Goal: Task Accomplishment & Management: Manage account settings

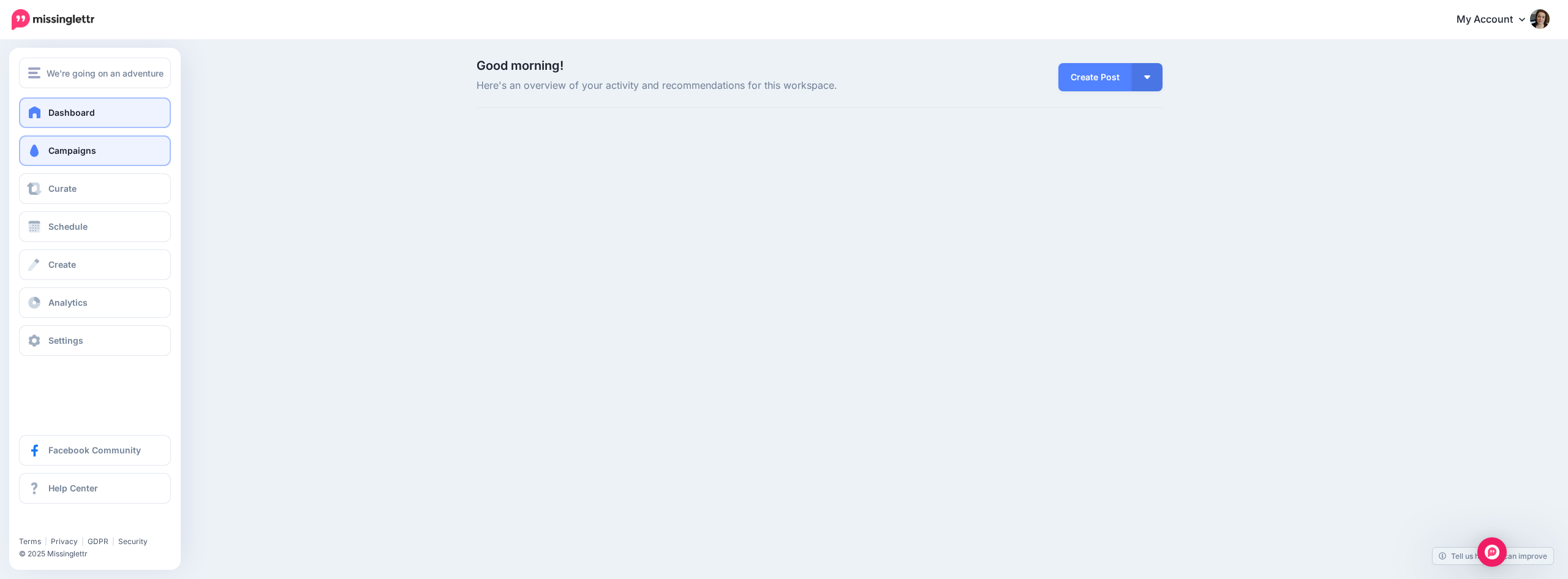
drag, startPoint x: 58, startPoint y: 147, endPoint x: 87, endPoint y: 154, distance: 29.8
click at [58, 147] on span "Campaigns" at bounding box center [72, 150] width 47 height 10
click at [89, 153] on span "Campaigns" at bounding box center [72, 150] width 47 height 10
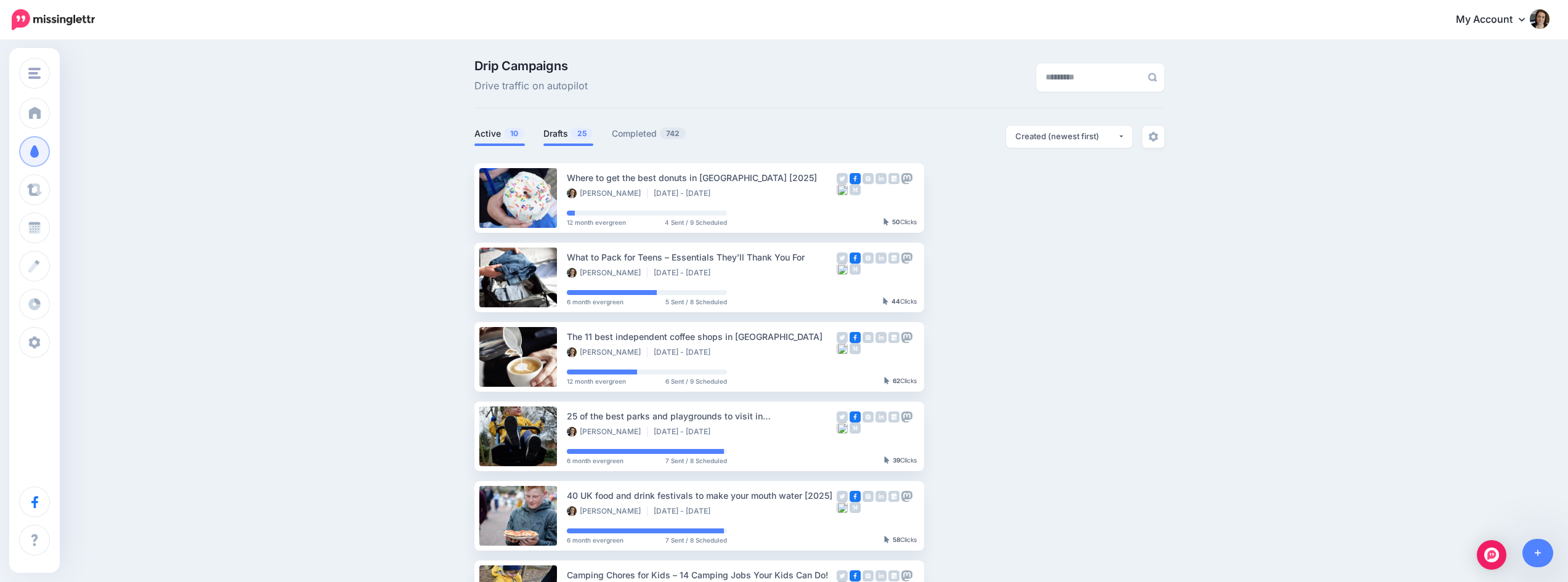
click at [563, 130] on link "Drafts 25" at bounding box center [568, 134] width 50 height 15
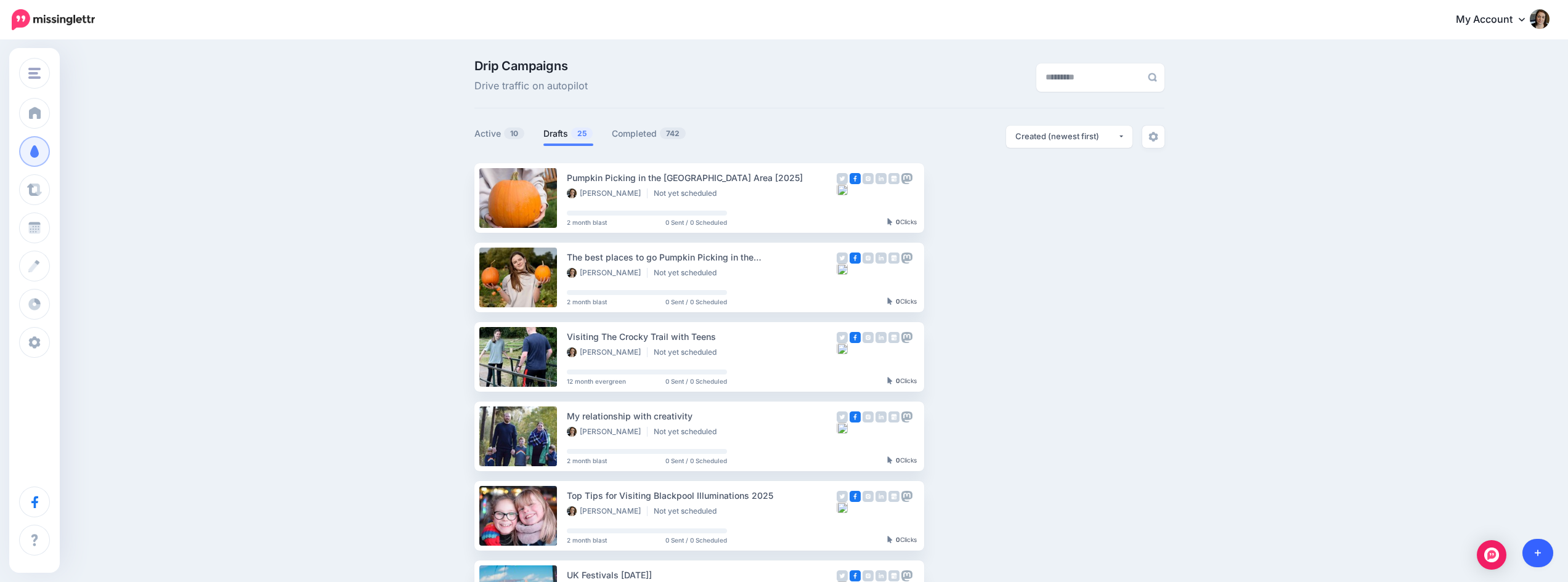
click at [1533, 555] on link at bounding box center [1538, 553] width 31 height 29
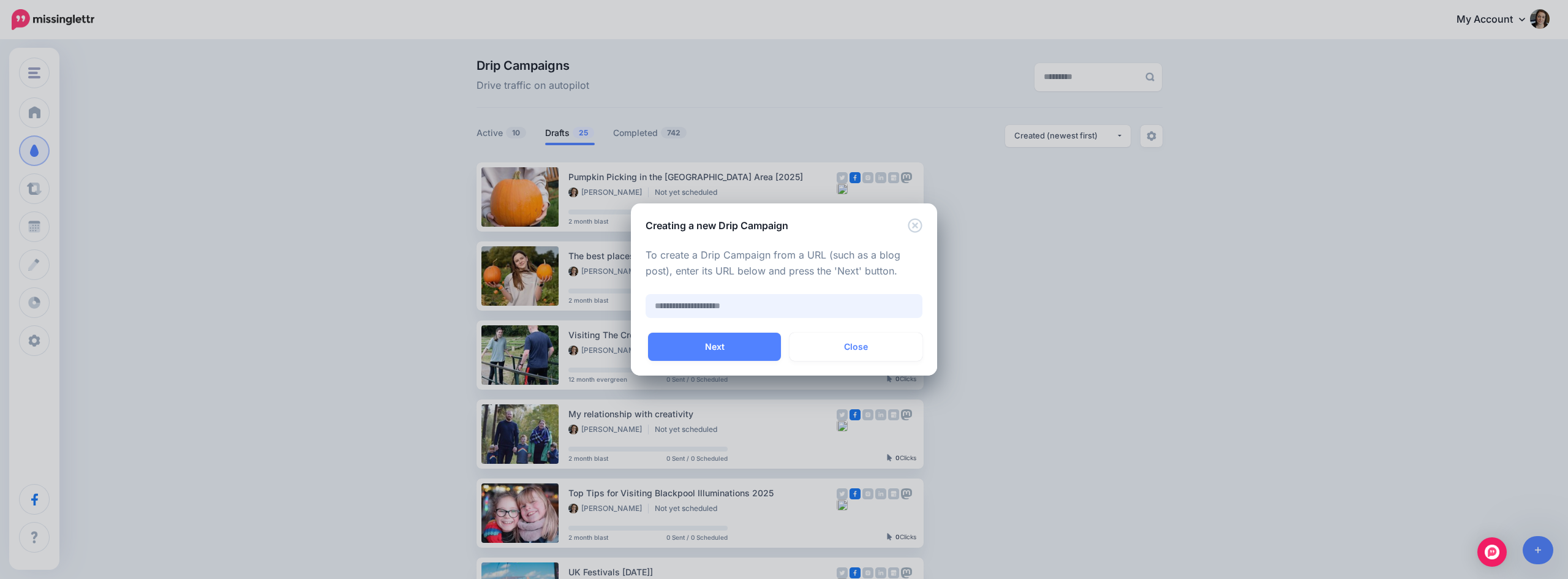
click at [724, 307] on input "text" at bounding box center [784, 305] width 277 height 24
paste input "**********"
type input "**********"
click at [730, 338] on button "Next" at bounding box center [714, 347] width 133 height 29
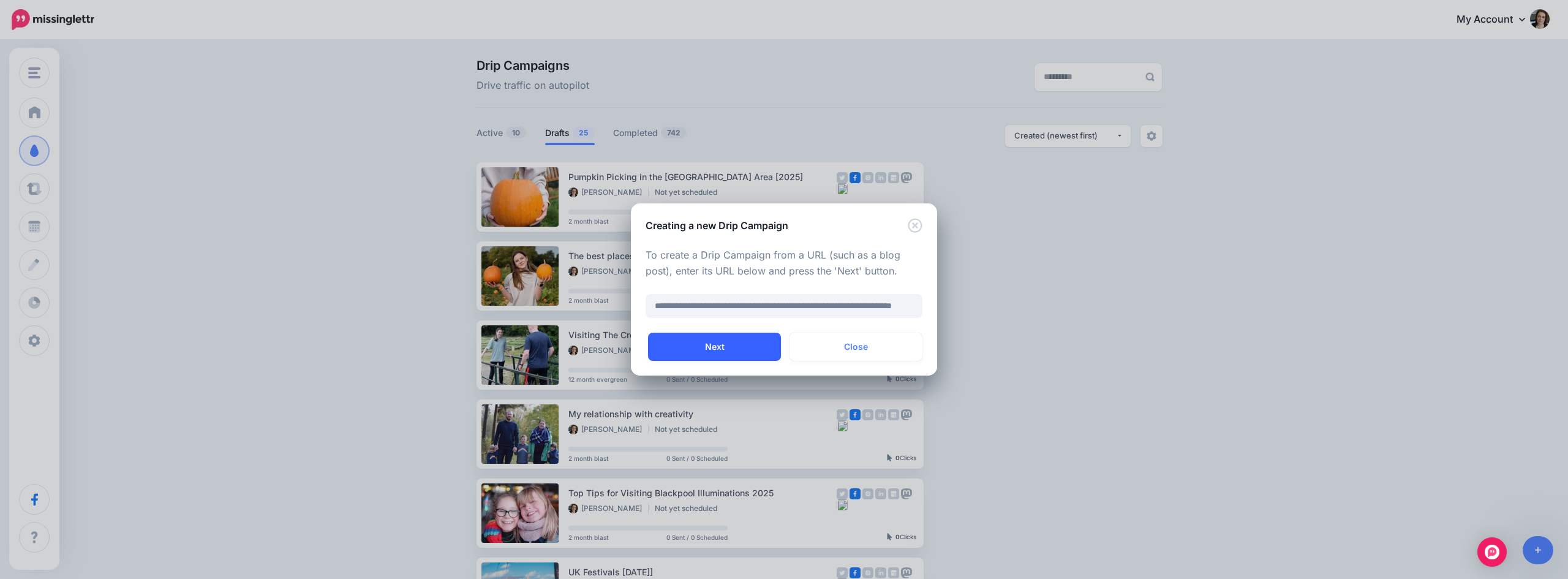
scroll to position [0, 0]
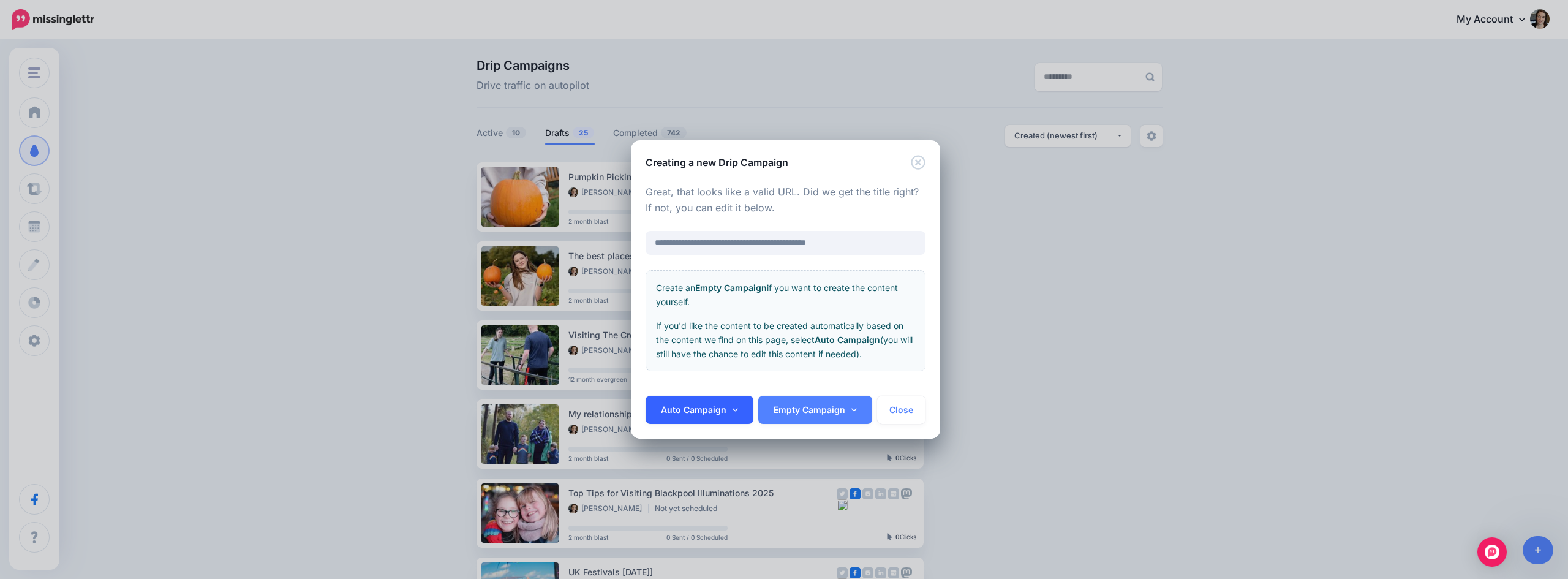
click at [732, 401] on link "Auto Campaign" at bounding box center [699, 410] width 108 height 29
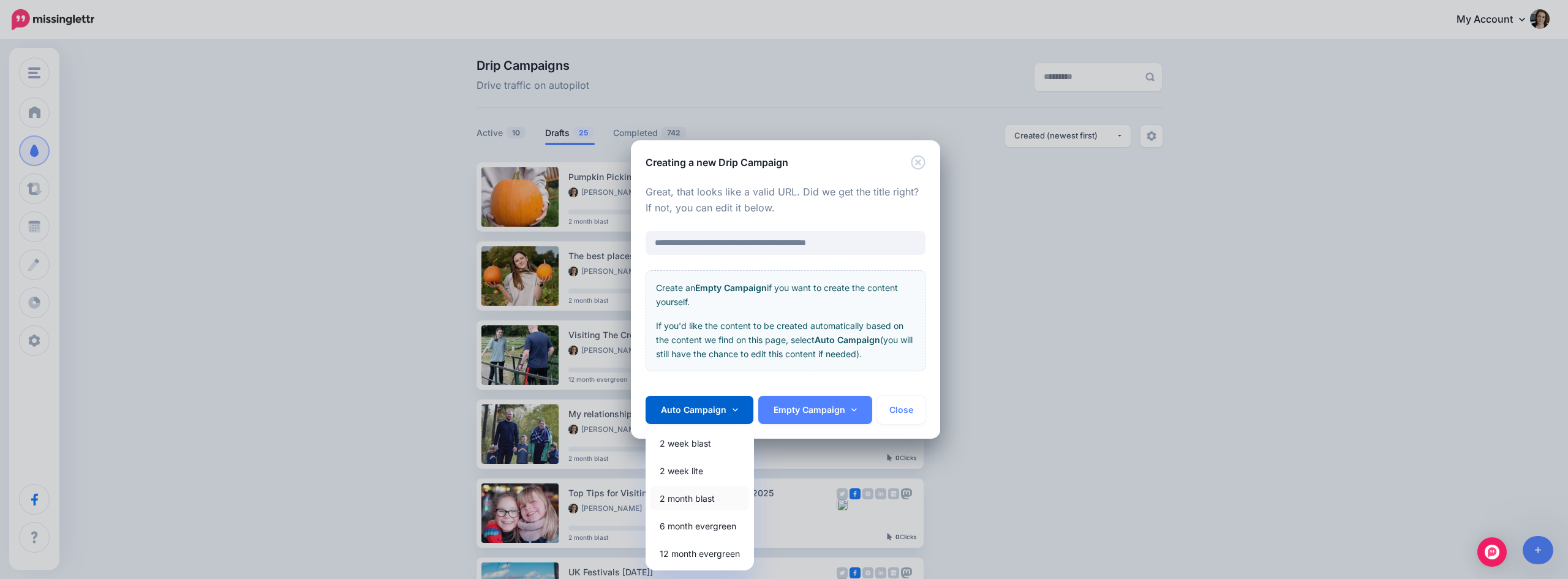
click at [694, 501] on link "2 month blast" at bounding box center [699, 498] width 98 height 24
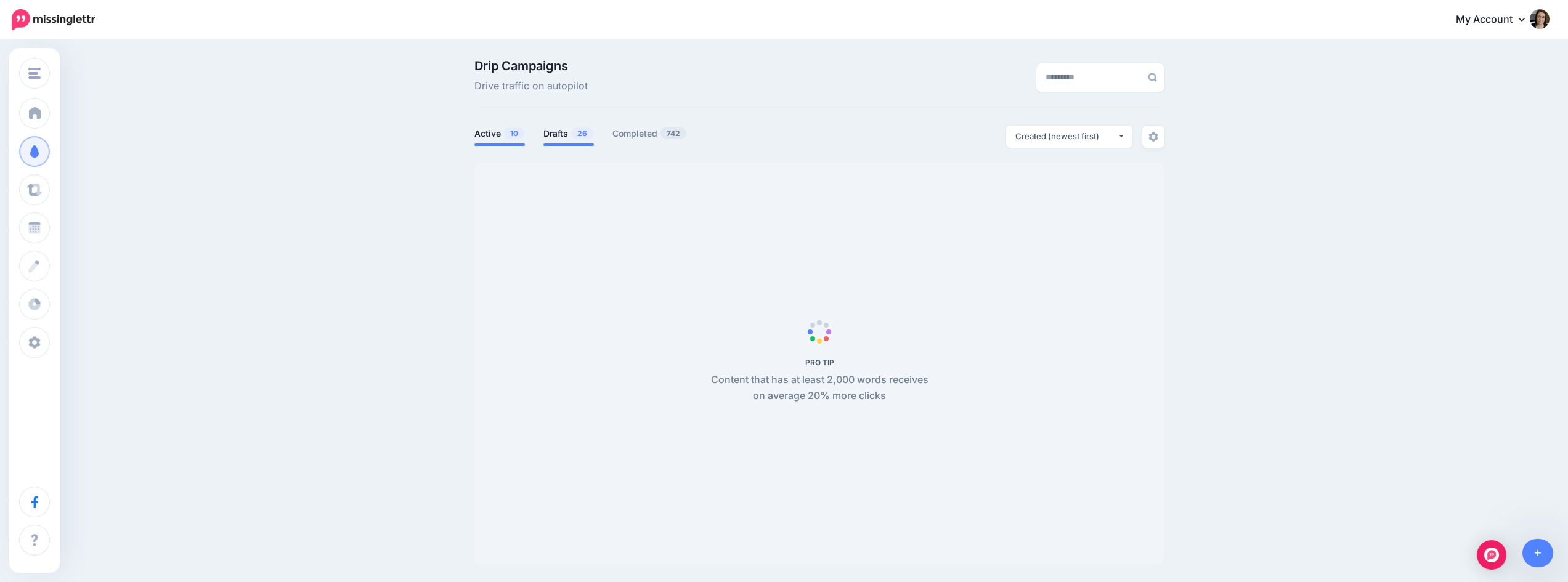
click at [564, 132] on link "Drafts 26" at bounding box center [568, 134] width 50 height 15
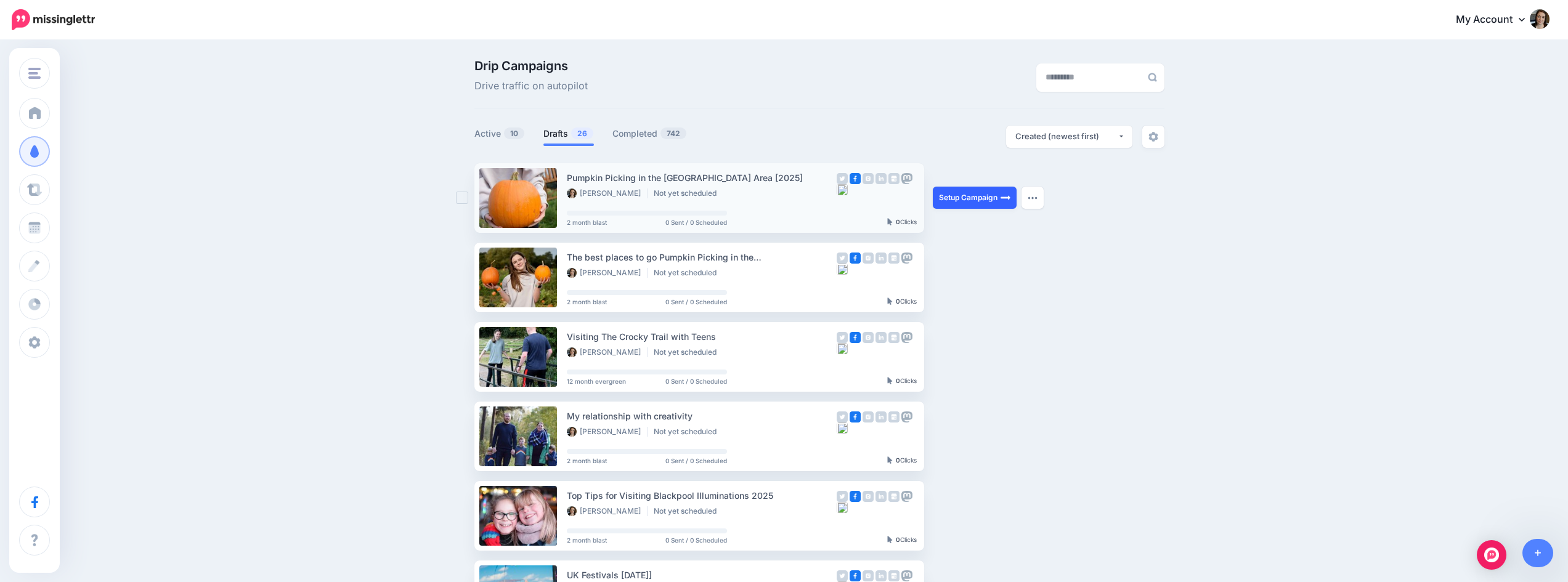
click at [1002, 196] on link "Setup Campaign" at bounding box center [974, 198] width 84 height 23
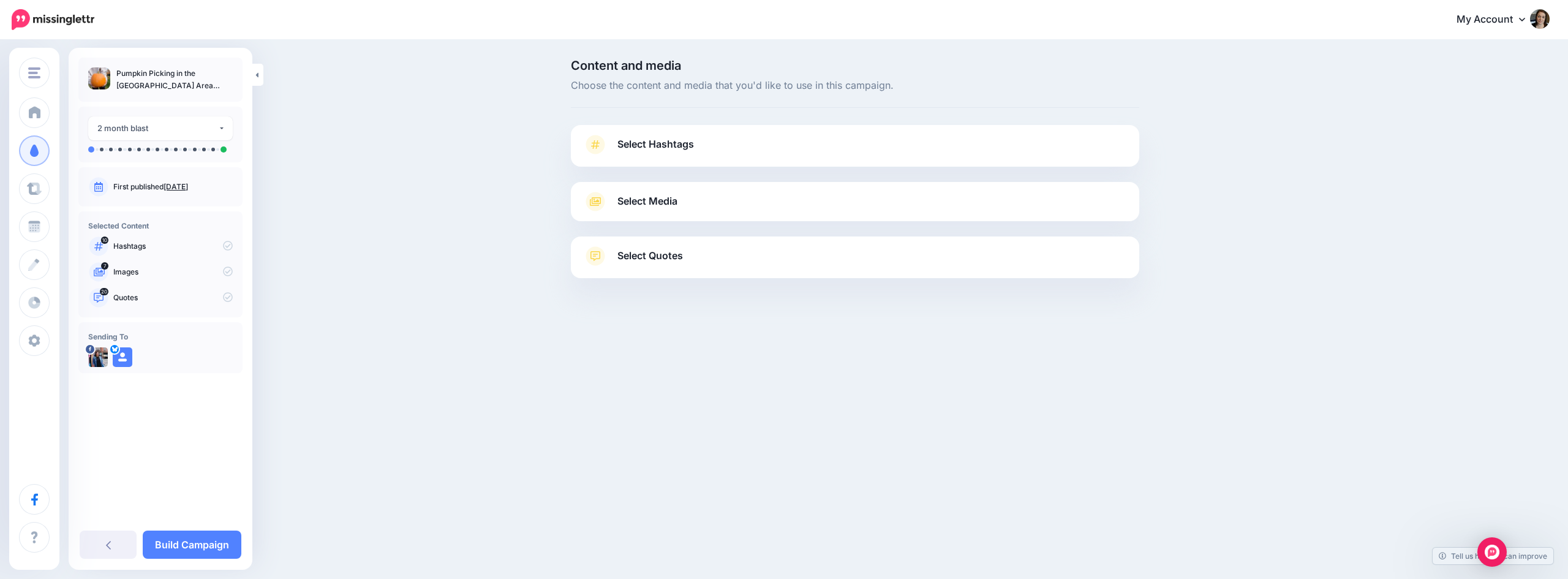
click at [880, 132] on div "Select Hashtags First let's make sure we're happy with the hashtags. Add, delet…" at bounding box center [855, 145] width 568 height 41
click at [893, 142] on link "Select Hashtags" at bounding box center [855, 151] width 544 height 32
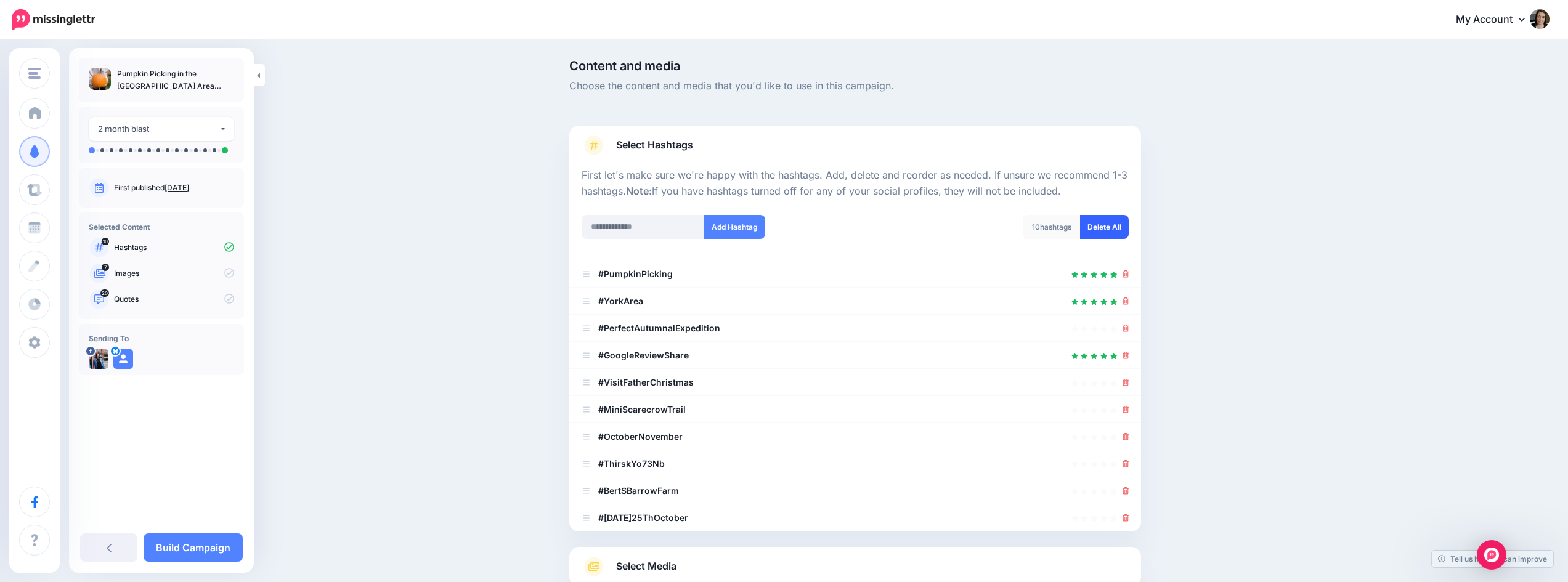
click at [1105, 228] on link "Delete All" at bounding box center [1104, 227] width 48 height 24
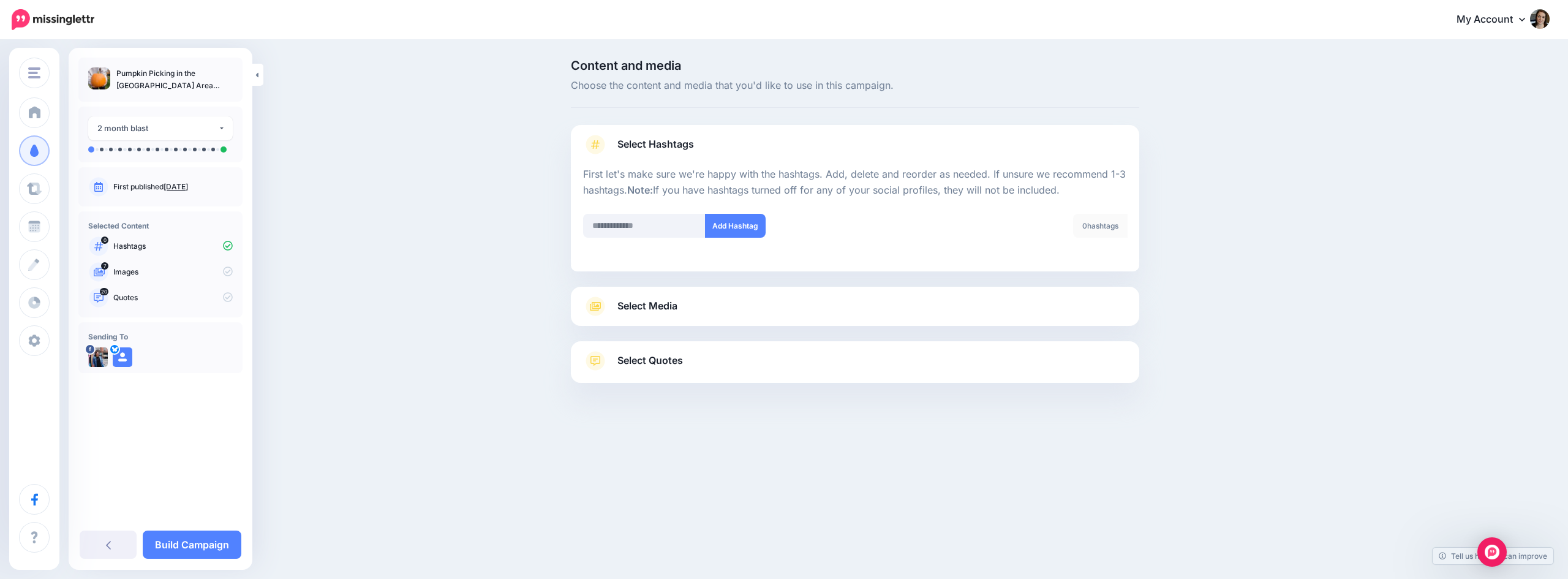
click at [905, 308] on link "Select Media" at bounding box center [855, 306] width 544 height 20
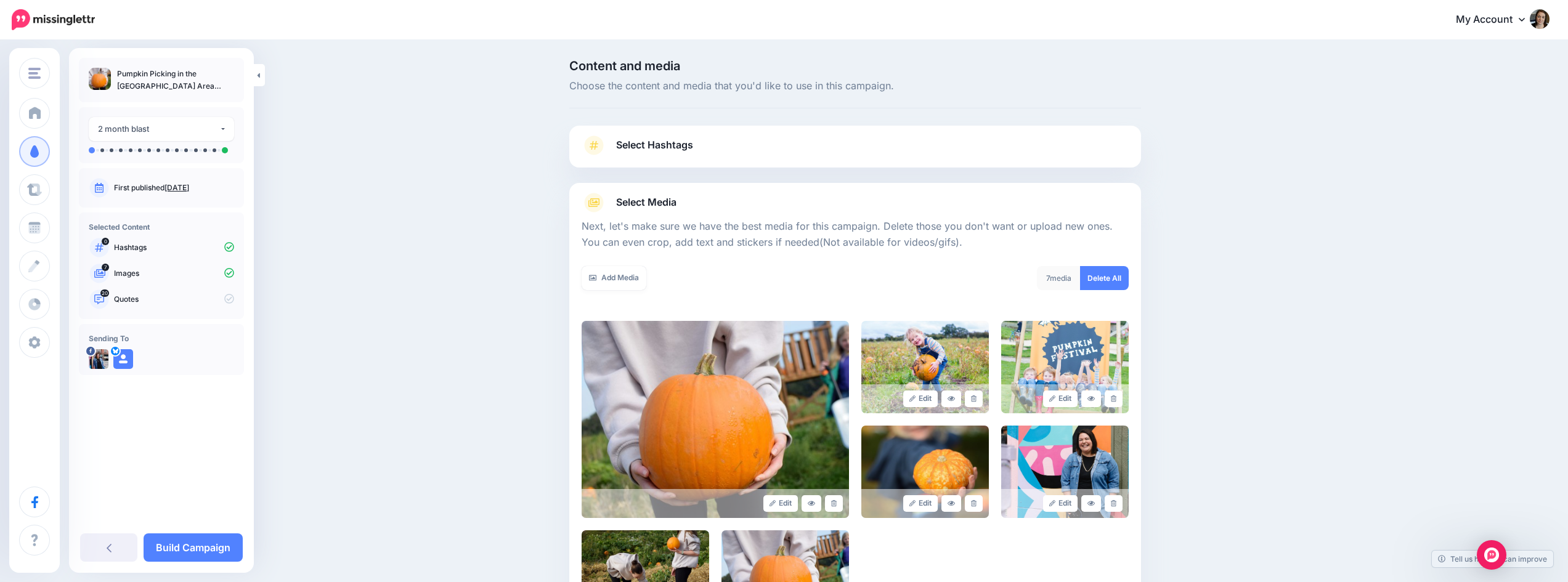
scroll to position [123, 0]
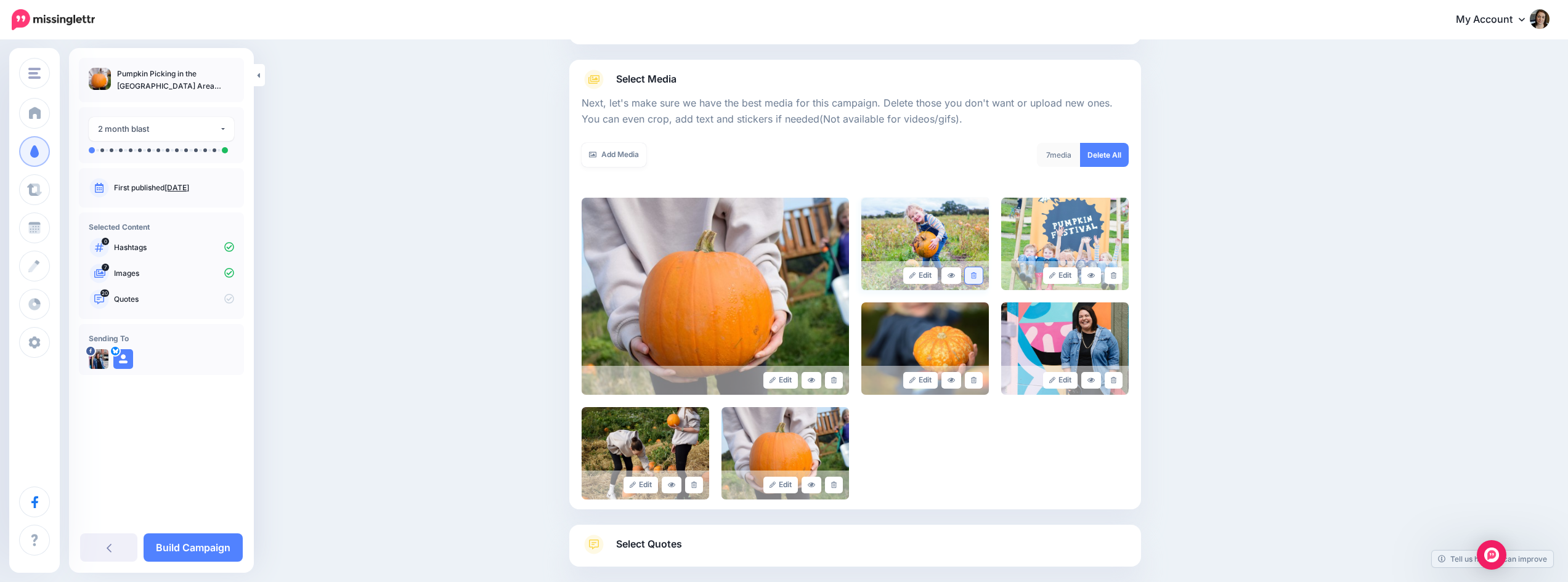
click at [976, 278] on icon at bounding box center [974, 276] width 5 height 7
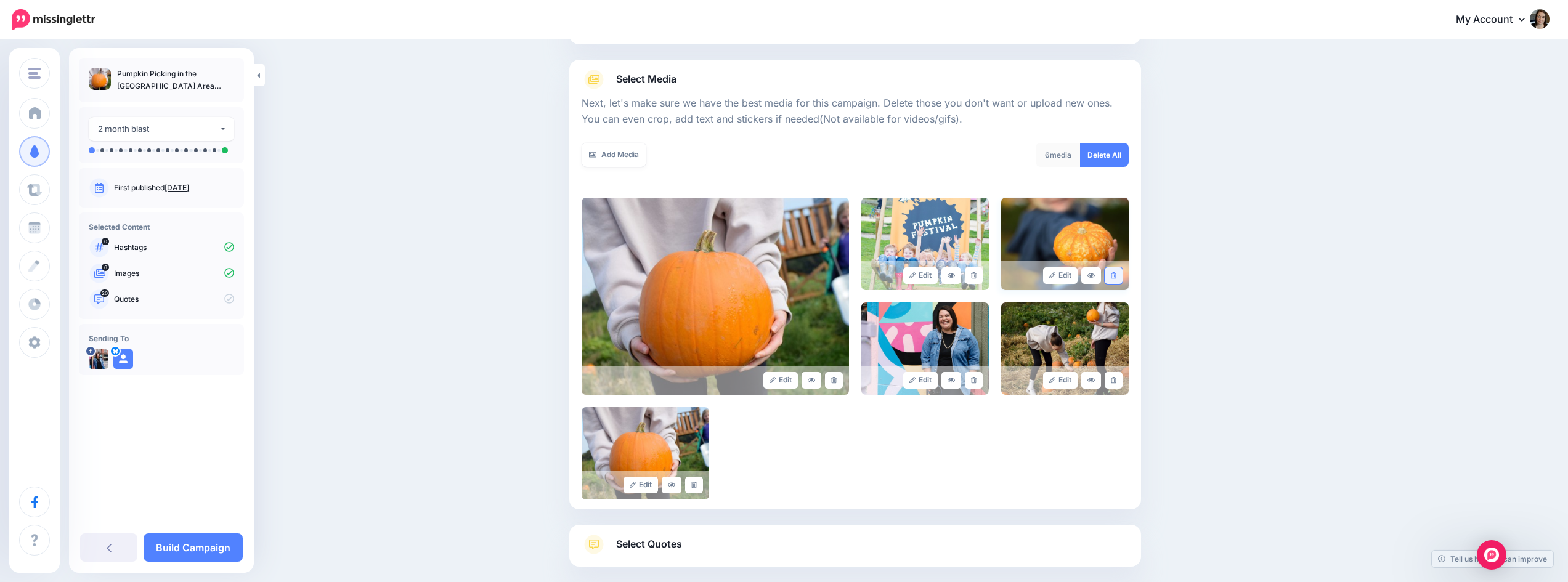
click at [1116, 278] on icon at bounding box center [1114, 276] width 5 height 7
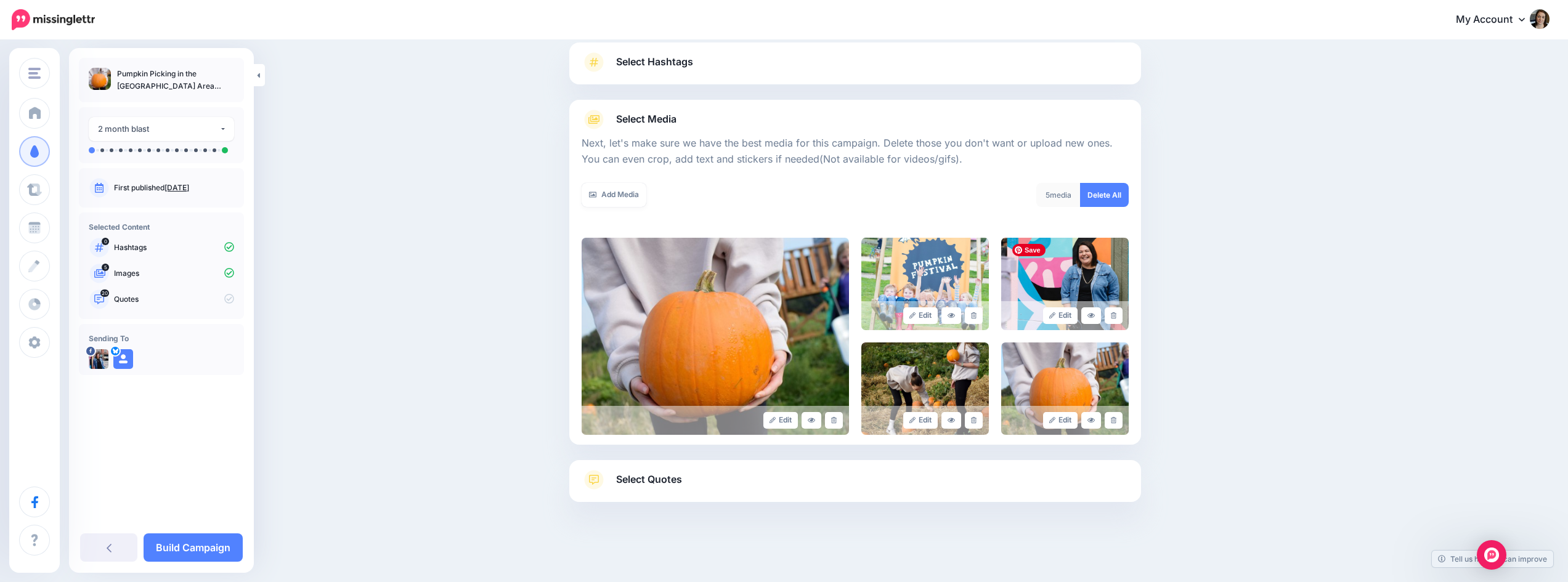
scroll to position [83, 0]
click at [976, 318] on icon at bounding box center [974, 316] width 5 height 7
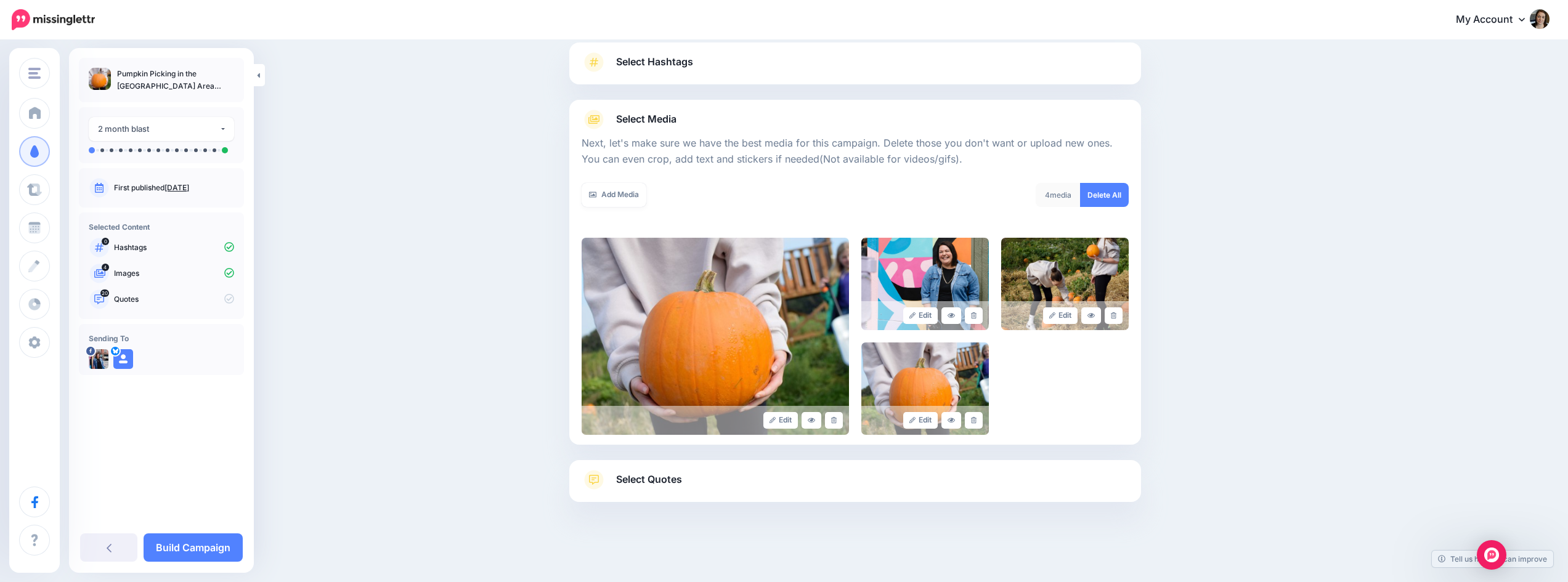
click at [976, 318] on icon at bounding box center [974, 316] width 5 height 7
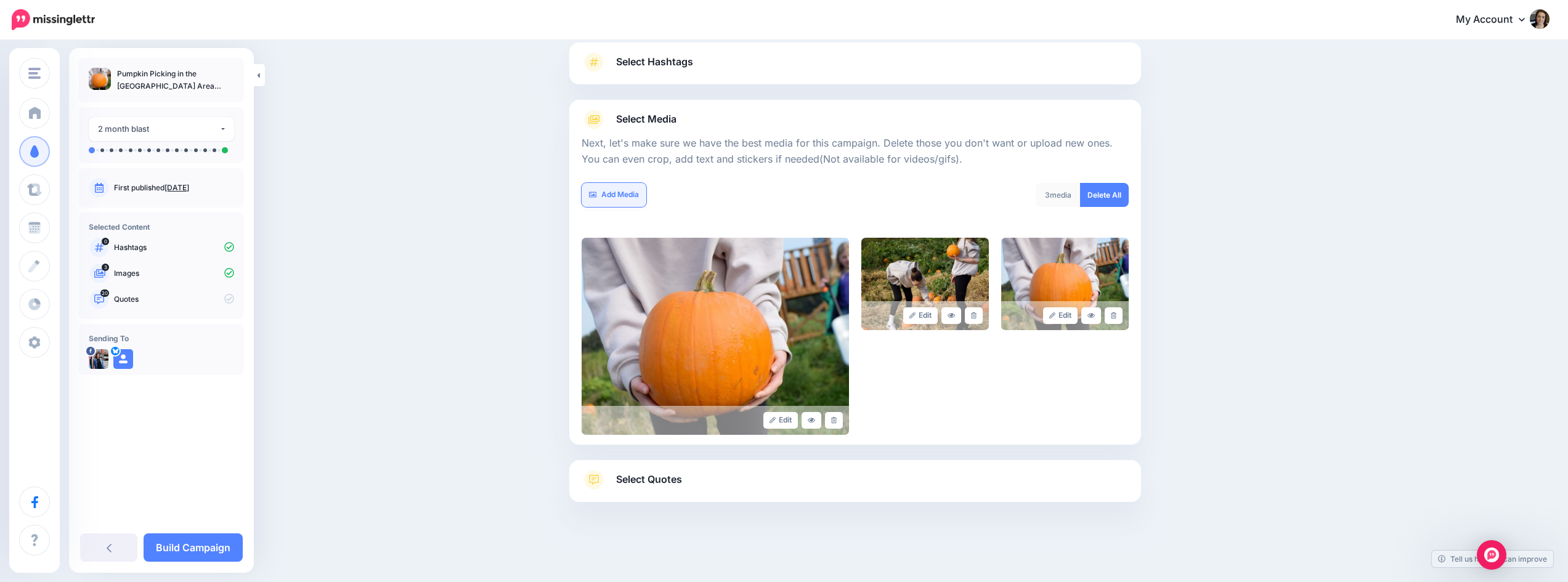
click at [625, 197] on link "Add Media" at bounding box center [613, 194] width 65 height 24
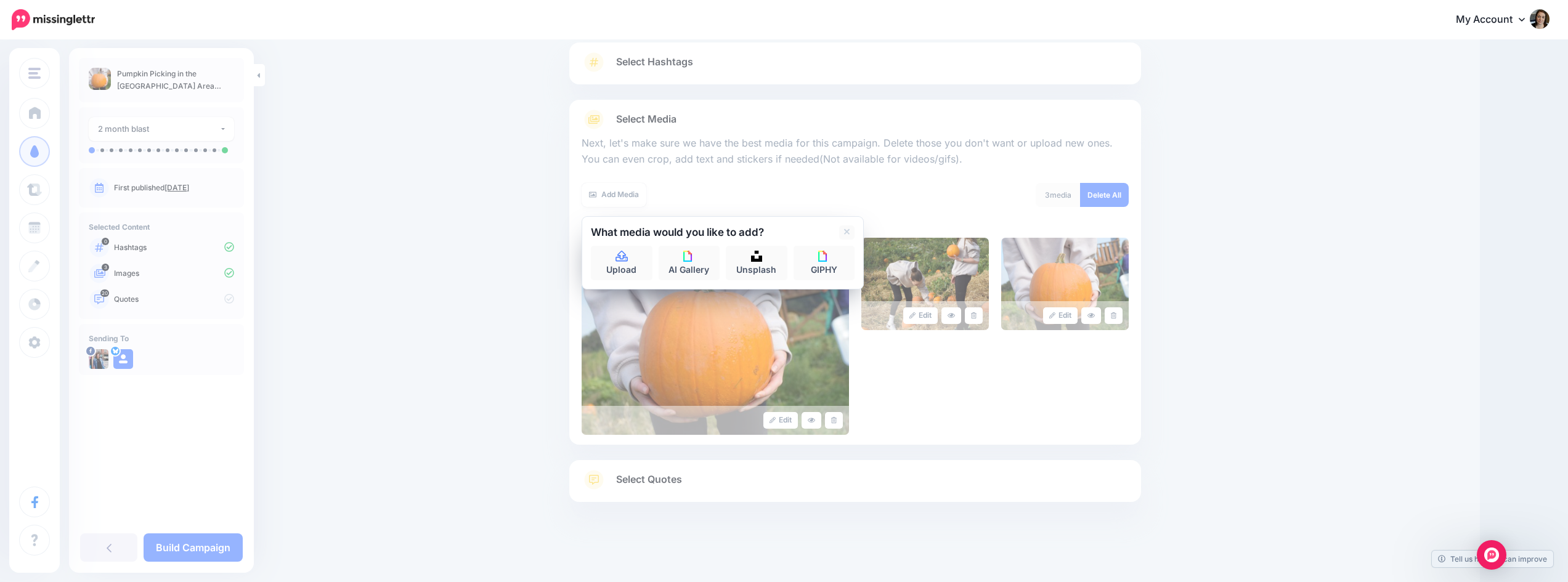
click at [856, 168] on div at bounding box center [855, 175] width 547 height 16
click at [861, 178] on div at bounding box center [855, 175] width 547 height 16
click at [1032, 379] on div "Edit Edit Edit" at bounding box center [855, 336] width 547 height 197
click at [714, 472] on link "Select Quotes" at bounding box center [855, 486] width 547 height 32
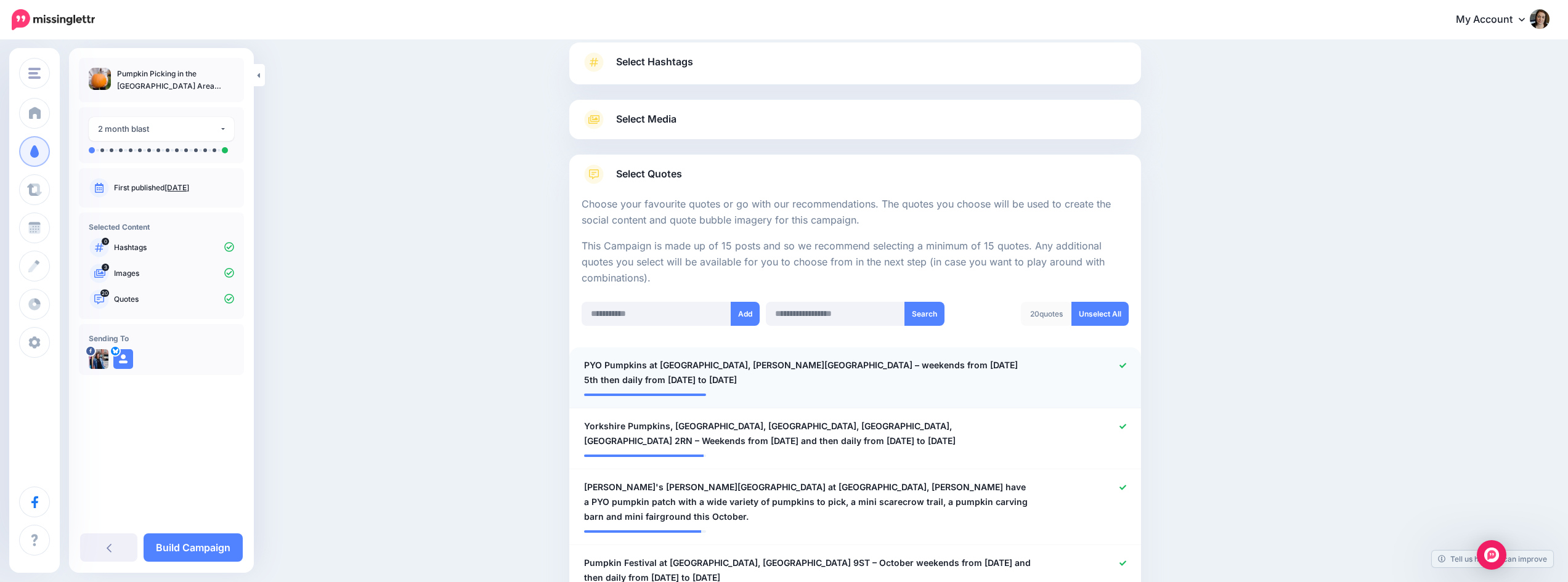
click at [1127, 365] on icon at bounding box center [1123, 366] width 7 height 7
click at [1126, 429] on icon at bounding box center [1123, 426] width 7 height 7
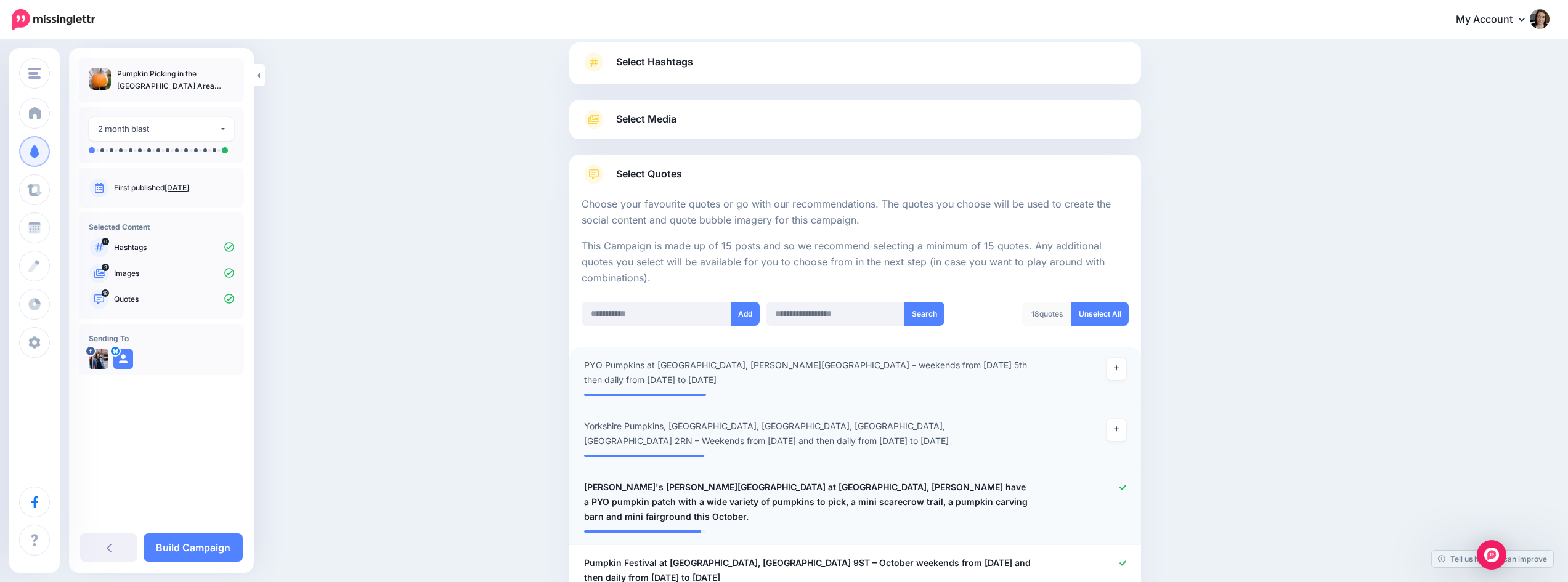
click at [1127, 484] on icon at bounding box center [1123, 488] width 7 height 7
click at [1124, 560] on icon at bounding box center [1123, 564] width 7 height 7
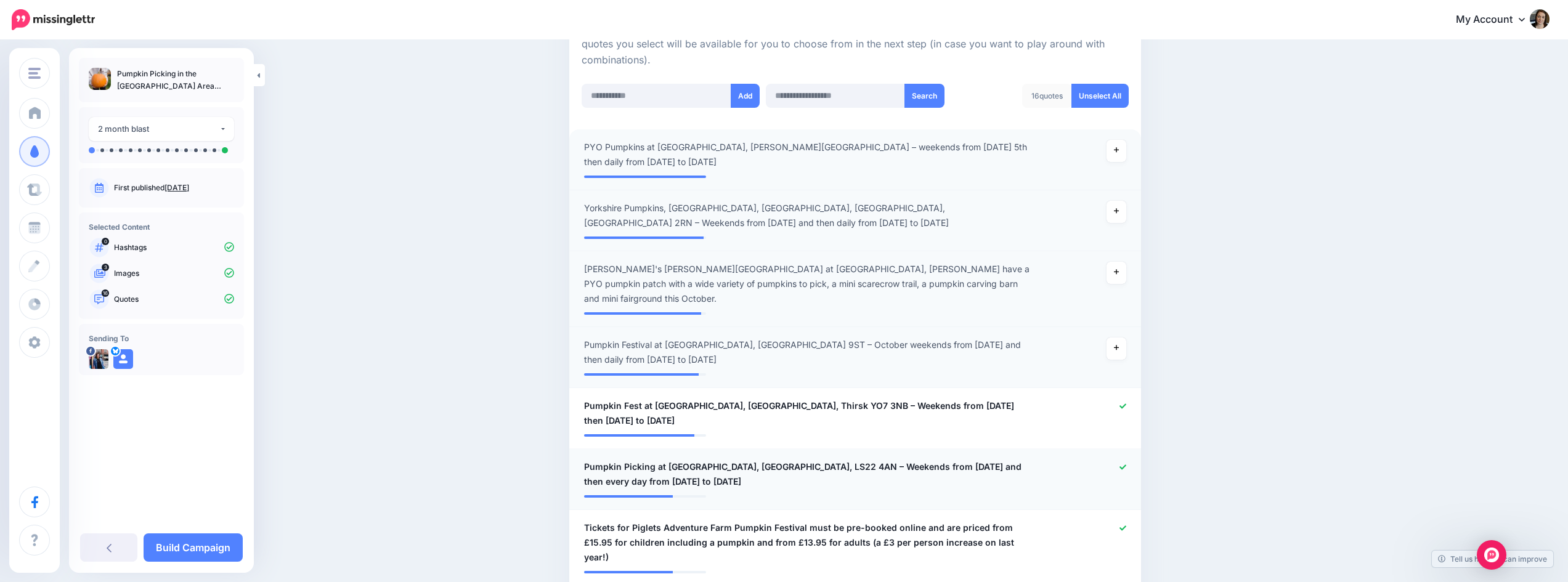
scroll to position [330, 0]
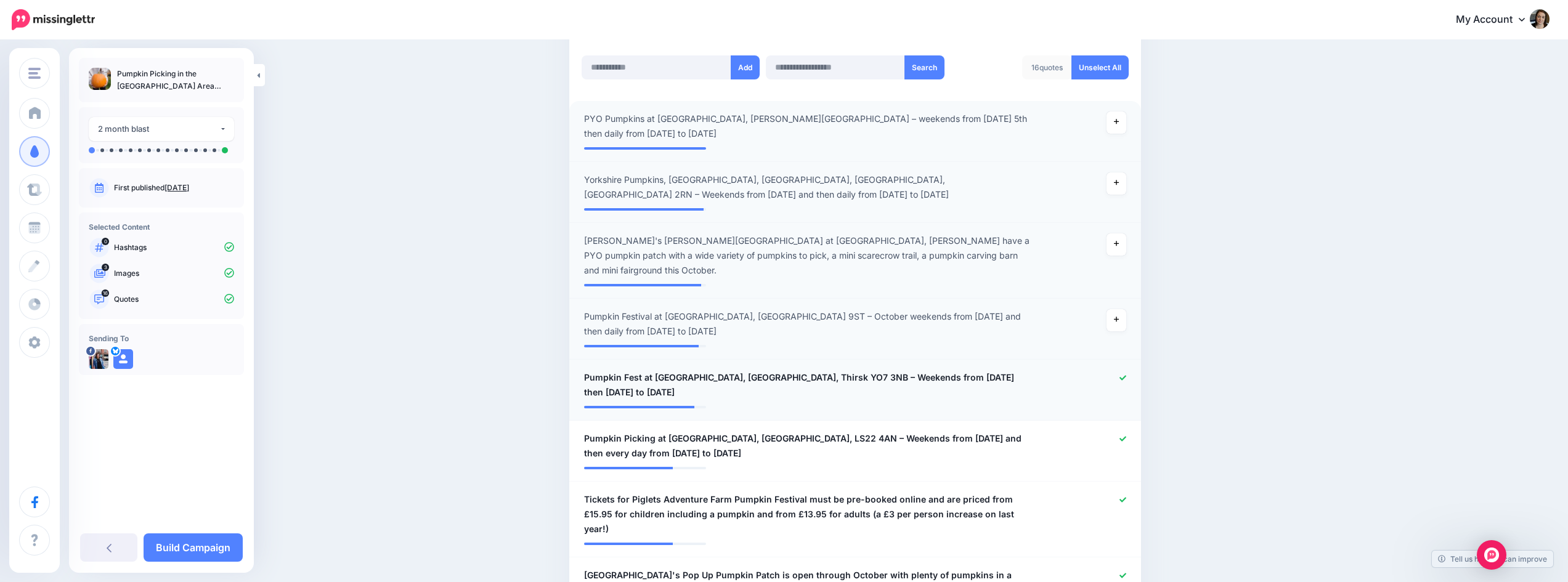
click at [1127, 375] on icon at bounding box center [1123, 377] width 7 height 5
click at [1124, 435] on icon at bounding box center [1123, 439] width 7 height 7
click at [1123, 482] on li "**********" at bounding box center [855, 519] width 572 height 76
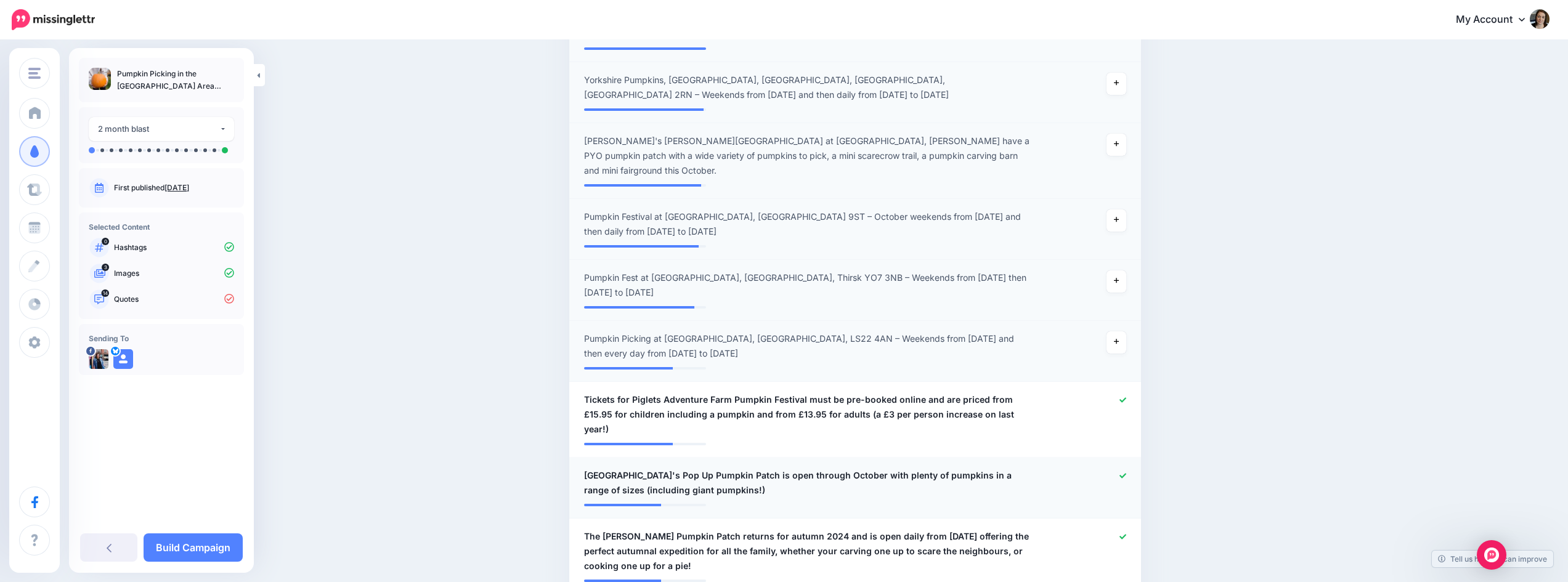
scroll to position [514, 0]
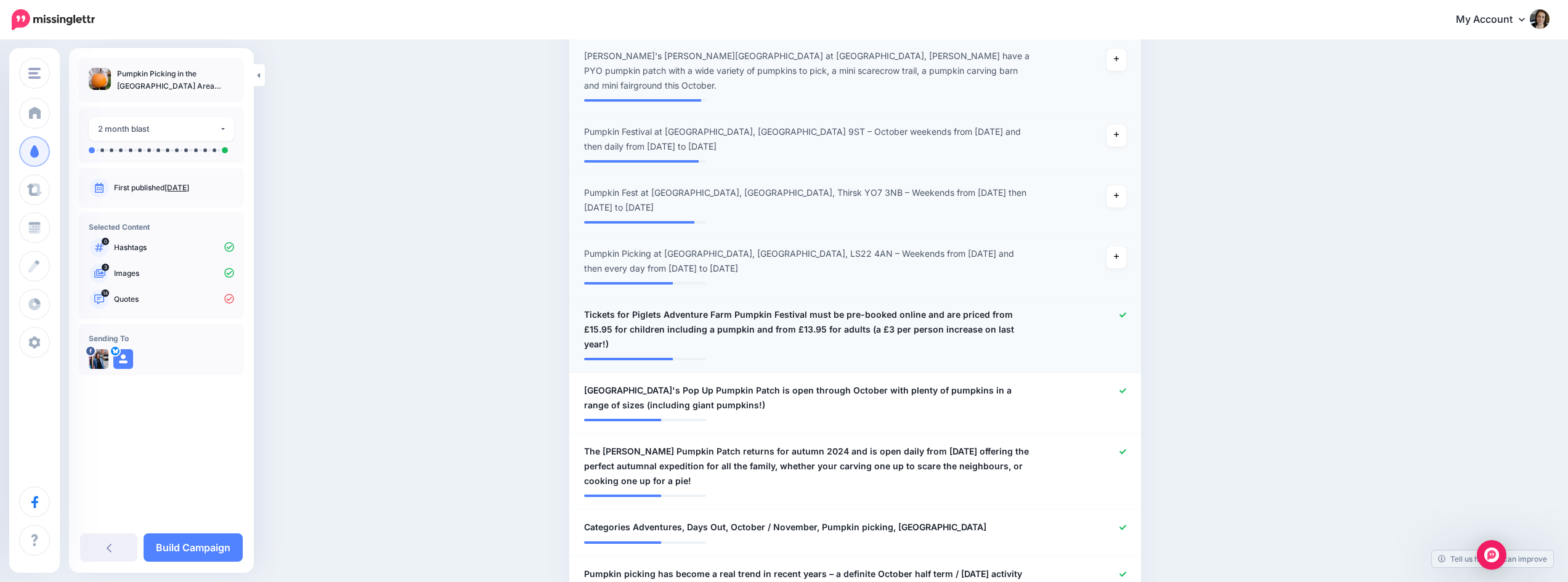
click at [1124, 312] on icon at bounding box center [1123, 315] width 7 height 7
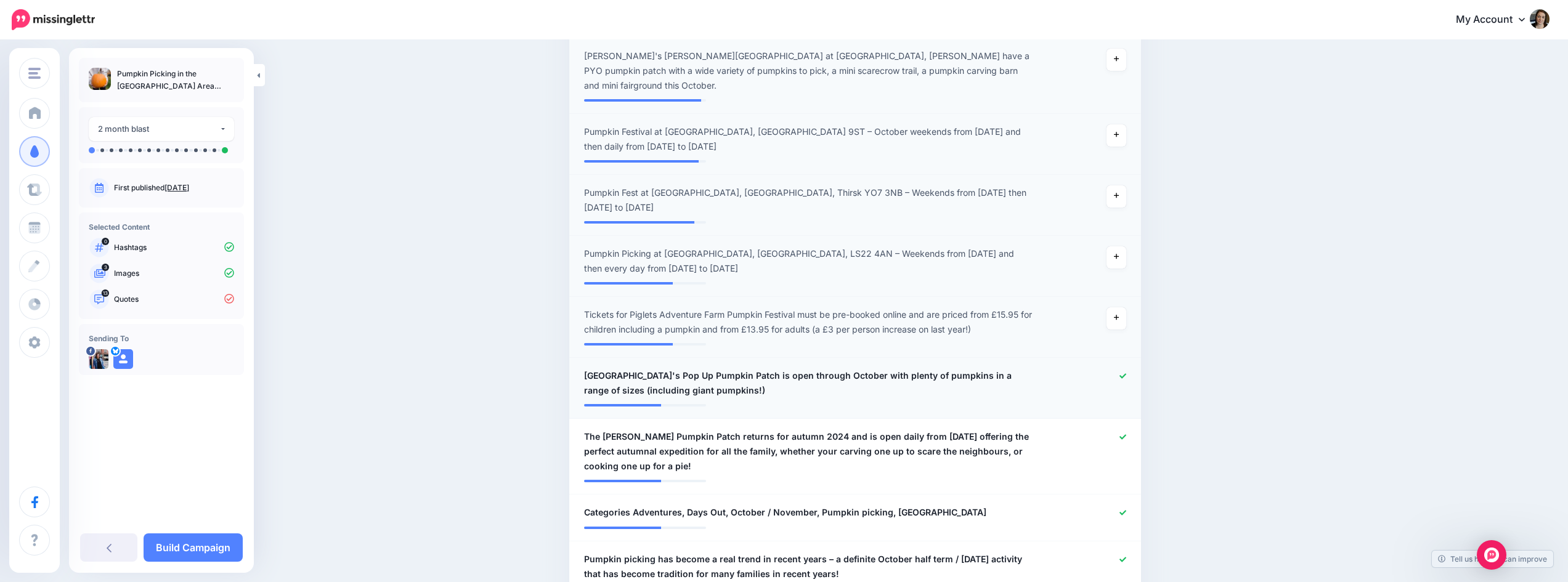
click at [1124, 373] on icon at bounding box center [1123, 375] width 7 height 5
click at [1124, 429] on div at bounding box center [1089, 451] width 93 height 44
click at [1125, 510] on icon at bounding box center [1123, 512] width 7 height 5
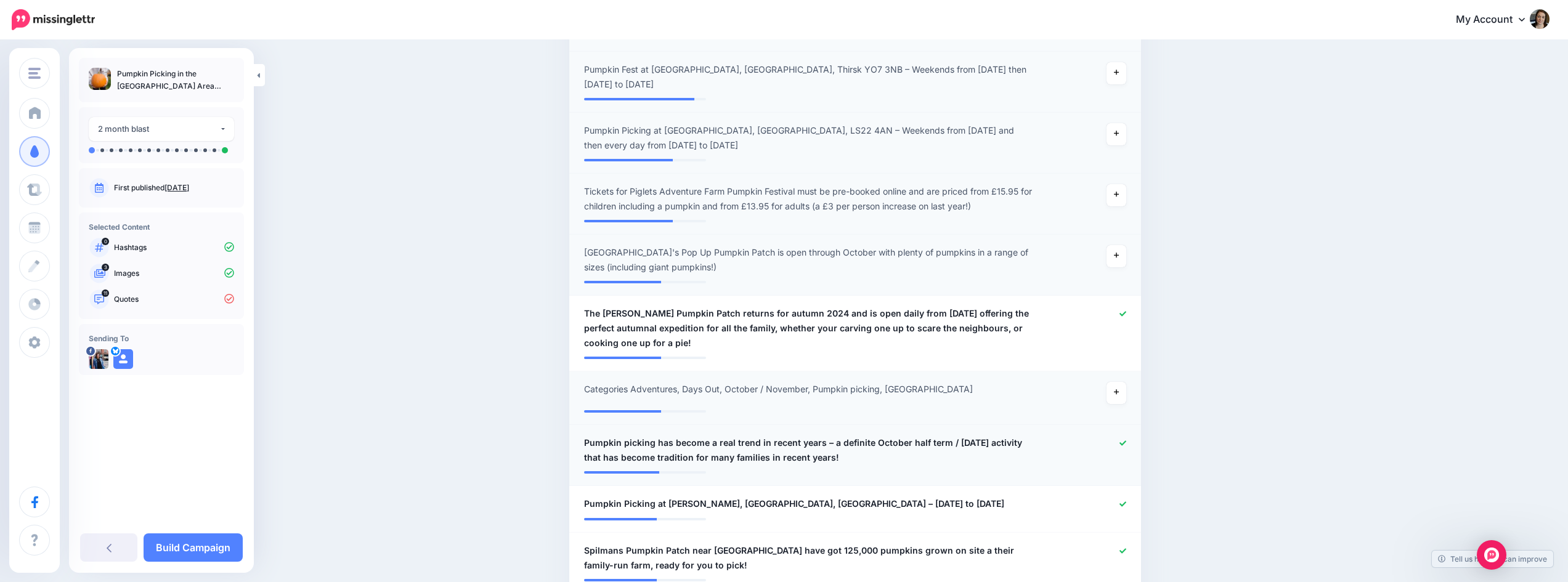
scroll to position [699, 0]
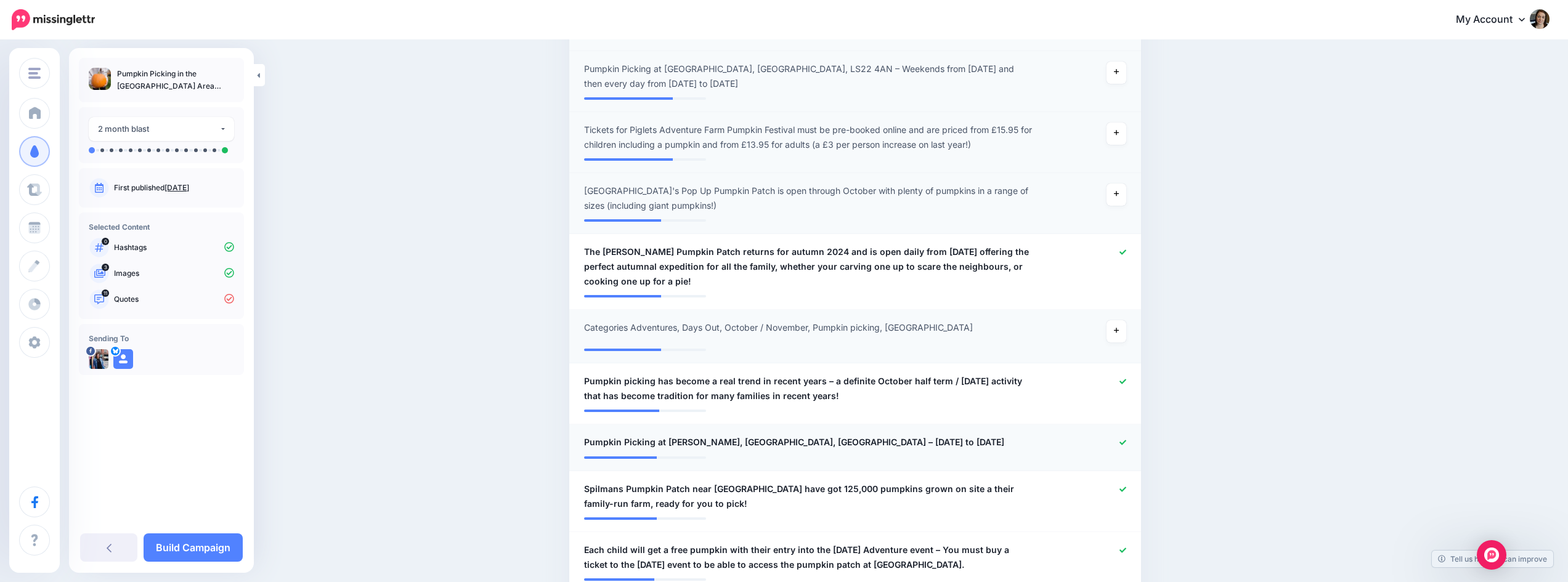
click at [1127, 440] on icon at bounding box center [1123, 442] width 7 height 5
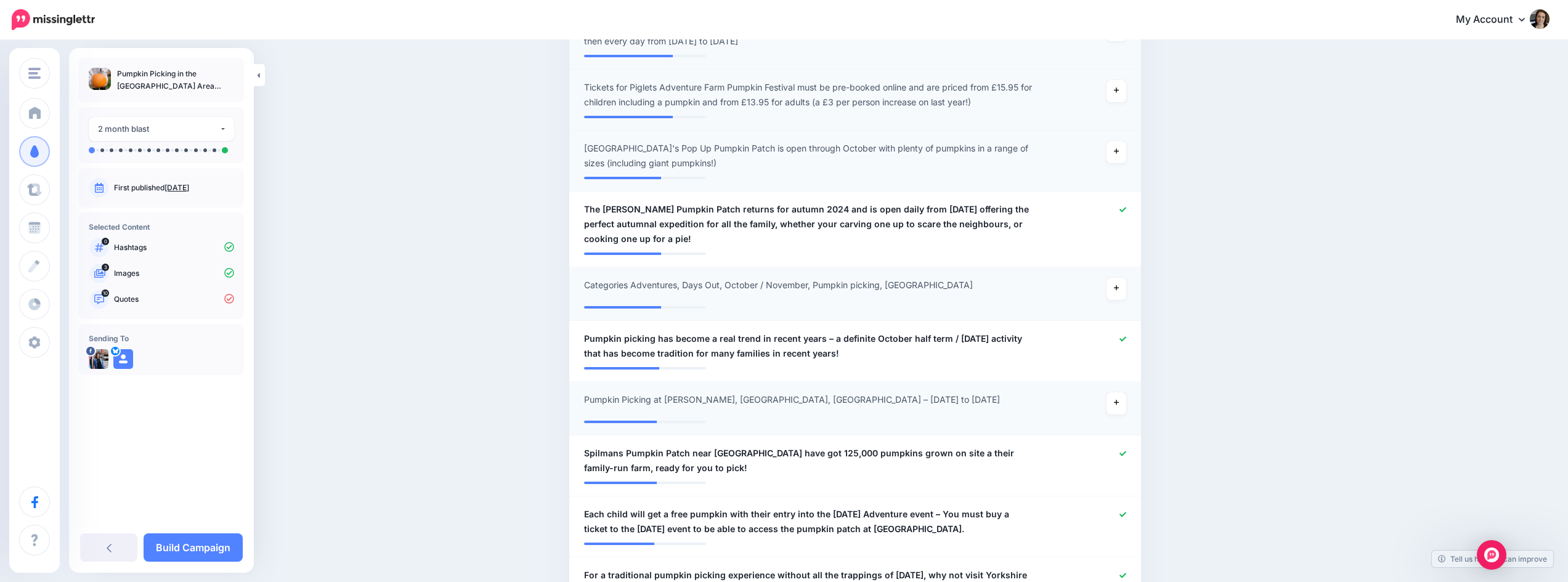
scroll to position [761, 0]
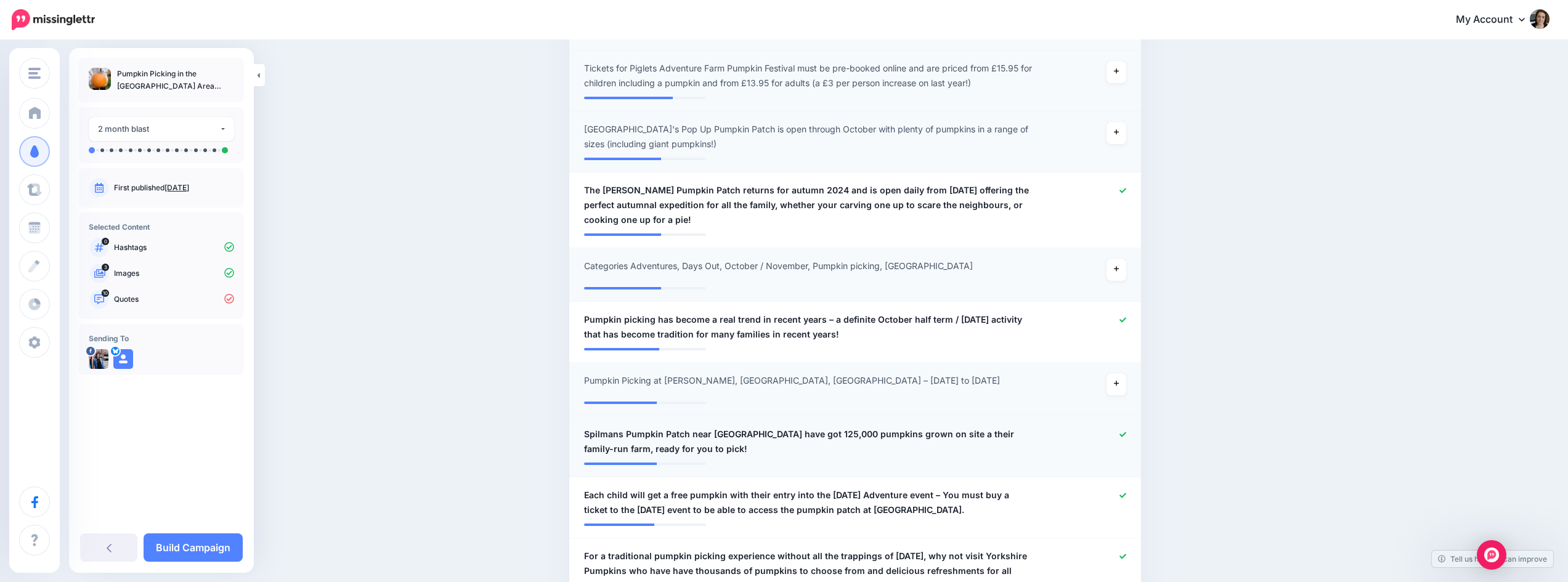
click at [1127, 432] on icon at bounding box center [1123, 434] width 7 height 5
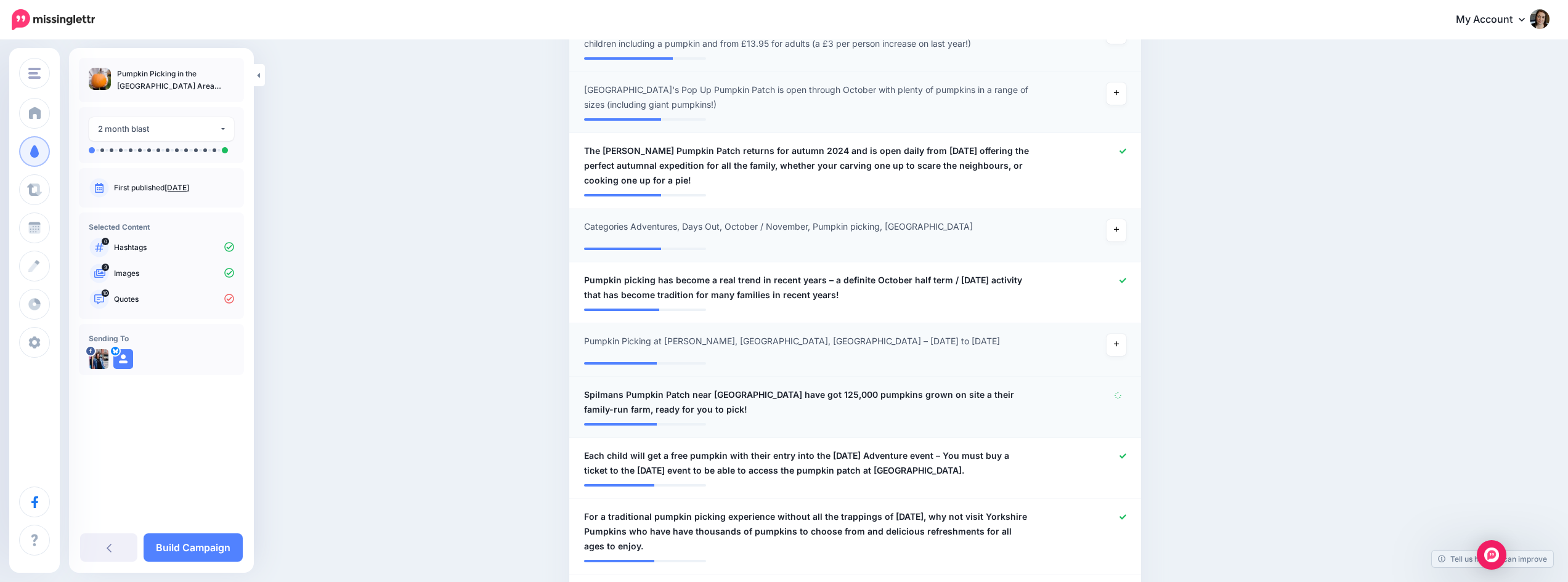
scroll to position [822, 0]
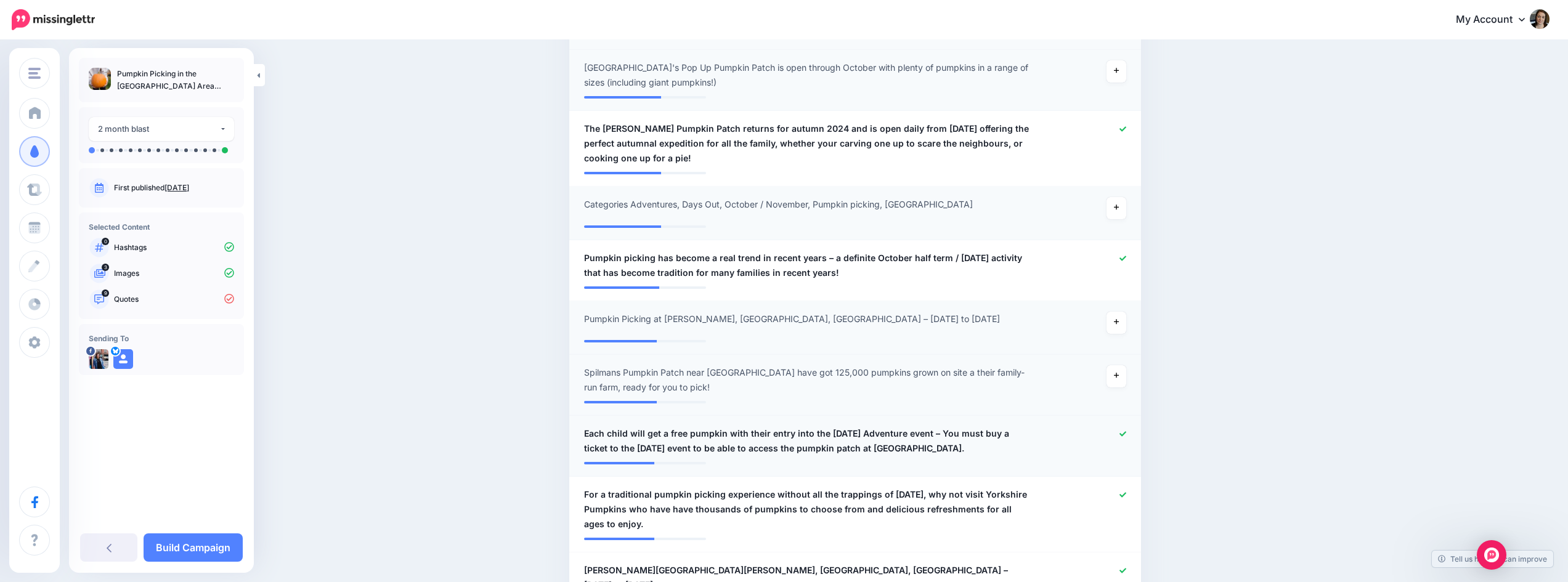
click at [1127, 426] on div at bounding box center [1089, 441] width 93 height 29
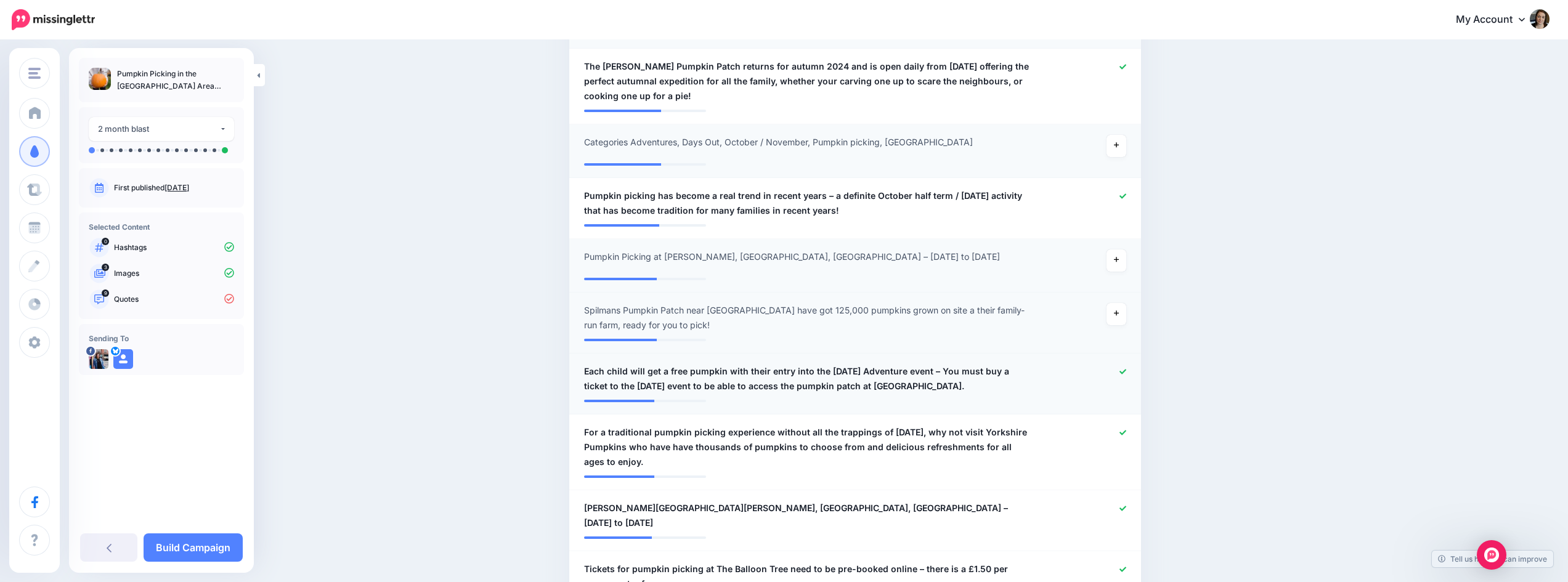
scroll to position [946, 0]
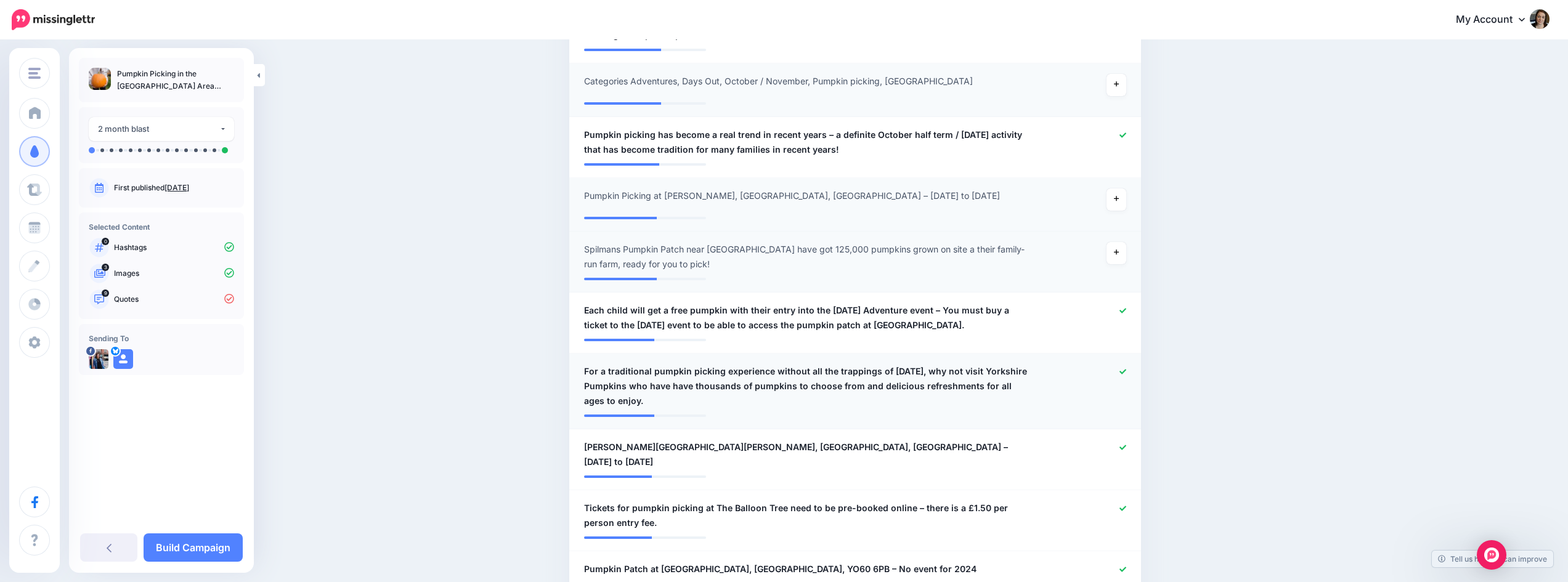
click at [1126, 369] on icon at bounding box center [1123, 371] width 7 height 5
click at [1125, 445] on icon at bounding box center [1123, 447] width 7 height 5
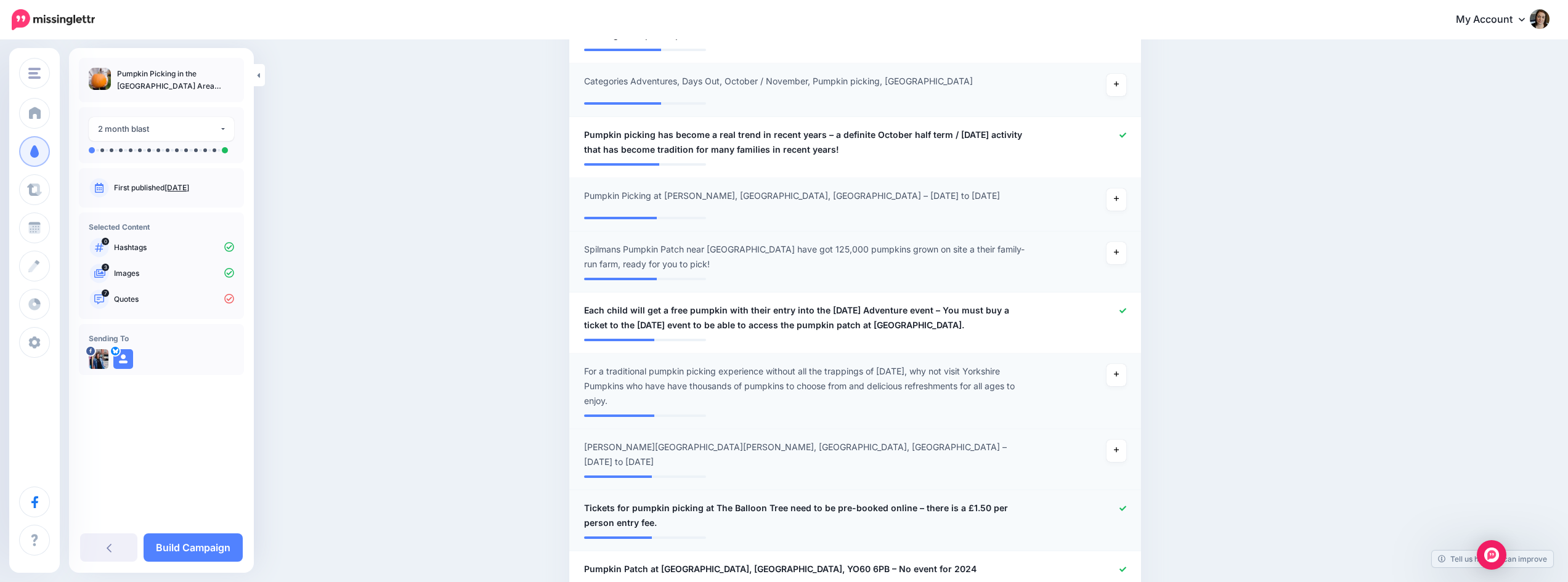
click at [1126, 505] on icon at bounding box center [1123, 508] width 7 height 7
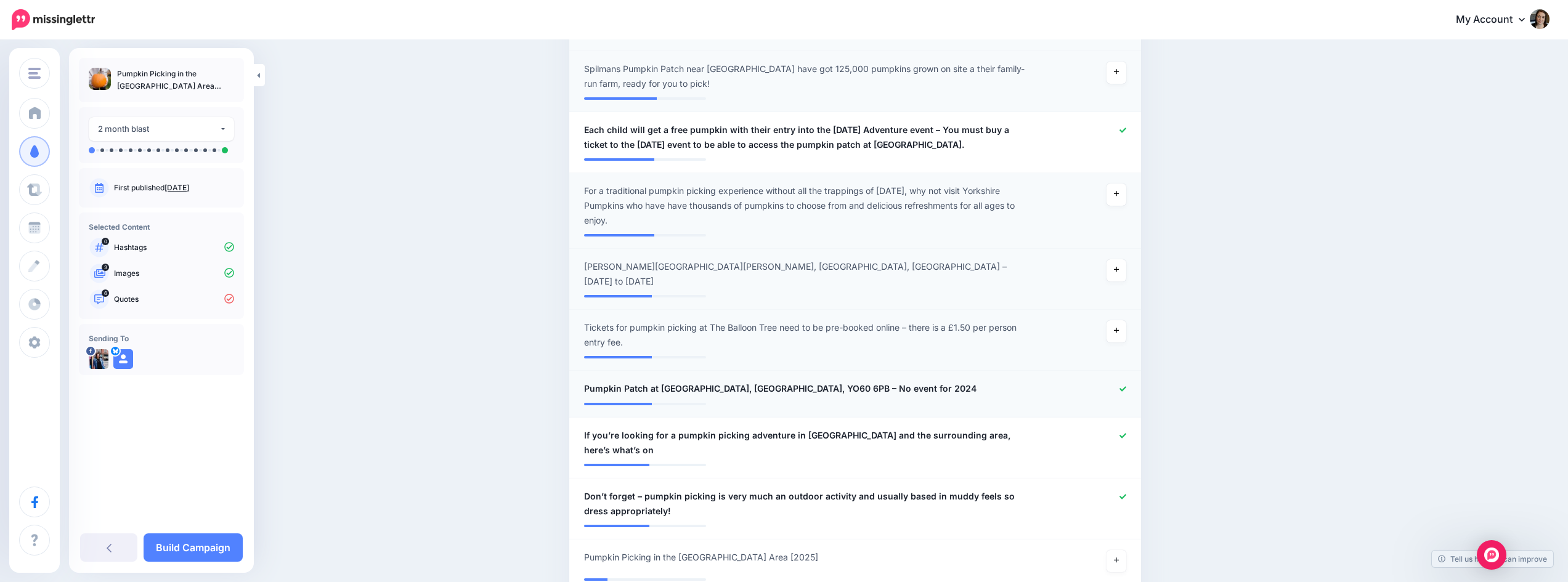
scroll to position [1131, 0]
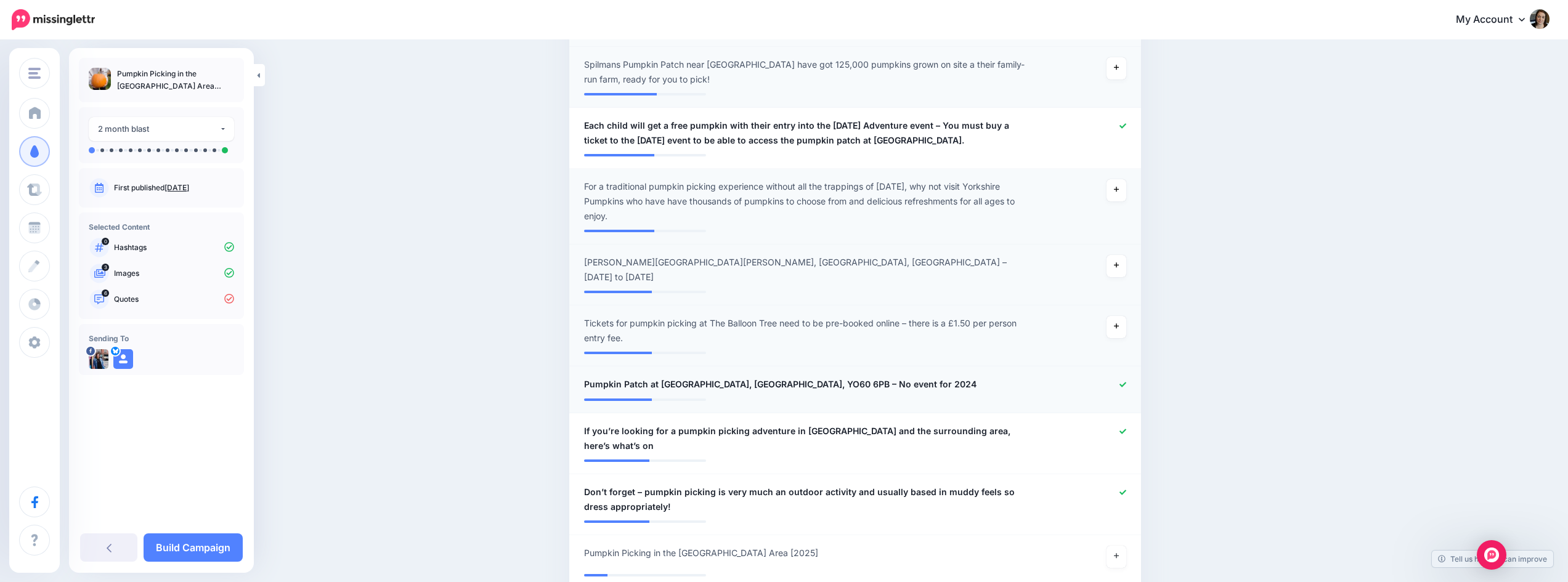
click at [1127, 381] on icon at bounding box center [1123, 385] width 7 height 7
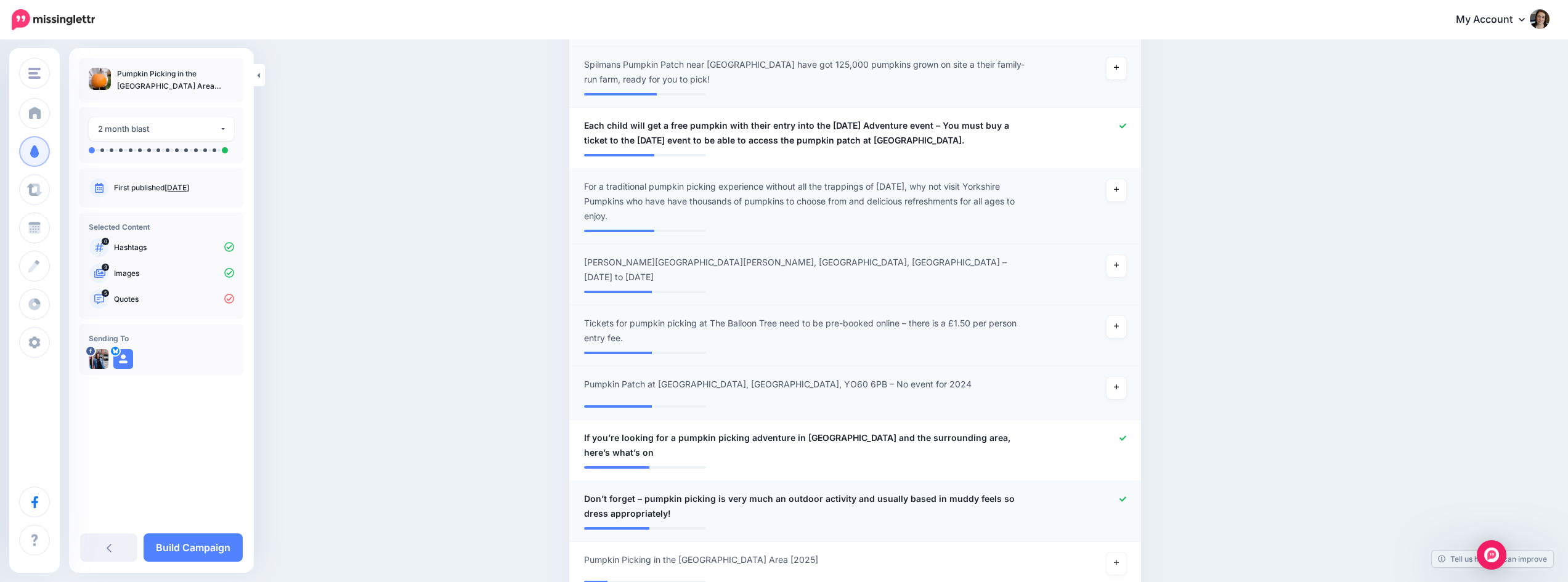
click at [1120, 492] on div at bounding box center [1089, 506] width 93 height 29
click at [1120, 553] on link at bounding box center [1116, 564] width 20 height 23
click at [1126, 496] on icon at bounding box center [1123, 499] width 7 height 7
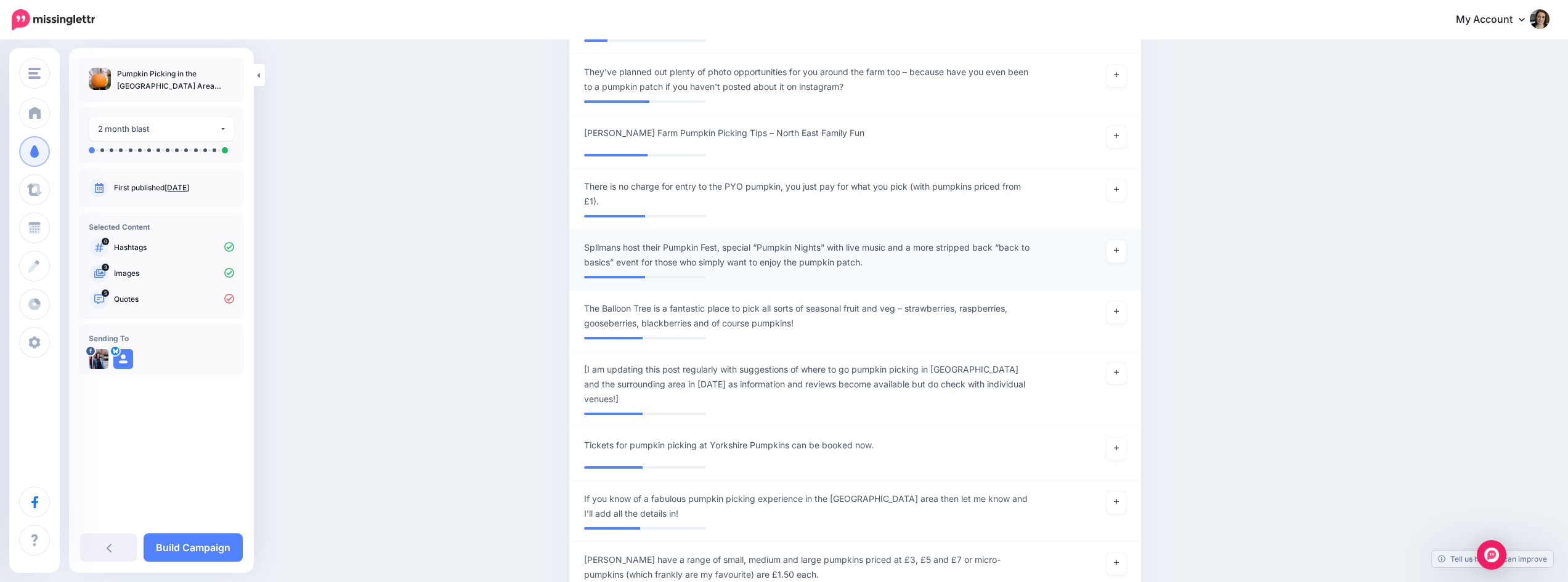
scroll to position [1685, 0]
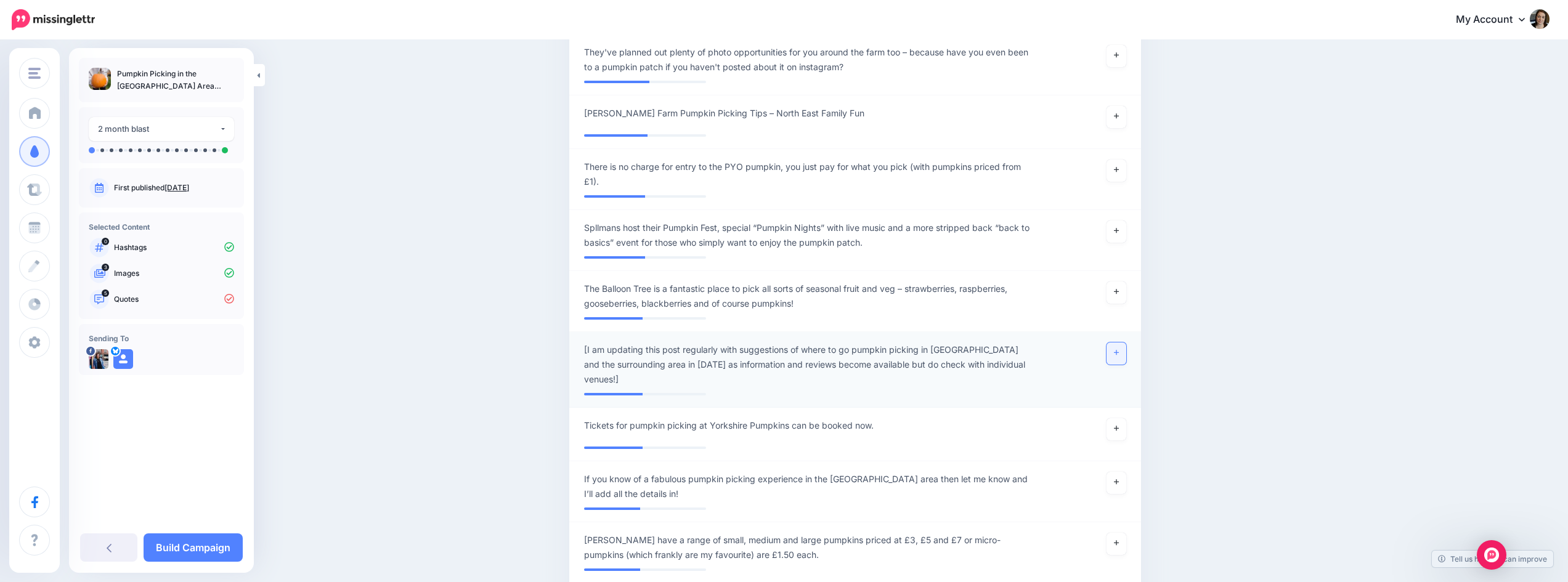
click at [1121, 343] on link at bounding box center [1116, 353] width 20 height 23
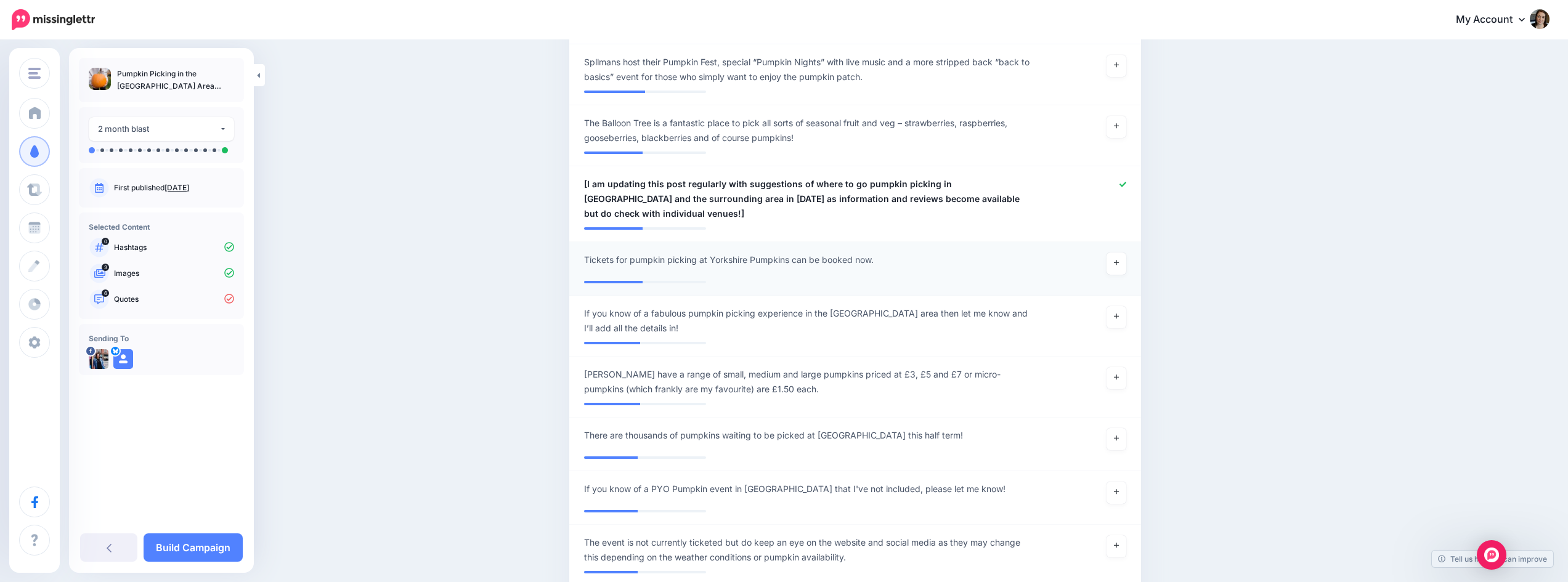
scroll to position [1870, 0]
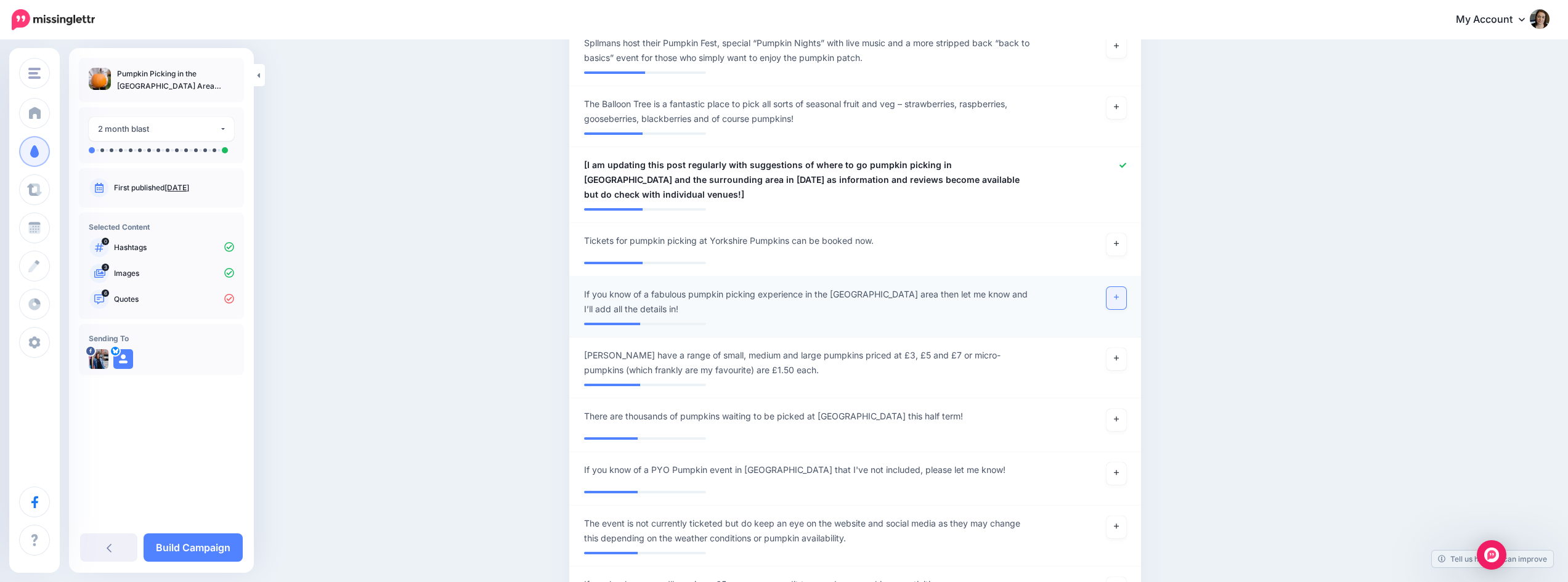
click at [1127, 287] on link at bounding box center [1116, 298] width 20 height 23
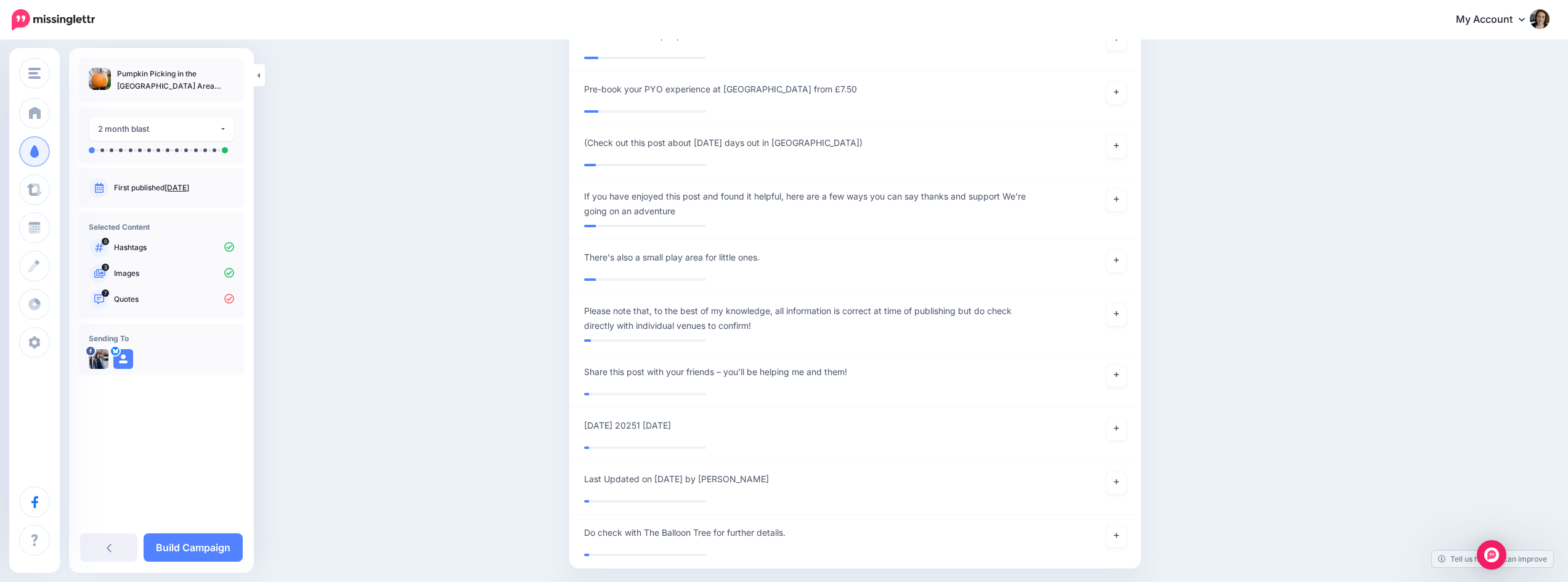
scroll to position [3948, 0]
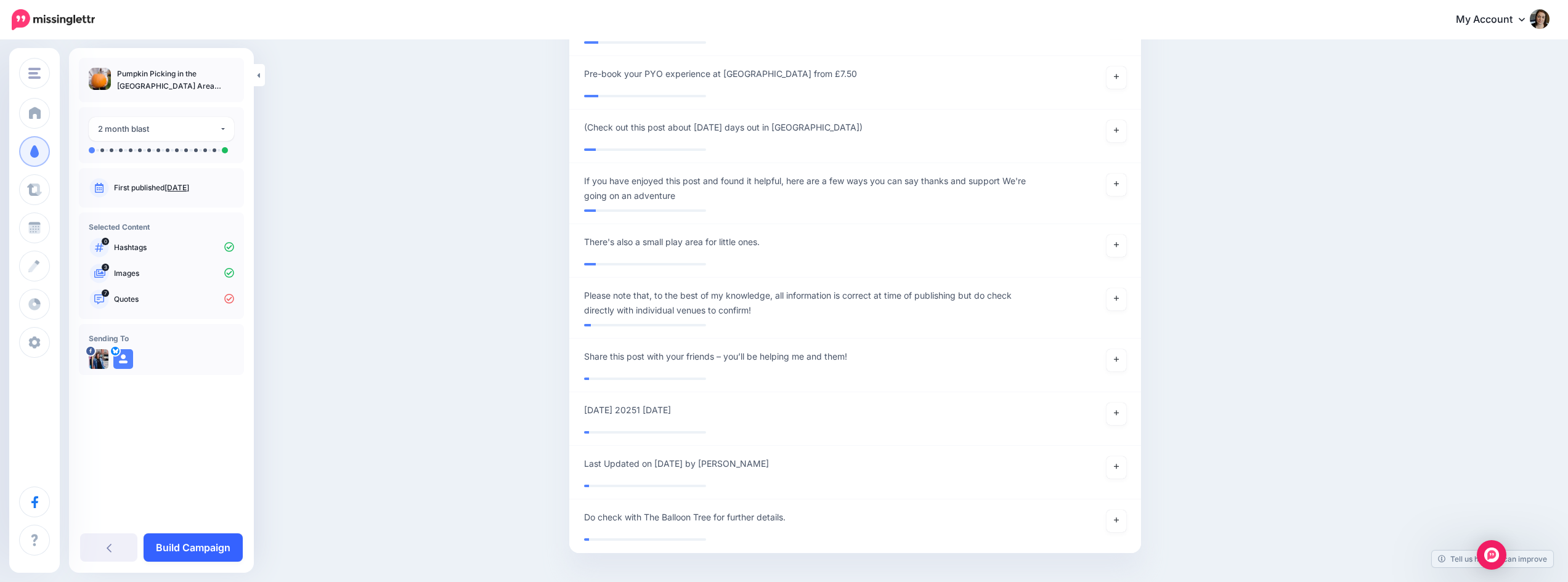
click at [188, 552] on link "Build Campaign" at bounding box center [192, 548] width 99 height 29
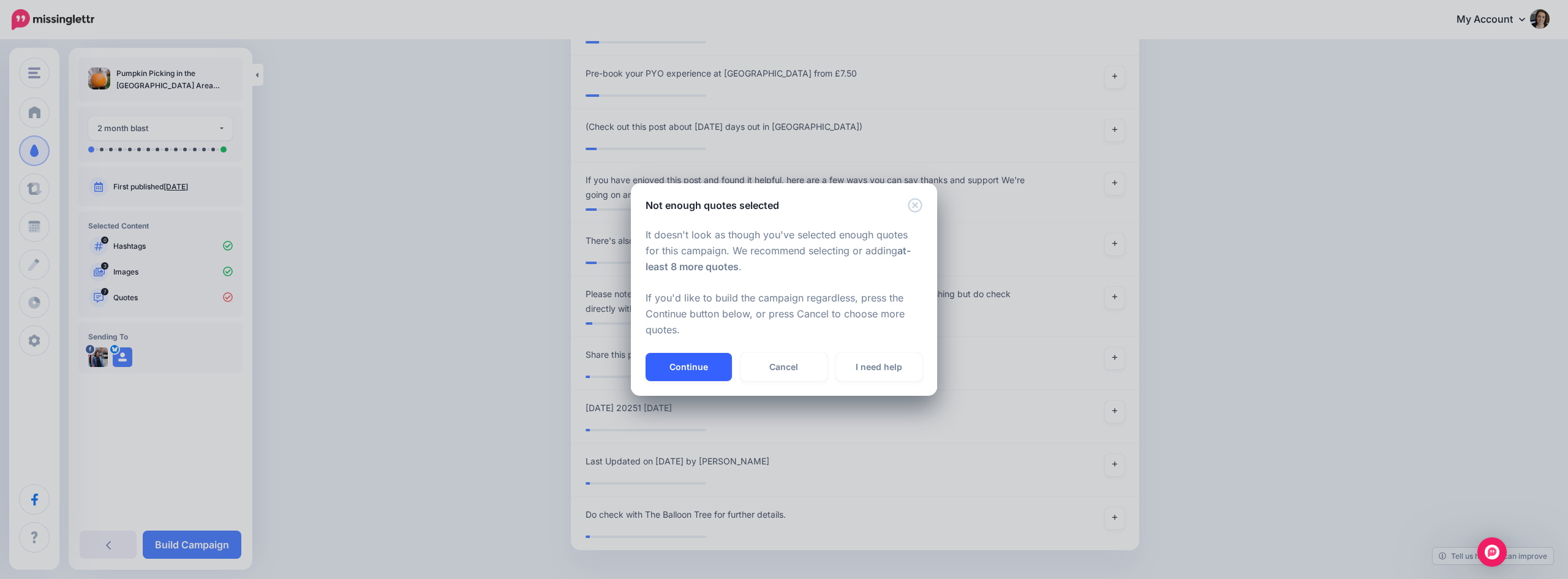
click at [701, 369] on button "Continue" at bounding box center [688, 367] width 86 height 29
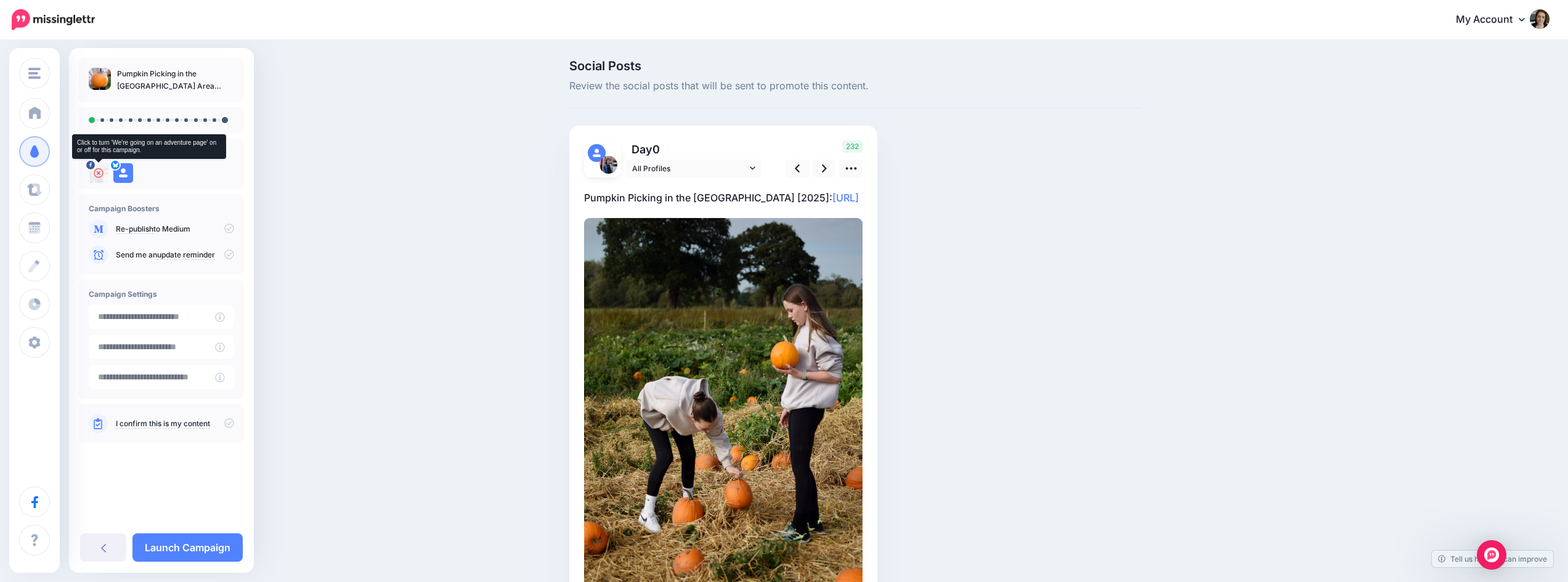
click at [92, 172] on div at bounding box center [98, 173] width 20 height 20
click at [832, 165] on link at bounding box center [824, 169] width 23 height 18
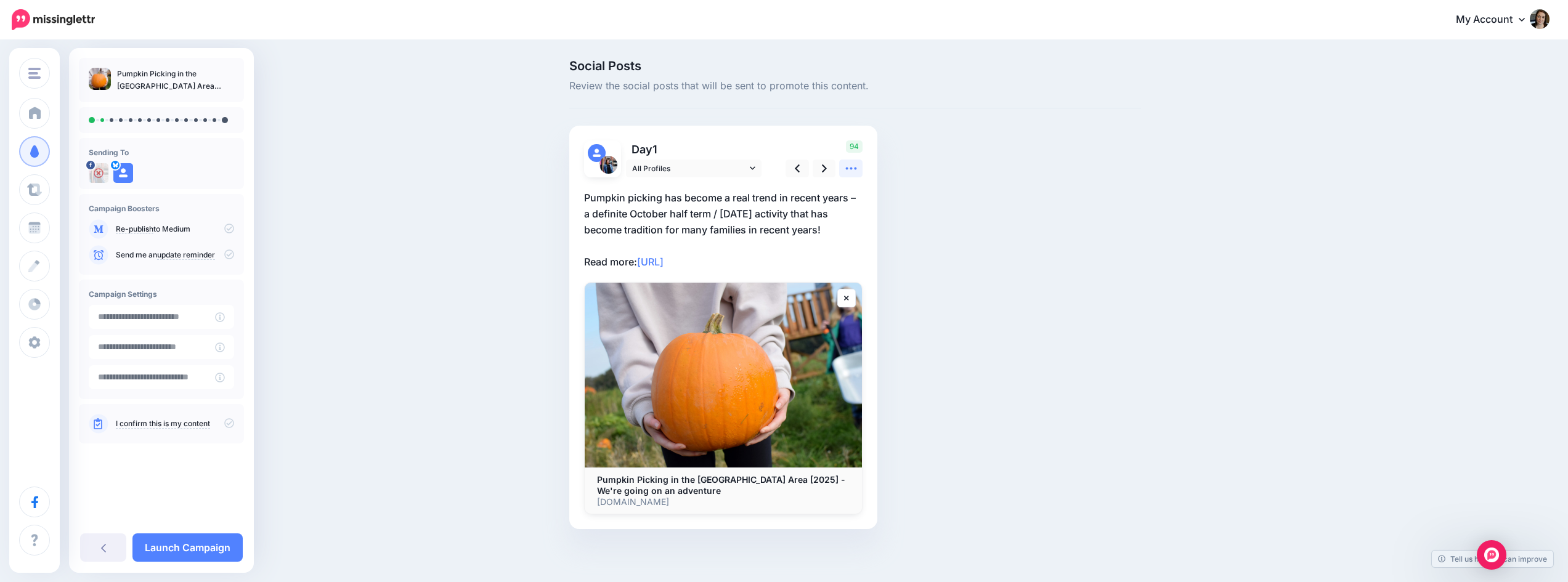
click at [854, 169] on icon at bounding box center [851, 168] width 13 height 13
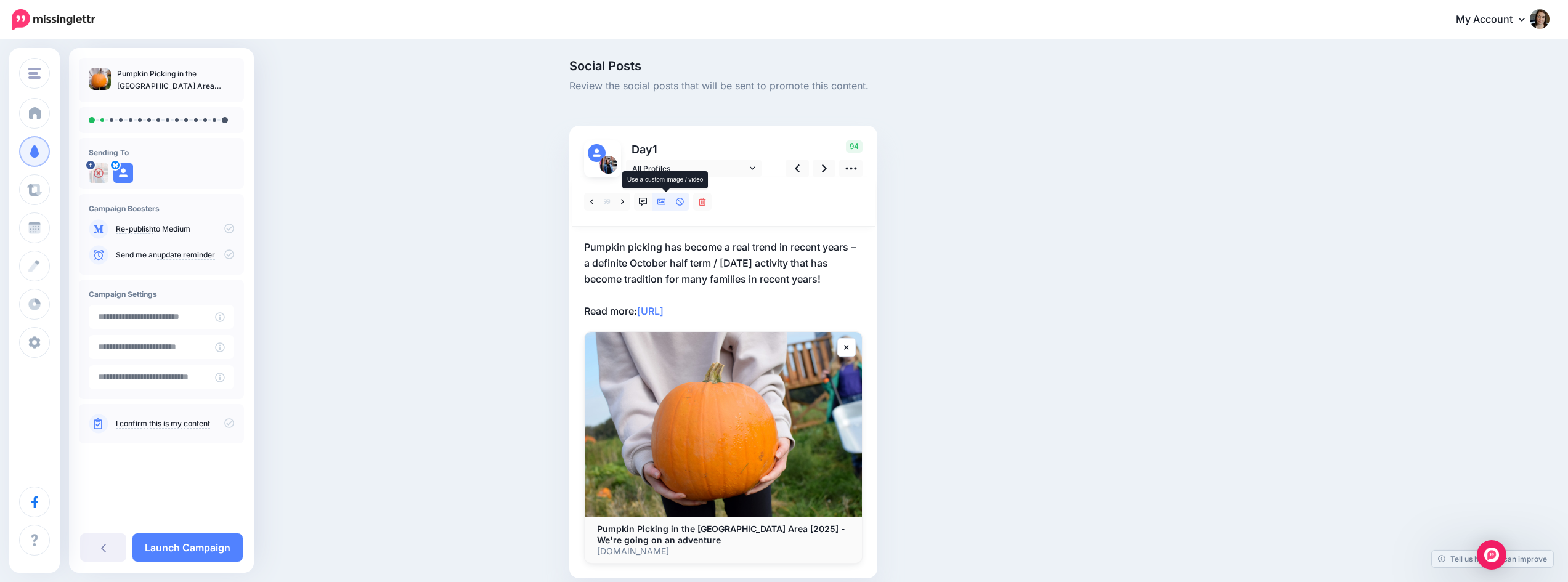
click at [665, 200] on icon at bounding box center [661, 202] width 9 height 9
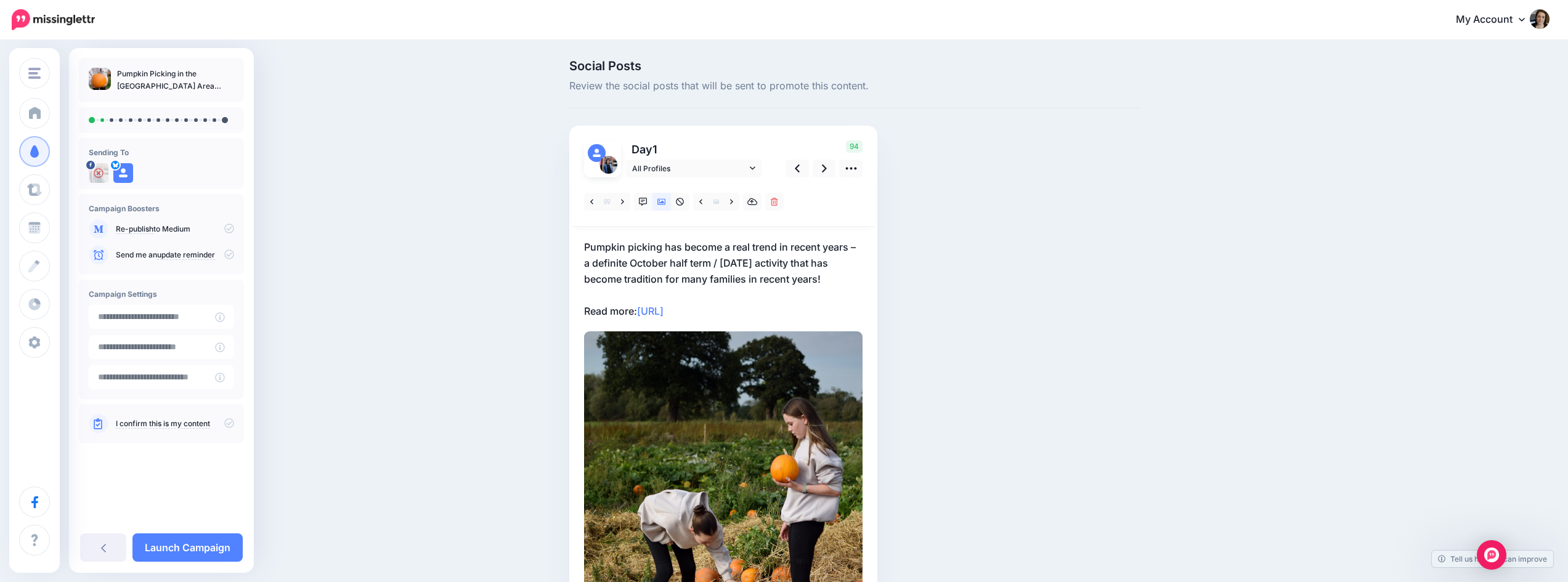
click at [600, 152] on img at bounding box center [596, 153] width 18 height 18
click at [613, 164] on img at bounding box center [609, 164] width 18 height 18
click at [761, 170] on link "All Profiles" at bounding box center [693, 169] width 136 height 18
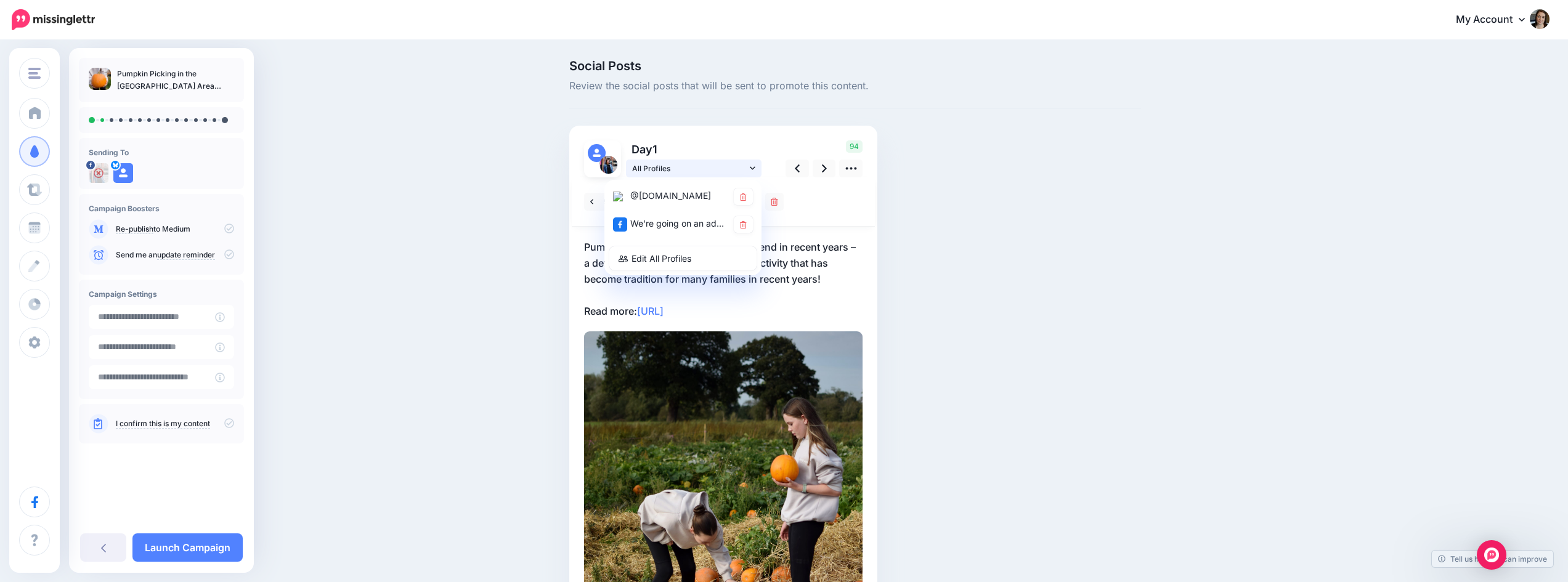
click at [755, 165] on icon at bounding box center [753, 168] width 5 height 9
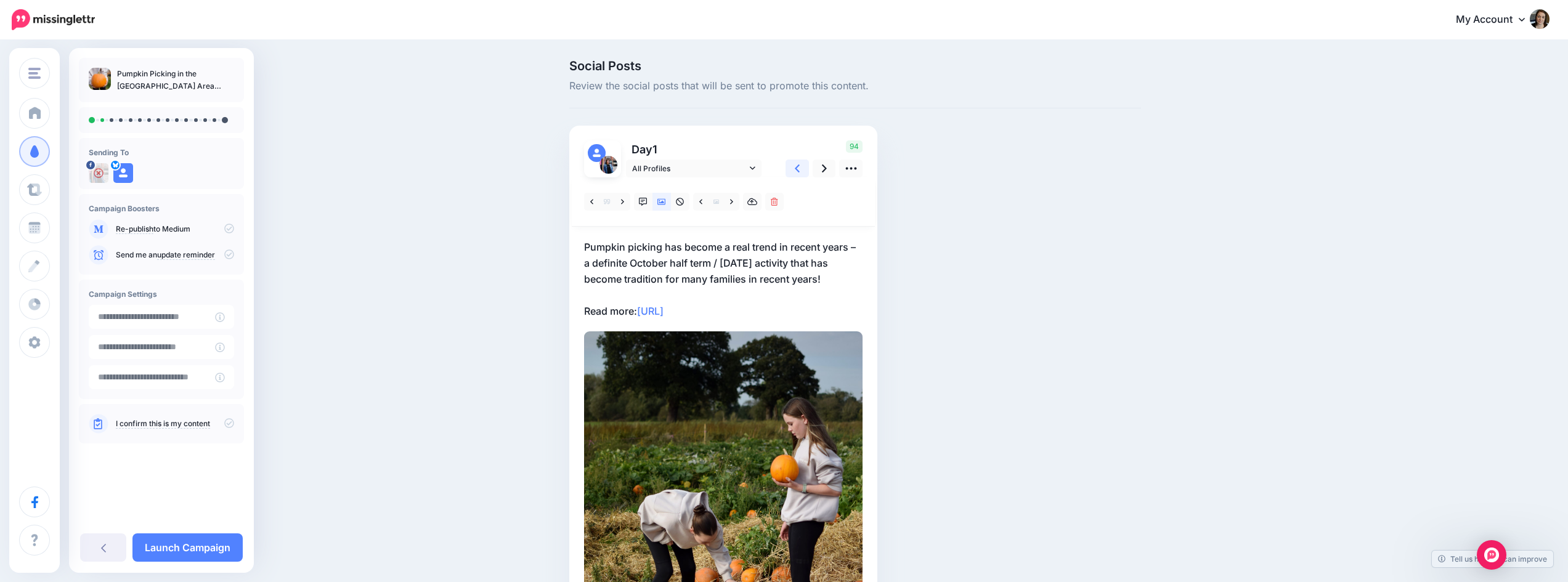
click at [806, 167] on link at bounding box center [797, 169] width 23 height 18
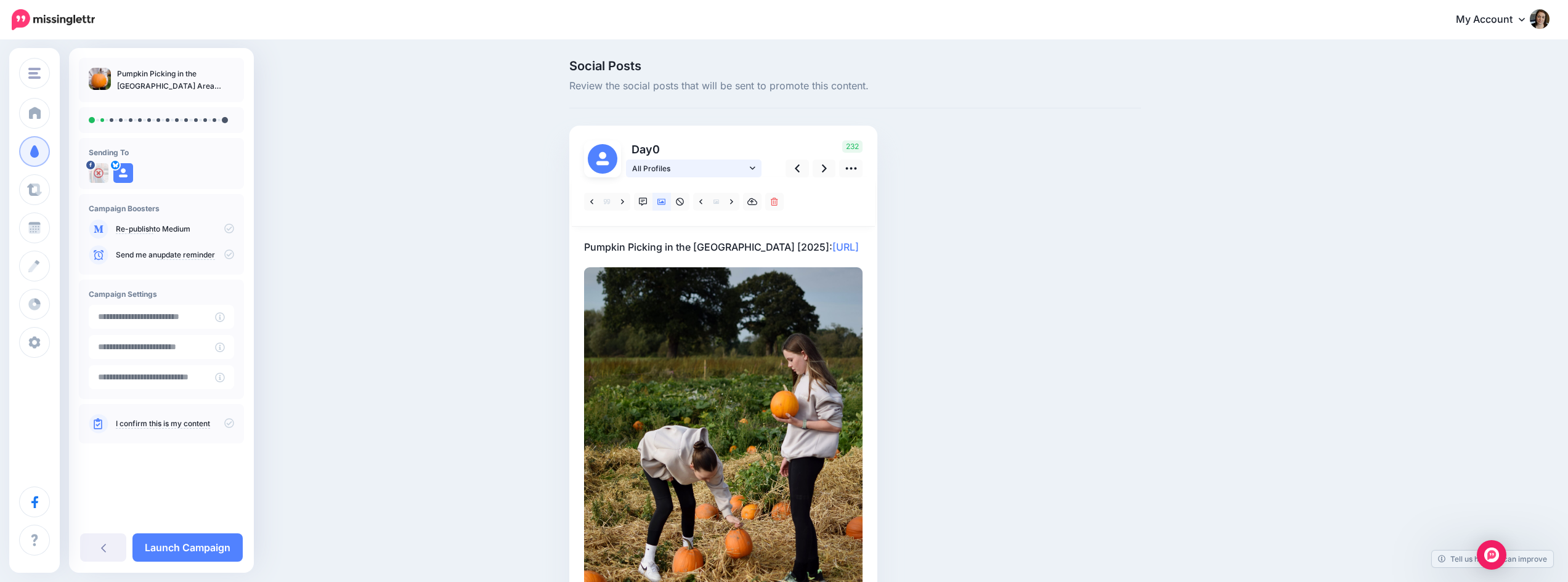
click at [755, 165] on icon at bounding box center [753, 168] width 5 height 9
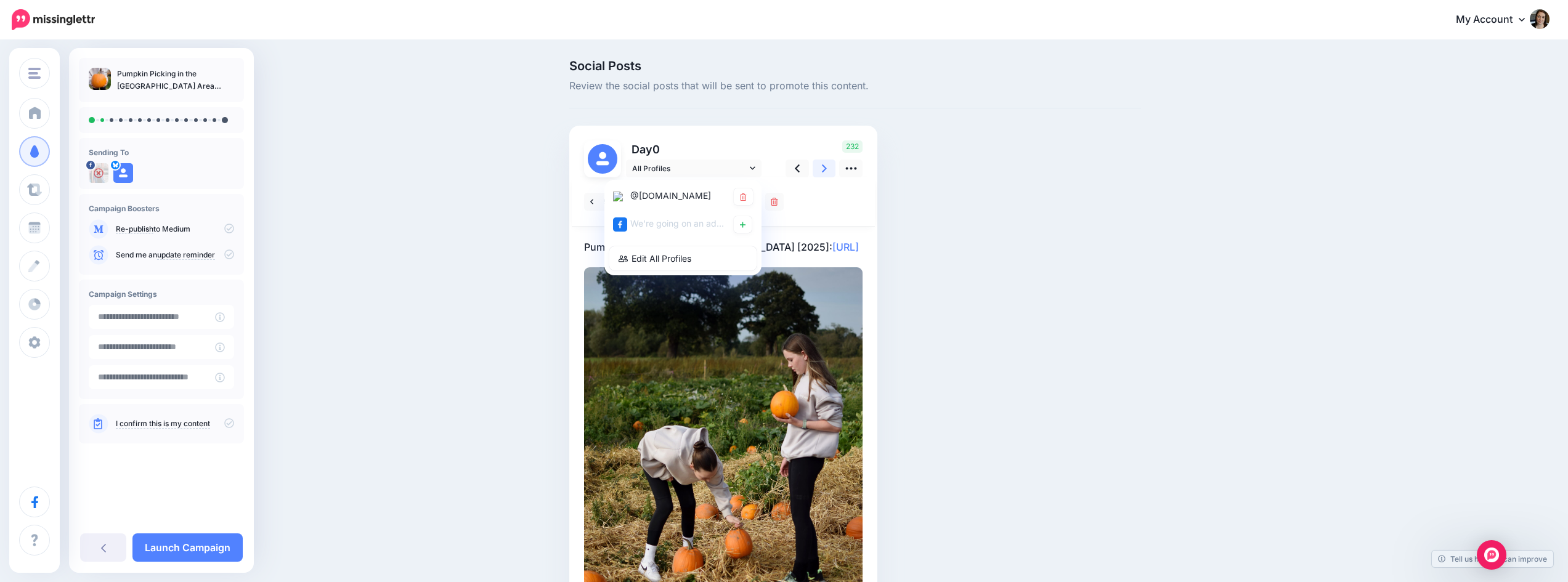
click at [825, 167] on link at bounding box center [824, 169] width 23 height 18
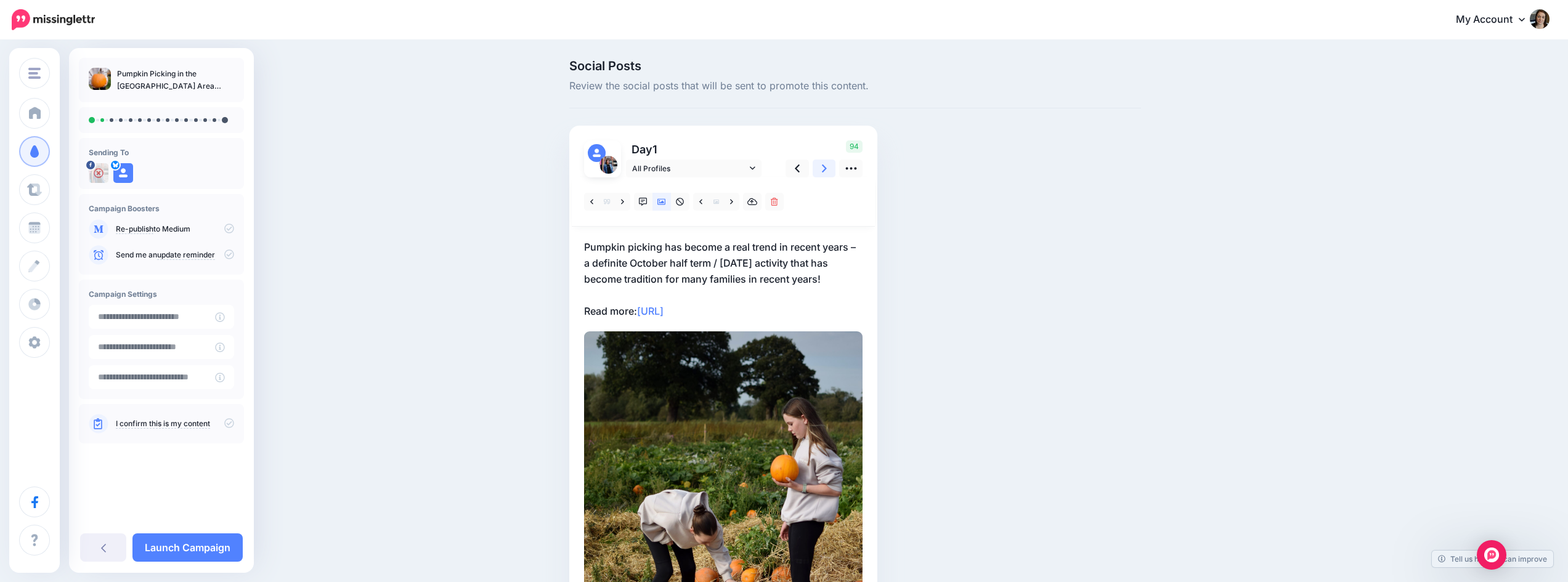
click at [825, 167] on link at bounding box center [824, 169] width 23 height 18
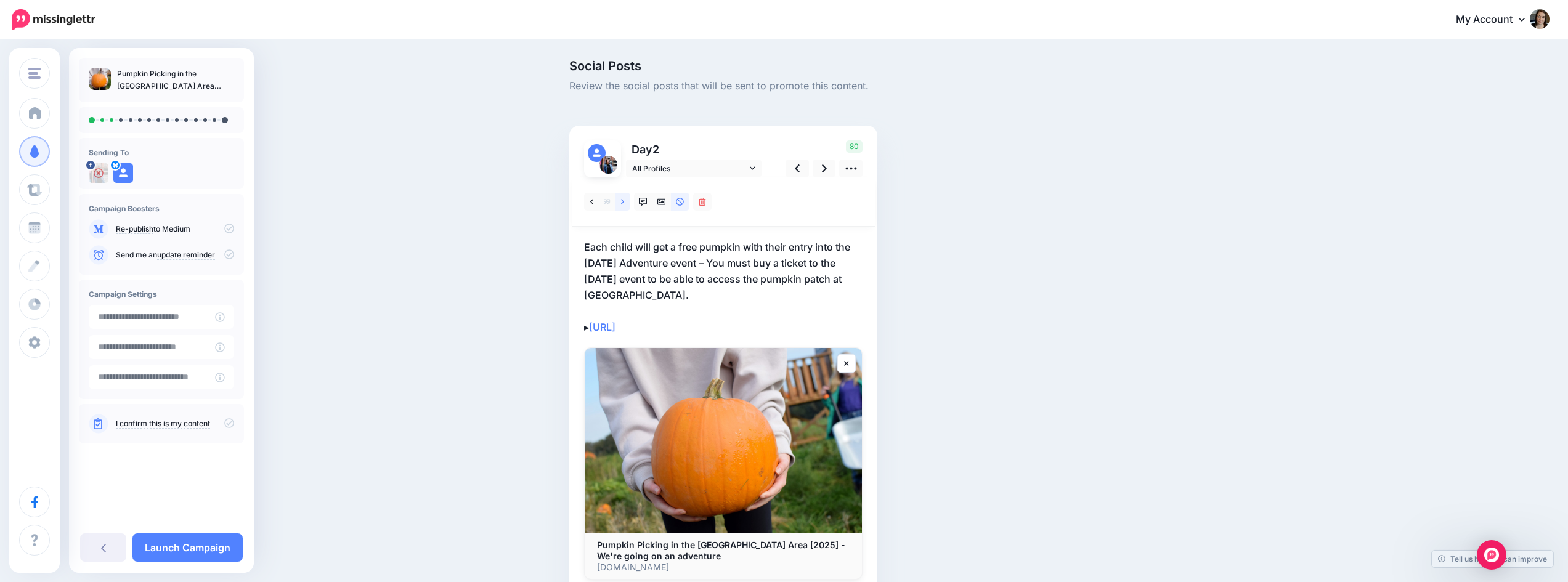
click at [624, 200] on icon at bounding box center [622, 202] width 3 height 9
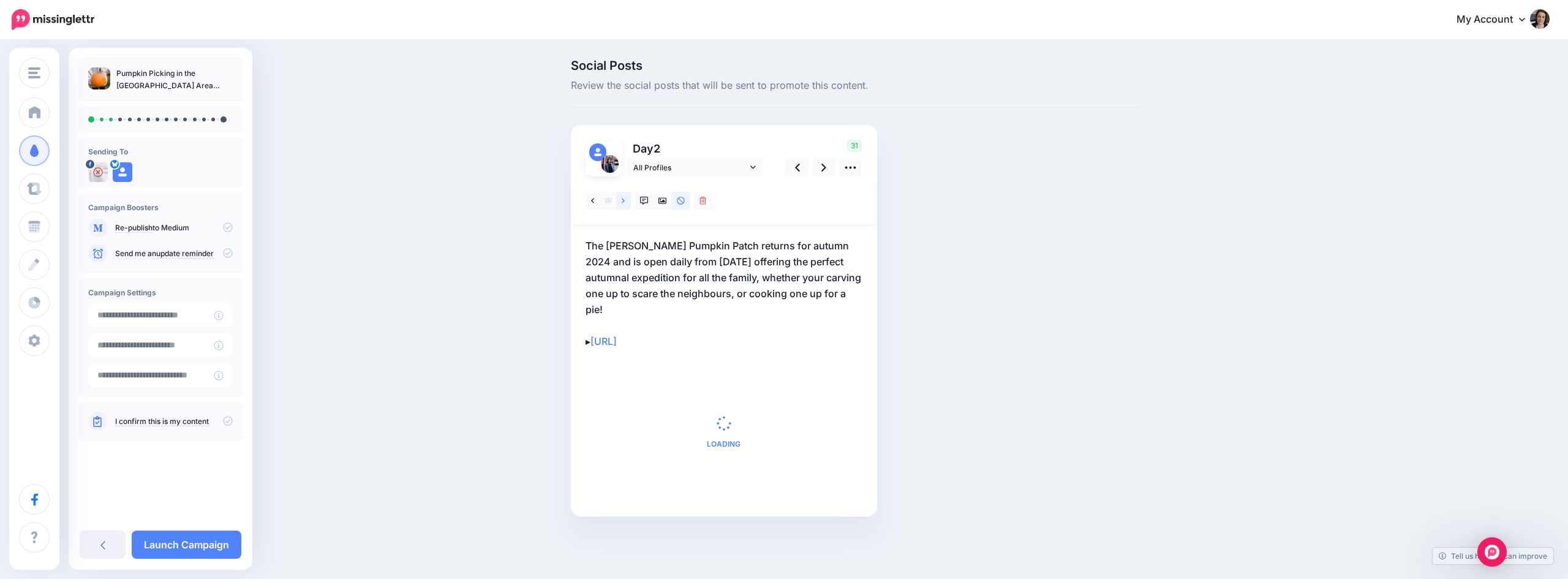
click at [622, 199] on icon at bounding box center [623, 201] width 3 height 9
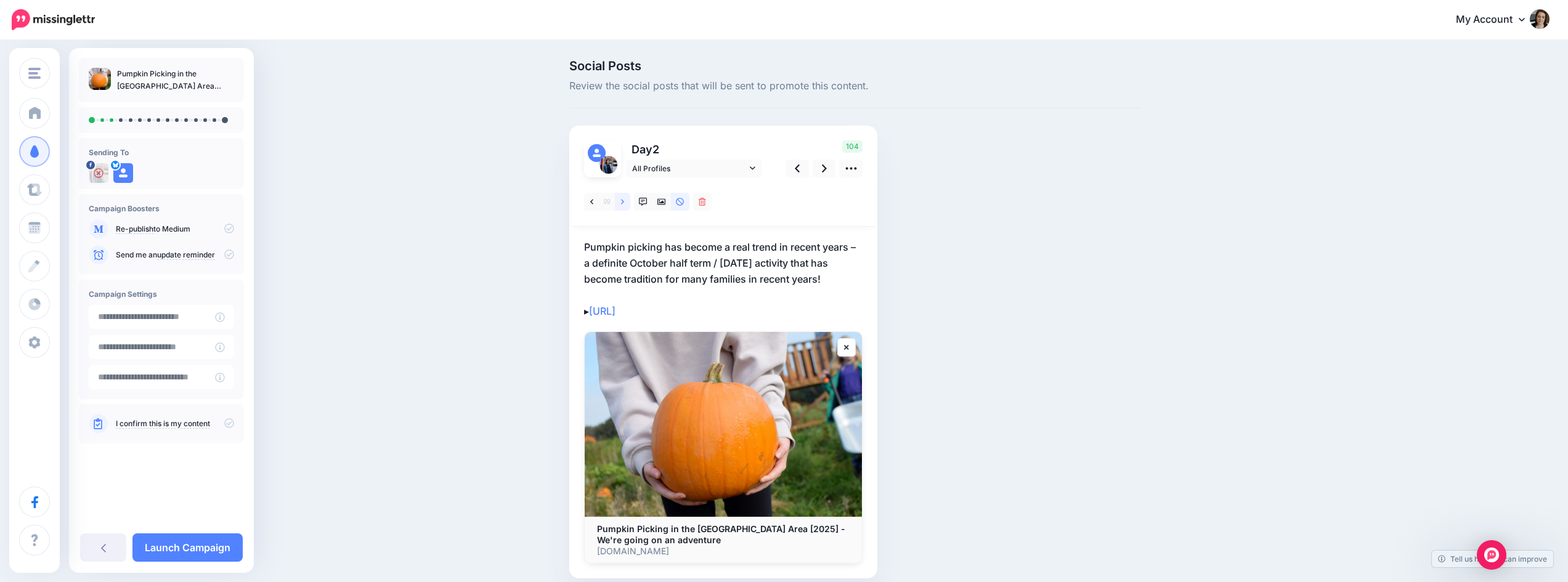
click at [624, 200] on icon at bounding box center [622, 202] width 3 height 9
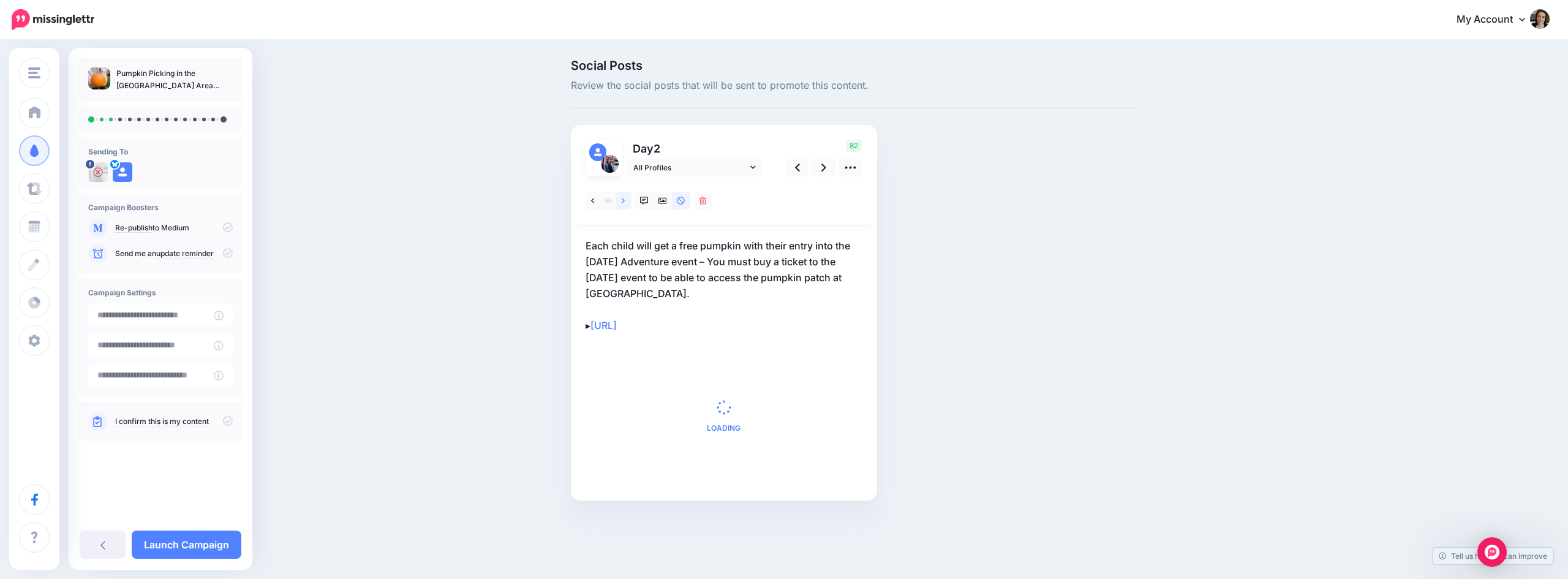
click at [622, 199] on icon at bounding box center [623, 201] width 3 height 9
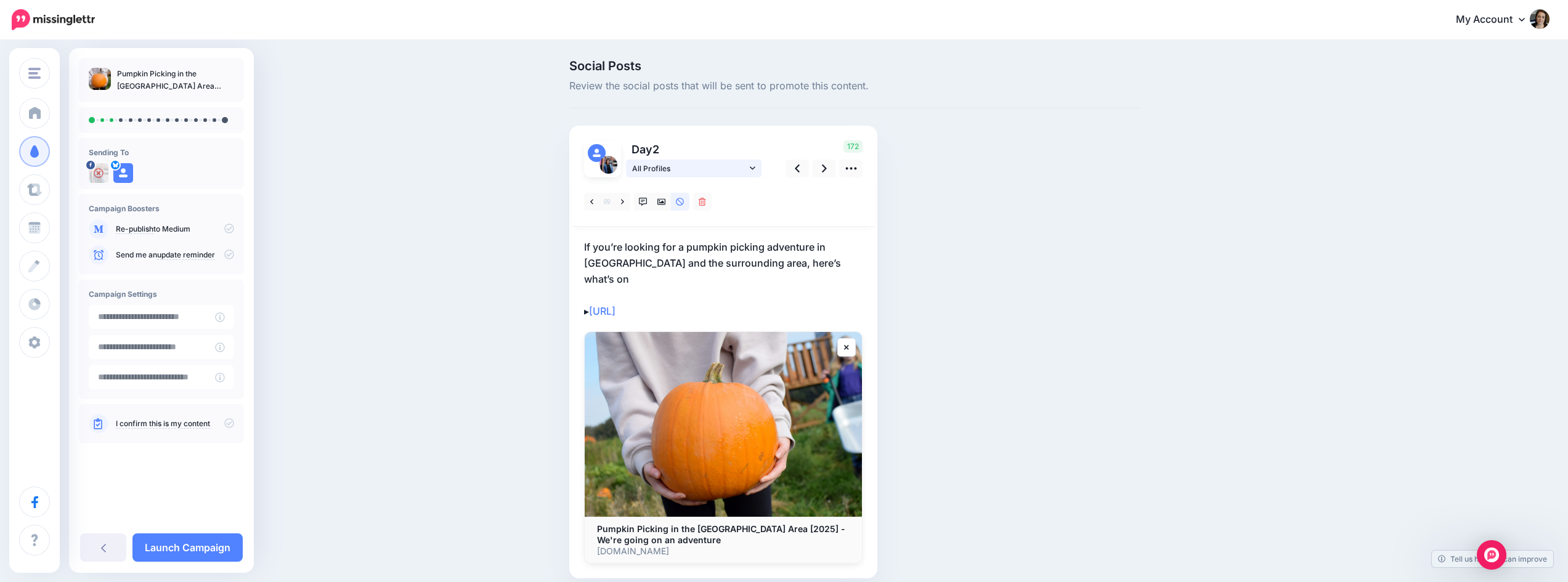
click at [755, 166] on icon at bounding box center [753, 168] width 5 height 9
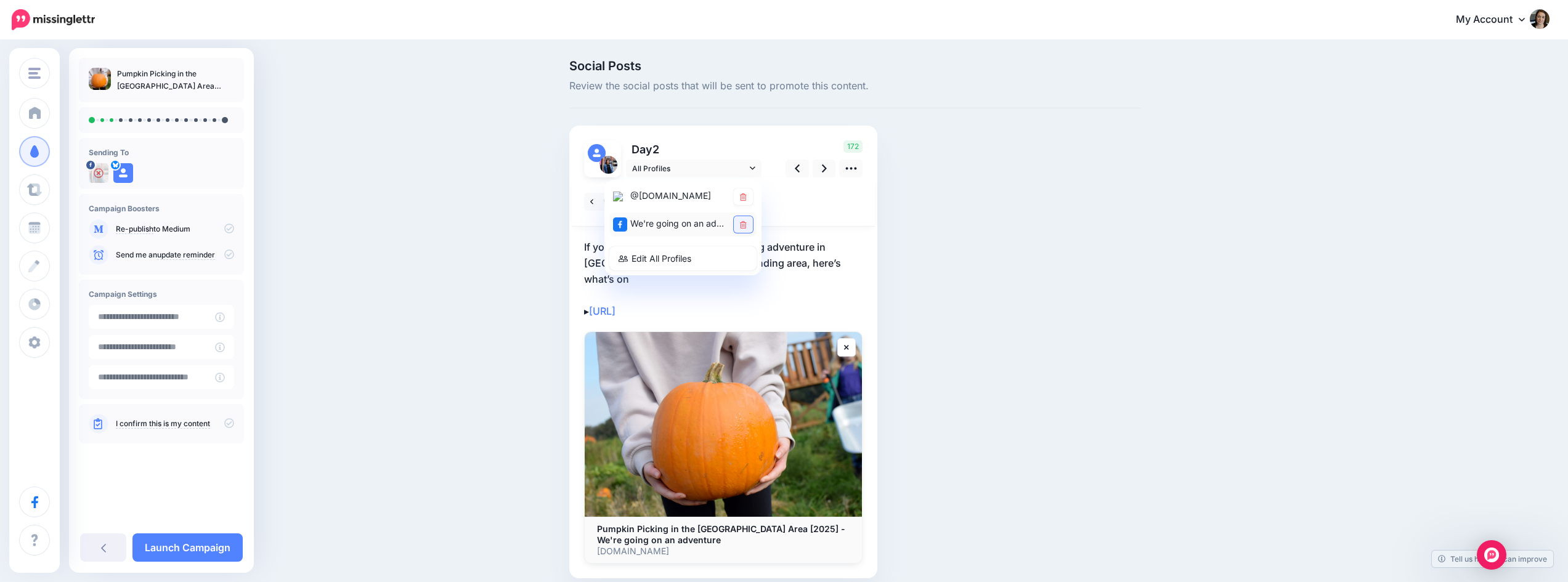
click at [746, 221] on icon at bounding box center [743, 224] width 7 height 8
click at [830, 198] on div at bounding box center [723, 202] width 303 height 49
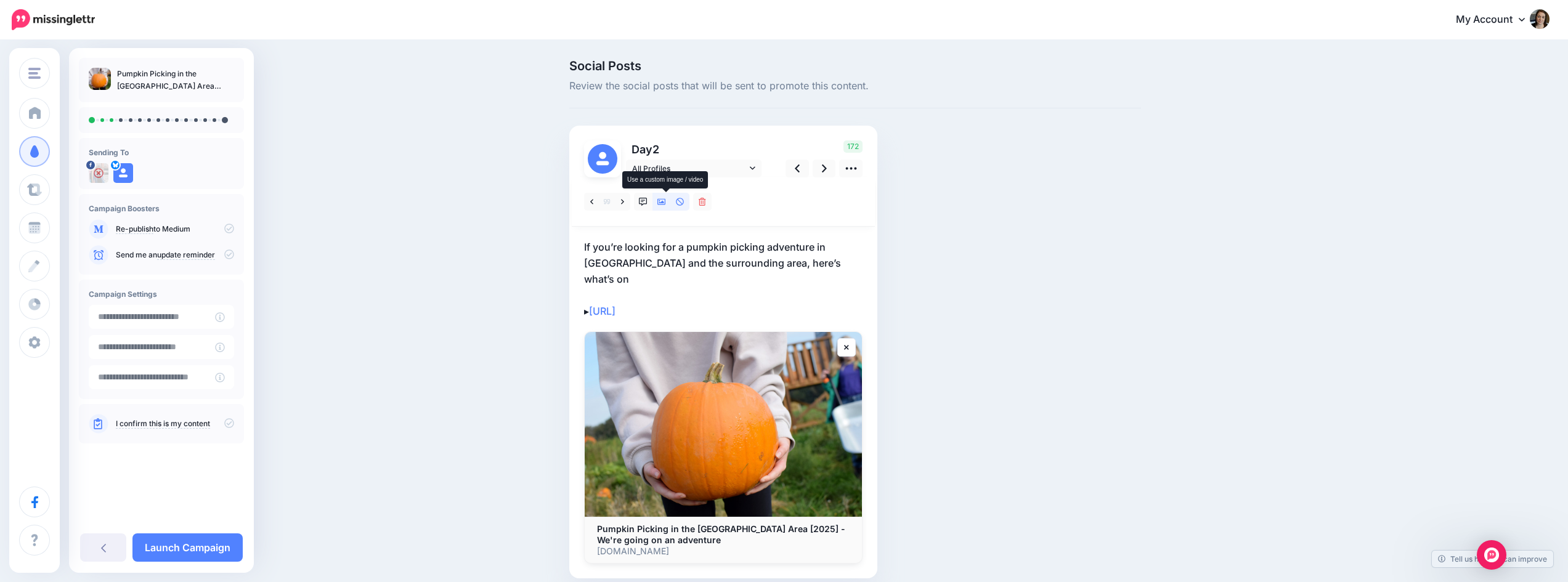
click at [666, 200] on icon at bounding box center [661, 202] width 9 height 9
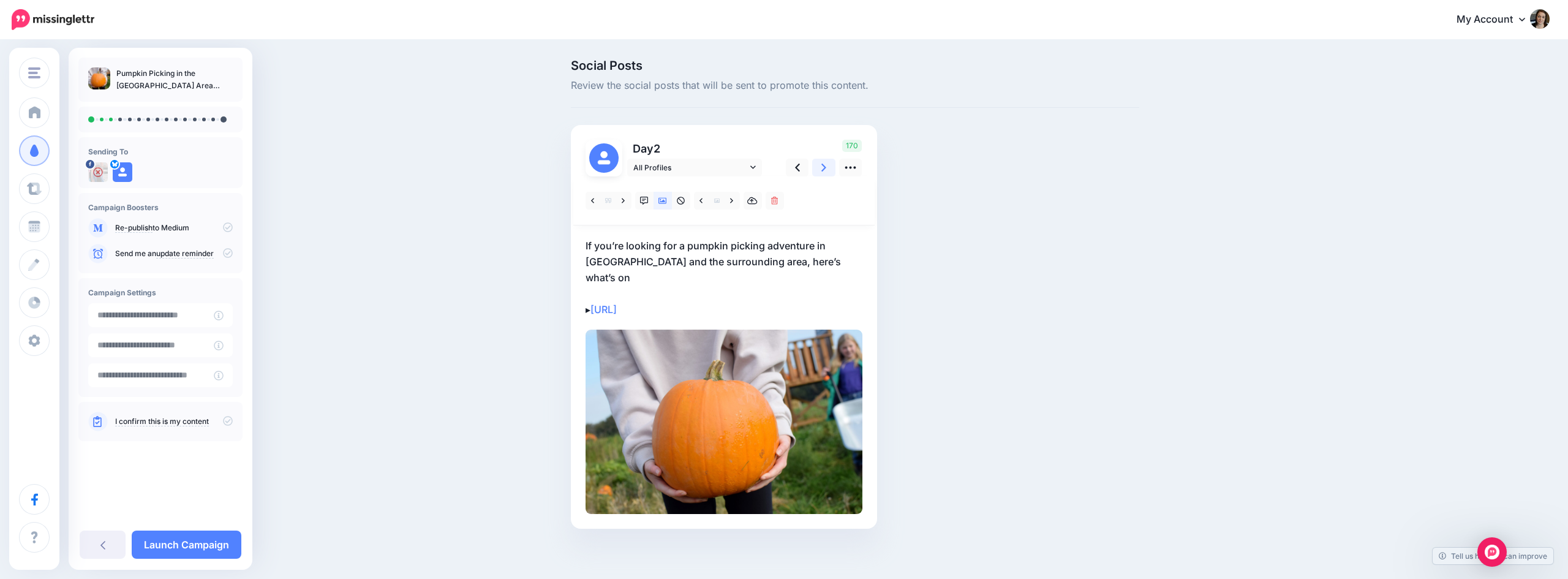
click at [823, 168] on icon at bounding box center [823, 168] width 5 height 8
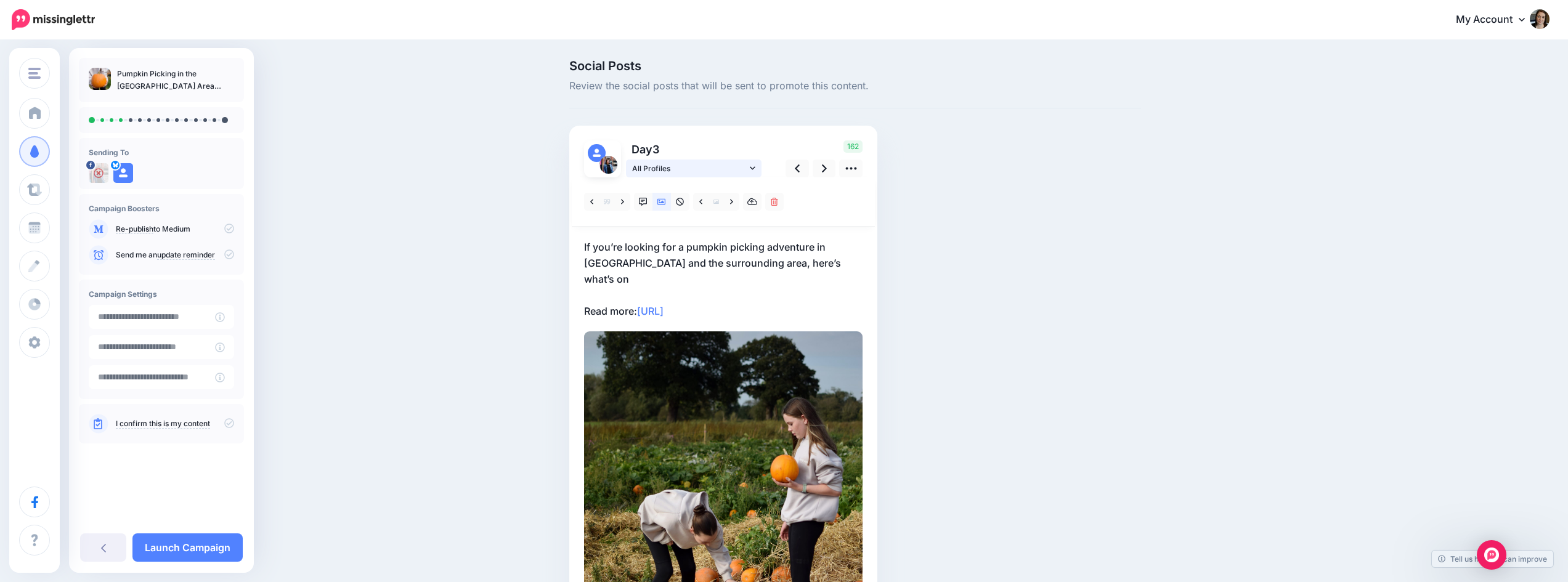
click at [755, 166] on icon at bounding box center [753, 168] width 5 height 9
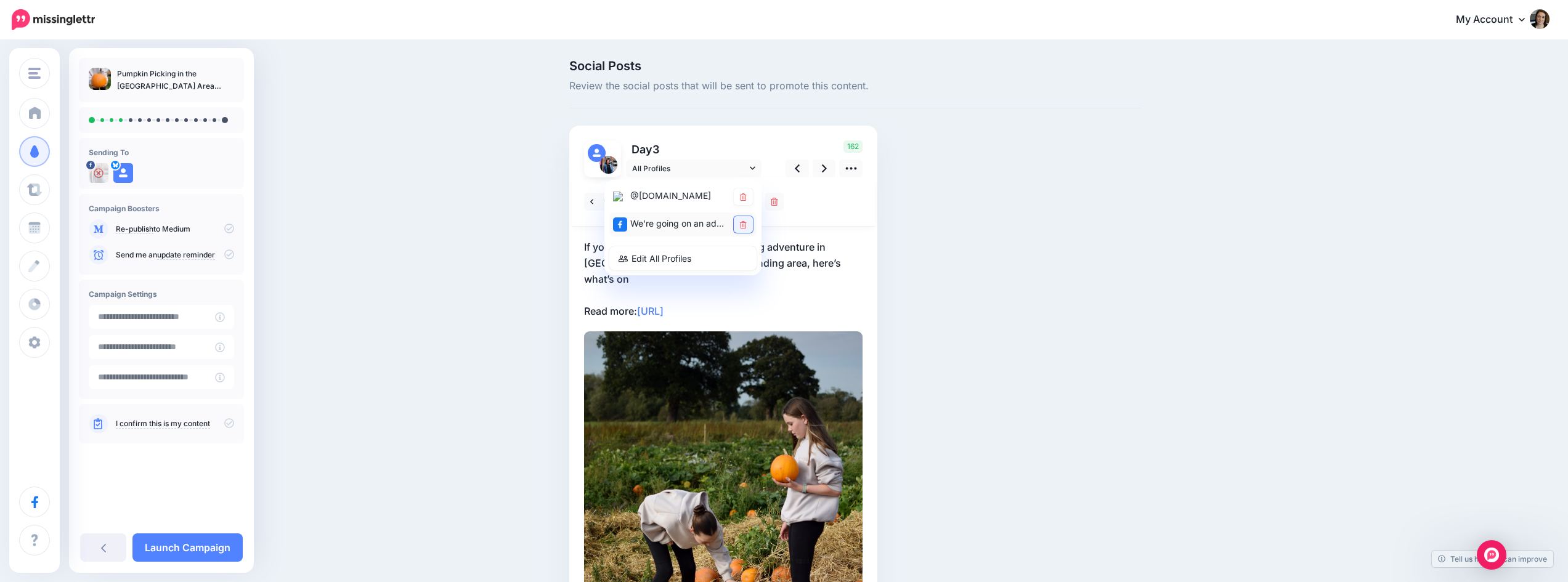
click at [740, 225] on link at bounding box center [743, 224] width 19 height 16
click at [827, 169] on icon at bounding box center [824, 168] width 5 height 13
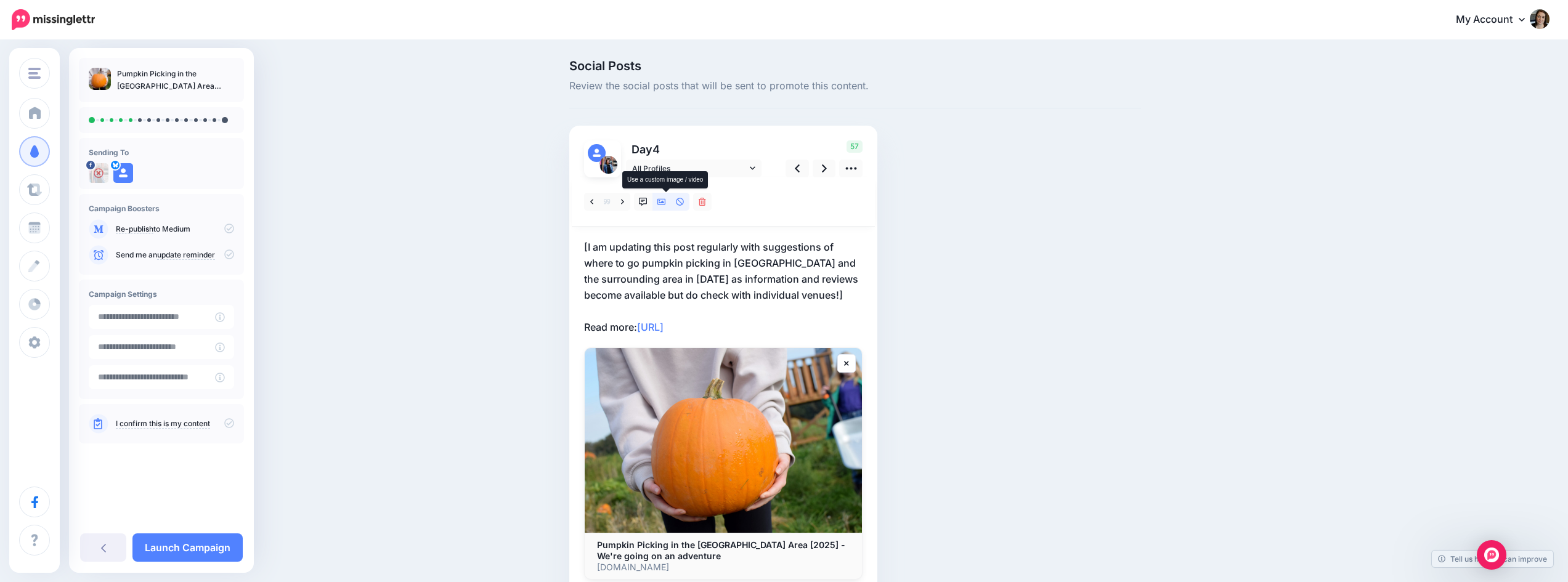
click at [666, 202] on icon at bounding box center [661, 202] width 9 height 6
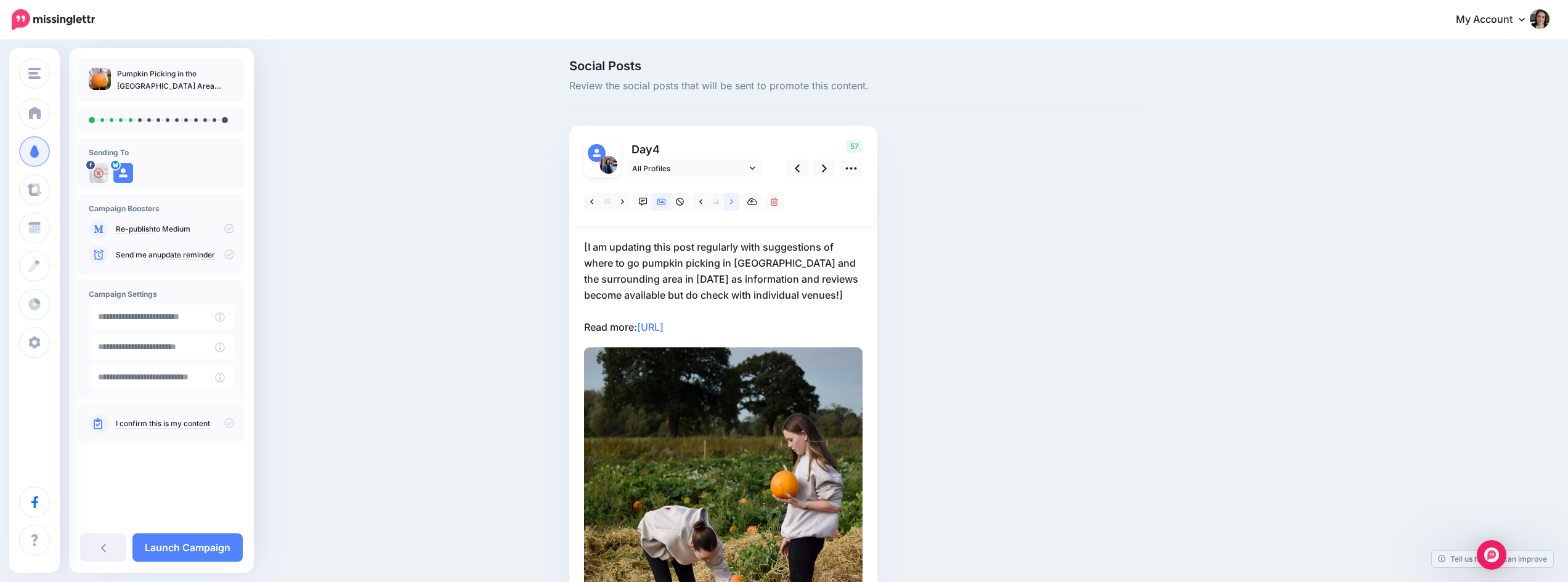
click at [734, 201] on link at bounding box center [731, 202] width 16 height 18
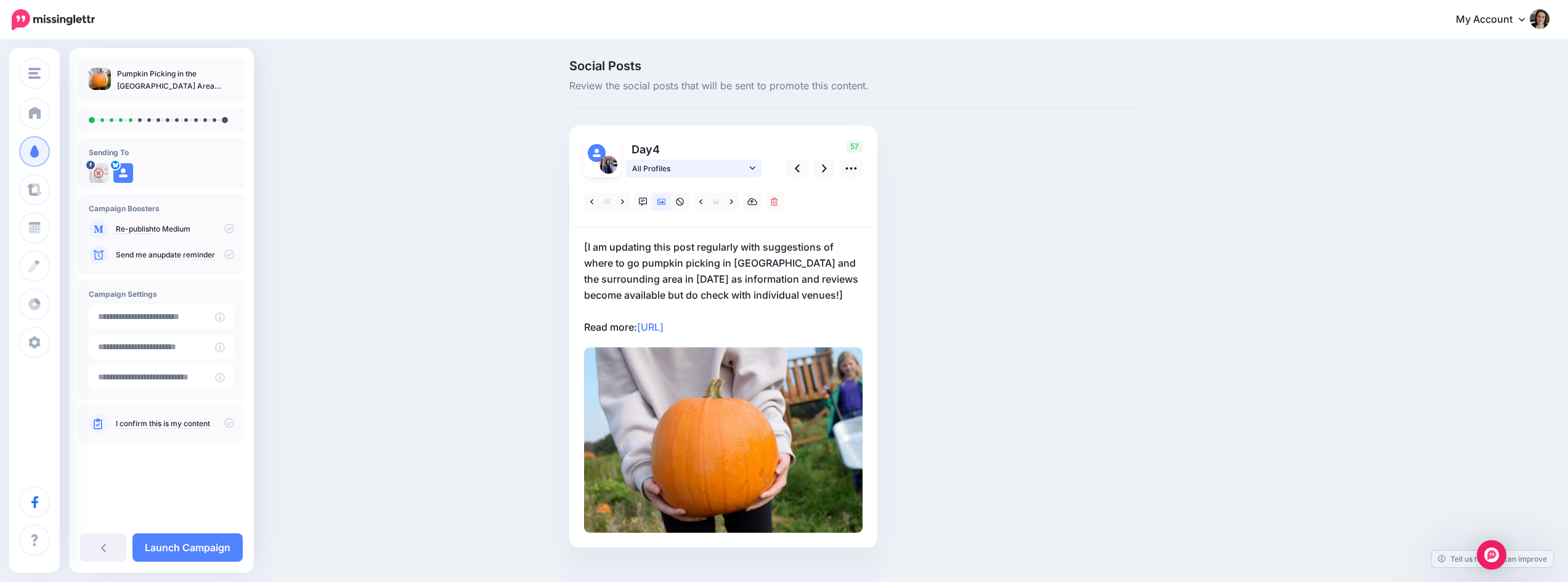
click at [753, 168] on link "All Profiles" at bounding box center [693, 169] width 136 height 18
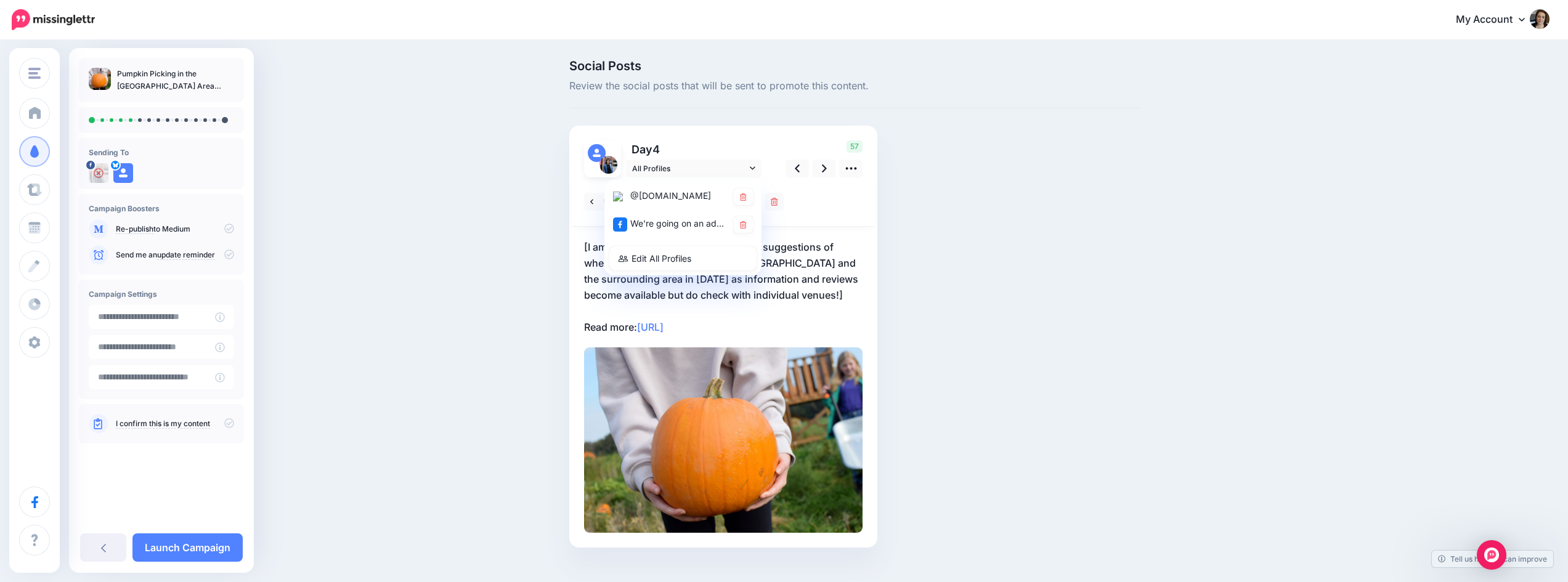
click at [783, 165] on div "57" at bounding box center [822, 159] width 99 height 37
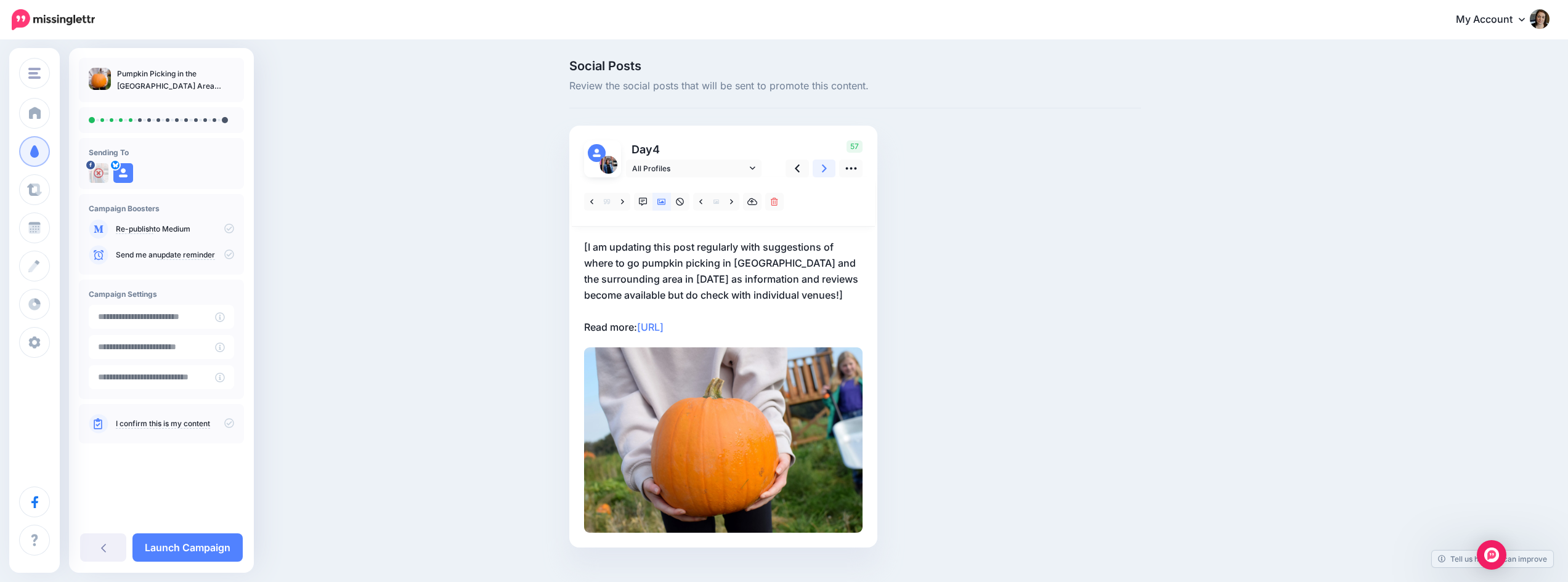
click at [827, 170] on icon at bounding box center [824, 168] width 5 height 13
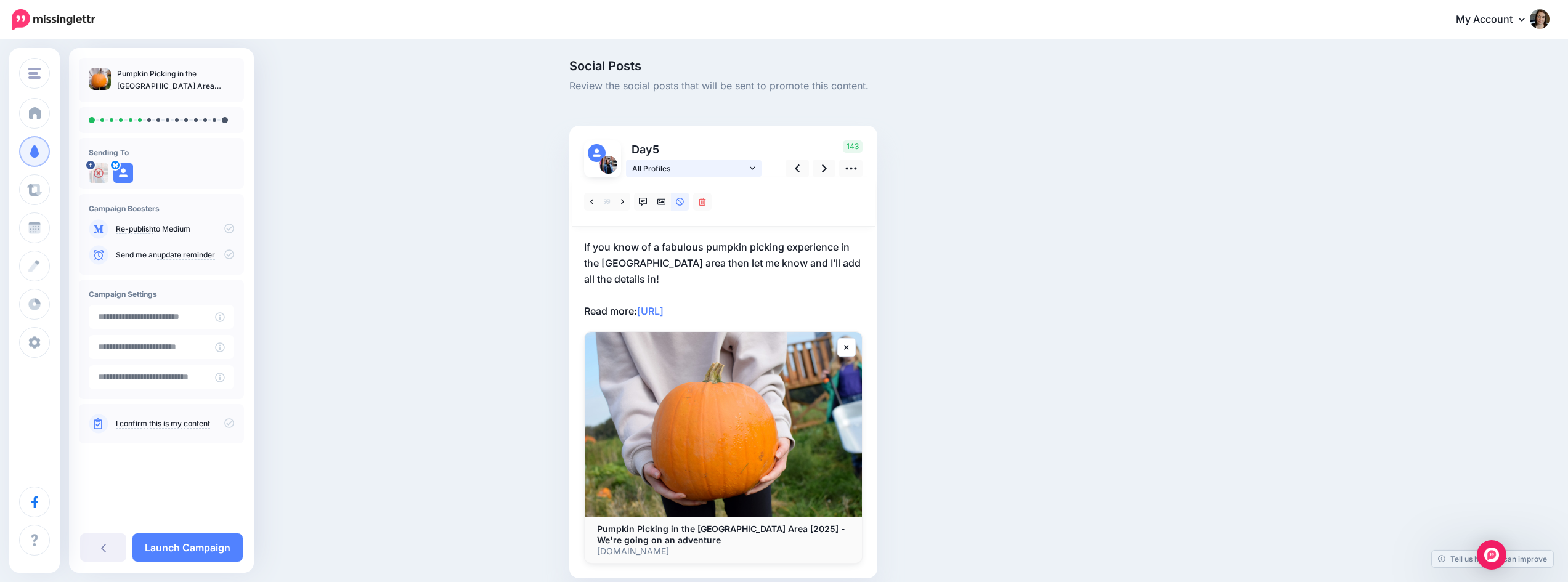
click at [761, 165] on link "All Profiles" at bounding box center [693, 169] width 136 height 18
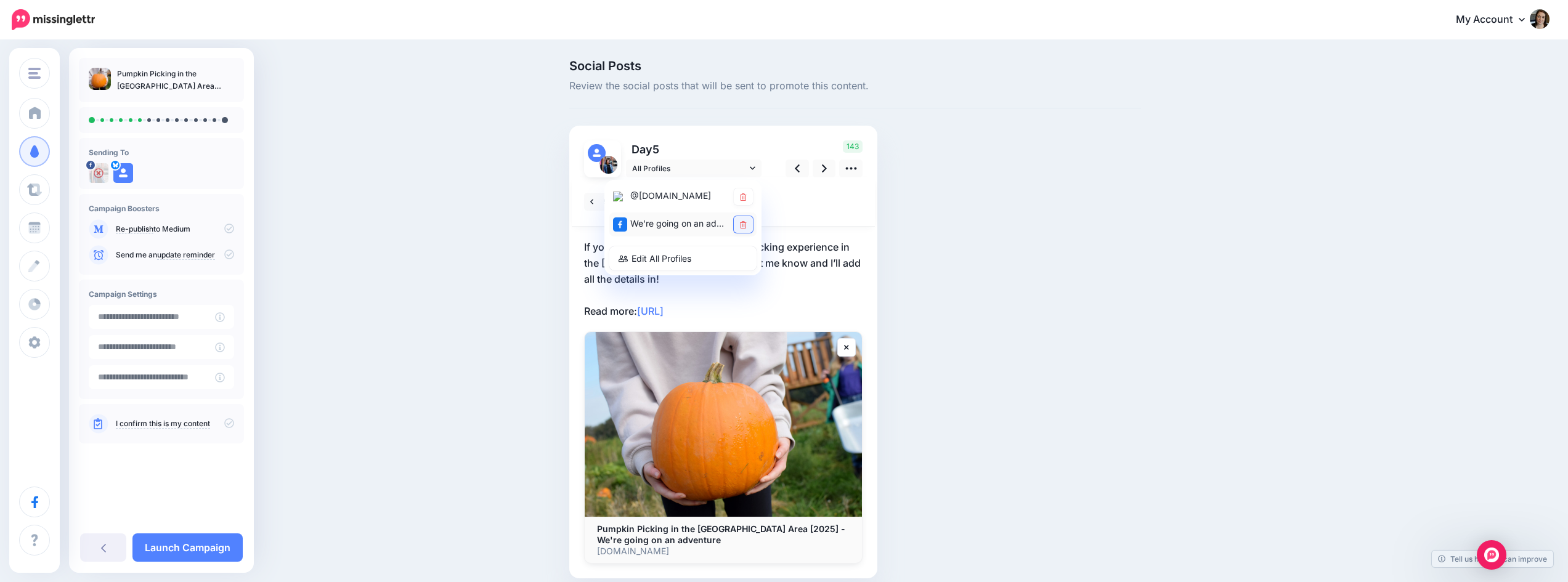
click at [746, 223] on icon at bounding box center [743, 224] width 7 height 8
click at [827, 168] on icon at bounding box center [824, 168] width 5 height 13
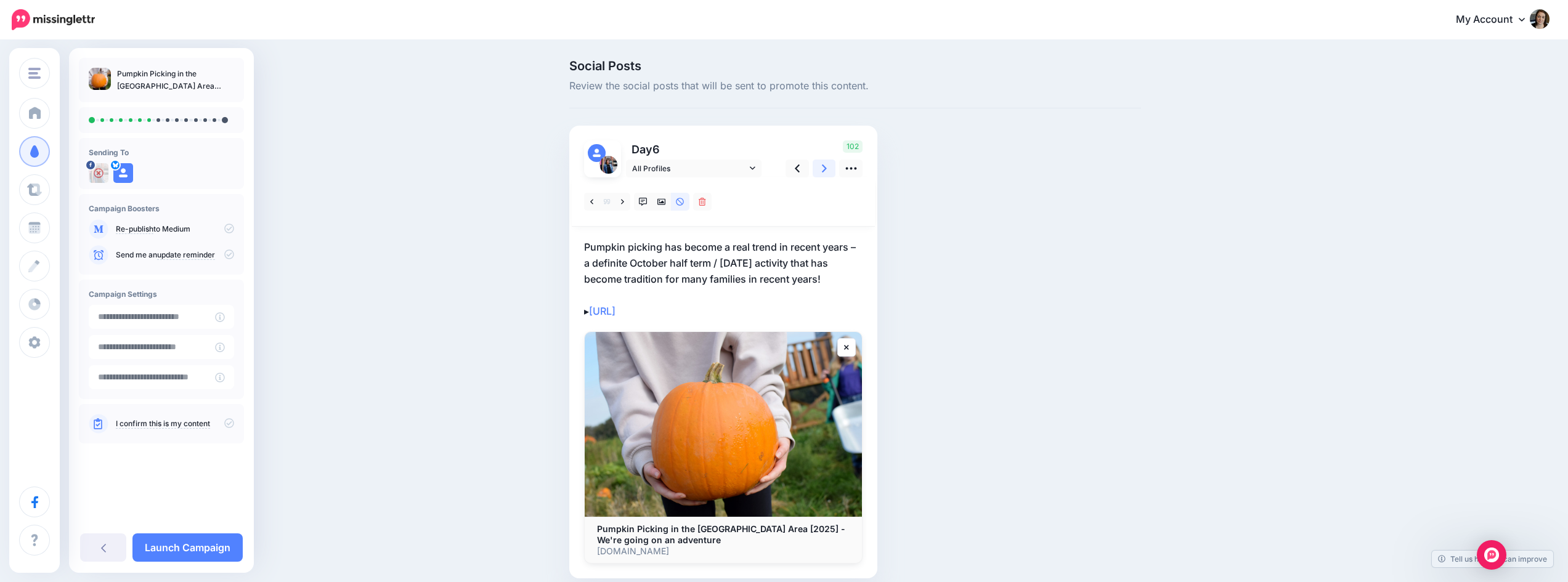
click at [826, 167] on icon at bounding box center [824, 168] width 5 height 13
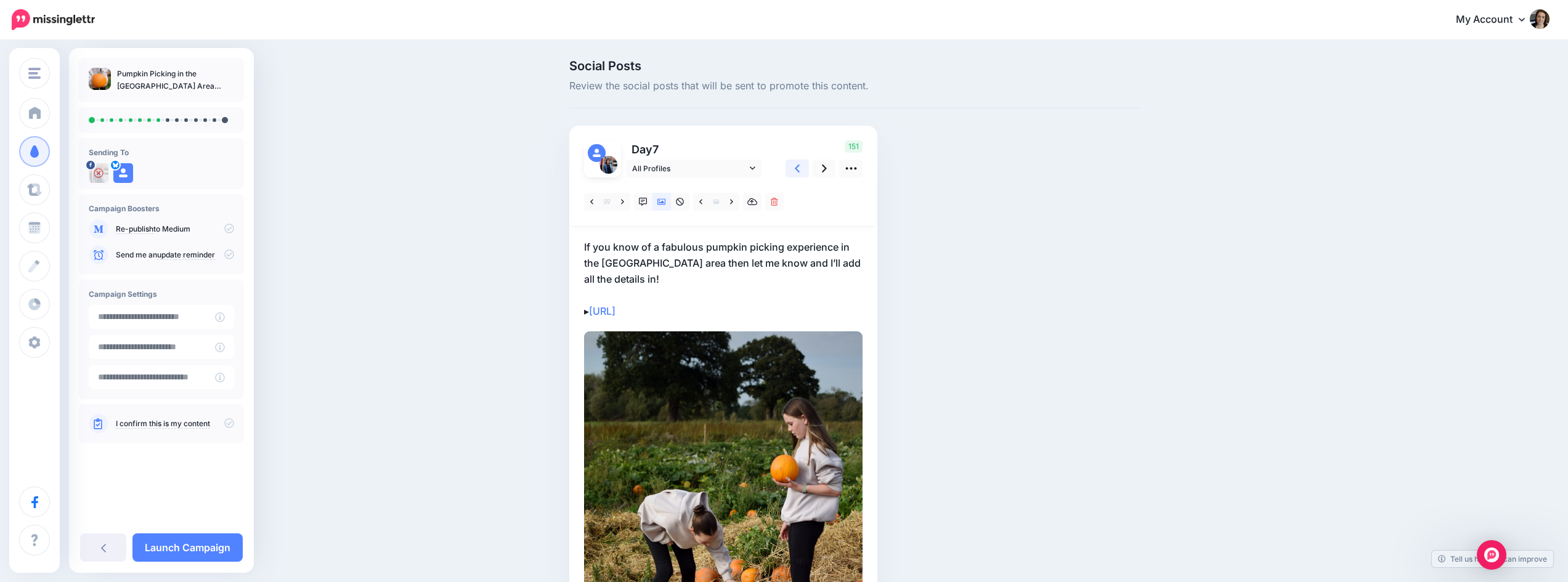
click at [798, 171] on link at bounding box center [797, 169] width 23 height 18
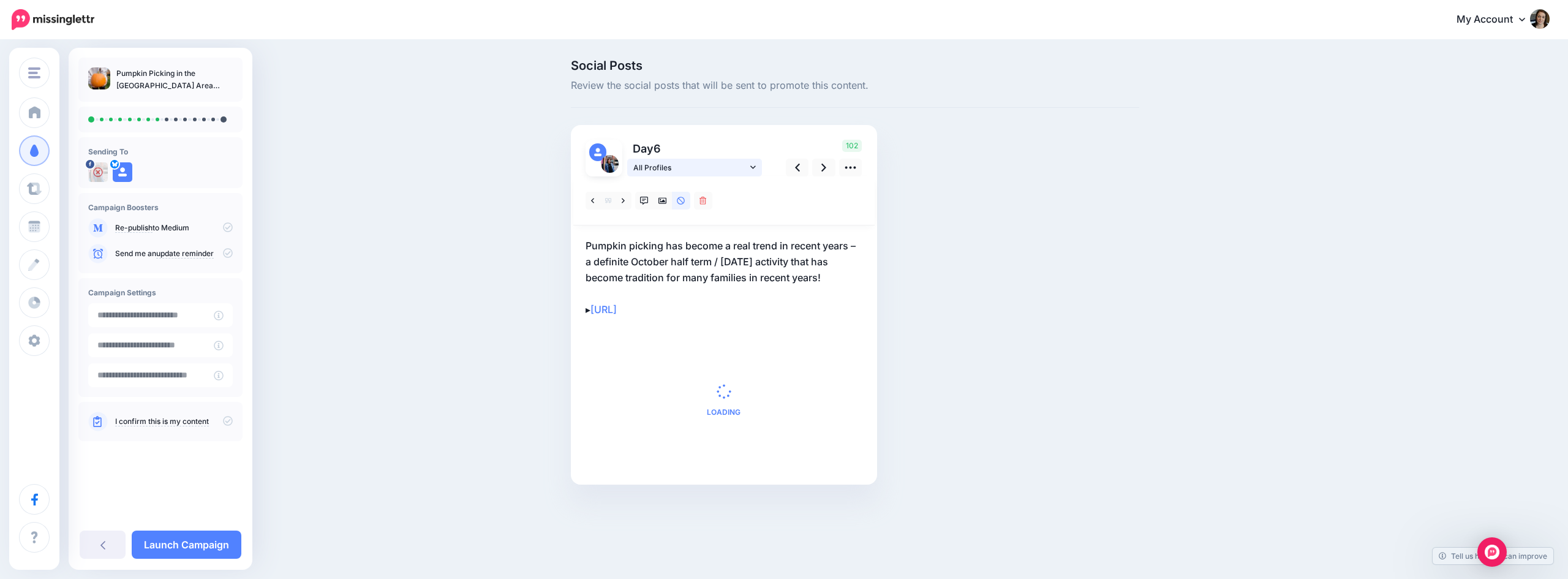
click at [750, 166] on icon at bounding box center [753, 167] width 5 height 3
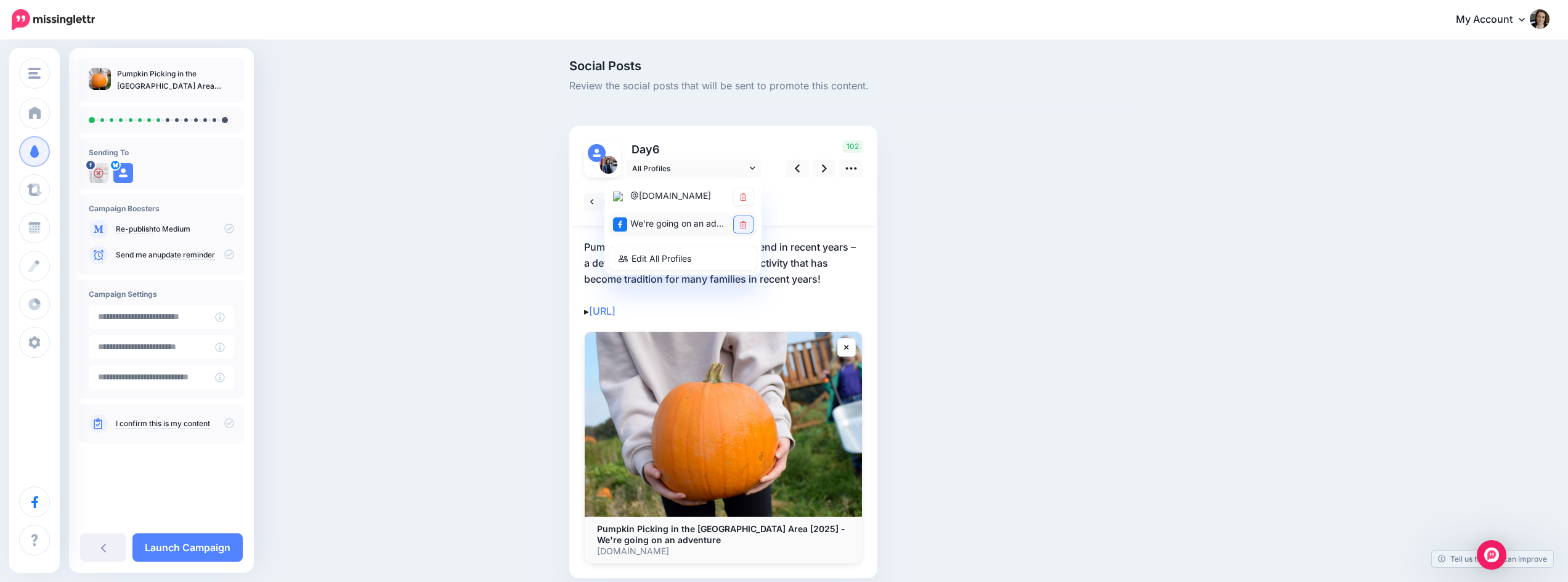
click at [746, 221] on icon at bounding box center [743, 224] width 7 height 8
click at [827, 164] on icon at bounding box center [824, 168] width 5 height 13
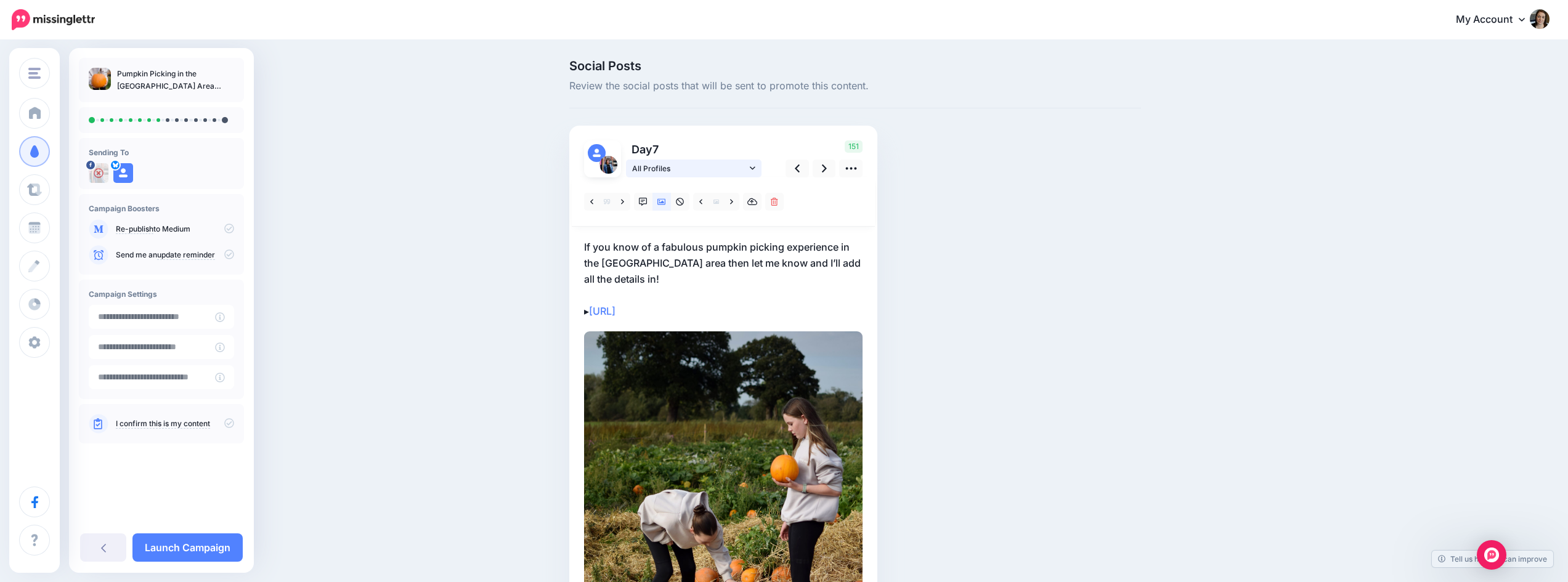
click at [755, 169] on icon at bounding box center [753, 168] width 5 height 3
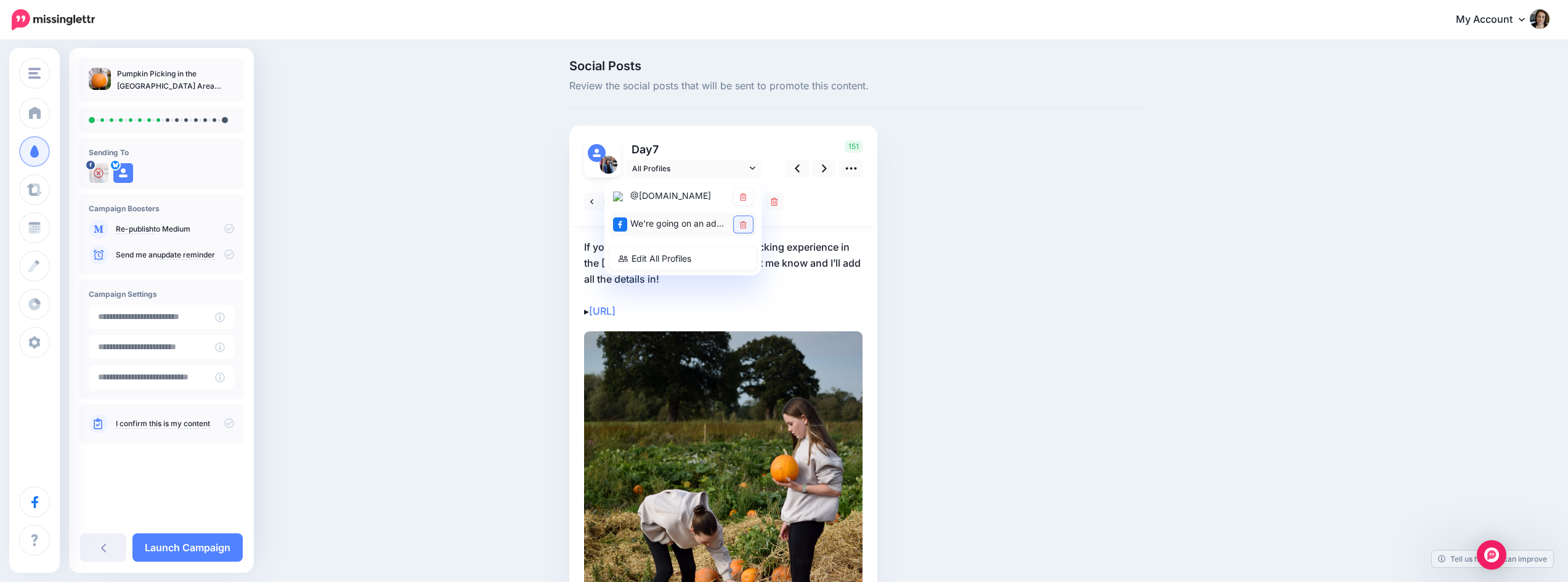
click at [746, 224] on icon at bounding box center [743, 224] width 7 height 8
click at [825, 169] on link at bounding box center [824, 169] width 23 height 18
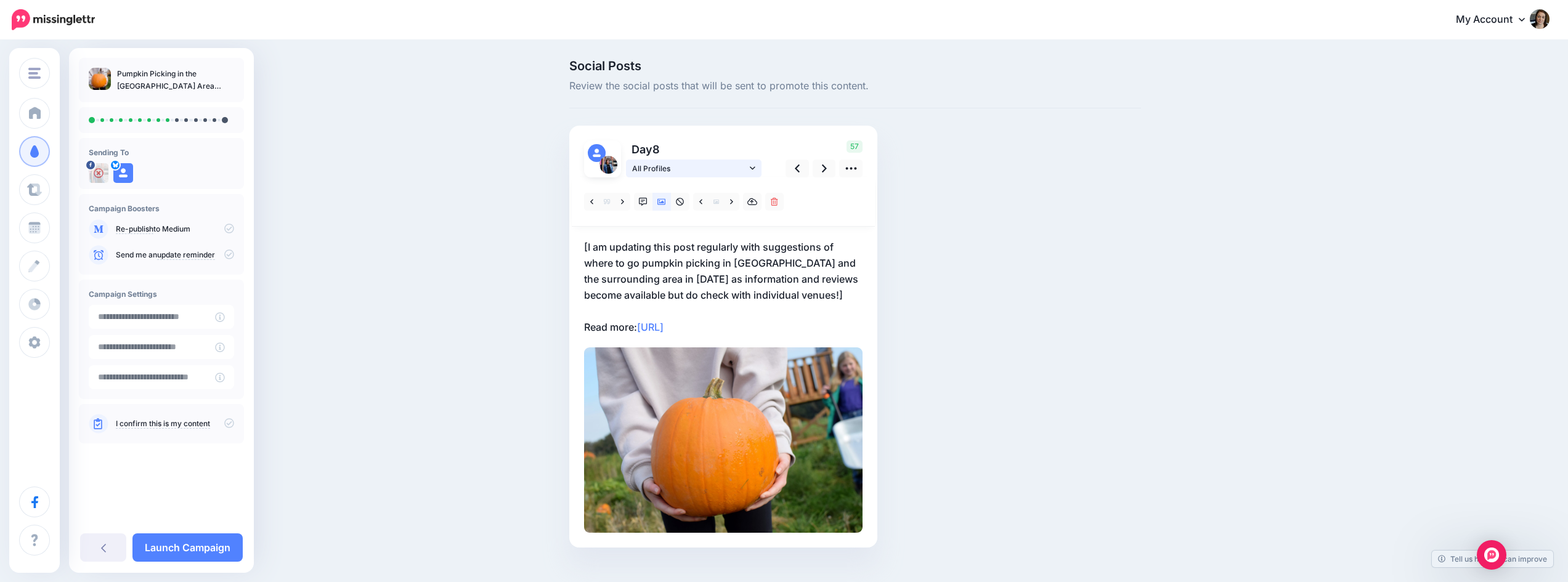
click at [755, 166] on icon at bounding box center [753, 168] width 5 height 9
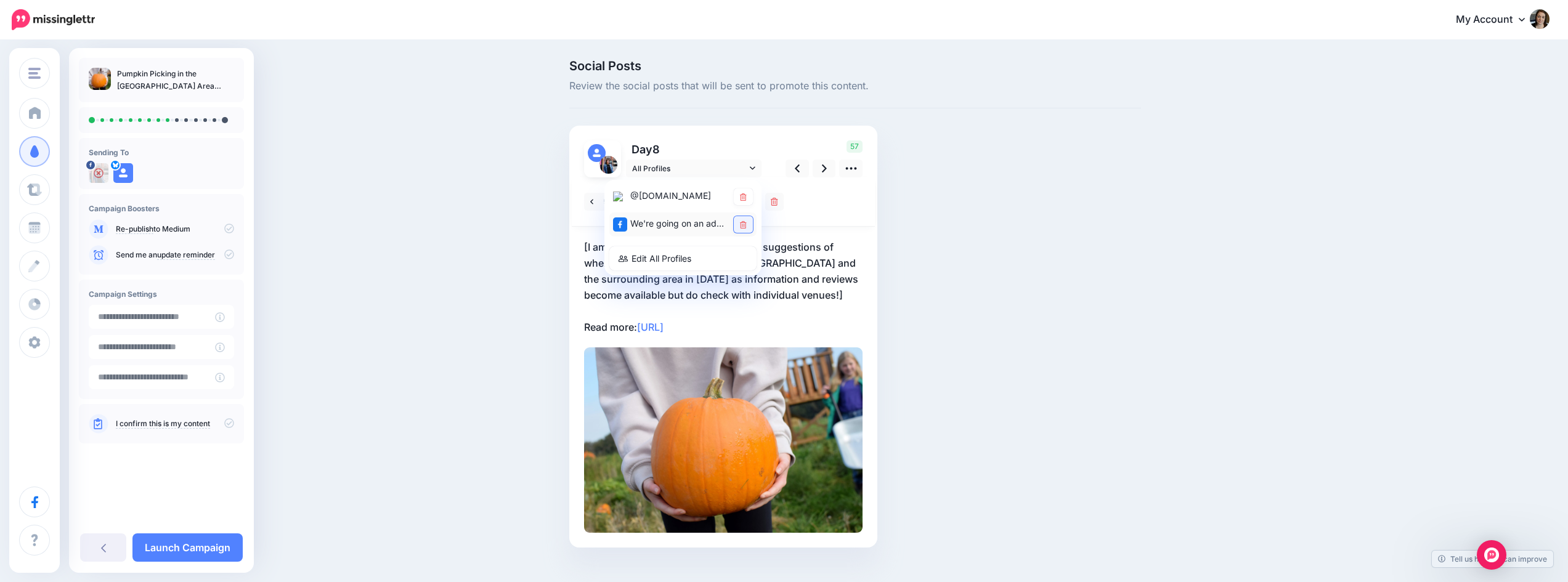
click at [746, 222] on icon at bounding box center [743, 224] width 7 height 8
click at [825, 169] on link at bounding box center [824, 169] width 23 height 18
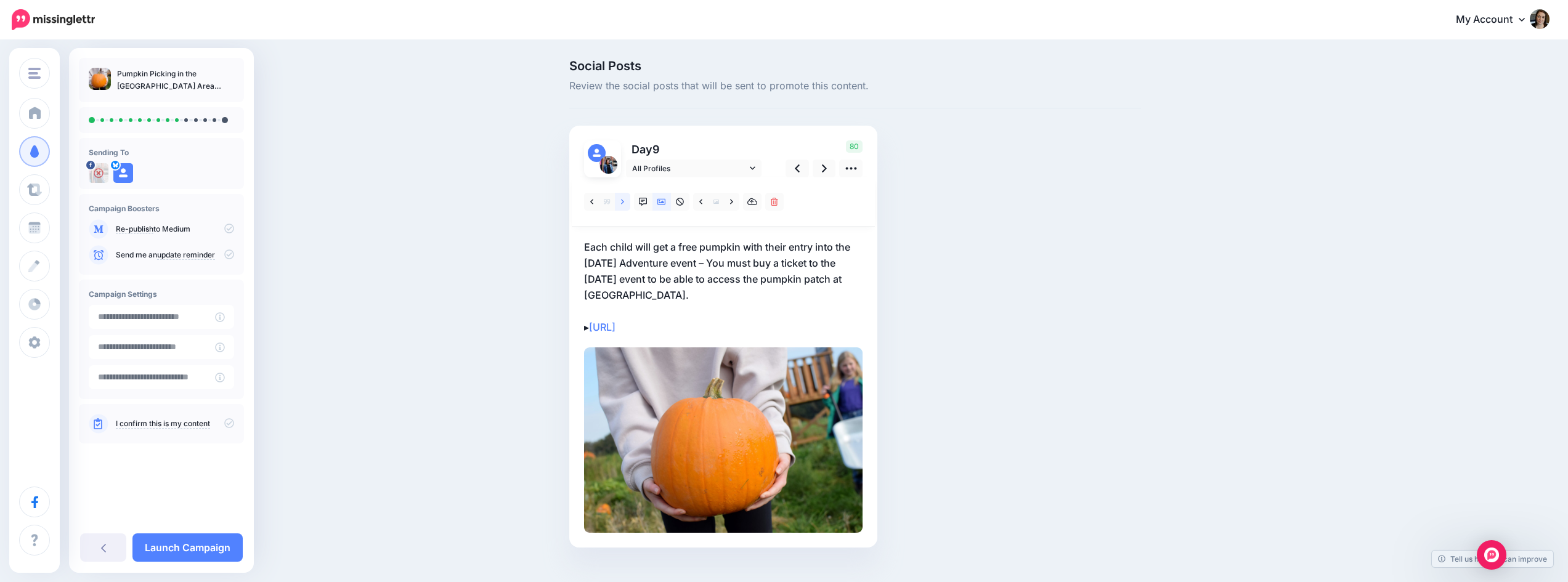
click at [624, 199] on icon at bounding box center [622, 202] width 3 height 9
click at [755, 167] on icon at bounding box center [753, 168] width 5 height 9
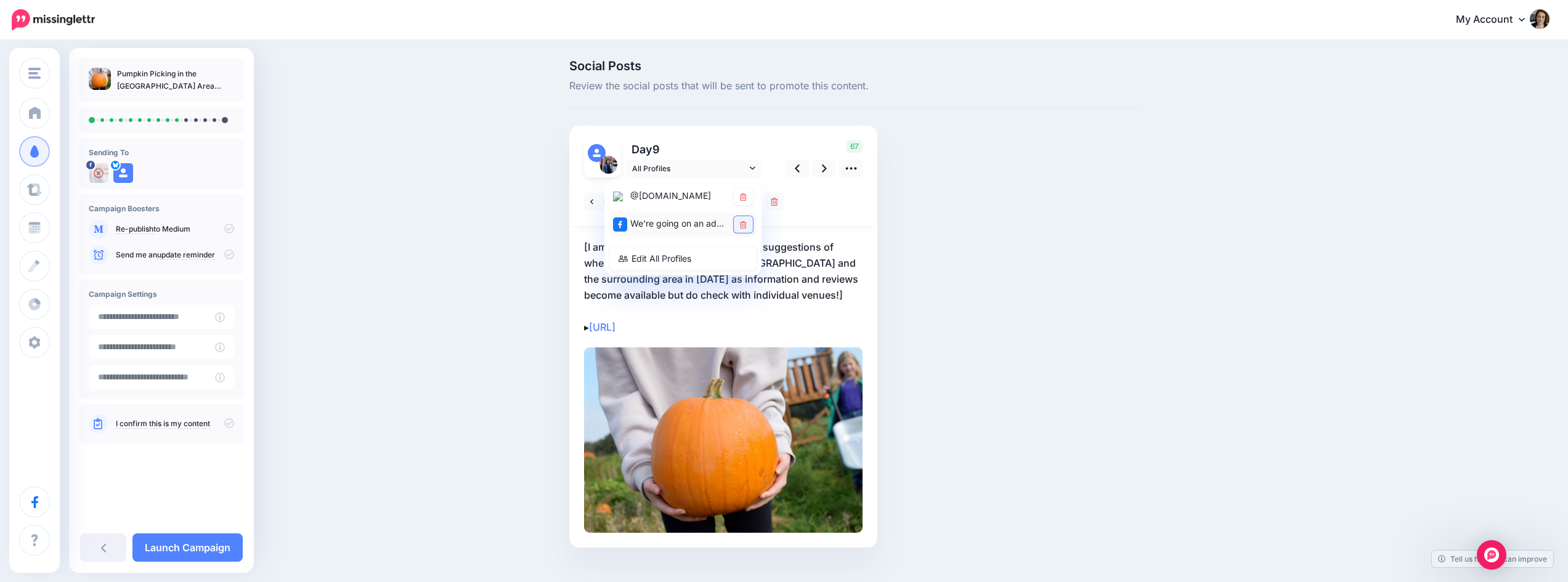
click at [746, 219] on link at bounding box center [743, 224] width 19 height 16
click at [827, 169] on icon at bounding box center [824, 169] width 5 height 8
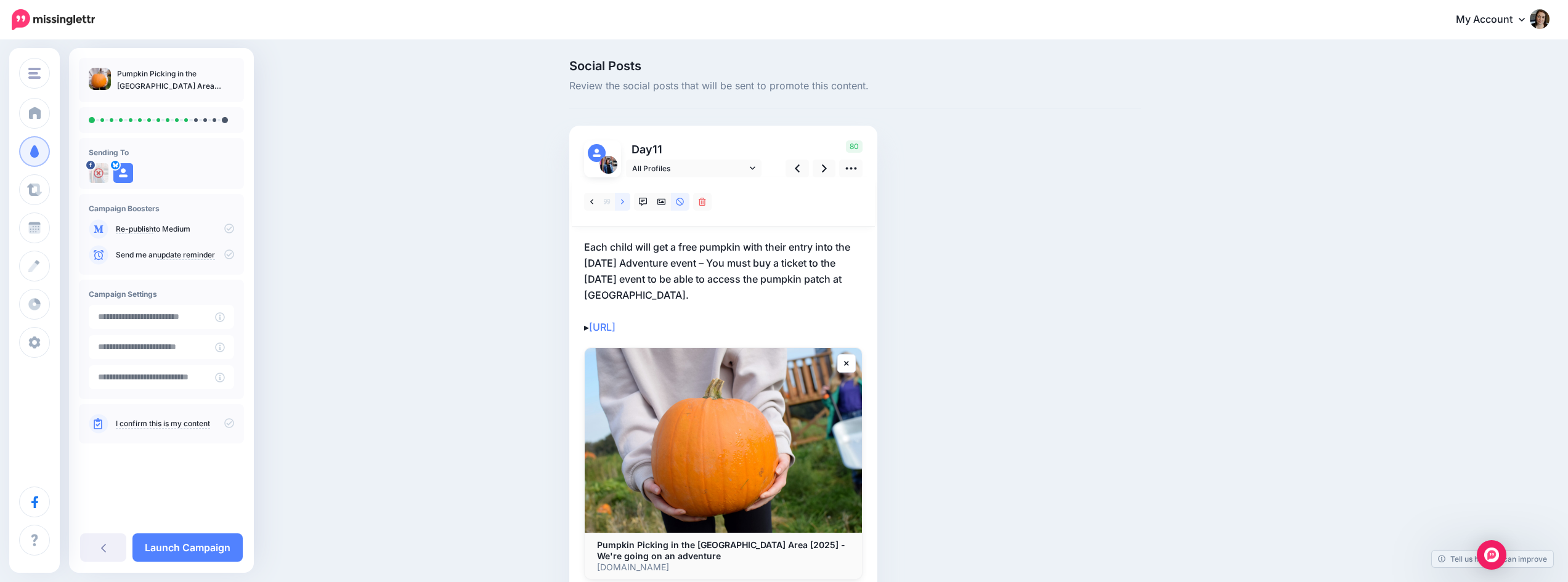
click at [630, 199] on link at bounding box center [622, 202] width 16 height 18
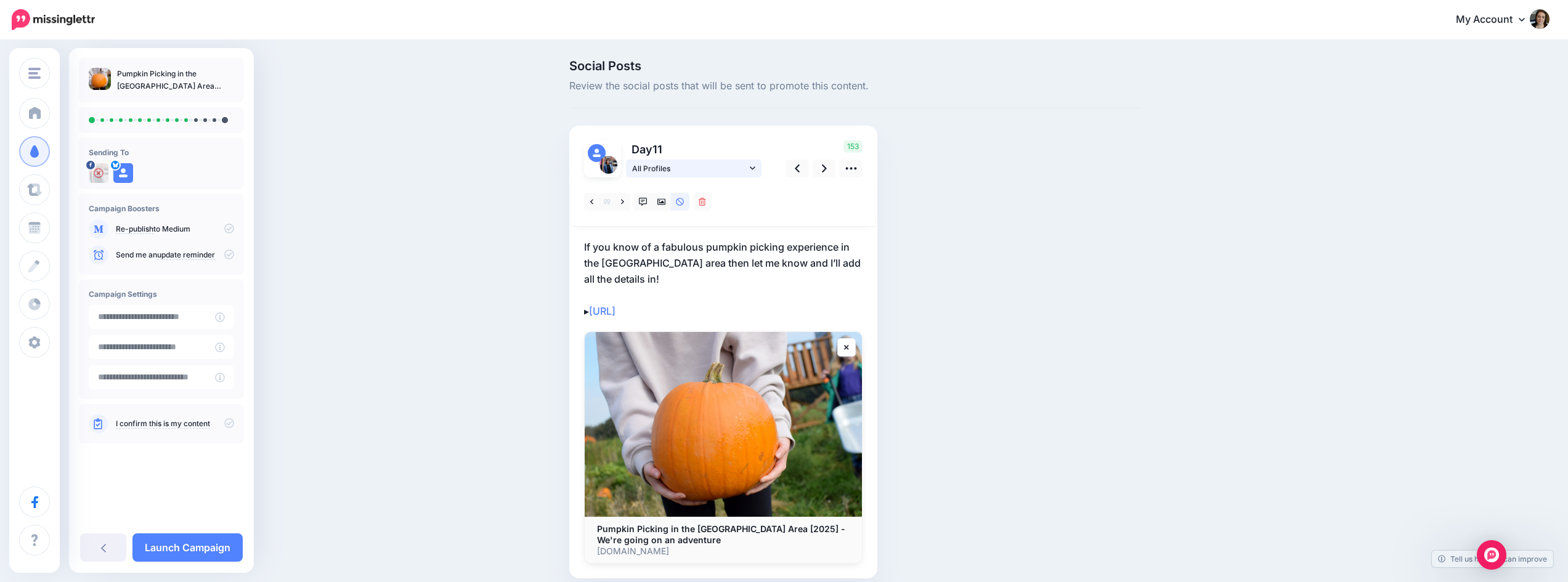
click at [755, 167] on icon at bounding box center [753, 168] width 5 height 3
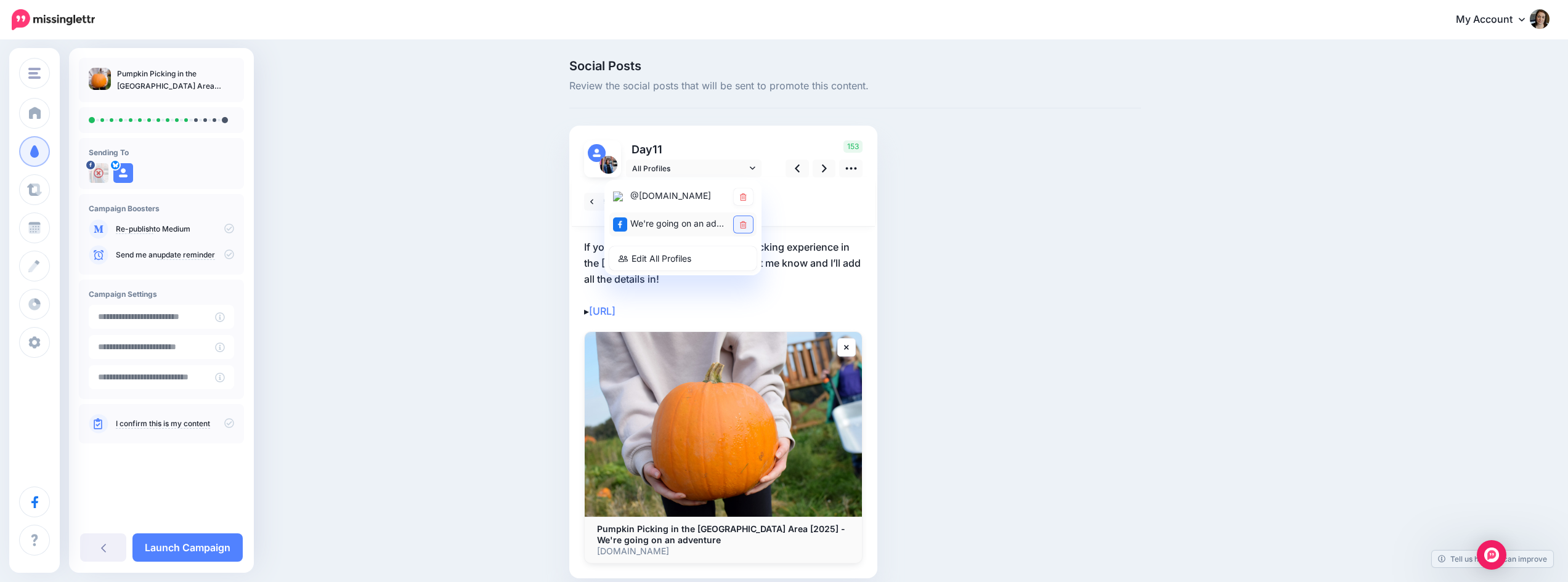
click at [744, 221] on link at bounding box center [743, 224] width 19 height 16
click at [827, 169] on icon at bounding box center [824, 168] width 5 height 13
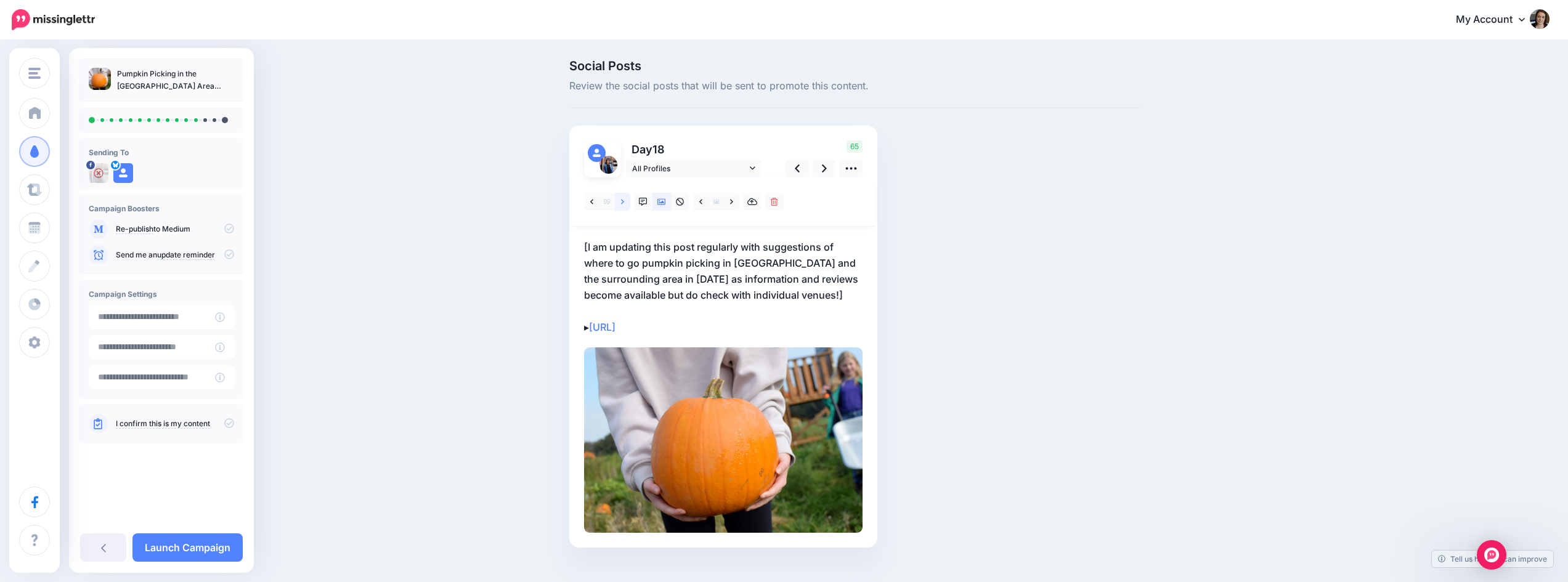
click at [625, 197] on link at bounding box center [622, 202] width 16 height 18
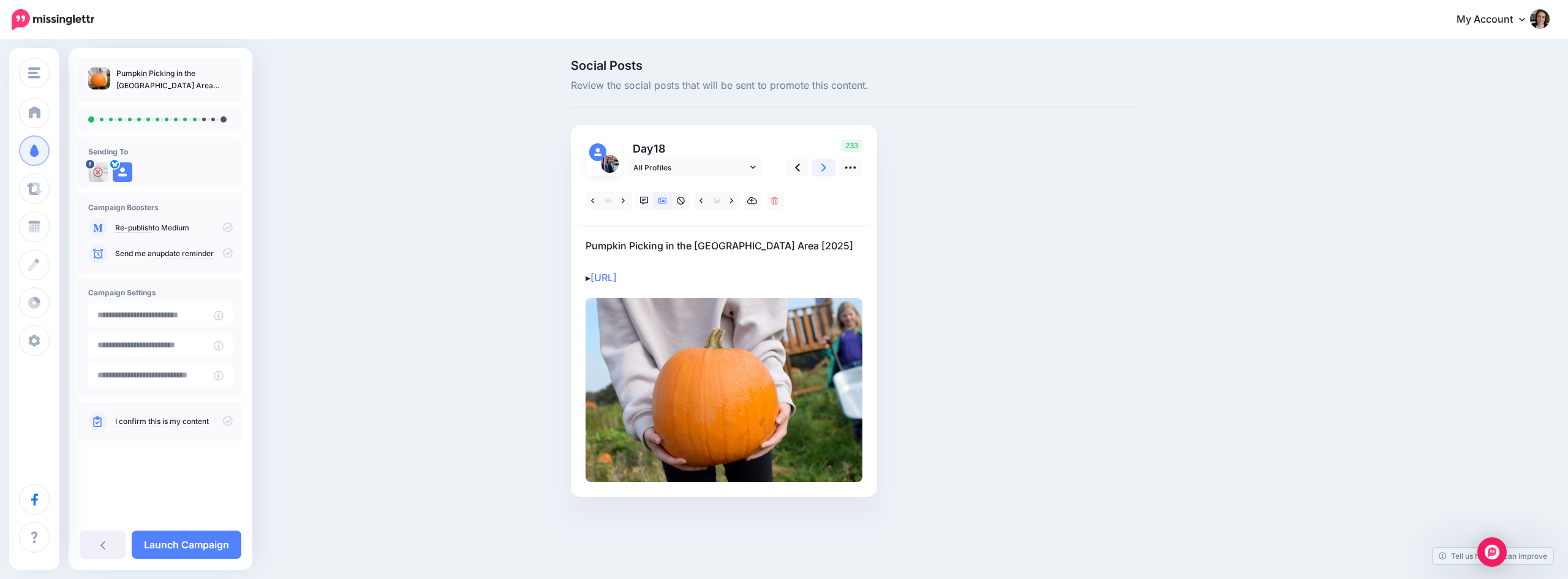
click at [825, 162] on icon at bounding box center [823, 167] width 5 height 13
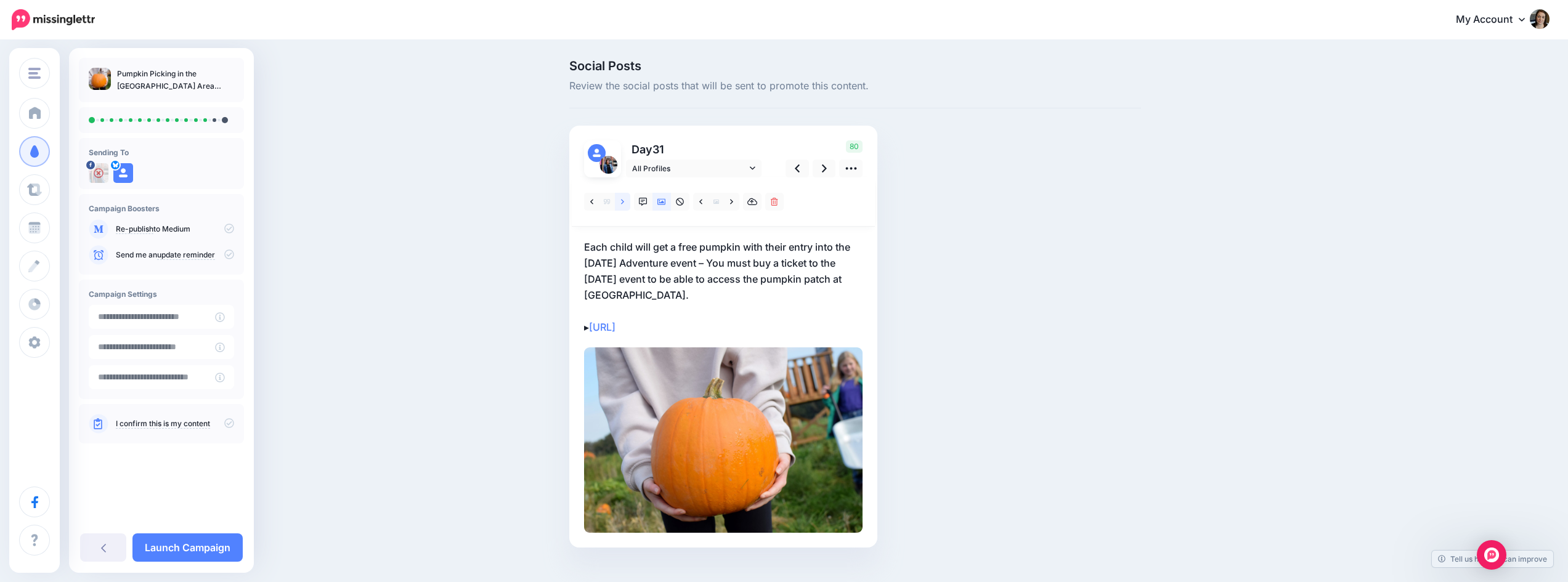
click at [624, 201] on icon at bounding box center [622, 202] width 3 height 9
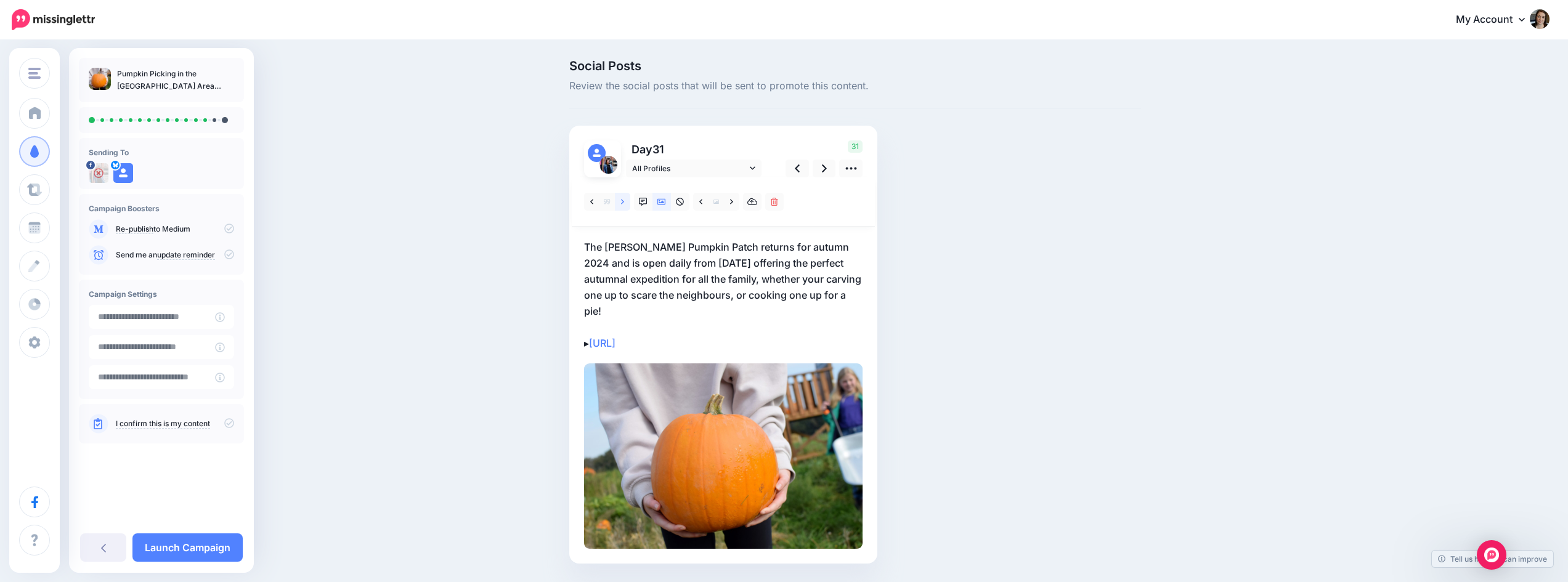
click at [624, 201] on icon at bounding box center [622, 202] width 3 height 9
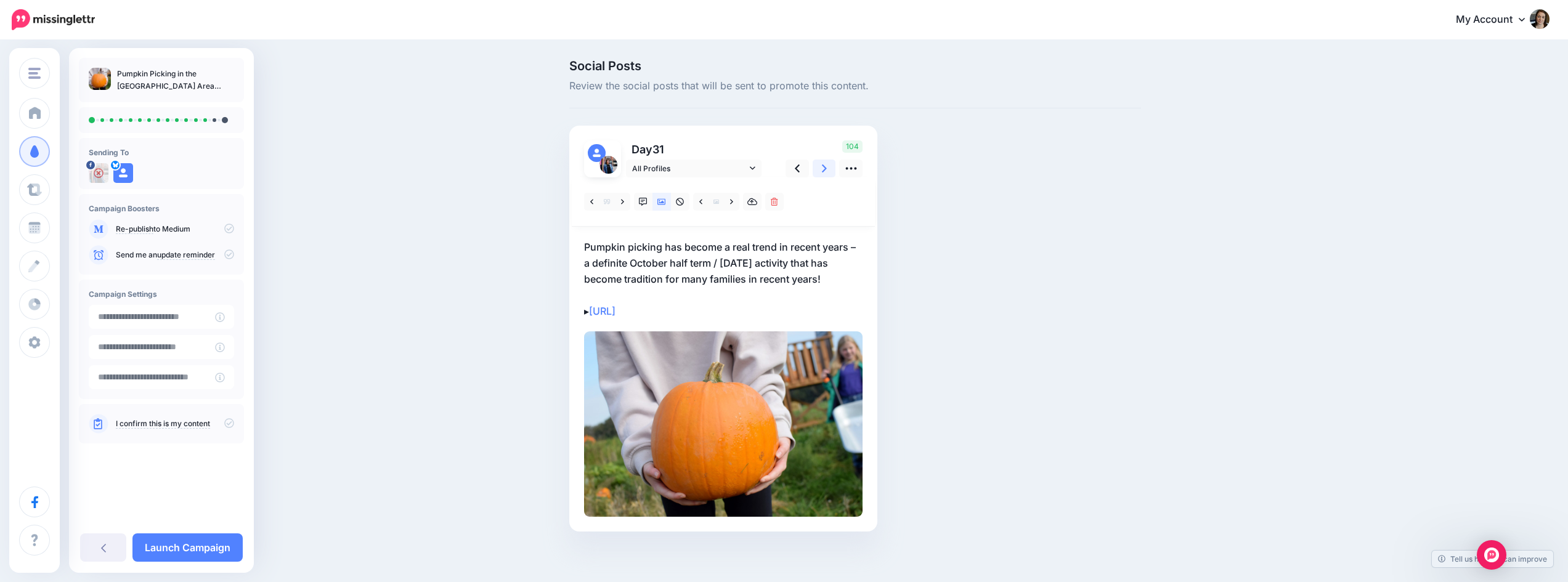
click at [827, 171] on icon at bounding box center [824, 168] width 5 height 13
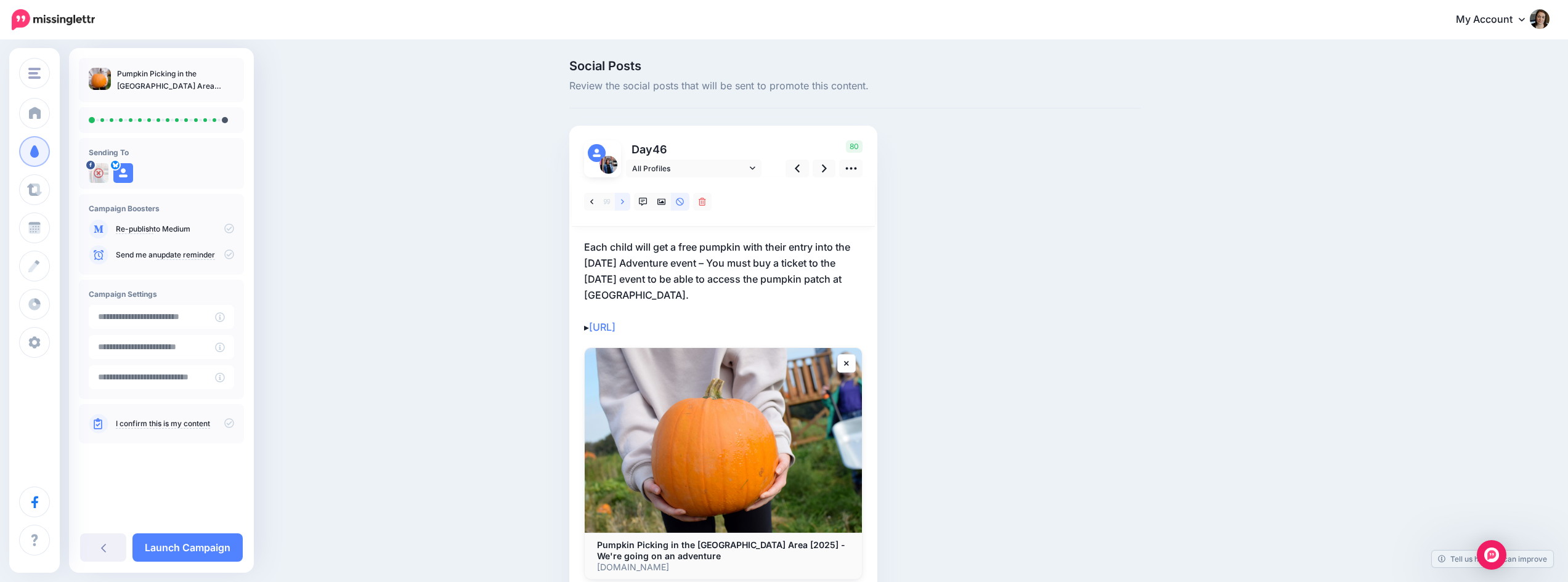
click at [624, 202] on icon at bounding box center [622, 202] width 3 height 9
click at [624, 202] on icon at bounding box center [622, 201] width 3 height 5
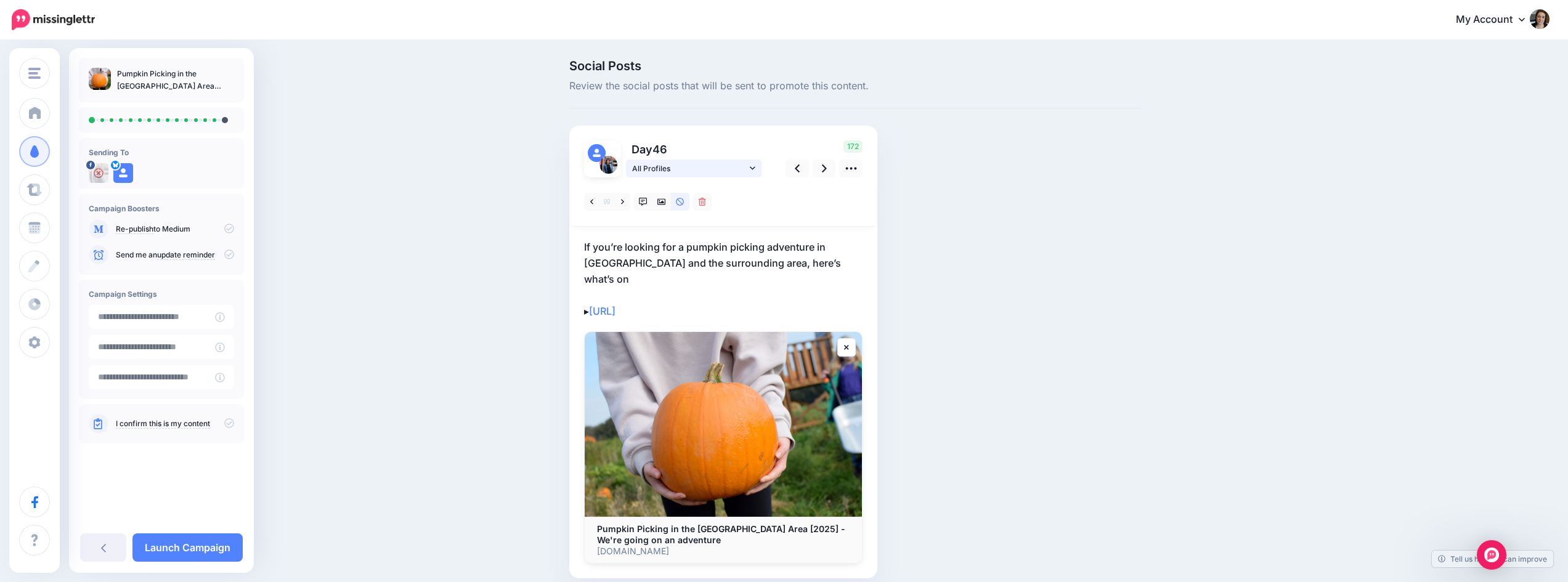
click at [760, 169] on link "All Profiles" at bounding box center [693, 169] width 136 height 18
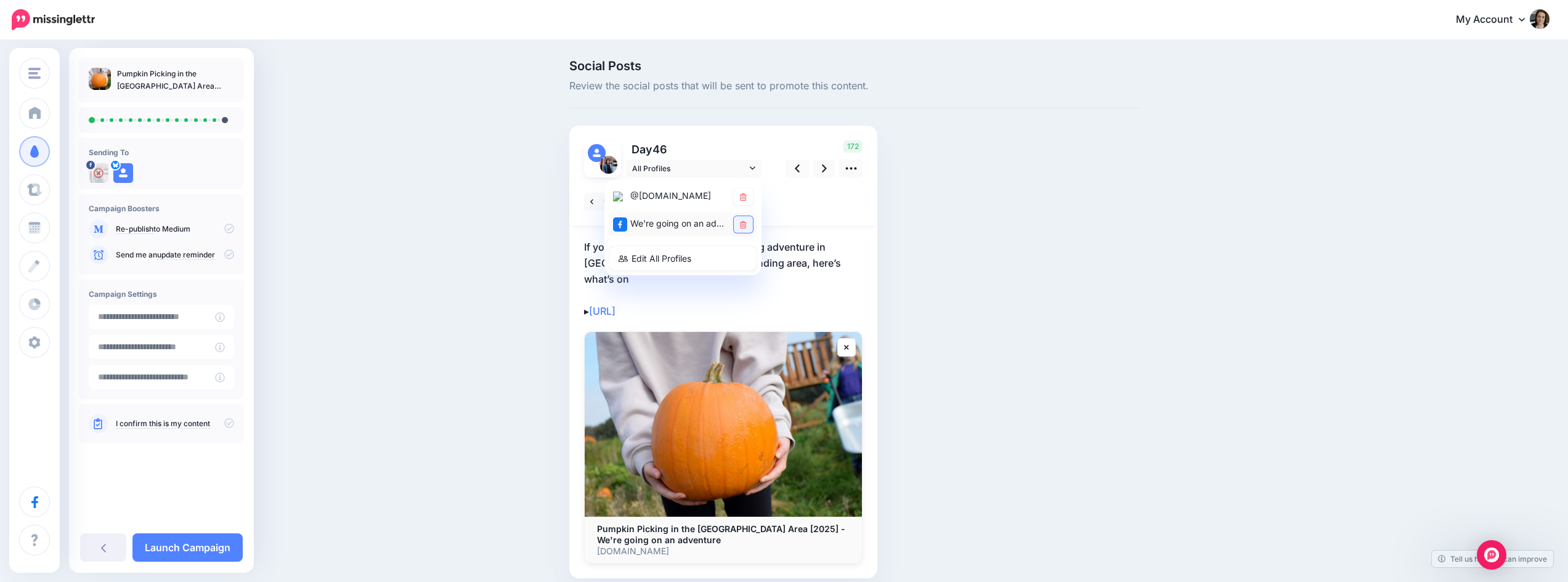
click at [753, 224] on link at bounding box center [743, 224] width 19 height 16
click at [827, 170] on icon at bounding box center [824, 168] width 5 height 13
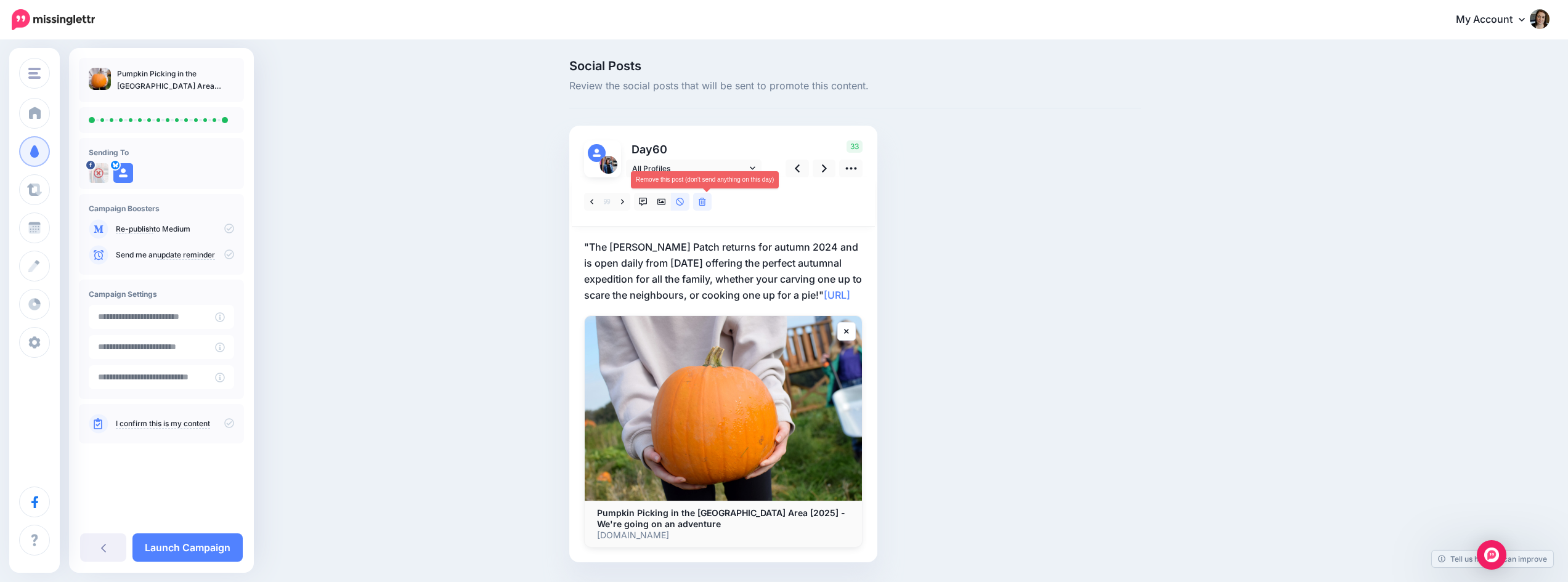
click at [703, 201] on icon at bounding box center [702, 202] width 8 height 9
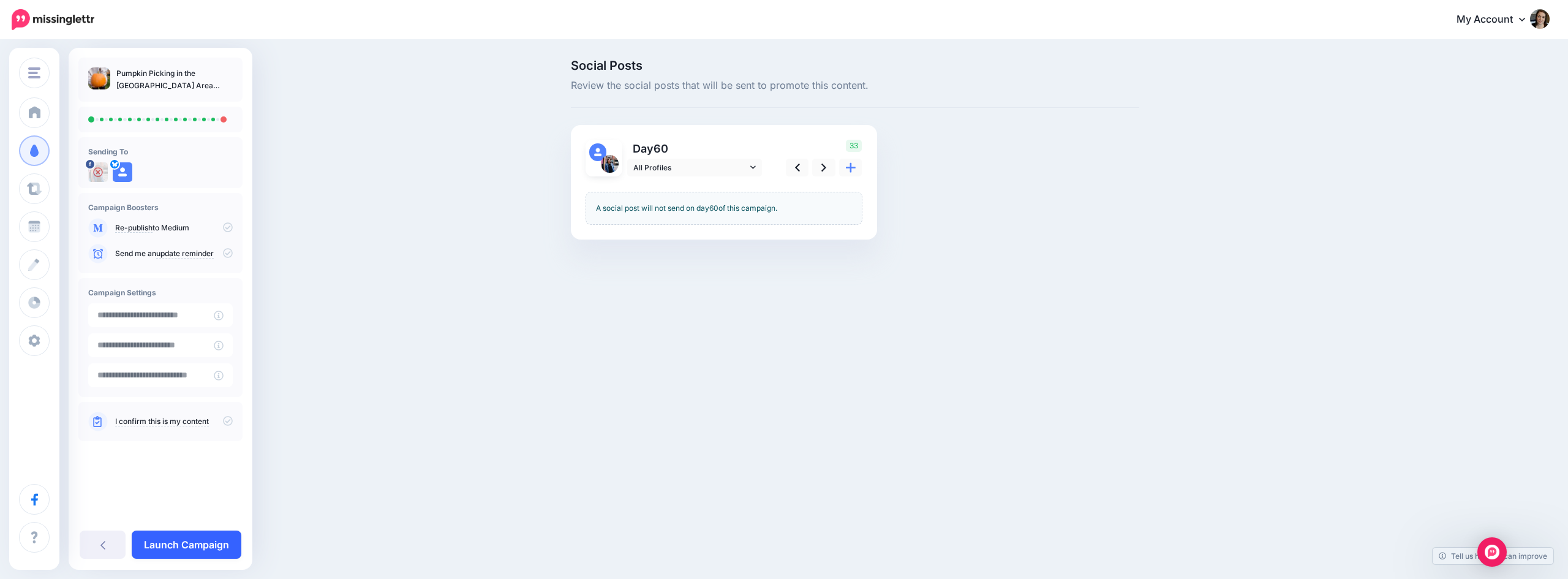
click at [213, 544] on link "Launch Campaign" at bounding box center [187, 545] width 110 height 29
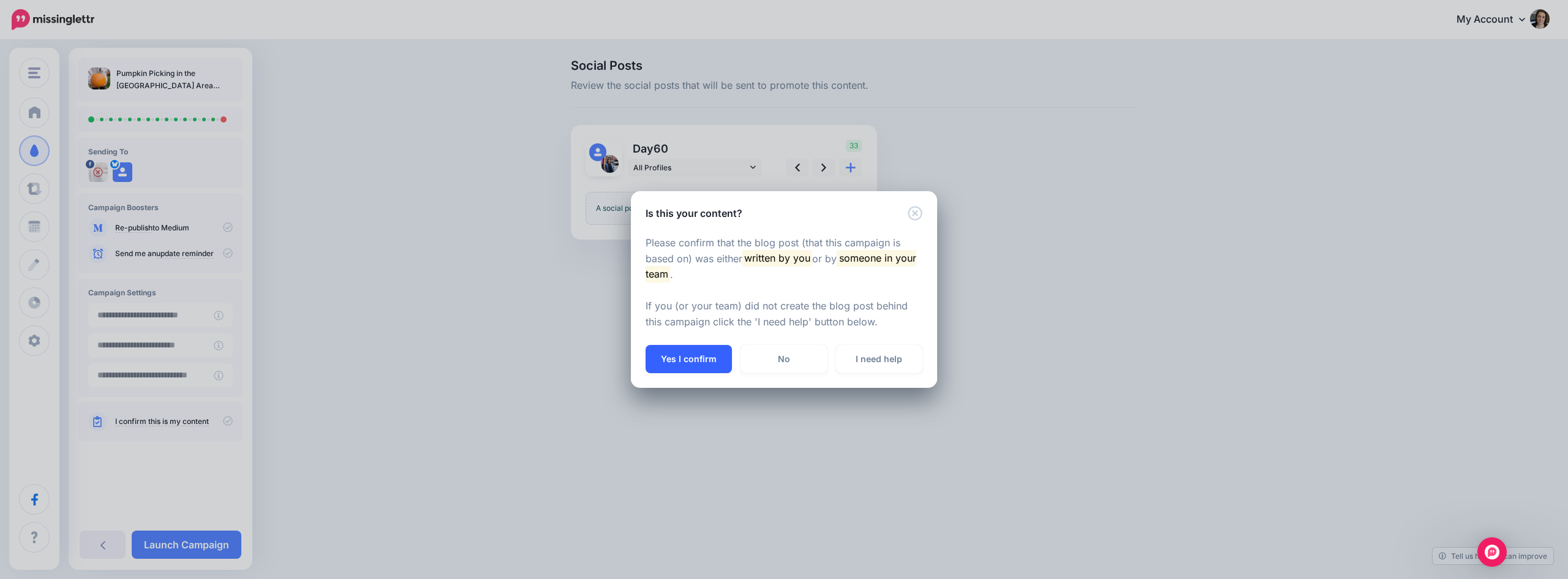
click at [685, 360] on button "Yes I confirm" at bounding box center [688, 359] width 86 height 29
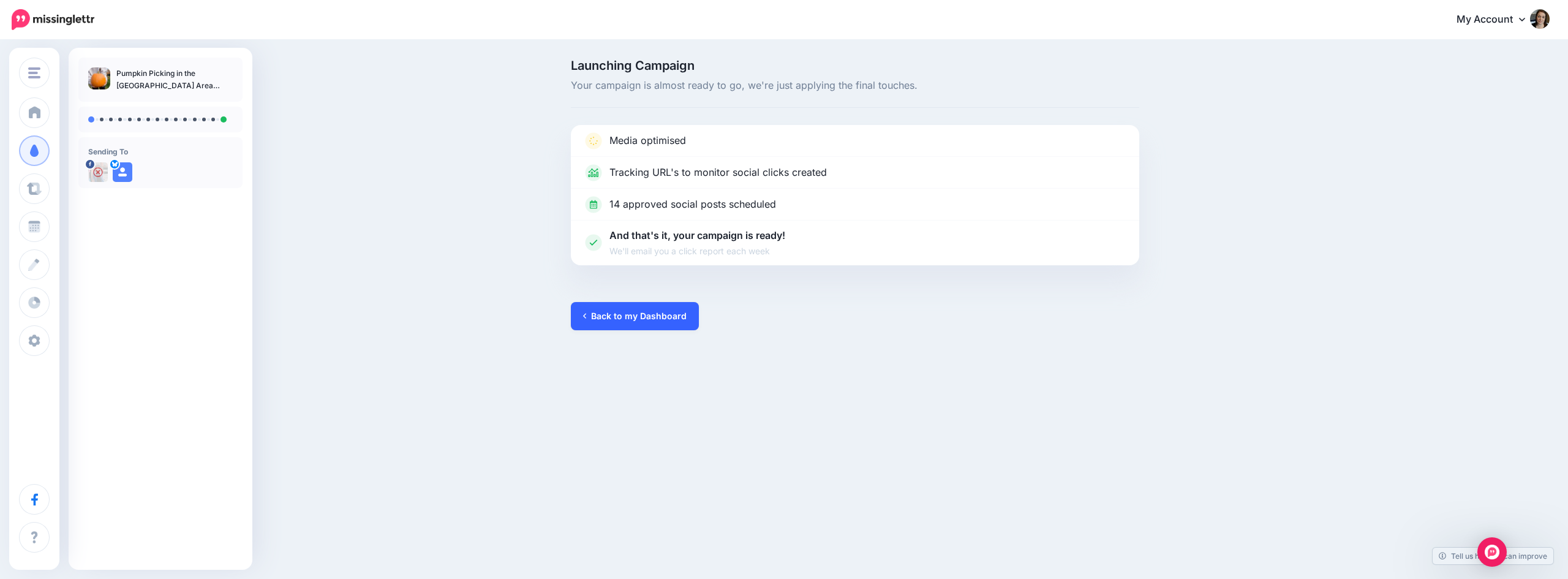
click at [649, 320] on link "Back to my Dashboard" at bounding box center [635, 316] width 128 height 29
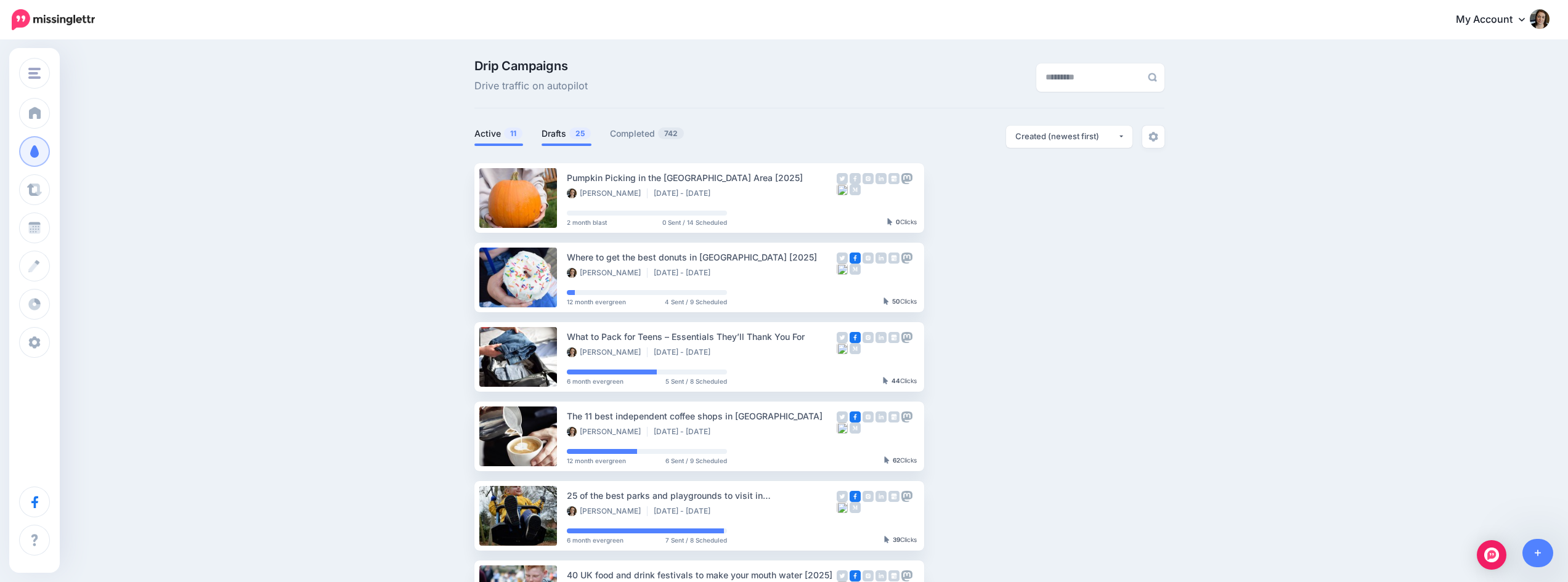
click at [568, 132] on link "Drafts 25" at bounding box center [566, 134] width 50 height 15
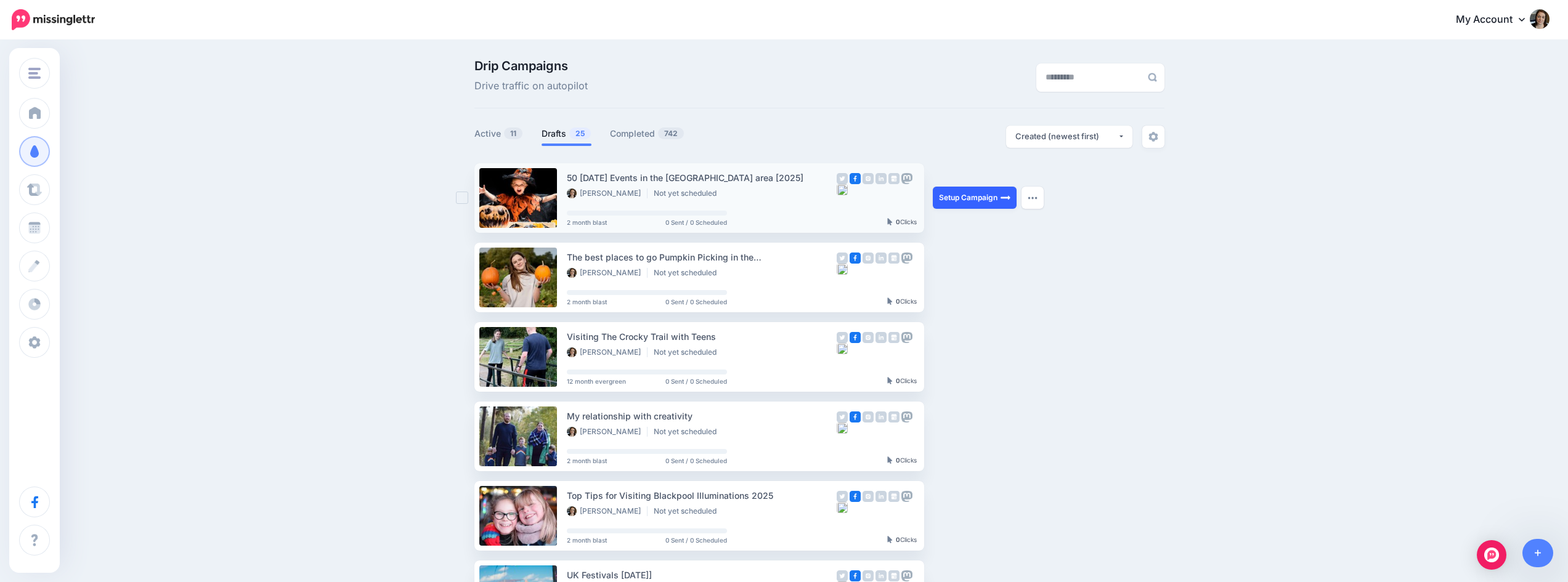
click at [993, 203] on link "Setup Campaign" at bounding box center [974, 198] width 84 height 23
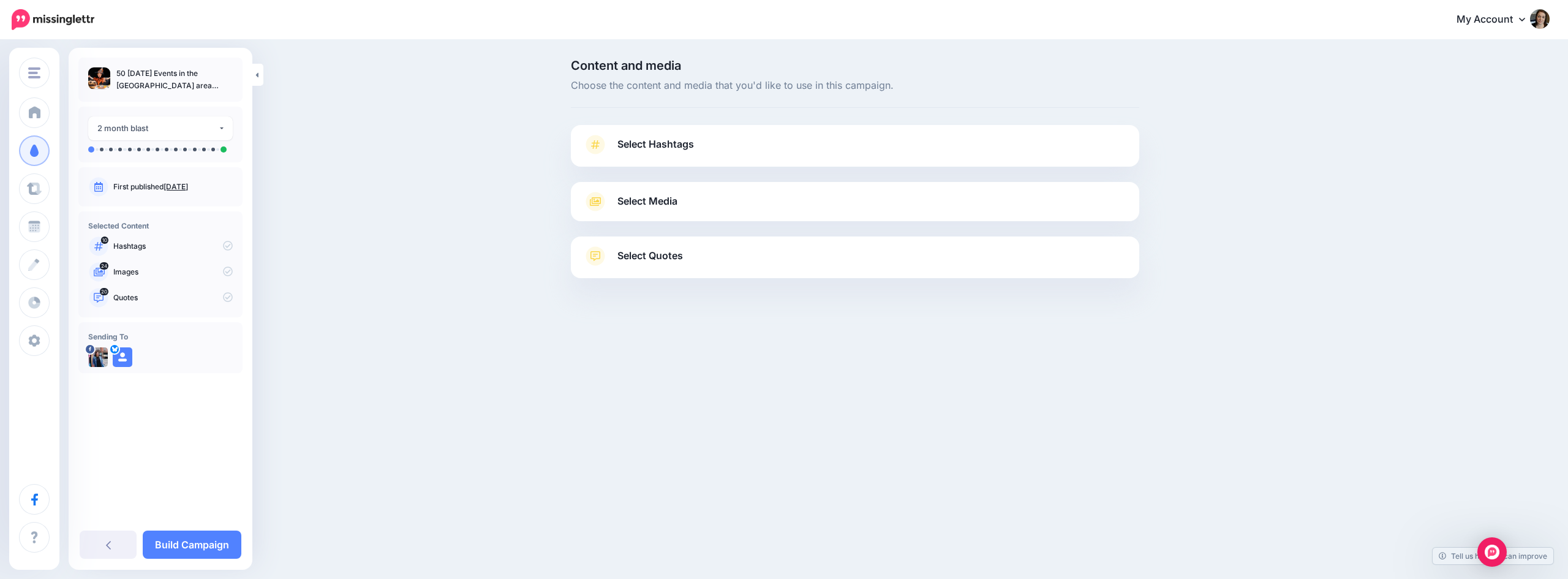
click at [814, 146] on link "Select Hashtags" at bounding box center [855, 151] width 544 height 32
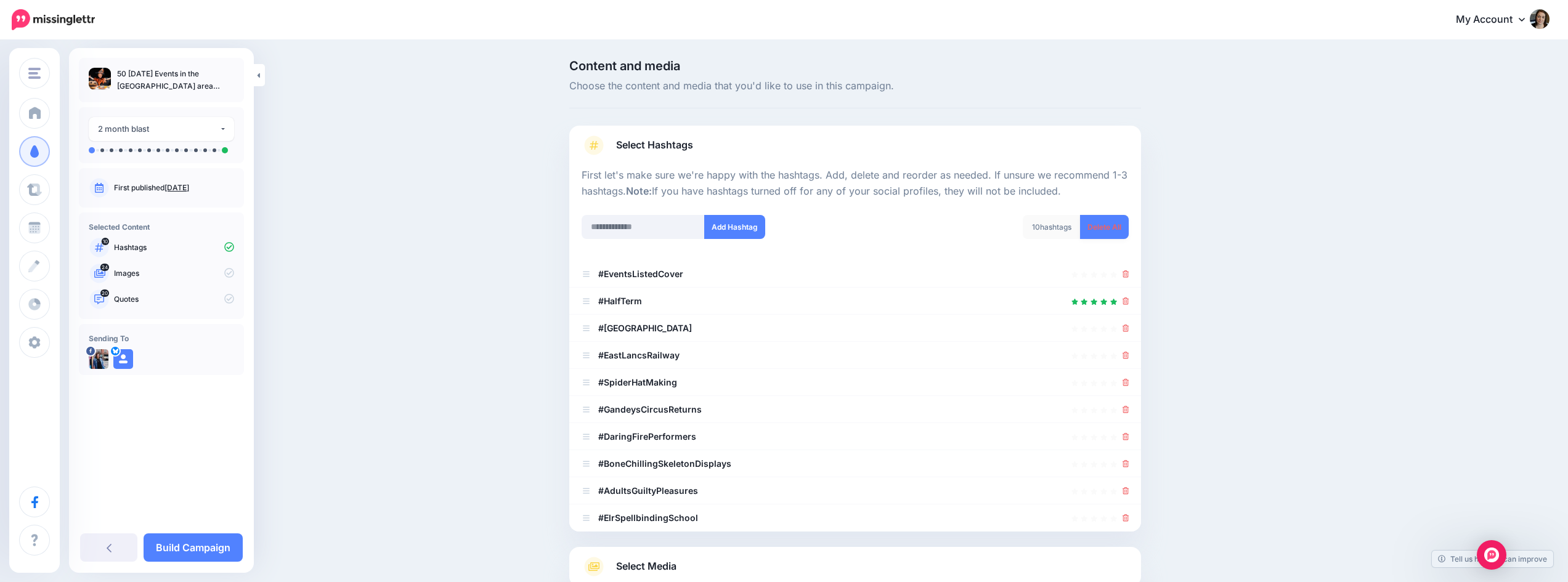
click at [1111, 225] on link "Delete All" at bounding box center [1104, 227] width 48 height 24
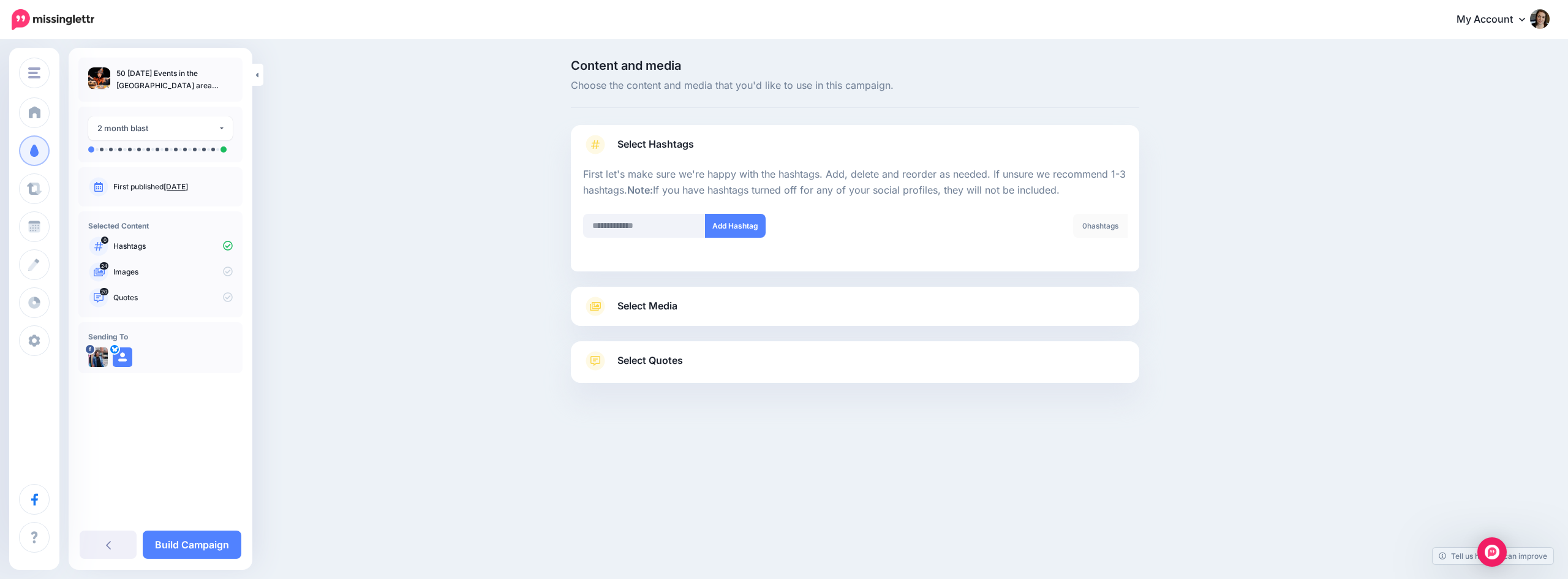
click at [721, 313] on link "Select Media" at bounding box center [855, 306] width 544 height 20
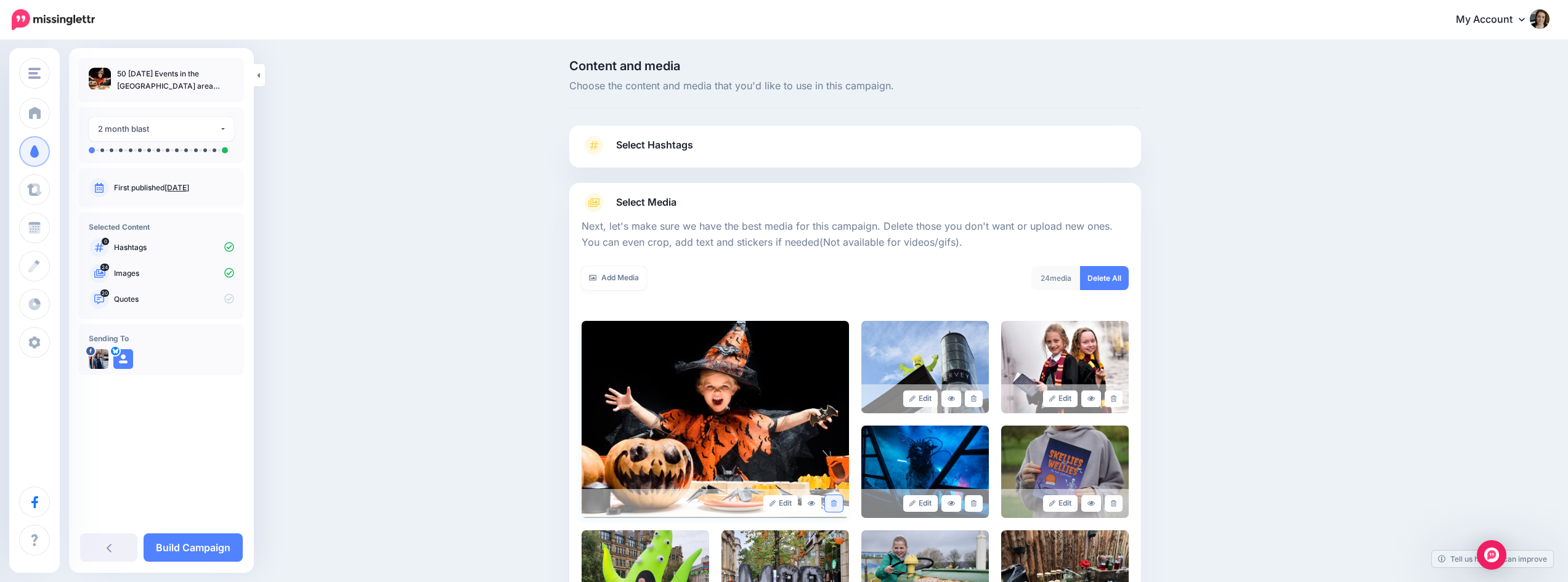
click at [830, 505] on link at bounding box center [834, 504] width 18 height 16
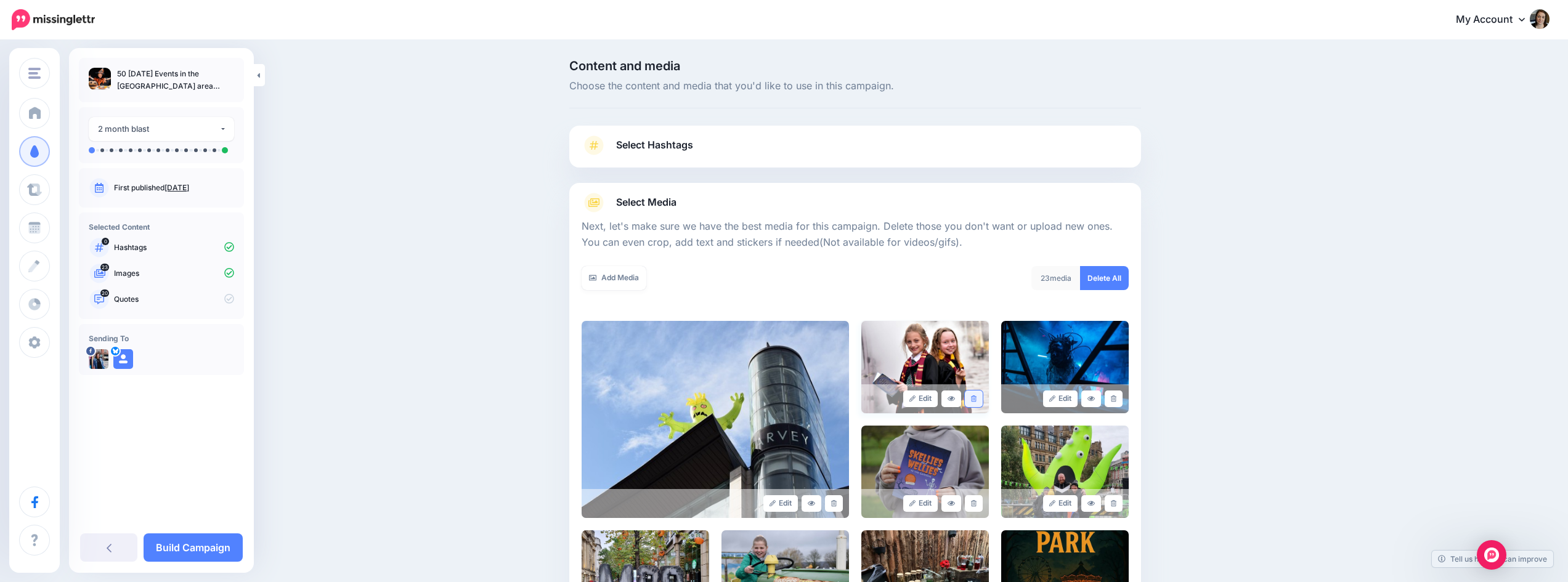
click at [976, 401] on icon at bounding box center [974, 399] width 5 height 7
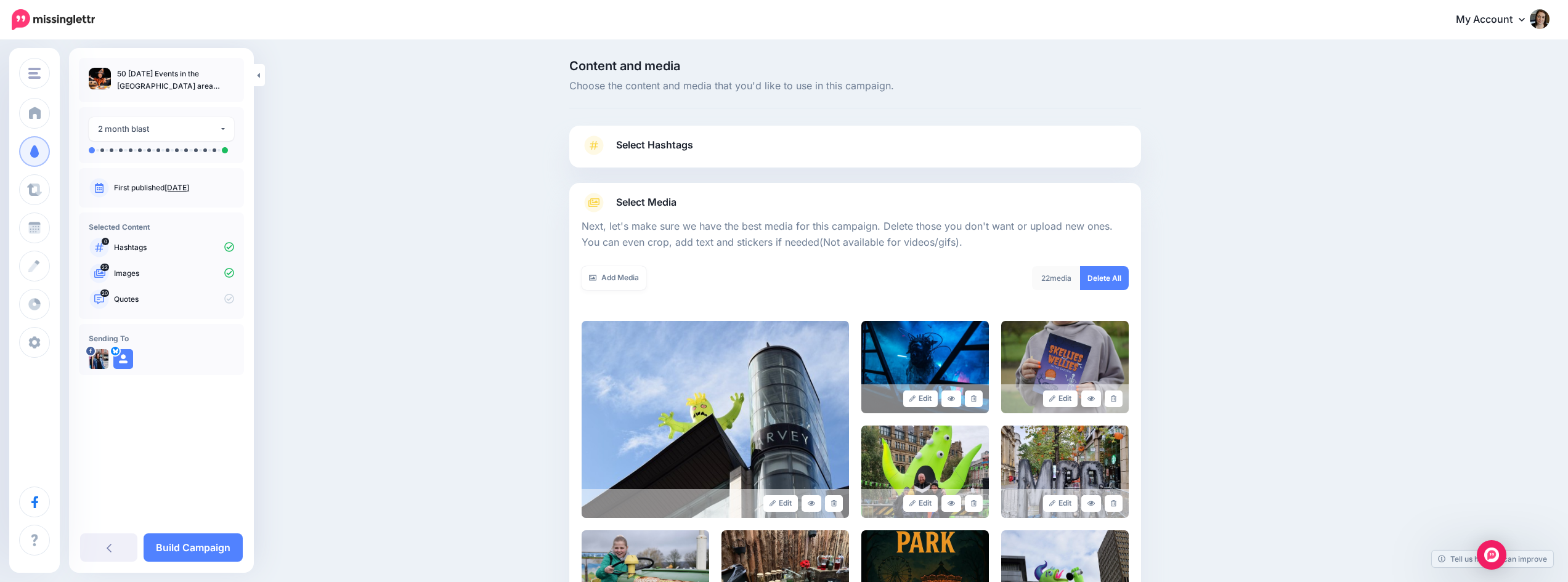
click at [976, 401] on icon at bounding box center [974, 399] width 5 height 7
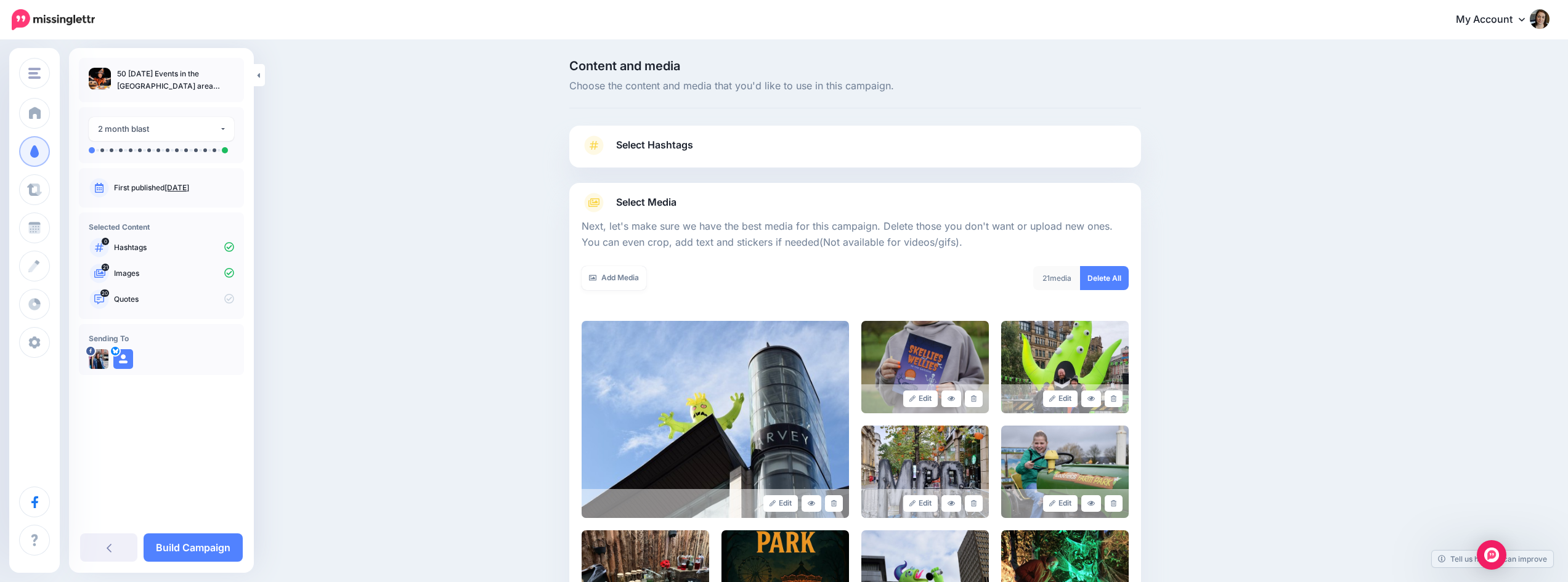
click at [976, 401] on icon at bounding box center [974, 399] width 5 height 7
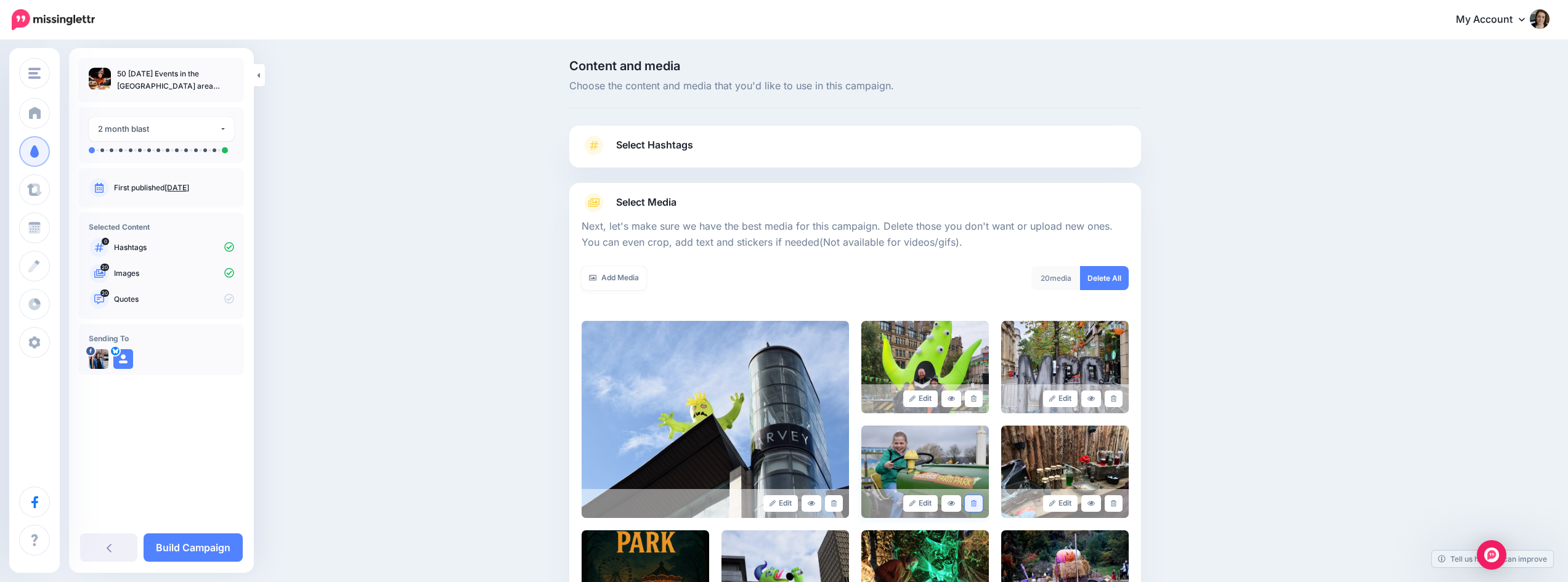
click at [983, 499] on link at bounding box center [974, 504] width 18 height 16
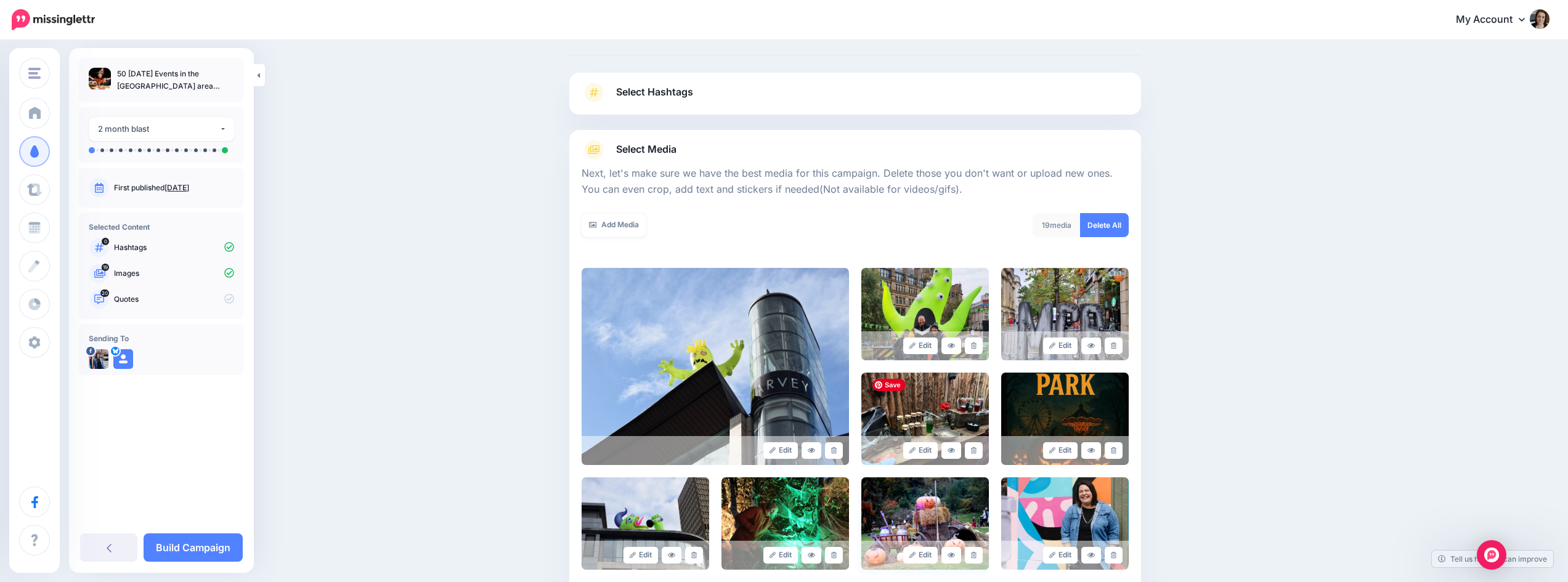
scroll to position [123, 0]
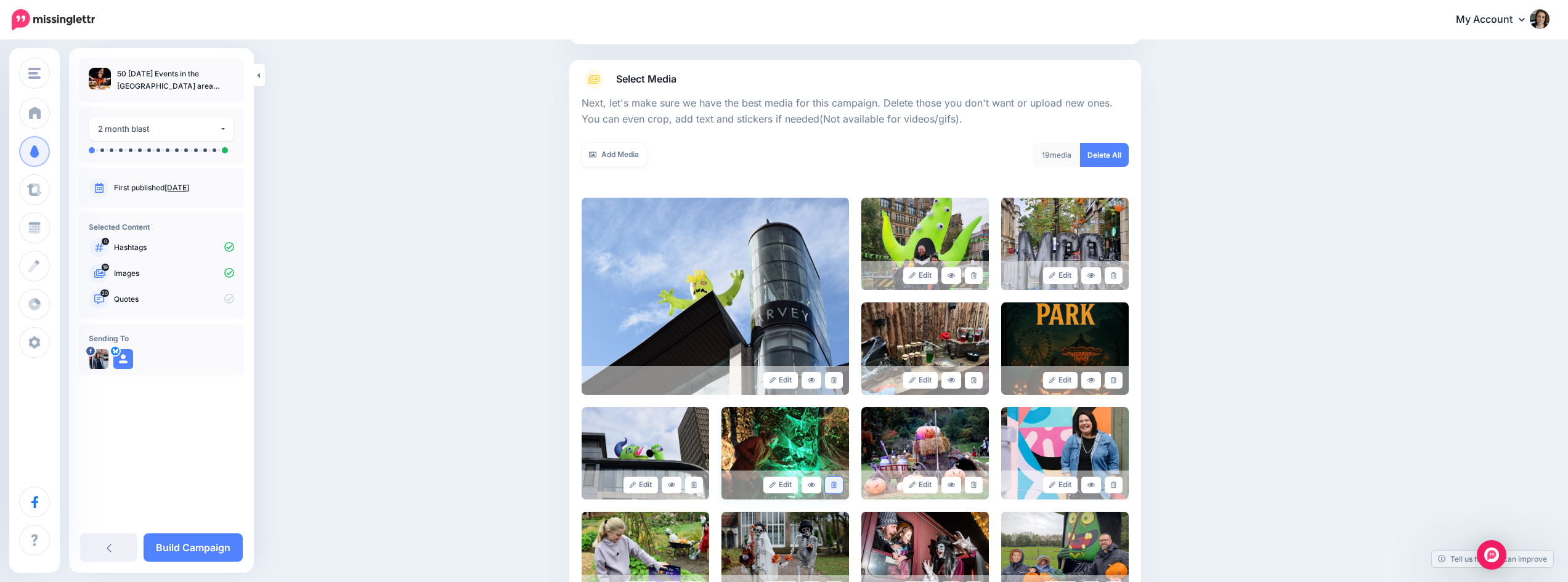
click at [836, 483] on icon at bounding box center [834, 485] width 5 height 7
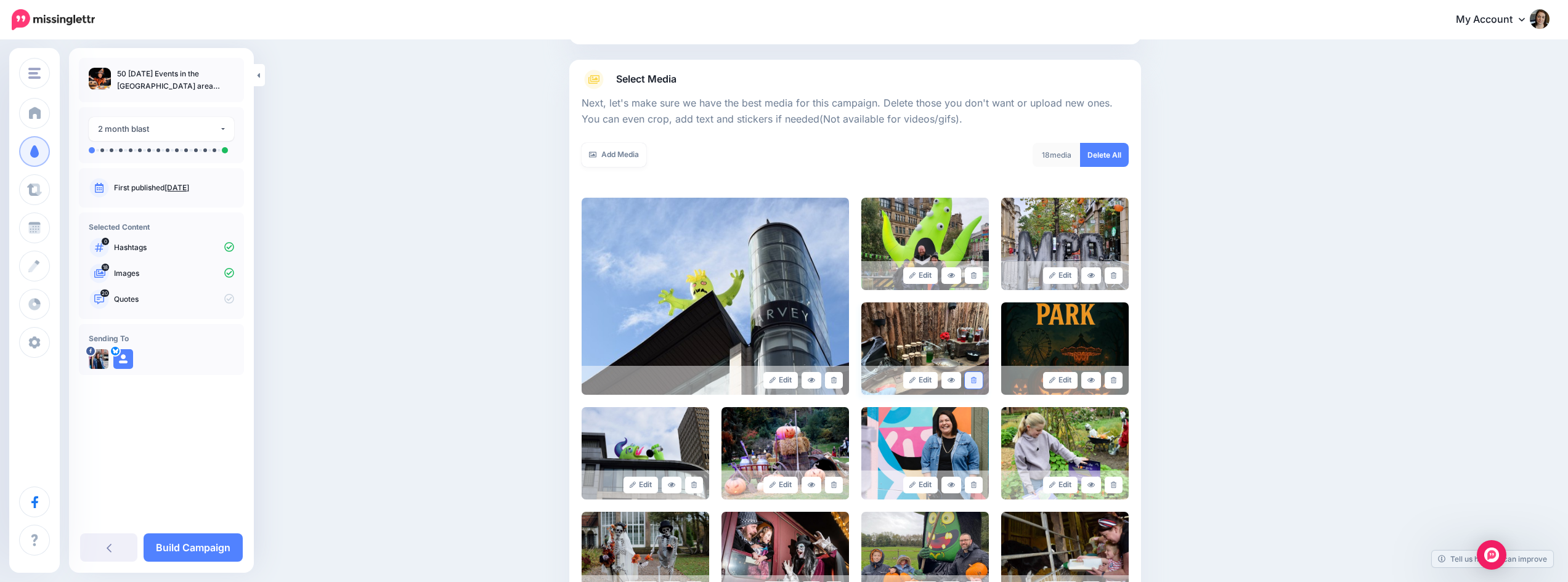
click at [983, 381] on link at bounding box center [974, 380] width 18 height 16
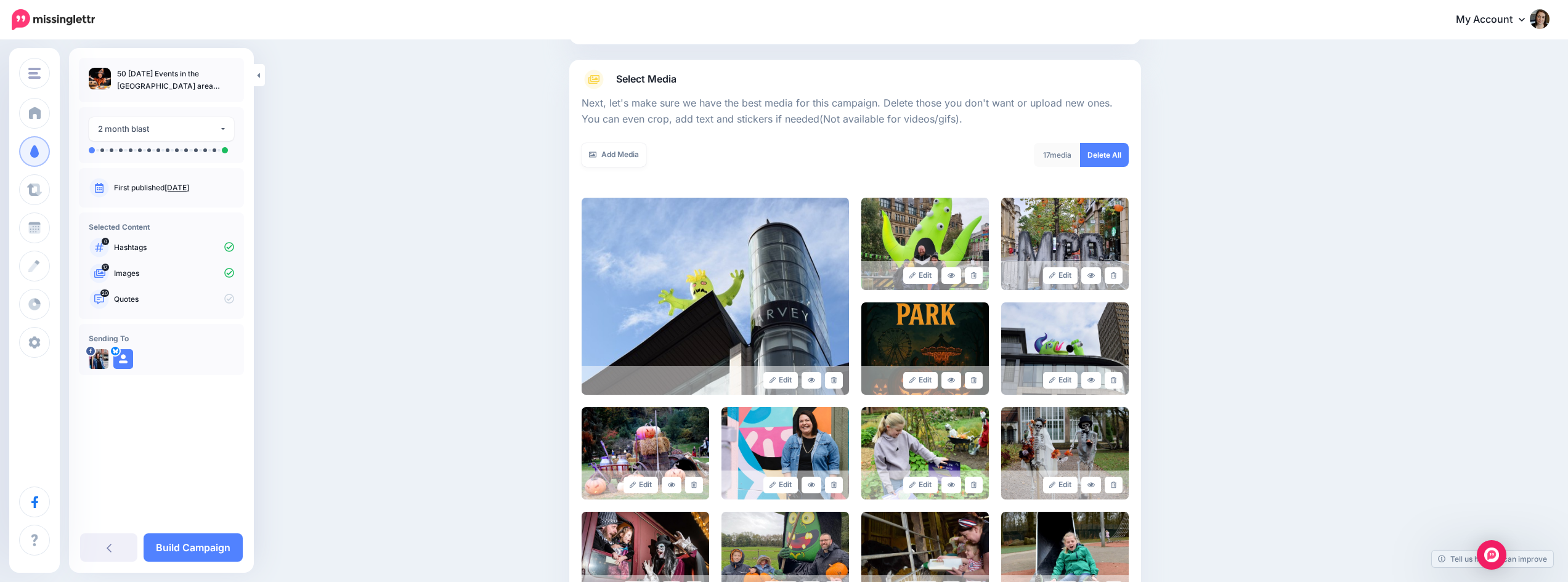
click at [983, 381] on link at bounding box center [974, 380] width 18 height 16
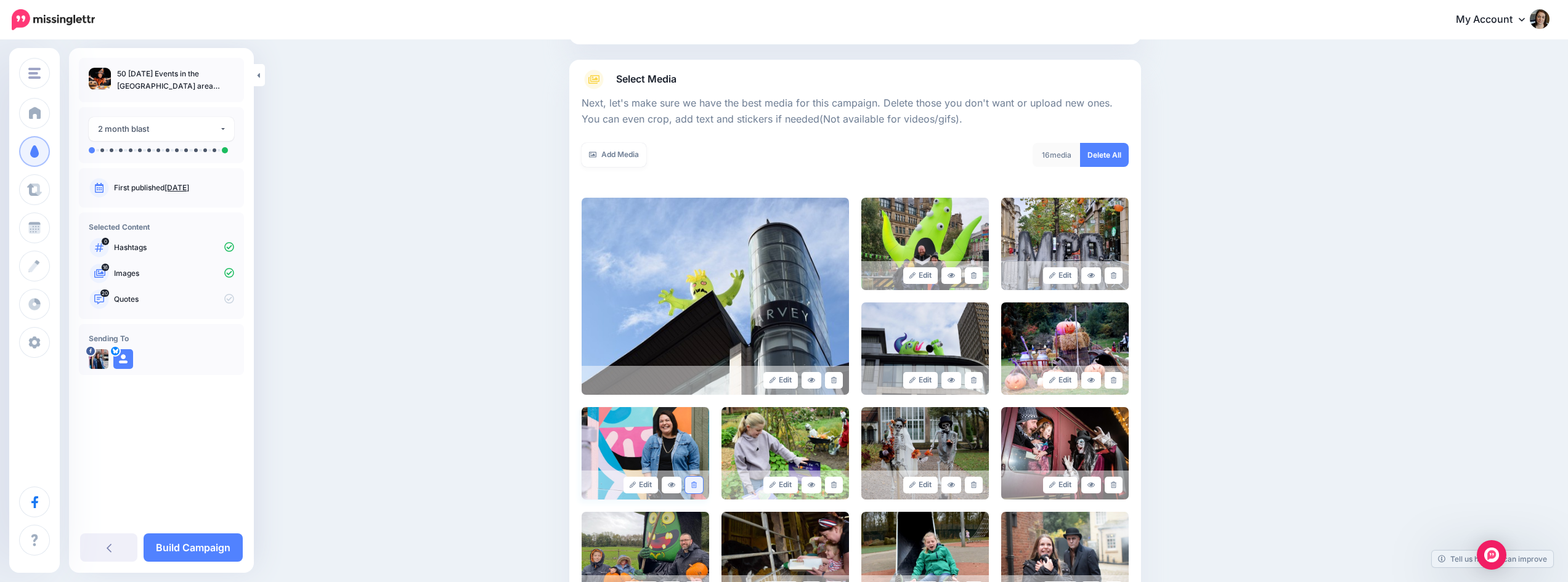
click at [697, 488] on icon at bounding box center [694, 485] width 5 height 7
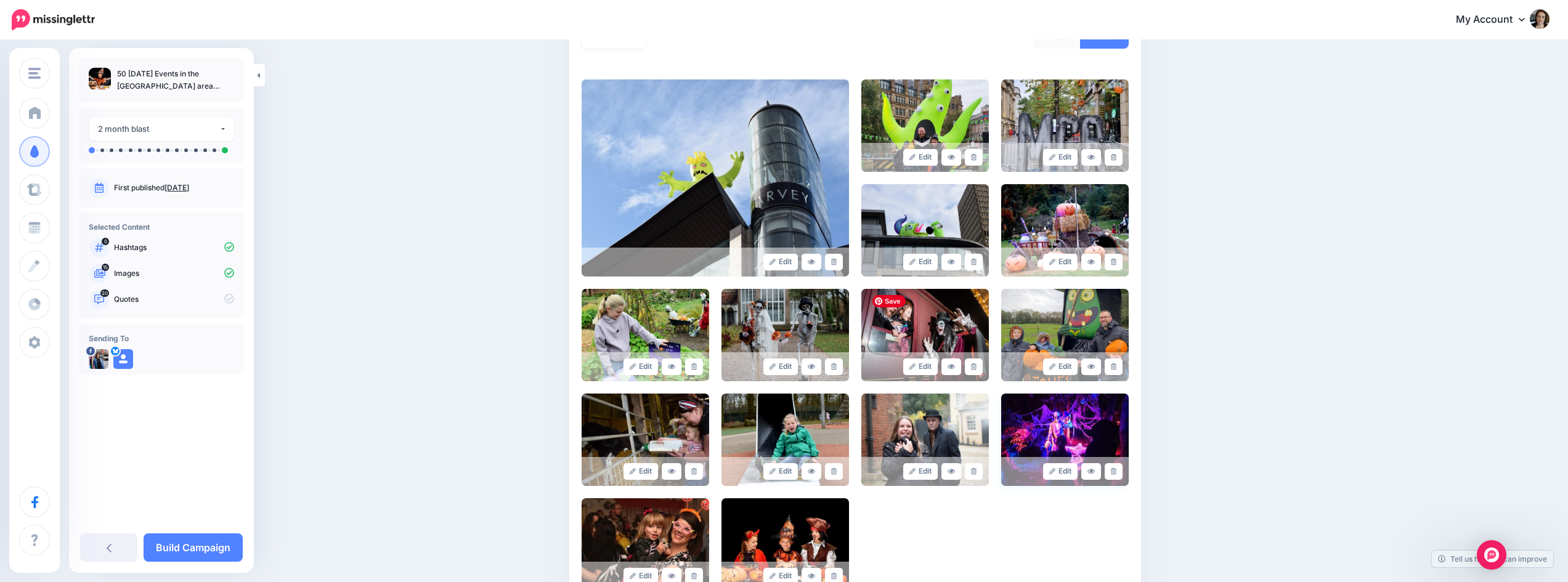
scroll to position [246, 0]
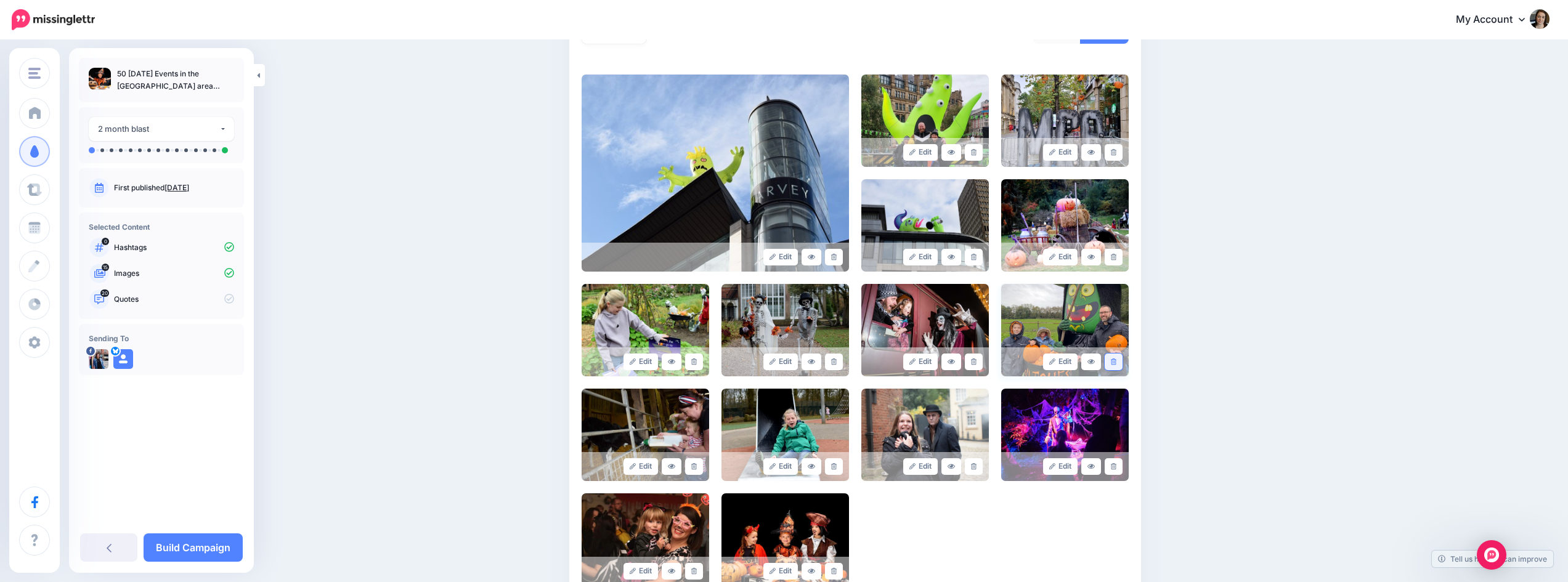
click at [1116, 363] on icon at bounding box center [1114, 362] width 5 height 7
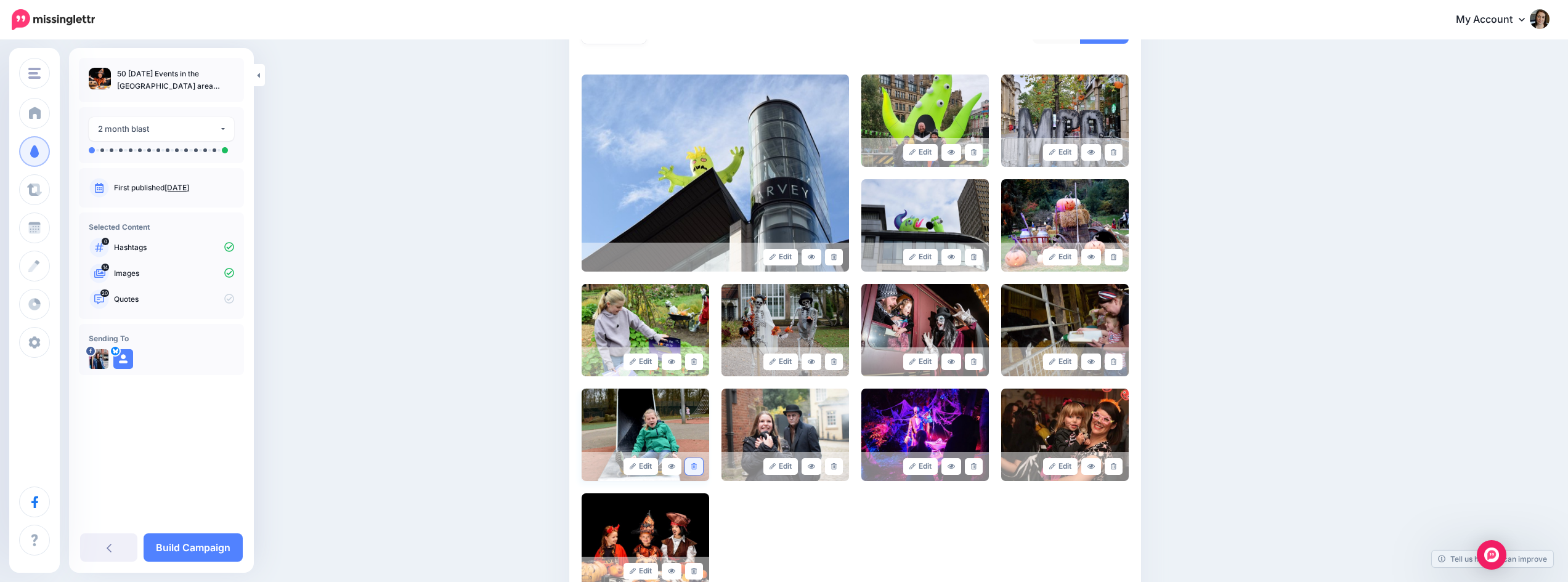
click at [694, 467] on link at bounding box center [694, 467] width 18 height 16
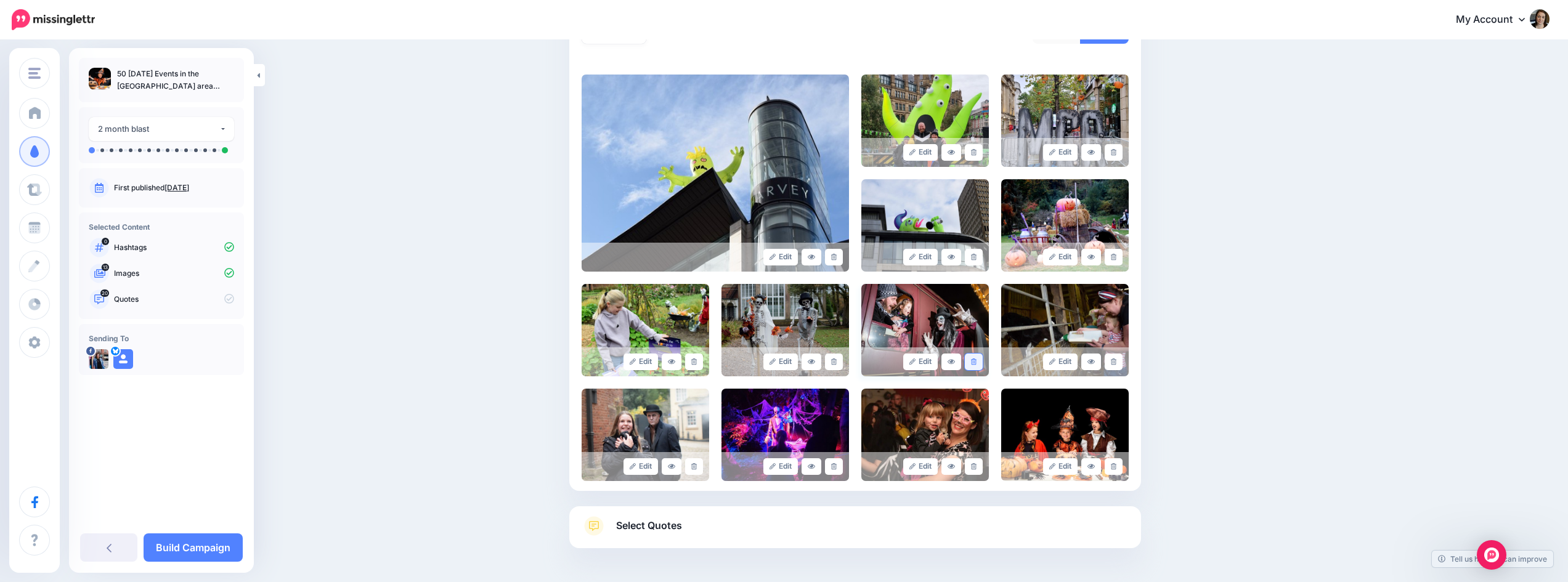
click at [981, 363] on link at bounding box center [974, 362] width 18 height 16
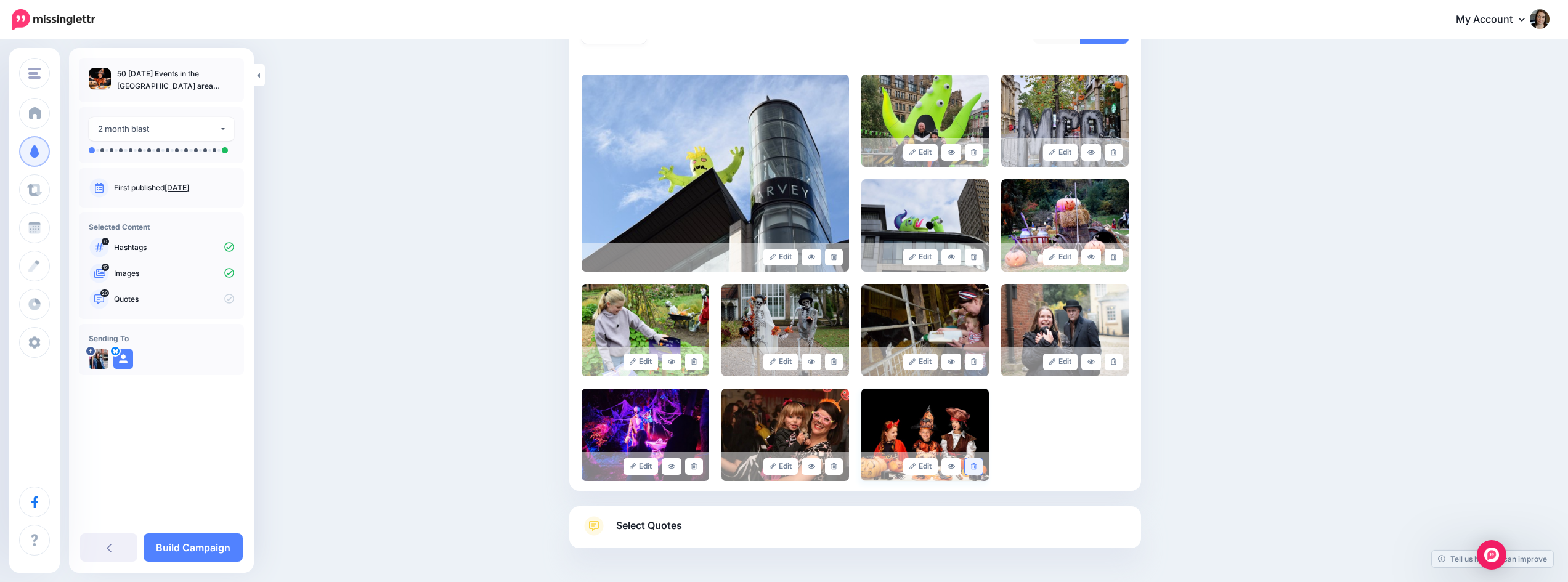
click at [975, 467] on icon at bounding box center [974, 467] width 5 height 7
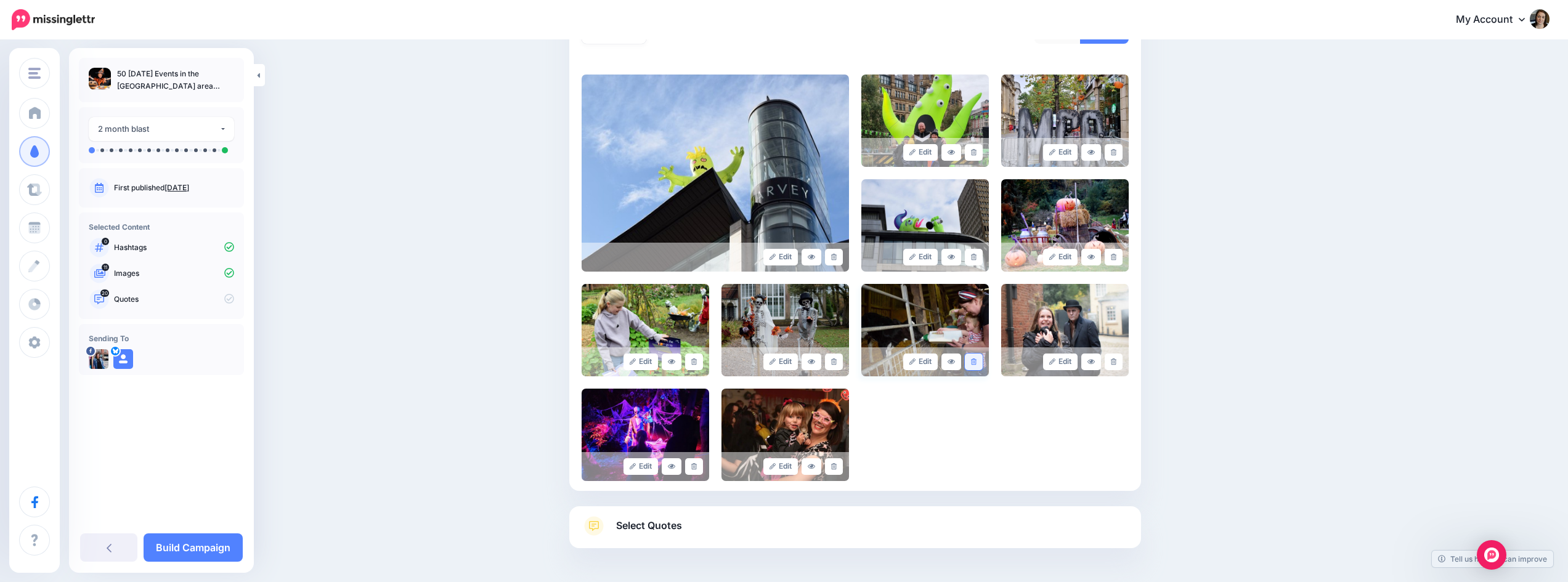
click at [976, 364] on icon at bounding box center [974, 362] width 5 height 7
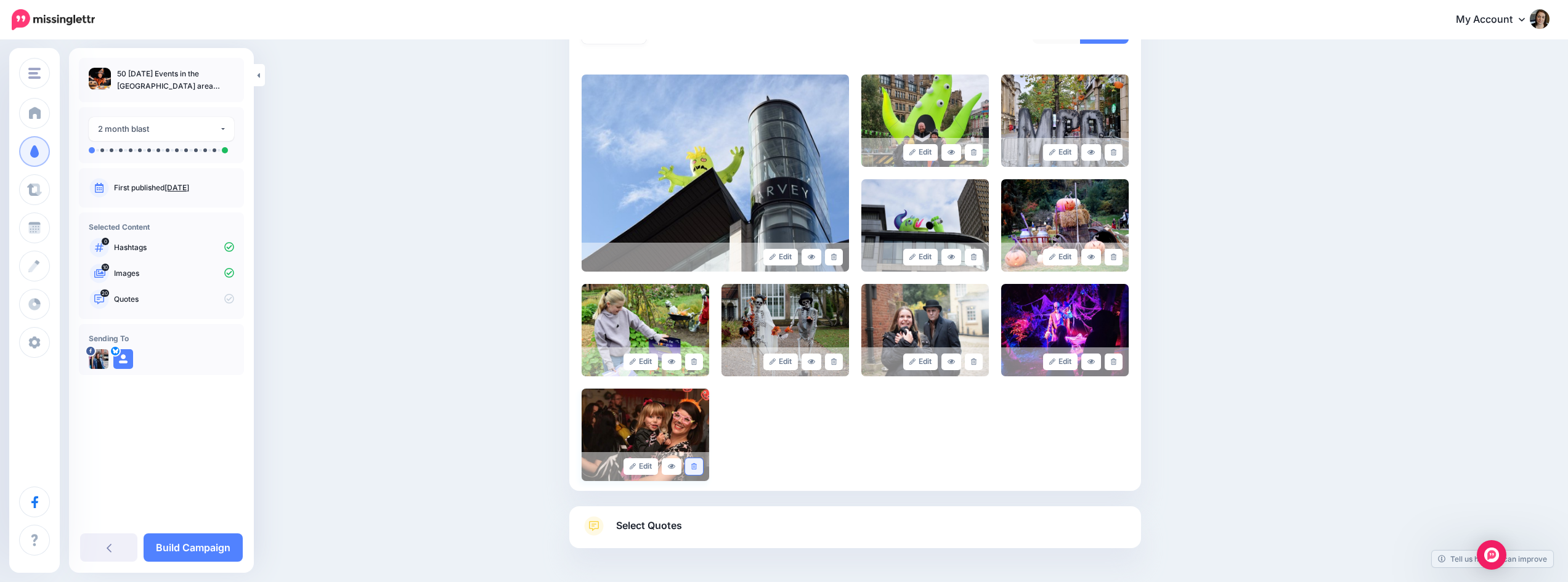
click at [695, 464] on link at bounding box center [694, 467] width 18 height 16
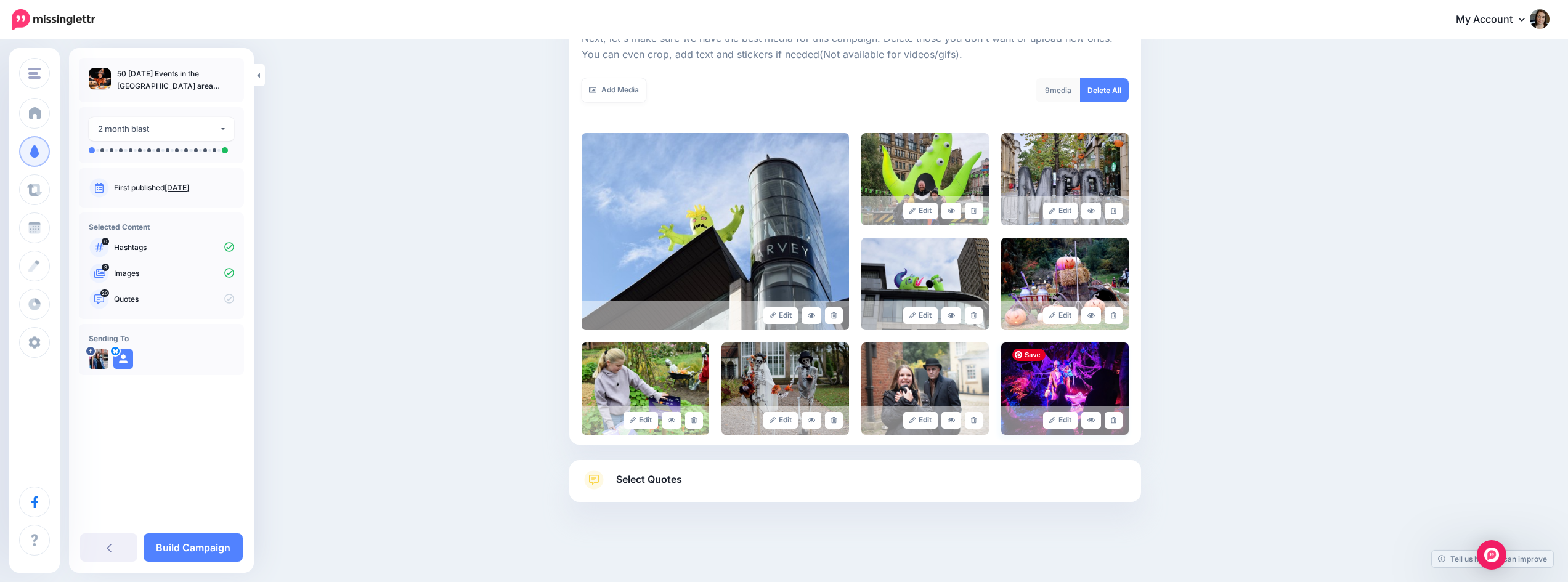
scroll to position [188, 0]
click at [1116, 421] on icon at bounding box center [1114, 420] width 5 height 7
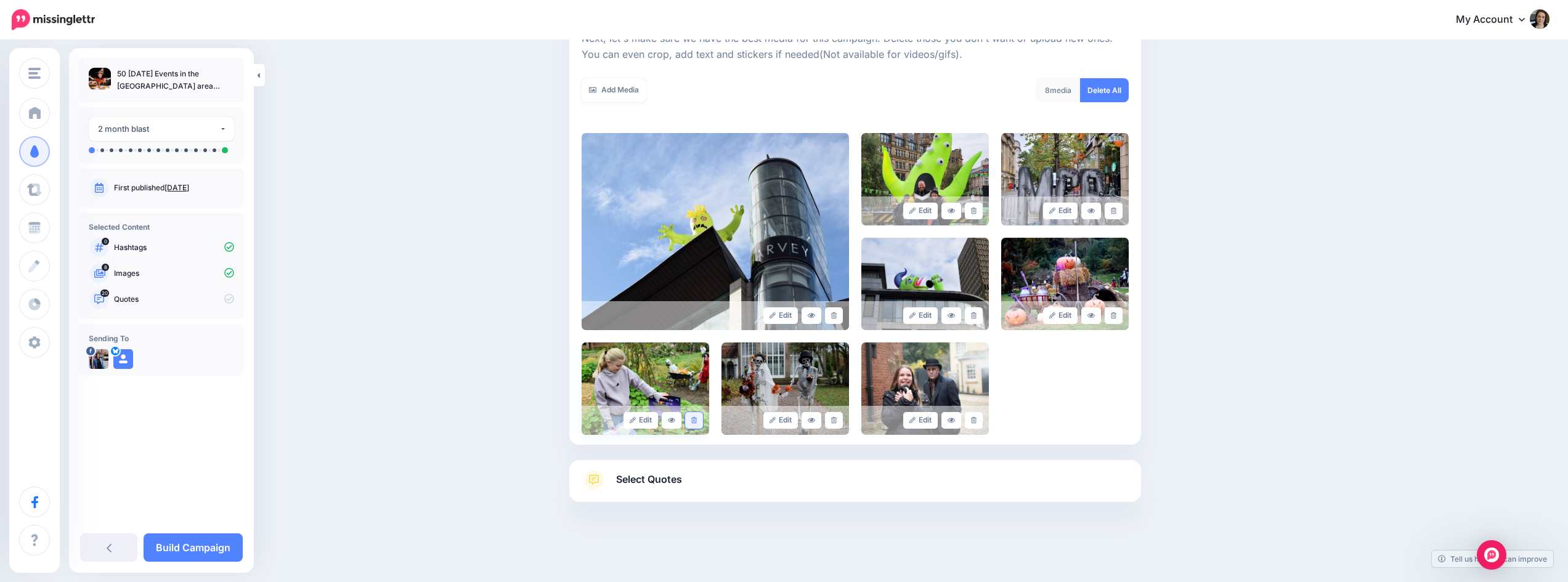
click at [703, 422] on link at bounding box center [694, 420] width 18 height 16
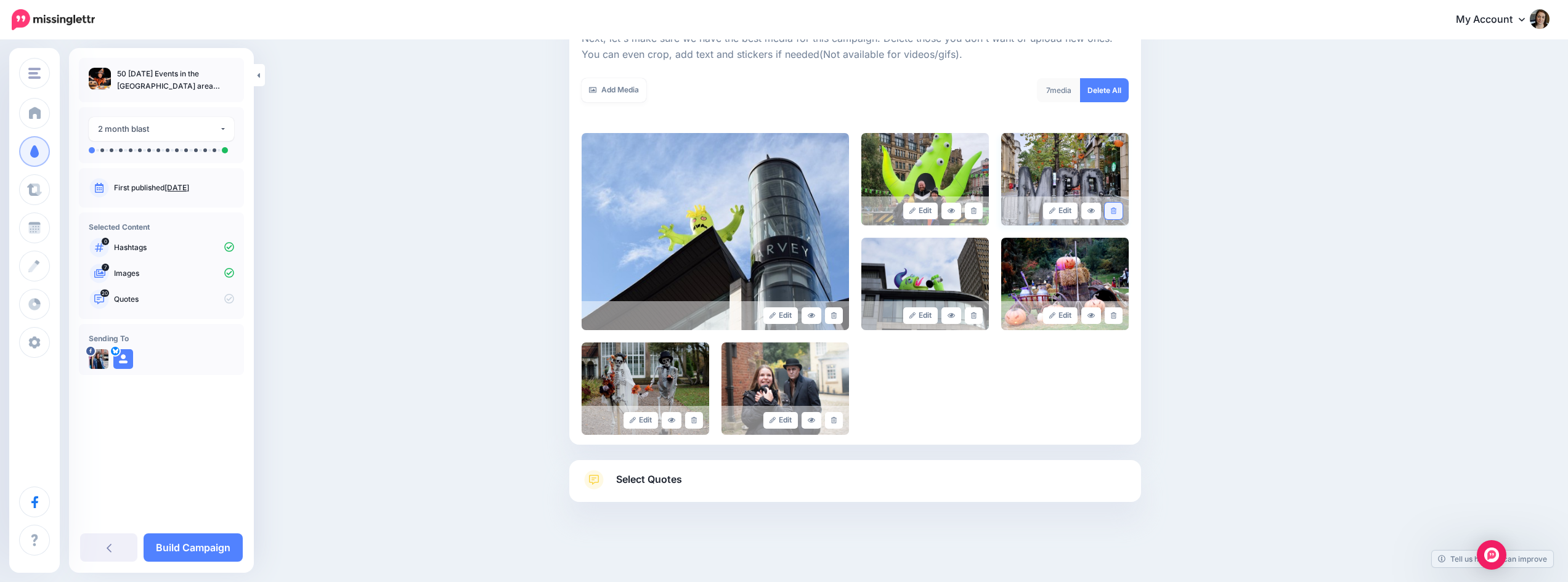
click at [1116, 211] on icon at bounding box center [1114, 211] width 5 height 7
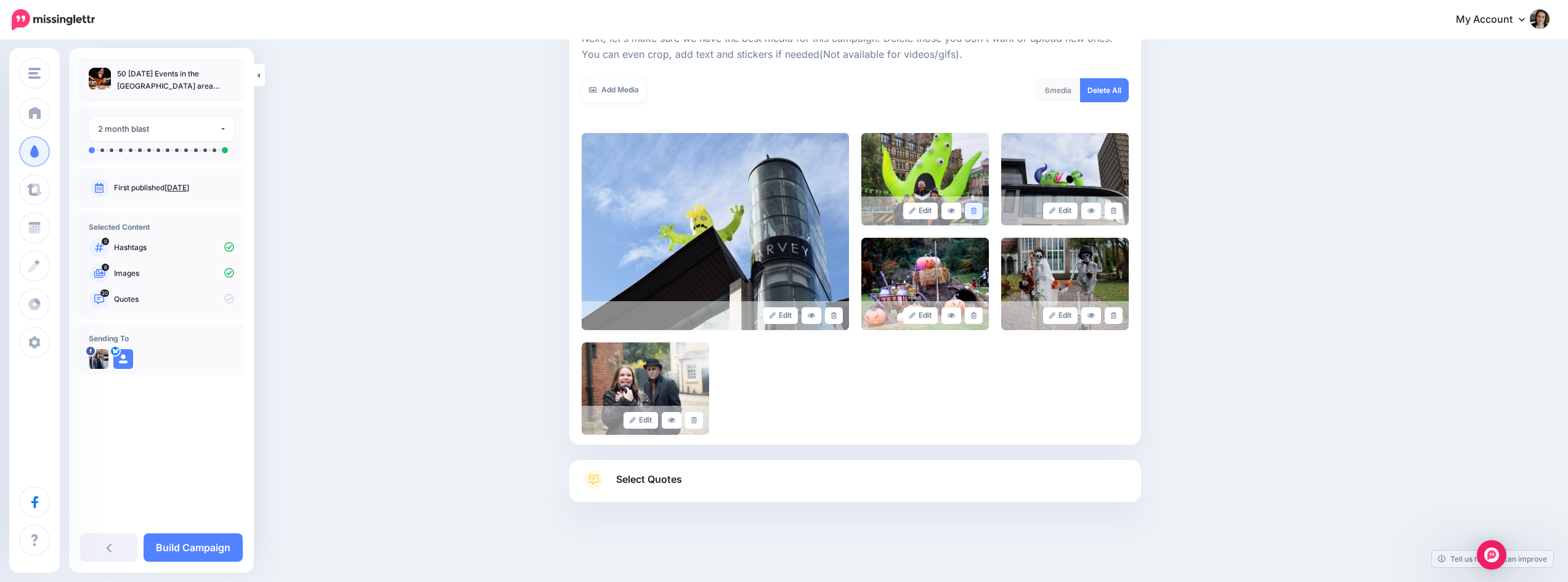
click at [981, 212] on link at bounding box center [974, 211] width 18 height 16
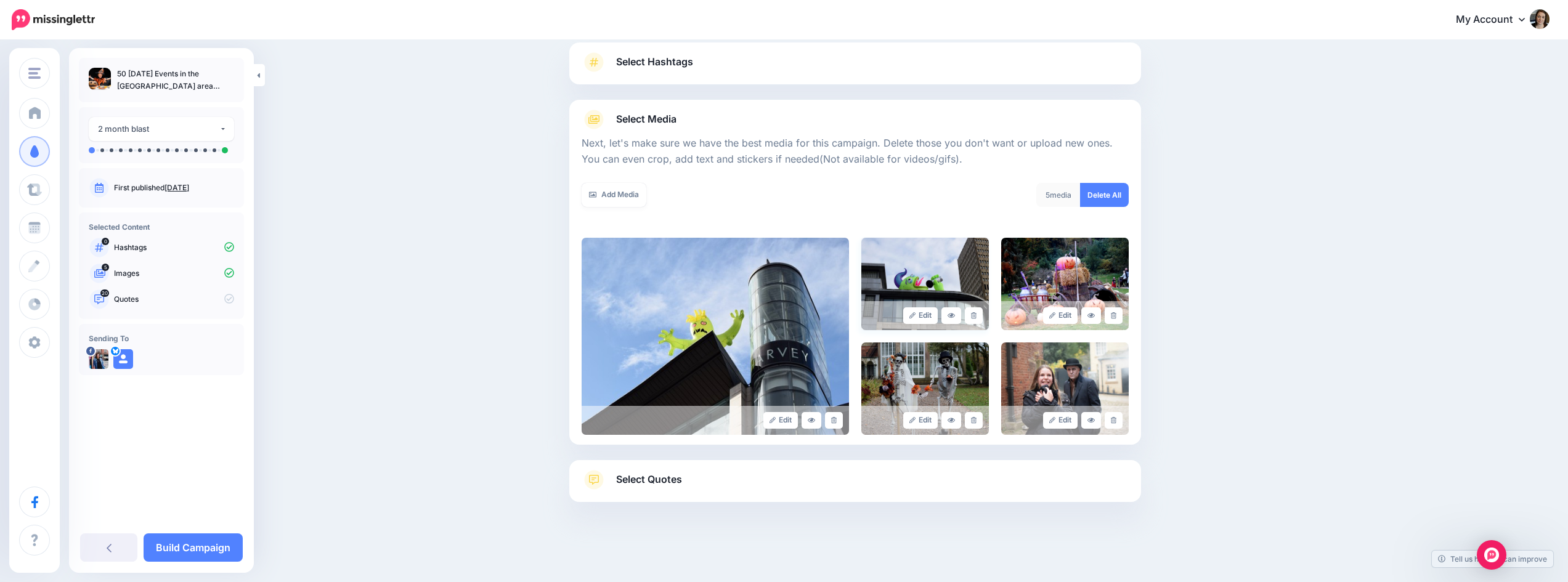
scroll to position [83, 0]
click at [682, 478] on span "Select Quotes" at bounding box center [649, 480] width 66 height 16
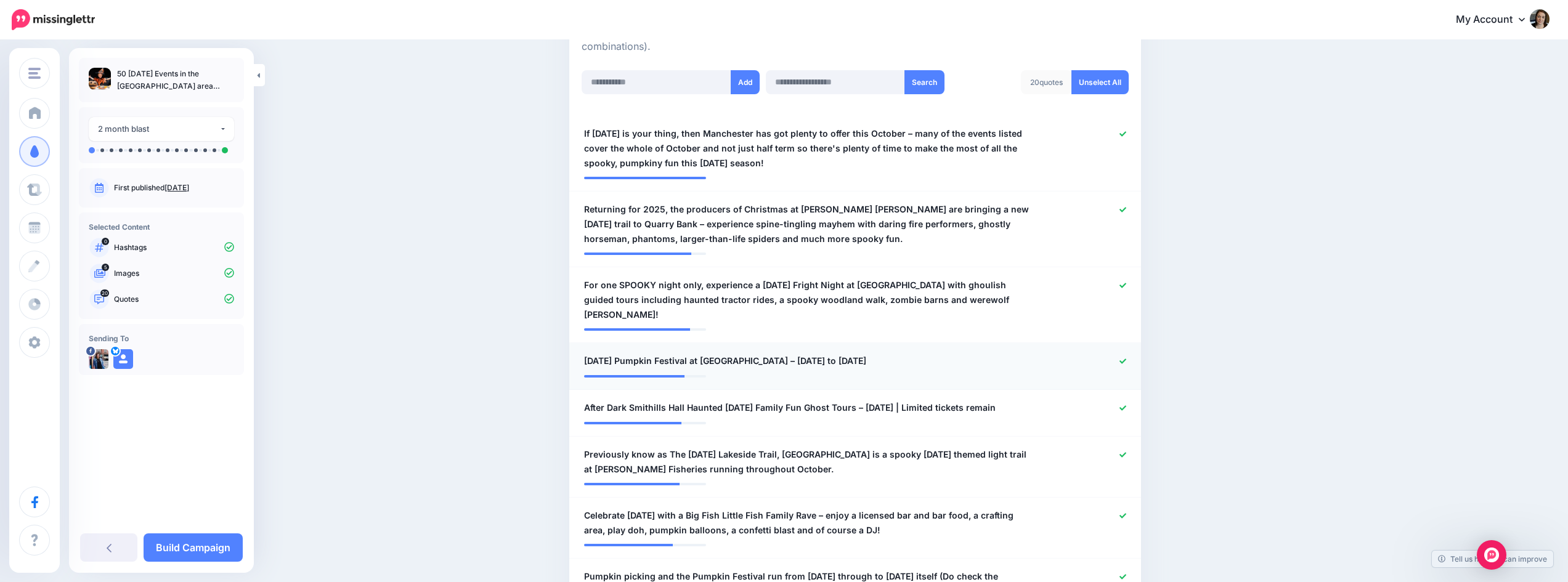
scroll to position [330, 0]
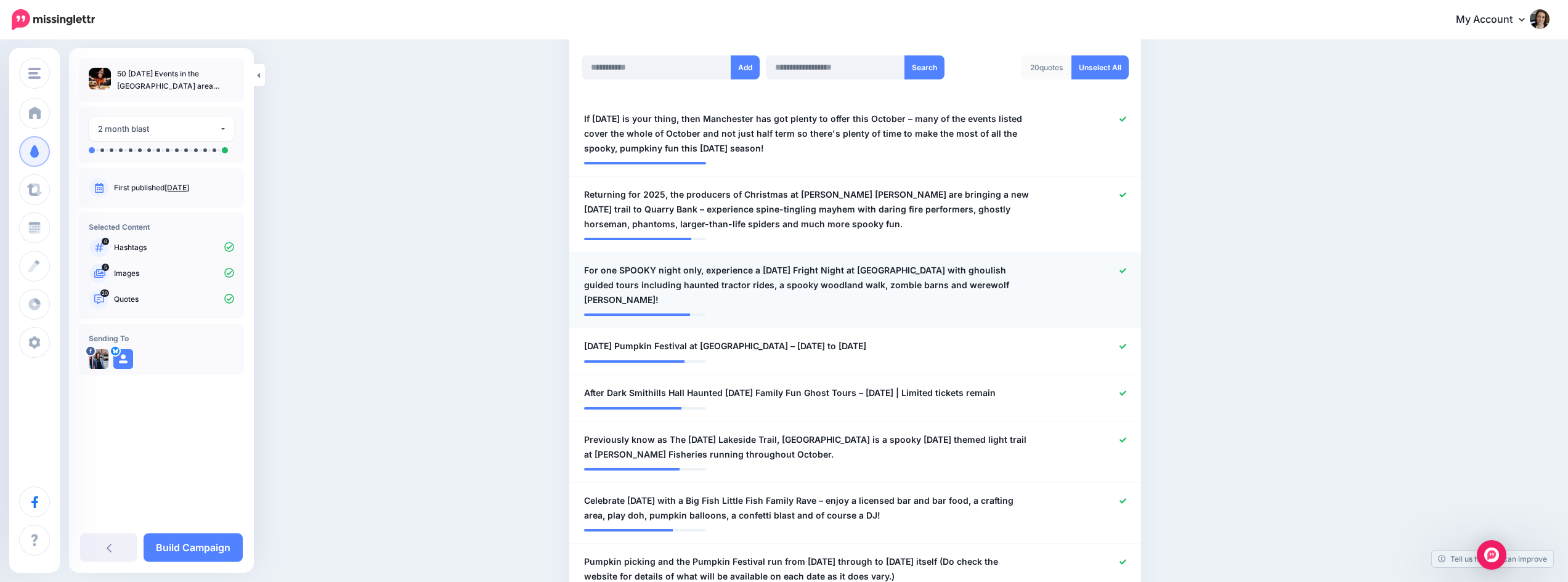
click at [1127, 272] on icon at bounding box center [1123, 271] width 7 height 7
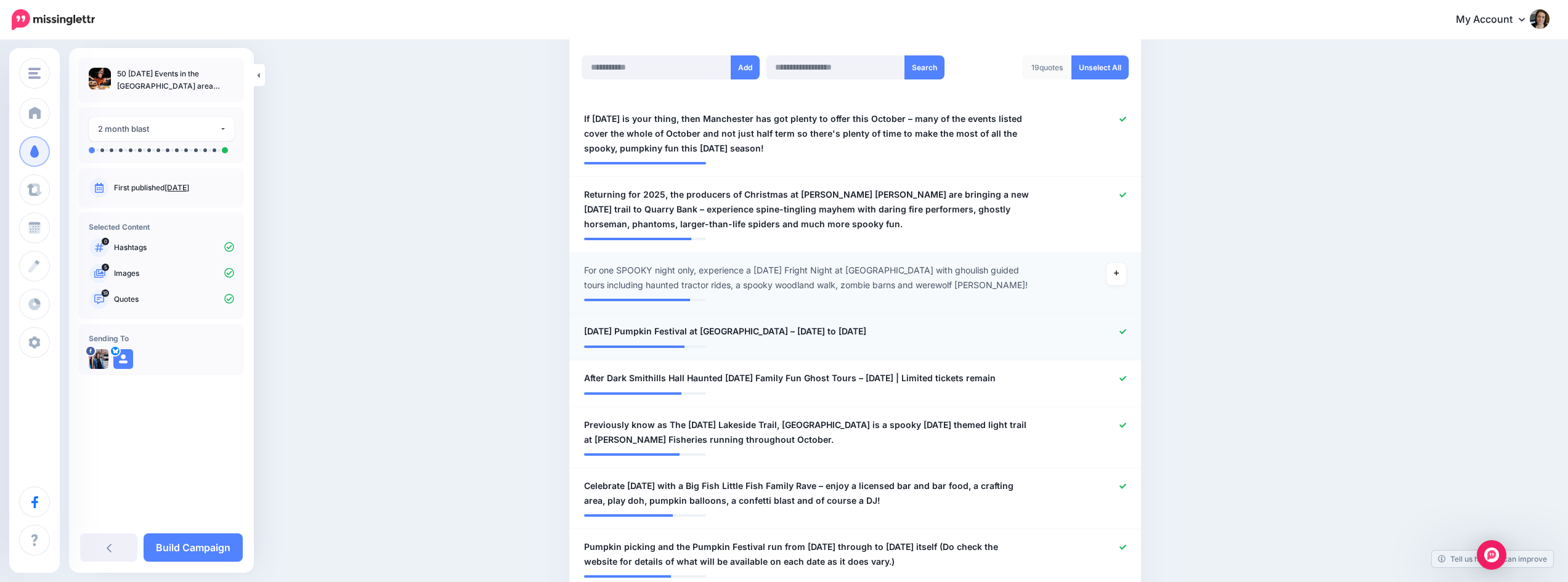
click at [1127, 334] on icon at bounding box center [1123, 331] width 7 height 5
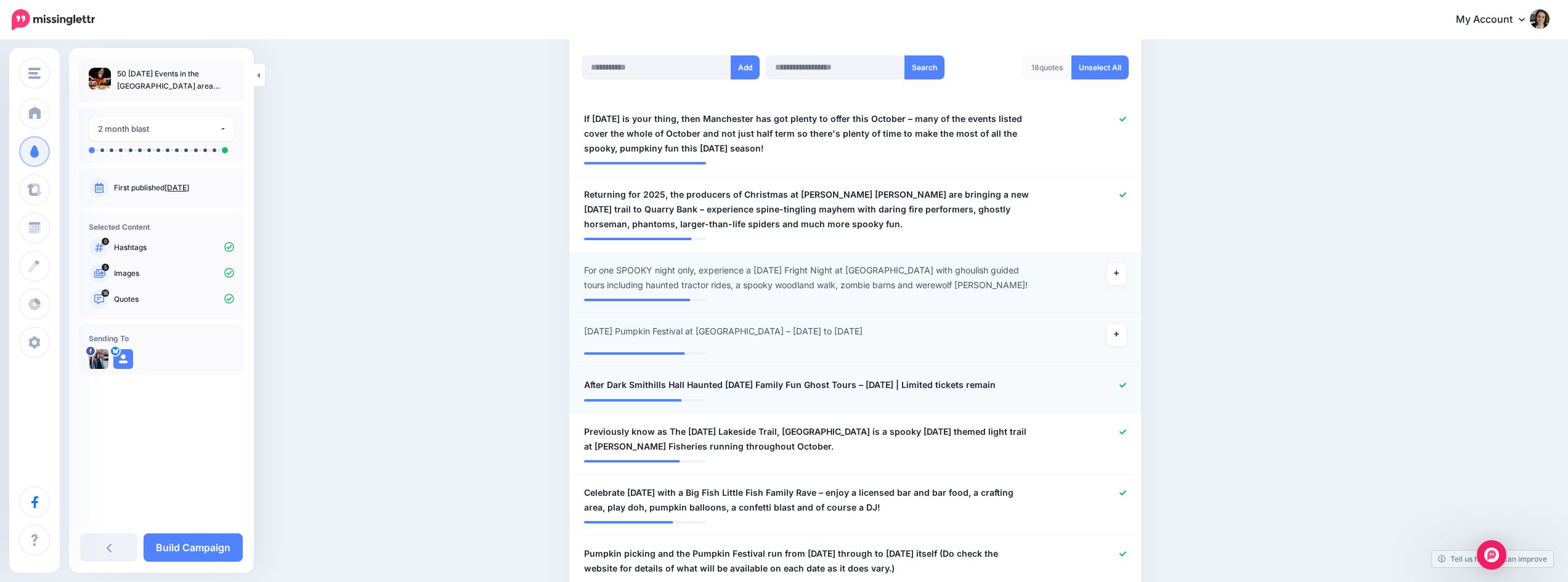
click at [1127, 379] on div at bounding box center [1089, 385] width 93 height 16
click at [1127, 387] on icon at bounding box center [1123, 385] width 7 height 5
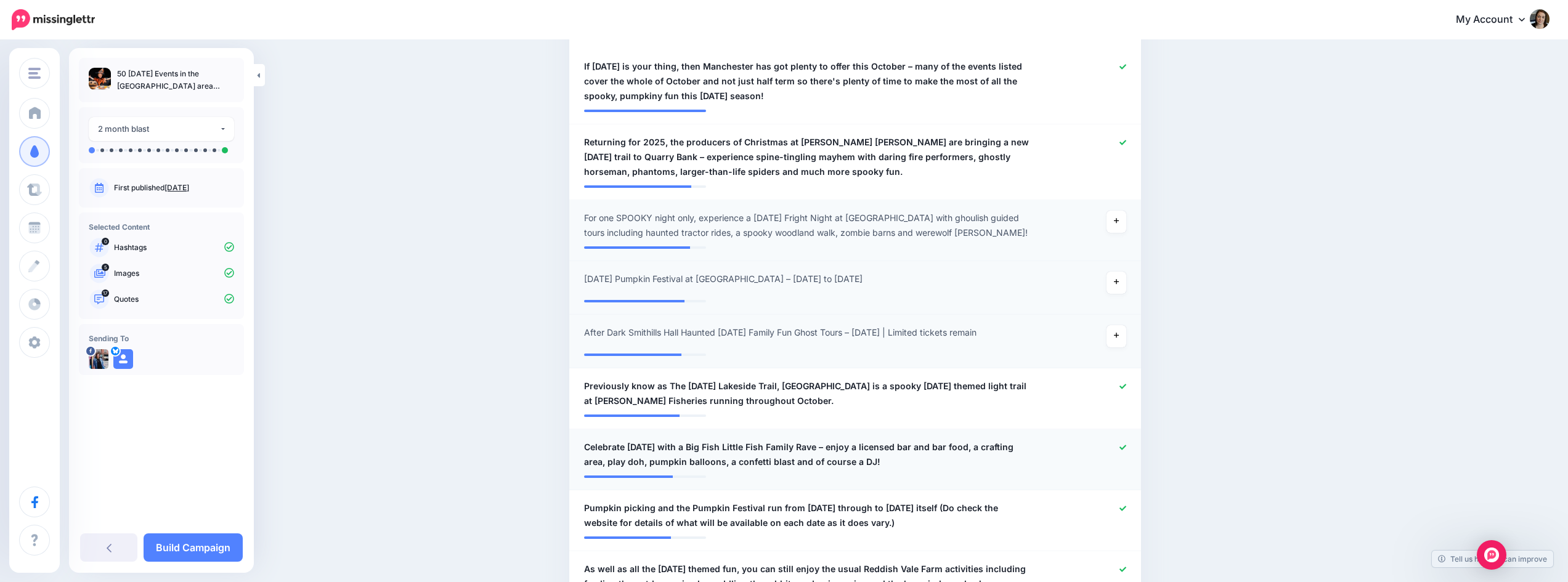
scroll to position [453, 0]
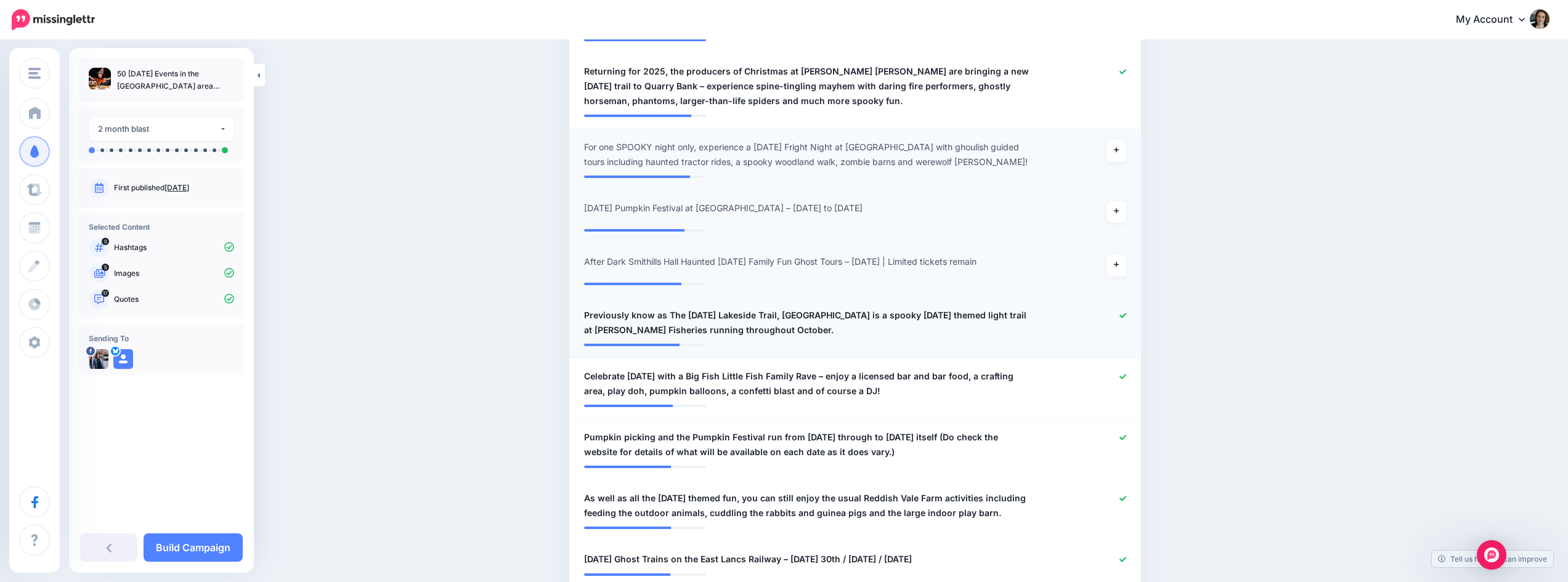
click at [1127, 319] on icon at bounding box center [1123, 316] width 7 height 7
click at [1126, 380] on icon at bounding box center [1123, 377] width 7 height 7
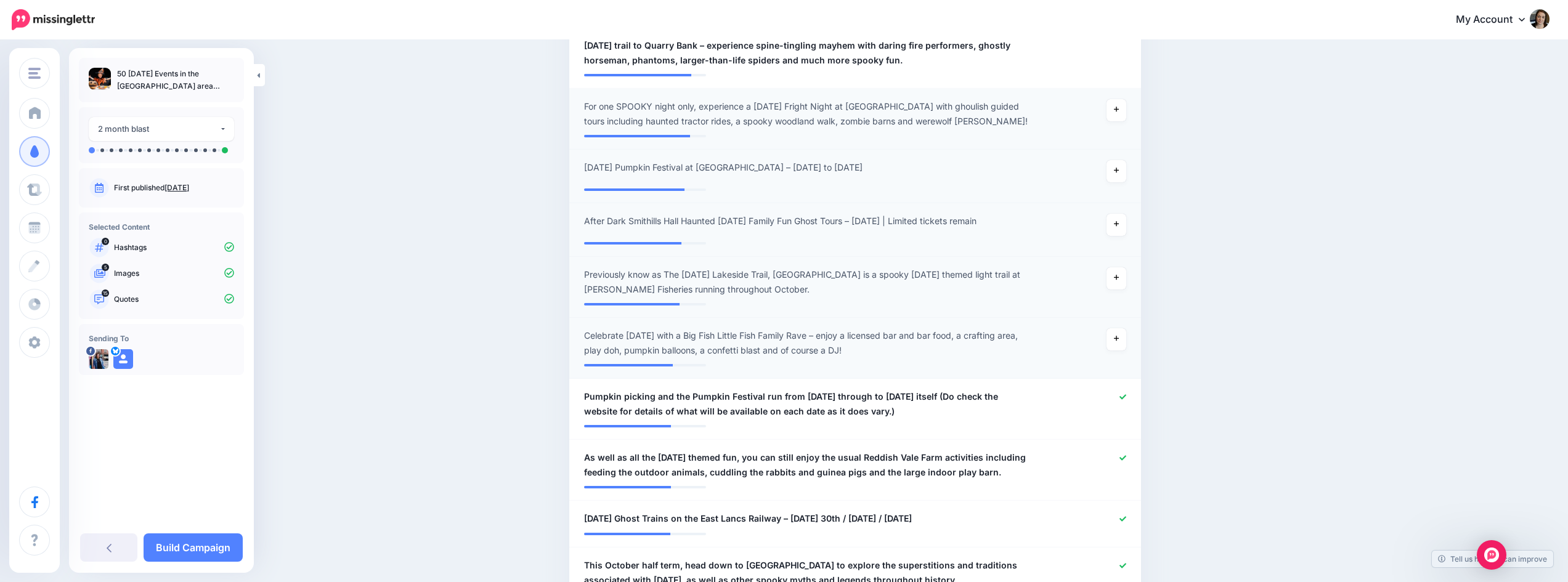
scroll to position [514, 0]
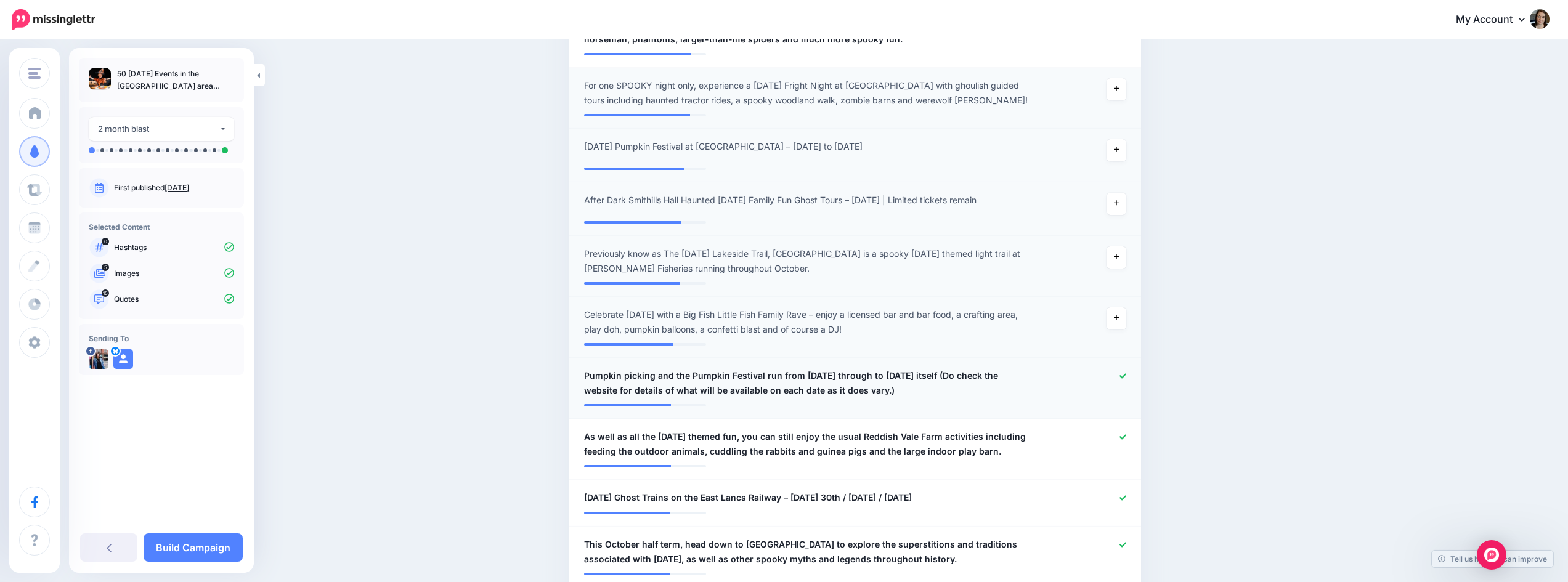
click at [1126, 379] on icon at bounding box center [1123, 376] width 7 height 7
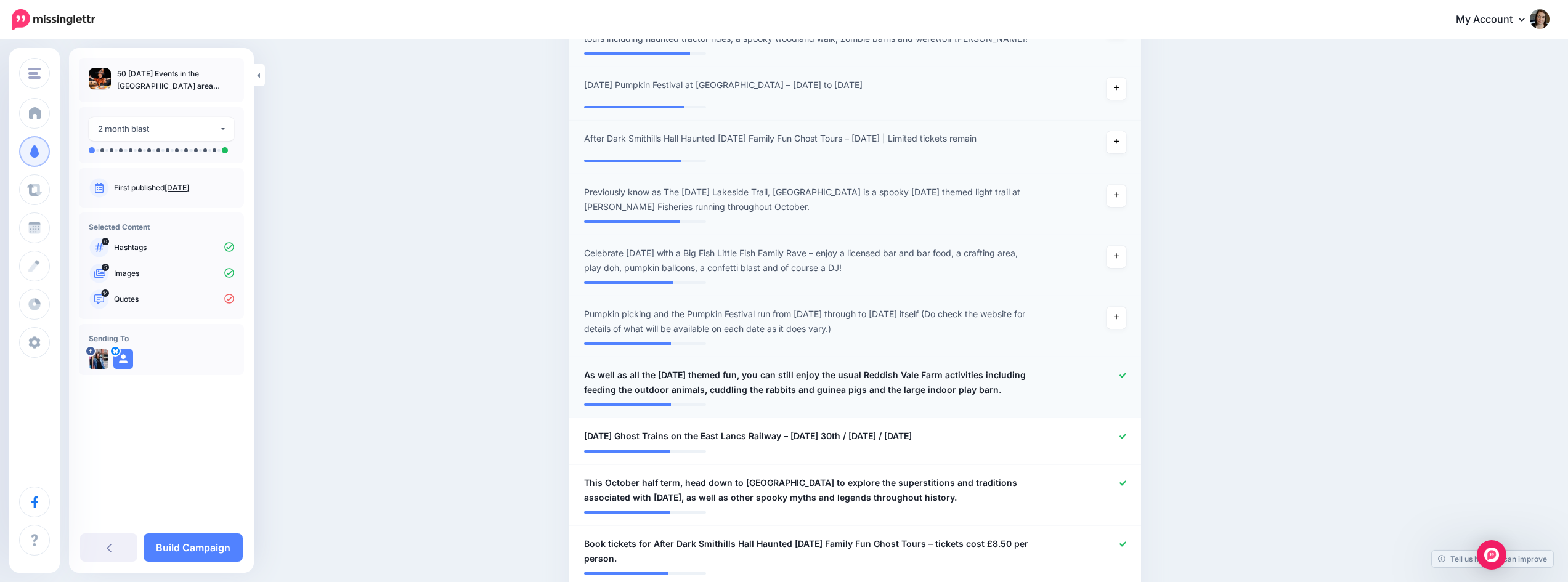
click at [1127, 379] on icon at bounding box center [1123, 375] width 7 height 7
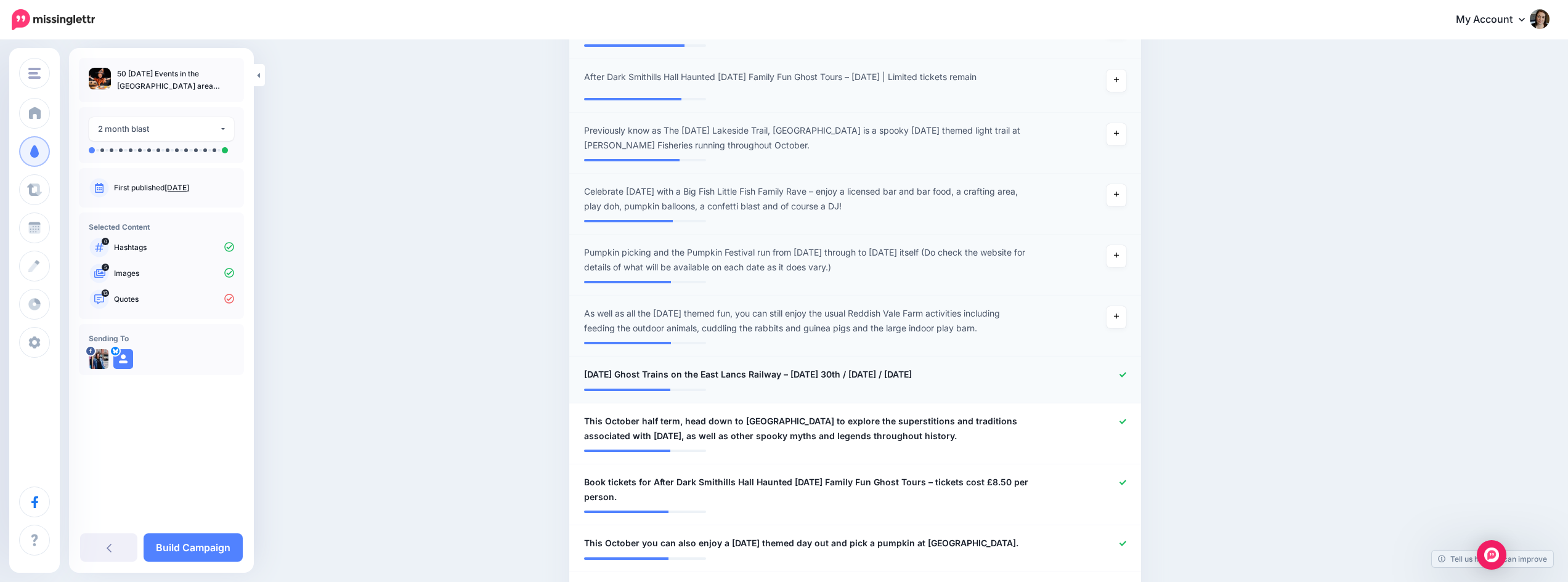
click at [1127, 377] on icon at bounding box center [1123, 374] width 7 height 5
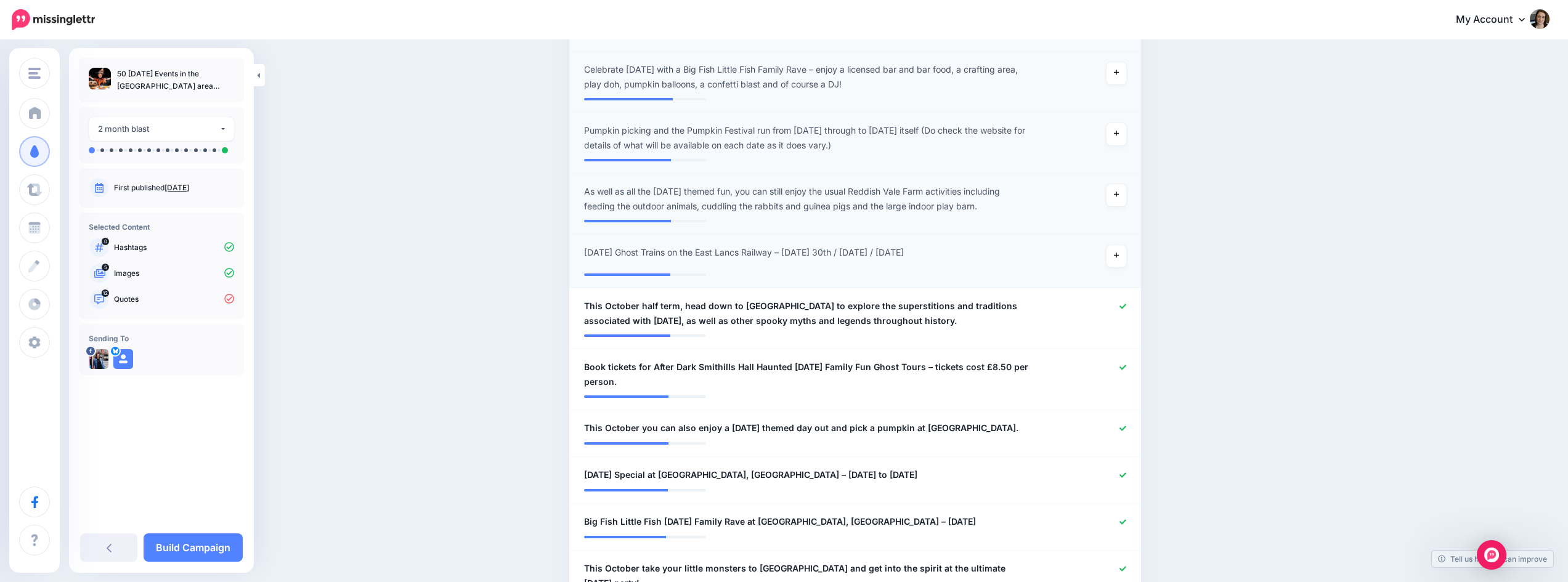
scroll to position [761, 0]
click at [1127, 308] on icon at bounding box center [1123, 304] width 7 height 5
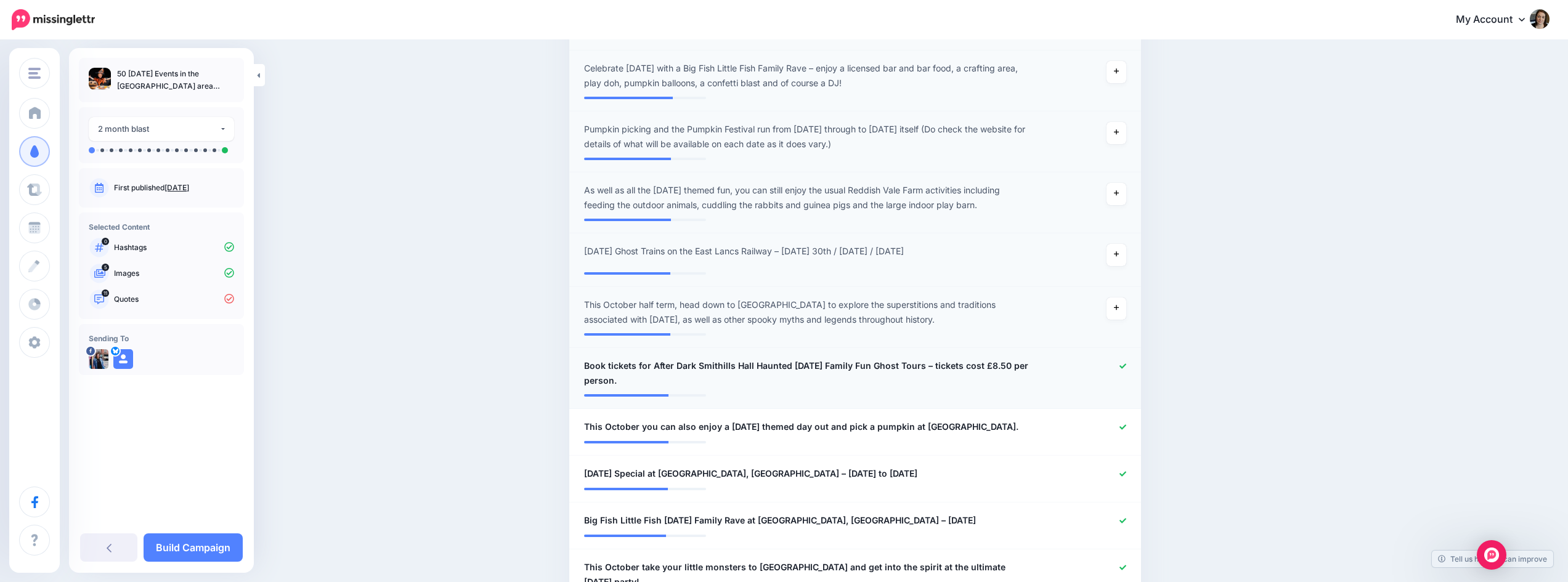
click at [1127, 370] on icon at bounding box center [1123, 366] width 7 height 7
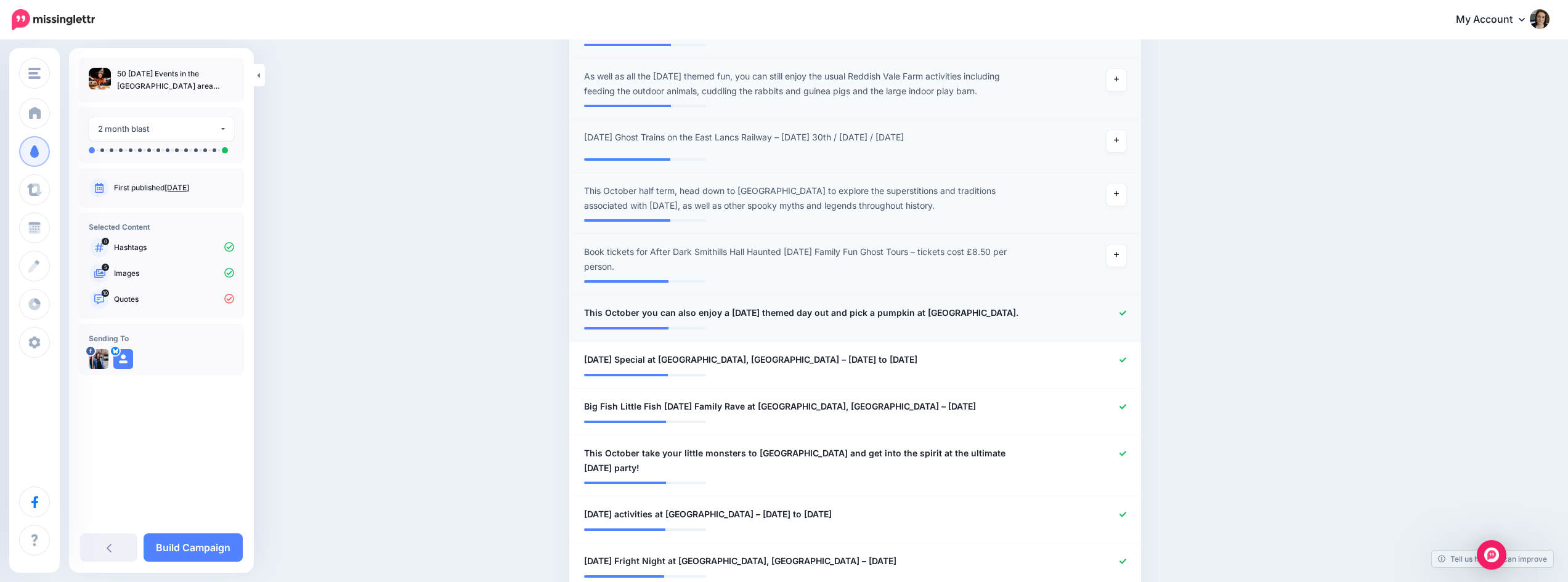
scroll to position [884, 0]
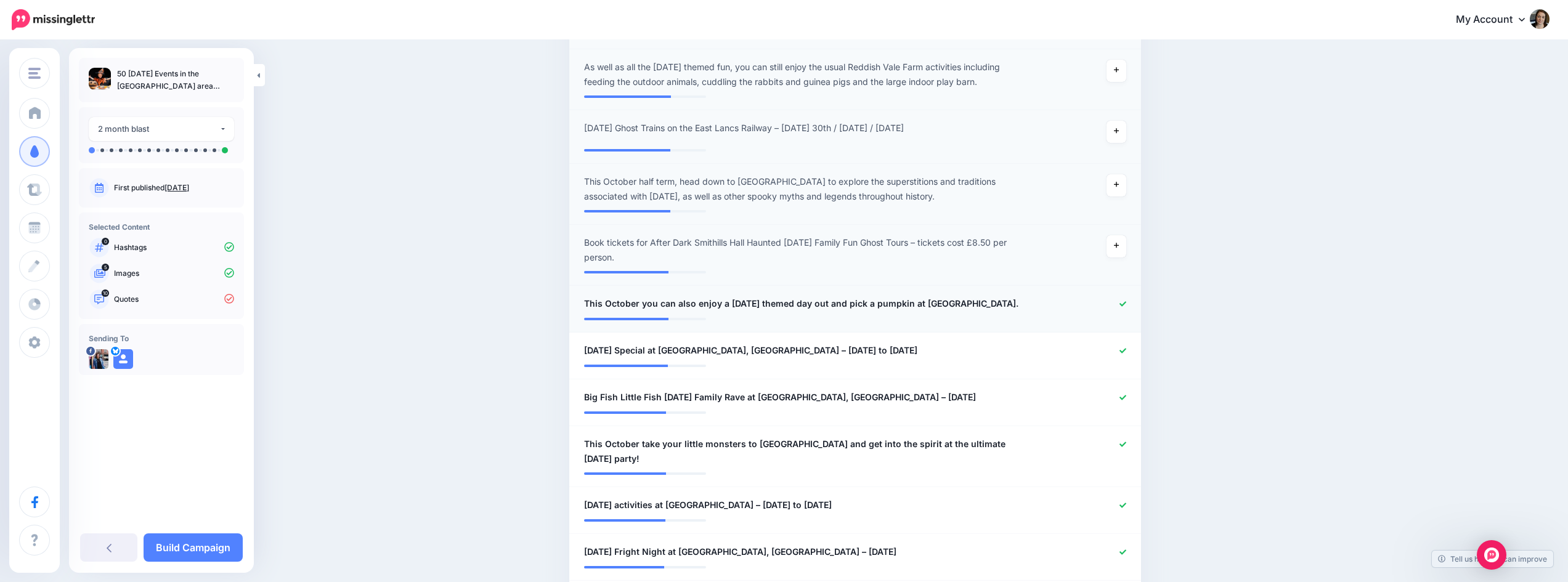
click at [1131, 312] on div at bounding box center [1089, 304] width 93 height 16
click at [1127, 308] on icon at bounding box center [1123, 304] width 7 height 7
click at [1124, 359] on div at bounding box center [1089, 351] width 93 height 16
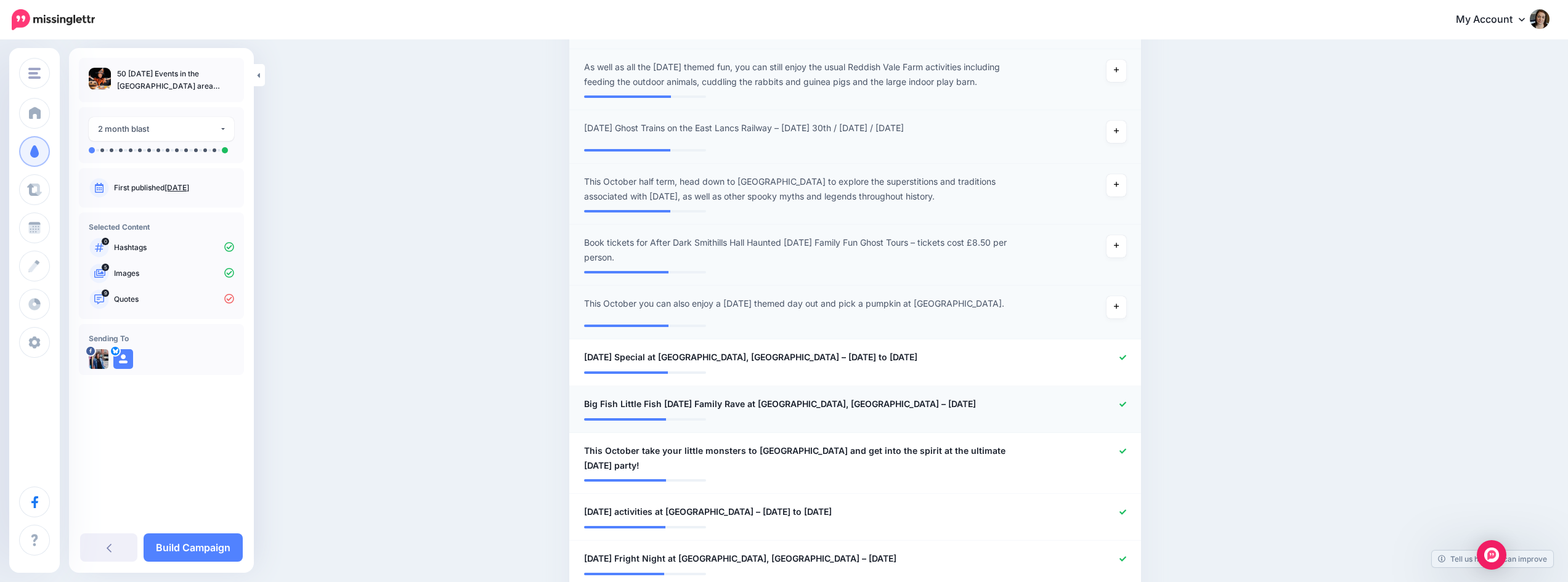
click at [1126, 408] on icon at bounding box center [1123, 405] width 7 height 7
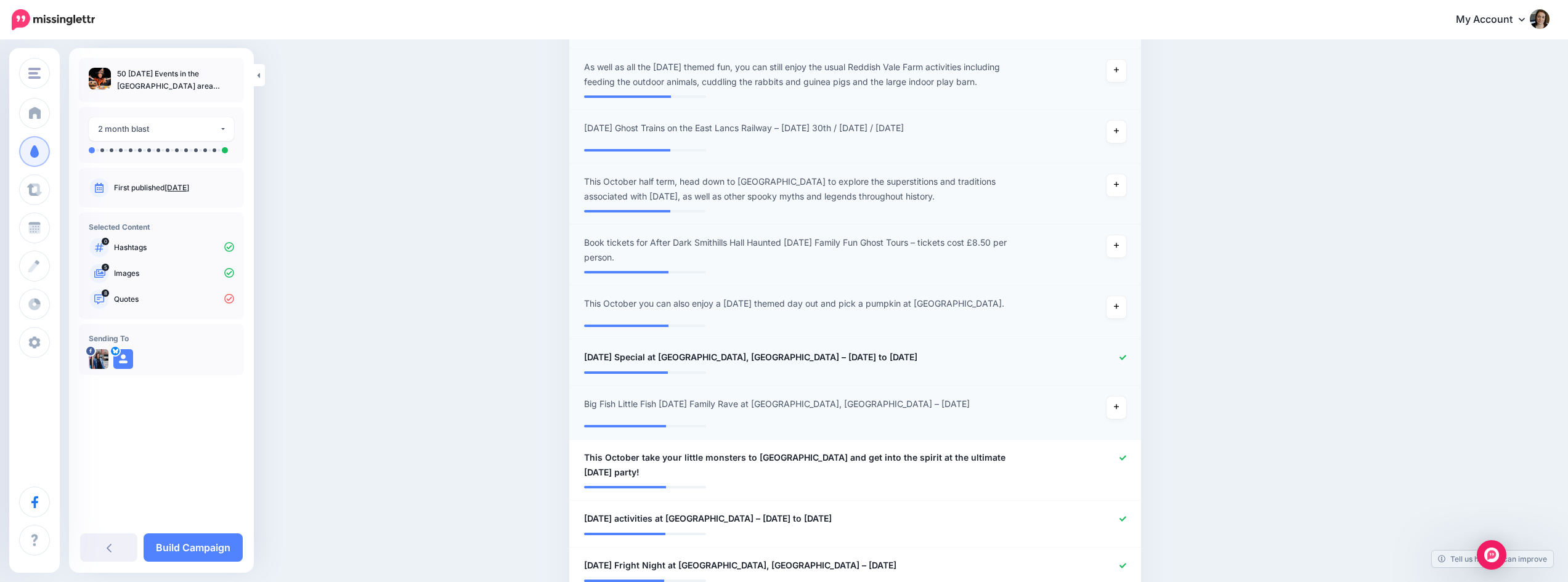
click at [1127, 361] on icon at bounding box center [1123, 358] width 7 height 7
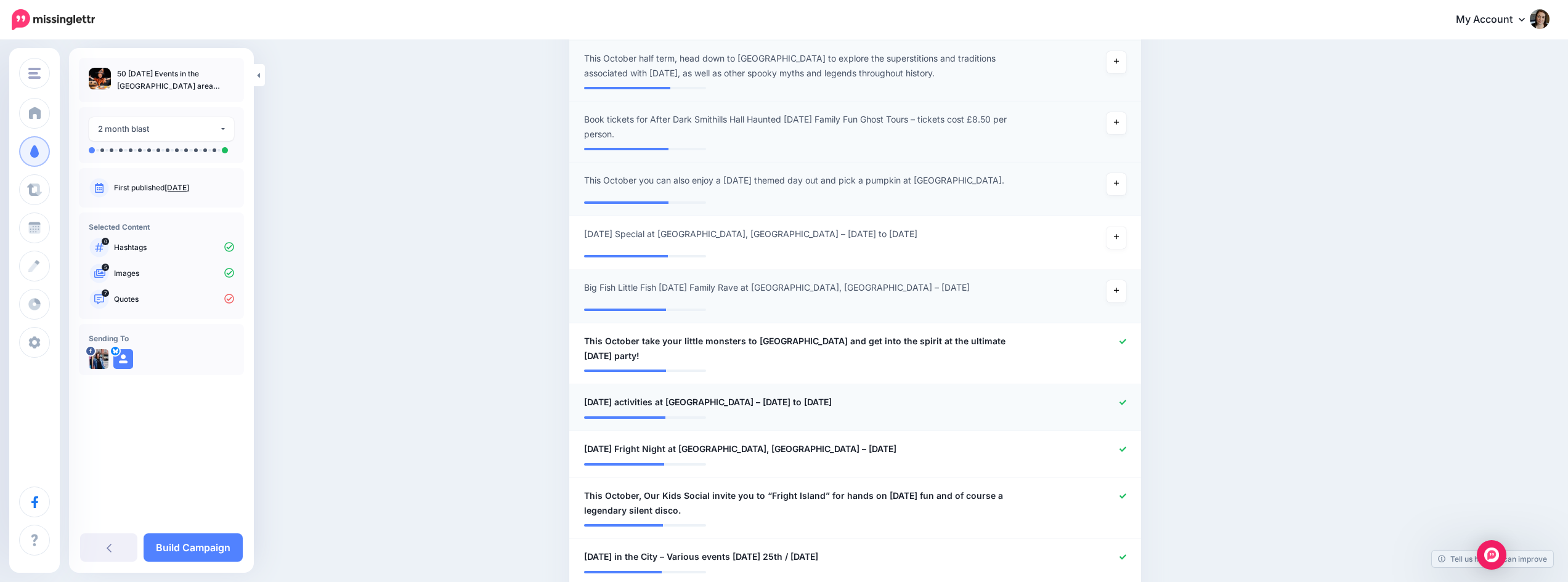
click at [1127, 406] on icon at bounding box center [1123, 403] width 7 height 7
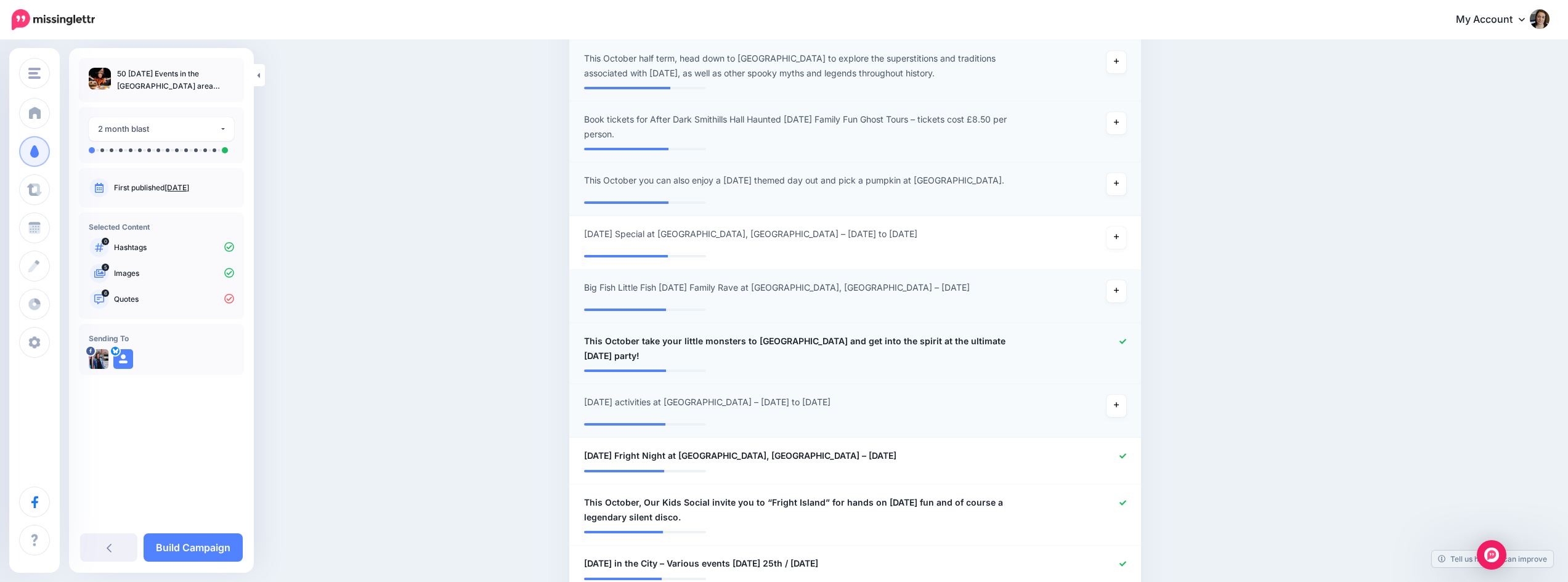
click at [1127, 345] on icon at bounding box center [1123, 342] width 7 height 7
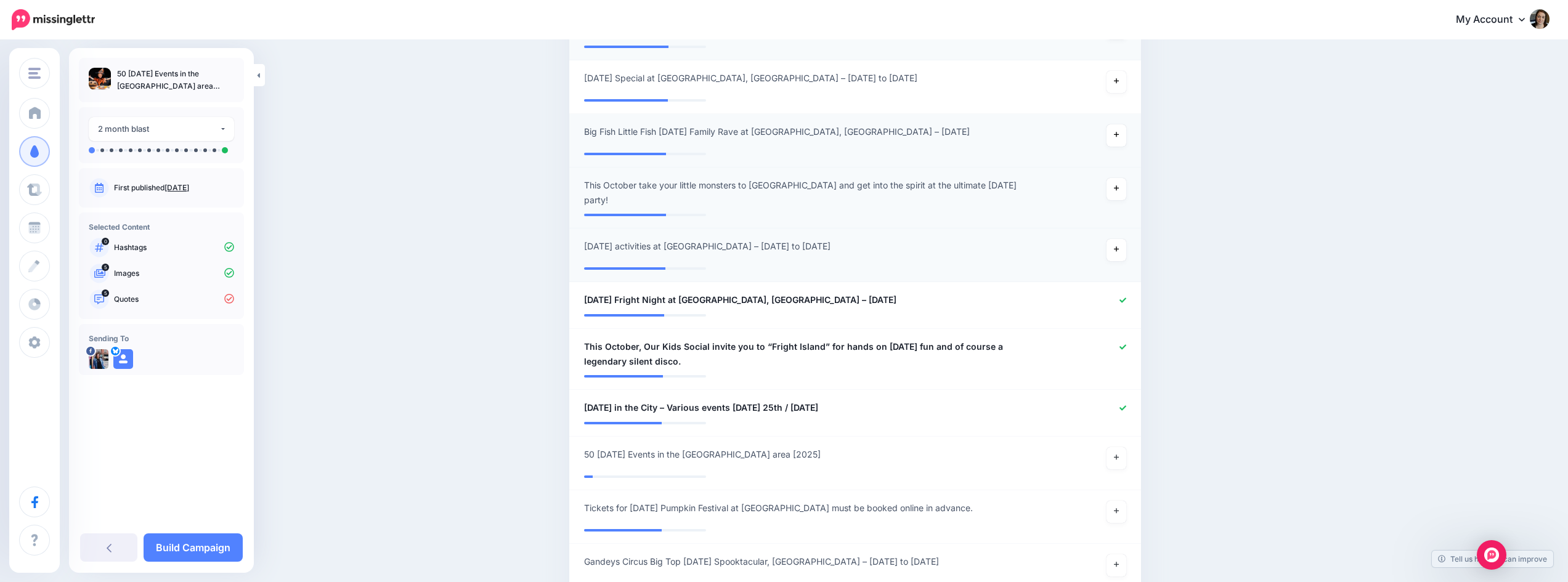
scroll to position [1192, 0]
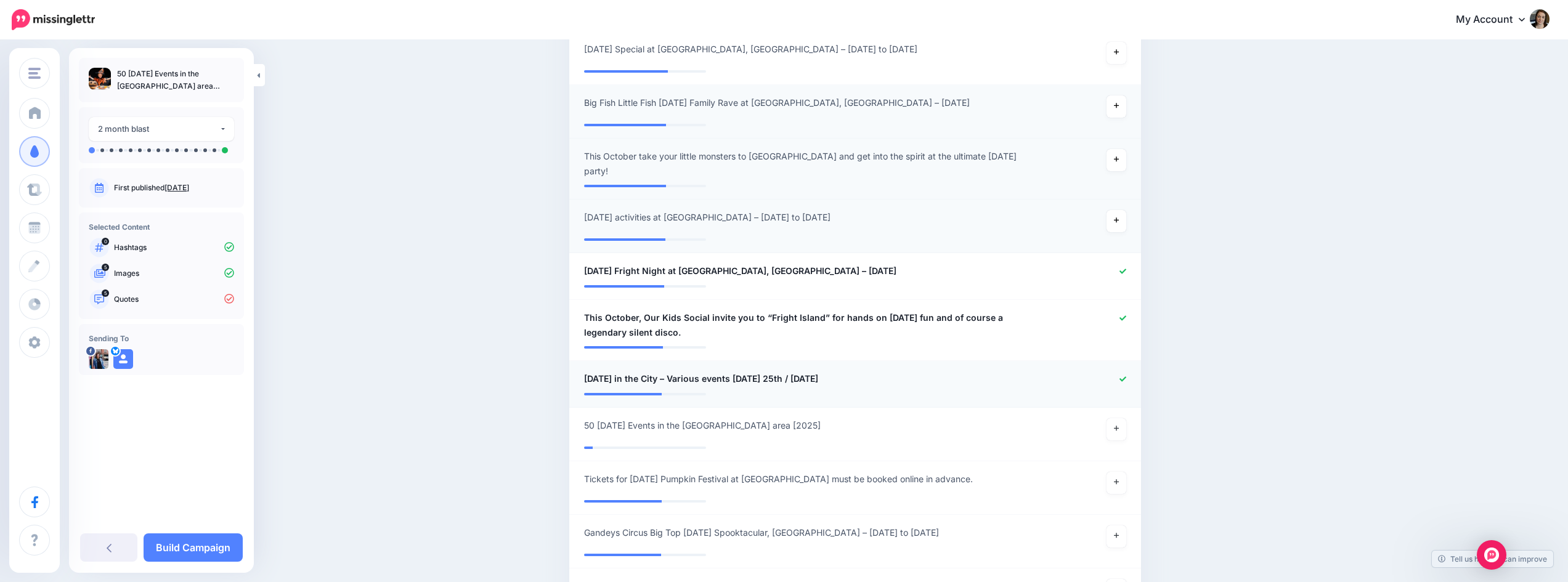
click at [1126, 383] on icon at bounding box center [1123, 379] width 7 height 7
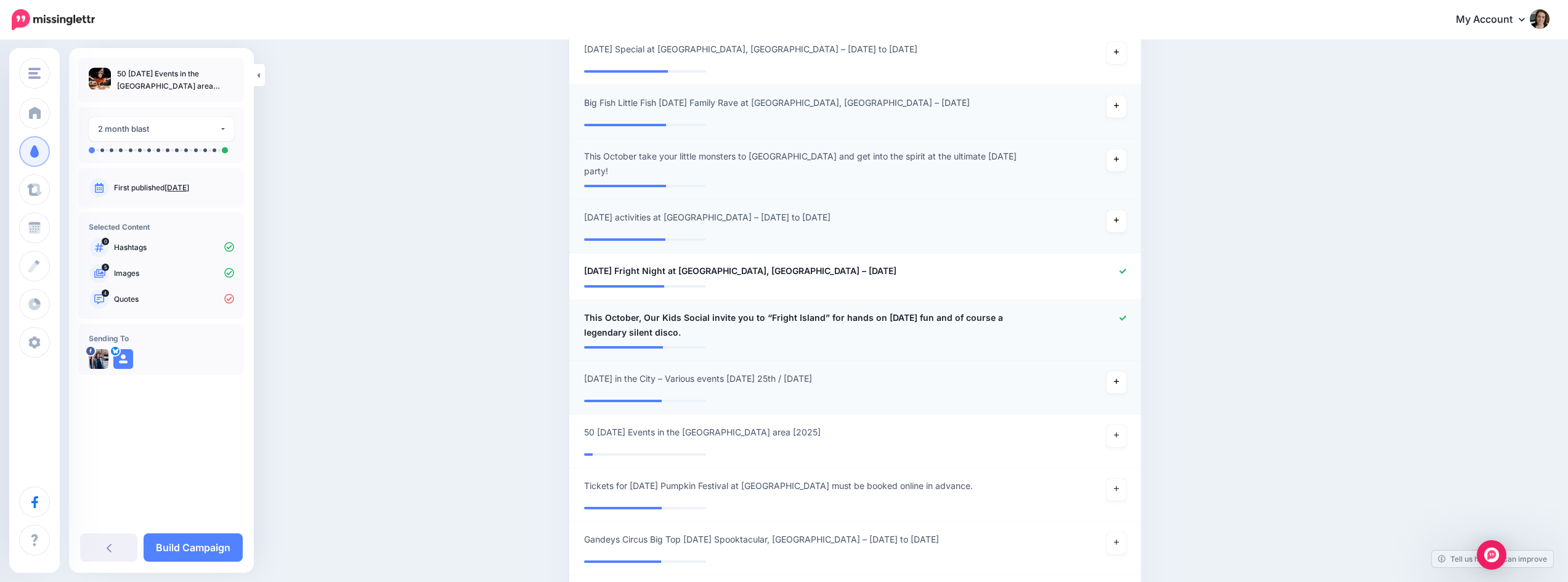
click at [1127, 321] on icon at bounding box center [1123, 318] width 7 height 7
click at [1127, 274] on icon at bounding box center [1123, 271] width 7 height 5
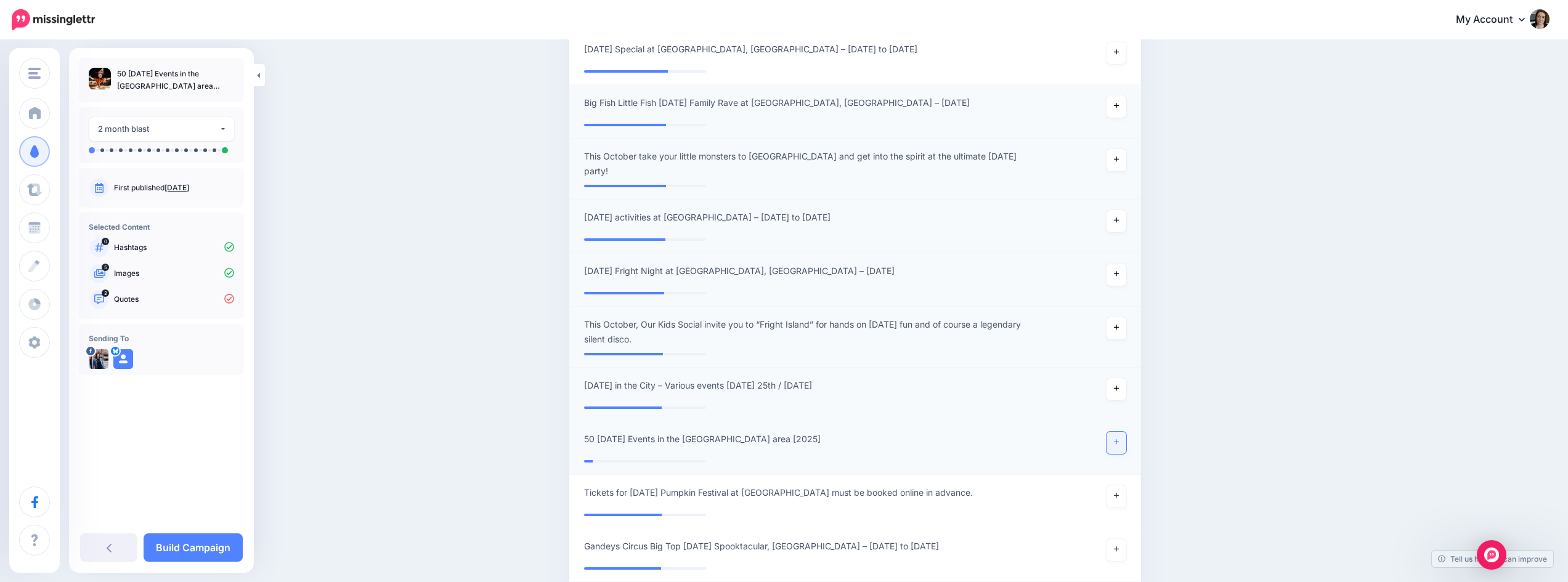
click at [1118, 454] on link at bounding box center [1116, 443] width 20 height 23
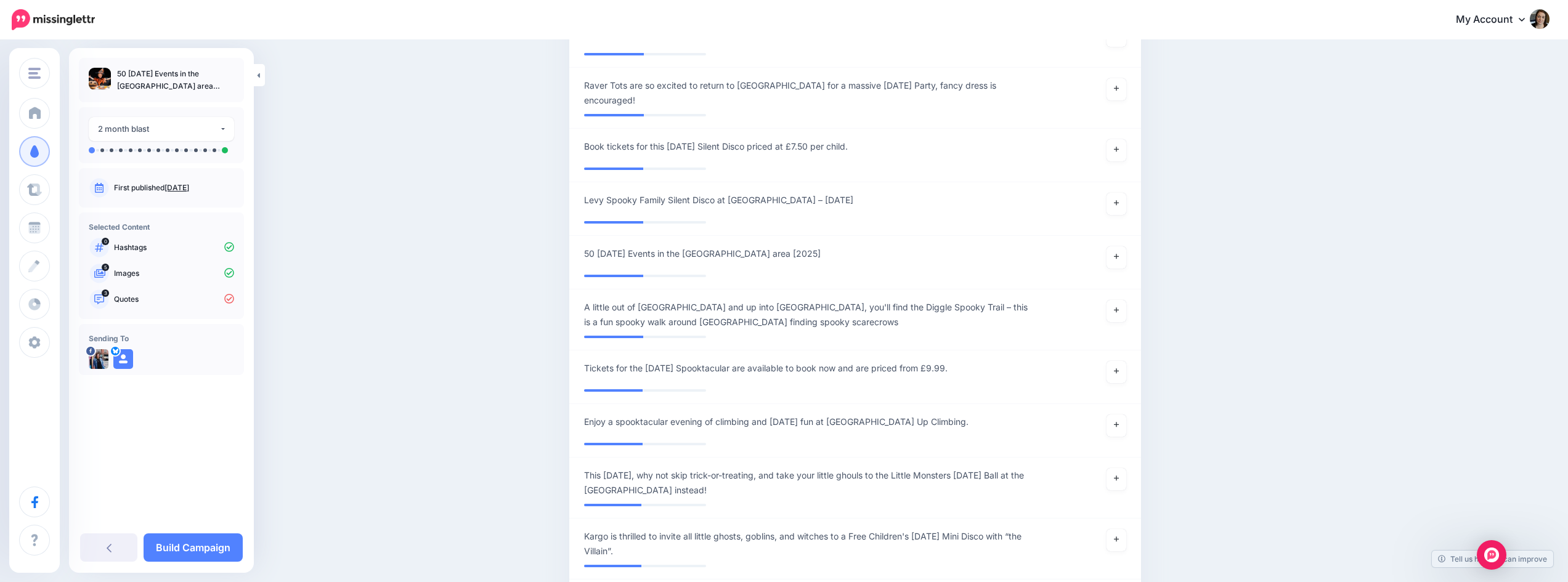
scroll to position [4519, 0]
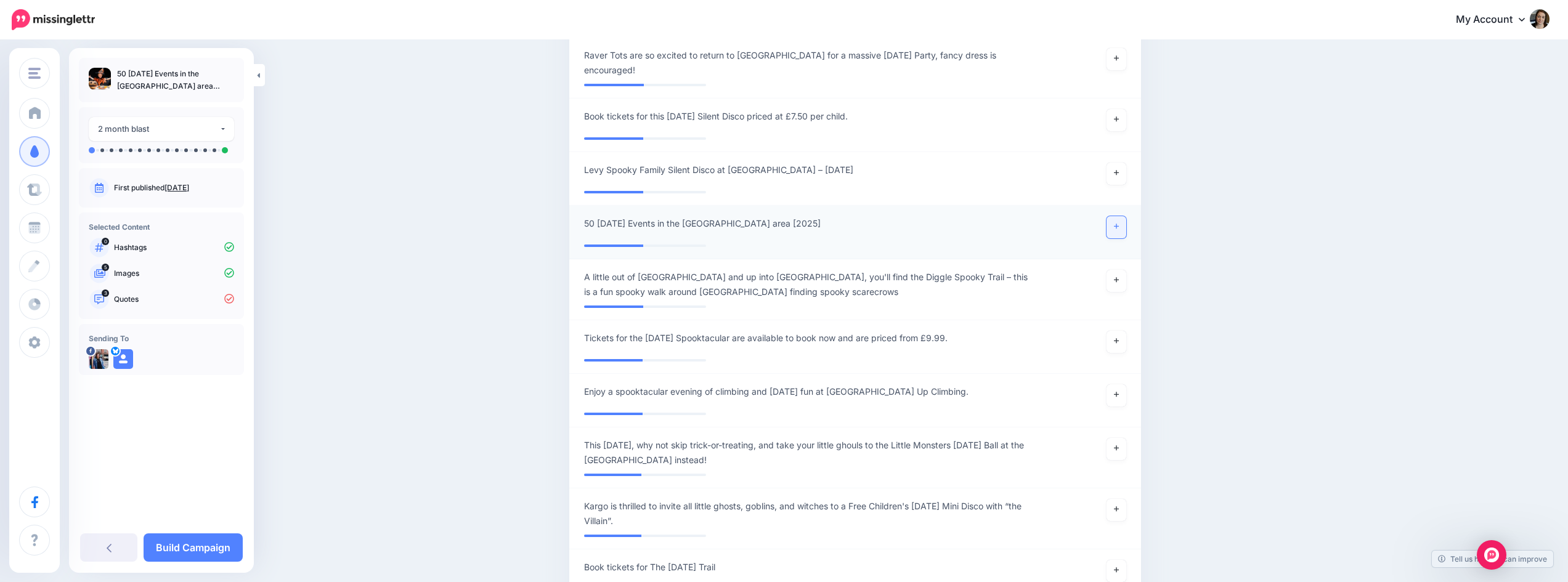
click at [1118, 238] on link at bounding box center [1116, 227] width 20 height 23
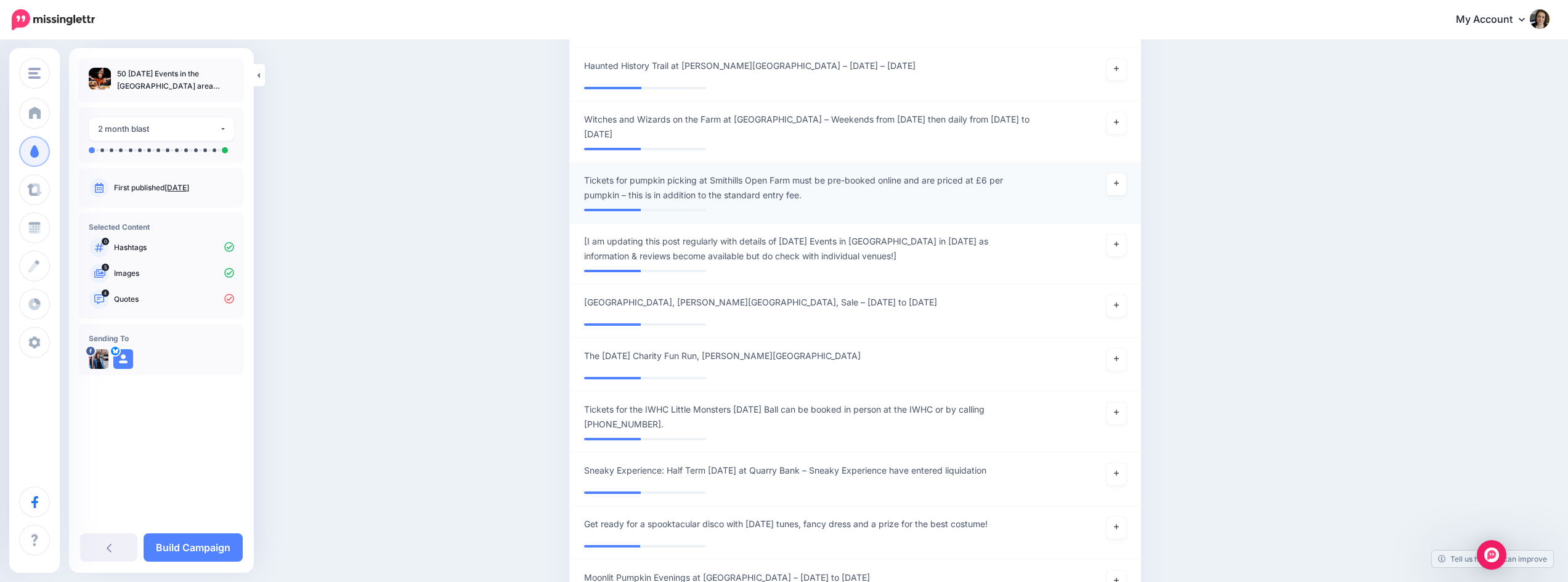
scroll to position [5135, 0]
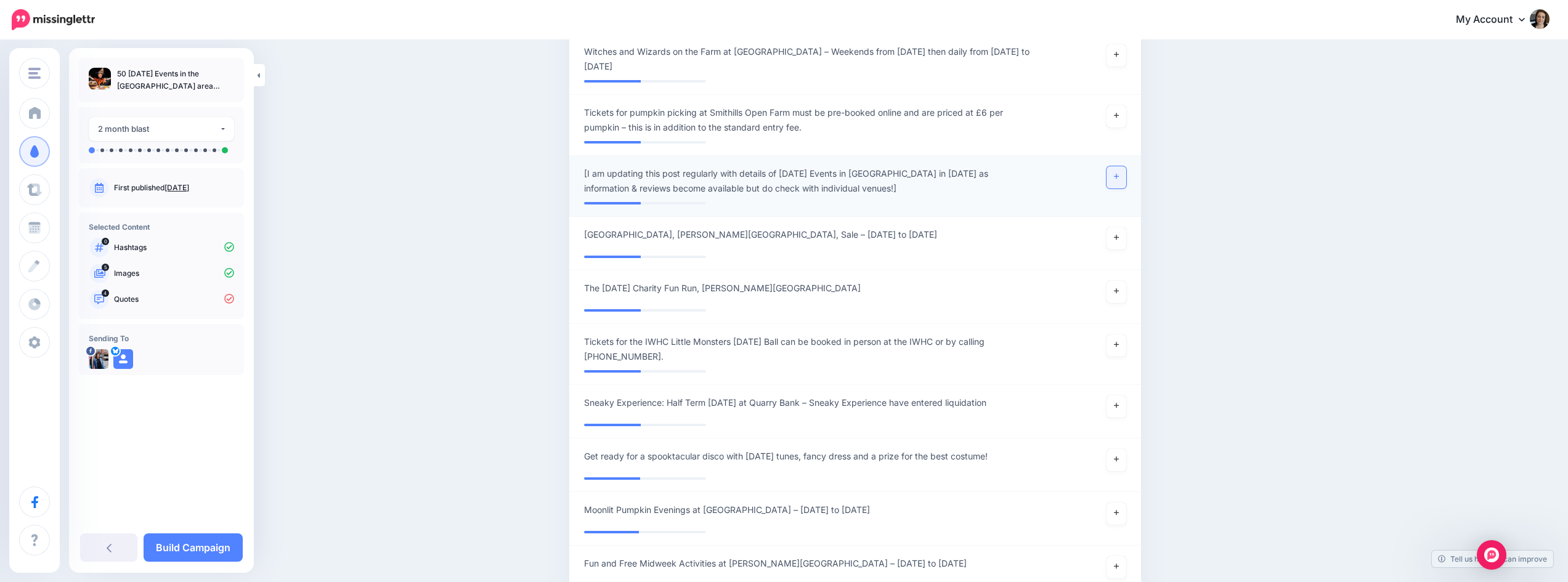
click at [1119, 180] on icon at bounding box center [1116, 177] width 5 height 7
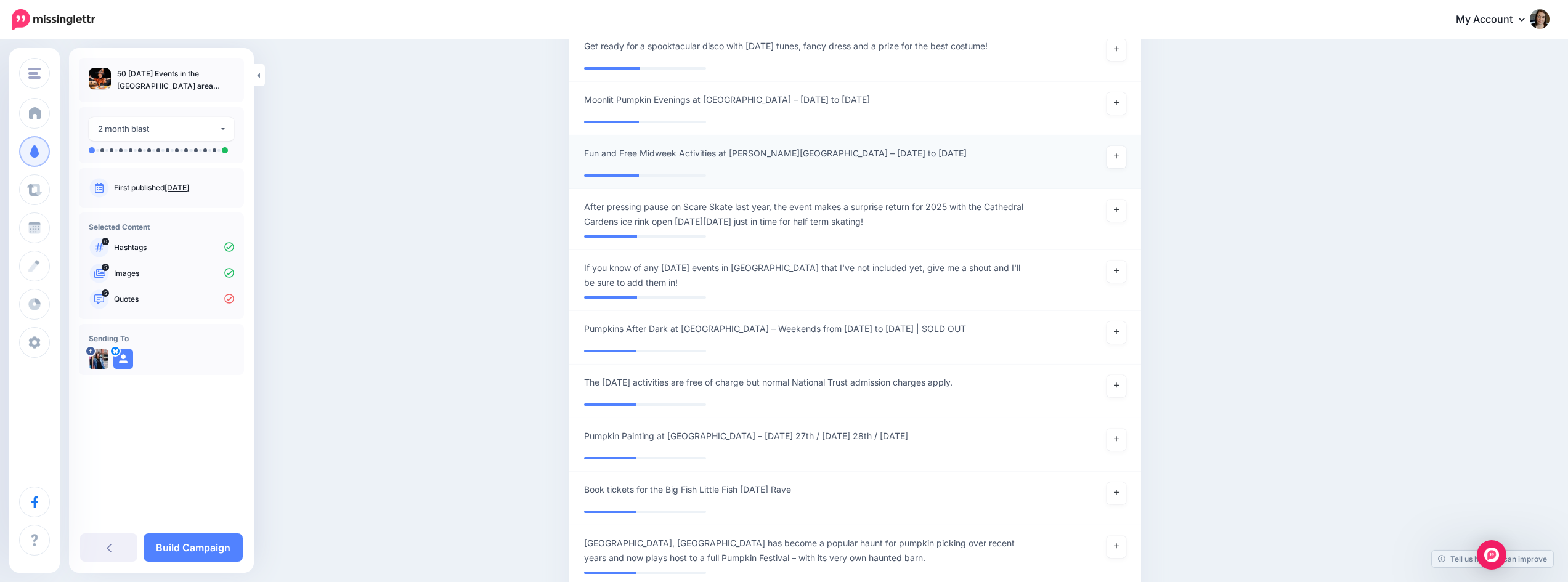
scroll to position [5566, 0]
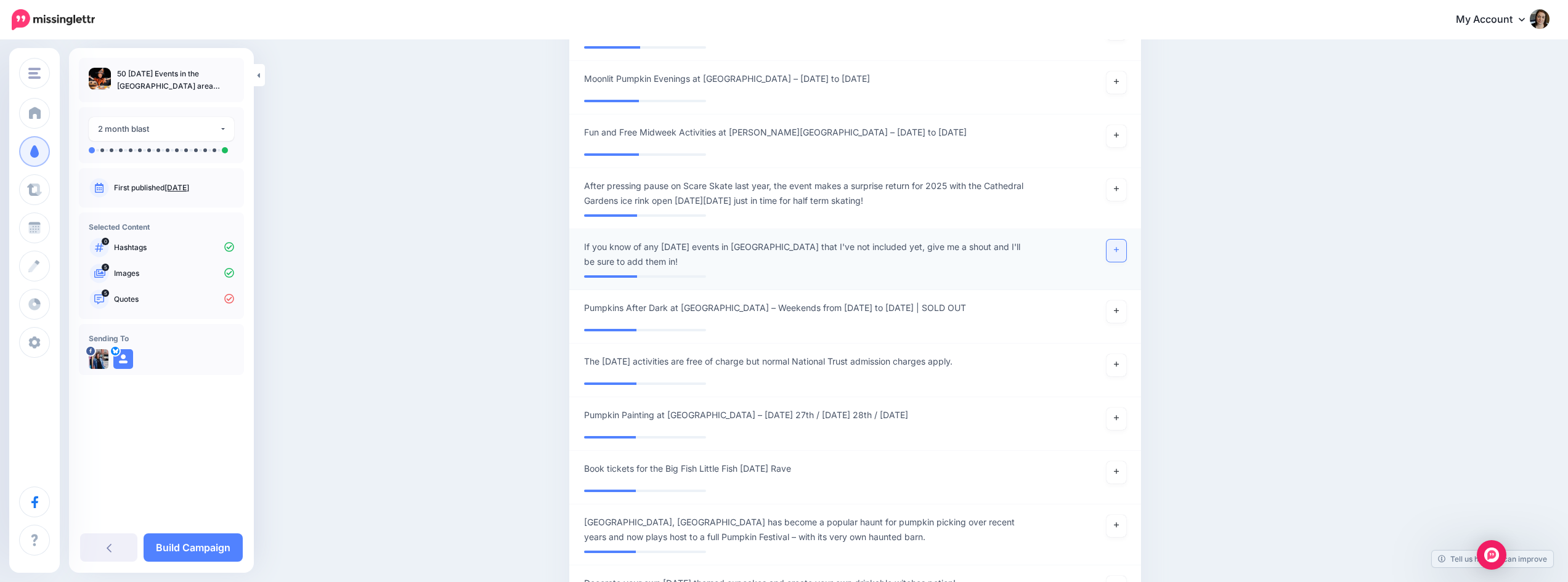
click at [1119, 252] on icon at bounding box center [1116, 250] width 5 height 5
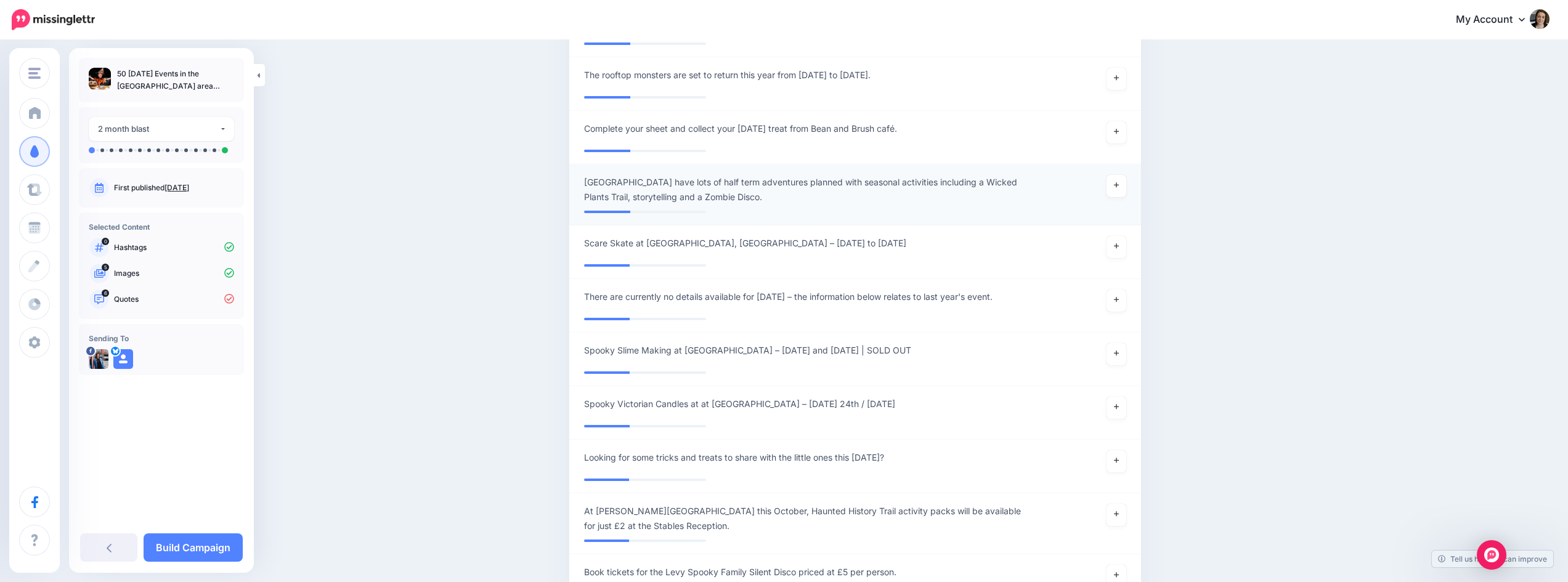
scroll to position [7353, 0]
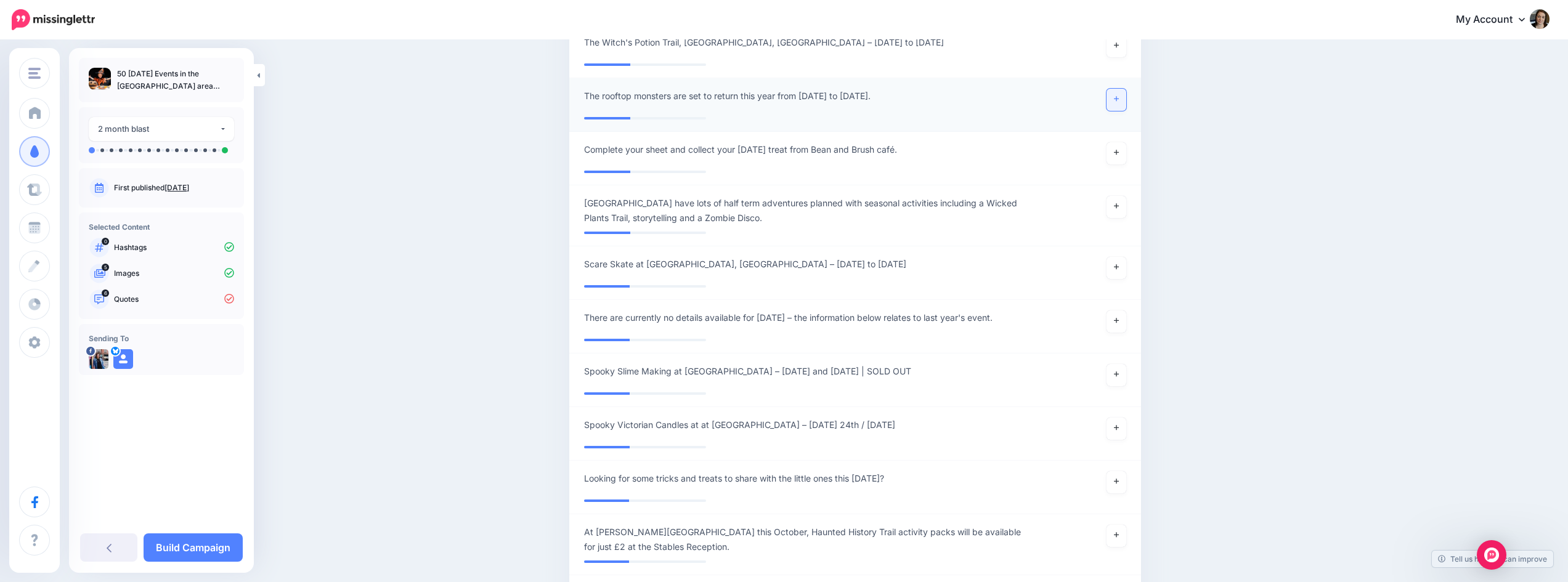
click at [1119, 102] on icon at bounding box center [1116, 99] width 5 height 7
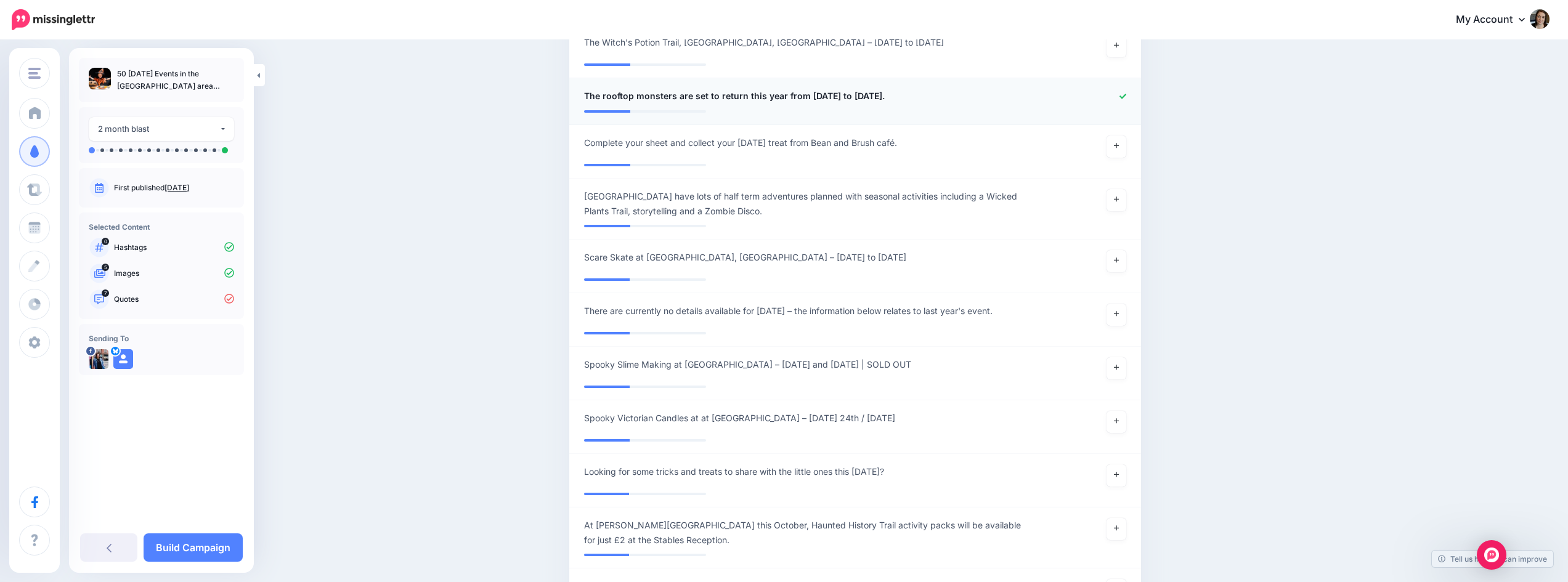
click at [748, 104] on span "The rooftop monsters are set to return this year from Saturday 25th to Friday 3…" at bounding box center [734, 96] width 301 height 15
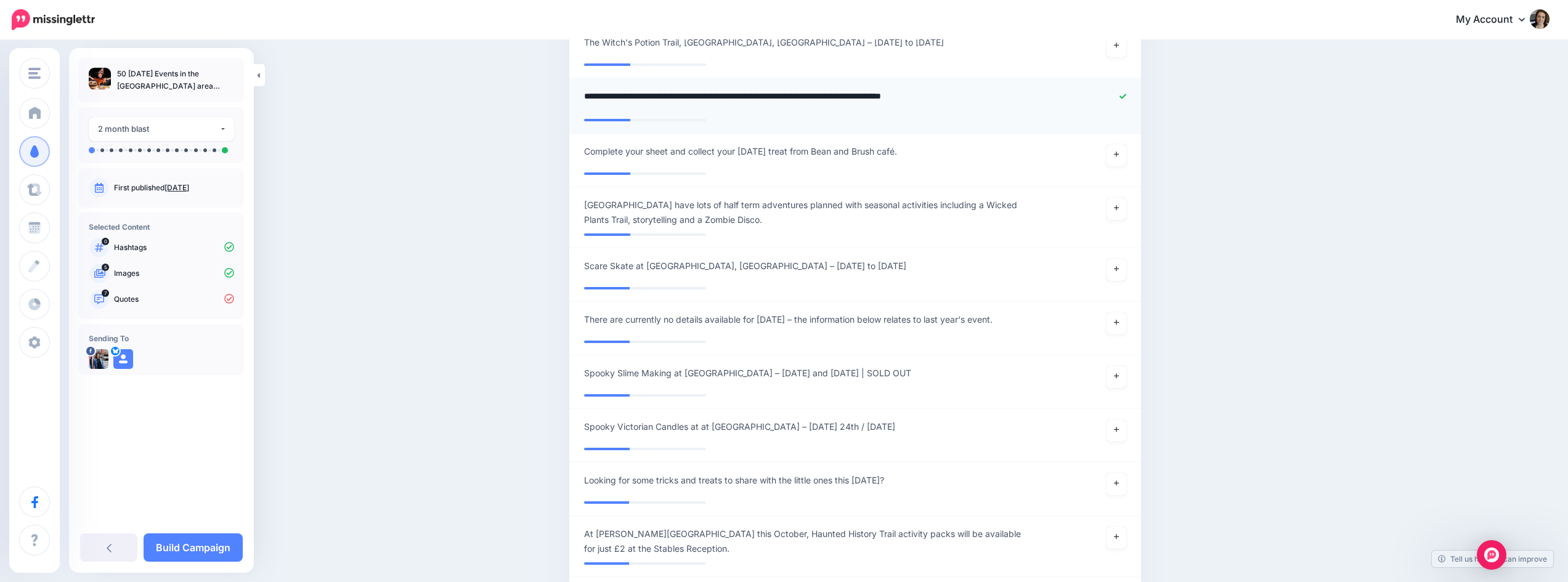
click at [748, 113] on textarea "**********" at bounding box center [809, 100] width 449 height 24
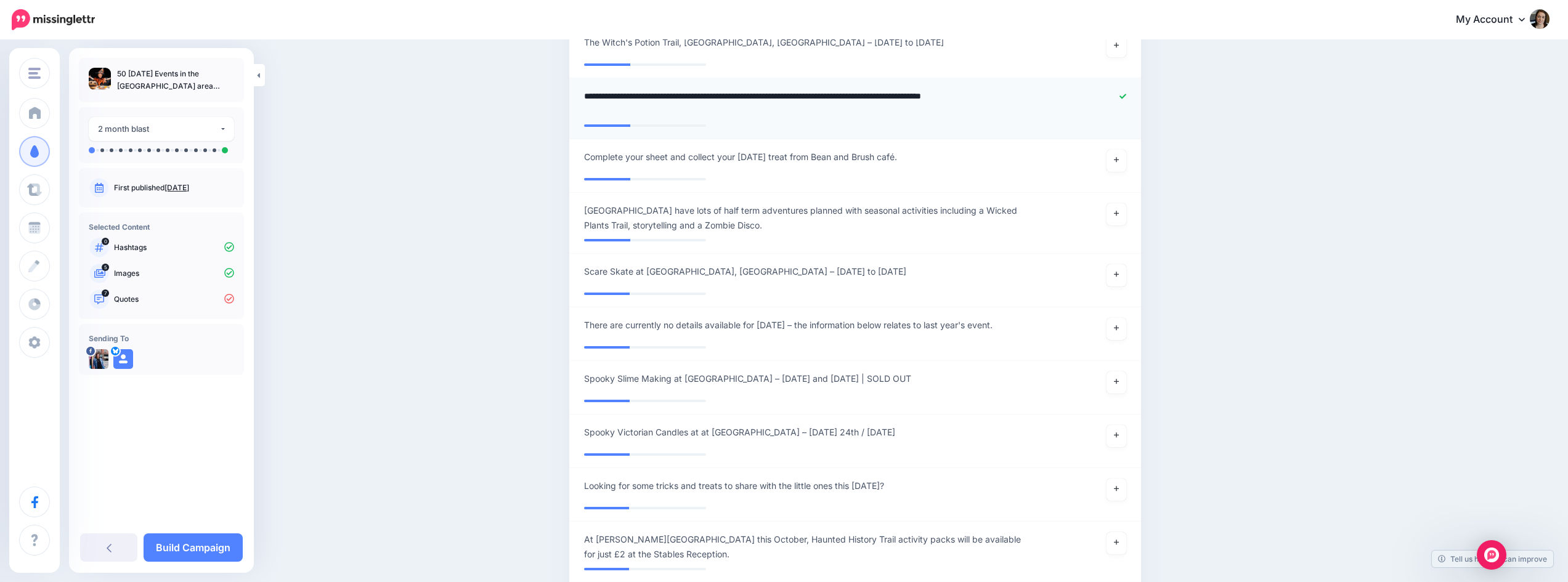
type textarea "**********"
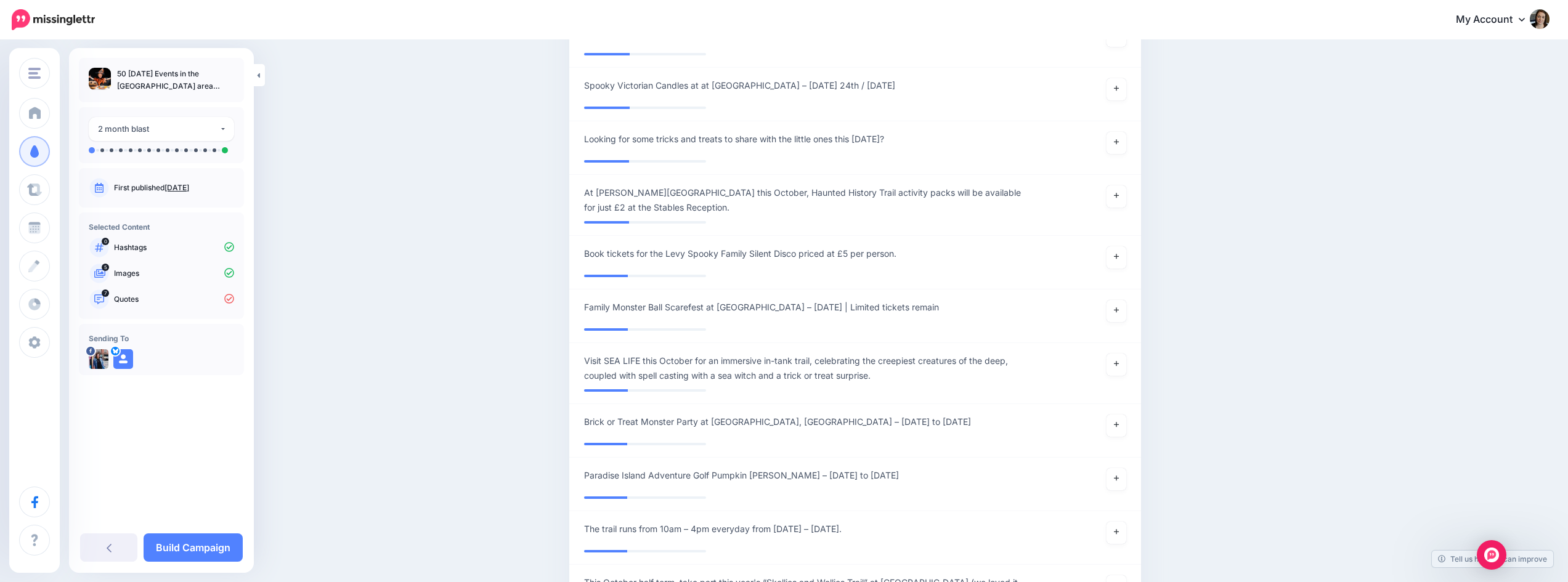
scroll to position [7784, 0]
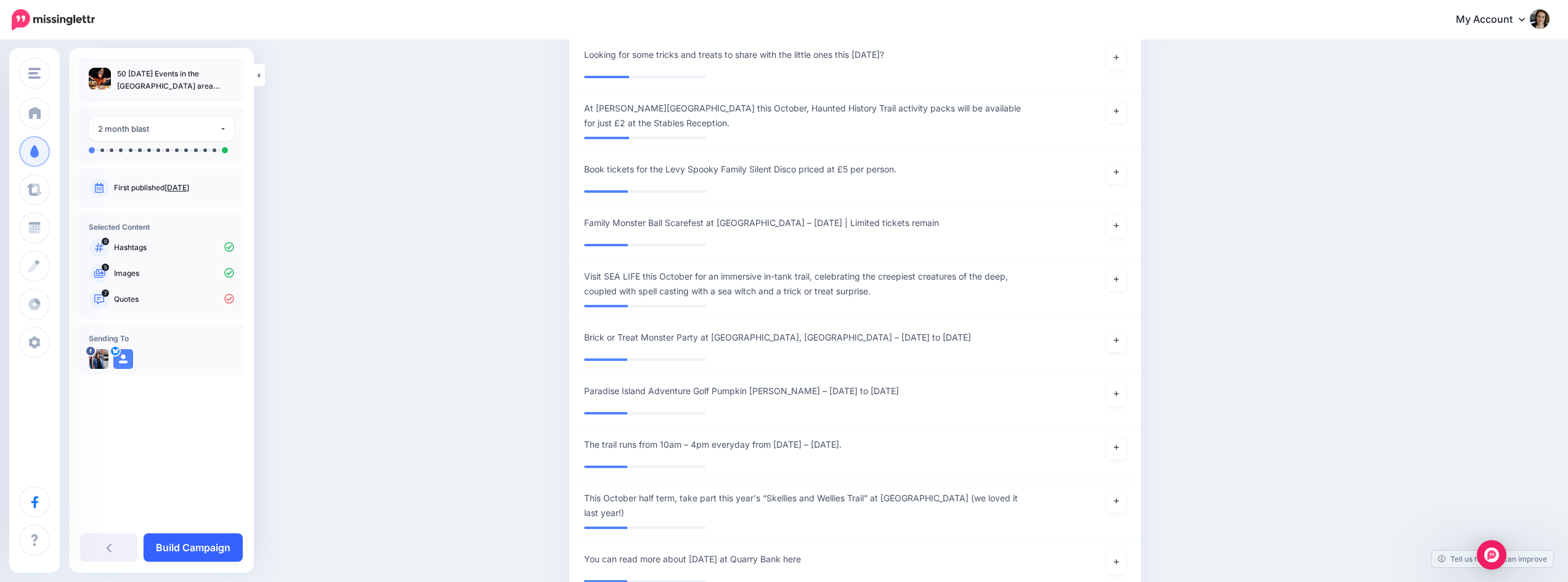
click at [201, 553] on link "Build Campaign" at bounding box center [192, 548] width 99 height 29
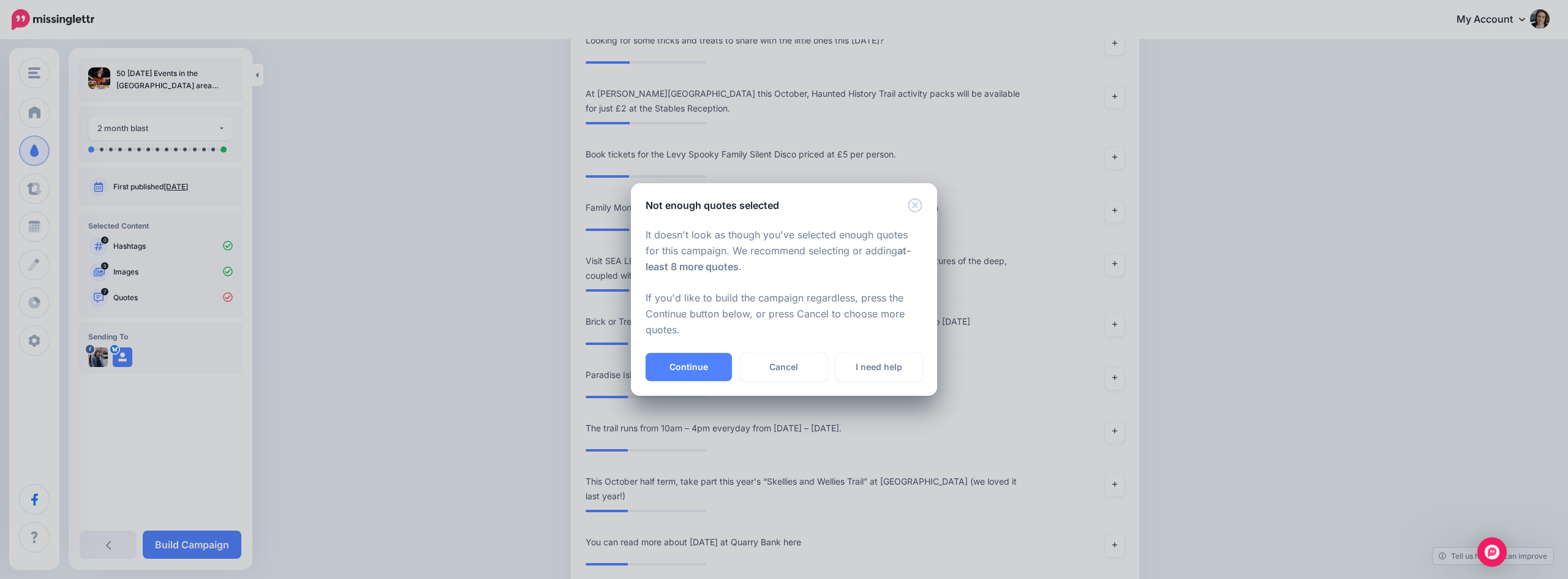
click at [401, 509] on div "Not enough quotes selected It doesn't look as though you've selected enough quo…" at bounding box center [784, 289] width 1568 height 579
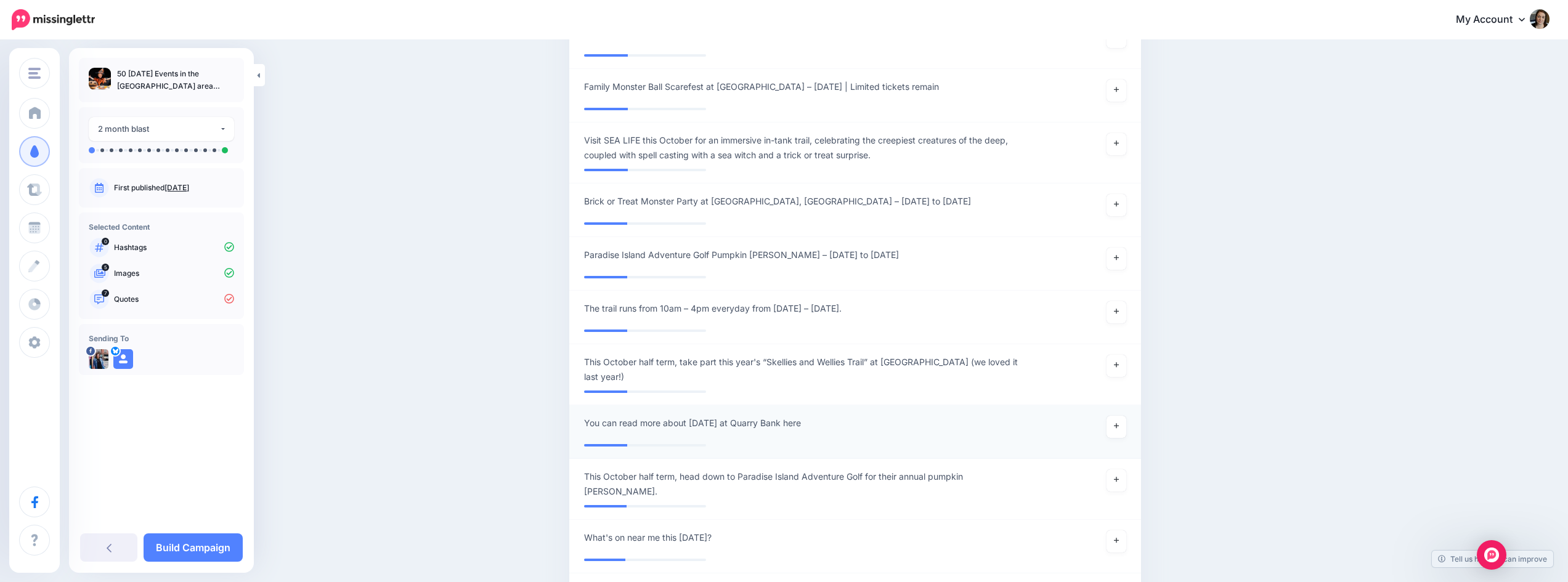
scroll to position [7908, 0]
click at [1124, 376] on link at bounding box center [1116, 364] width 20 height 23
click at [205, 547] on link "Build Campaign" at bounding box center [192, 548] width 99 height 29
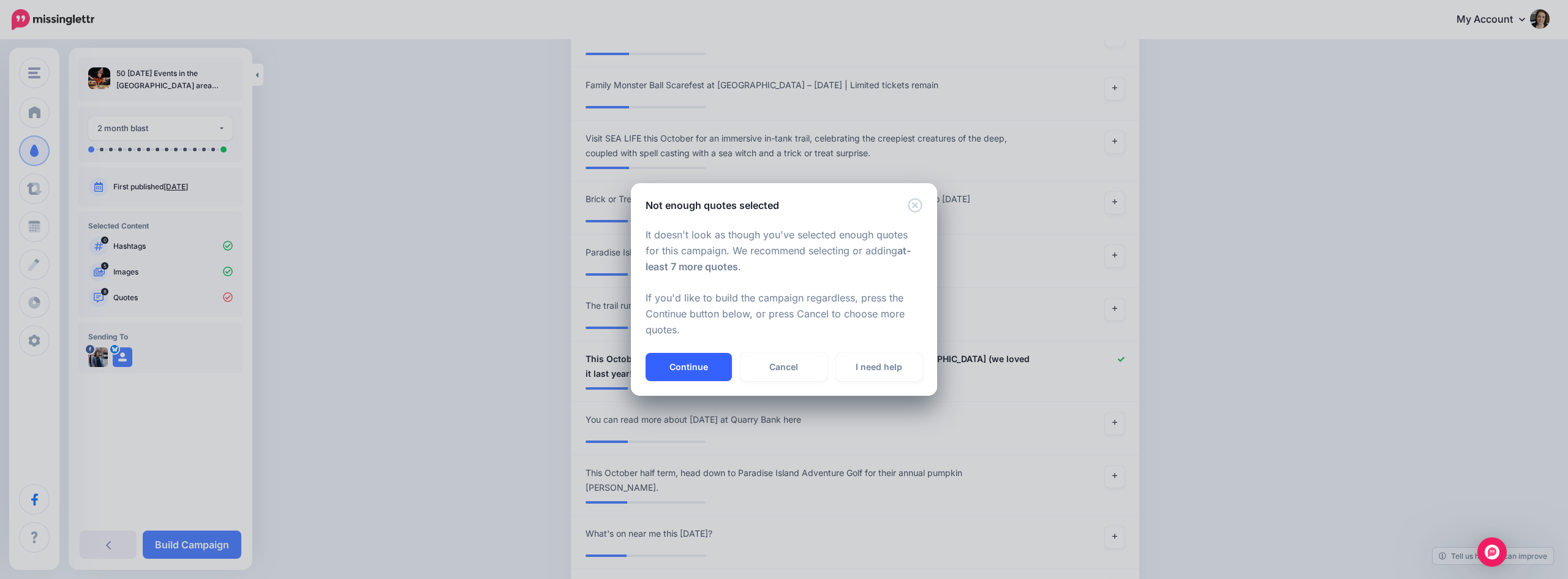
click at [711, 365] on button "Continue" at bounding box center [688, 367] width 86 height 29
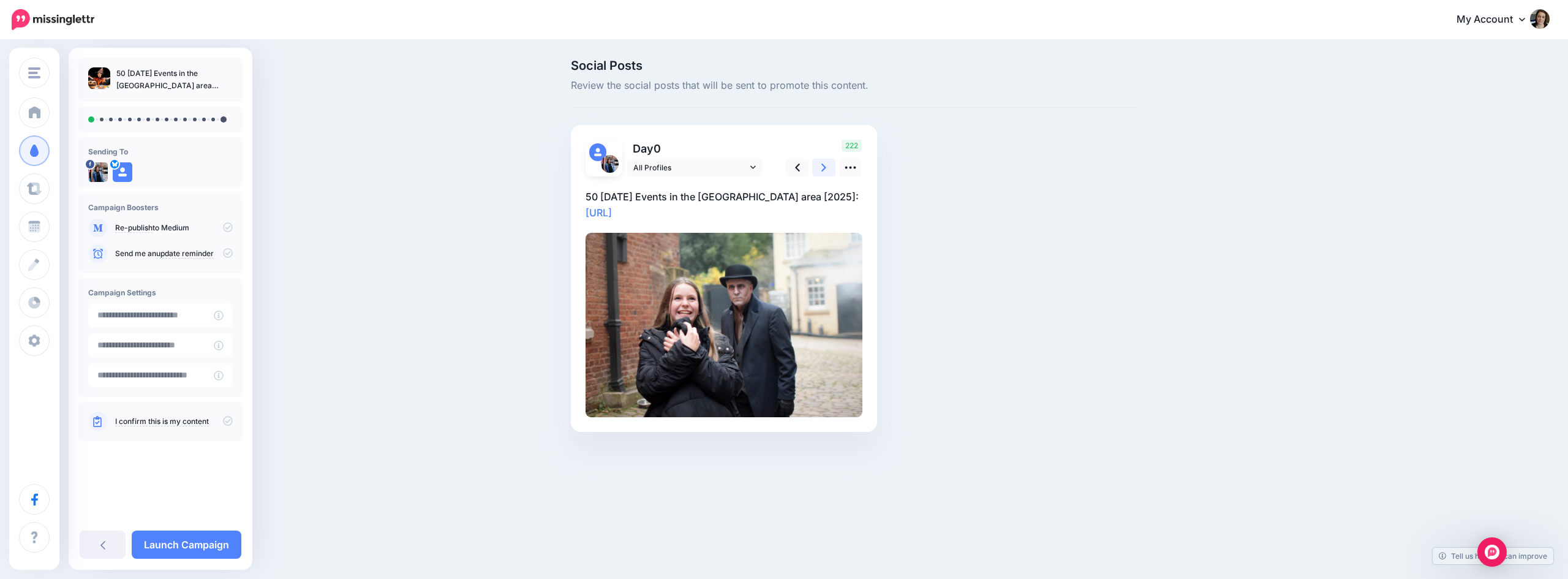
click at [817, 167] on link at bounding box center [823, 168] width 23 height 18
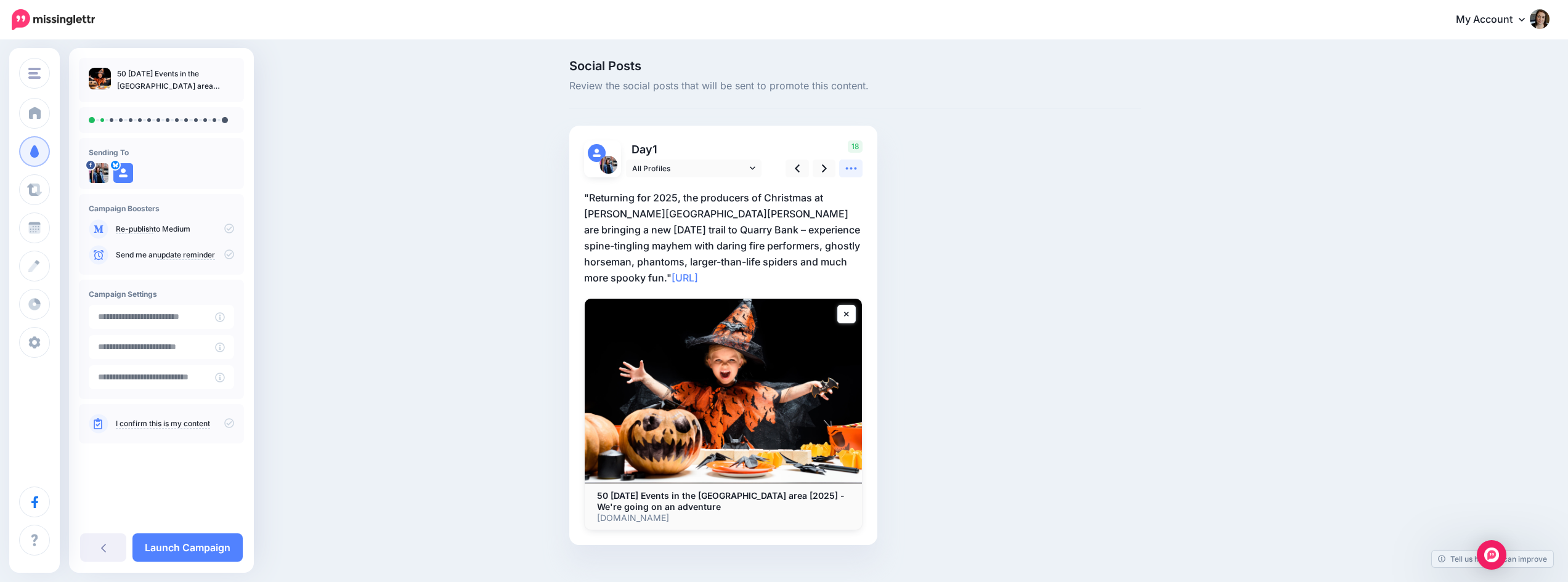
click at [858, 169] on icon at bounding box center [851, 168] width 13 height 13
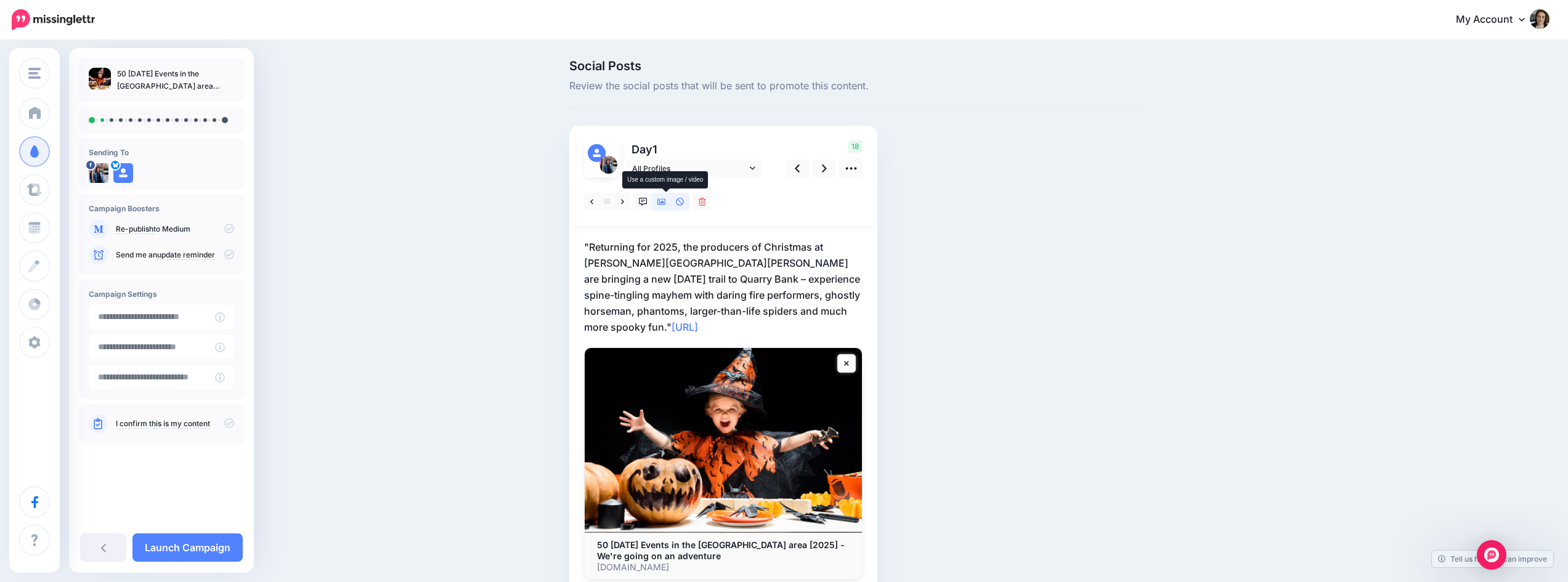
click at [659, 201] on link at bounding box center [661, 202] width 18 height 18
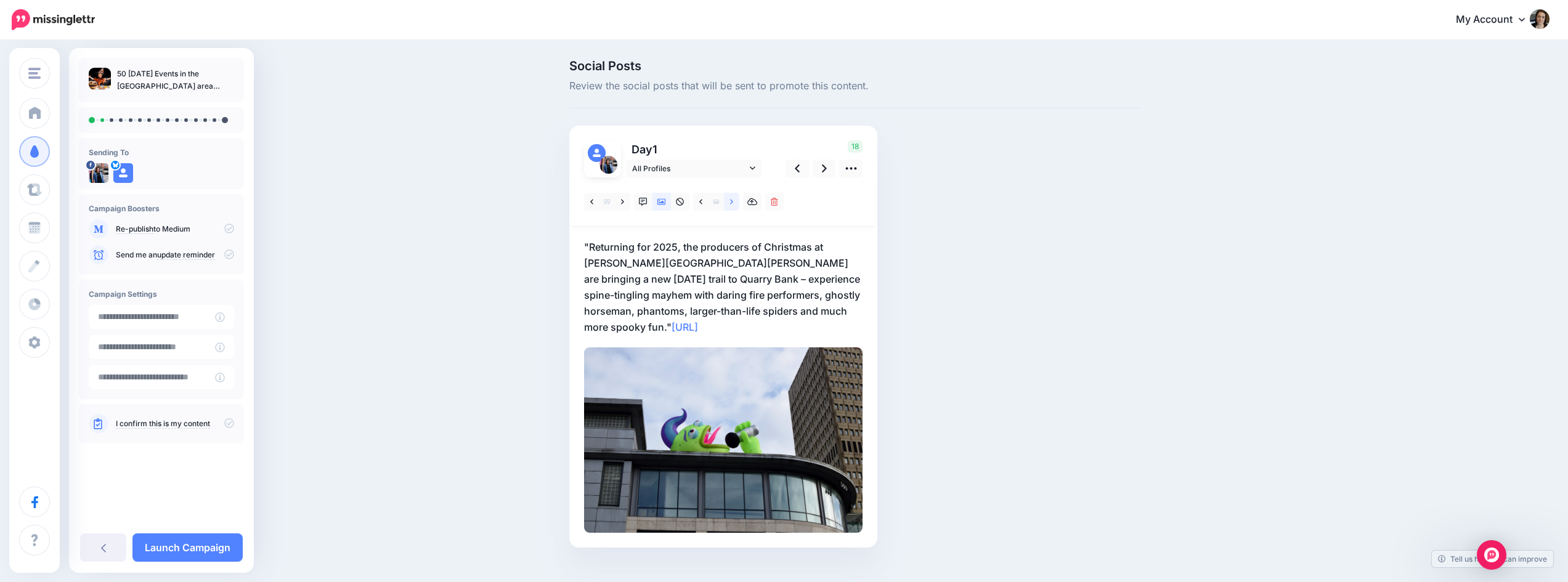
click at [734, 203] on icon at bounding box center [731, 202] width 3 height 9
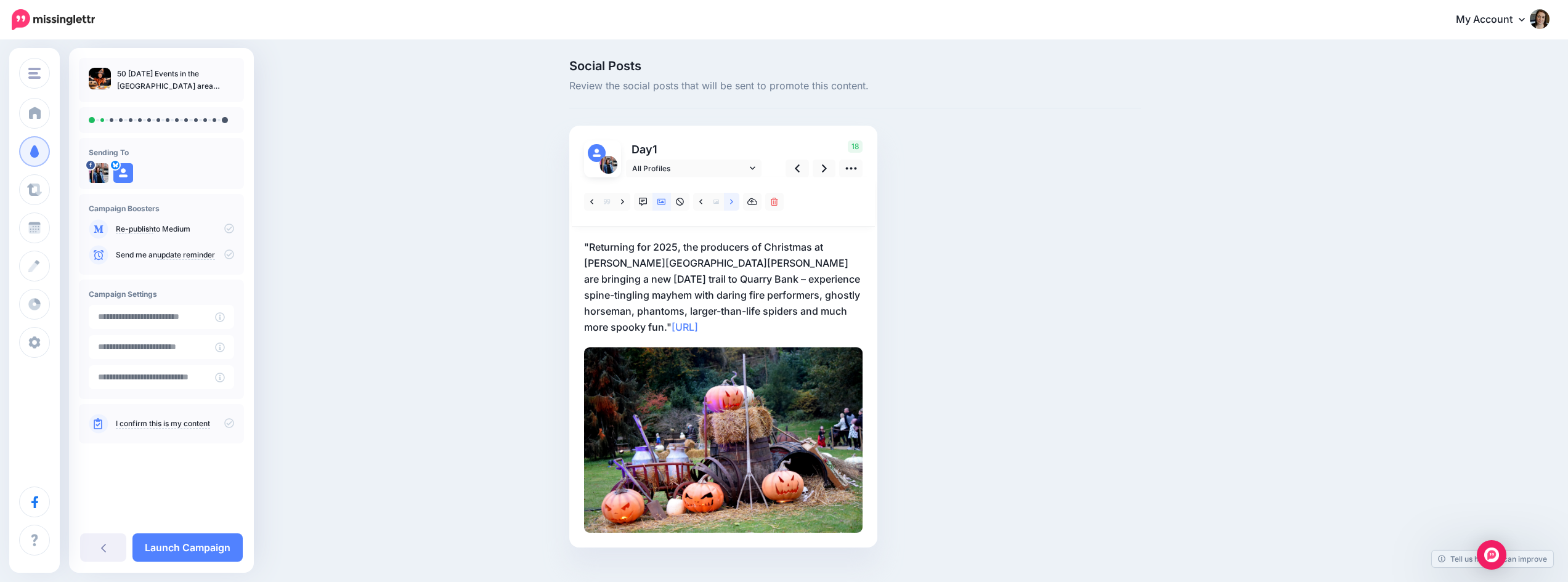
click at [734, 203] on icon at bounding box center [731, 202] width 3 height 9
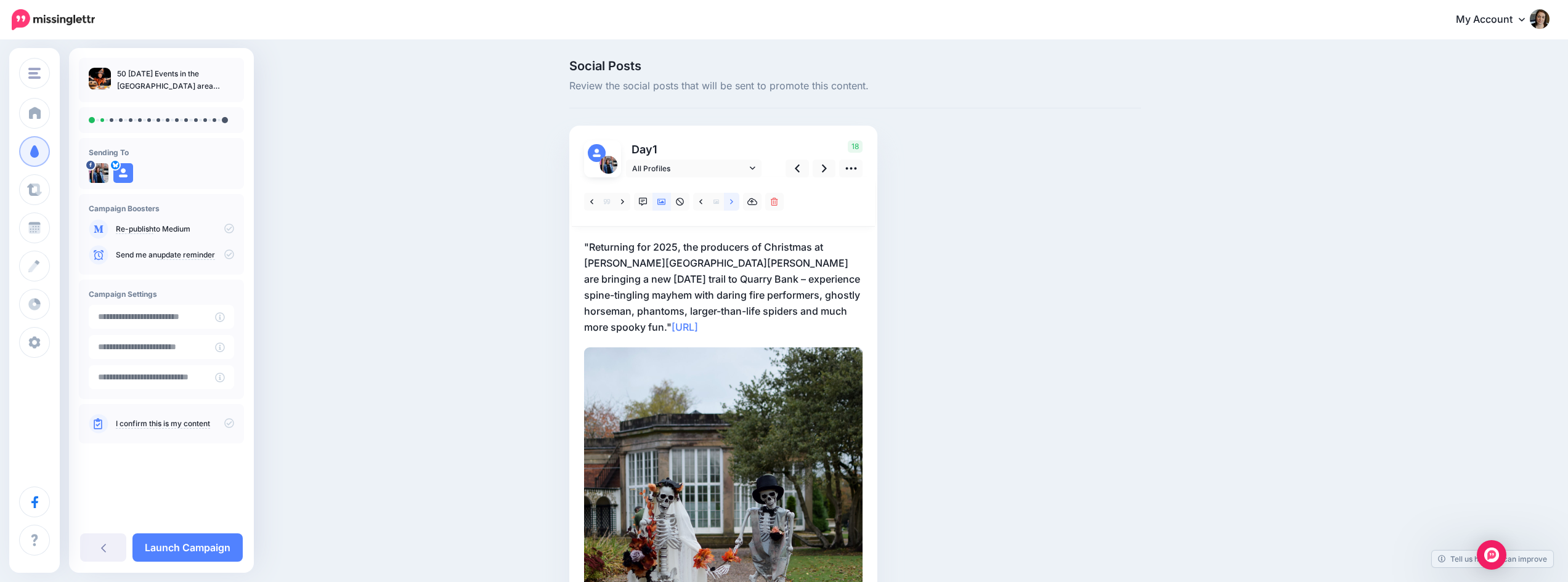
click at [734, 203] on icon at bounding box center [731, 202] width 3 height 9
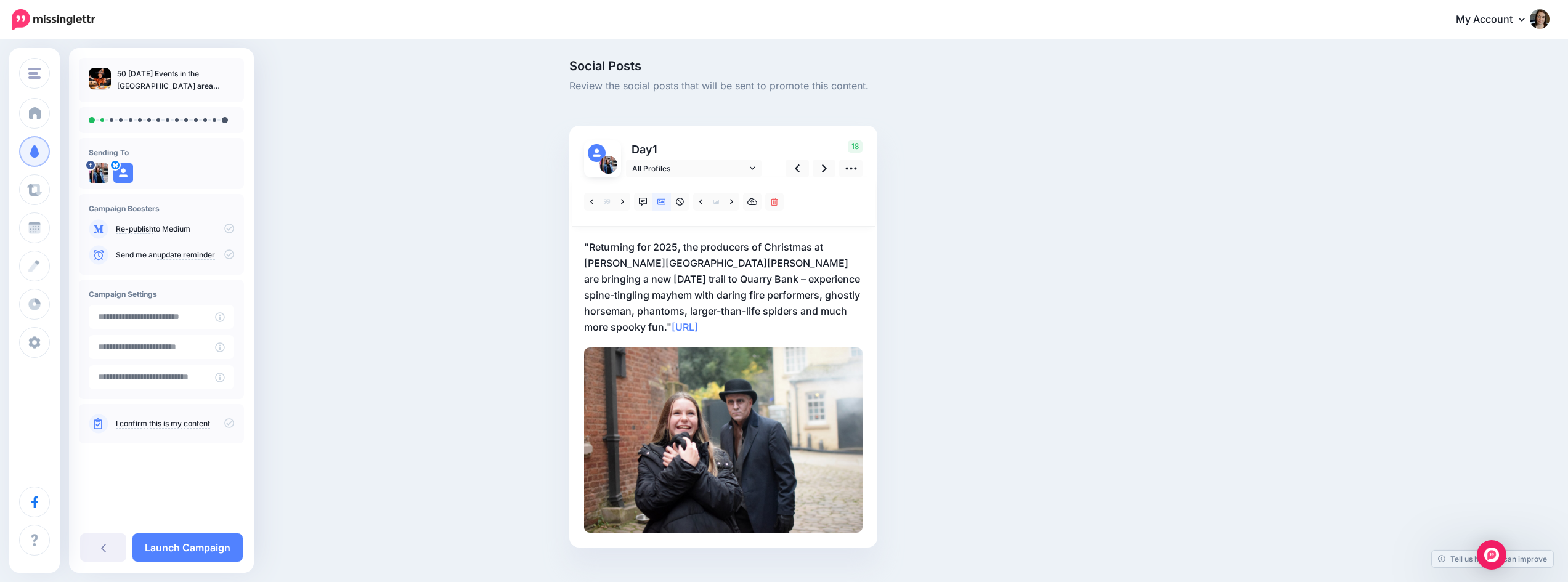
click at [598, 244] on p ""Returning for 2025, the producers of Christmas at Dunham Massey are bringing a…" at bounding box center [723, 287] width 278 height 96
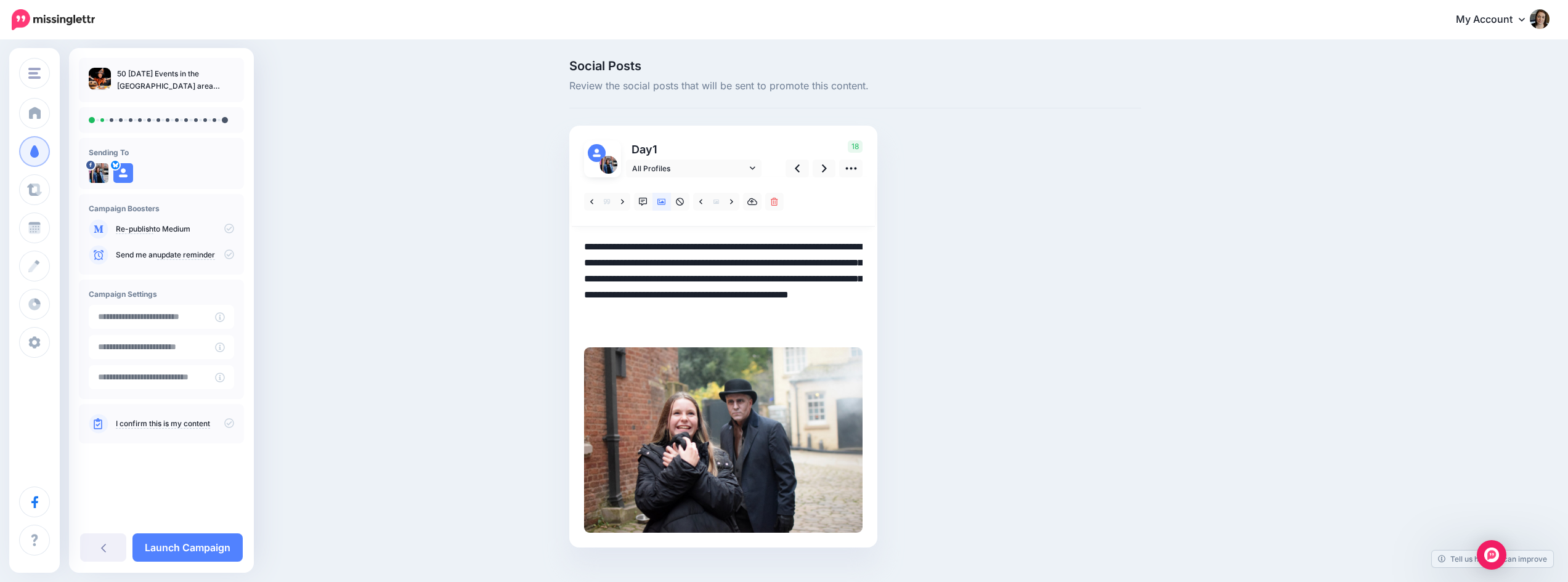
click at [591, 244] on textarea "**********" at bounding box center [723, 287] width 278 height 96
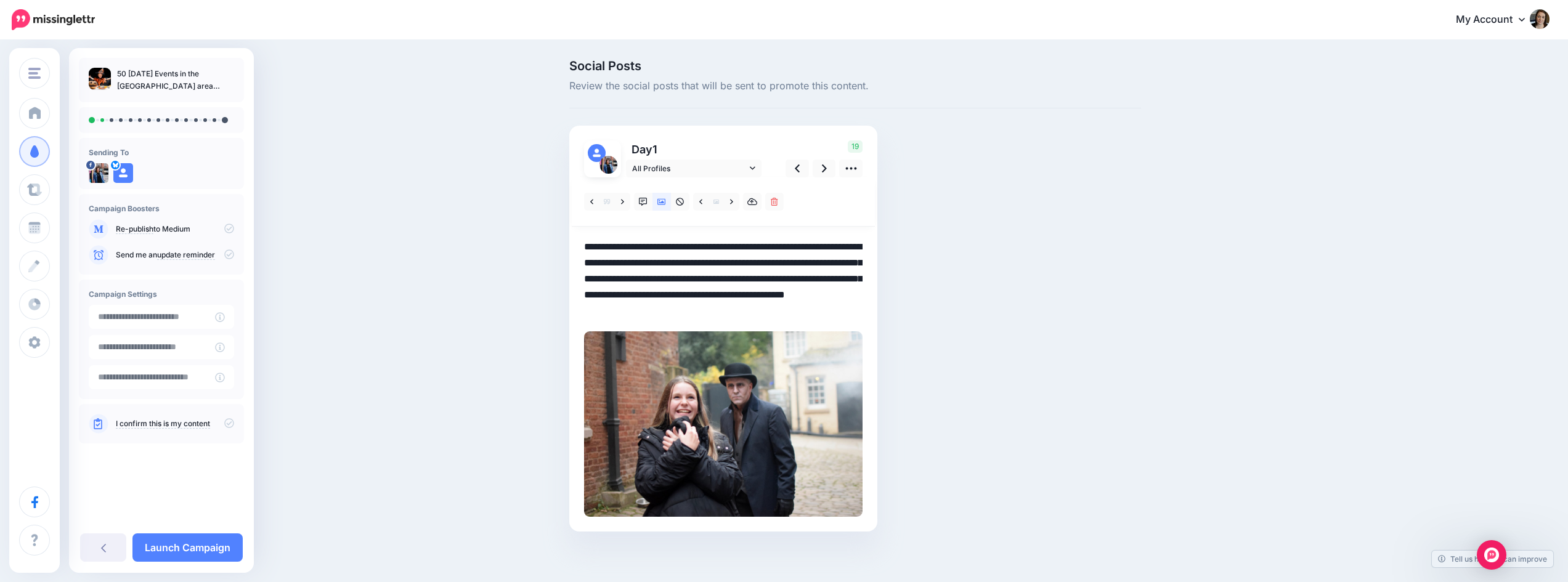
click at [761, 305] on textarea "**********" at bounding box center [723, 278] width 278 height 80
click at [799, 167] on icon at bounding box center [797, 168] width 5 height 13
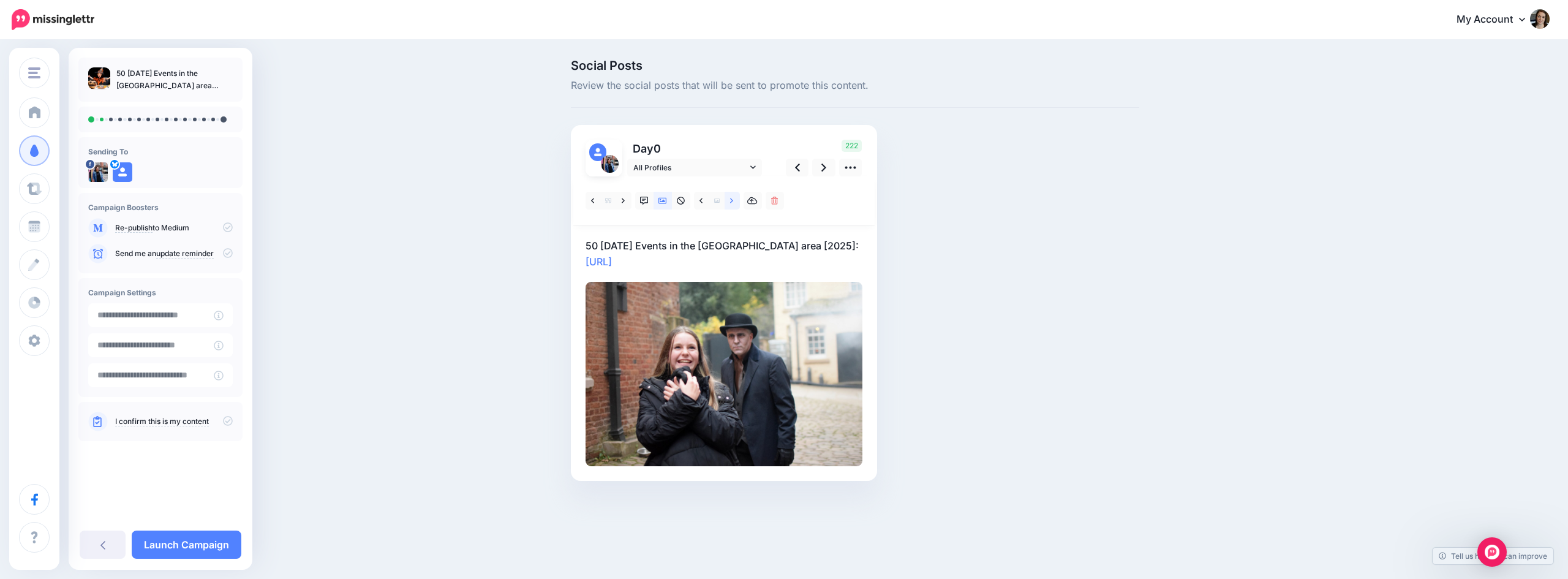
click at [731, 202] on icon at bounding box center [731, 201] width 3 height 9
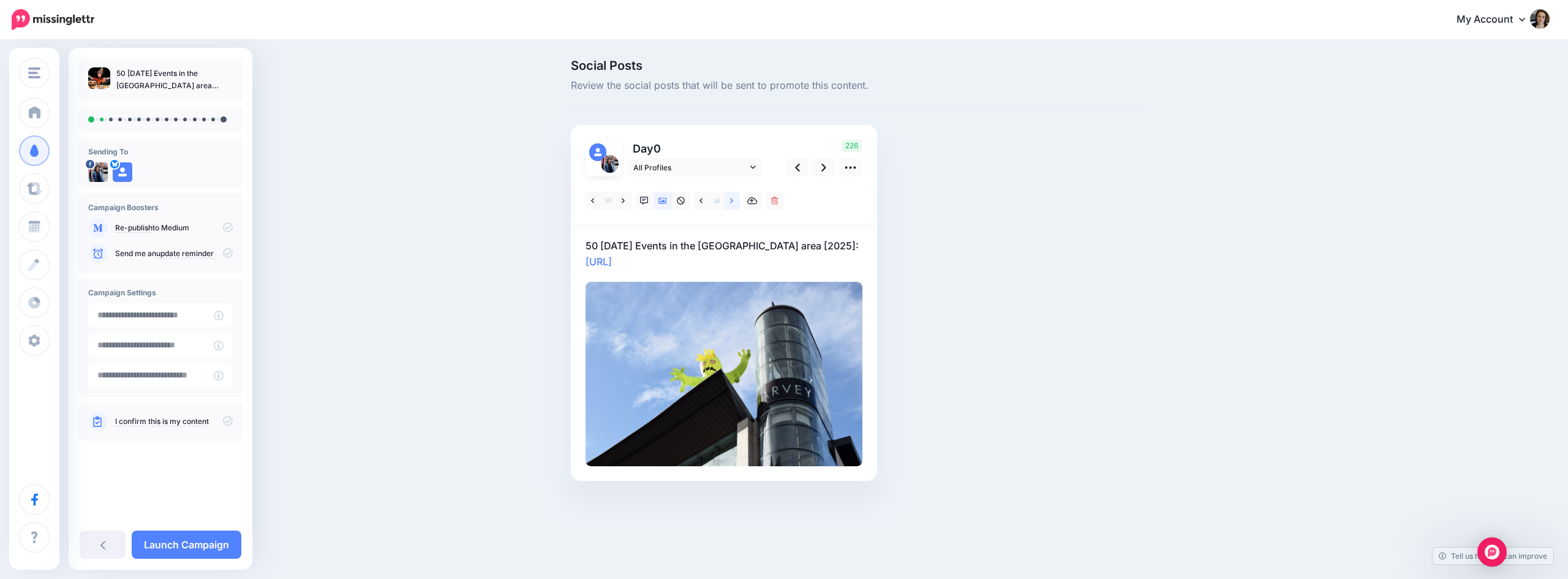
click at [731, 202] on icon at bounding box center [731, 201] width 3 height 9
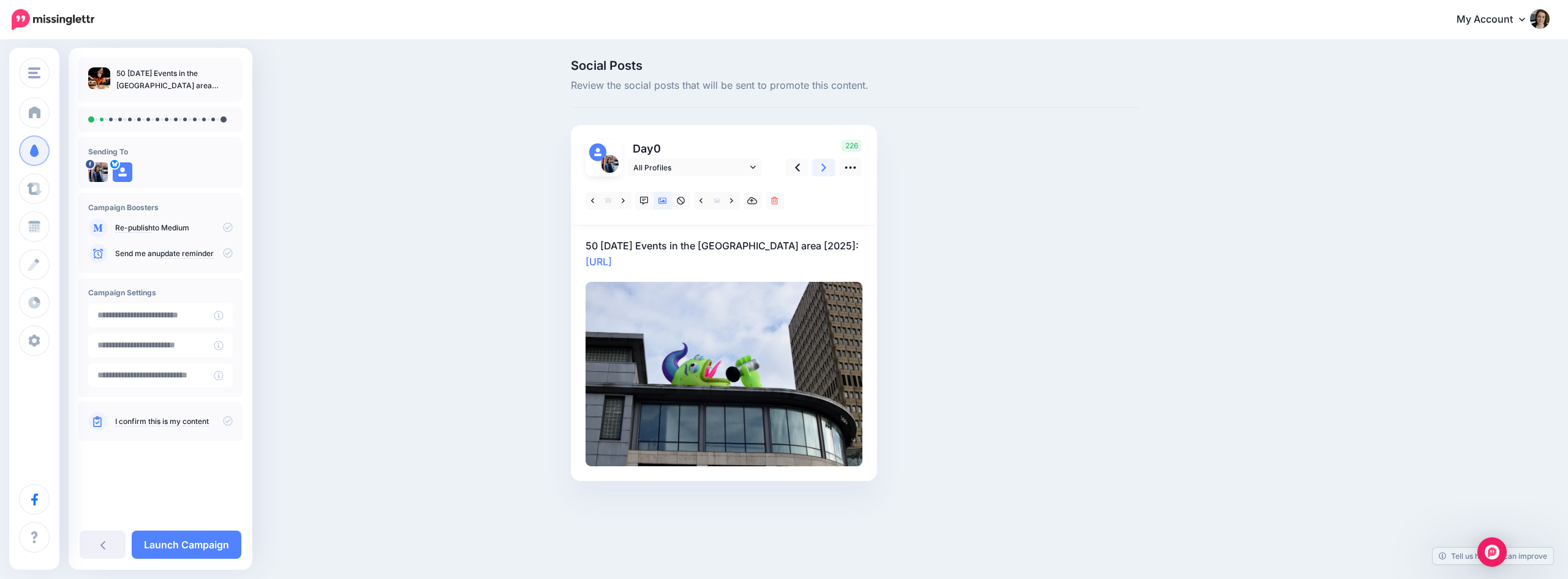
click at [818, 168] on link at bounding box center [823, 168] width 23 height 18
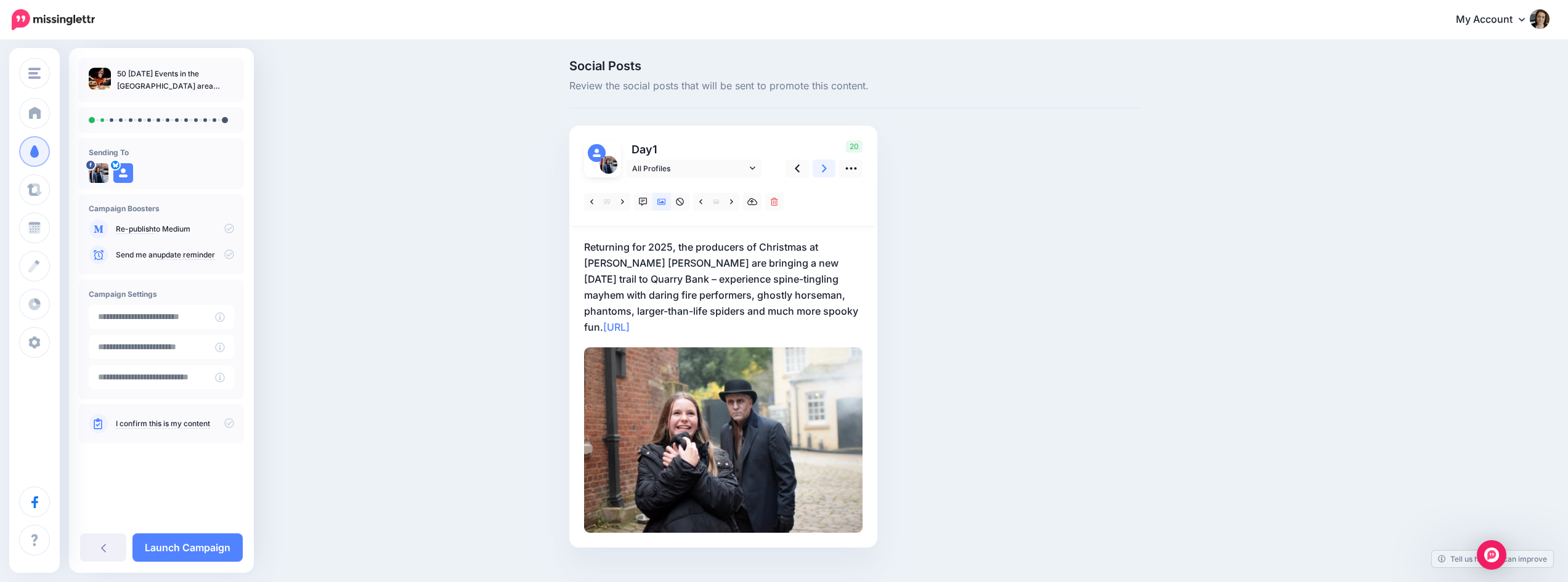
click at [823, 169] on link at bounding box center [824, 169] width 23 height 18
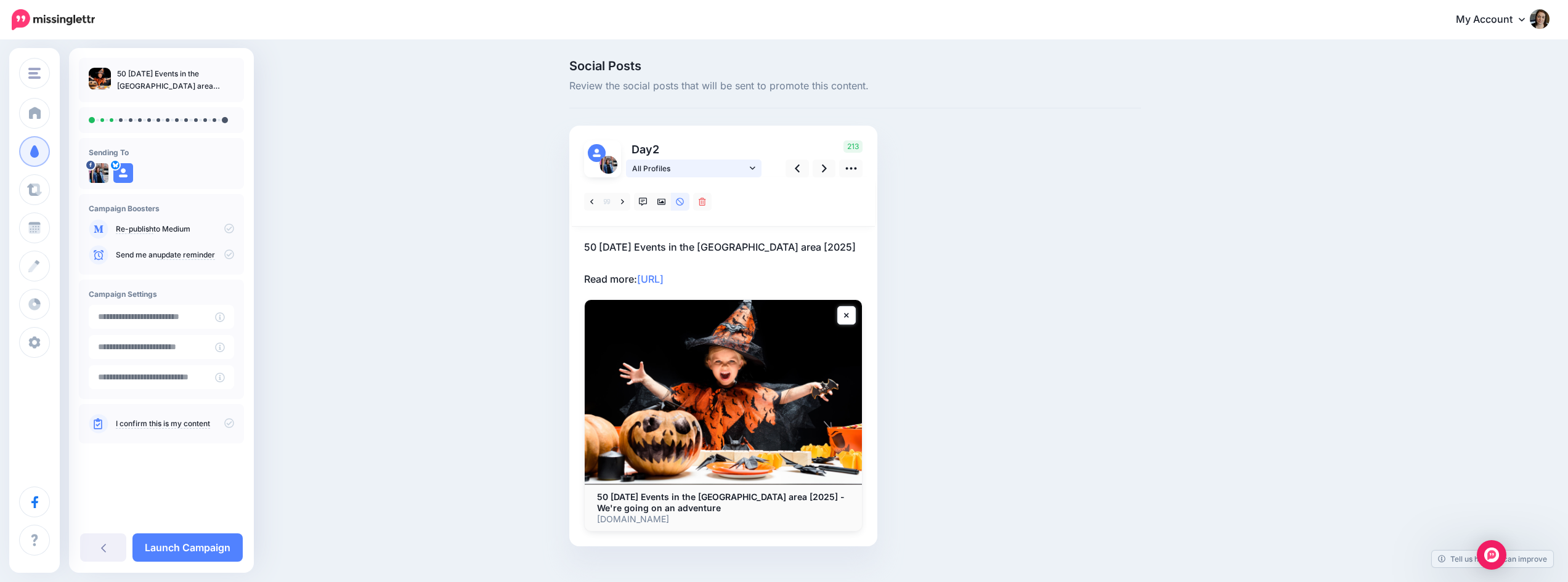
click at [760, 165] on link "All Profiles" at bounding box center [693, 169] width 136 height 18
click at [746, 223] on icon at bounding box center [743, 224] width 7 height 8
click at [827, 168] on icon at bounding box center [824, 169] width 5 height 8
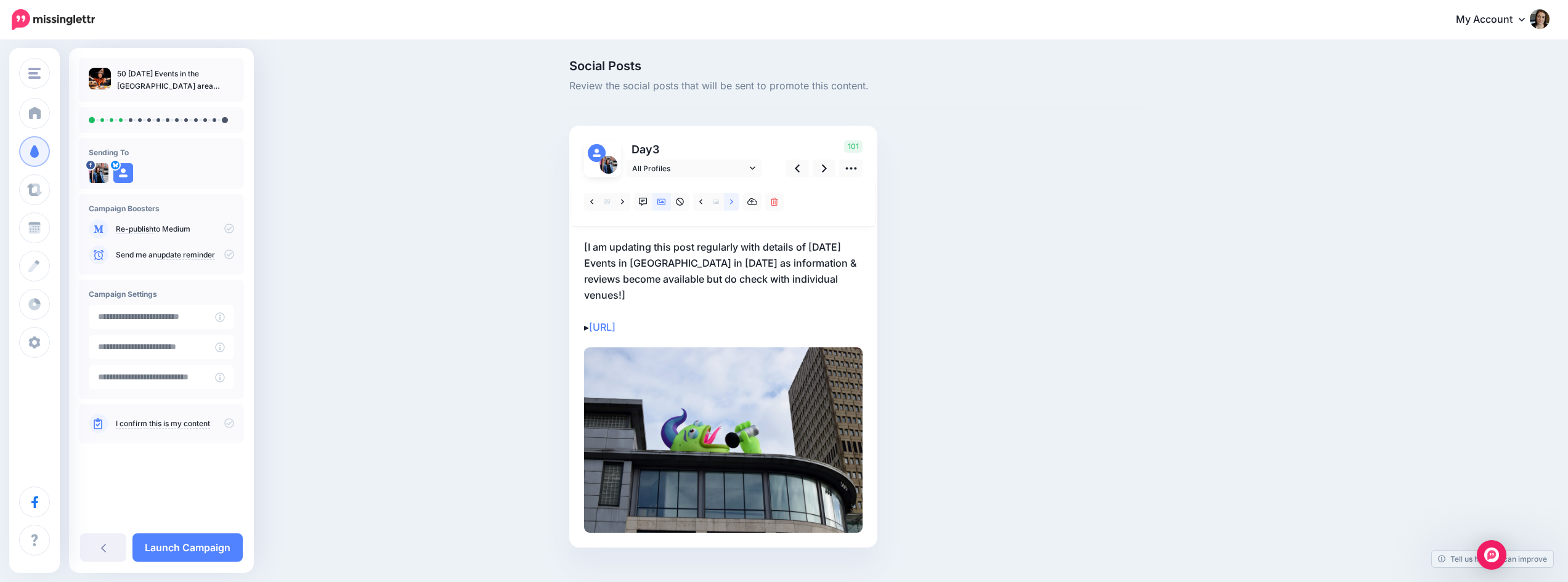
click at [734, 203] on icon at bounding box center [731, 202] width 3 height 9
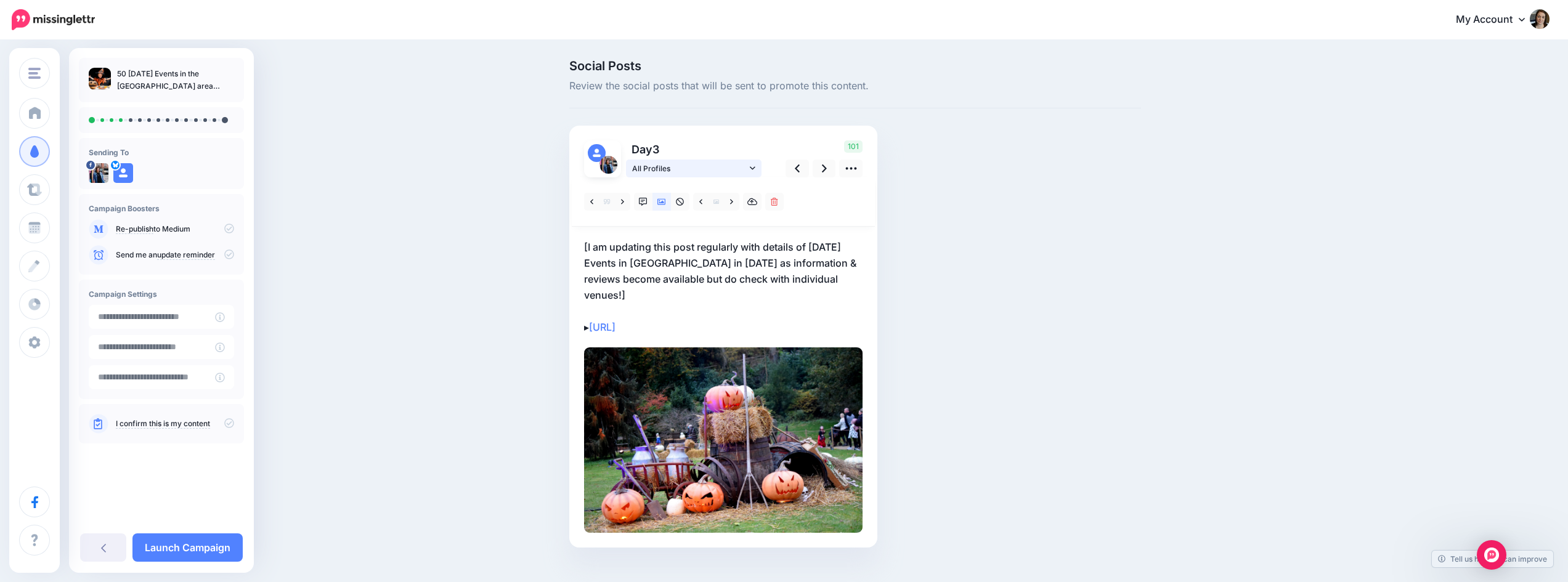
click at [755, 167] on icon at bounding box center [753, 168] width 5 height 9
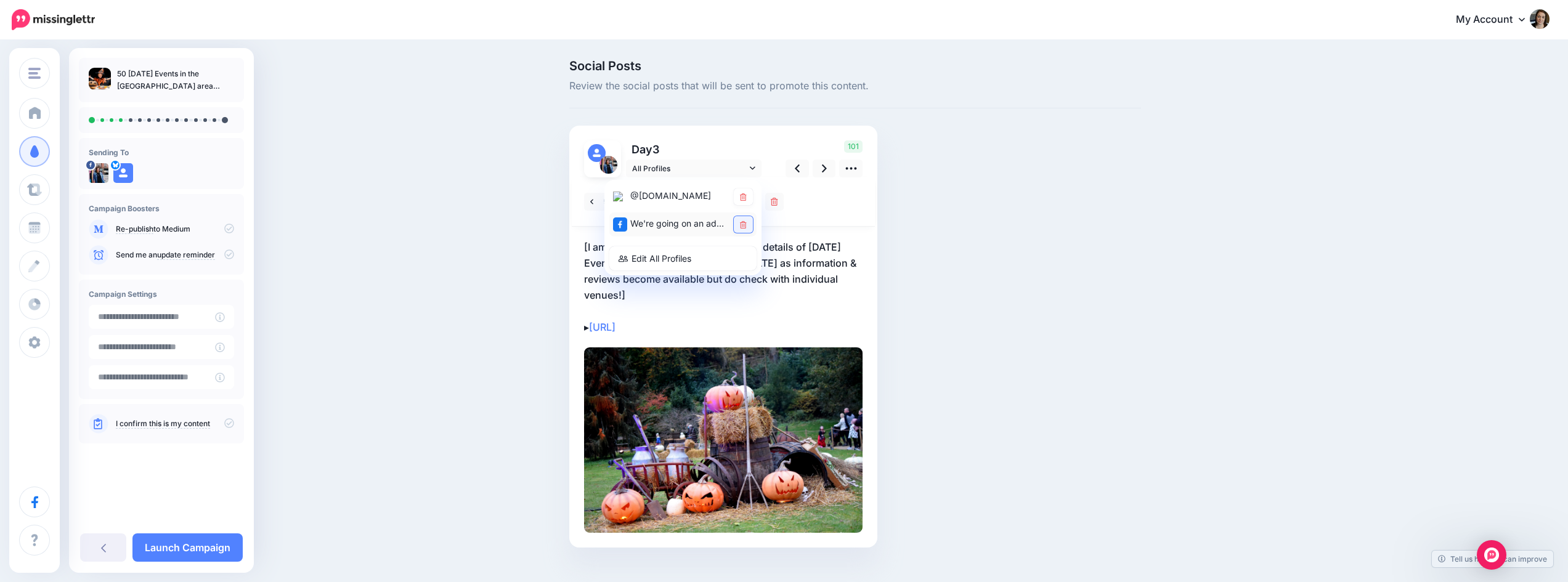
click at [753, 222] on link at bounding box center [743, 224] width 19 height 16
click at [827, 165] on icon at bounding box center [824, 168] width 5 height 13
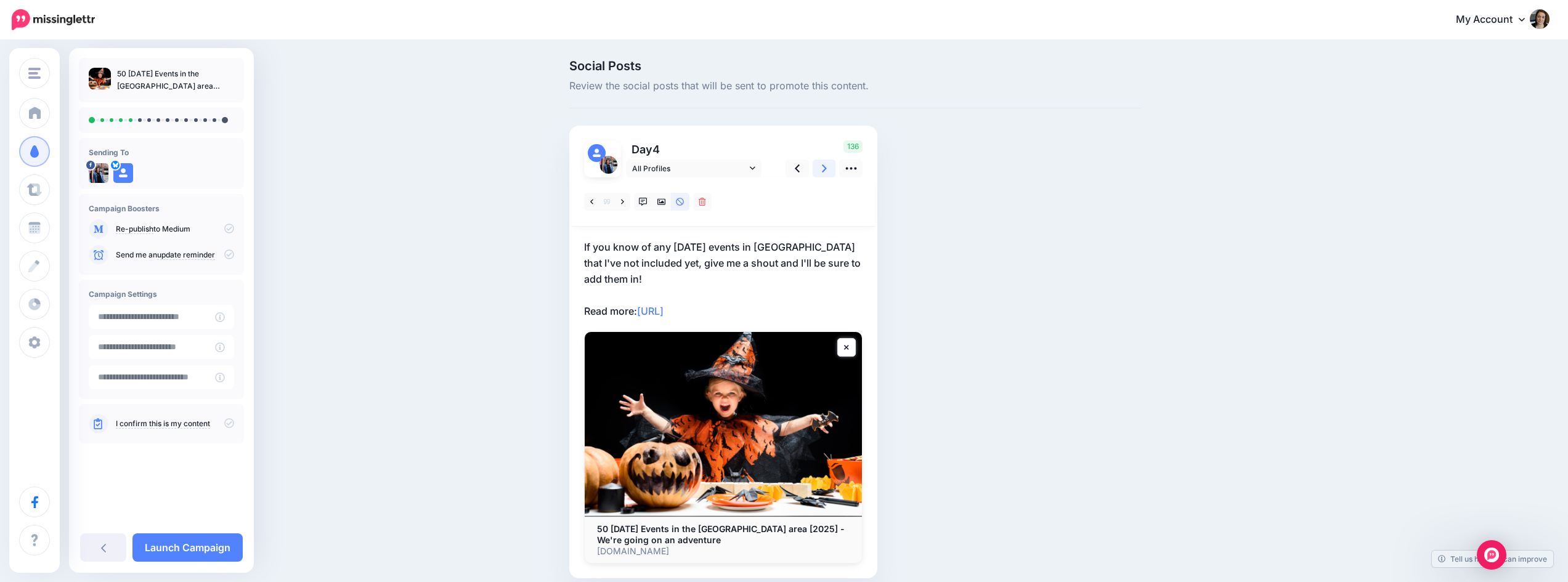
click at [827, 165] on icon at bounding box center [824, 168] width 5 height 13
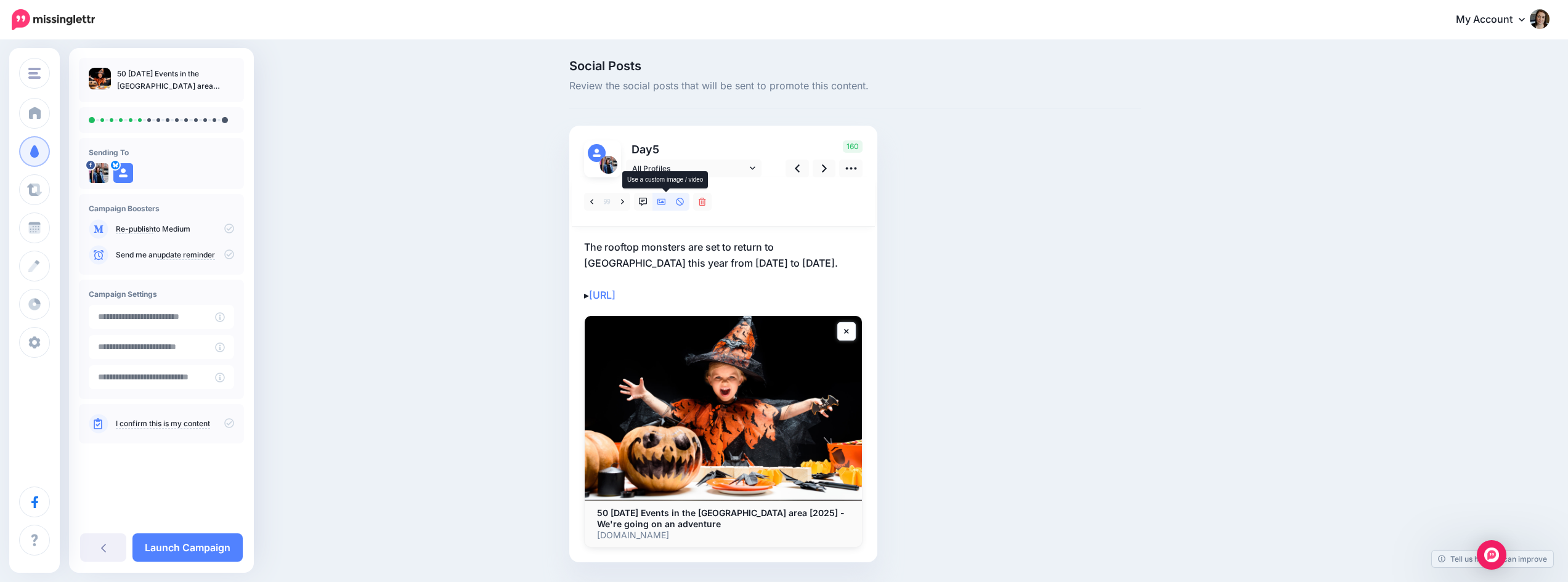
click at [663, 201] on icon at bounding box center [661, 202] width 9 height 6
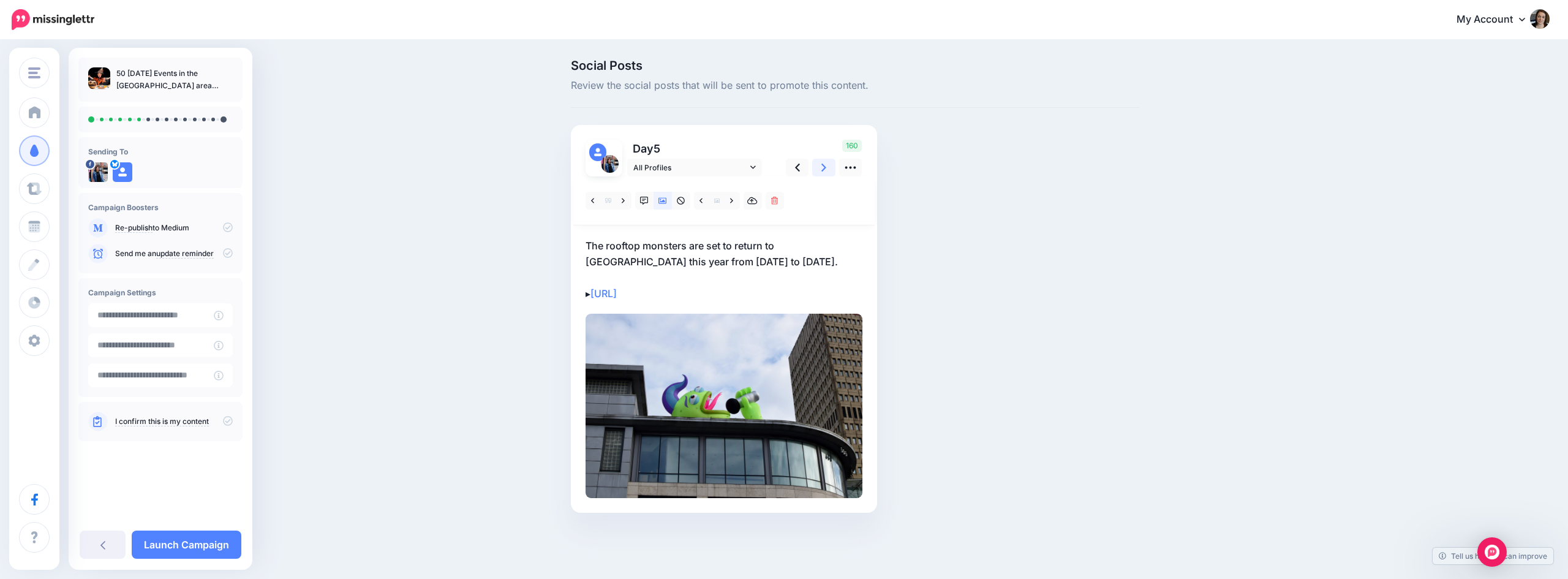
click at [823, 170] on icon at bounding box center [823, 168] width 5 height 8
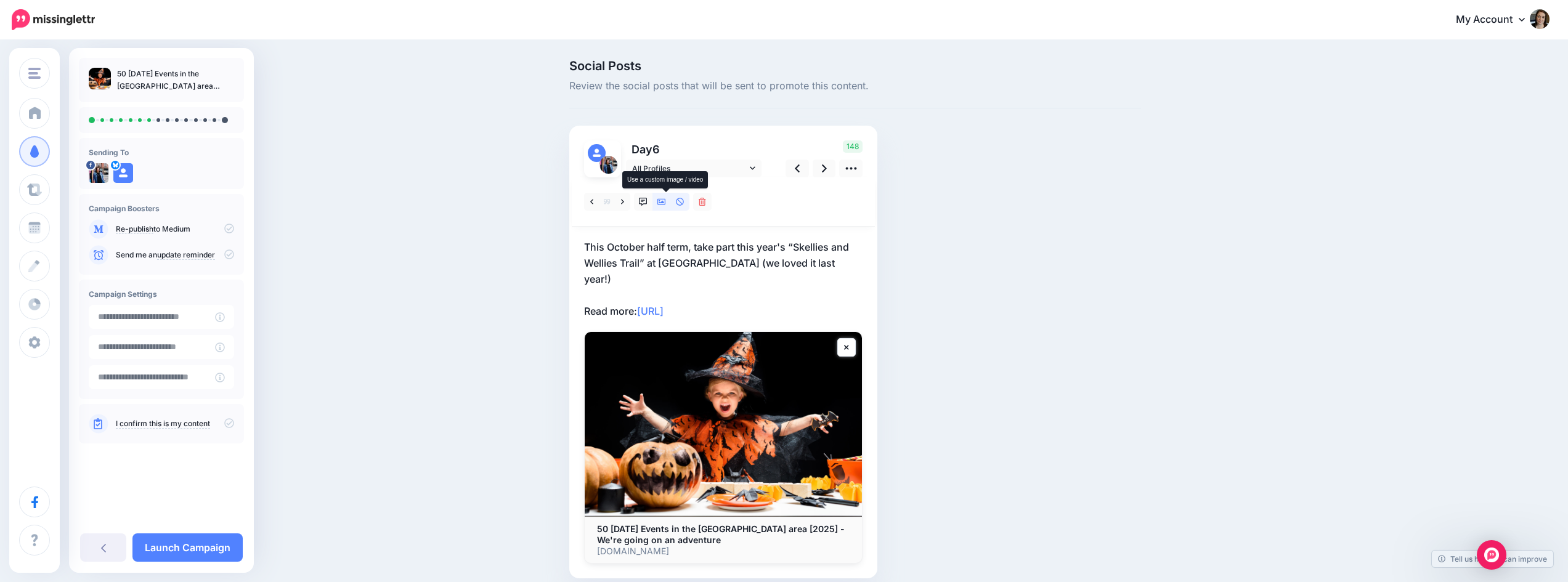
click at [664, 200] on icon at bounding box center [661, 202] width 9 height 6
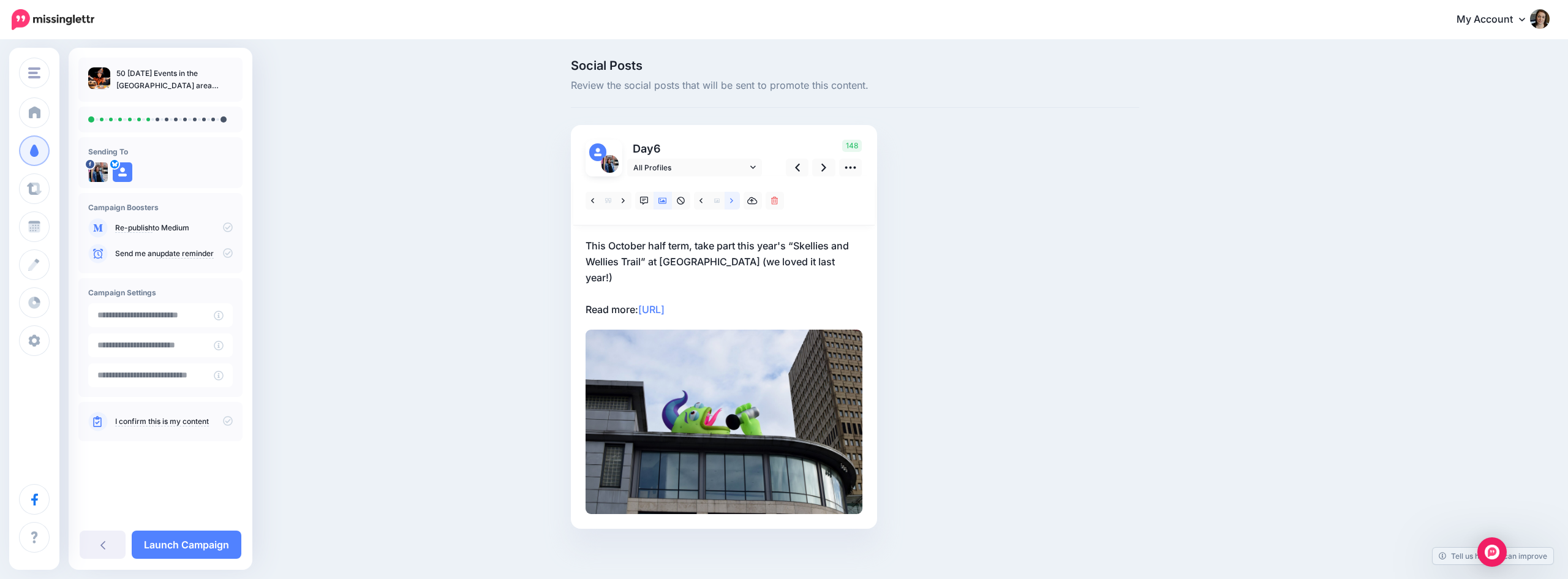
click at [734, 200] on link at bounding box center [732, 201] width 16 height 18
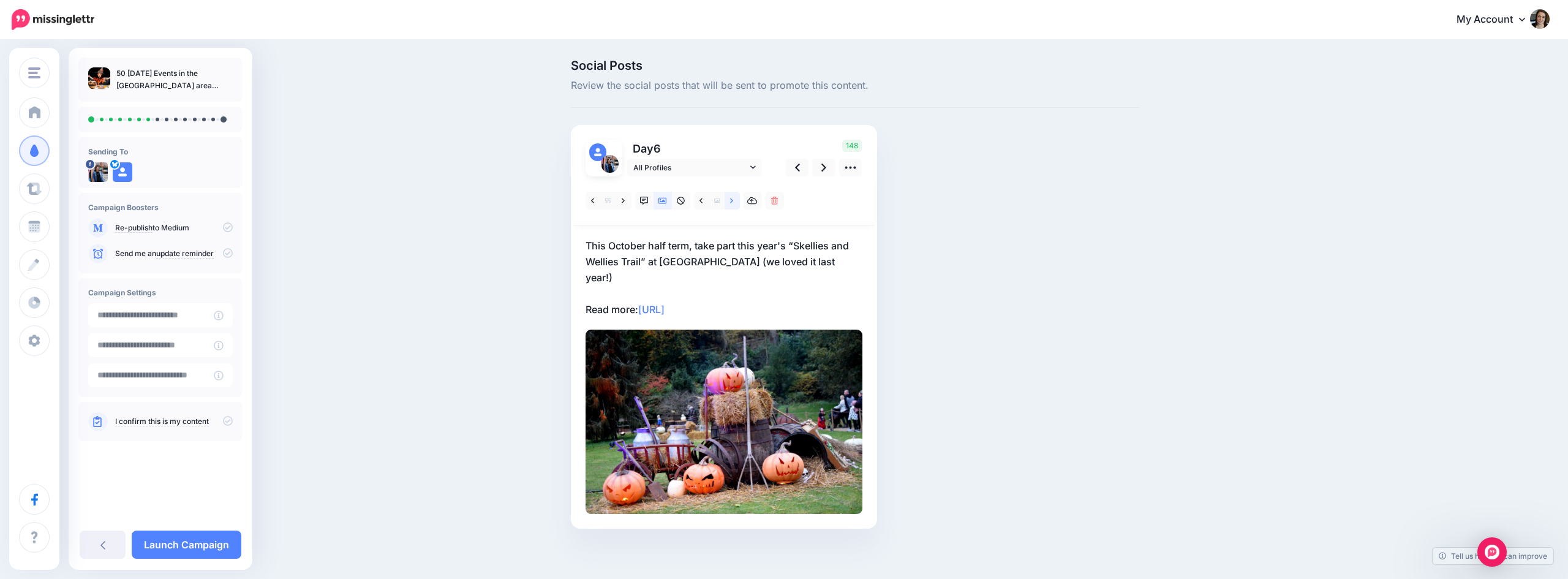
click at [734, 200] on link at bounding box center [732, 201] width 16 height 18
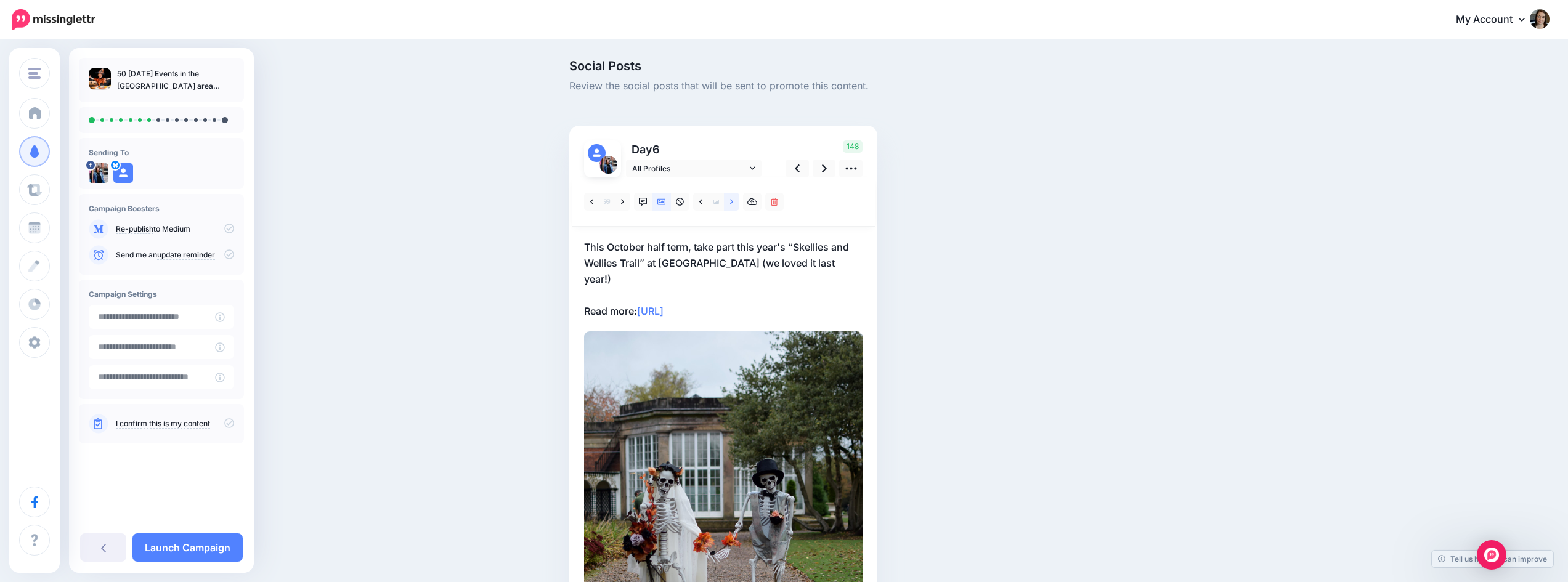
click at [739, 201] on link at bounding box center [731, 202] width 16 height 18
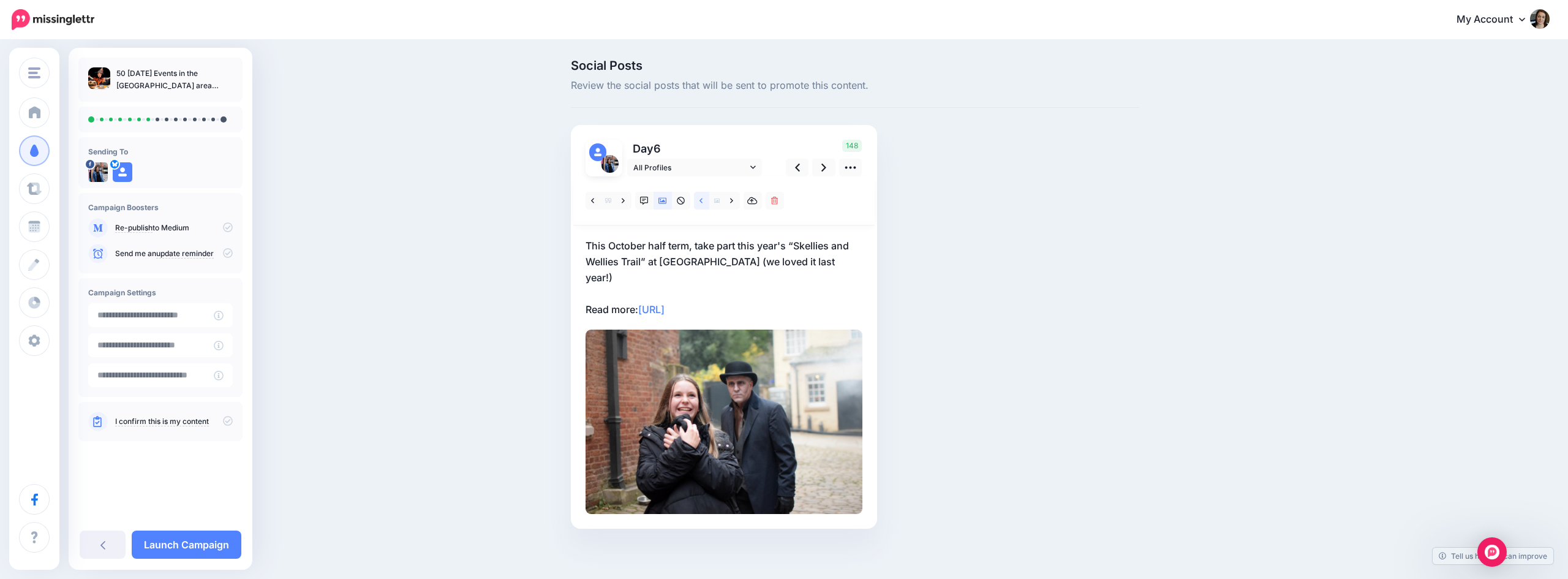
click at [699, 200] on icon at bounding box center [701, 201] width 3 height 9
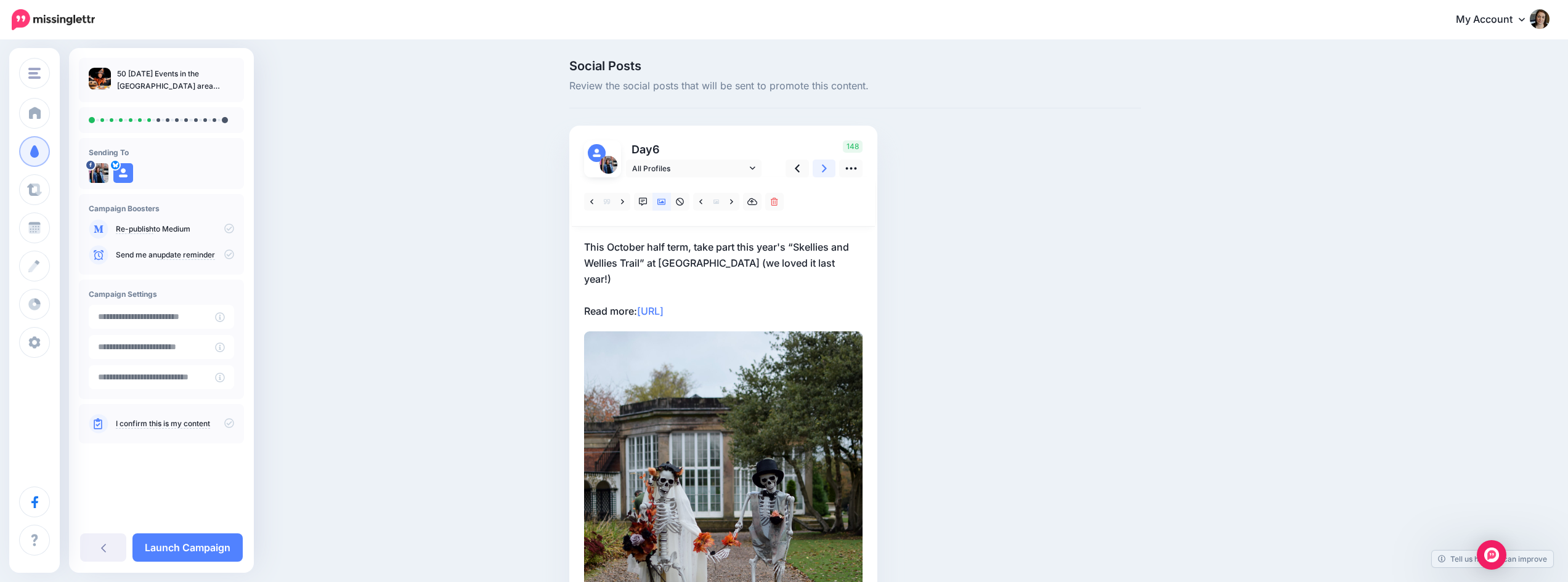
click at [827, 168] on icon at bounding box center [824, 169] width 5 height 8
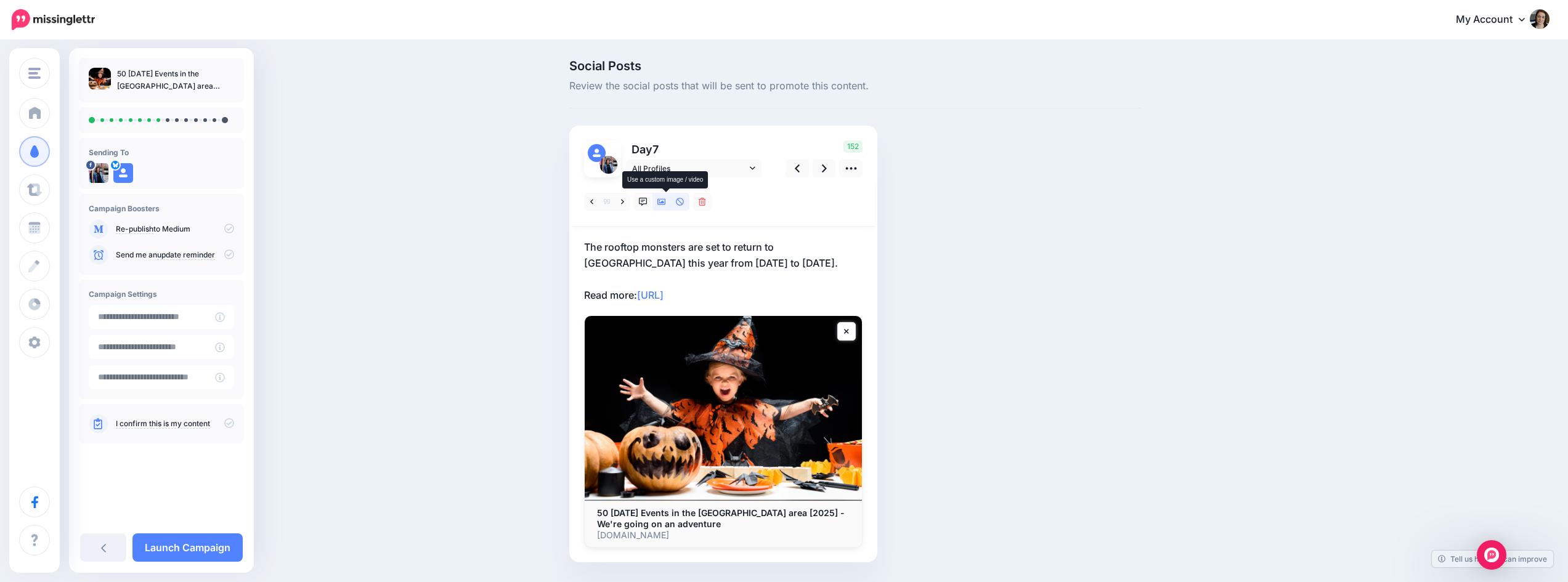
click at [666, 203] on icon at bounding box center [661, 202] width 9 height 9
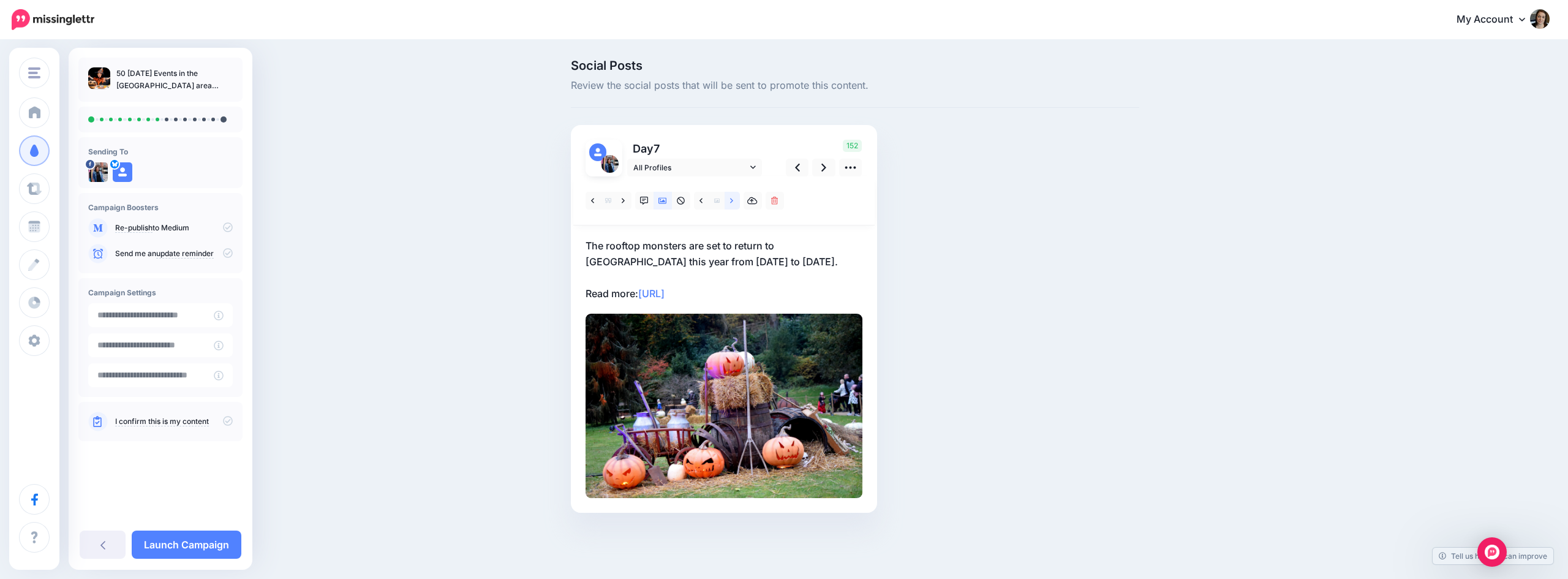
click at [729, 200] on link at bounding box center [732, 201] width 16 height 18
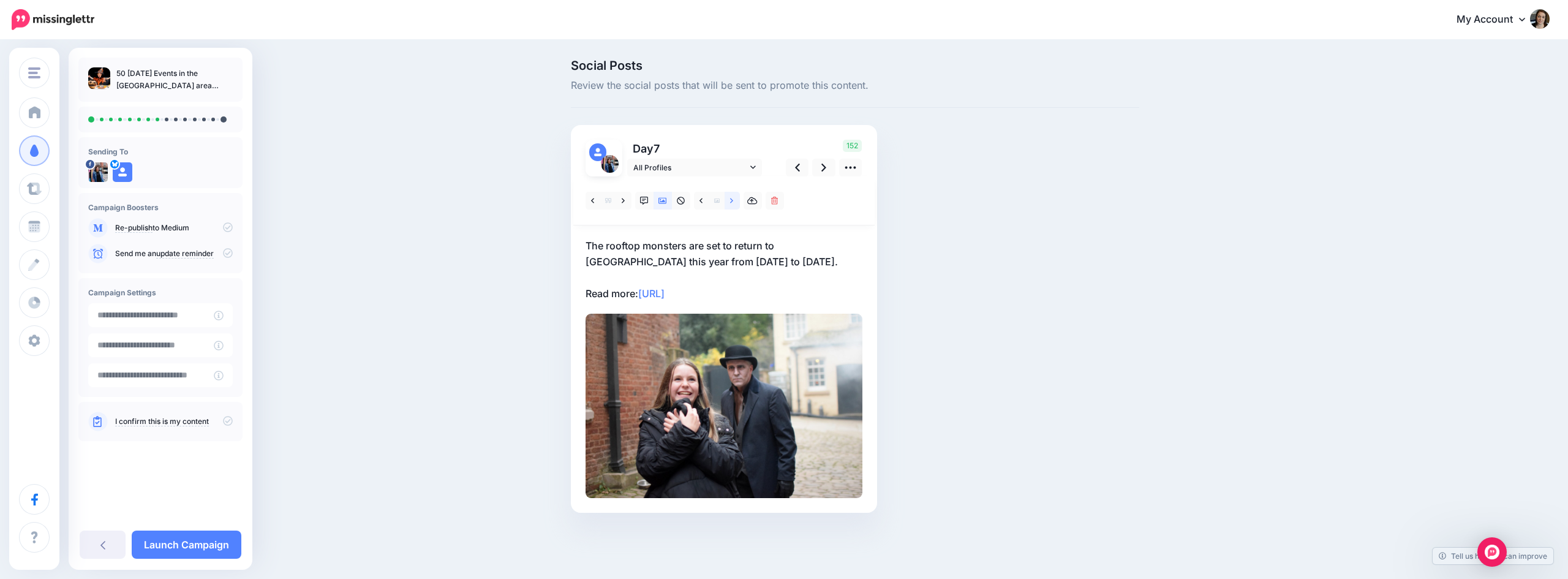
click at [729, 200] on link at bounding box center [732, 201] width 16 height 18
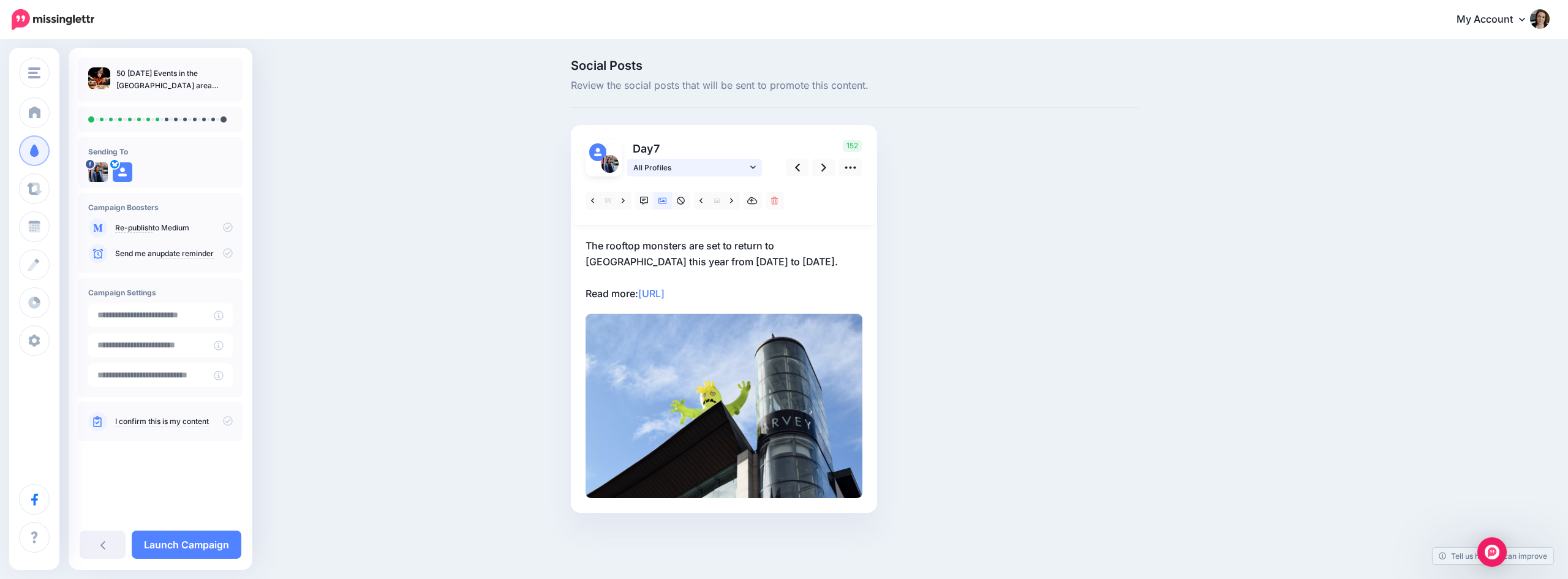
click at [760, 164] on link "All Profiles" at bounding box center [694, 168] width 135 height 18
click at [744, 221] on icon at bounding box center [744, 223] width 7 height 7
click at [828, 166] on link at bounding box center [823, 168] width 23 height 18
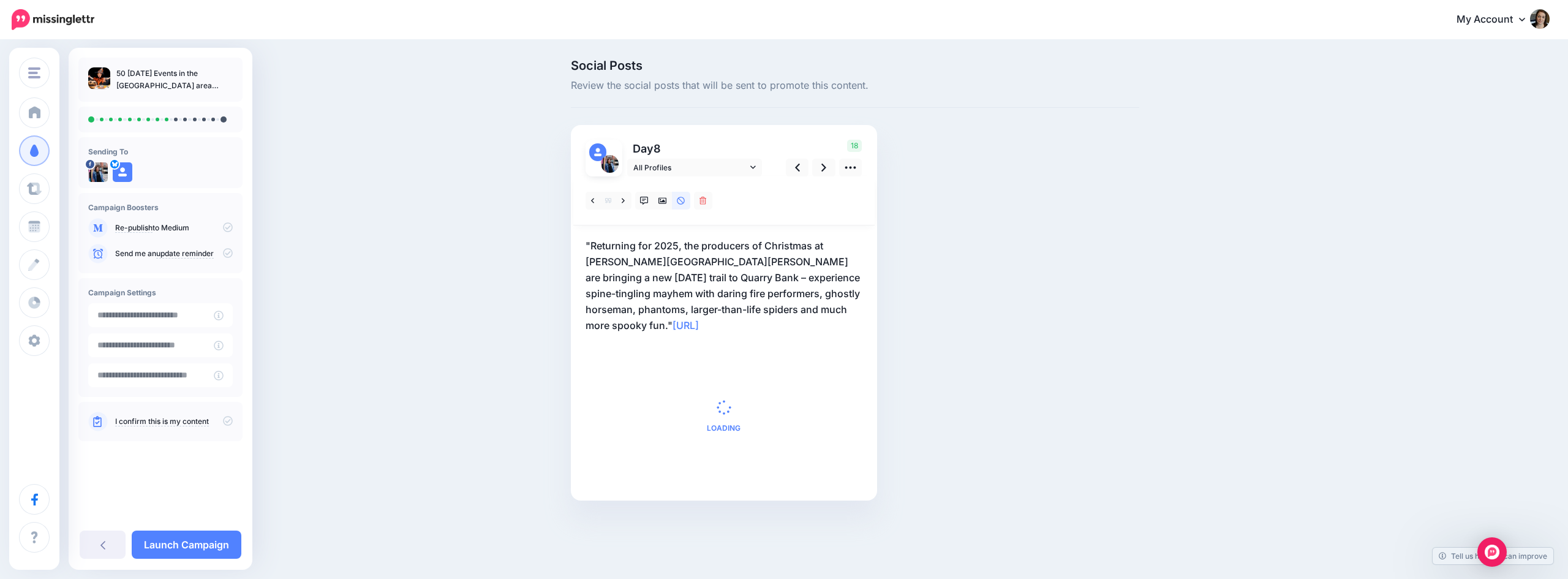
click at [734, 268] on p ""Returning for 2025, the producers of Christmas at Dunham Massey are bringing a…" at bounding box center [724, 285] width 277 height 96
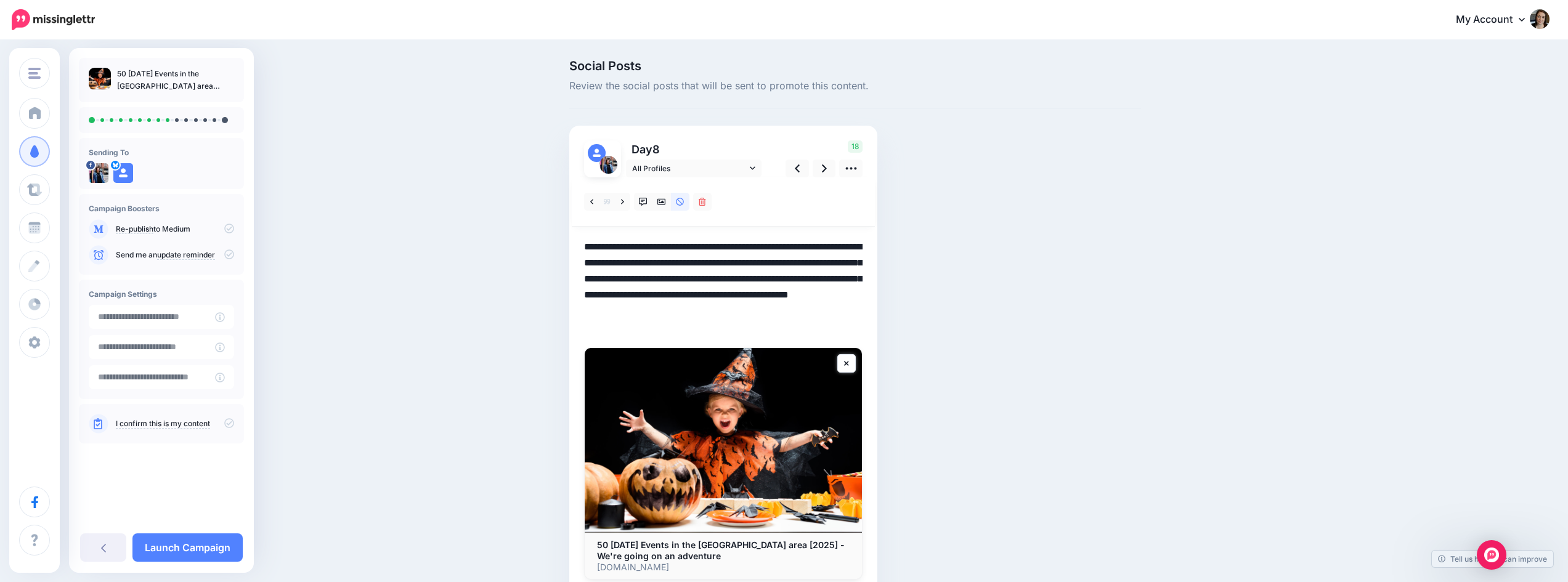
click at [591, 246] on textarea "**********" at bounding box center [723, 287] width 278 height 96
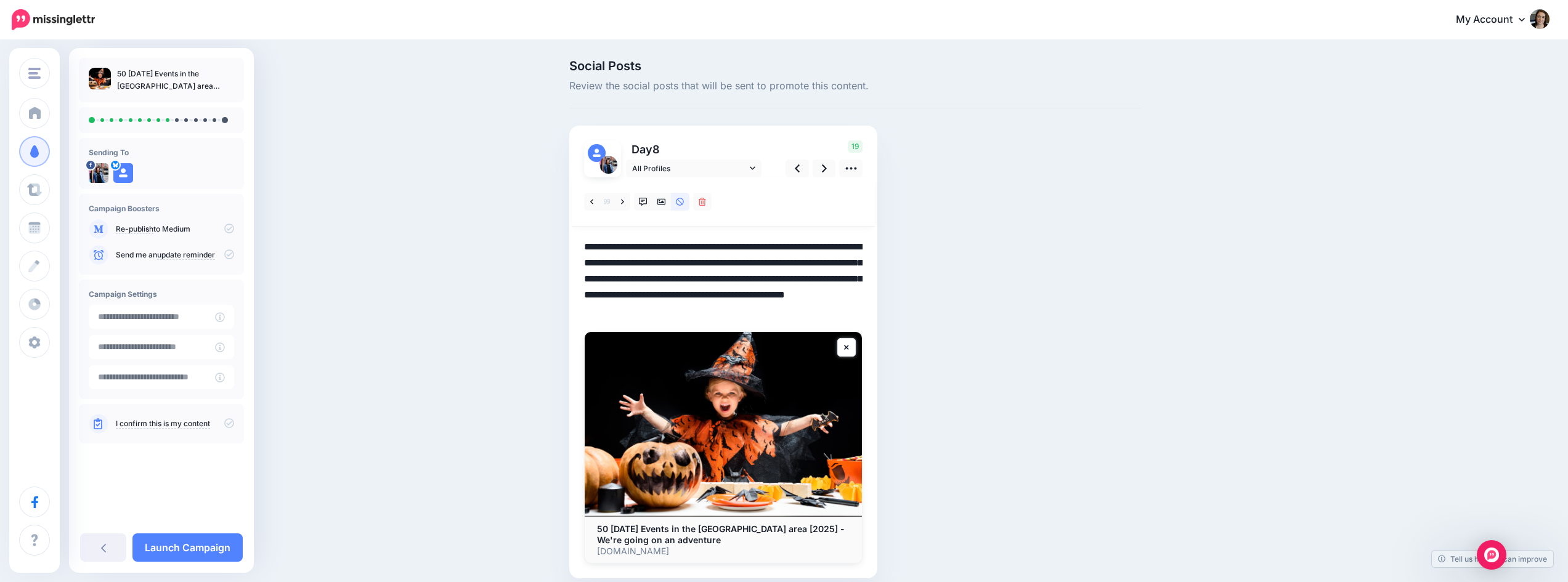
drag, startPoint x: 757, startPoint y: 308, endPoint x: 577, endPoint y: 277, distance: 182.6
click at [577, 277] on div "Day 8 All Profiles 19" at bounding box center [723, 352] width 308 height 453
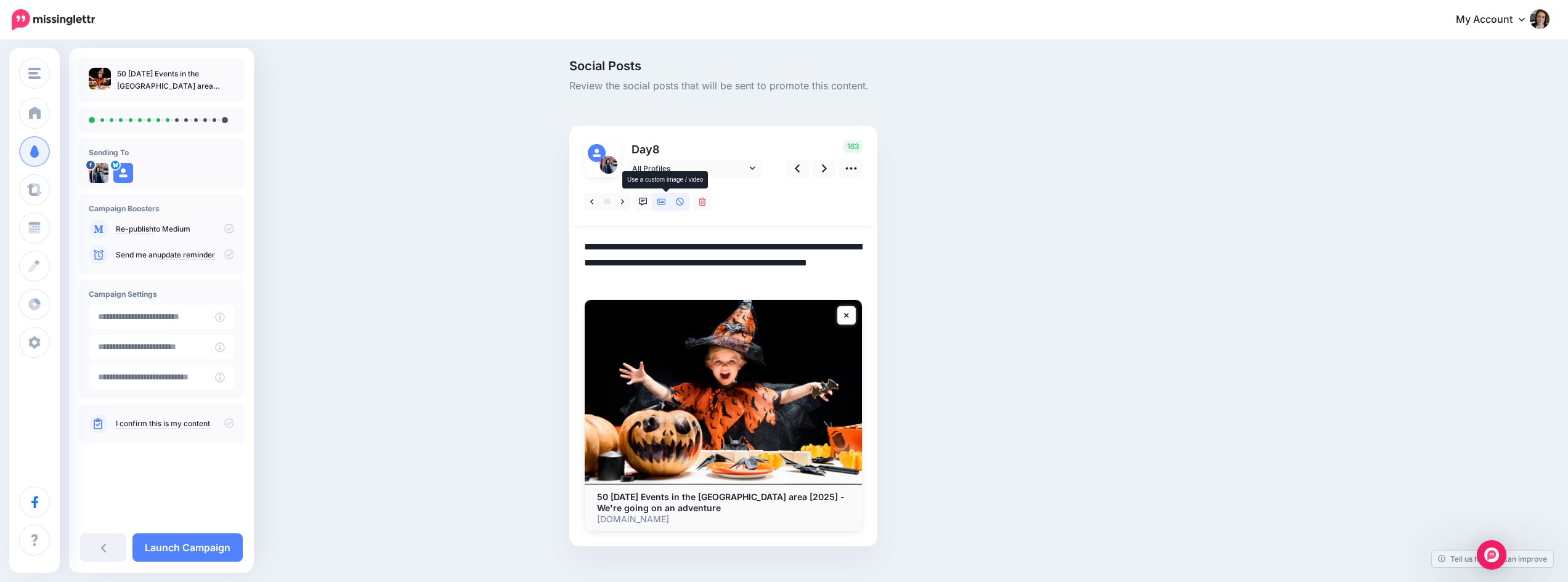
type textarea "**********"
click at [666, 203] on icon at bounding box center [661, 202] width 9 height 9
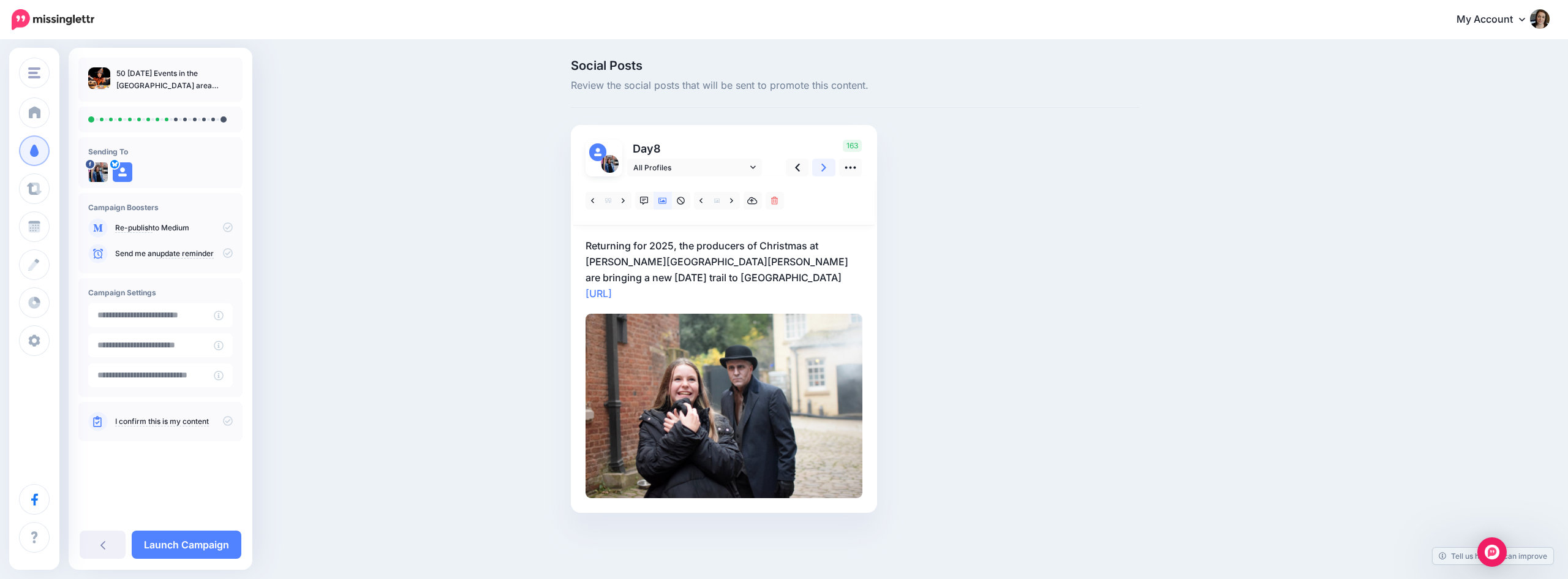
click at [825, 168] on icon at bounding box center [823, 168] width 5 height 8
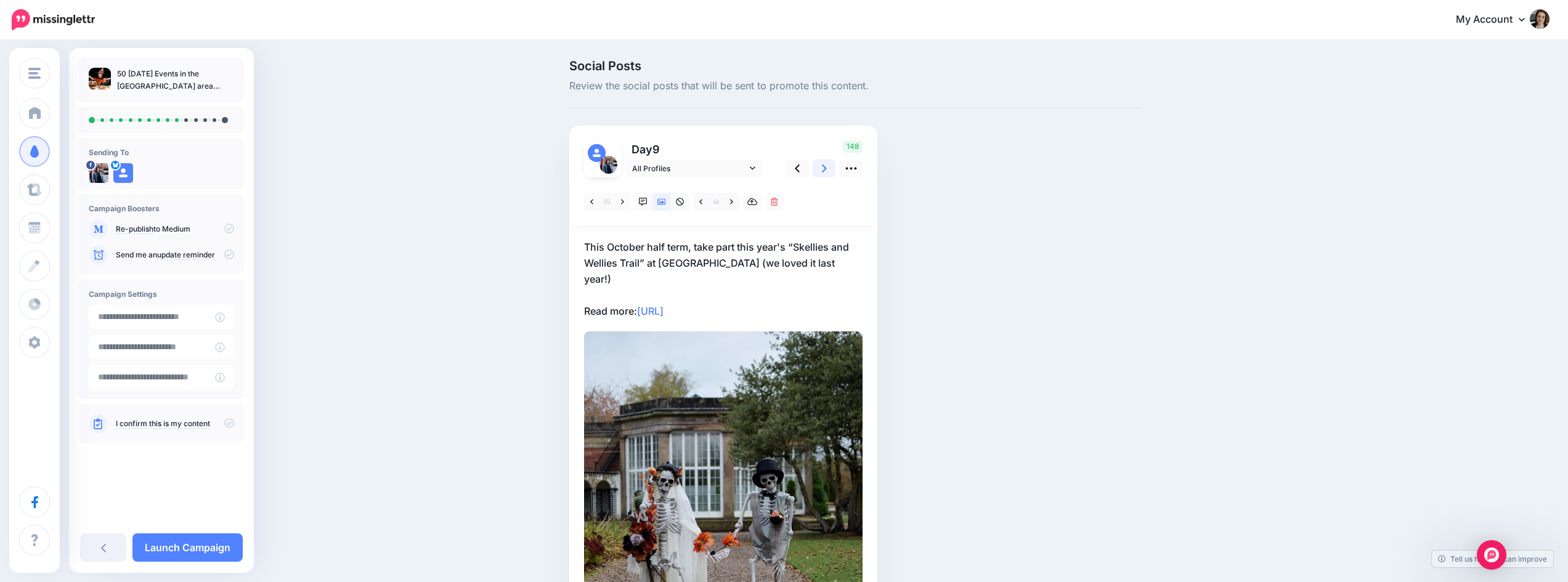
click at [827, 169] on icon at bounding box center [824, 169] width 5 height 8
click at [630, 200] on link at bounding box center [622, 202] width 16 height 18
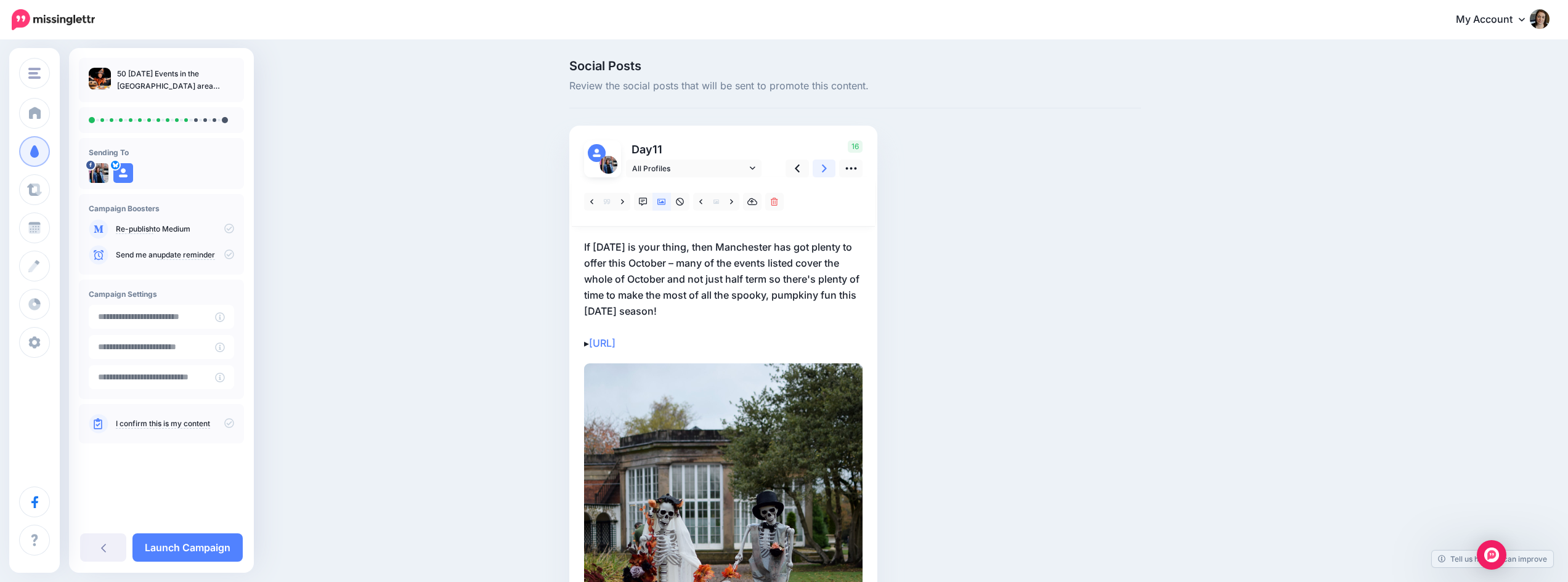
click at [826, 164] on icon at bounding box center [824, 168] width 5 height 13
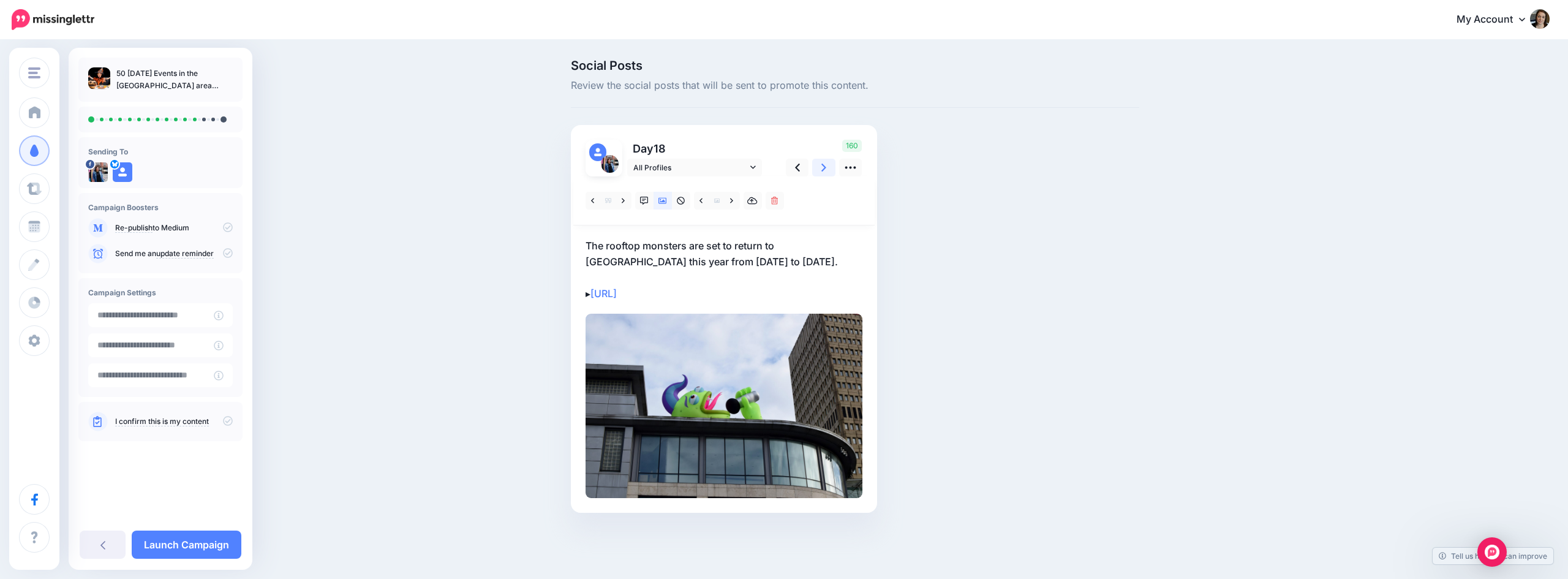
click at [821, 164] on icon at bounding box center [823, 167] width 5 height 13
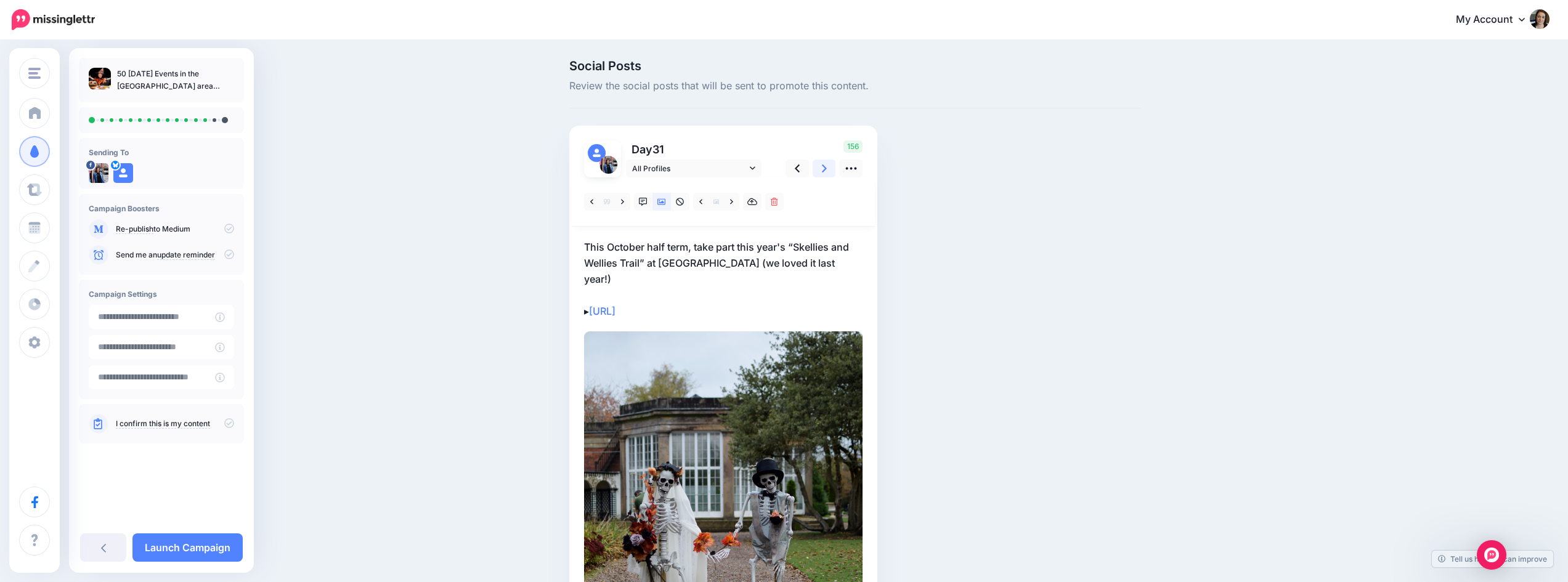
click at [826, 164] on icon at bounding box center [824, 168] width 5 height 13
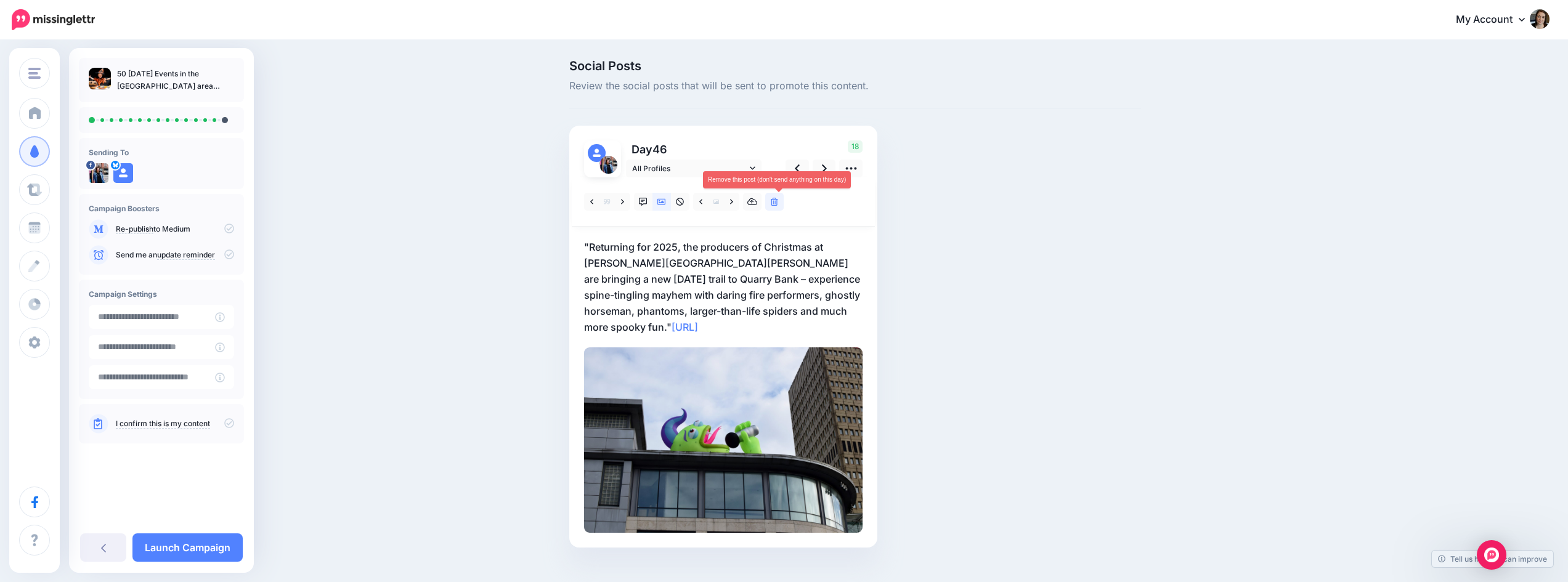
click at [778, 203] on icon at bounding box center [774, 202] width 8 height 9
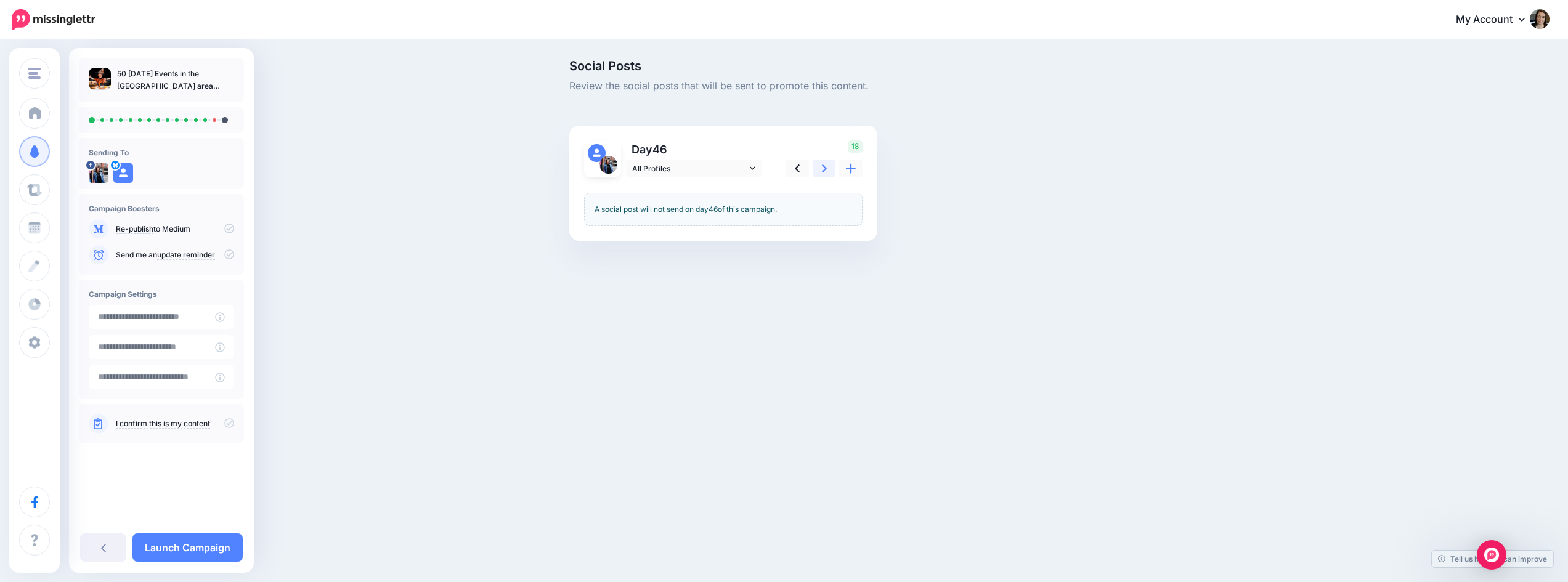
click at [827, 169] on icon at bounding box center [824, 168] width 5 height 13
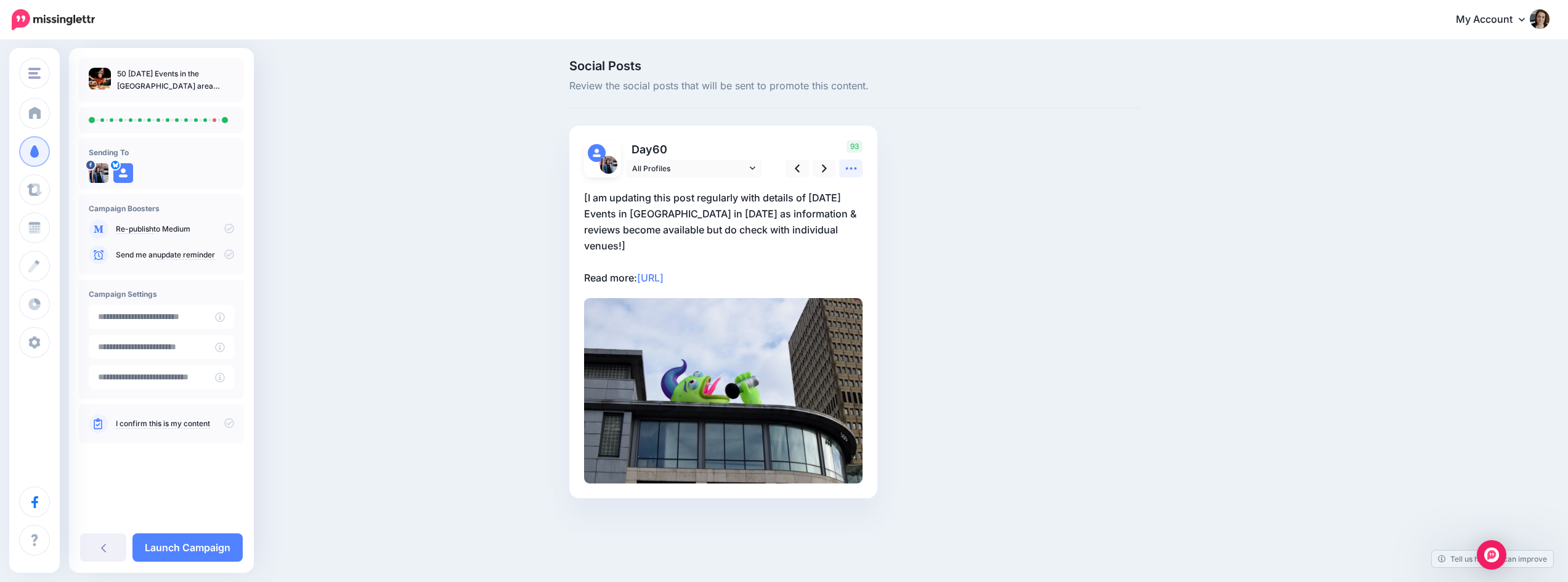
click at [852, 167] on icon at bounding box center [851, 168] width 13 height 13
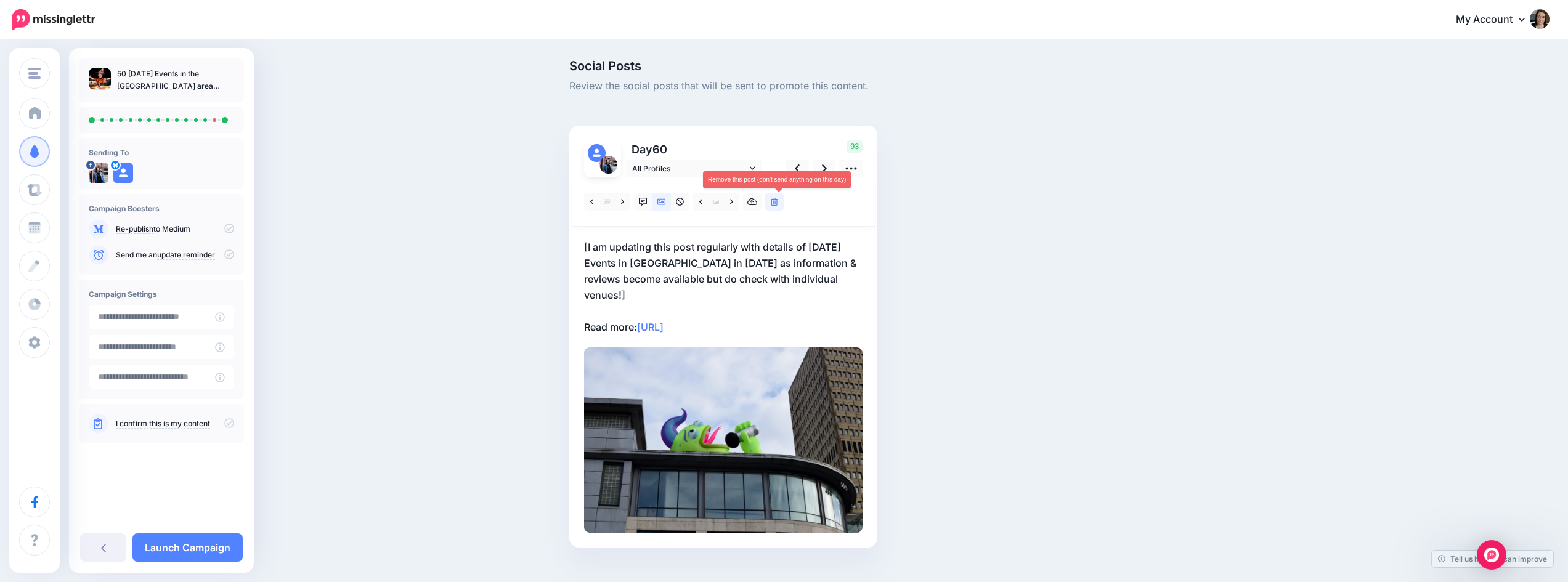
click at [775, 200] on icon at bounding box center [774, 202] width 8 height 9
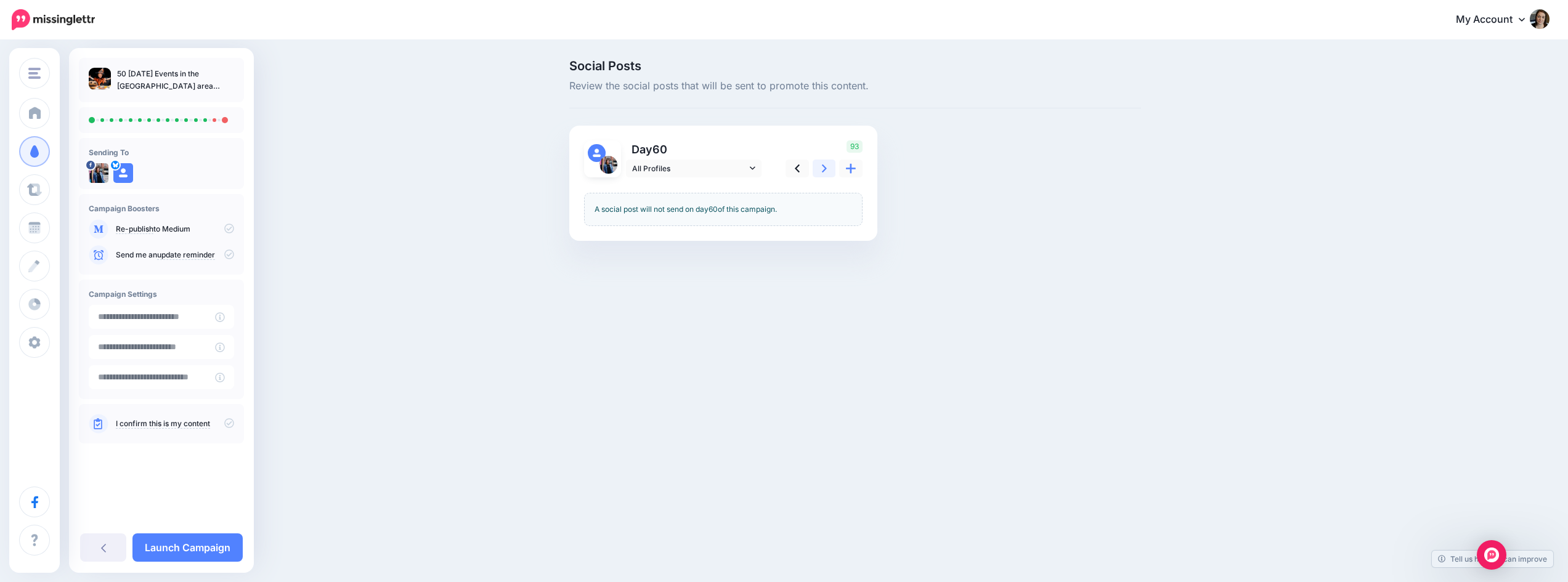
click at [824, 170] on link at bounding box center [824, 169] width 23 height 18
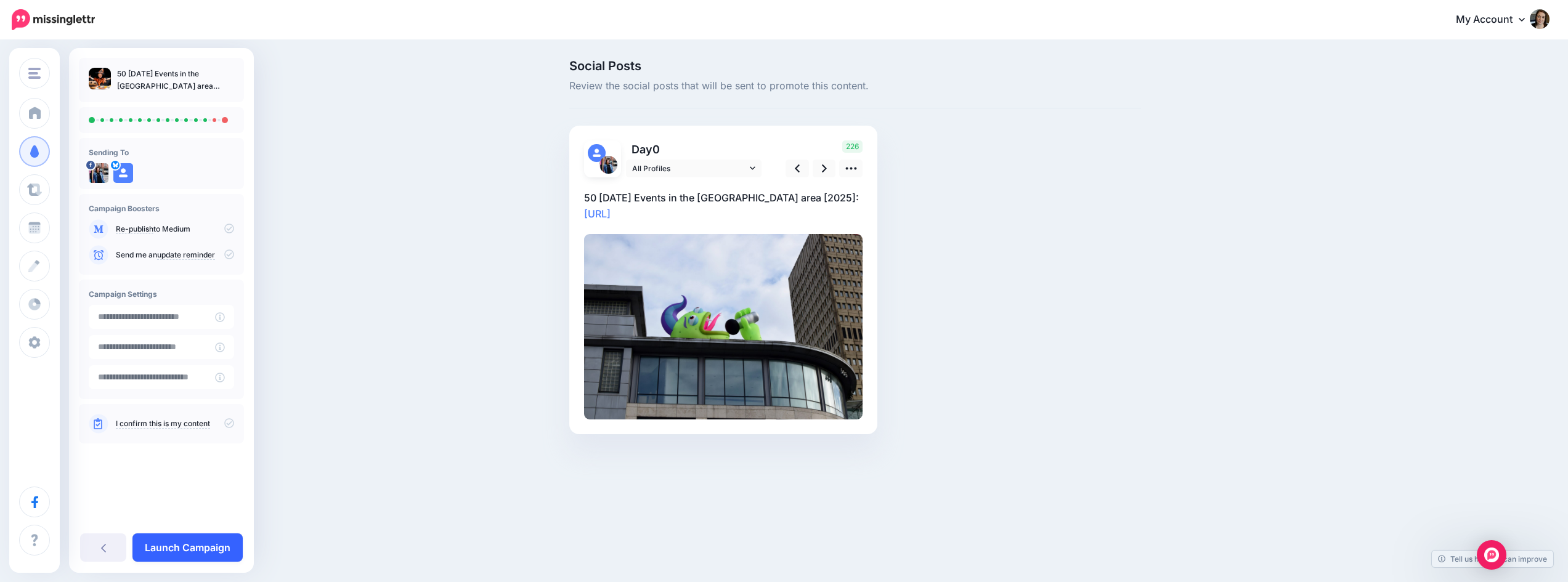
click at [201, 544] on link "Launch Campaign" at bounding box center [188, 548] width 111 height 29
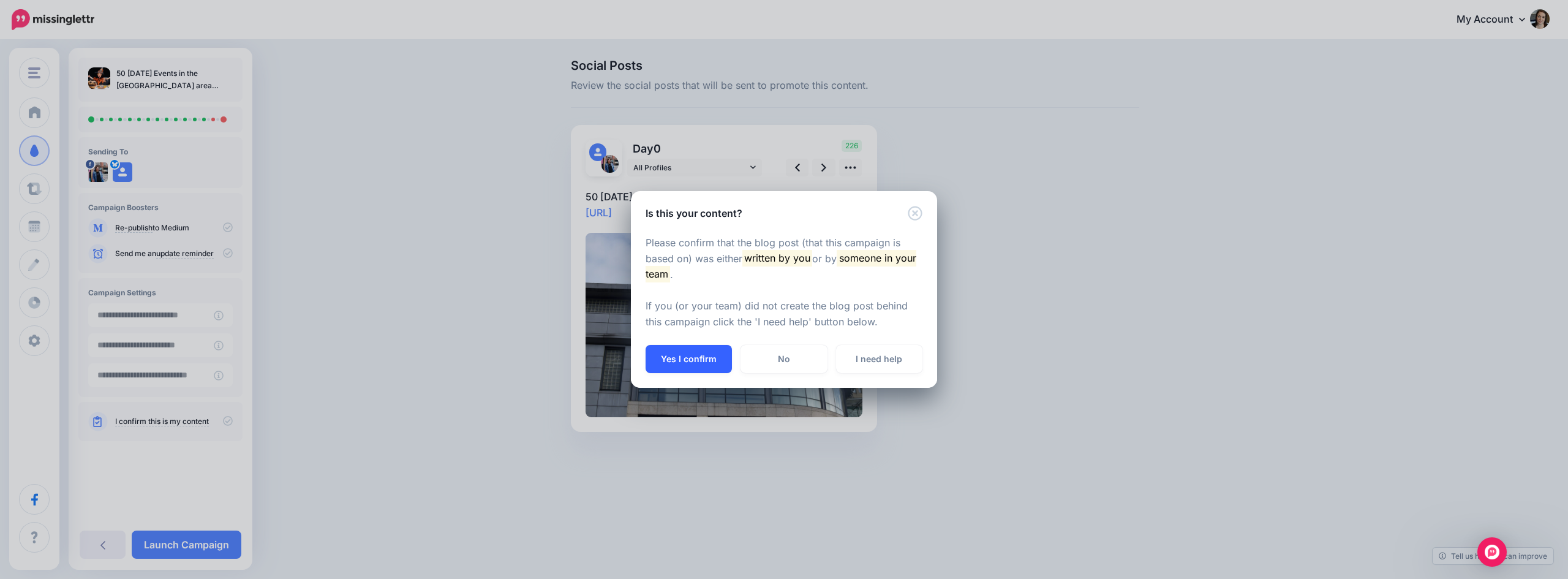
click at [674, 366] on button "Yes I confirm" at bounding box center [688, 359] width 86 height 29
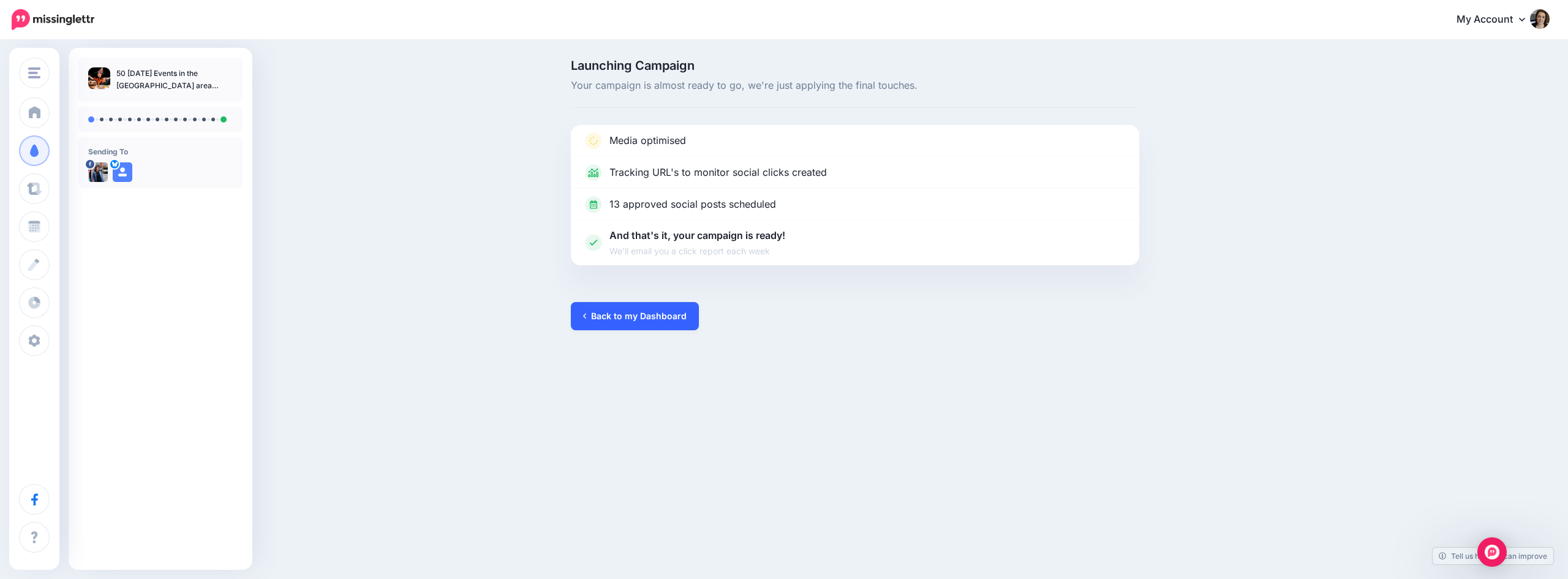
click at [627, 329] on link "Back to my Dashboard" at bounding box center [635, 316] width 128 height 29
click at [629, 323] on link "Back to my Dashboard" at bounding box center [635, 316] width 128 height 29
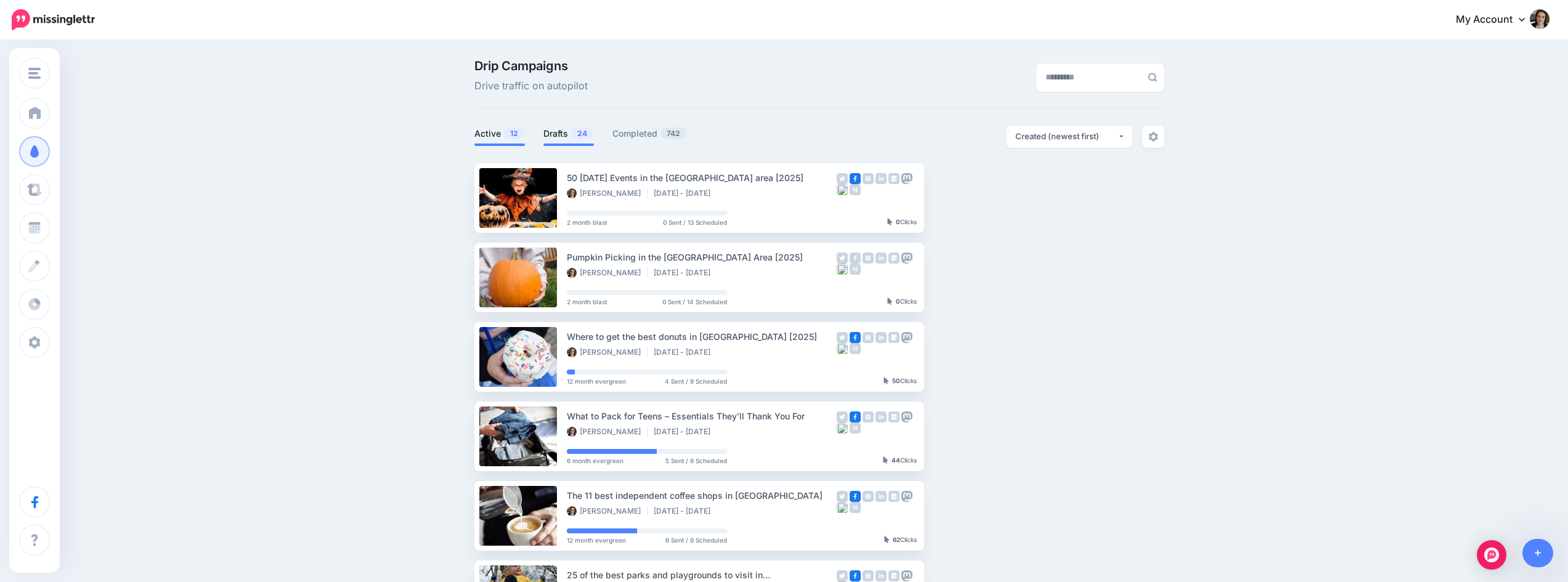
click at [564, 134] on link "Drafts 24" at bounding box center [568, 134] width 50 height 15
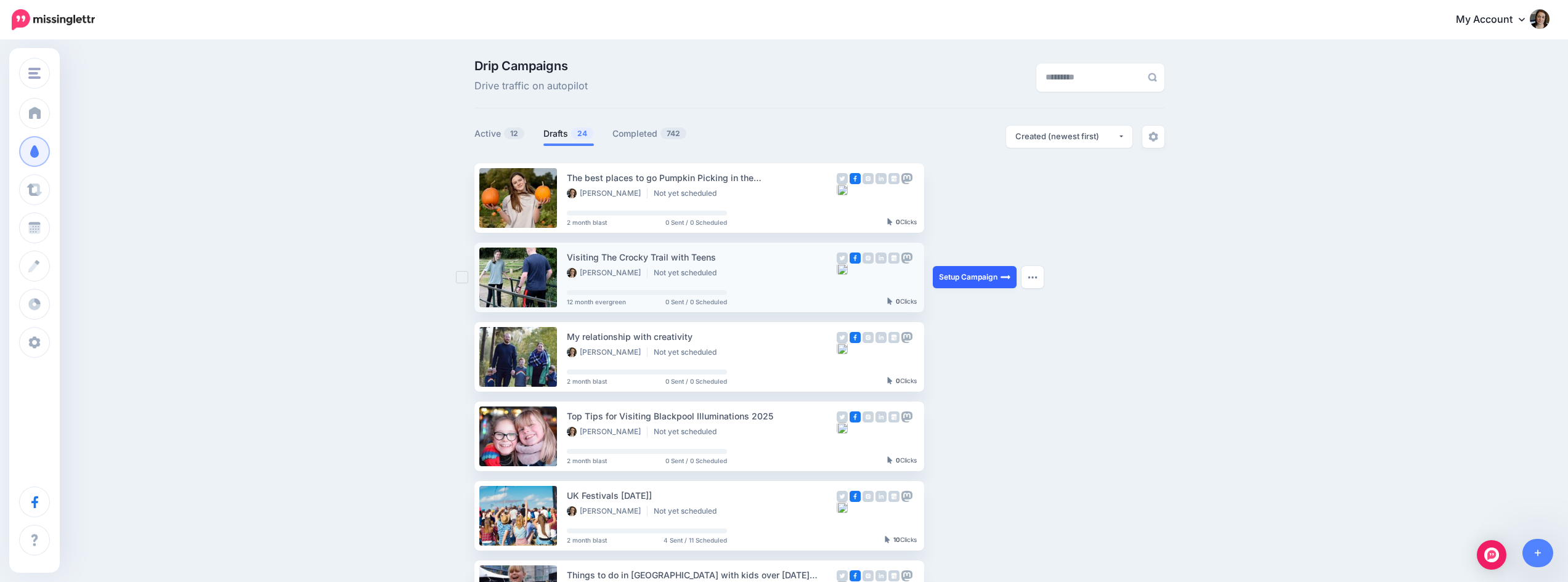
click at [994, 277] on link "Setup Campaign" at bounding box center [974, 277] width 84 height 23
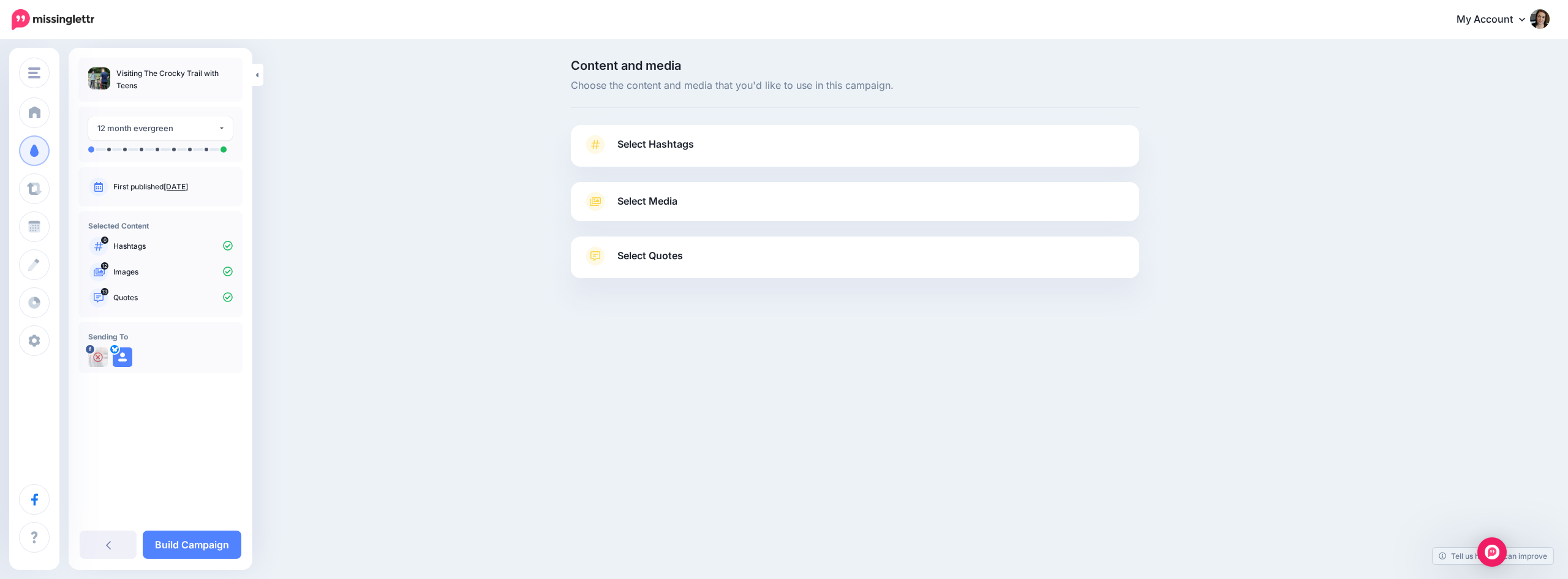
click at [874, 145] on link "Select Hashtags" at bounding box center [855, 151] width 544 height 32
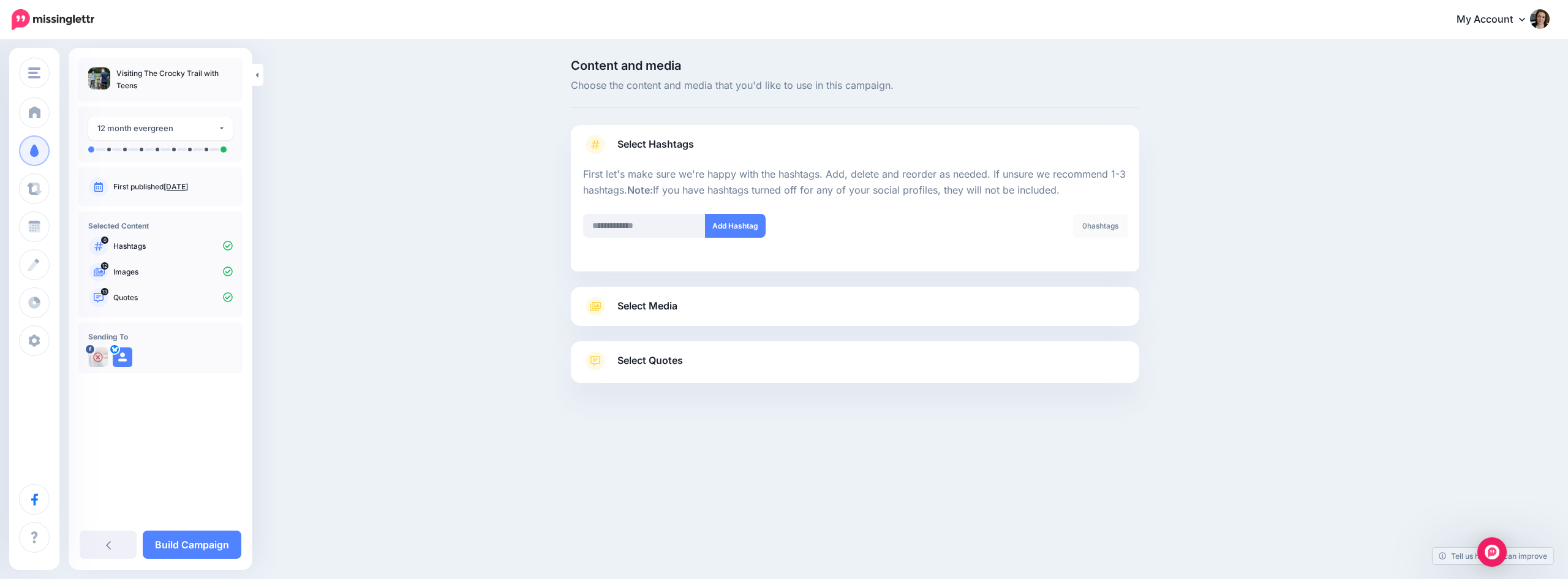
click at [907, 309] on link "Select Media" at bounding box center [855, 306] width 544 height 20
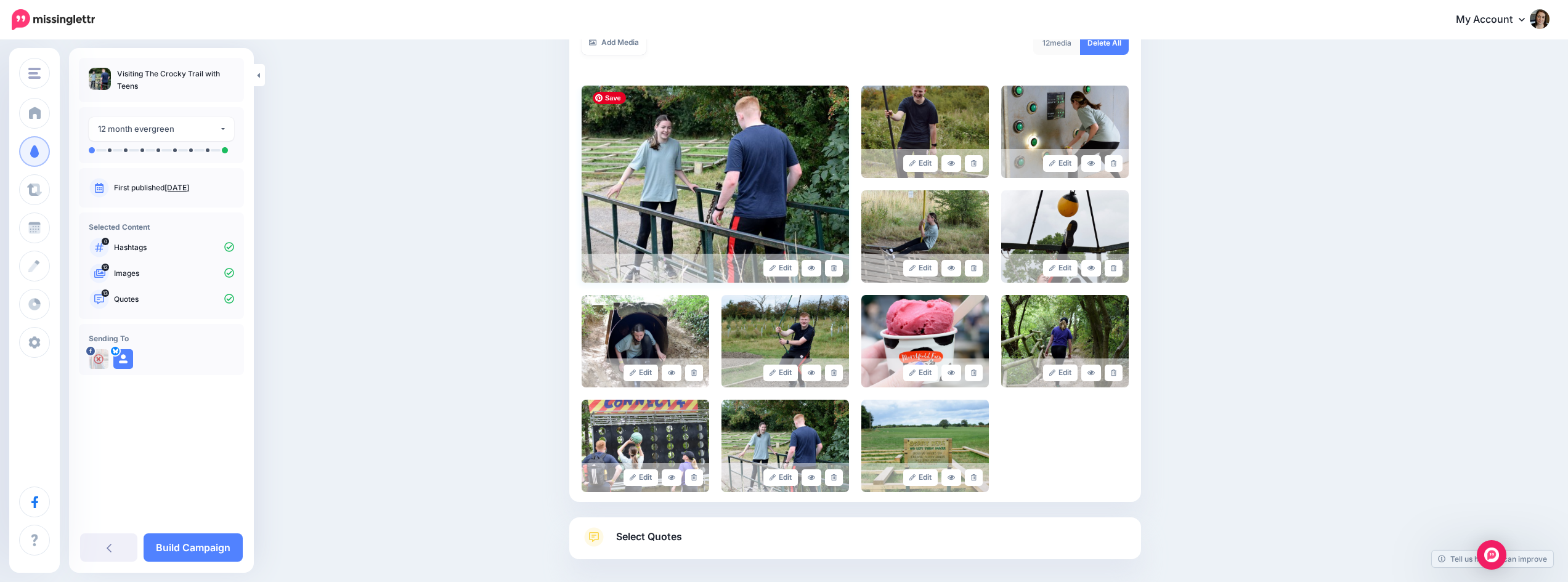
scroll to position [293, 0]
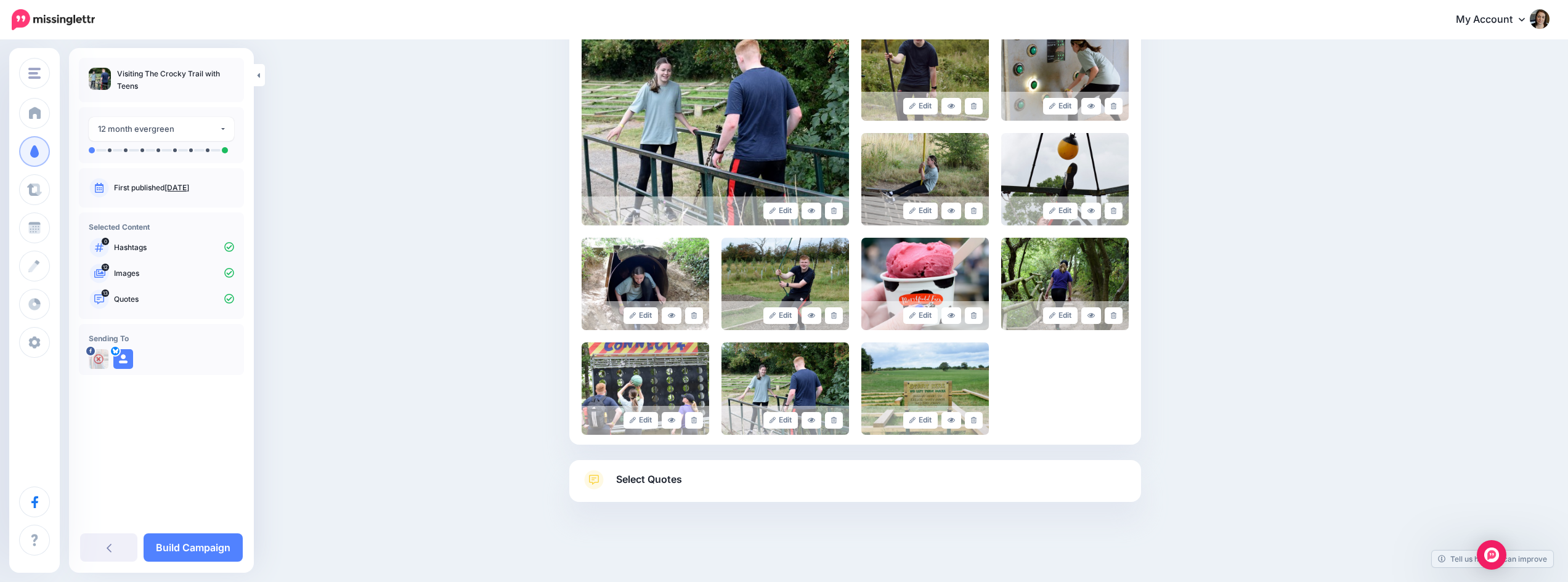
click at [702, 480] on link "Select Quotes" at bounding box center [855, 486] width 547 height 32
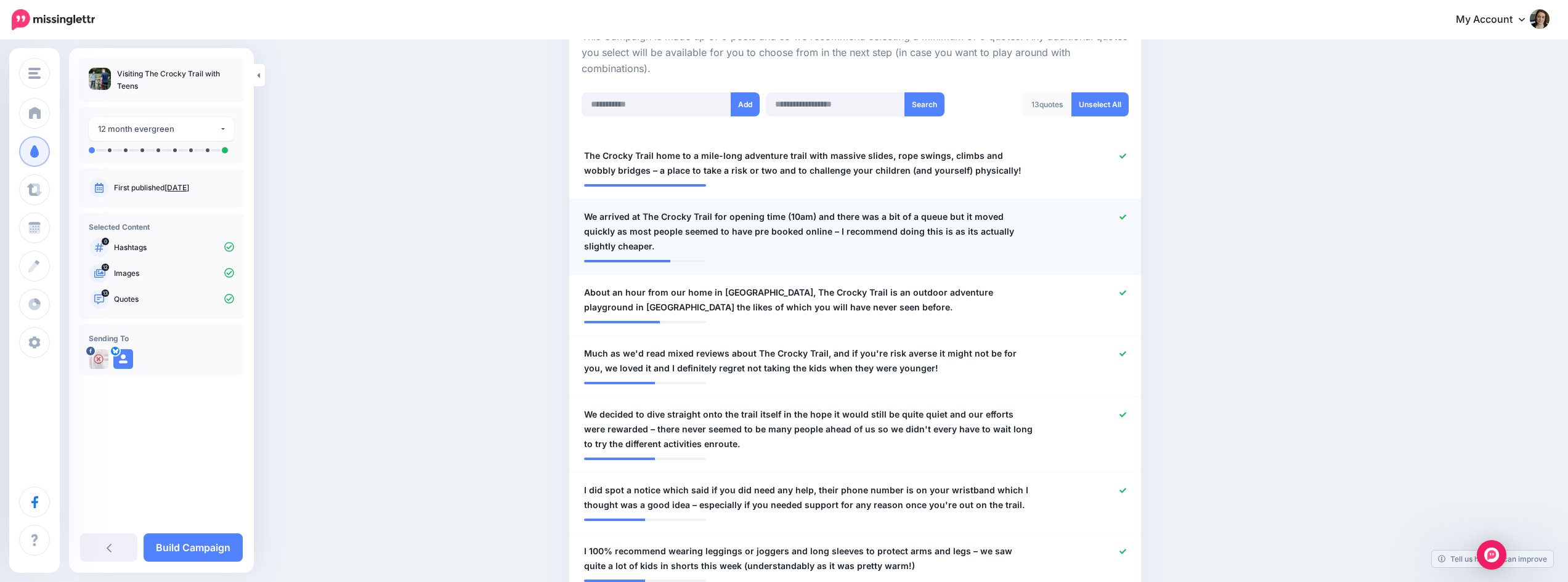
click at [1127, 219] on icon at bounding box center [1123, 217] width 7 height 7
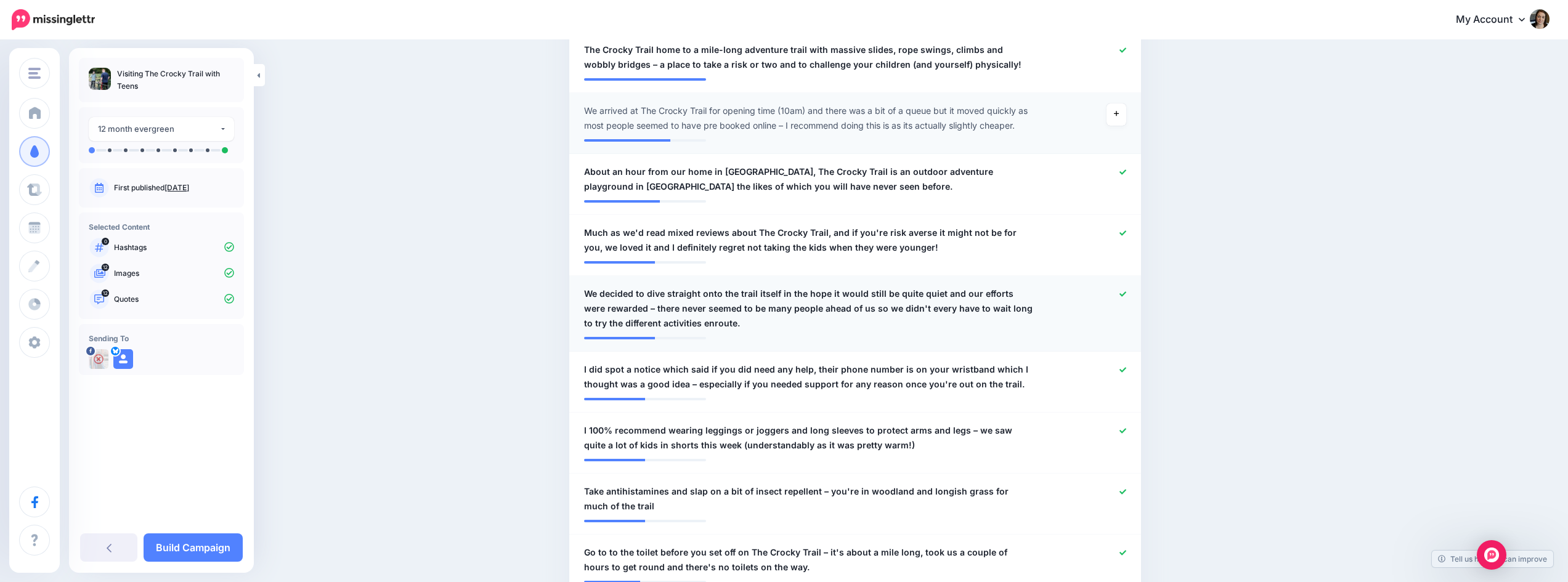
scroll to position [416, 0]
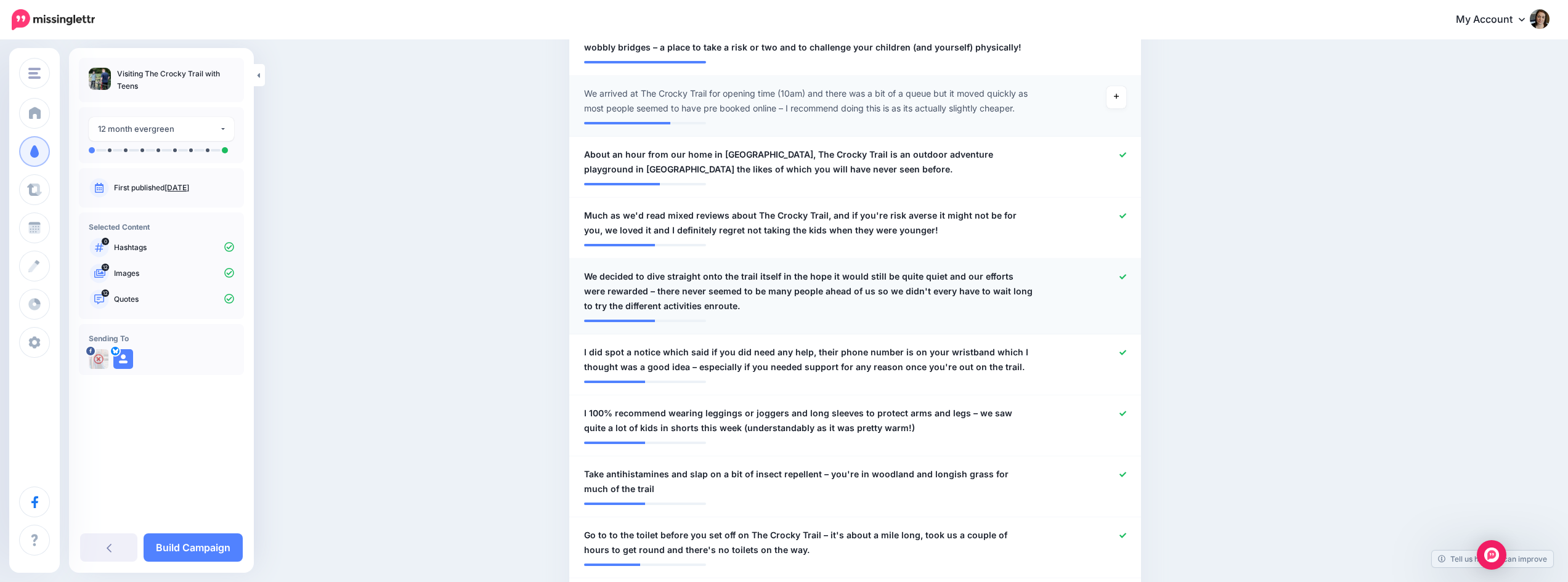
click at [1127, 279] on icon at bounding box center [1123, 277] width 7 height 7
click at [1126, 355] on icon at bounding box center [1123, 353] width 7 height 7
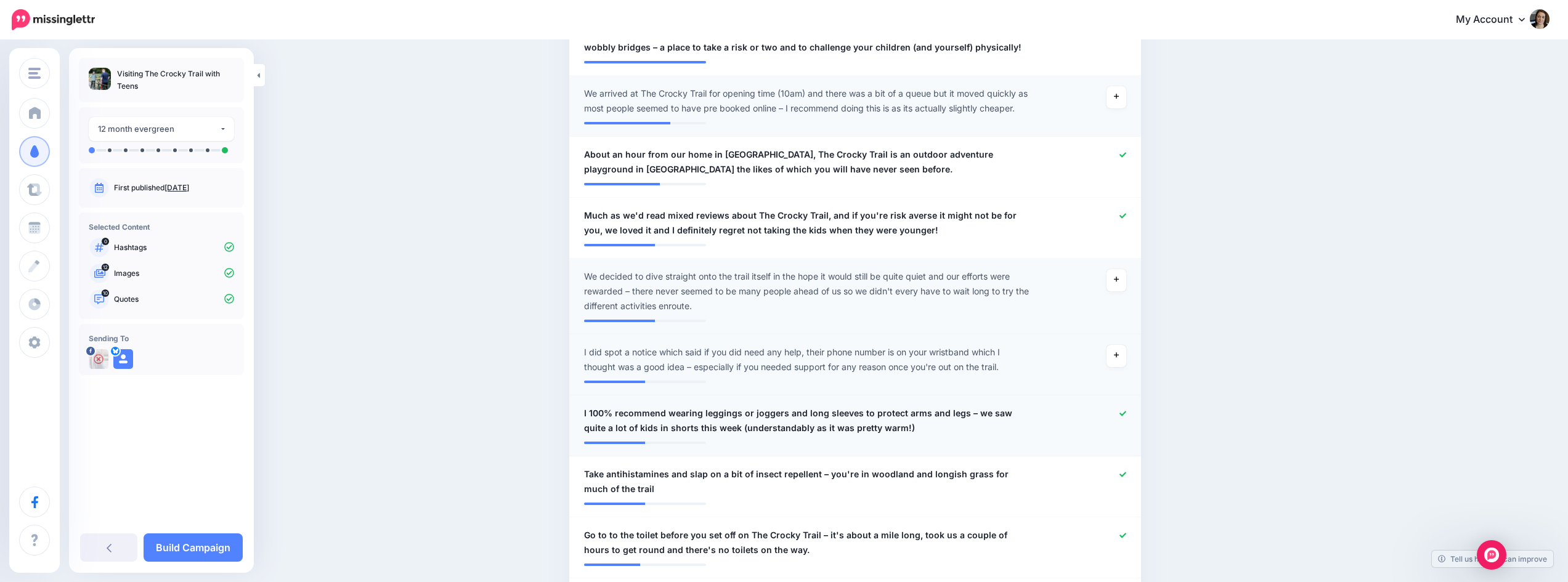
click at [1127, 415] on icon at bounding box center [1123, 413] width 7 height 5
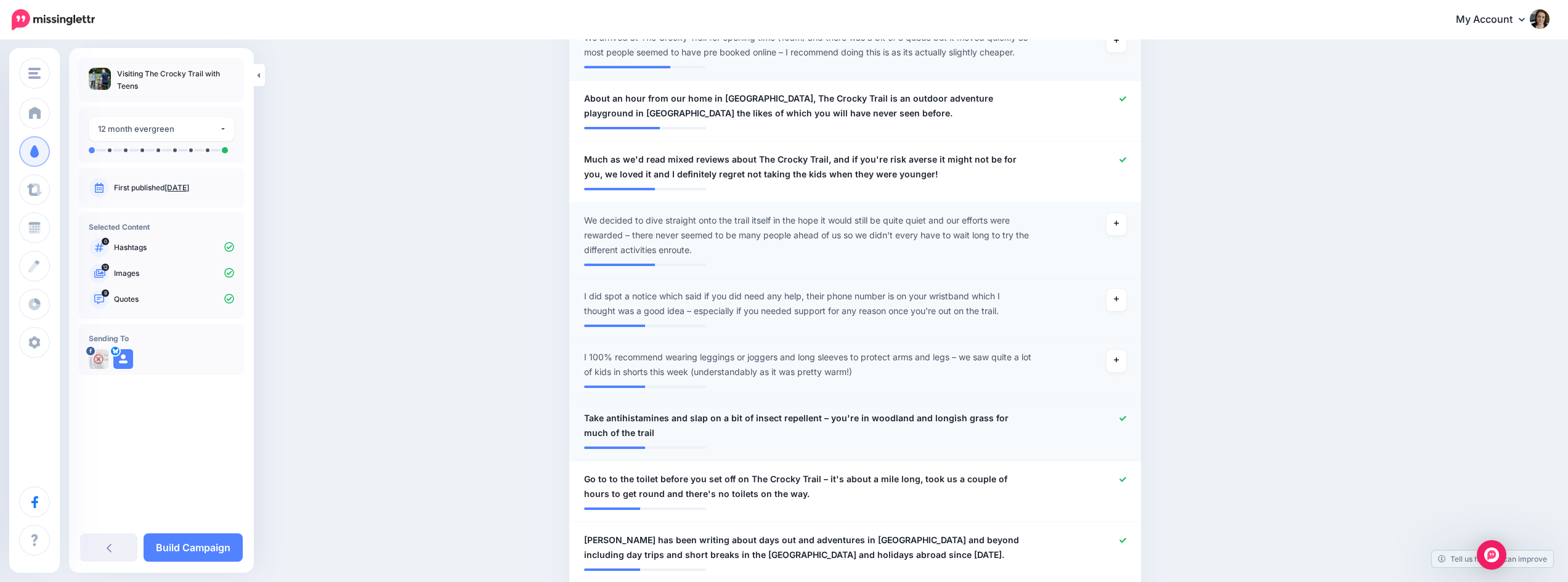
scroll to position [539, 0]
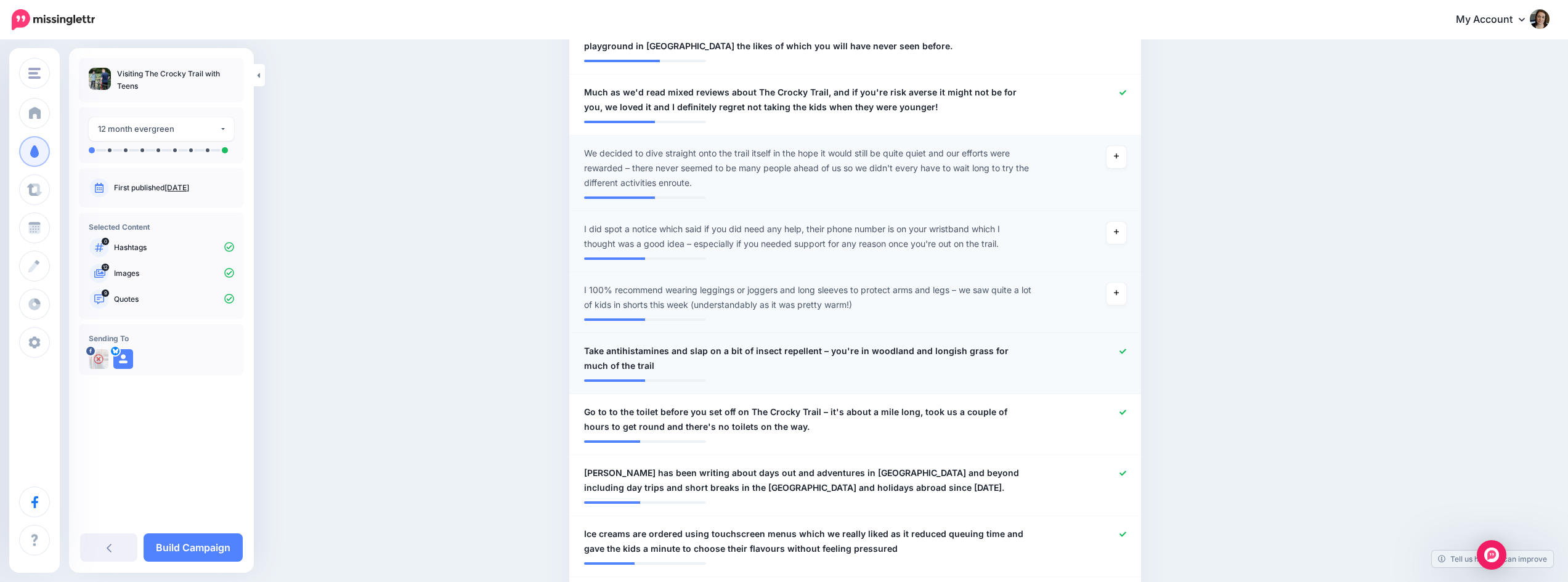
click at [1124, 350] on icon at bounding box center [1123, 351] width 7 height 7
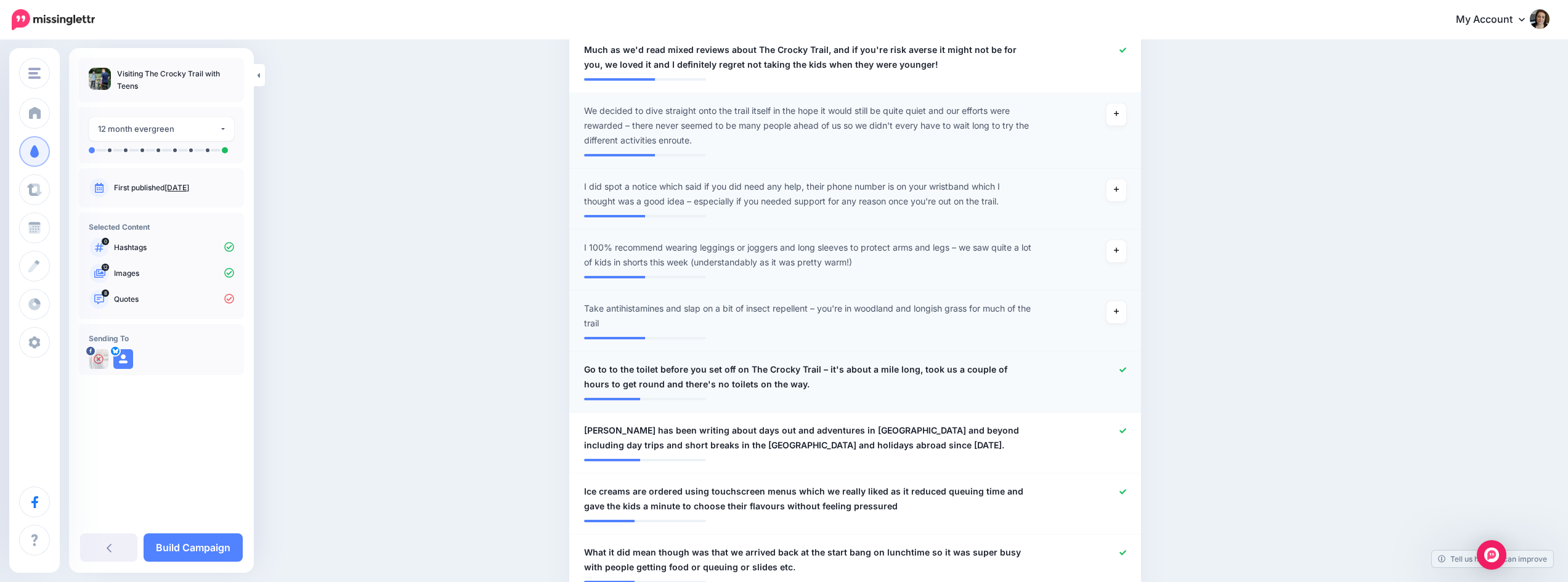
scroll to position [600, 0]
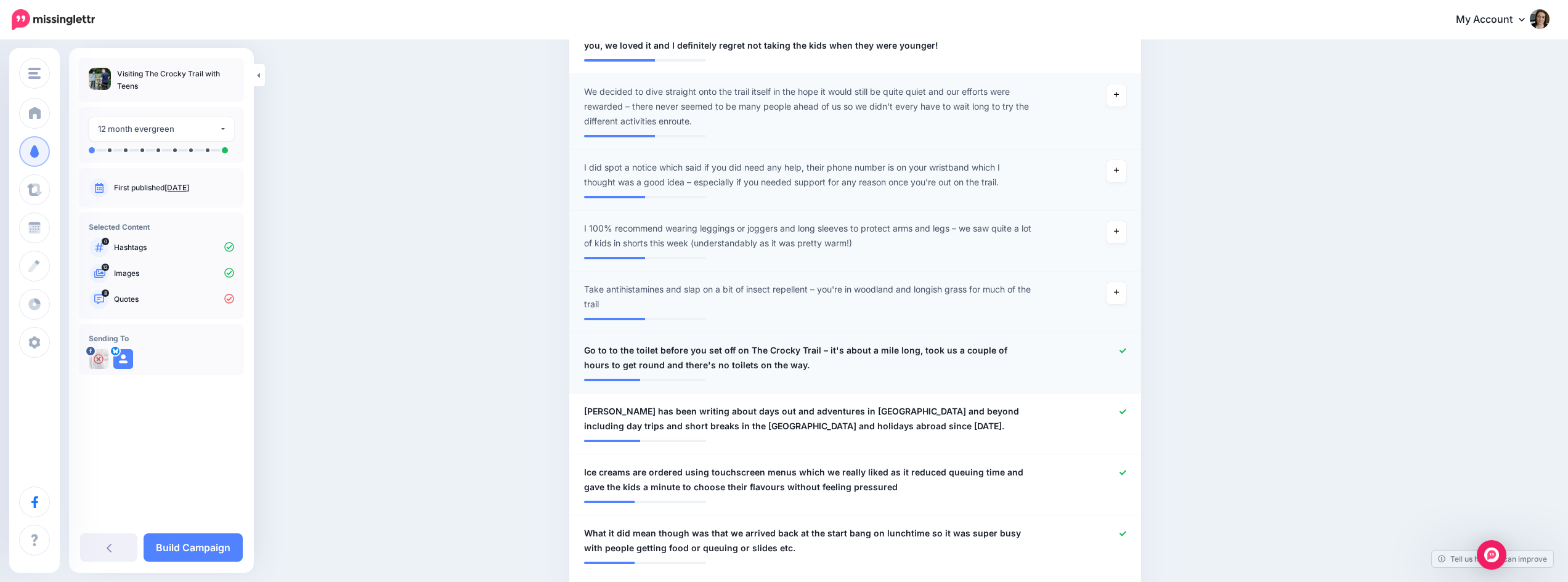
click at [1127, 352] on icon at bounding box center [1123, 351] width 7 height 7
click at [1120, 414] on div at bounding box center [1089, 418] width 93 height 29
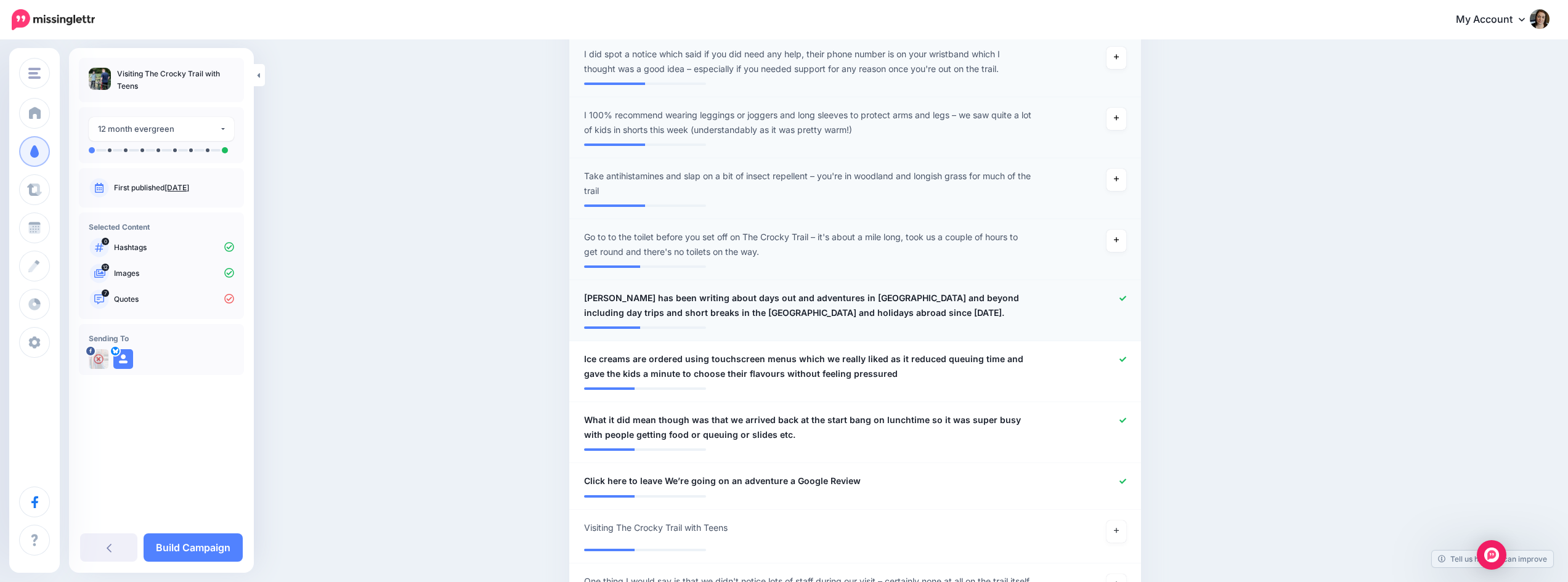
scroll to position [724, 0]
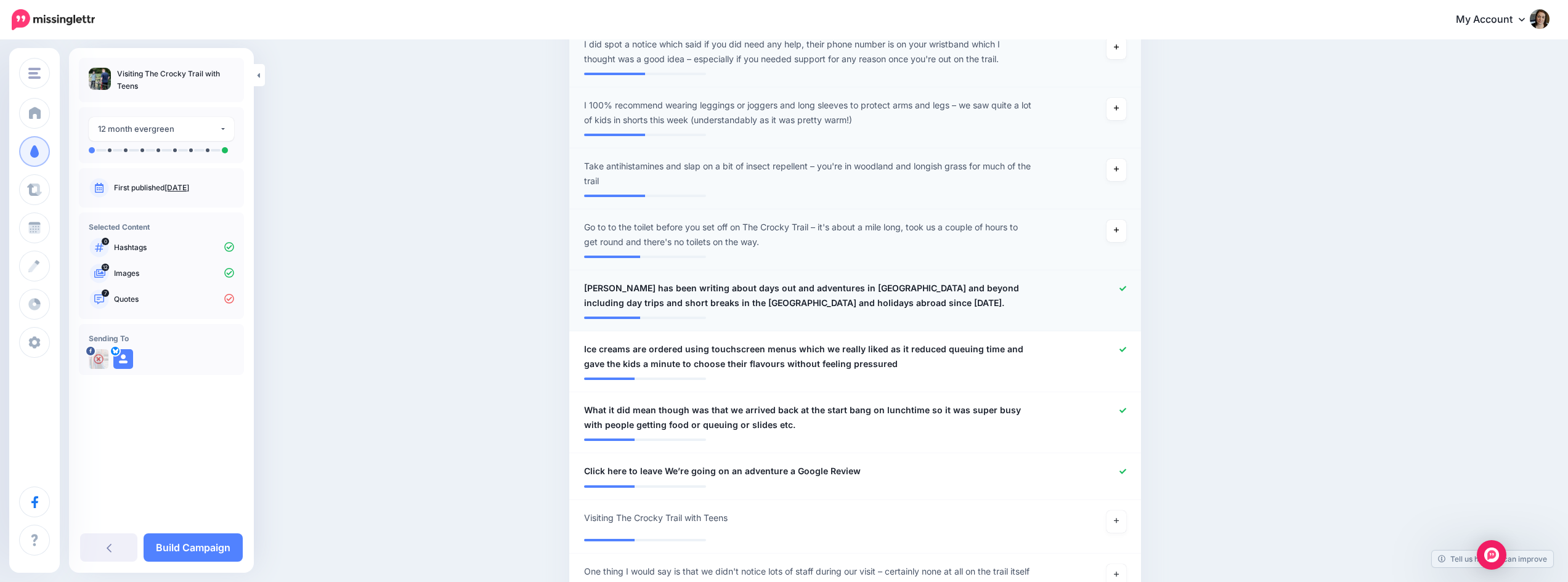
click at [1127, 289] on icon at bounding box center [1123, 289] width 7 height 7
click at [1127, 352] on icon at bounding box center [1123, 349] width 7 height 7
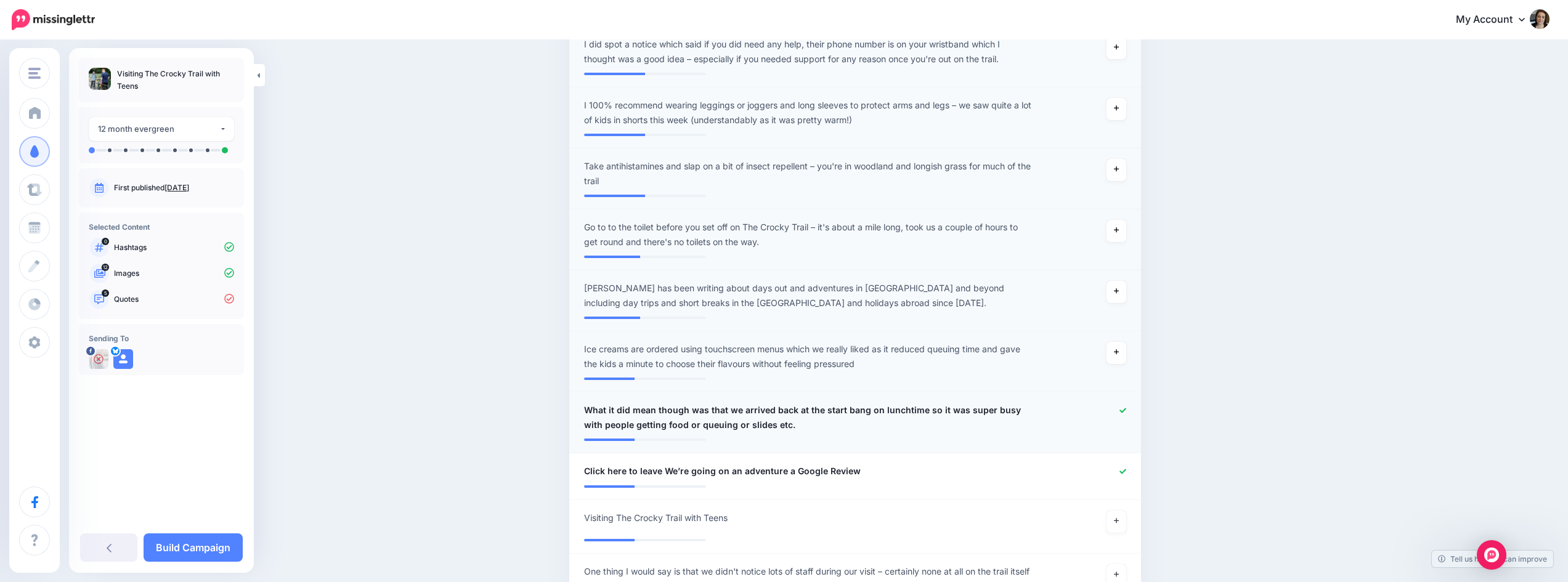
click at [1123, 418] on div at bounding box center [1089, 418] width 93 height 29
click at [1127, 474] on icon at bounding box center [1123, 471] width 7 height 7
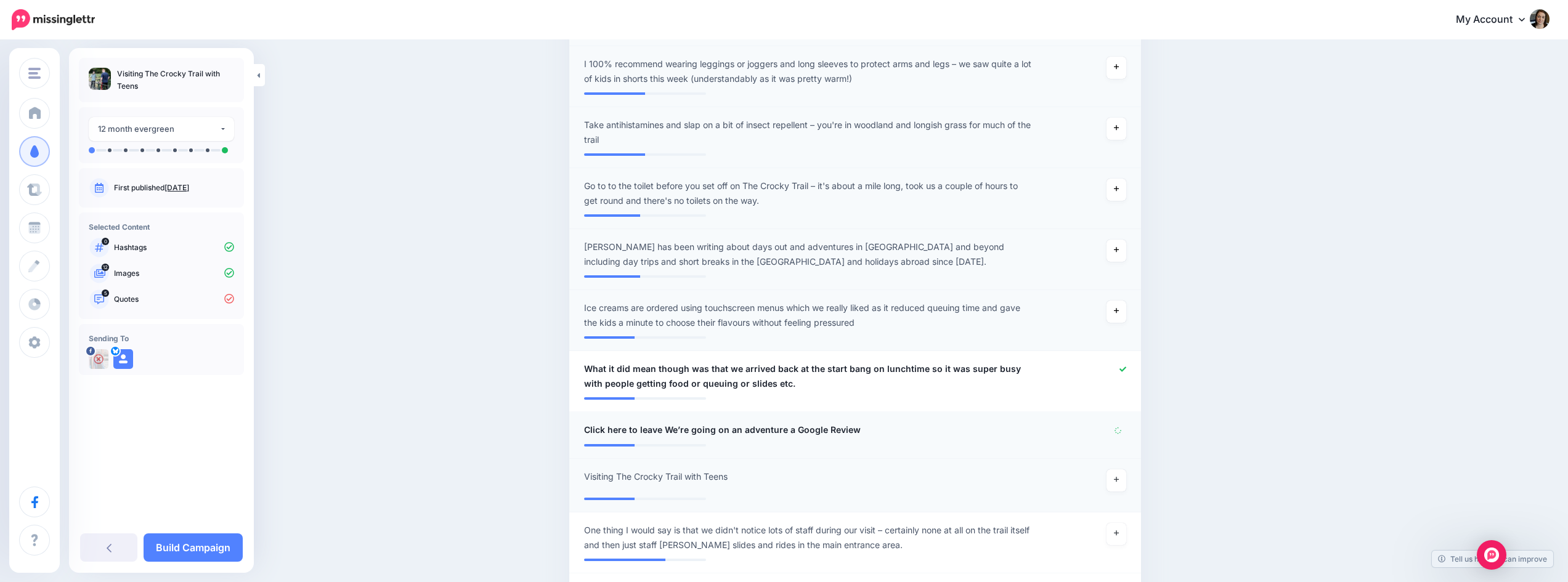
scroll to position [785, 0]
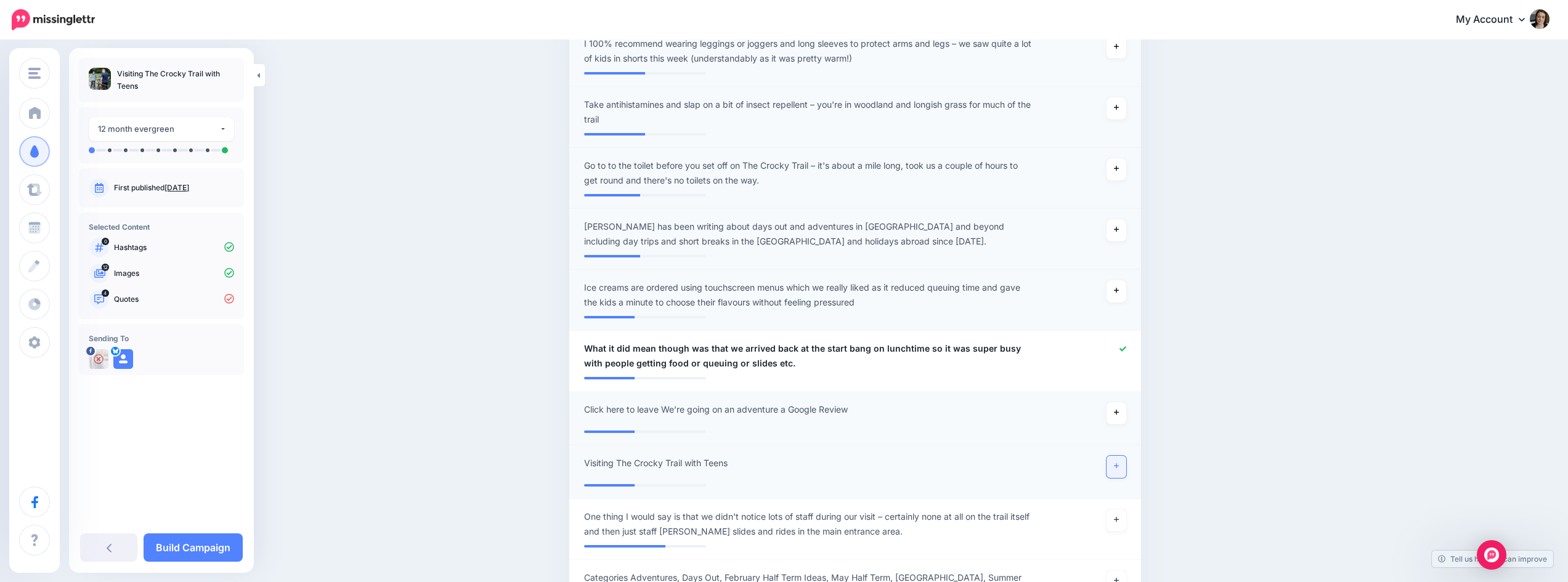
click at [1123, 468] on link at bounding box center [1116, 467] width 20 height 23
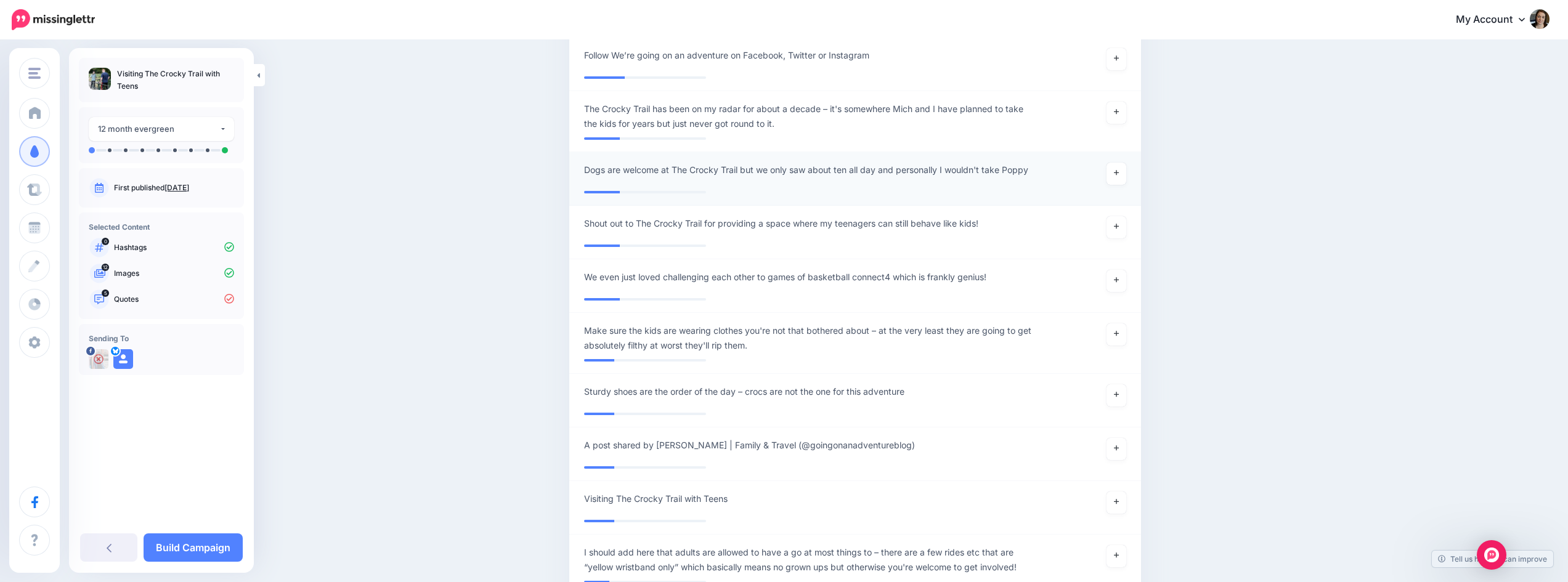
scroll to position [1833, 0]
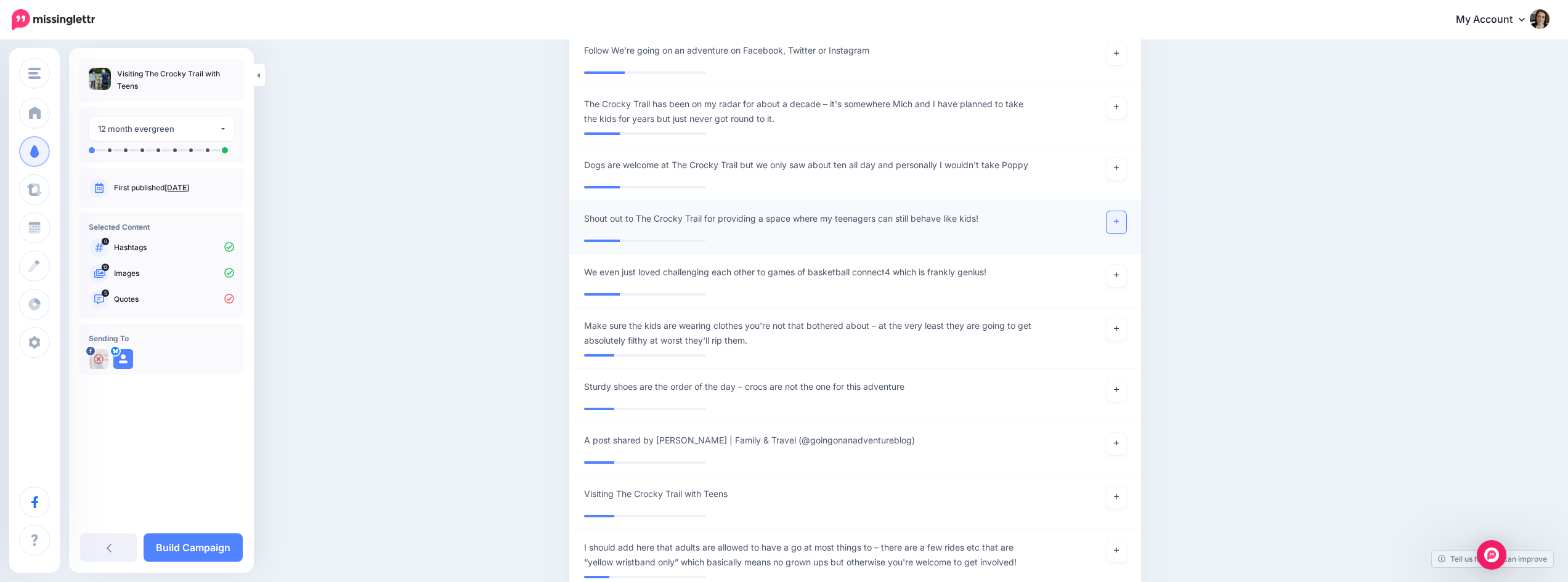
click at [1119, 216] on link at bounding box center [1116, 222] width 20 height 23
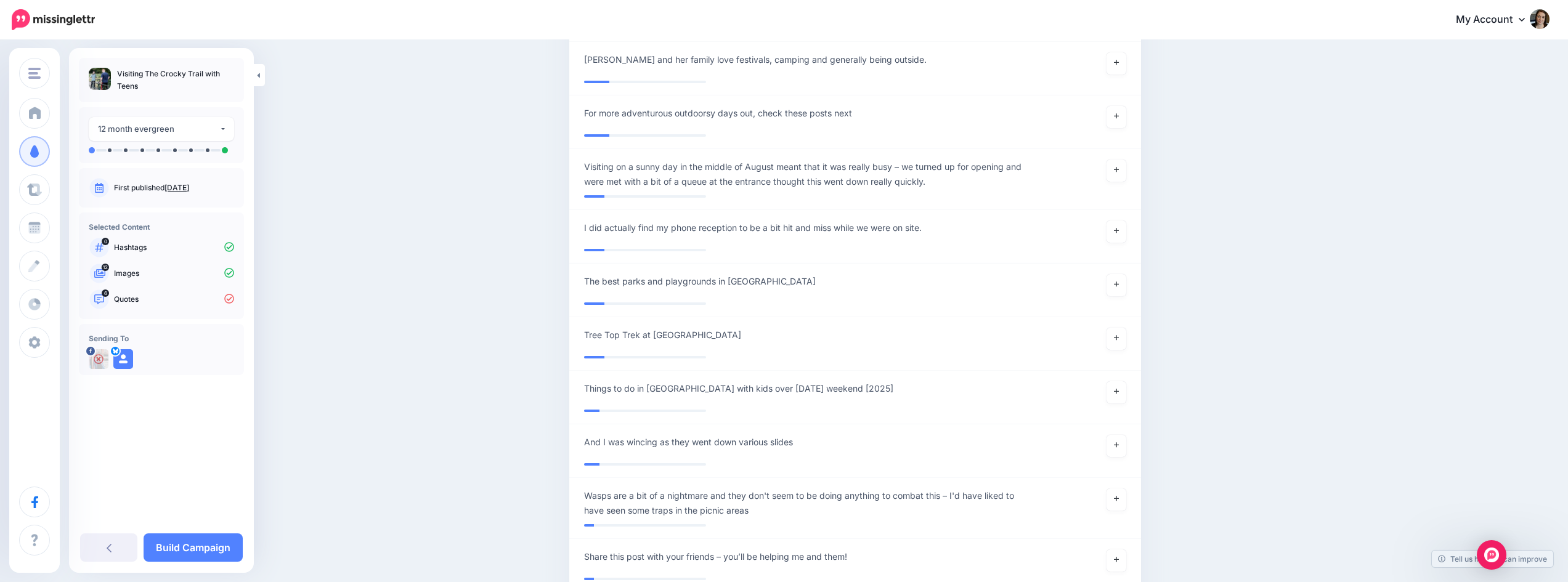
scroll to position [2634, 0]
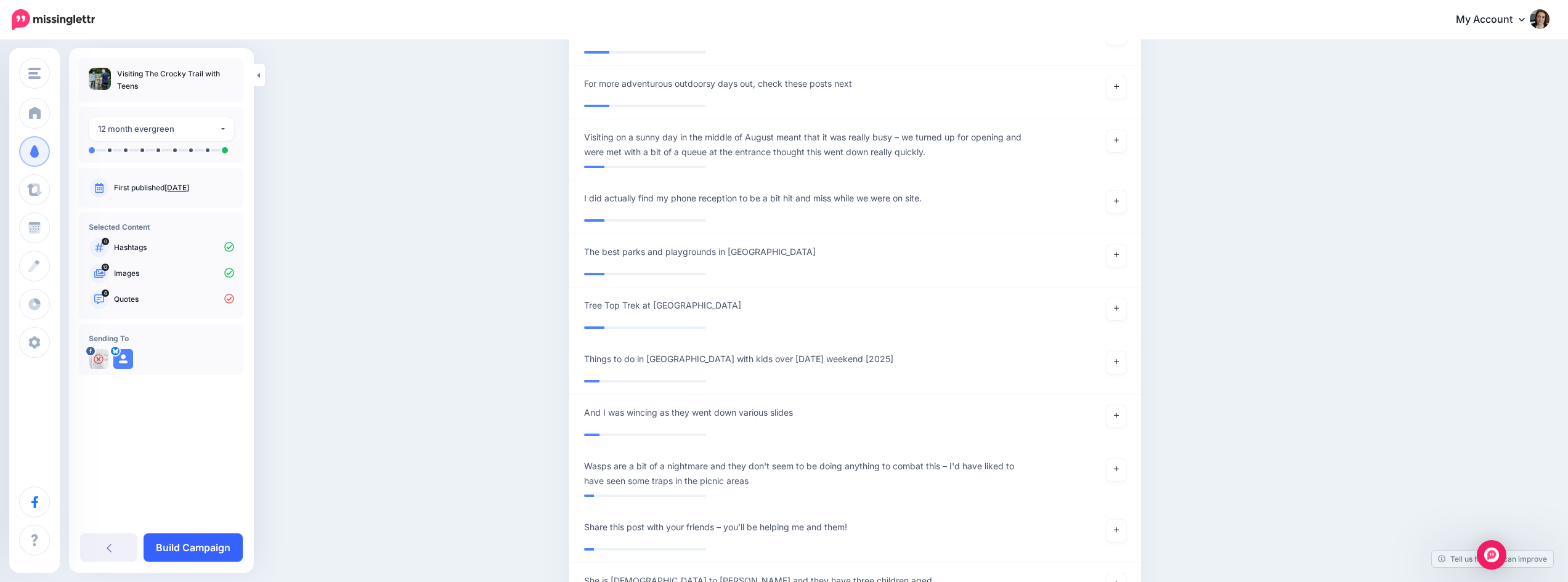
click at [215, 557] on link "Build Campaign" at bounding box center [192, 548] width 99 height 29
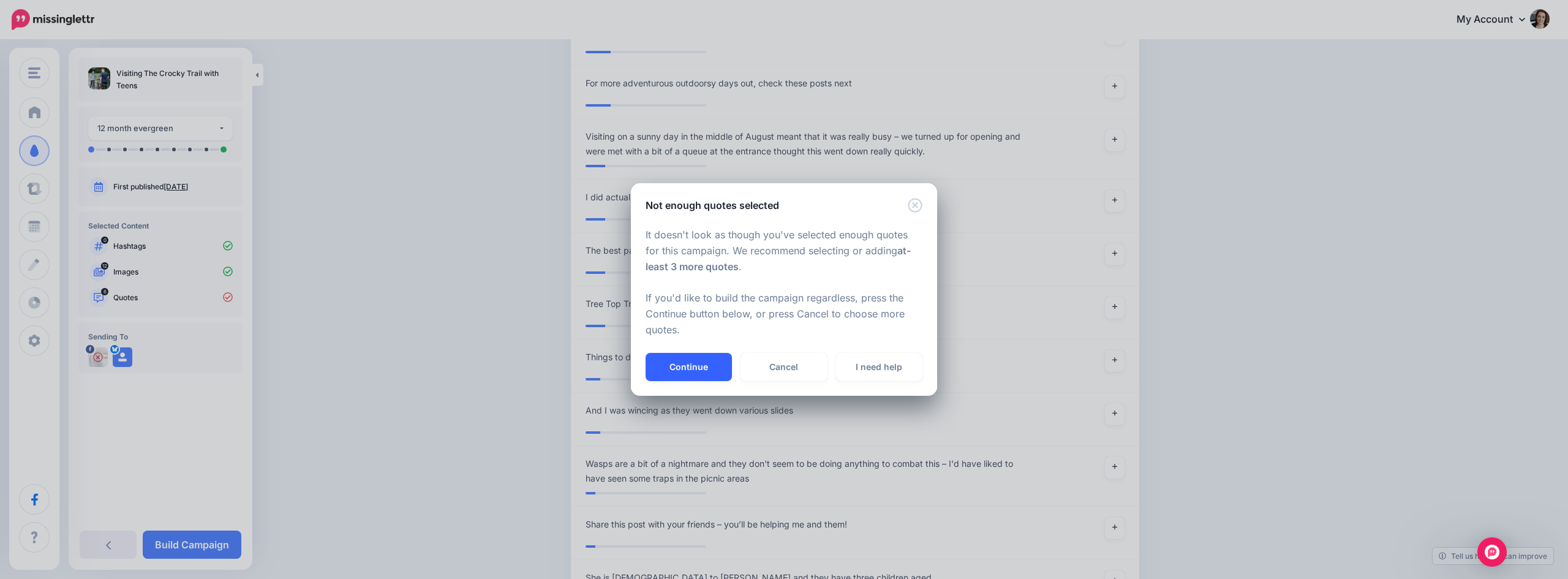
click at [676, 360] on button "Continue" at bounding box center [688, 367] width 86 height 29
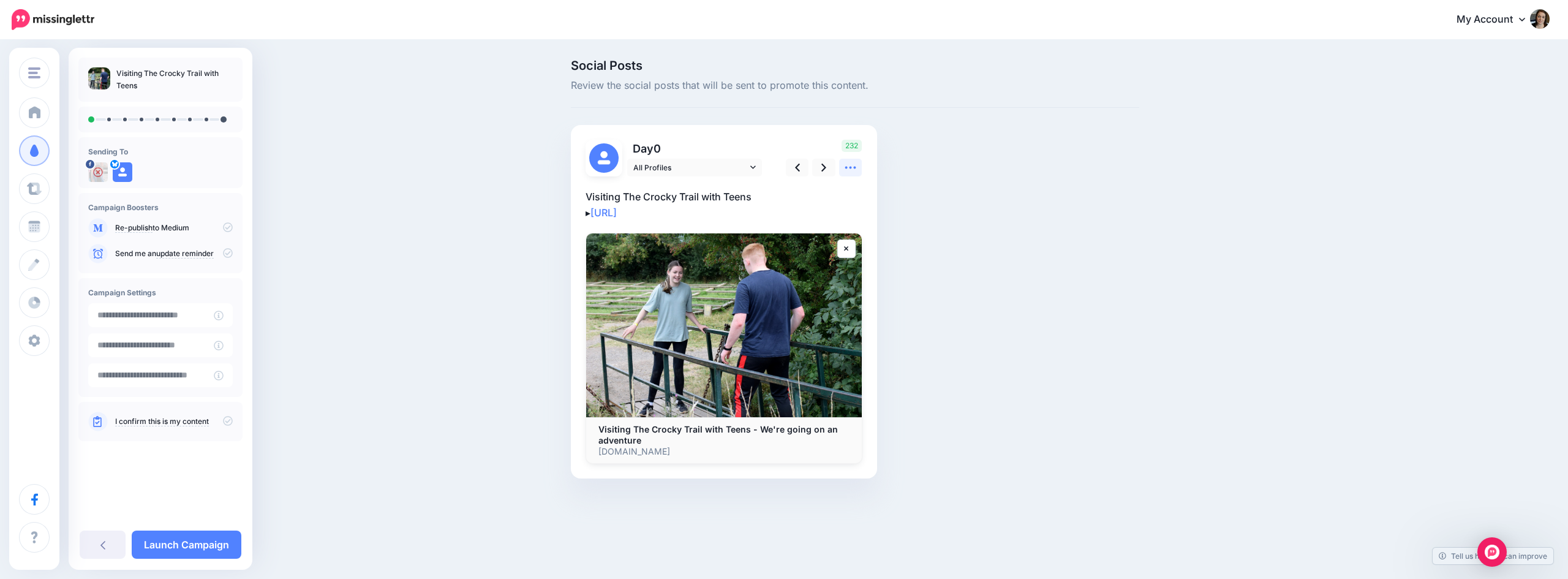
click at [852, 166] on icon at bounding box center [850, 167] width 13 height 13
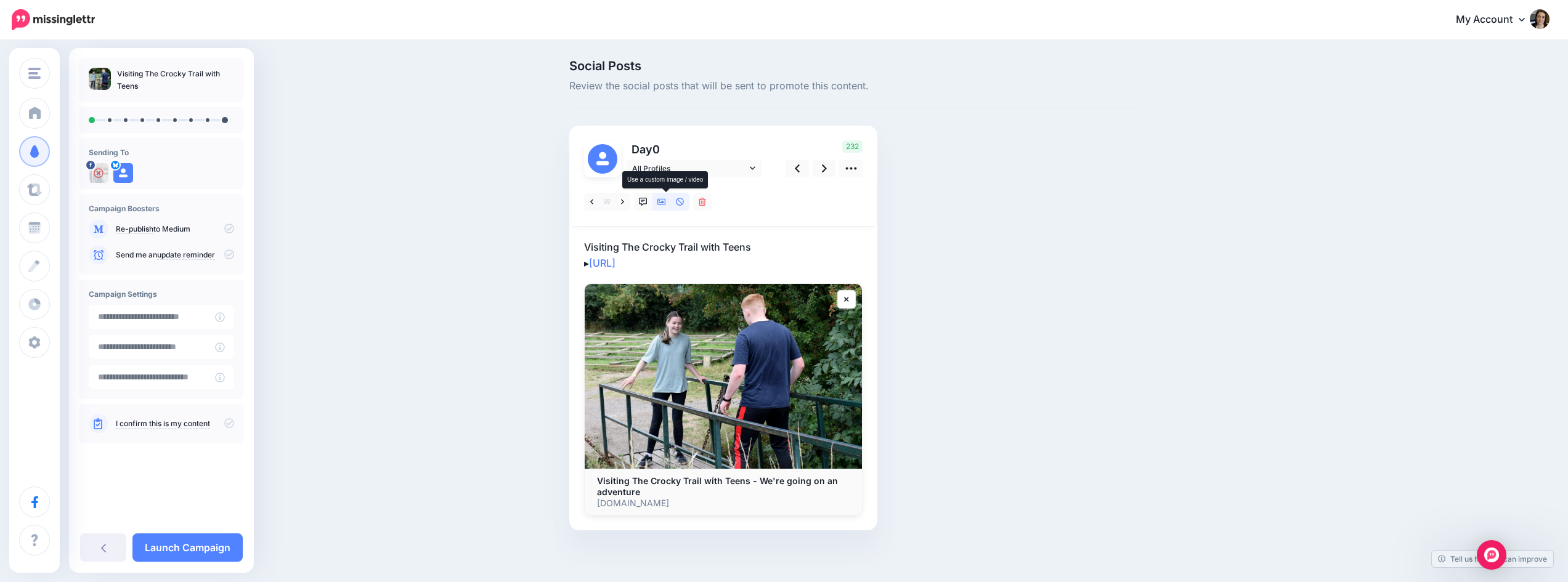
click at [666, 201] on icon at bounding box center [661, 202] width 9 height 9
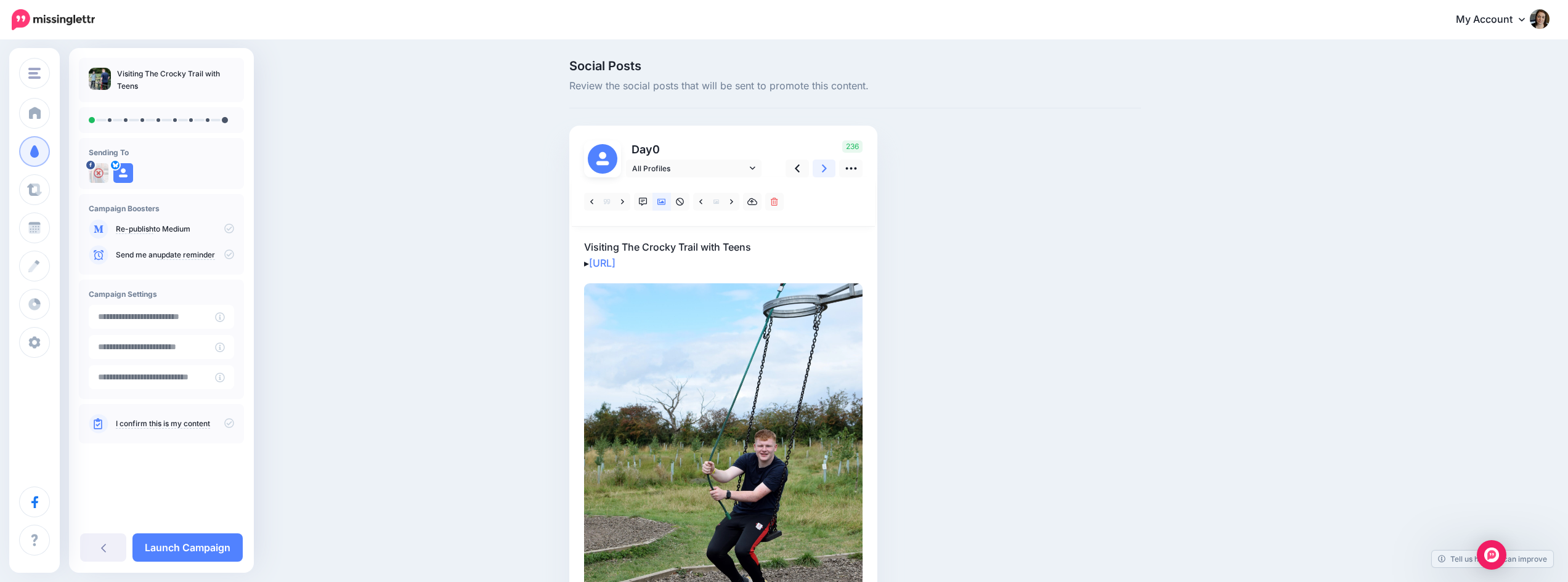
click at [826, 167] on link at bounding box center [824, 169] width 23 height 18
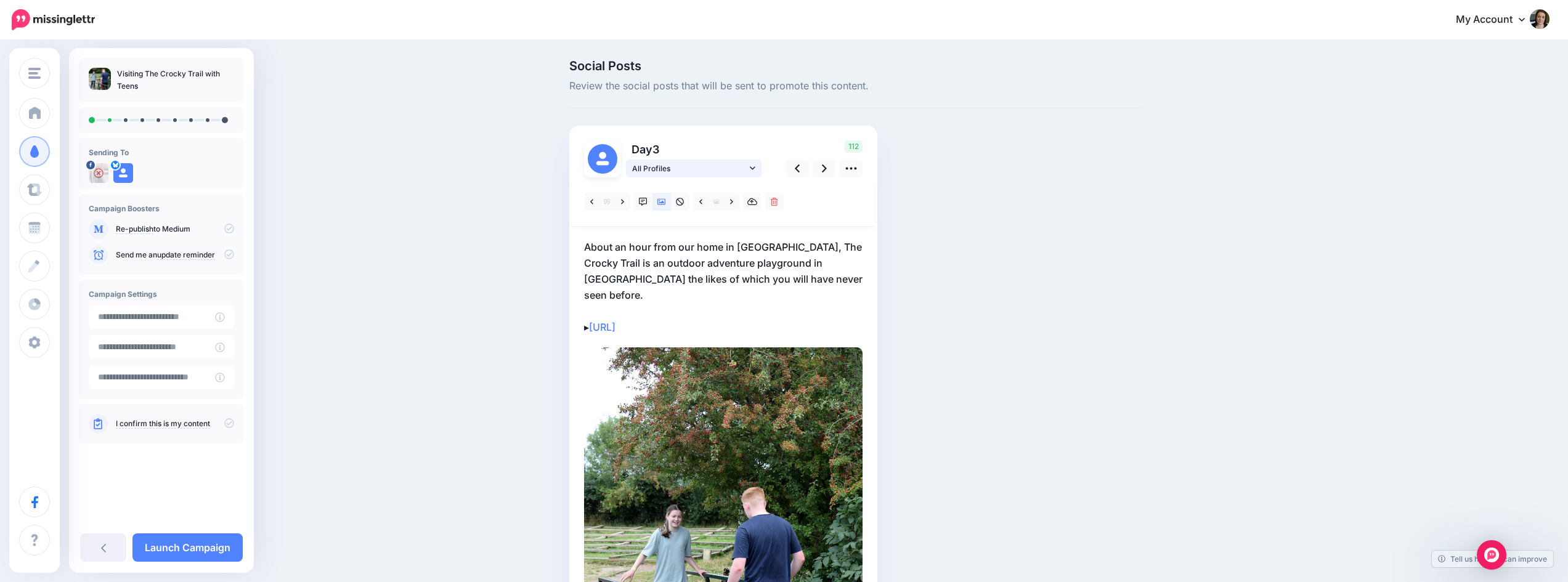
click at [755, 166] on icon at bounding box center [753, 168] width 5 height 9
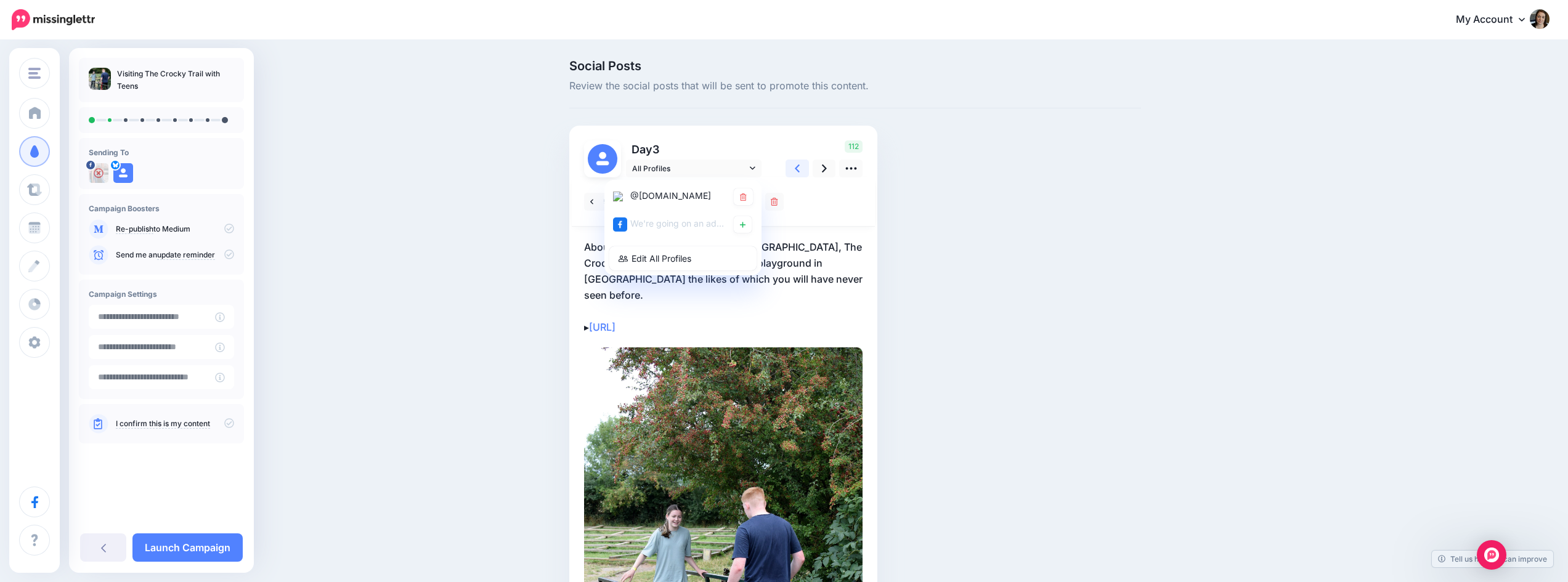
click at [804, 164] on link at bounding box center [797, 169] width 23 height 18
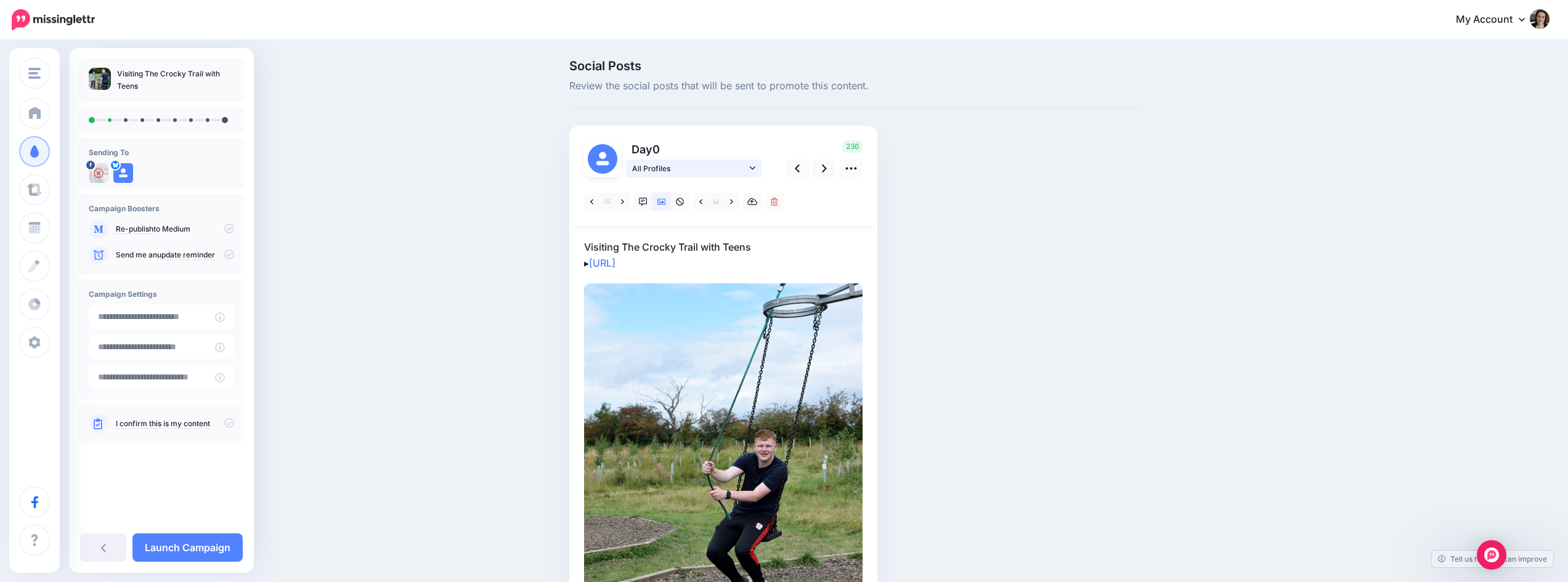
click at [755, 168] on icon at bounding box center [753, 168] width 5 height 9
click at [746, 226] on icon at bounding box center [742, 224] width 5 height 8
click at [827, 169] on icon at bounding box center [824, 168] width 5 height 13
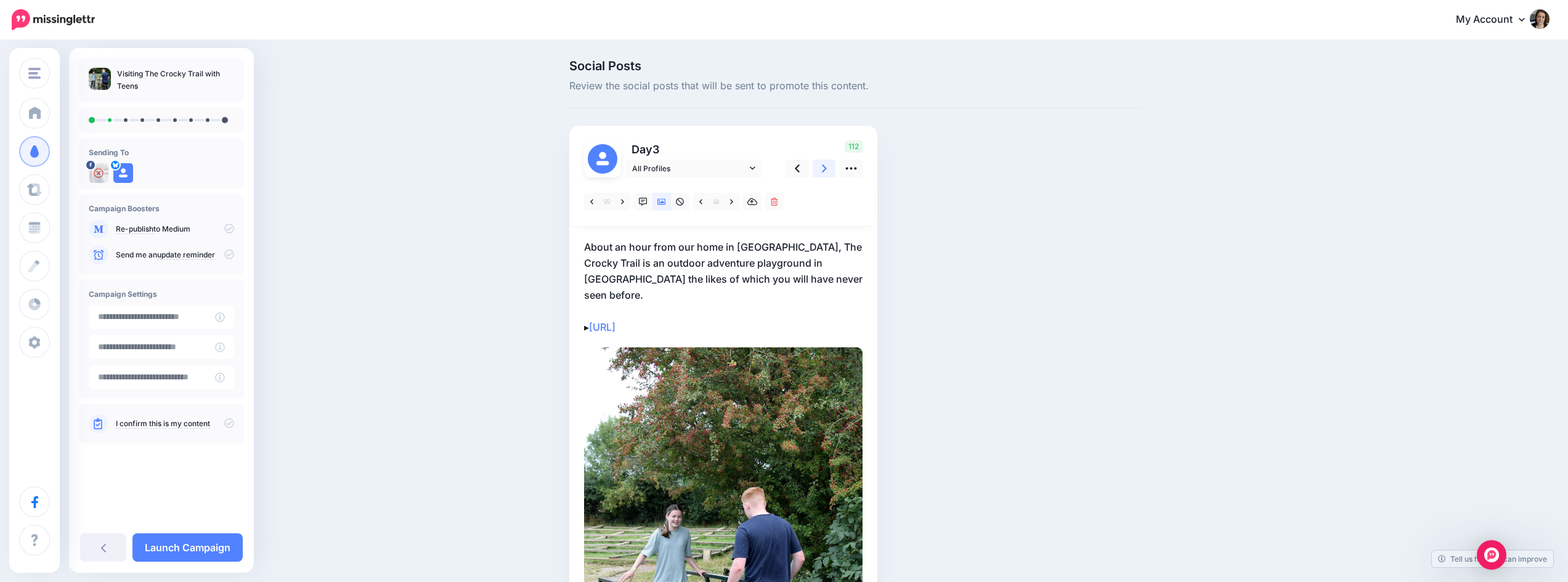
click at [827, 169] on icon at bounding box center [824, 168] width 5 height 13
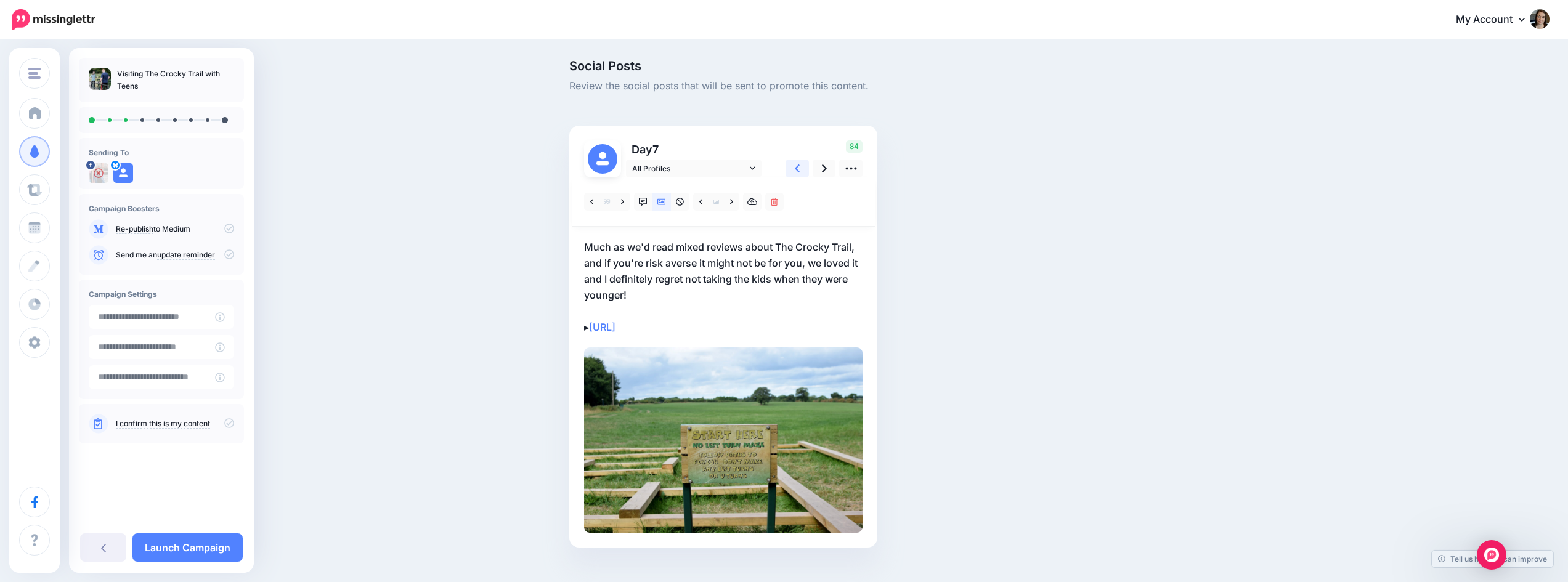
click at [800, 169] on icon at bounding box center [797, 168] width 5 height 13
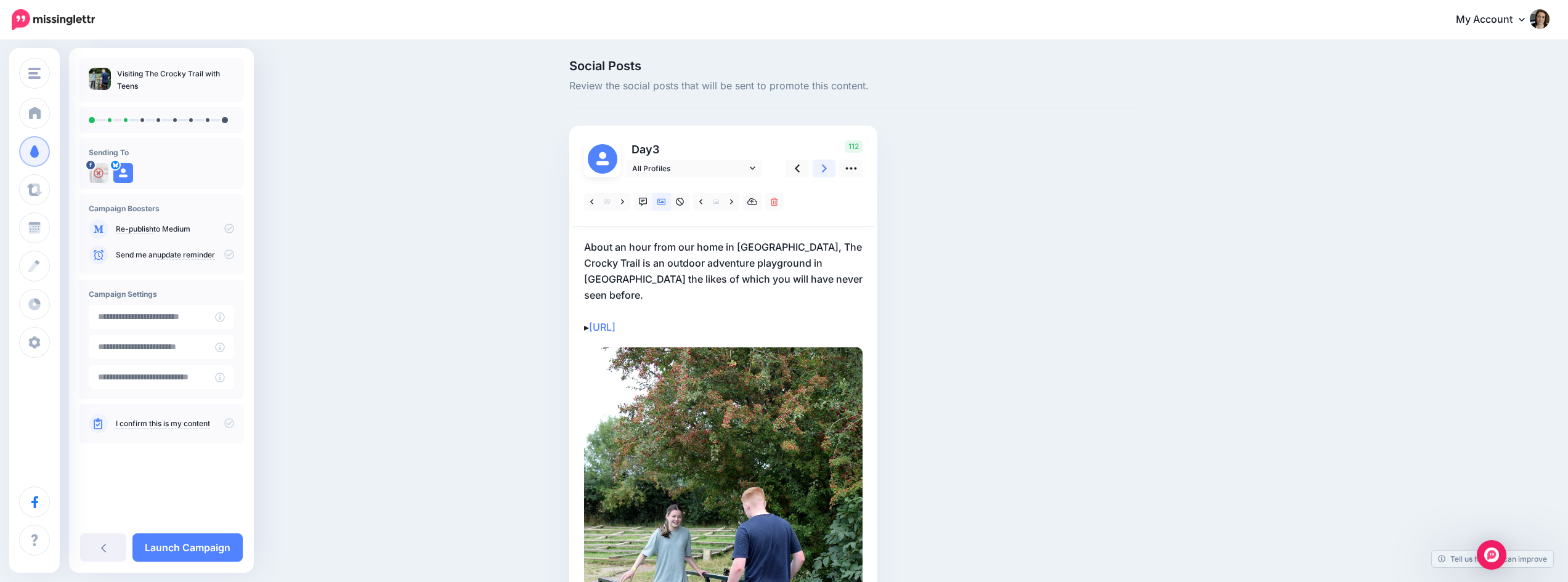
click at [826, 166] on icon at bounding box center [824, 168] width 5 height 13
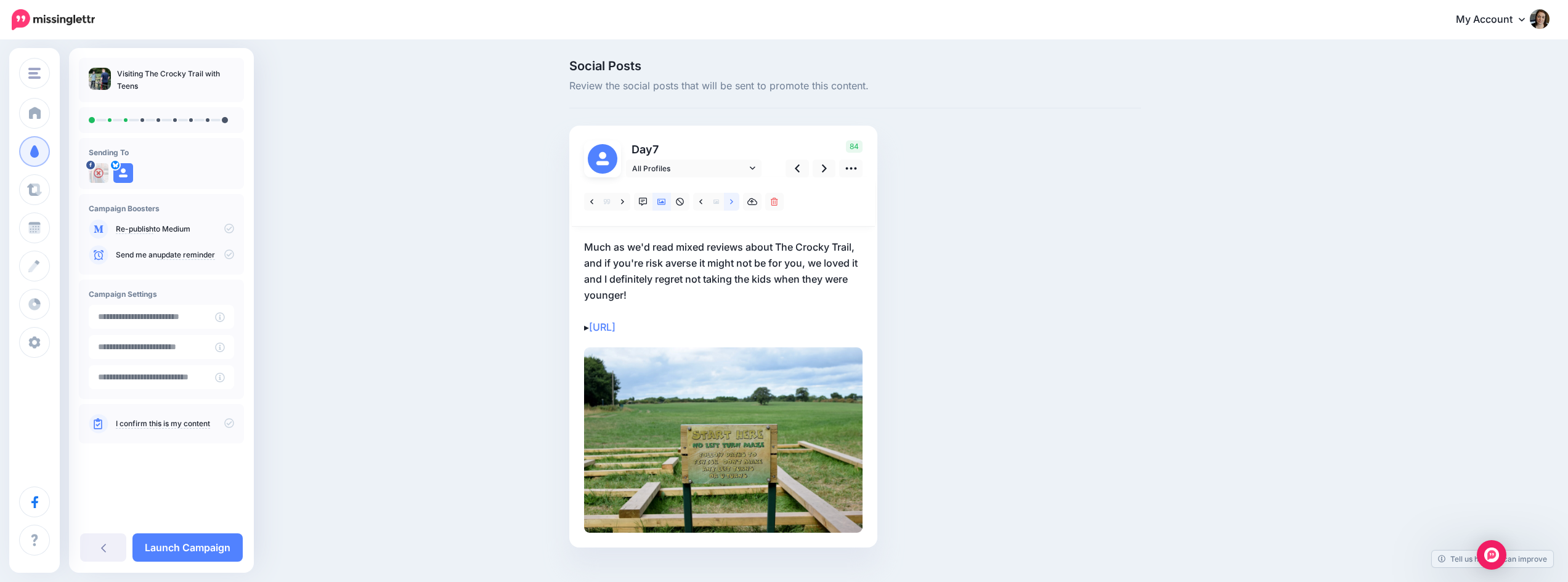
click at [734, 201] on link at bounding box center [731, 202] width 16 height 18
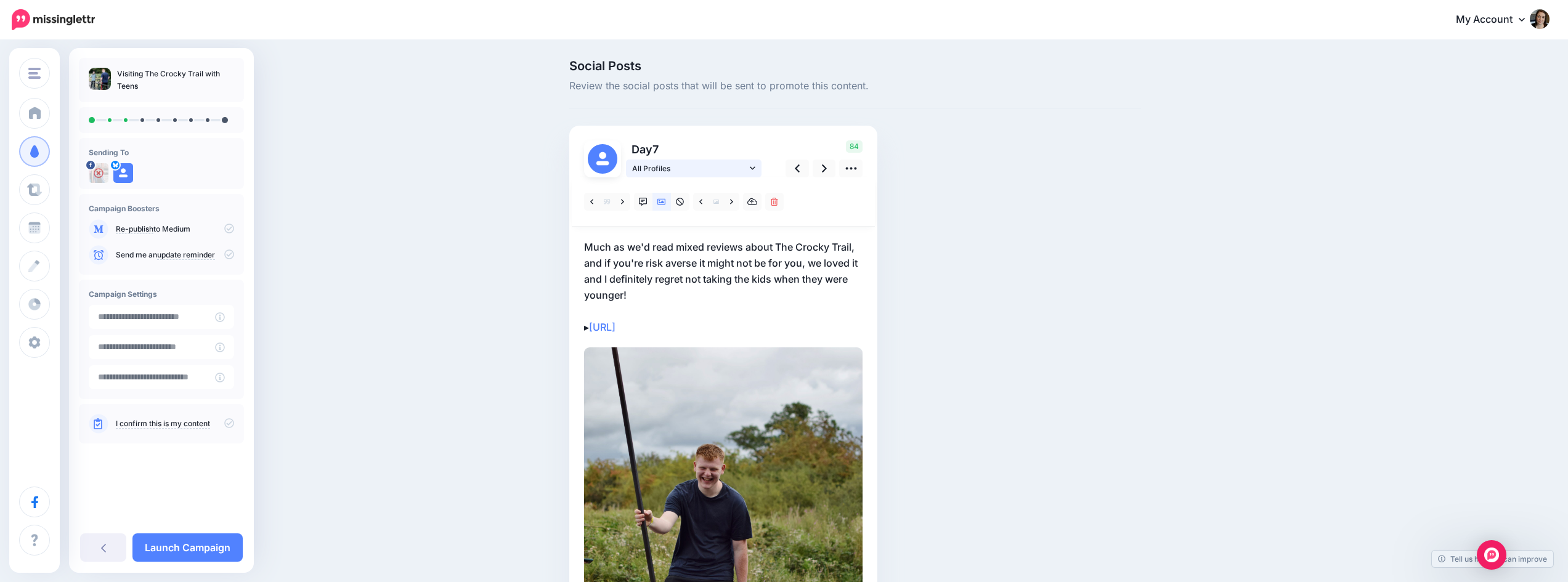
click at [760, 166] on link "All Profiles" at bounding box center [693, 169] width 136 height 18
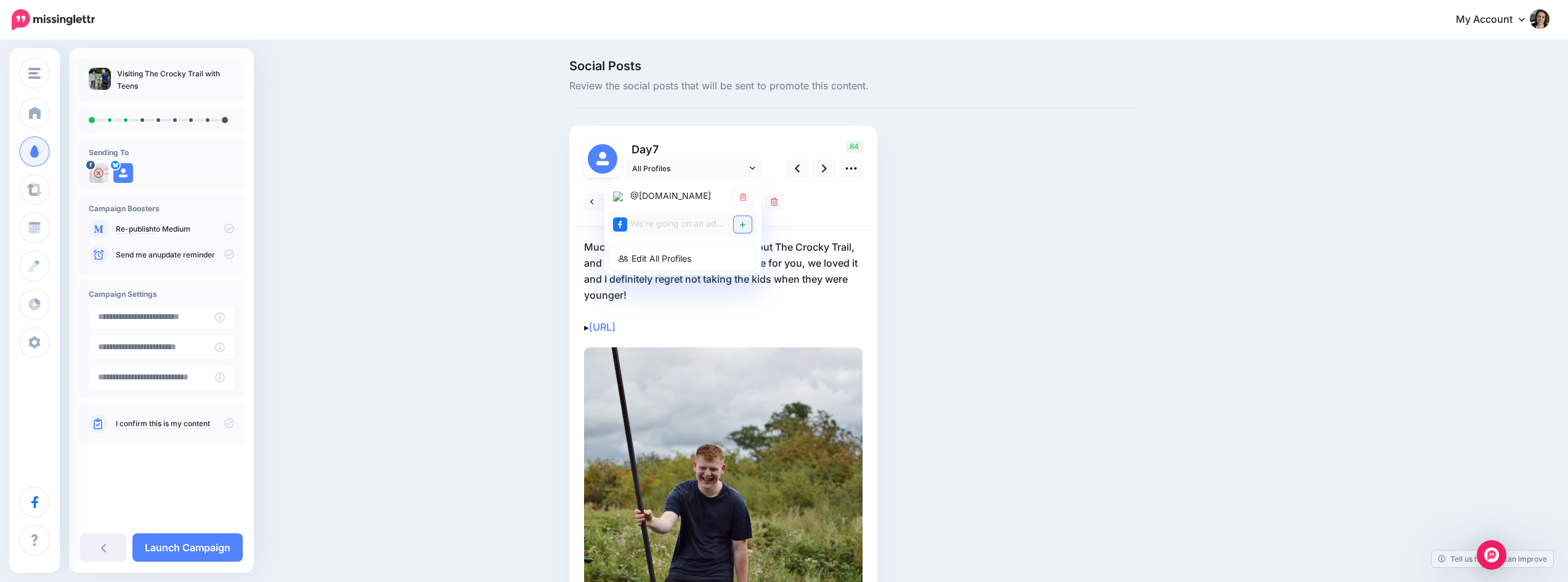
click at [746, 226] on icon at bounding box center [742, 224] width 5 height 8
click at [827, 169] on icon at bounding box center [824, 168] width 5 height 13
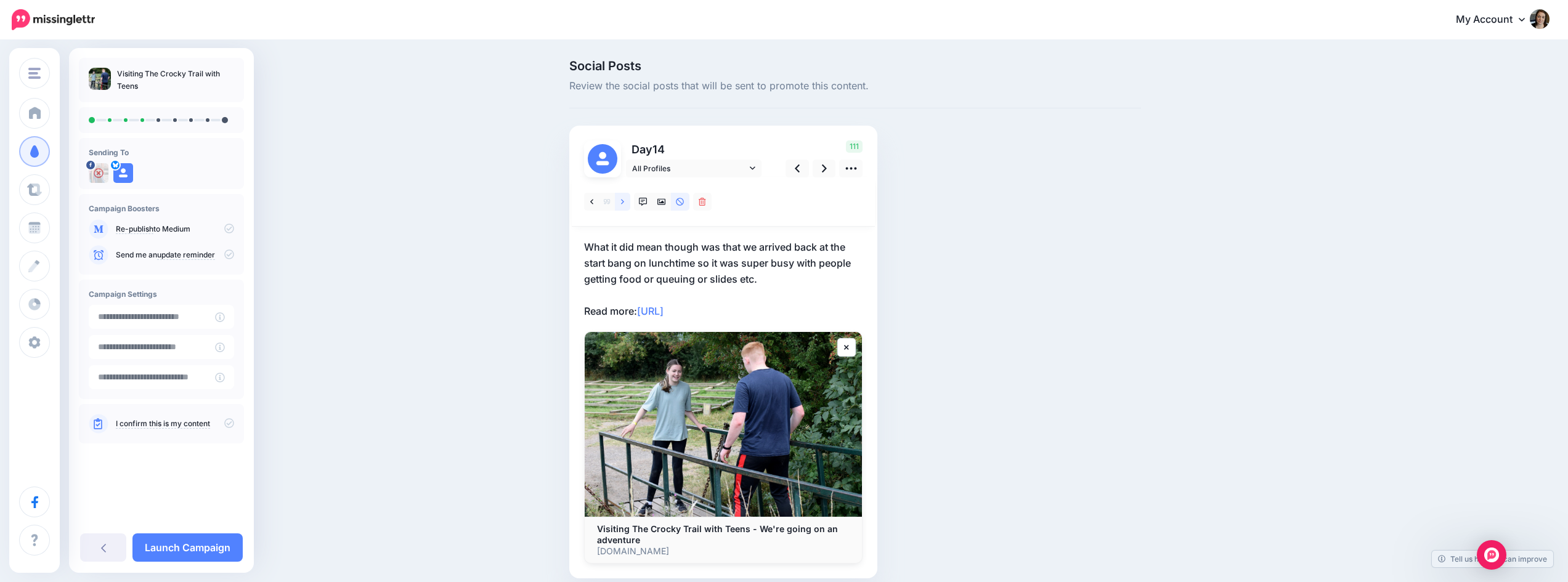
click at [625, 200] on link at bounding box center [622, 202] width 16 height 18
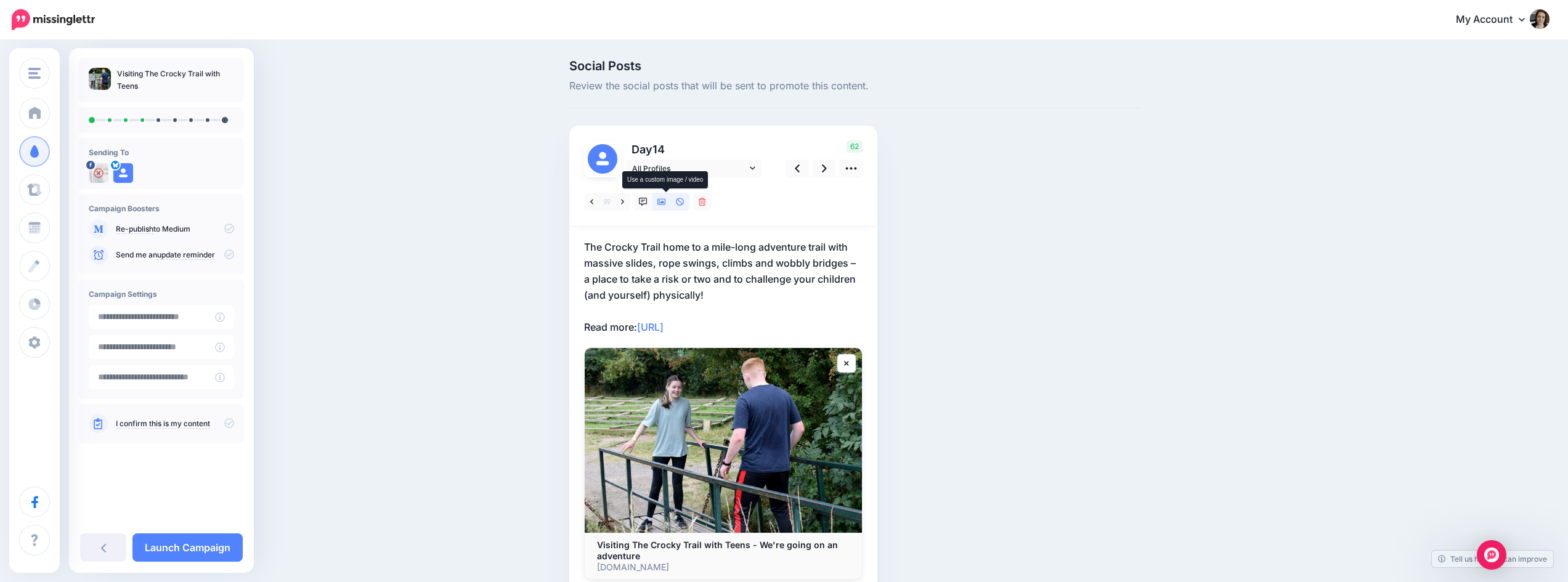
click at [666, 203] on icon at bounding box center [661, 202] width 9 height 6
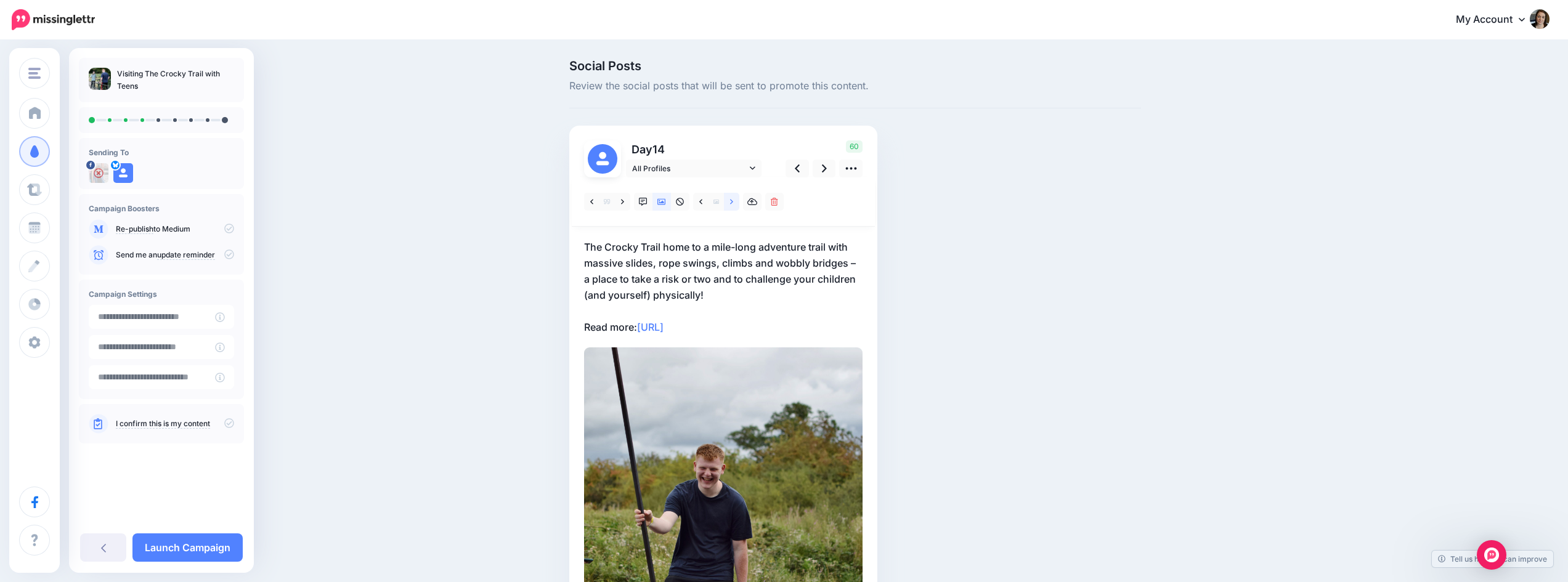
click at [734, 203] on icon at bounding box center [731, 201] width 3 height 5
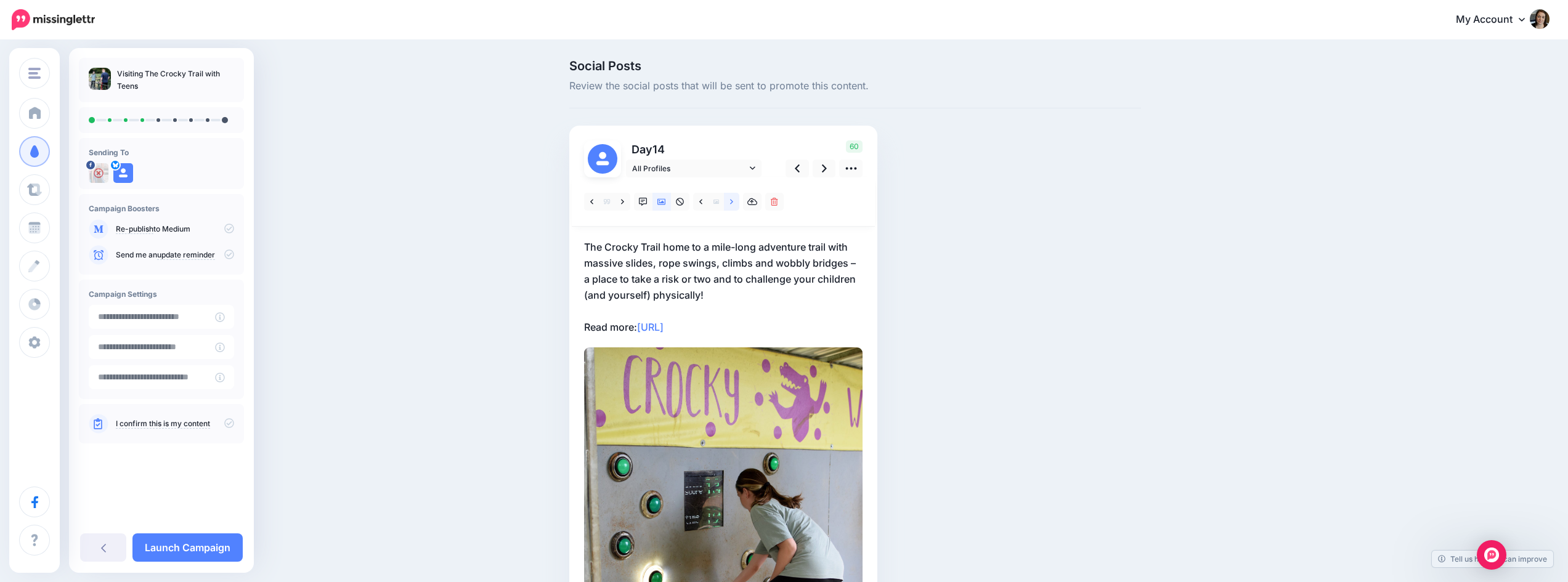
click at [734, 203] on icon at bounding box center [731, 201] width 3 height 5
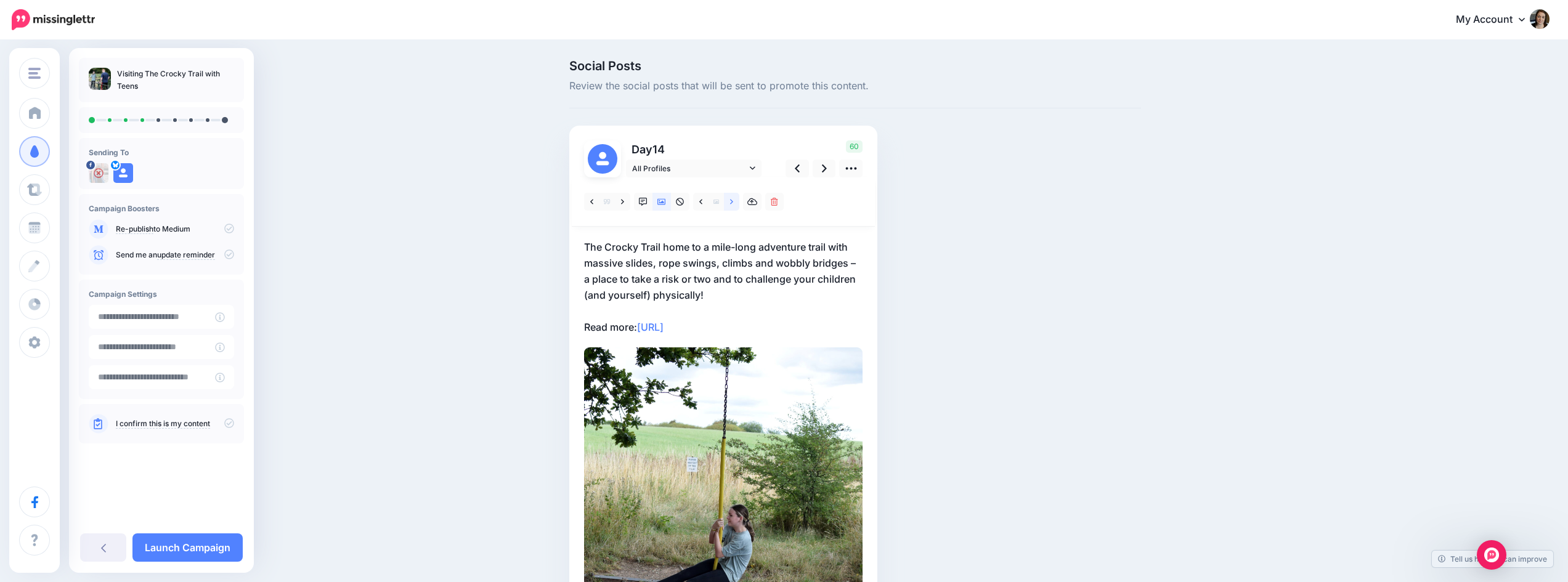
click at [734, 203] on icon at bounding box center [731, 201] width 3 height 5
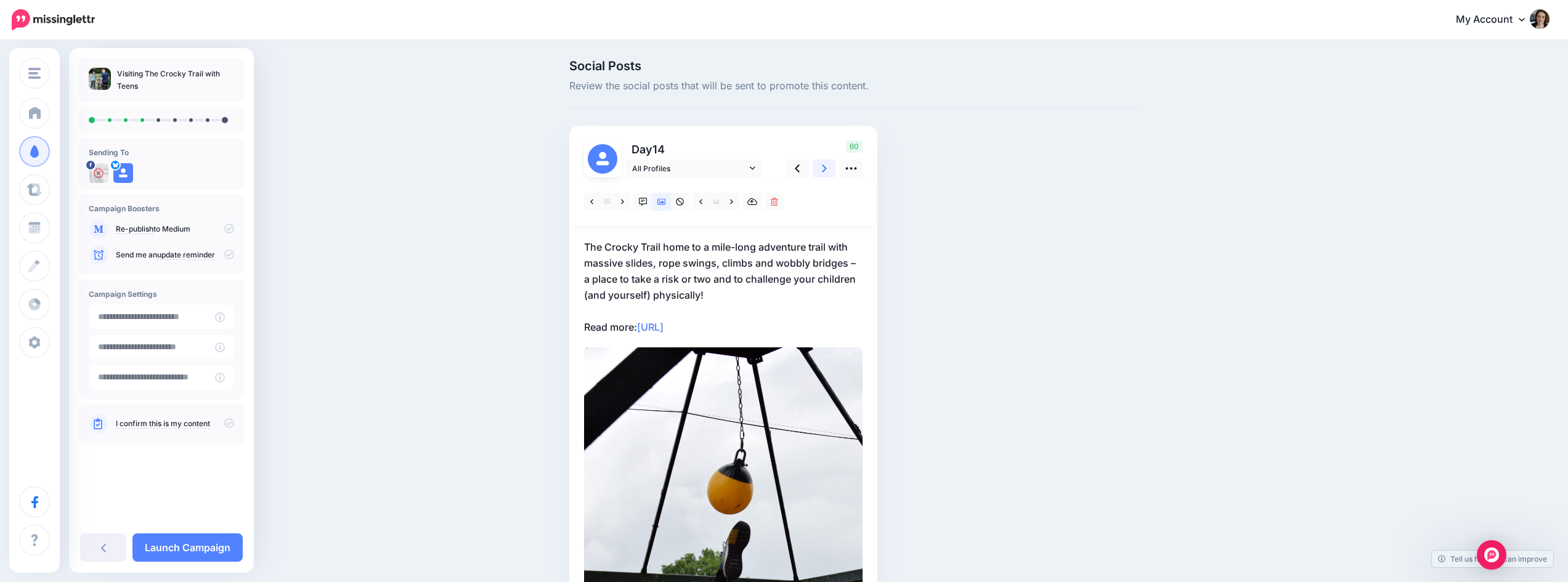
click at [827, 169] on icon at bounding box center [824, 169] width 5 height 8
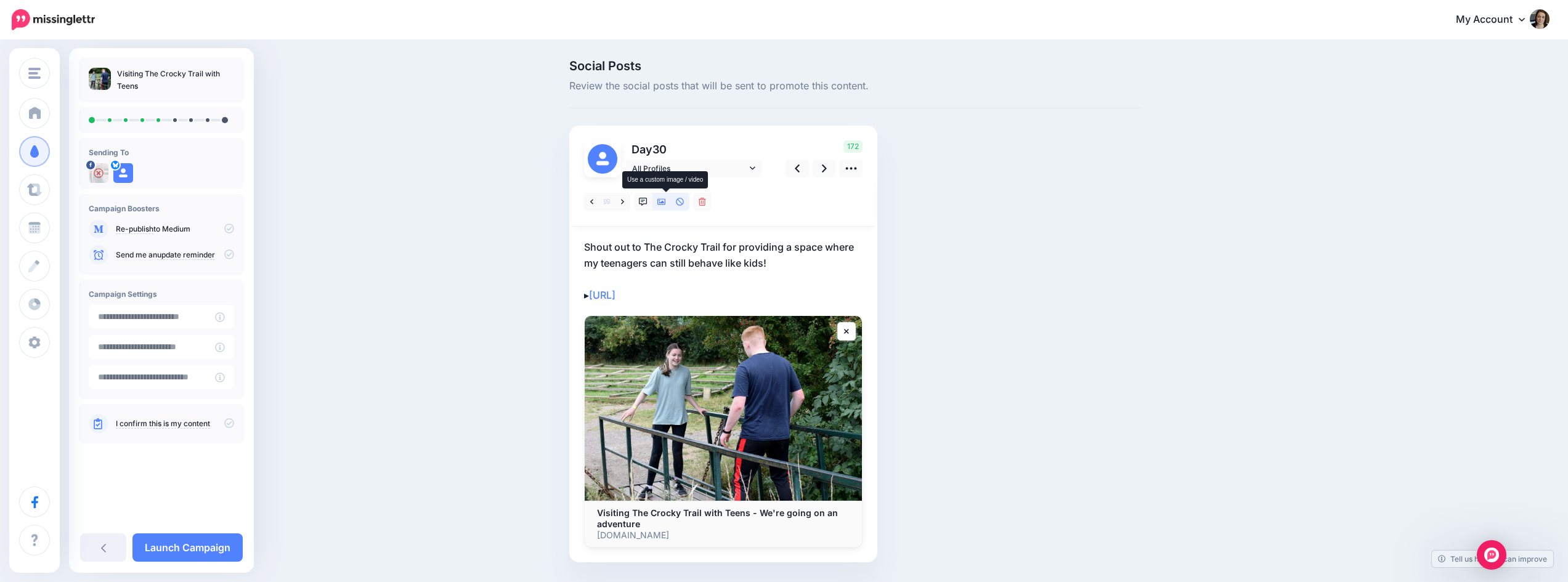
click at [666, 201] on icon at bounding box center [661, 202] width 9 height 6
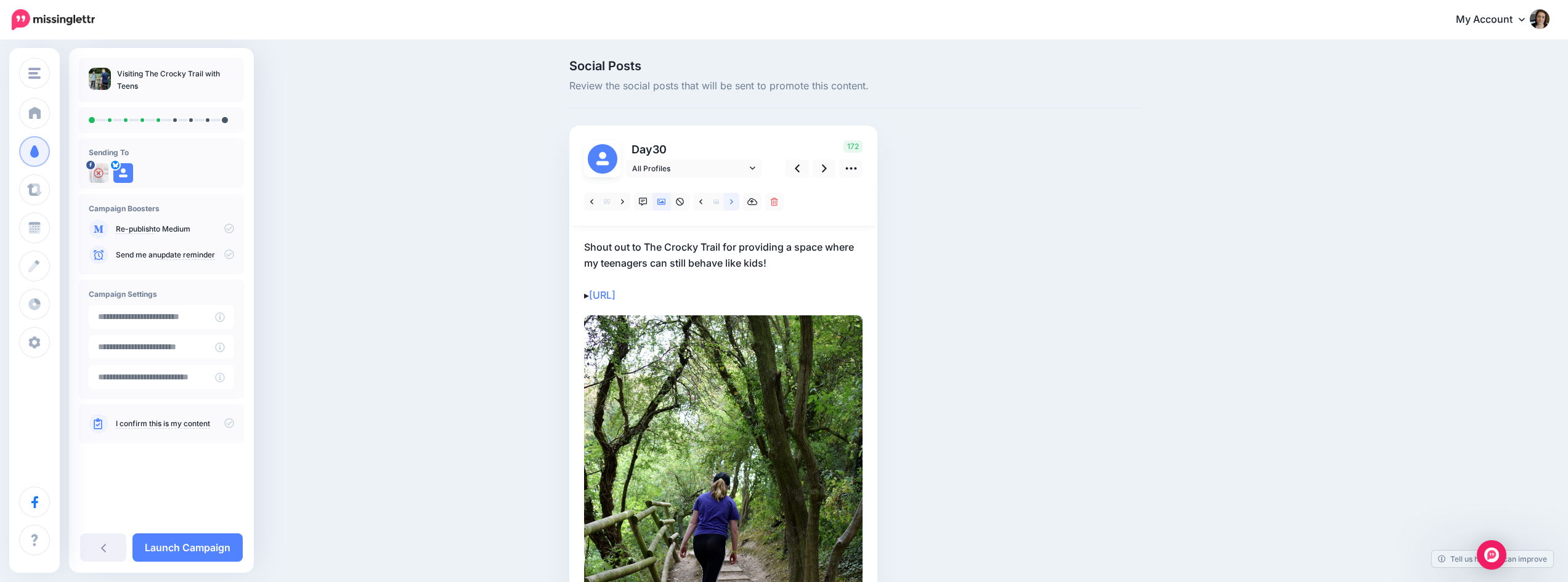
click at [734, 202] on icon at bounding box center [731, 201] width 3 height 5
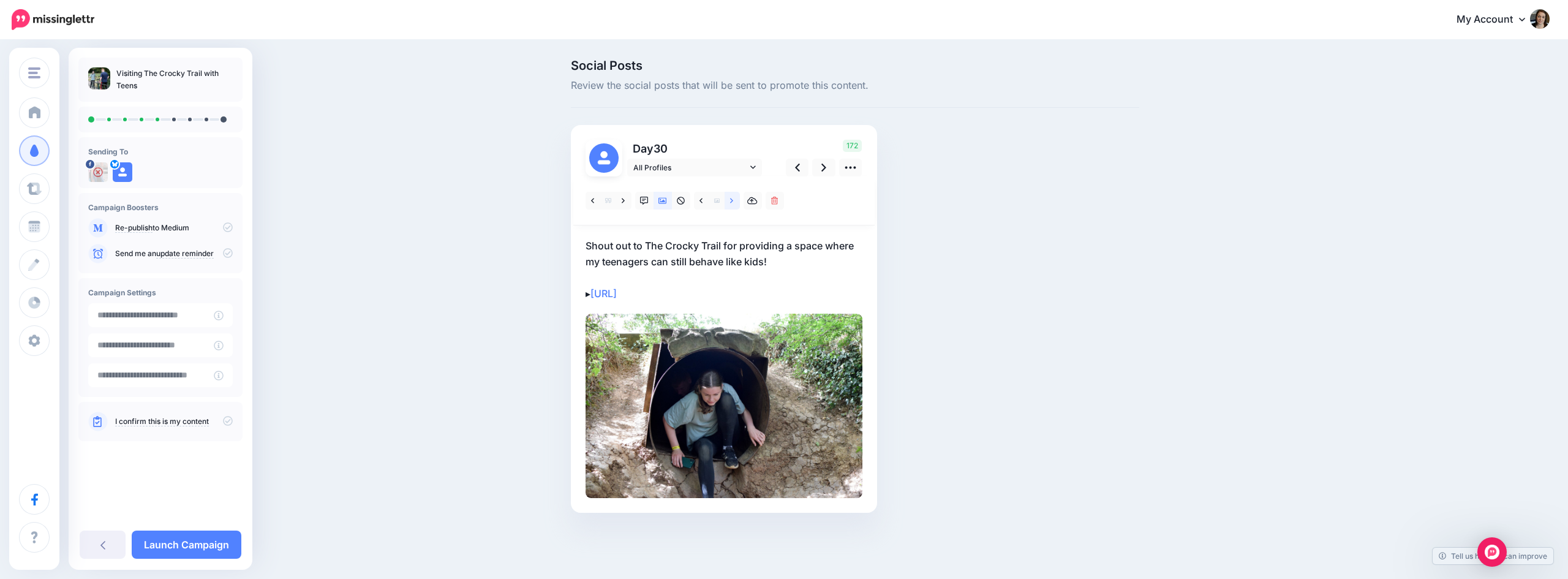
click at [733, 201] on icon at bounding box center [731, 200] width 3 height 5
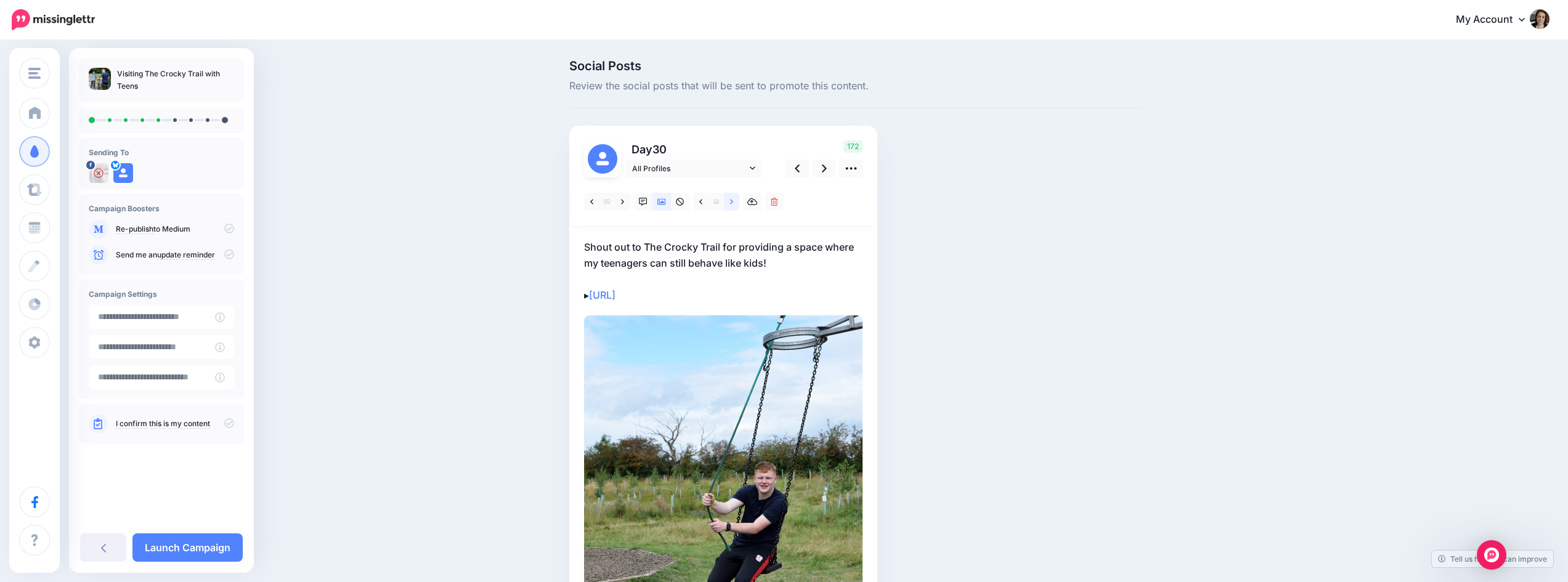
click at [734, 202] on icon at bounding box center [731, 201] width 3 height 5
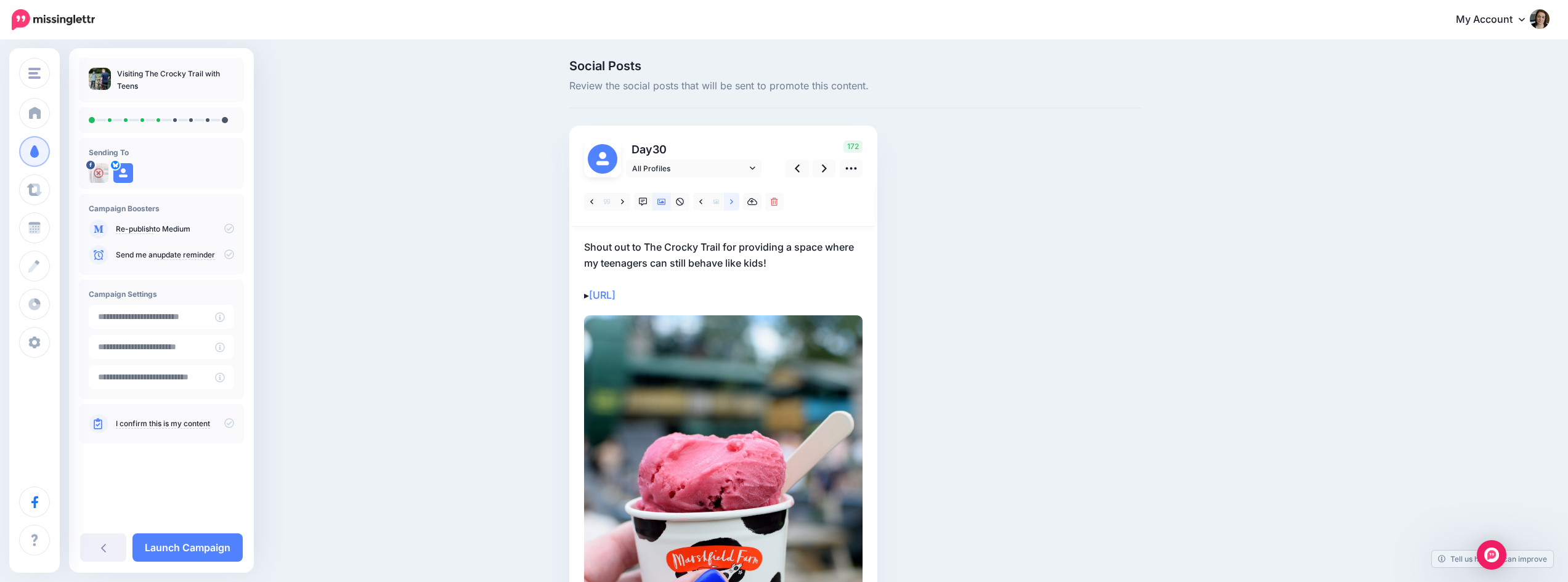
click at [734, 202] on icon at bounding box center [731, 201] width 3 height 5
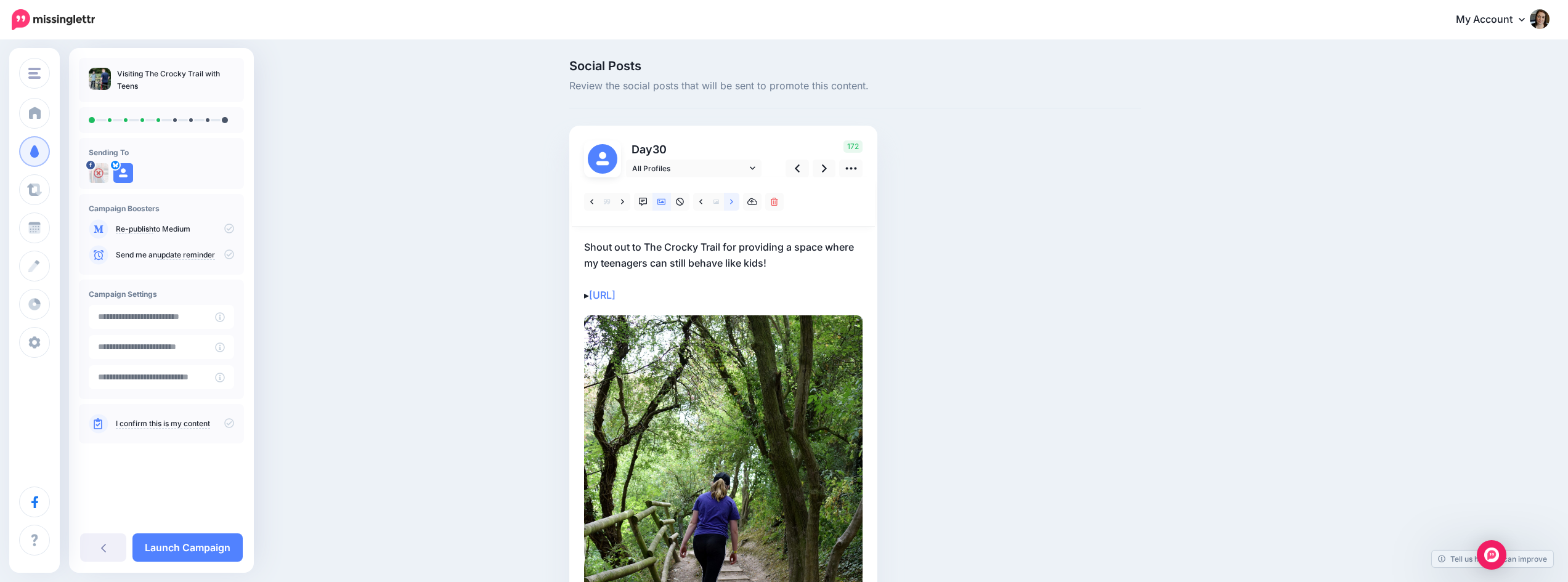
click at [734, 202] on icon at bounding box center [731, 201] width 3 height 5
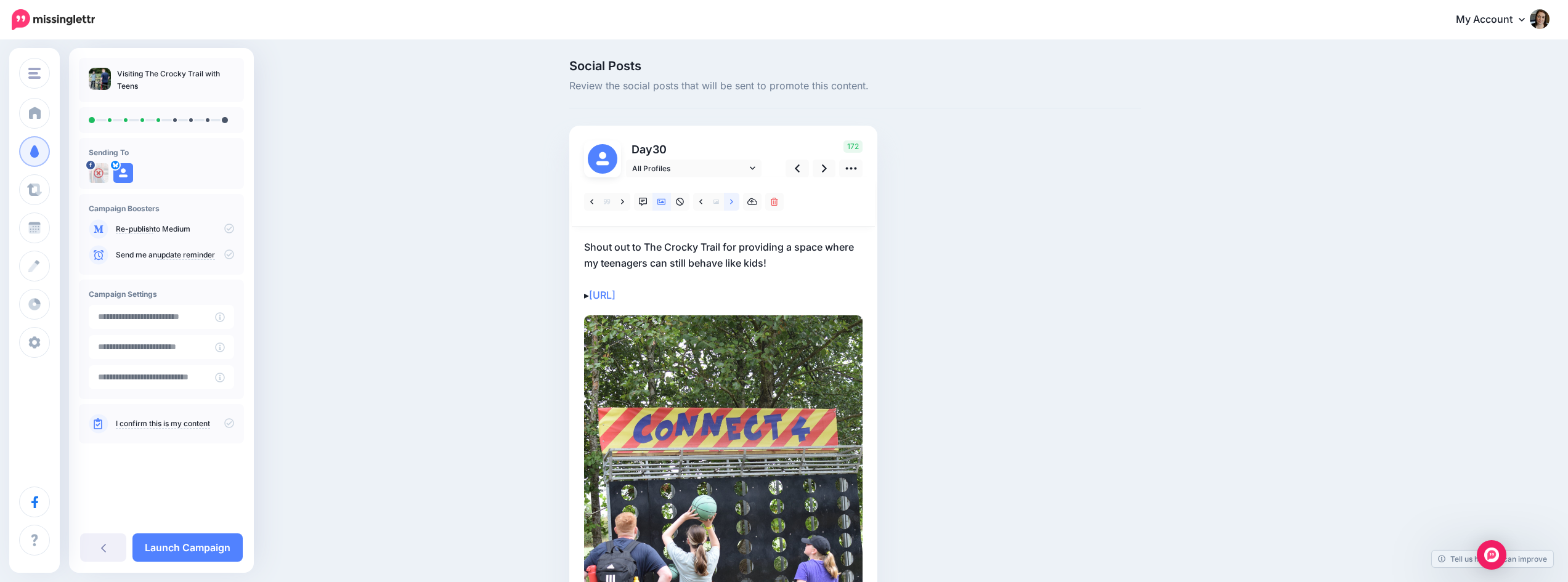
click at [734, 202] on icon at bounding box center [731, 201] width 3 height 5
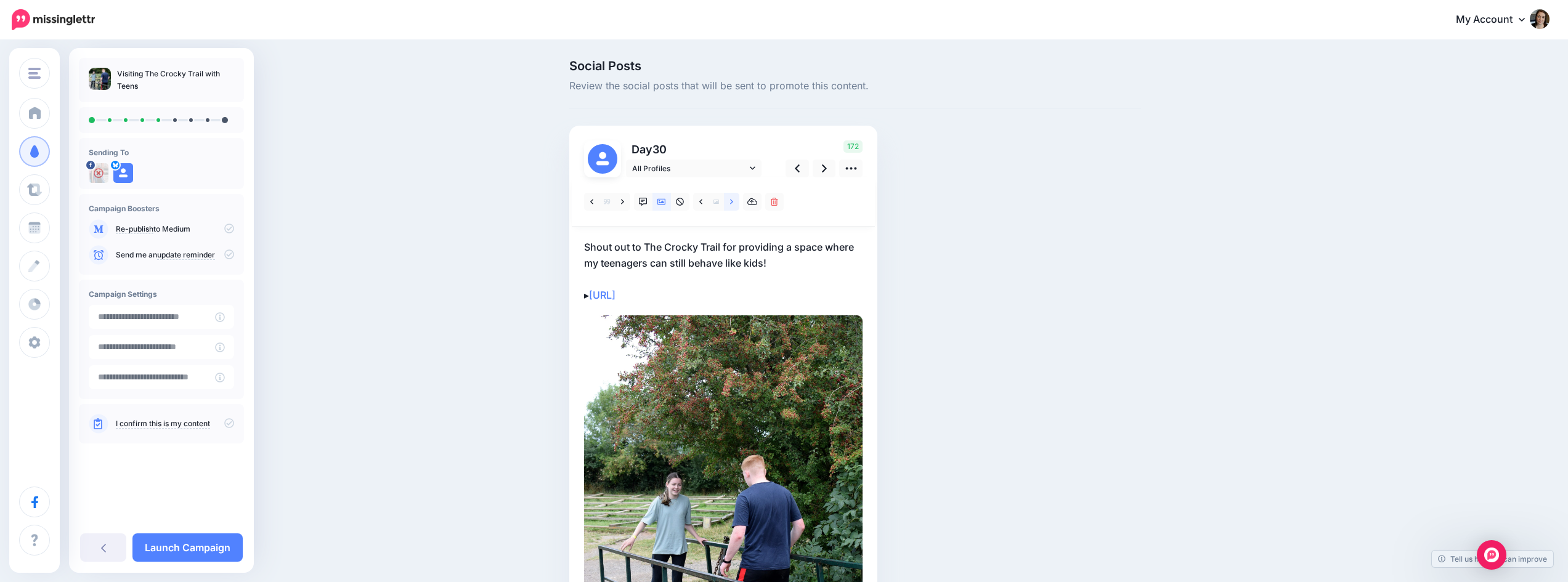
click at [734, 202] on icon at bounding box center [731, 201] width 3 height 5
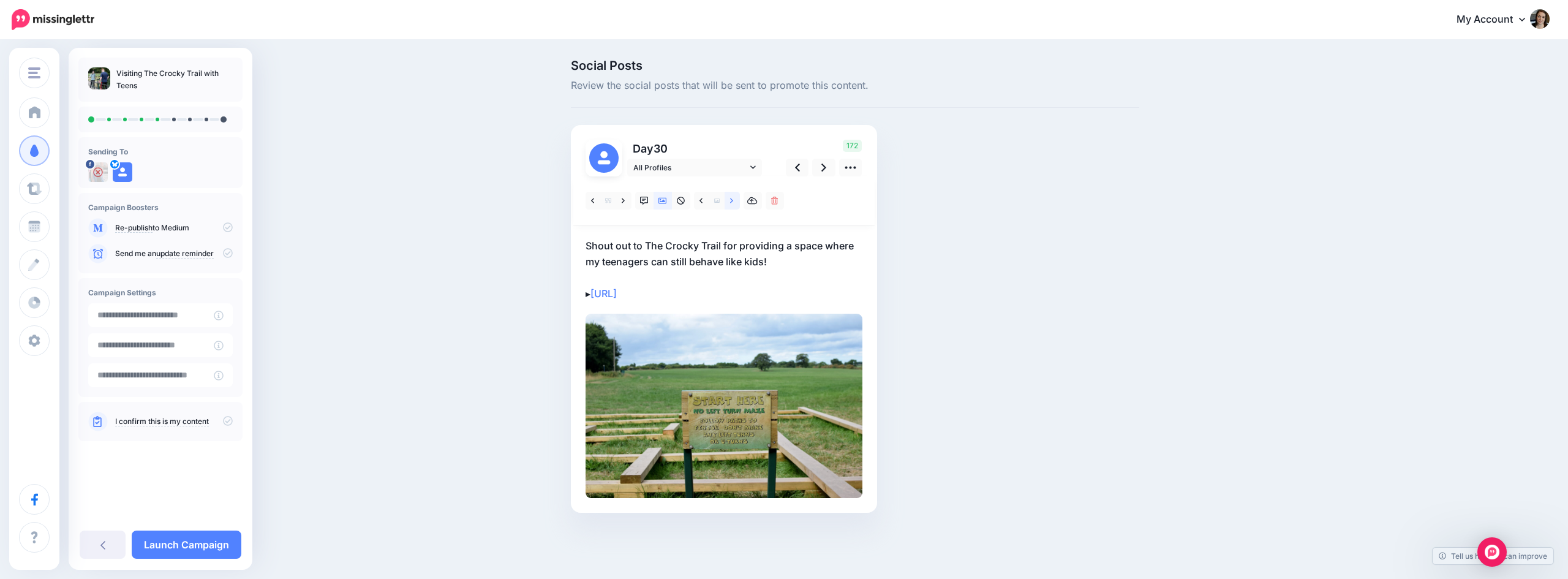
click at [733, 201] on icon at bounding box center [731, 200] width 3 height 5
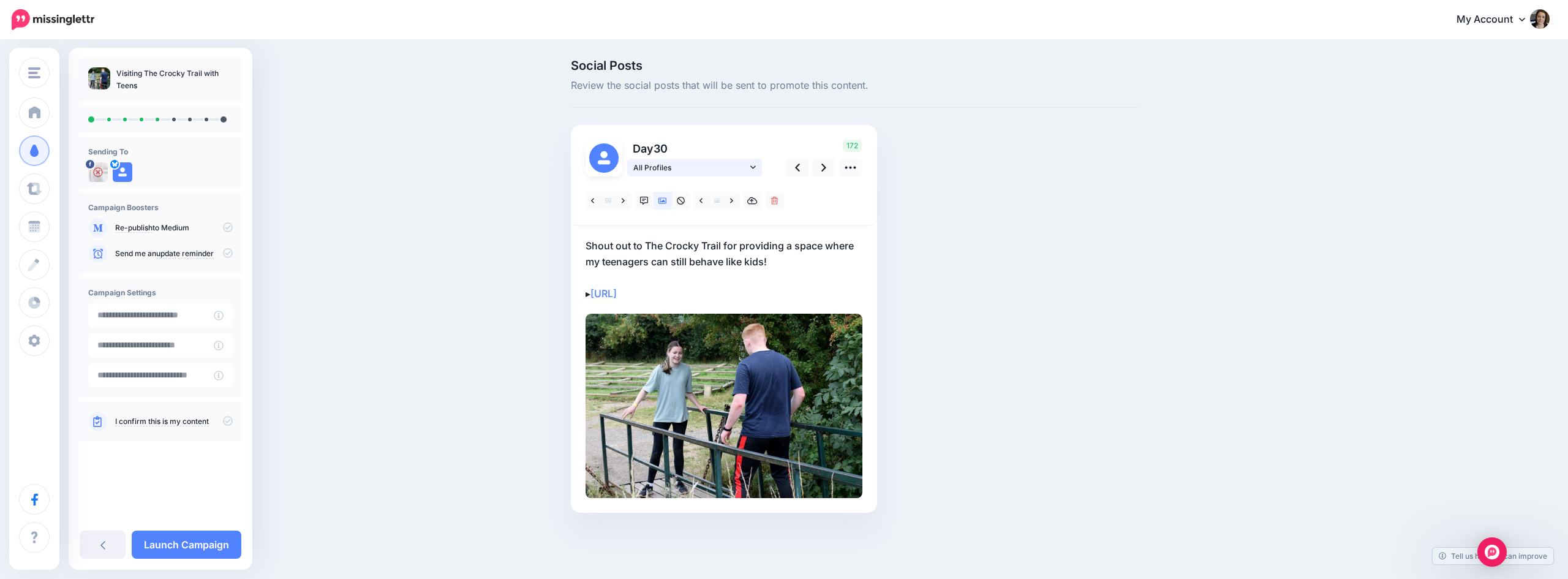
click at [753, 168] on icon at bounding box center [753, 167] width 5 height 9
click at [749, 219] on link at bounding box center [743, 223] width 18 height 16
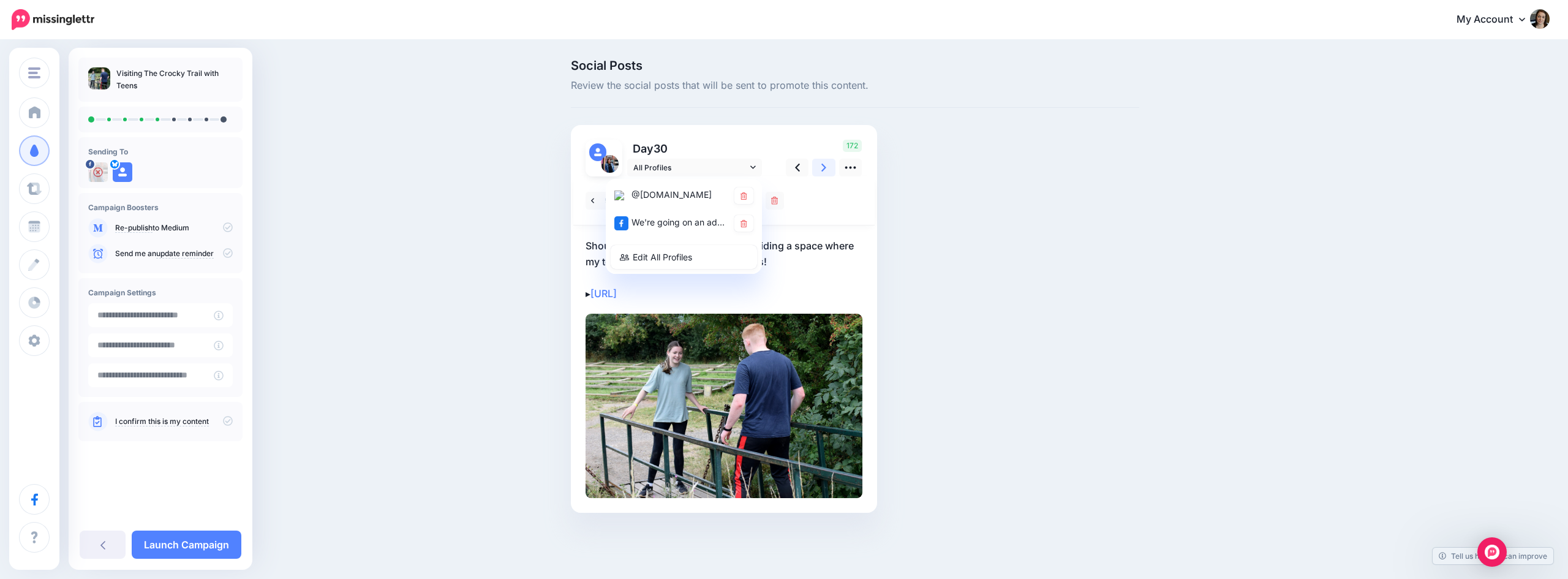
click at [823, 170] on icon at bounding box center [823, 168] width 5 height 8
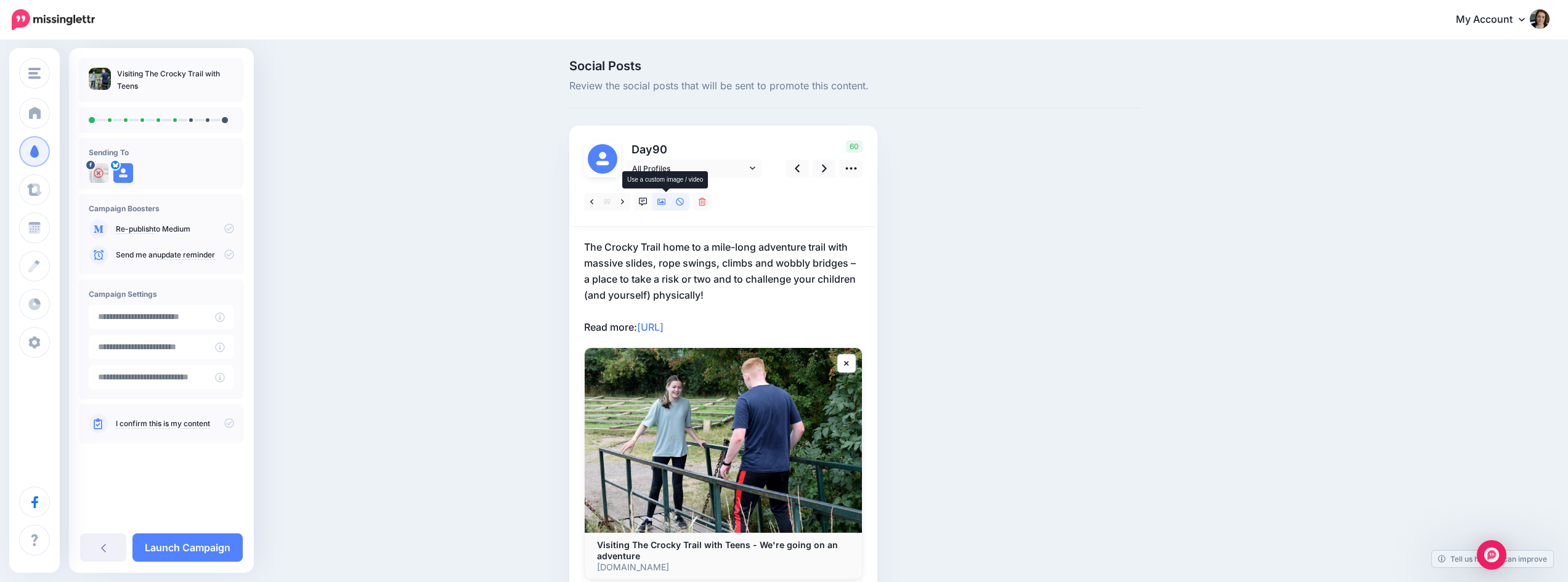
click at [666, 205] on icon at bounding box center [661, 202] width 9 height 6
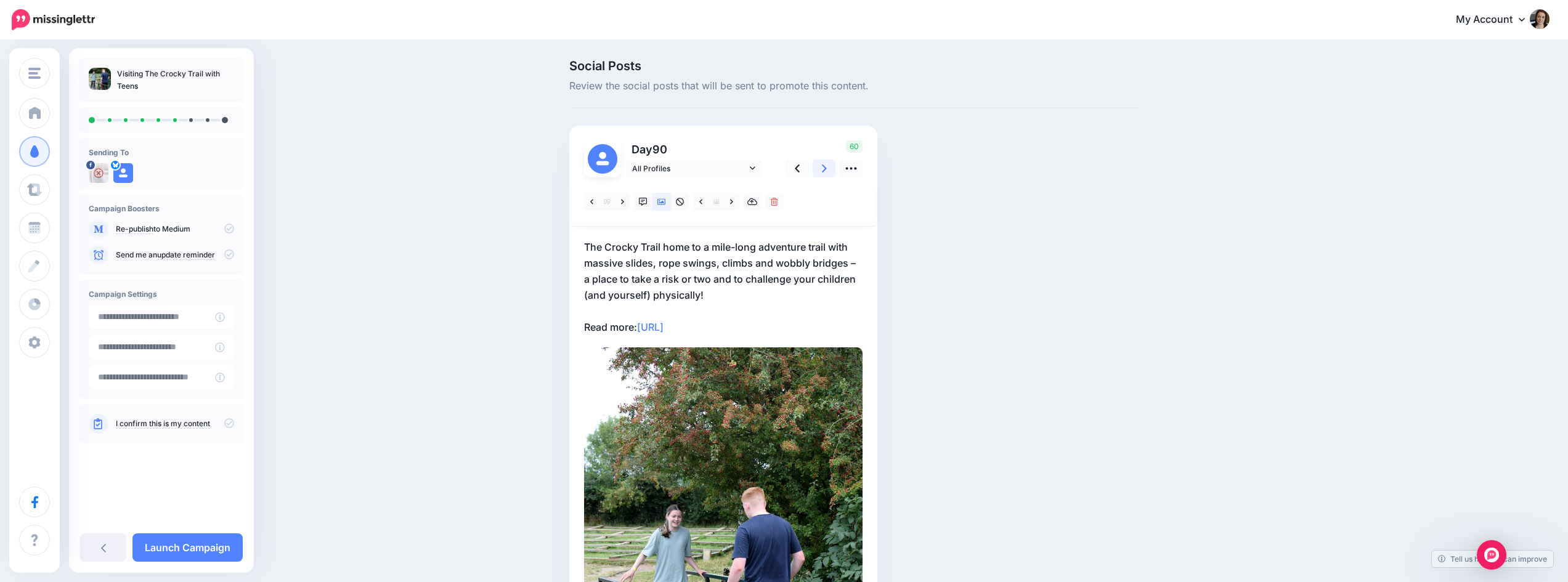
click at [827, 167] on icon at bounding box center [824, 168] width 5 height 13
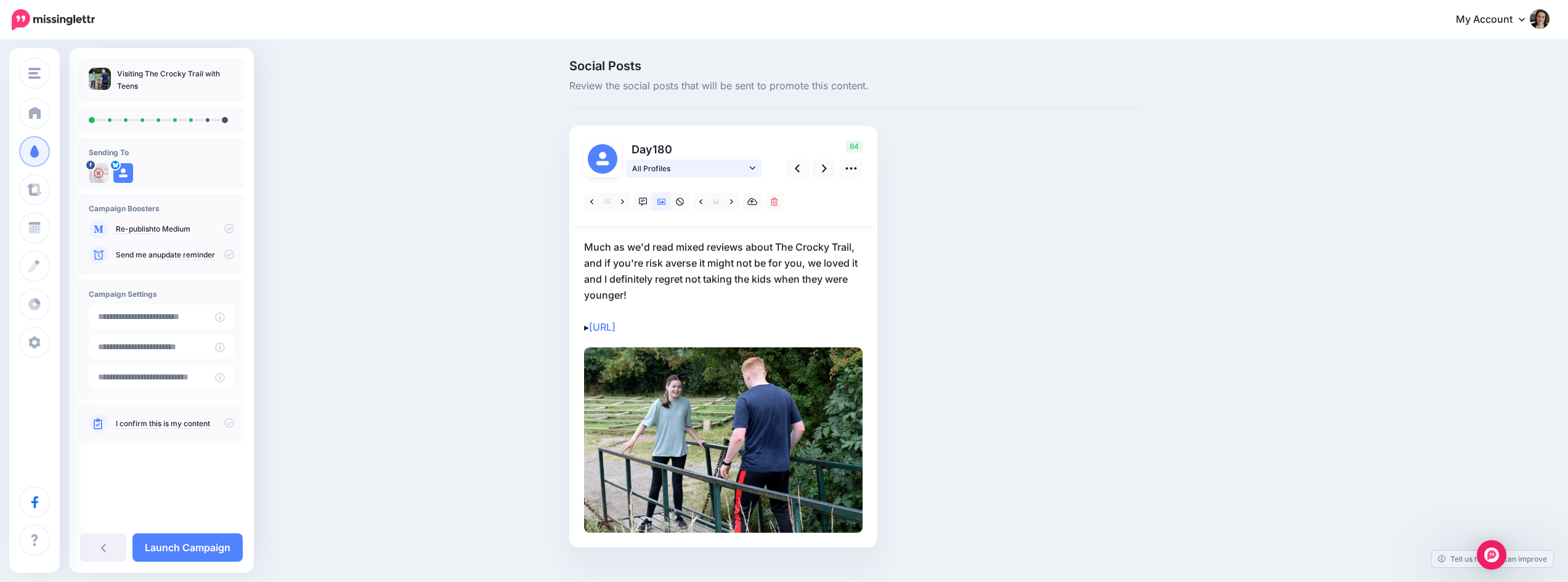
click at [755, 169] on icon at bounding box center [753, 168] width 5 height 9
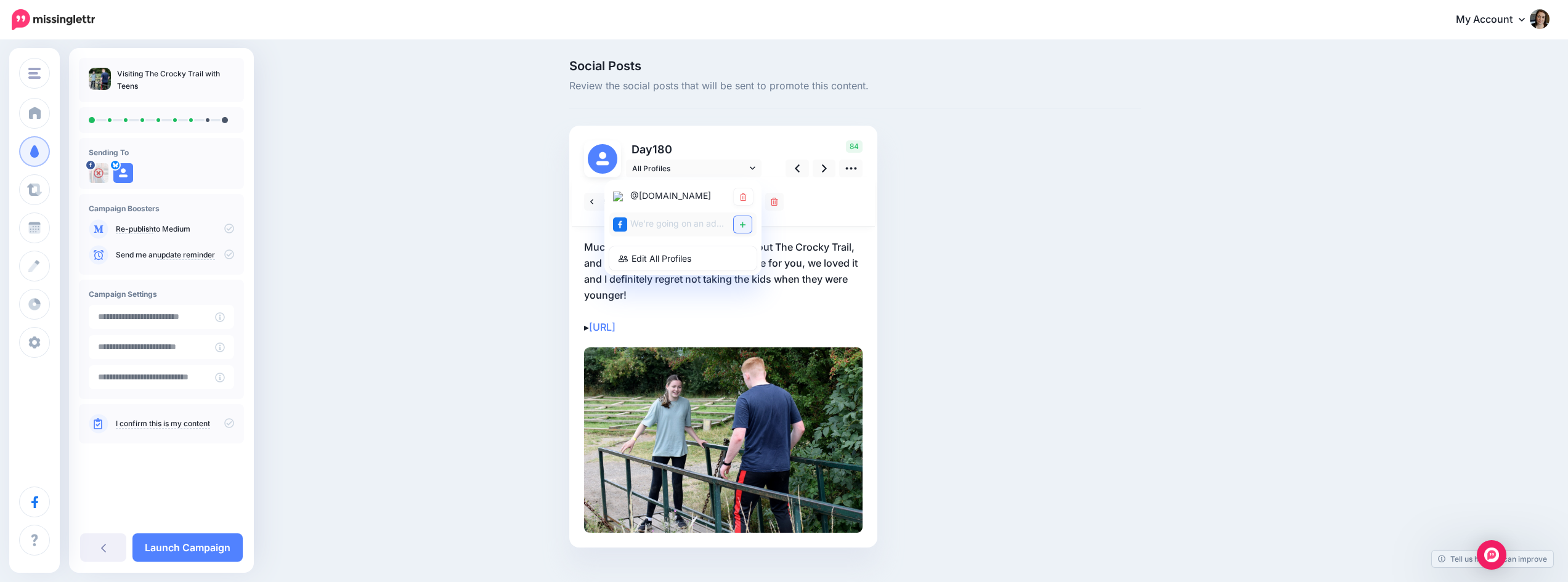
click at [745, 222] on icon at bounding box center [742, 224] width 5 height 8
click at [822, 168] on link at bounding box center [824, 169] width 23 height 18
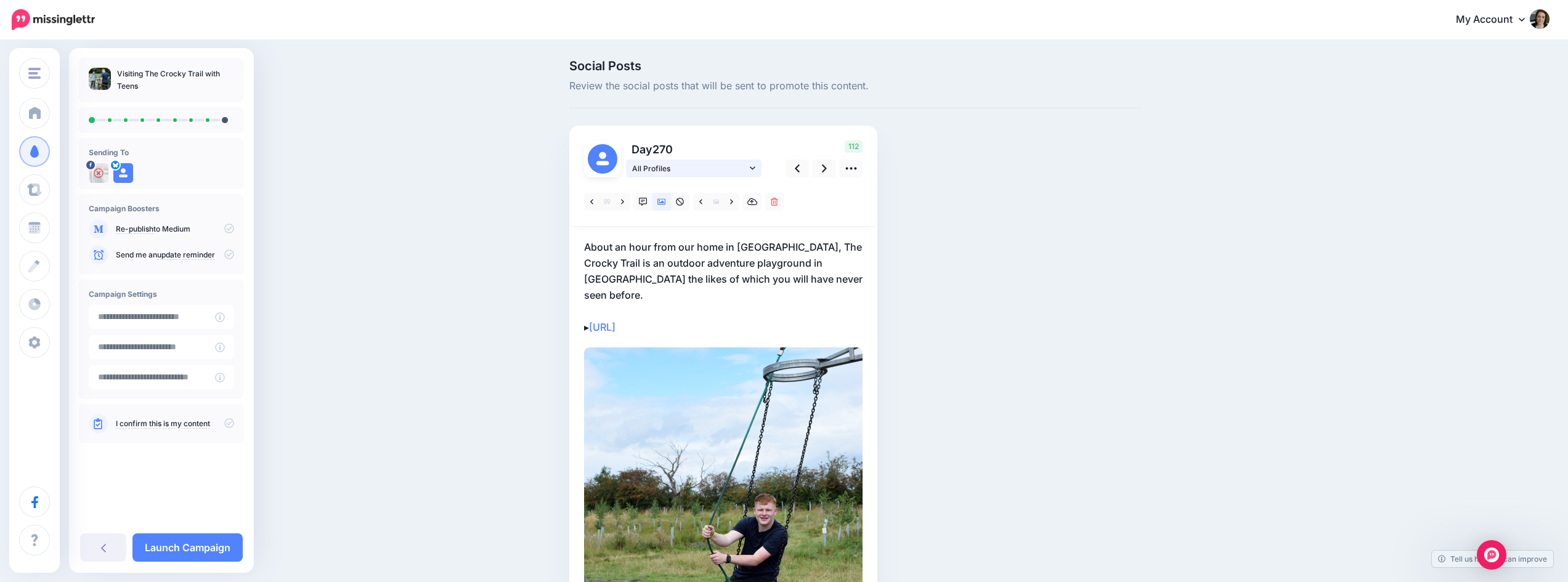
click at [753, 169] on link "All Profiles" at bounding box center [693, 169] width 136 height 18
click at [746, 224] on icon at bounding box center [742, 224] width 5 height 5
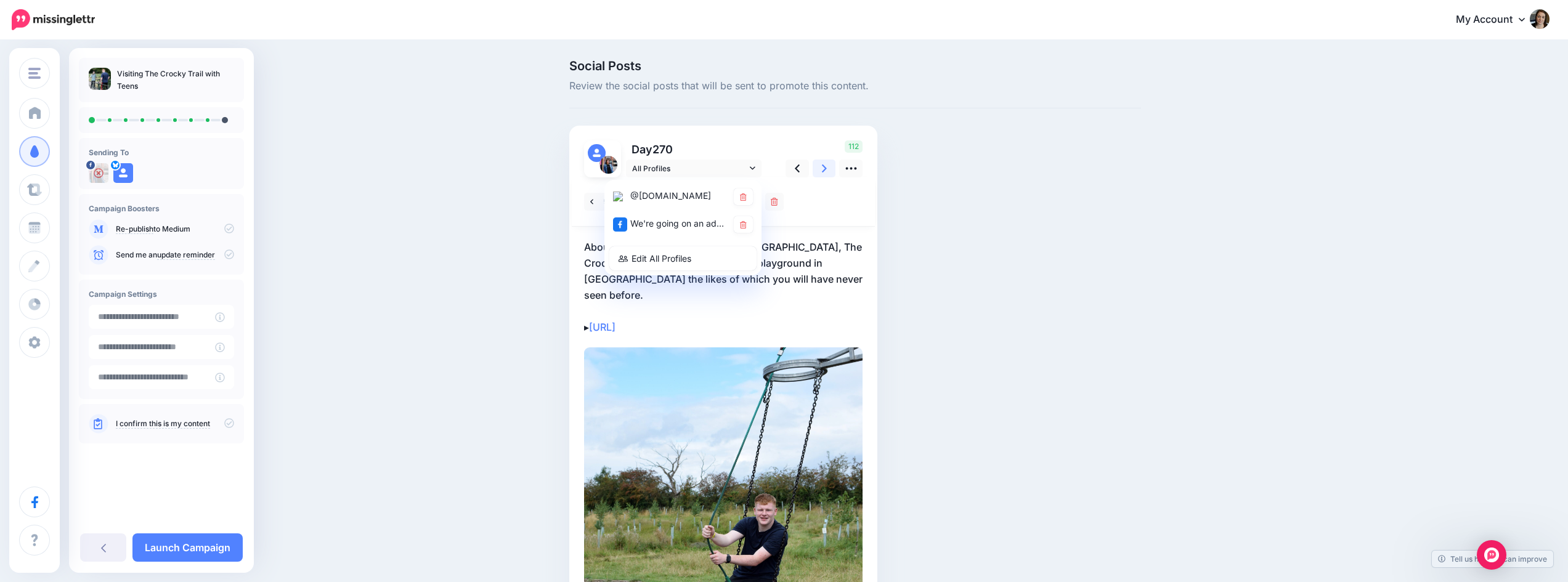
click at [824, 168] on link at bounding box center [824, 169] width 23 height 18
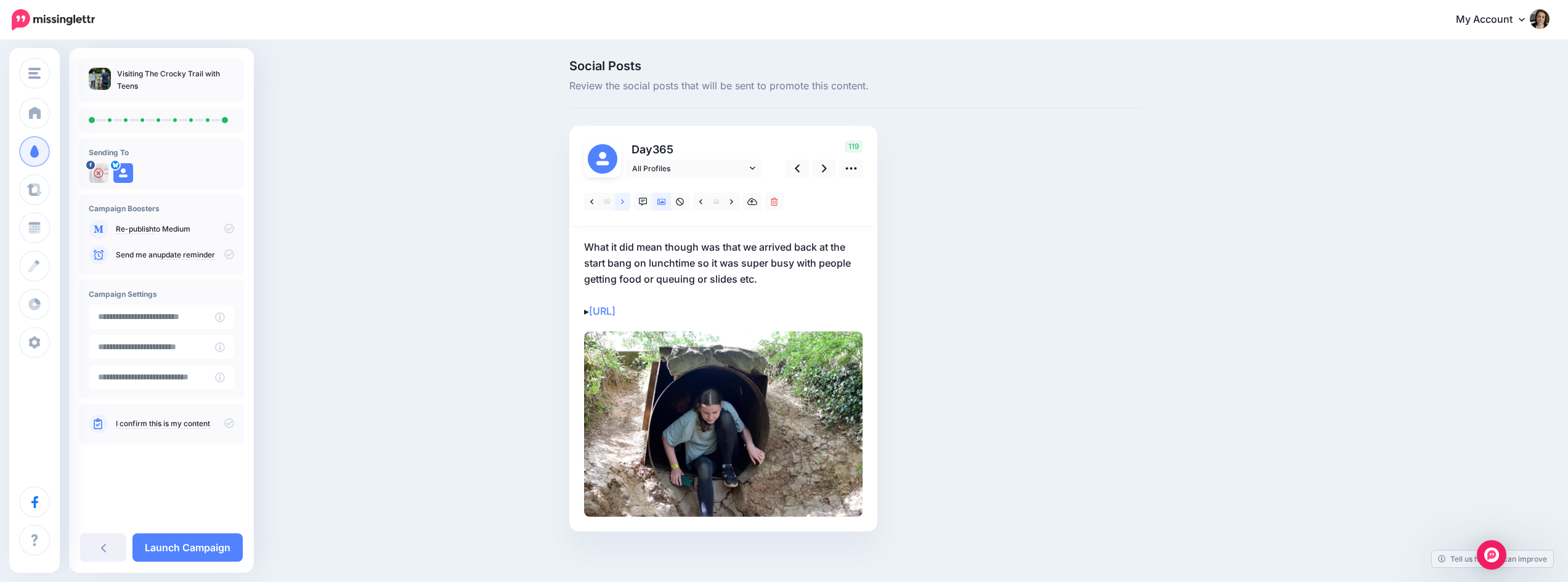
click at [624, 205] on icon at bounding box center [622, 202] width 3 height 9
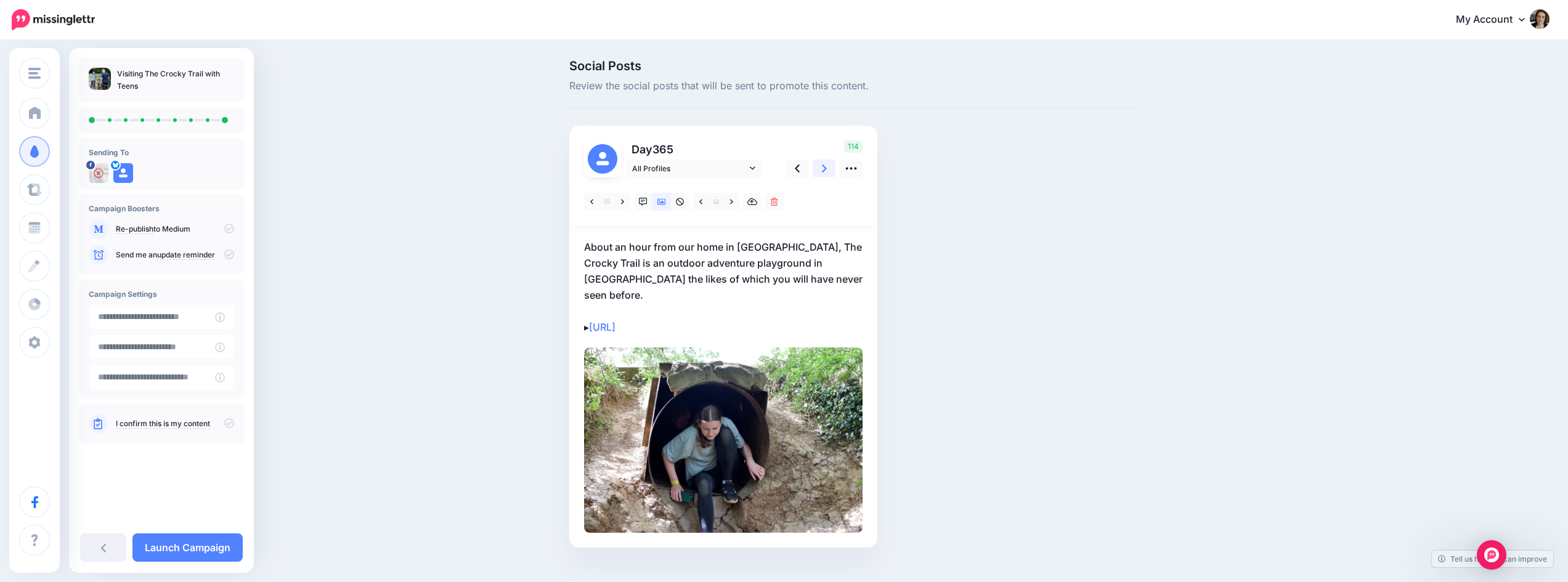
click at [827, 171] on icon at bounding box center [824, 168] width 5 height 13
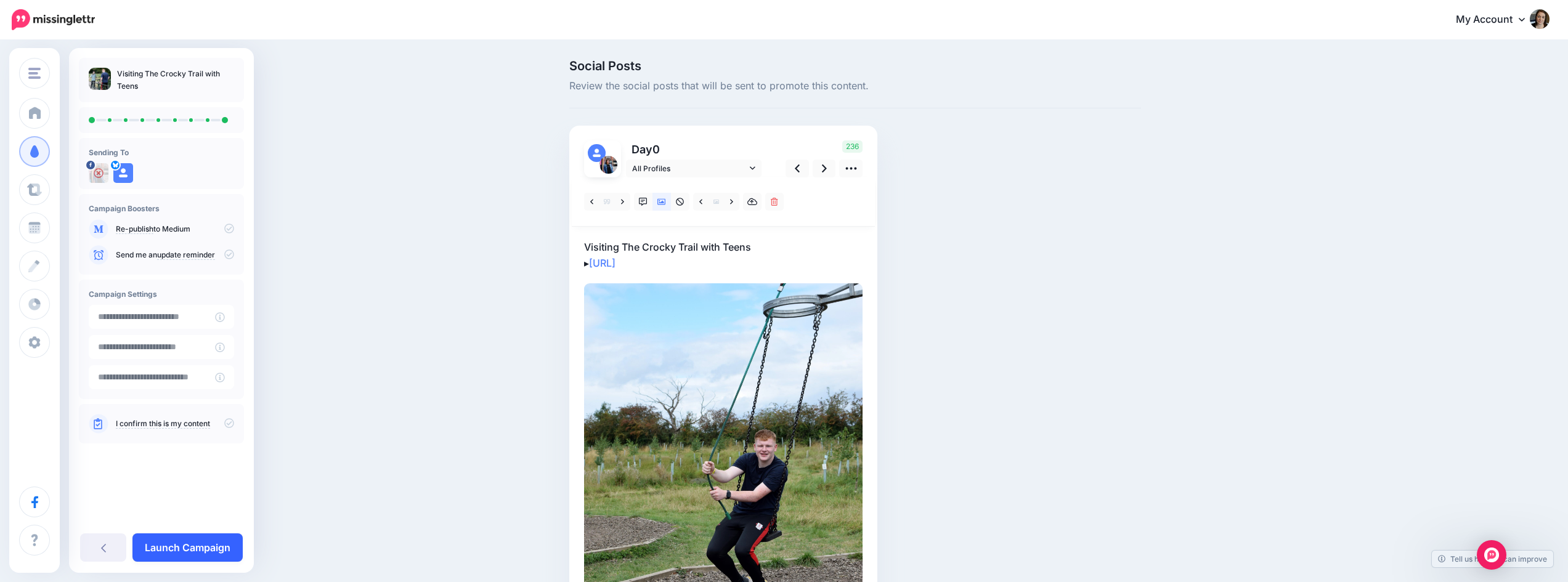
click at [209, 535] on link "Launch Campaign" at bounding box center [188, 548] width 111 height 29
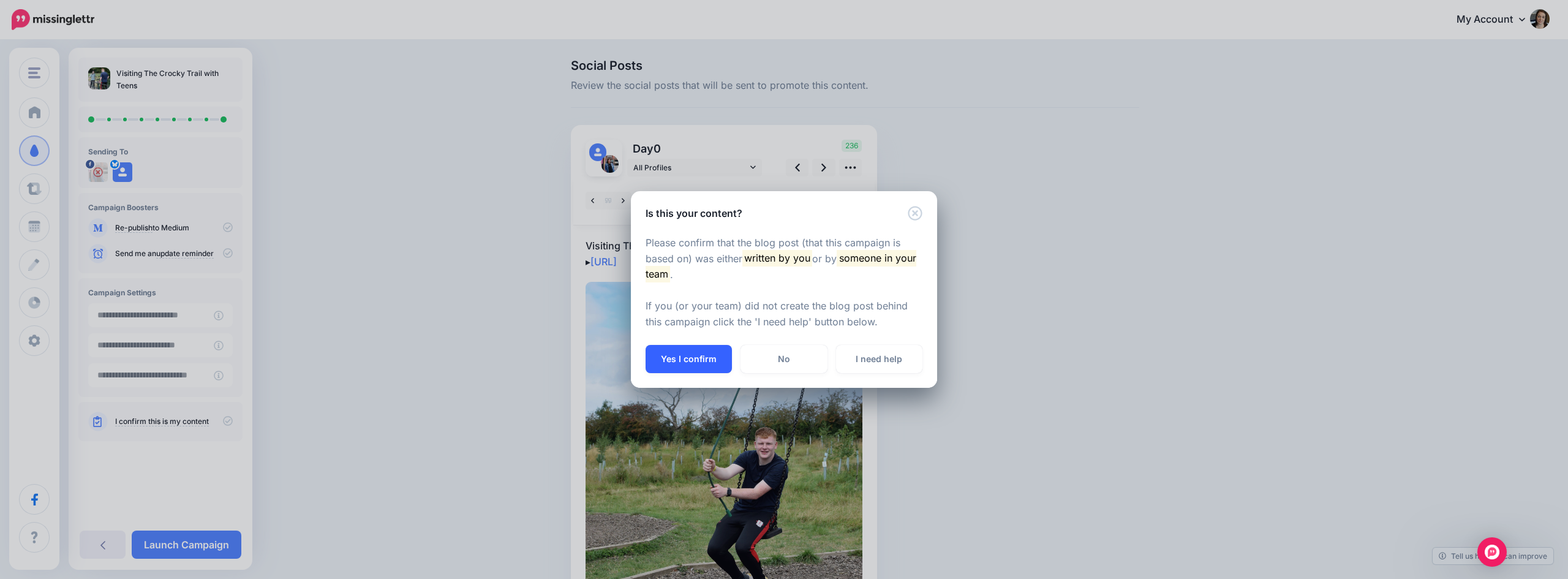
click at [675, 357] on button "Yes I confirm" at bounding box center [688, 359] width 86 height 29
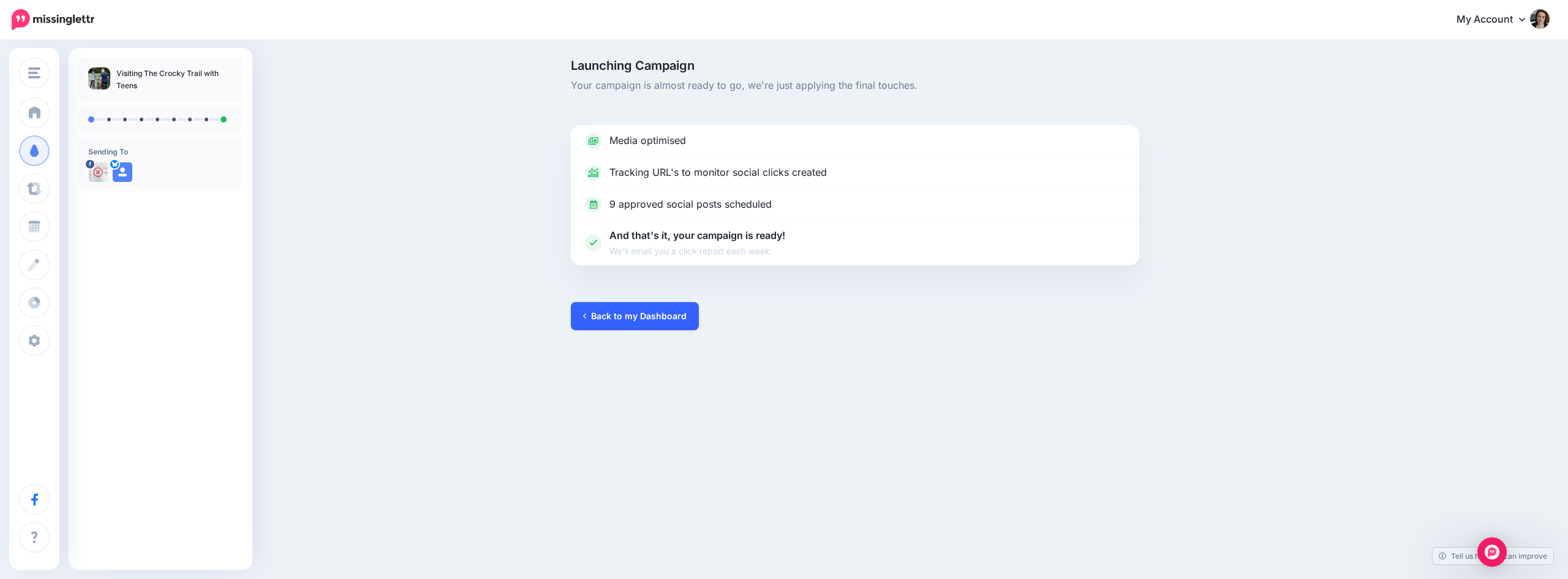
click at [664, 322] on link "Back to my Dashboard" at bounding box center [635, 316] width 128 height 29
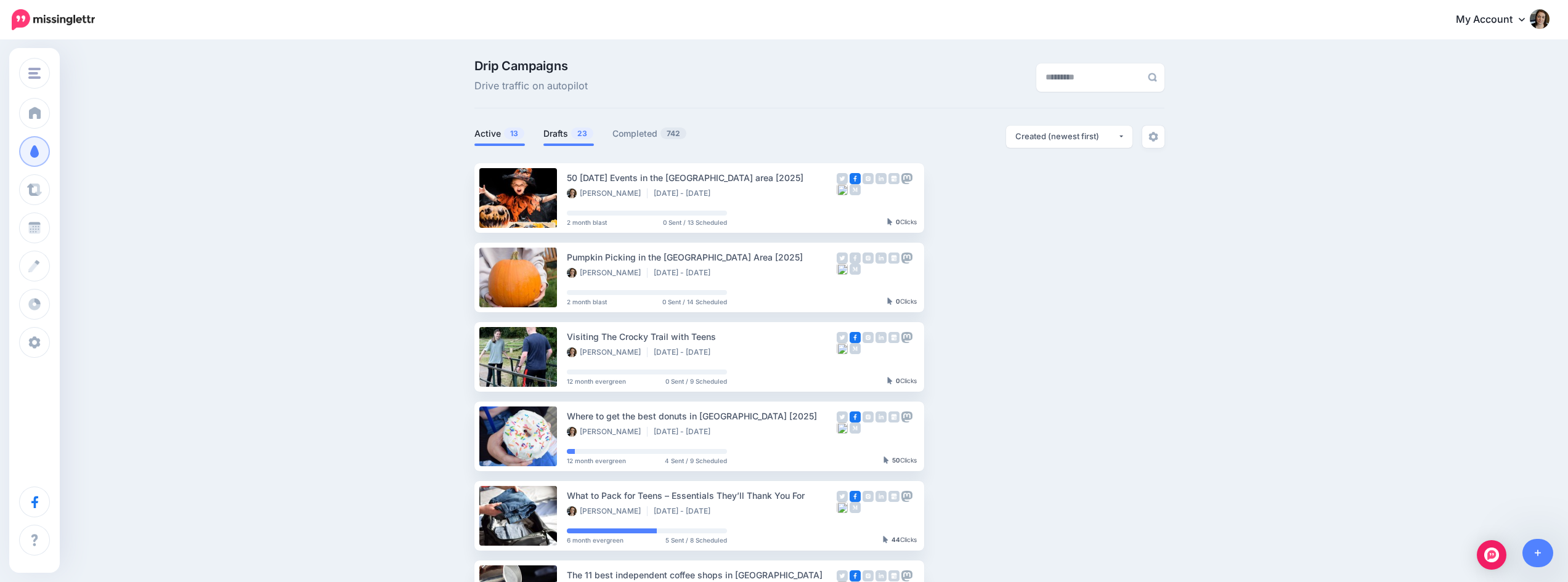
click at [566, 128] on link "Drafts 23" at bounding box center [568, 134] width 50 height 15
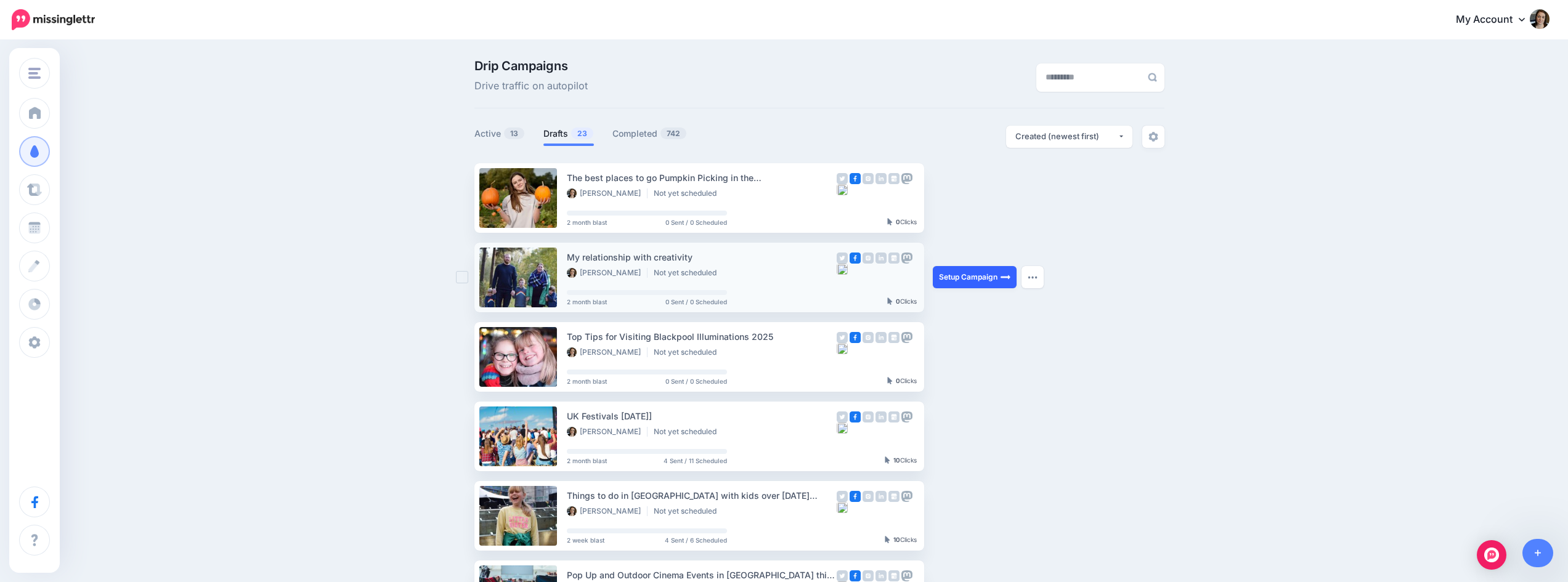
click at [982, 282] on link "Setup Campaign" at bounding box center [974, 277] width 84 height 23
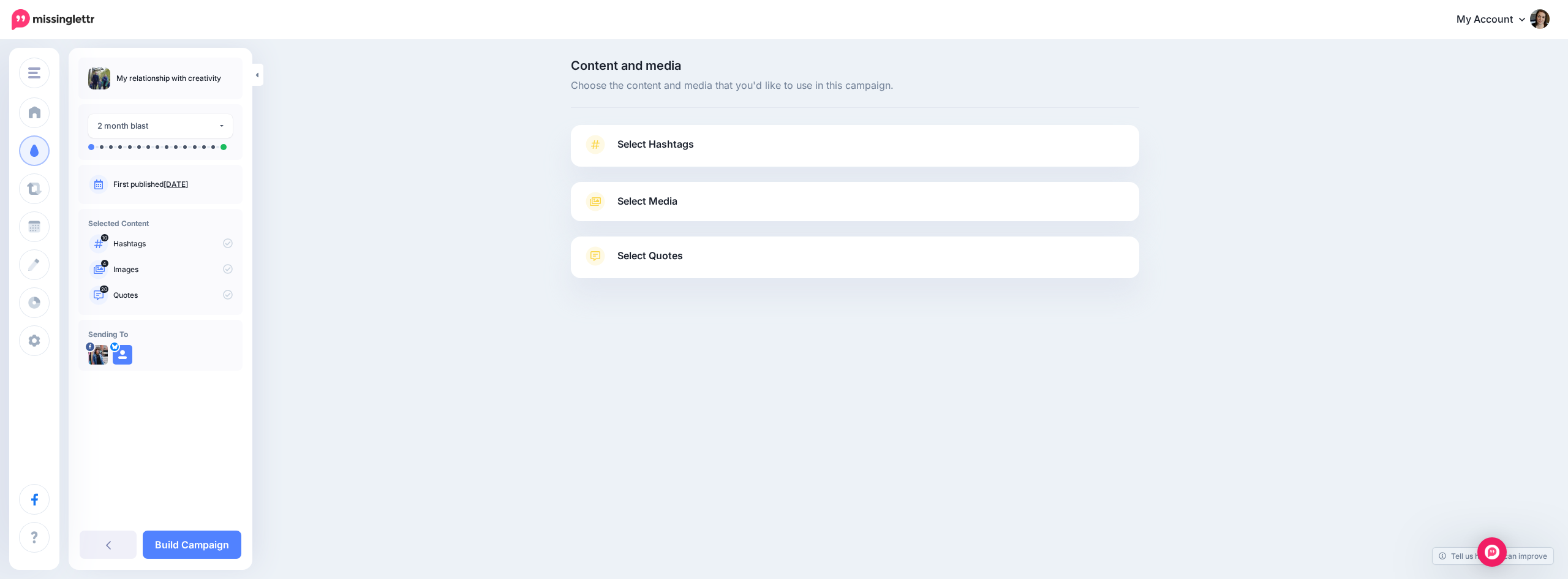
click at [837, 136] on link "Select Hashtags" at bounding box center [855, 151] width 544 height 32
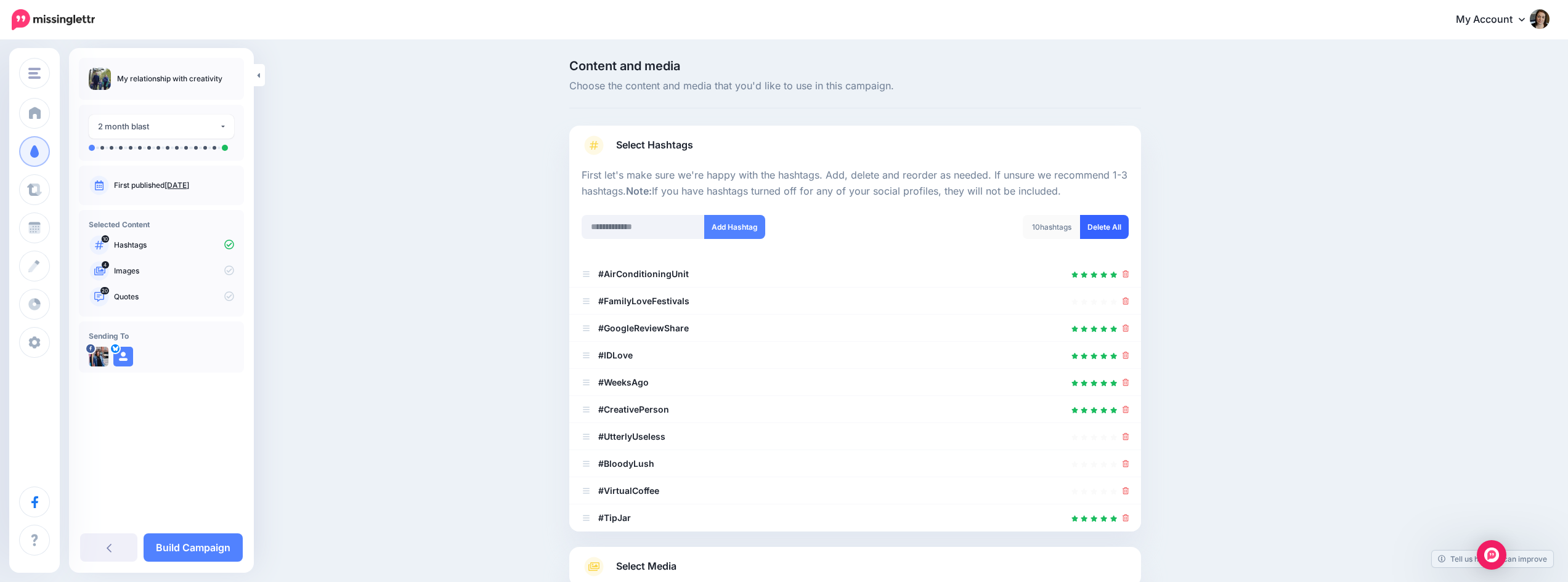
click at [1103, 223] on link "Delete All" at bounding box center [1104, 227] width 48 height 24
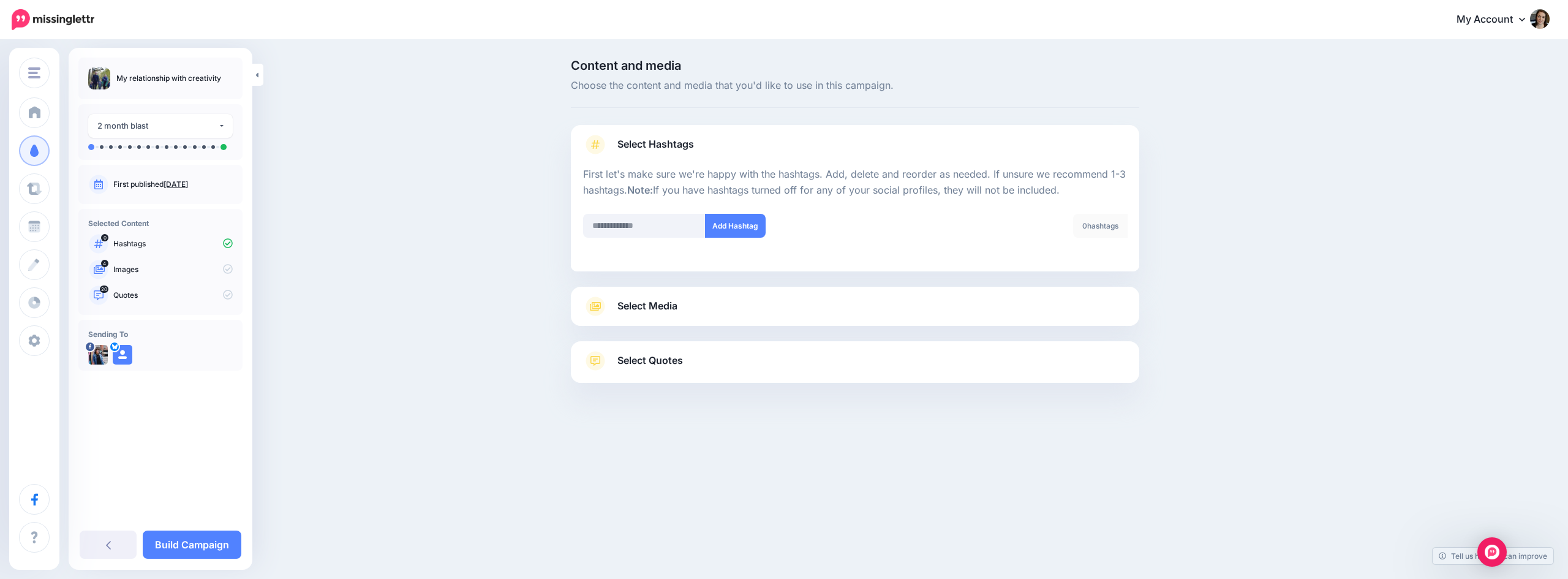
click at [961, 269] on li at bounding box center [855, 265] width 568 height 12
click at [956, 297] on link "Select Media" at bounding box center [855, 306] width 544 height 20
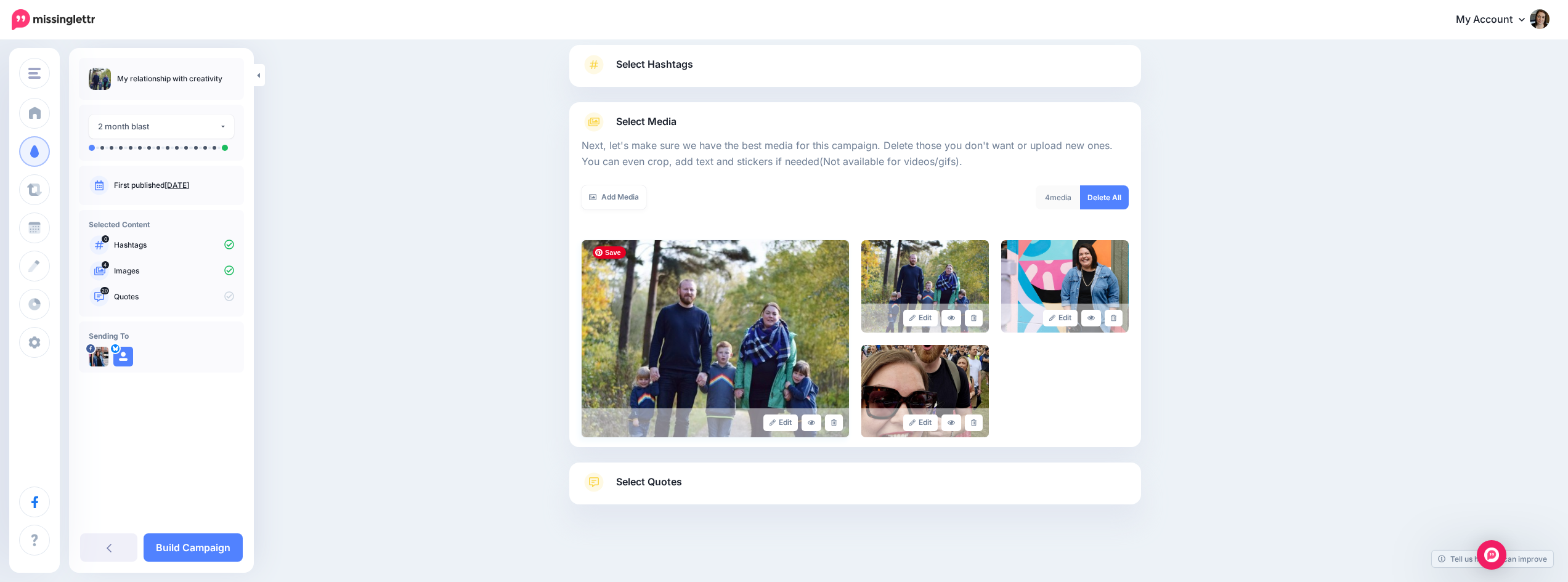
scroll to position [83, 0]
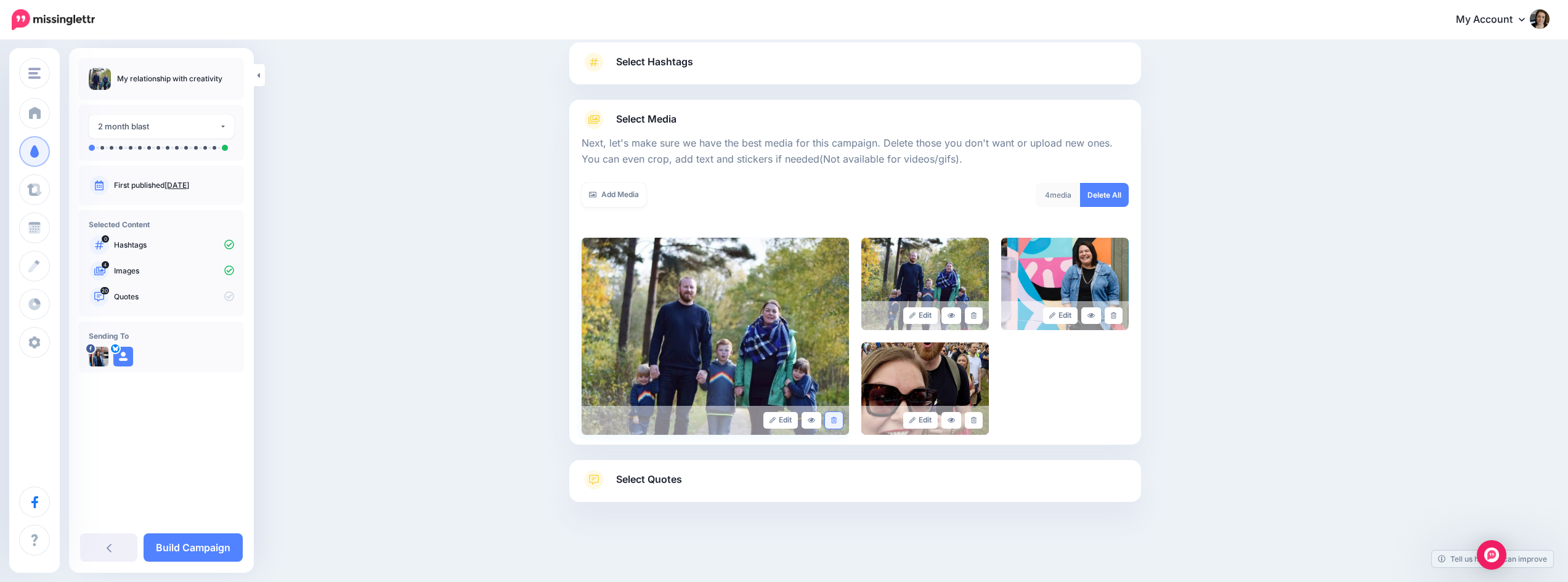
click at [837, 420] on icon at bounding box center [834, 420] width 5 height 7
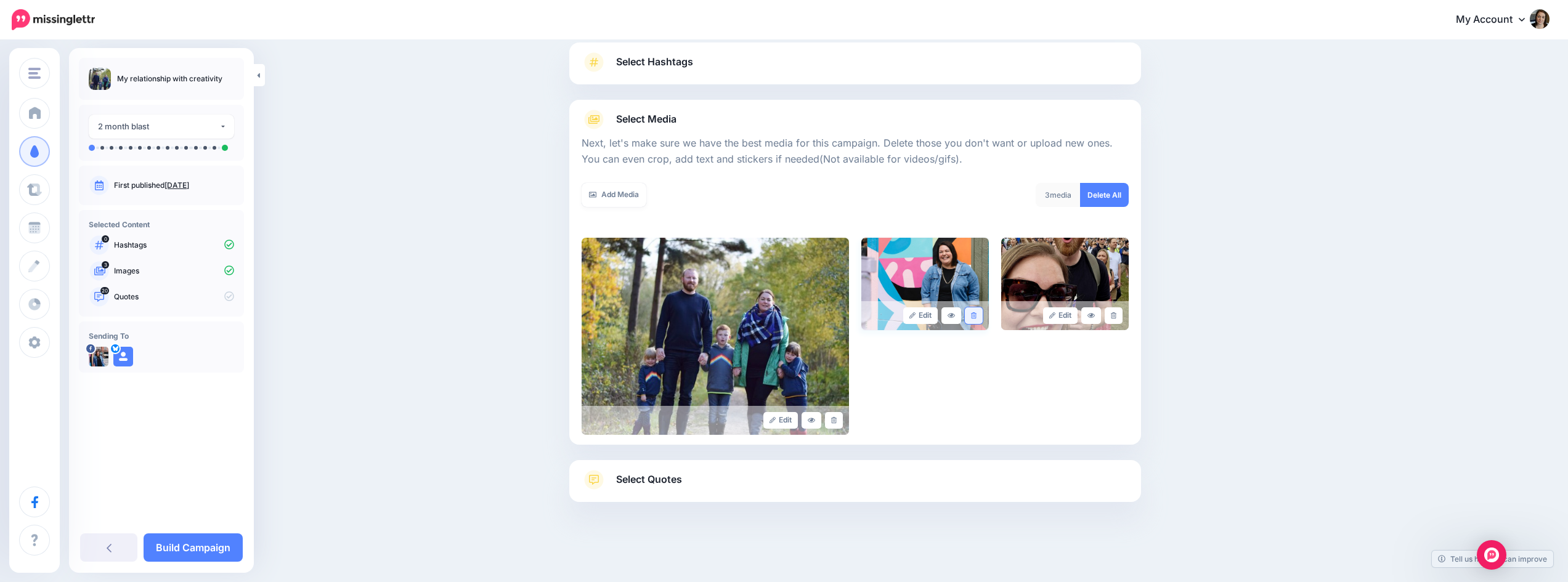
click at [976, 319] on icon at bounding box center [974, 316] width 5 height 7
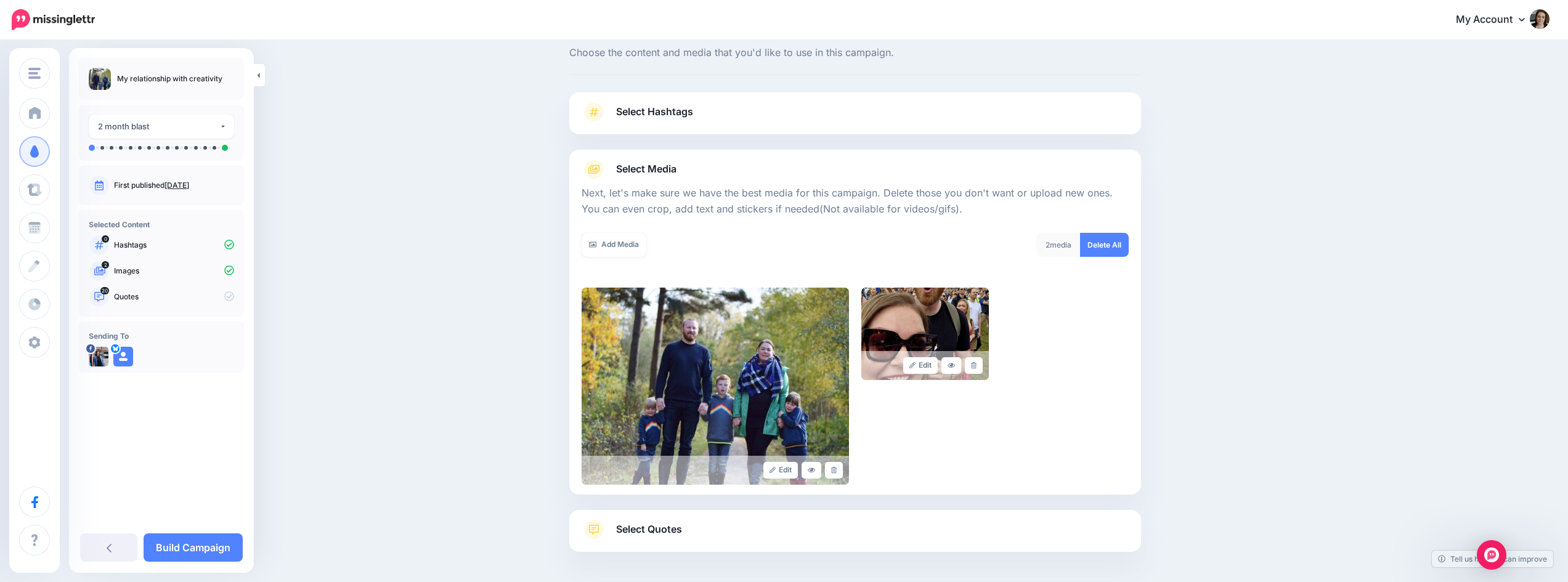
scroll to position [0, 0]
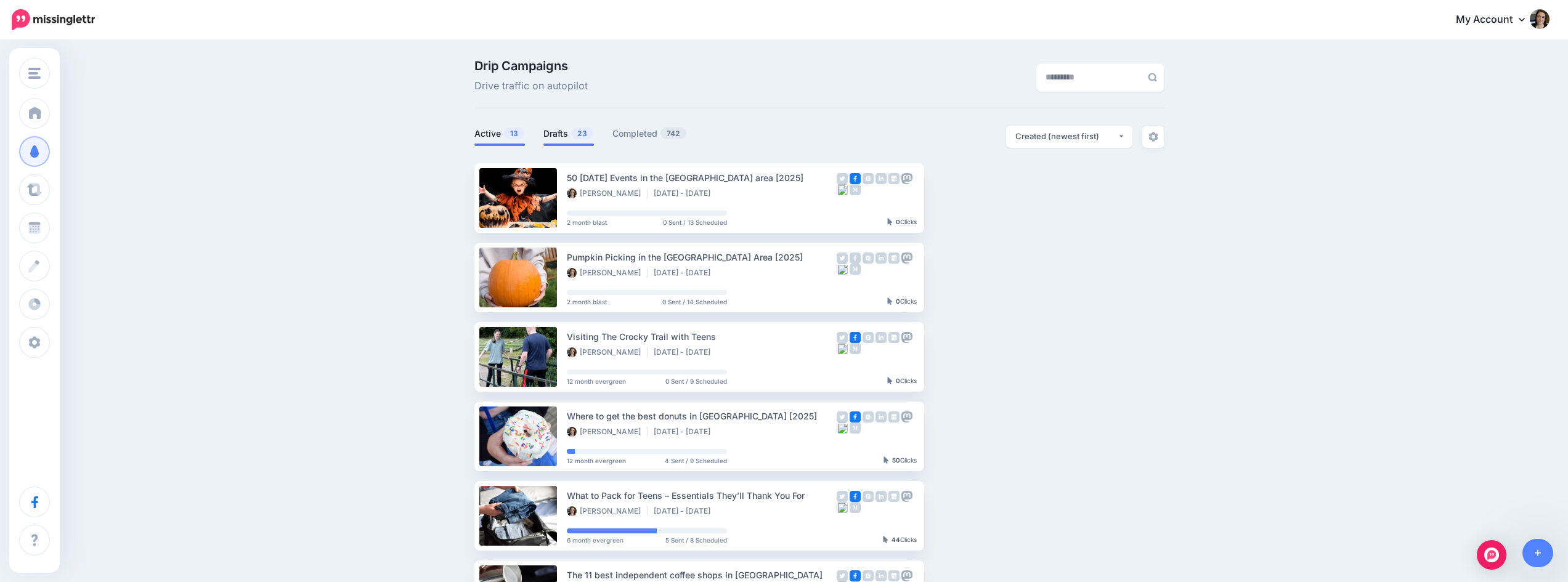
click at [563, 134] on link "Drafts 23" at bounding box center [568, 134] width 50 height 15
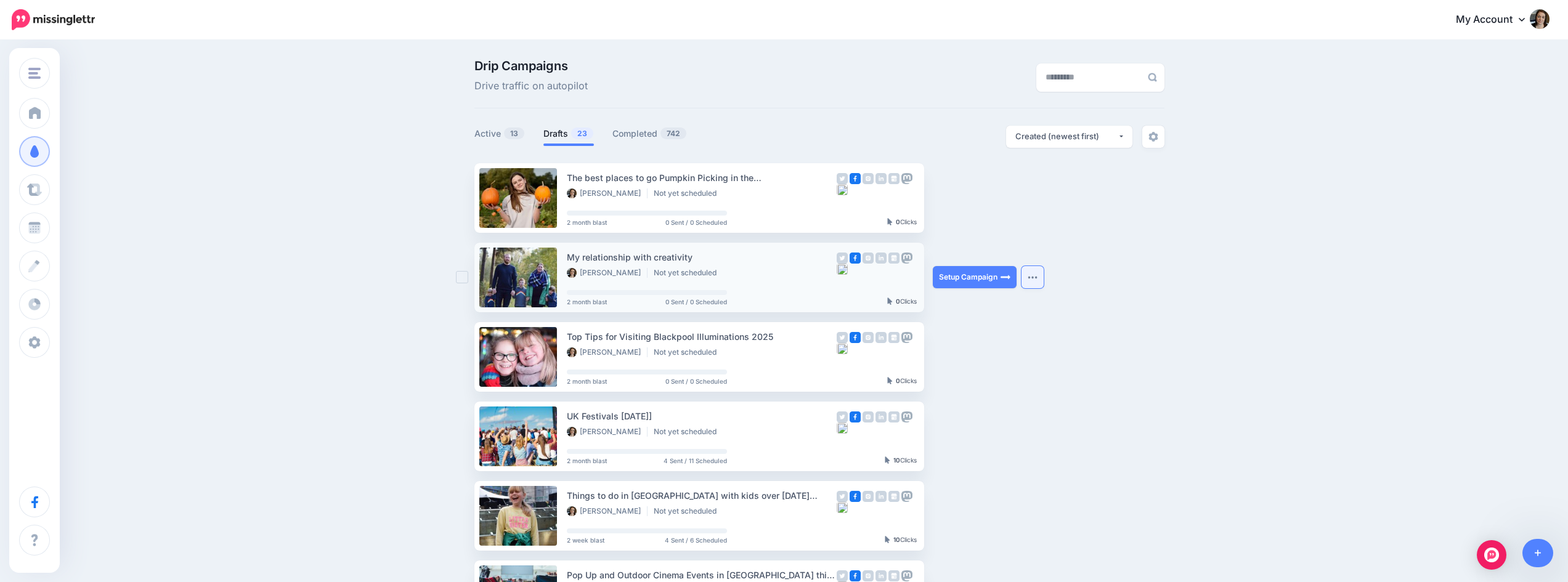
click at [1033, 276] on img "button" at bounding box center [1032, 277] width 10 height 3
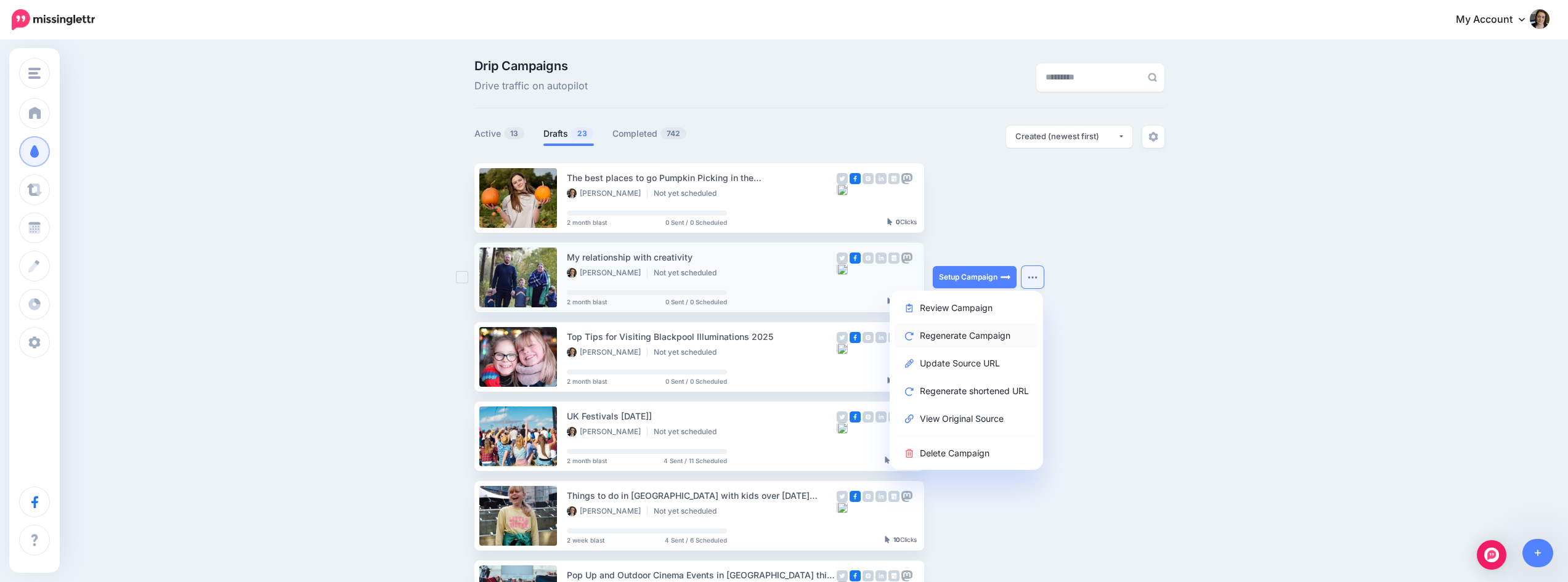
click at [981, 334] on link "Regenerate Campaign" at bounding box center [966, 335] width 143 height 24
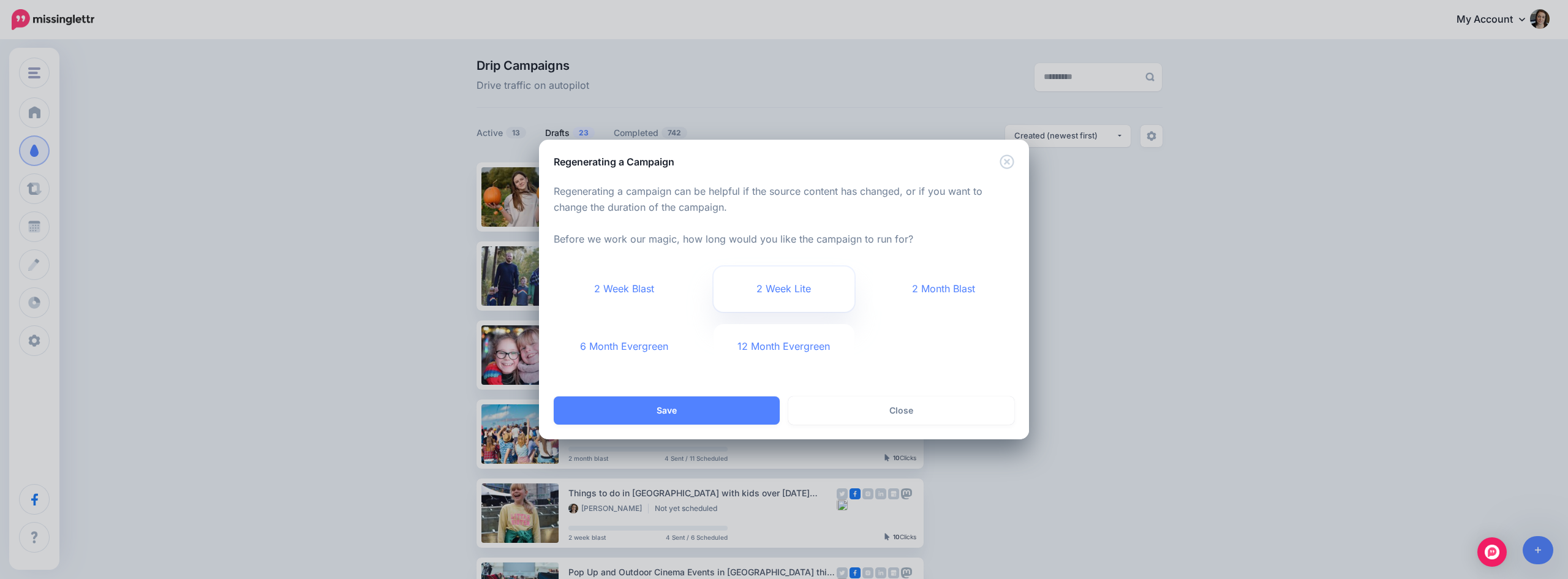
click at [780, 291] on link "2 Week Lite" at bounding box center [784, 289] width 142 height 45
click at [723, 408] on button "Save" at bounding box center [666, 411] width 226 height 29
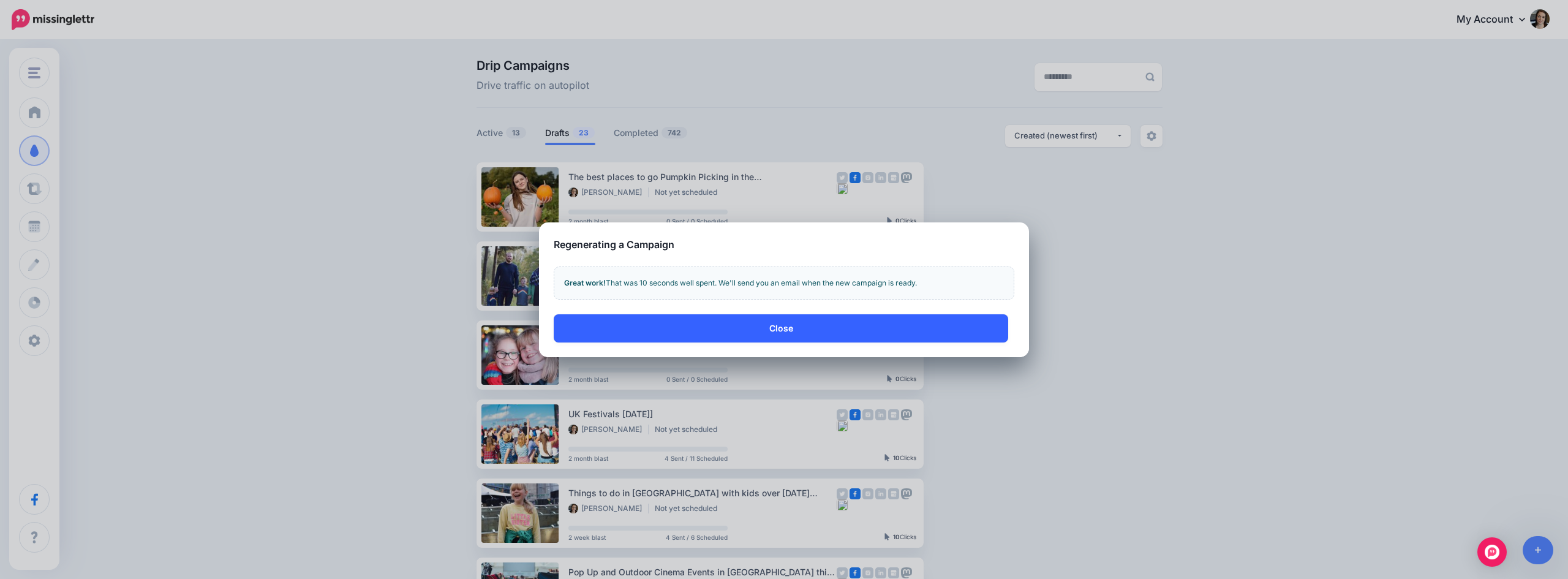
click at [768, 336] on button "Close" at bounding box center [781, 329] width 454 height 29
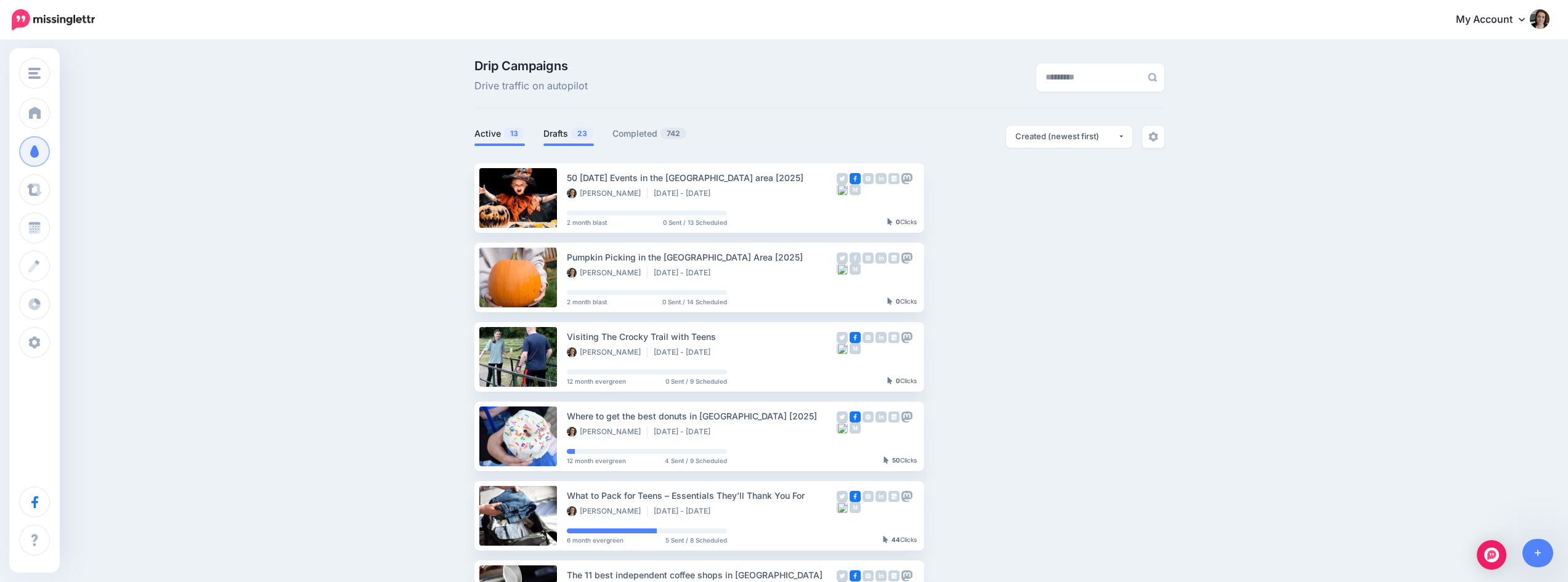
click at [572, 132] on link "Drafts 23" at bounding box center [568, 134] width 50 height 15
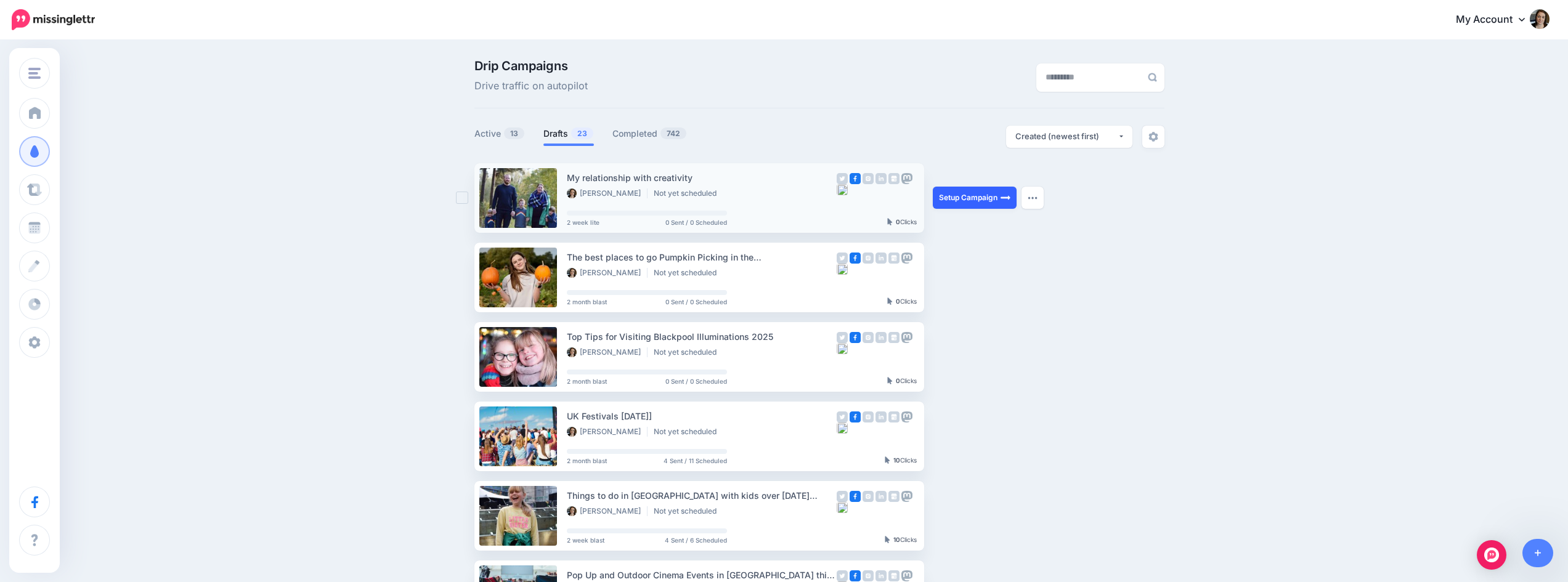
click at [991, 196] on link "Setup Campaign" at bounding box center [974, 198] width 84 height 23
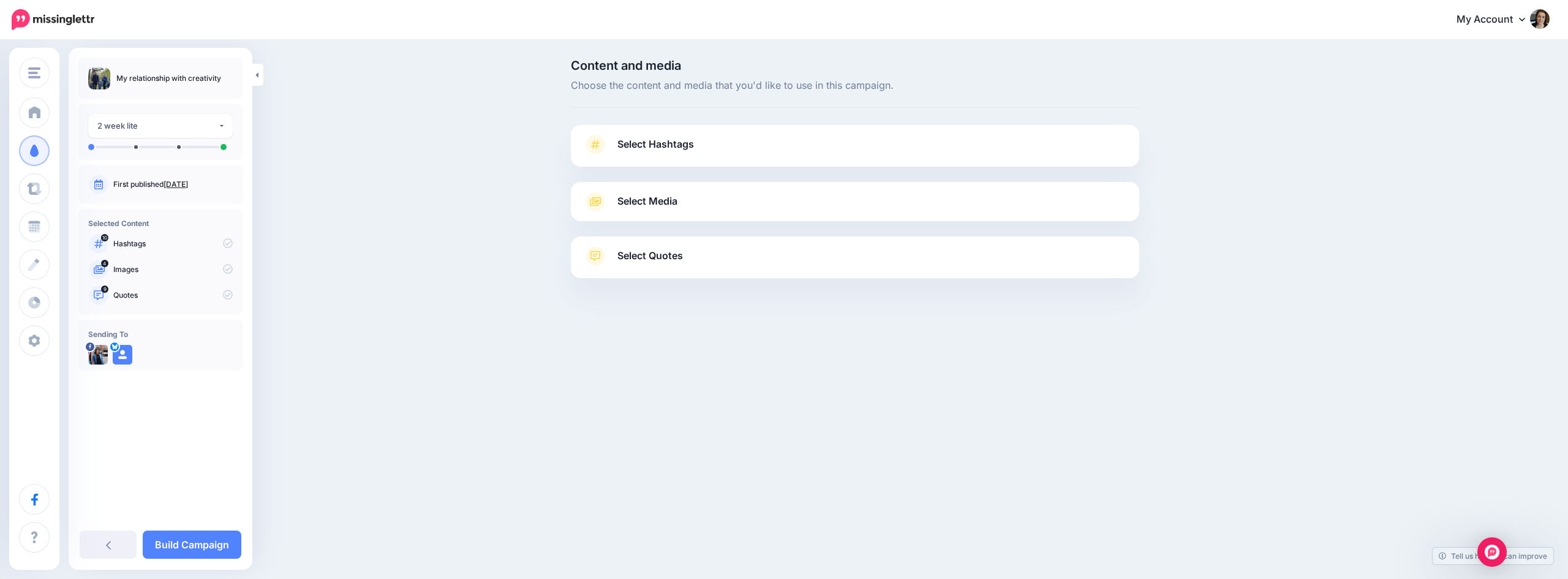
click at [984, 165] on link "Select Hashtags" at bounding box center [855, 151] width 544 height 32
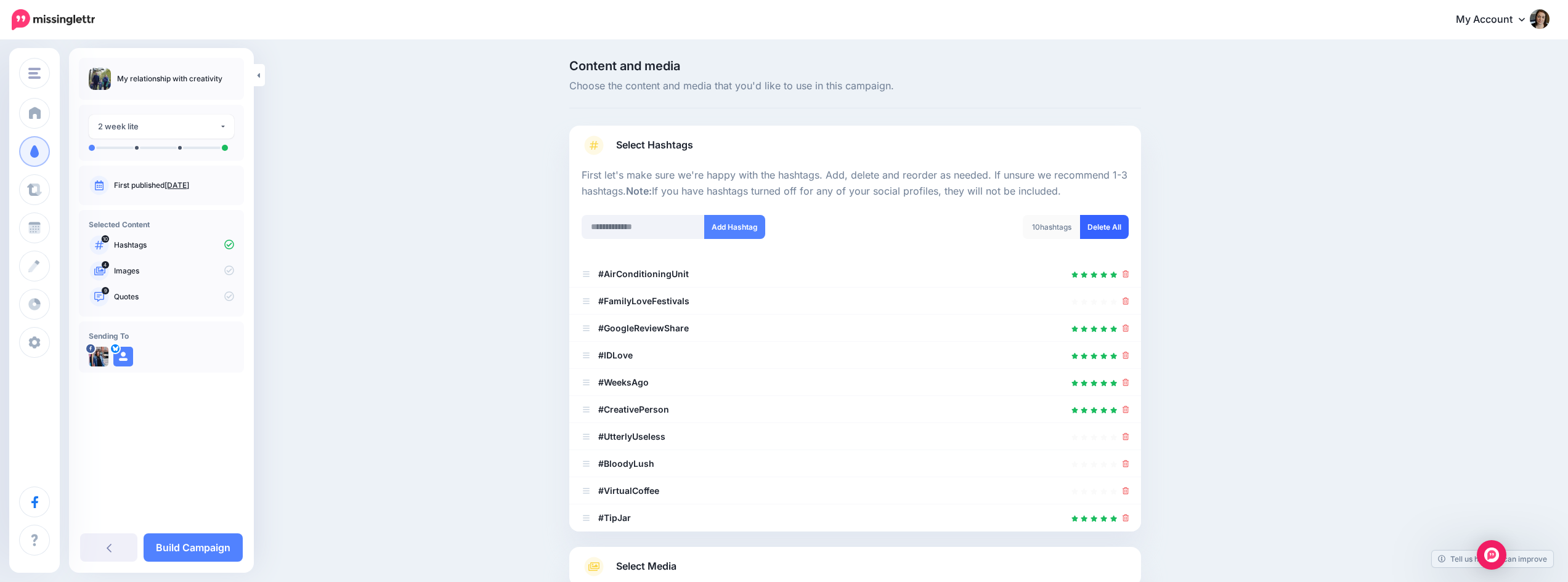
click at [1098, 230] on link "Delete All" at bounding box center [1104, 227] width 48 height 24
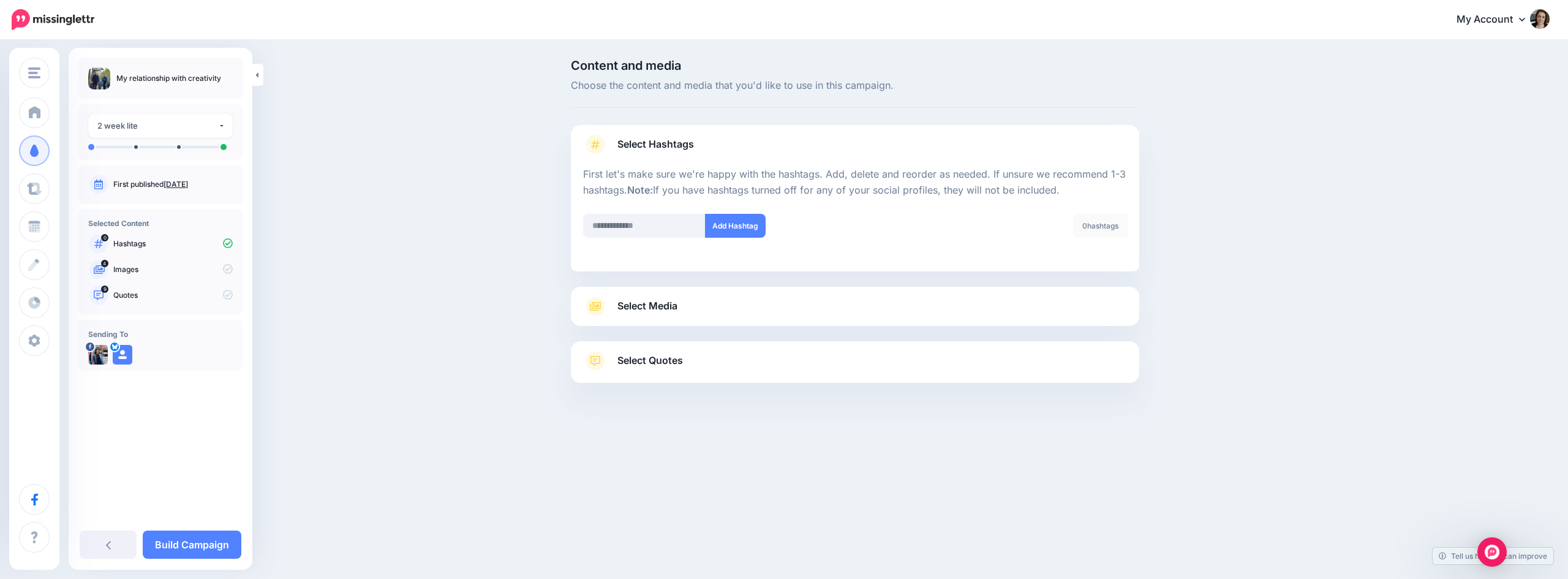
click at [962, 297] on link "Select Media" at bounding box center [855, 306] width 544 height 20
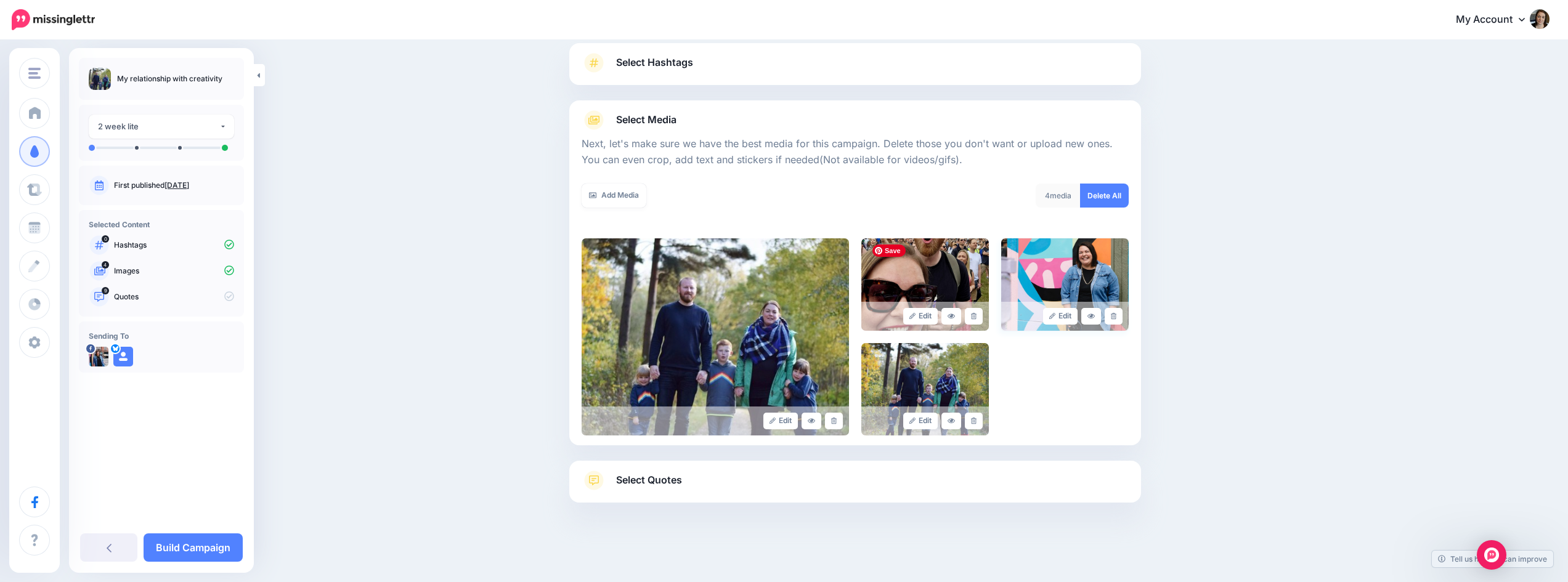
scroll to position [83, 0]
click at [976, 315] on icon at bounding box center [974, 316] width 5 height 7
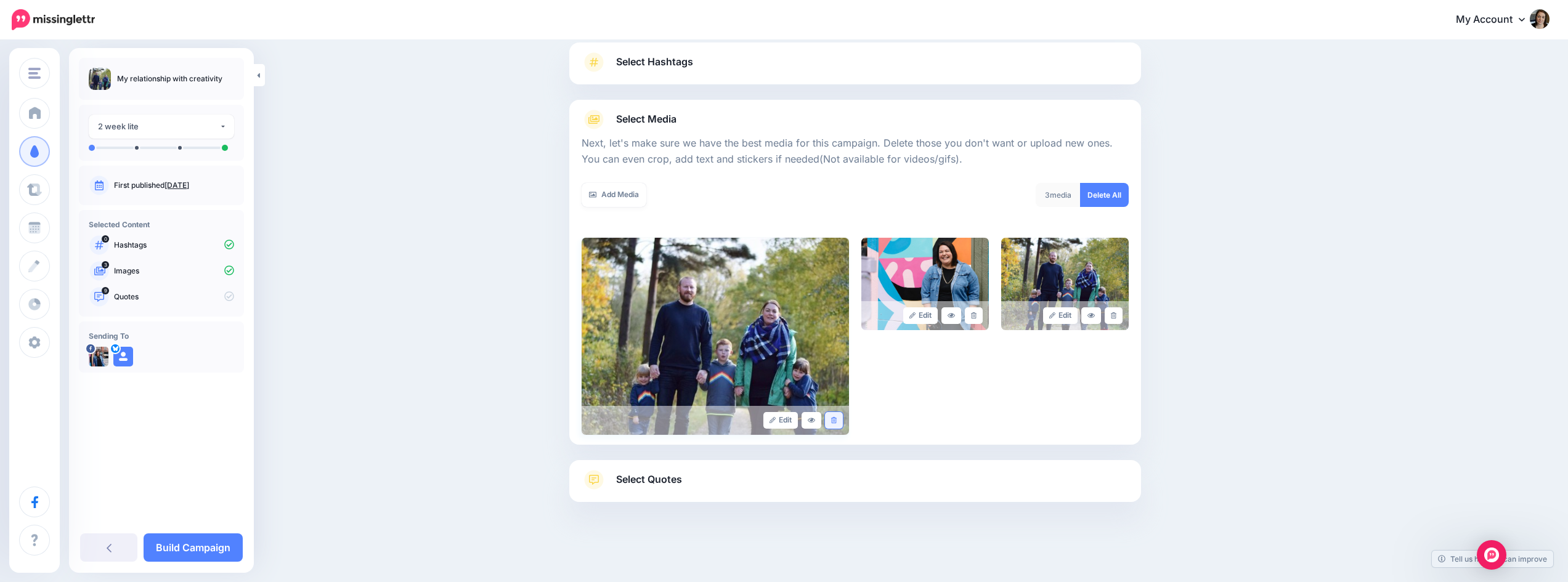
click at [837, 422] on icon at bounding box center [834, 420] width 5 height 7
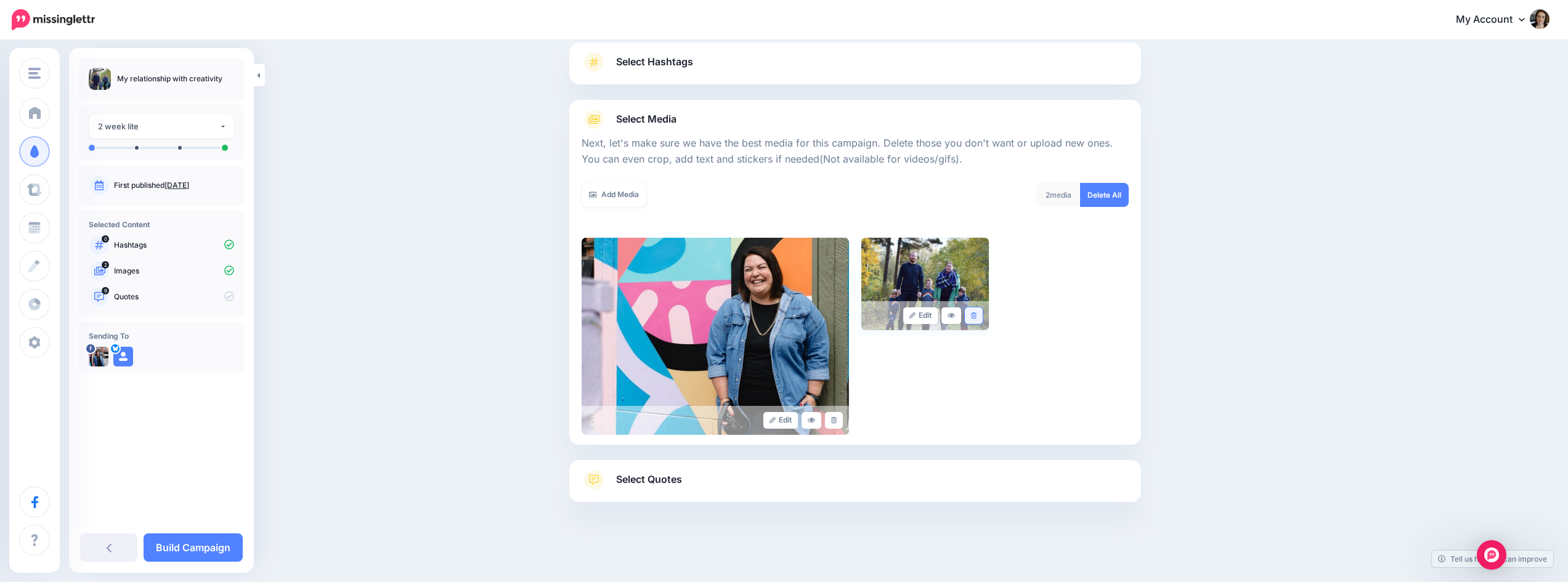
click at [983, 313] on link at bounding box center [974, 316] width 18 height 16
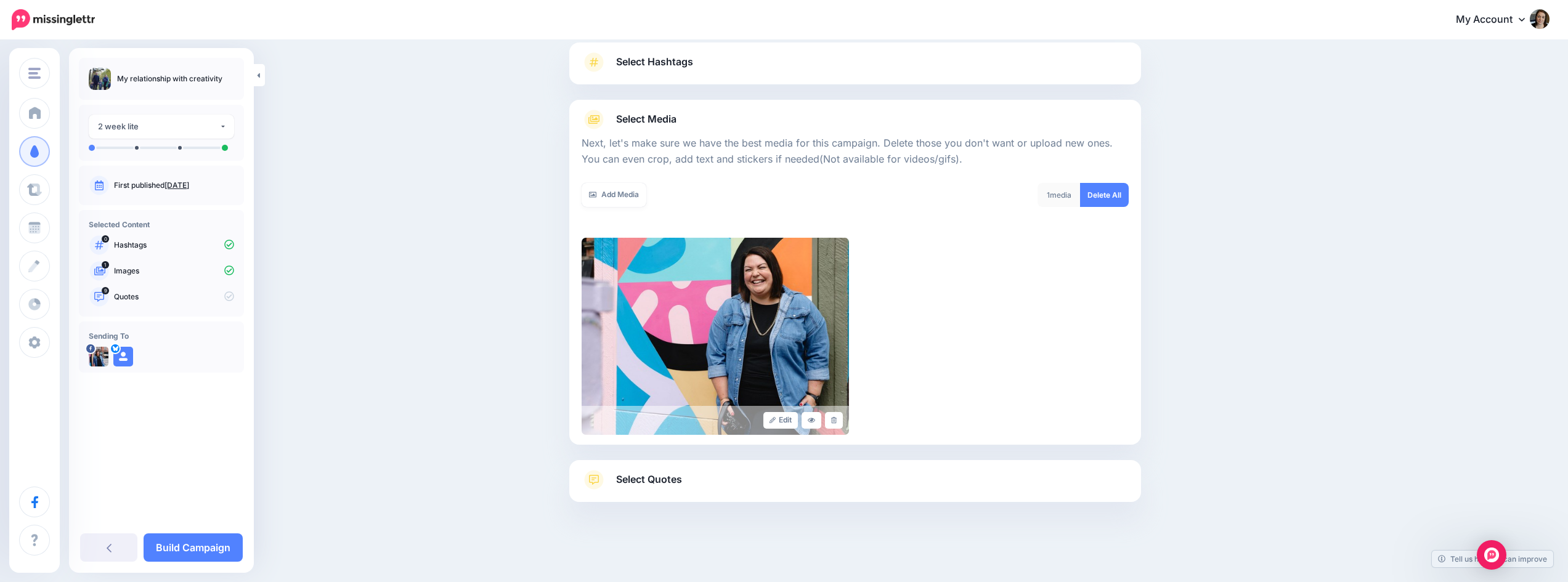
click at [867, 474] on link "Select Quotes" at bounding box center [855, 486] width 547 height 32
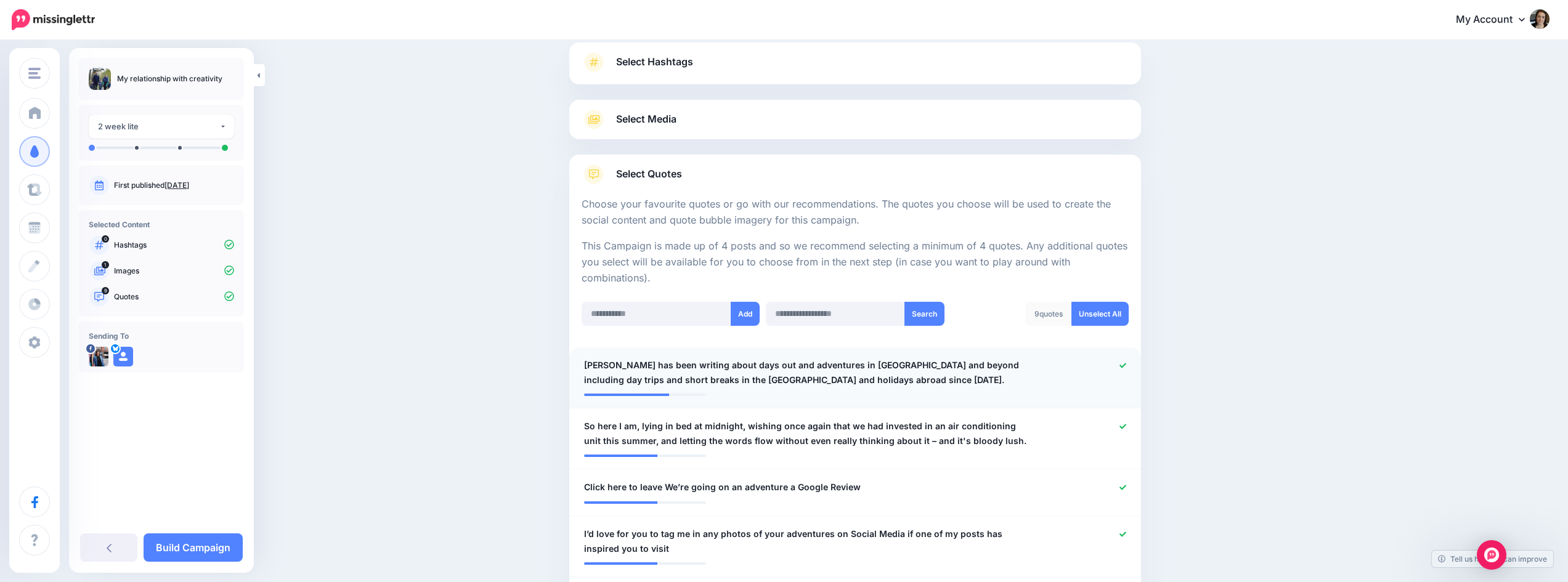
click at [1125, 364] on icon at bounding box center [1123, 366] width 7 height 7
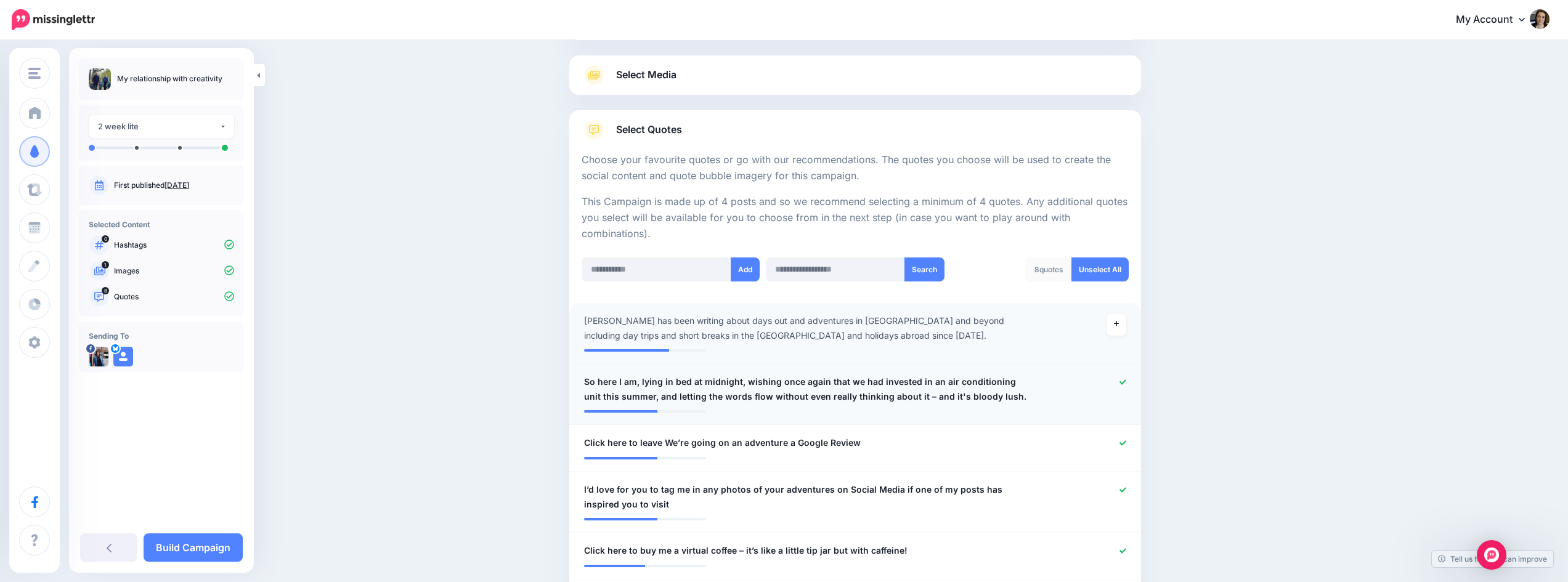
scroll to position [145, 0]
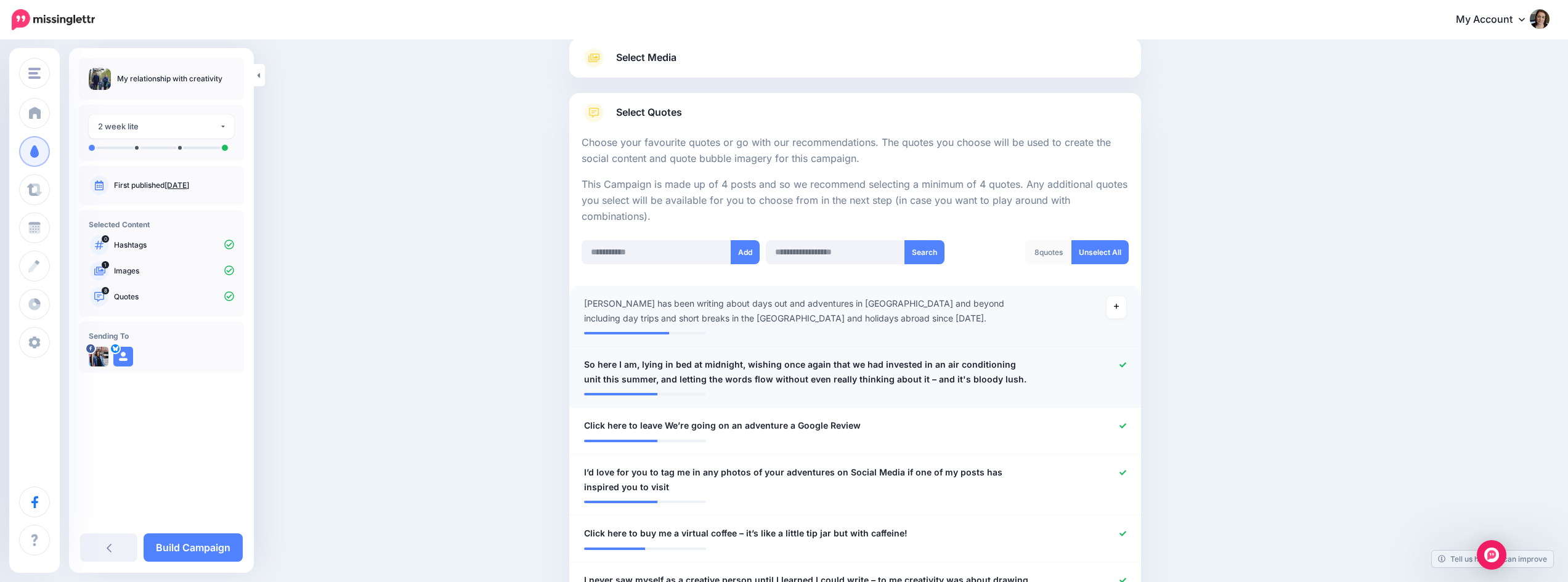
click at [1127, 365] on icon at bounding box center [1123, 365] width 7 height 7
click at [1125, 430] on link at bounding box center [1123, 426] width 7 height 9
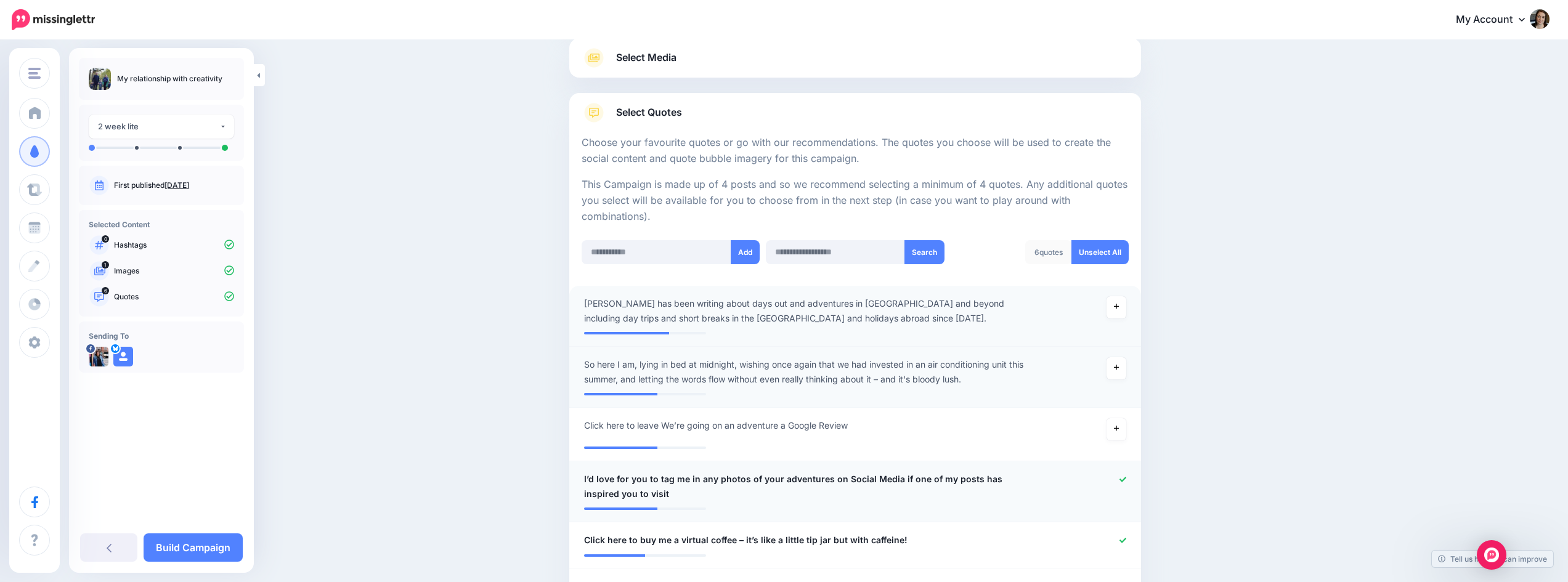
click at [1127, 480] on icon at bounding box center [1123, 479] width 7 height 5
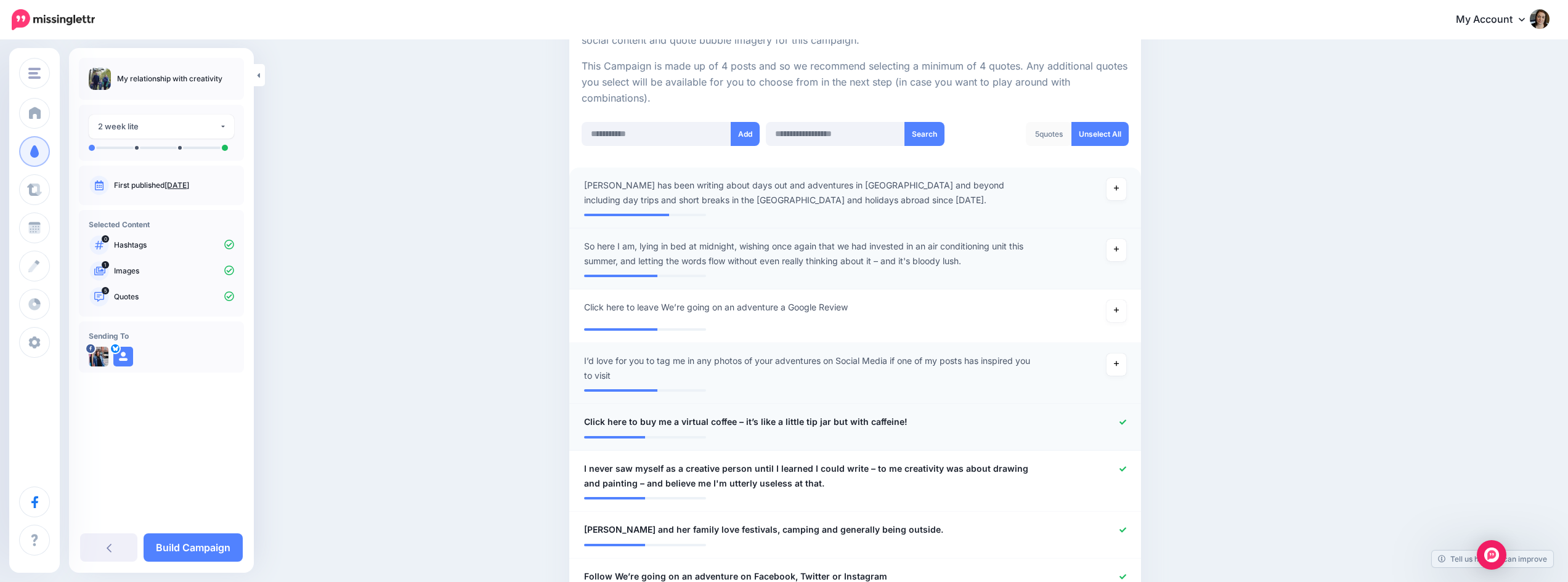
scroll to position [268, 0]
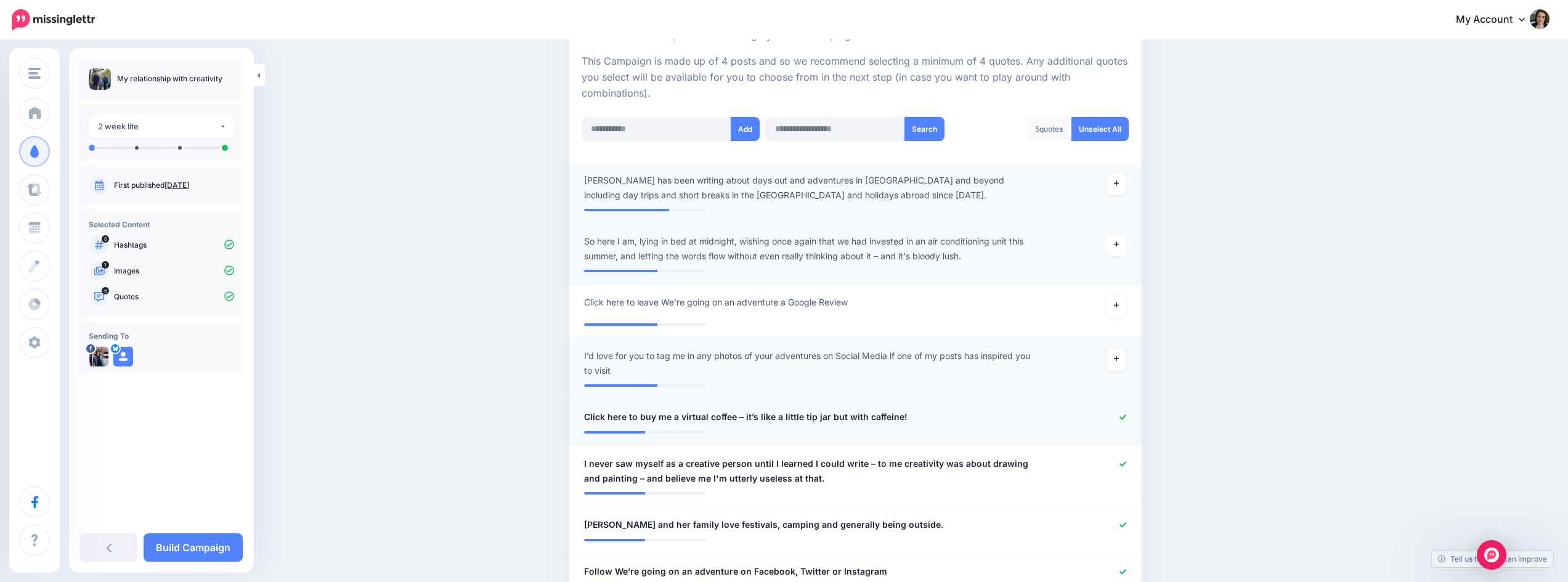
click at [1127, 417] on icon at bounding box center [1123, 417] width 7 height 5
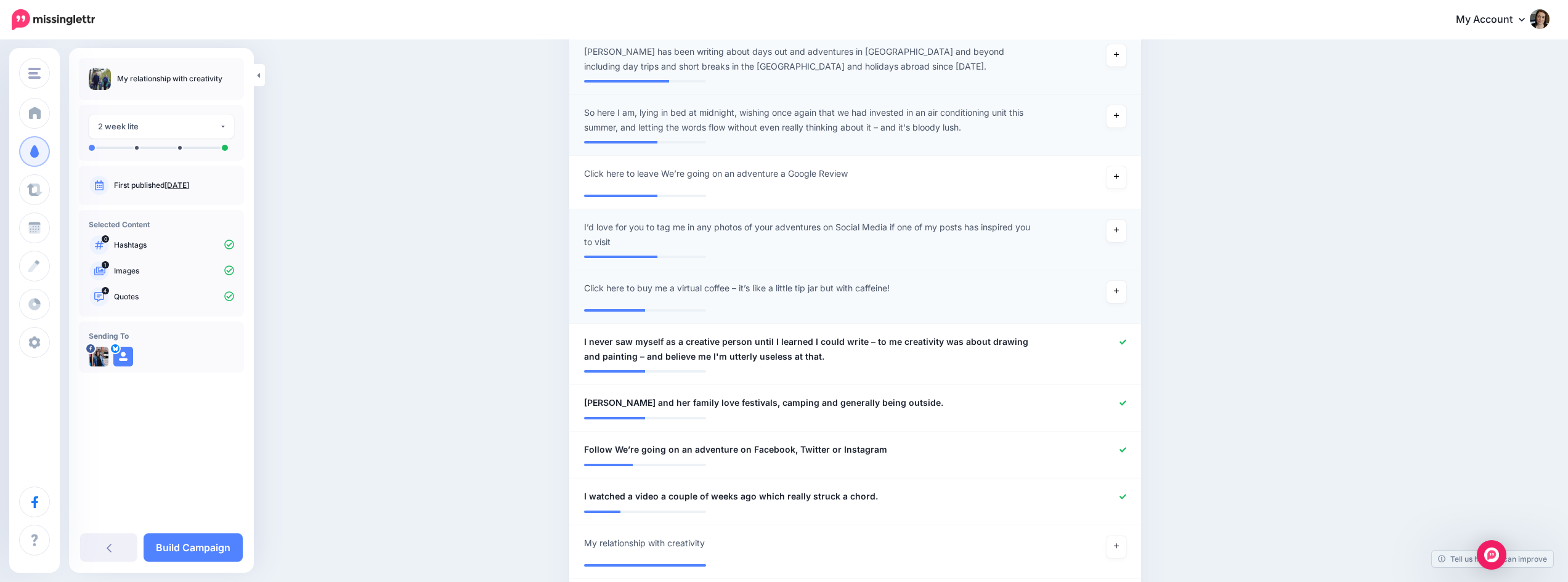
scroll to position [453, 0]
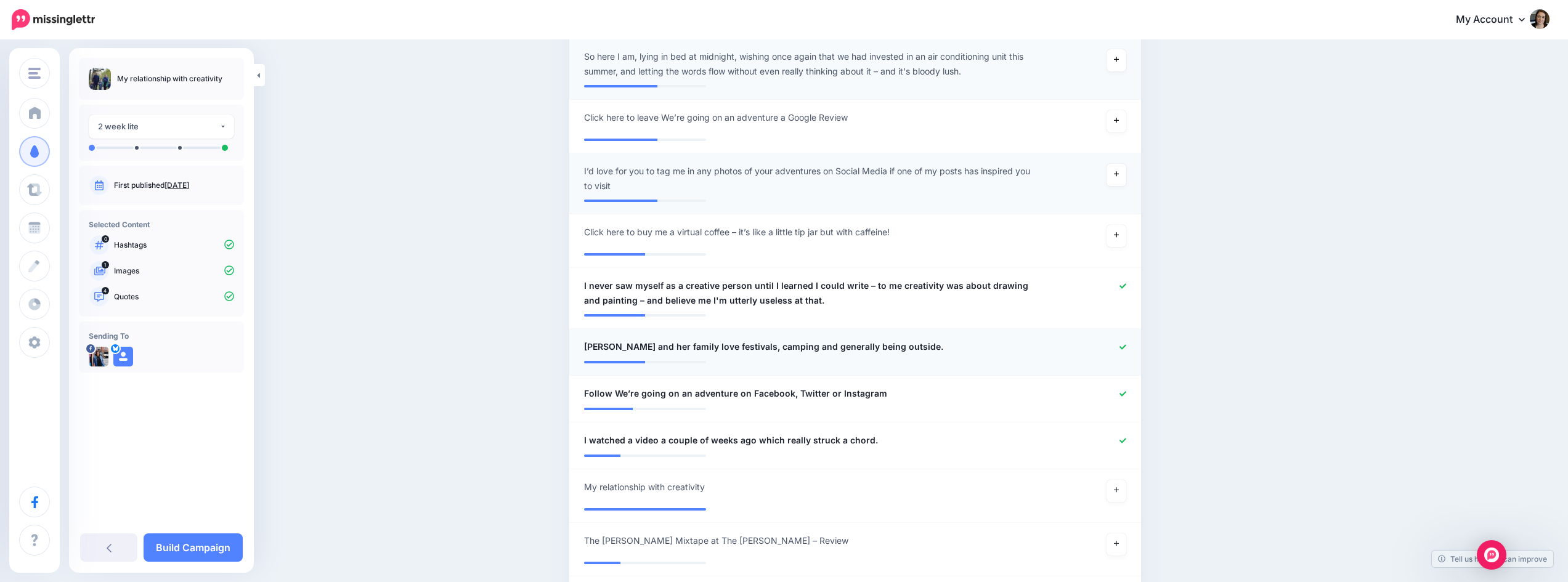
drag, startPoint x: 1125, startPoint y: 346, endPoint x: 1128, endPoint y: 354, distance: 8.5
click at [1125, 346] on icon at bounding box center [1123, 347] width 7 height 7
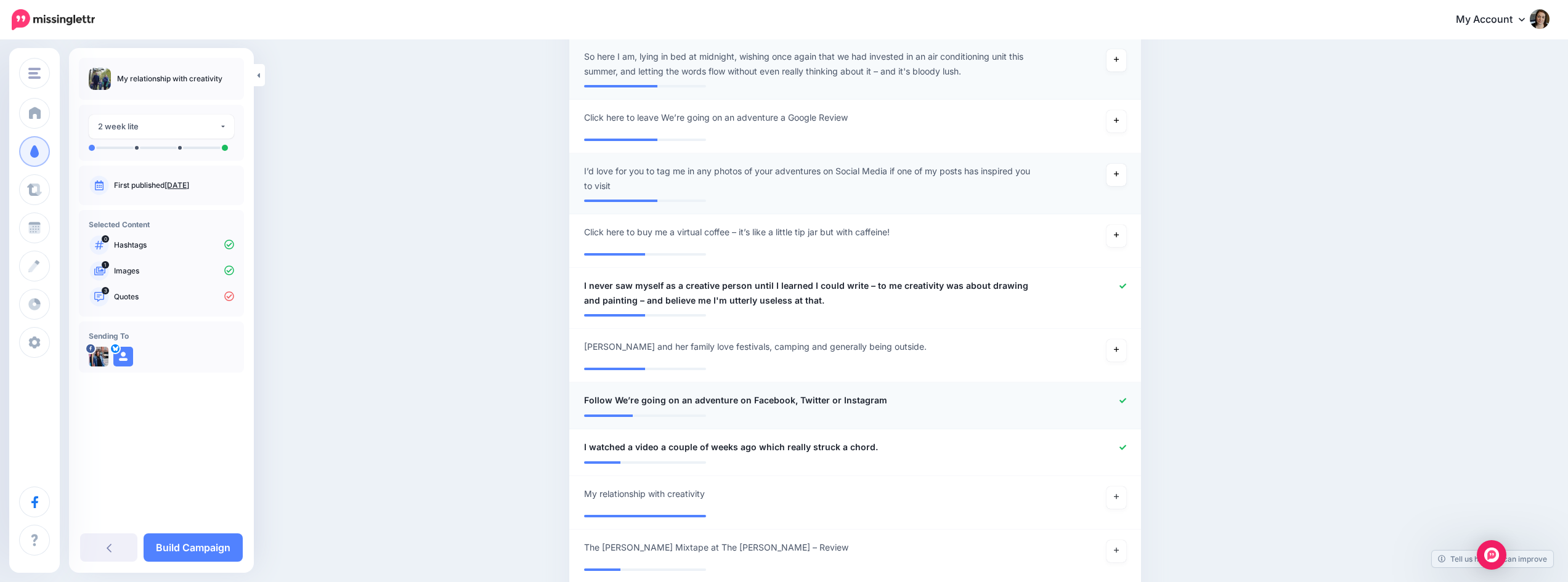
click at [1128, 395] on div at bounding box center [1089, 401] width 93 height 16
click at [1127, 446] on icon at bounding box center [1123, 448] width 7 height 7
click at [1127, 403] on icon at bounding box center [1123, 401] width 7 height 7
click at [1118, 502] on link at bounding box center [1116, 504] width 20 height 23
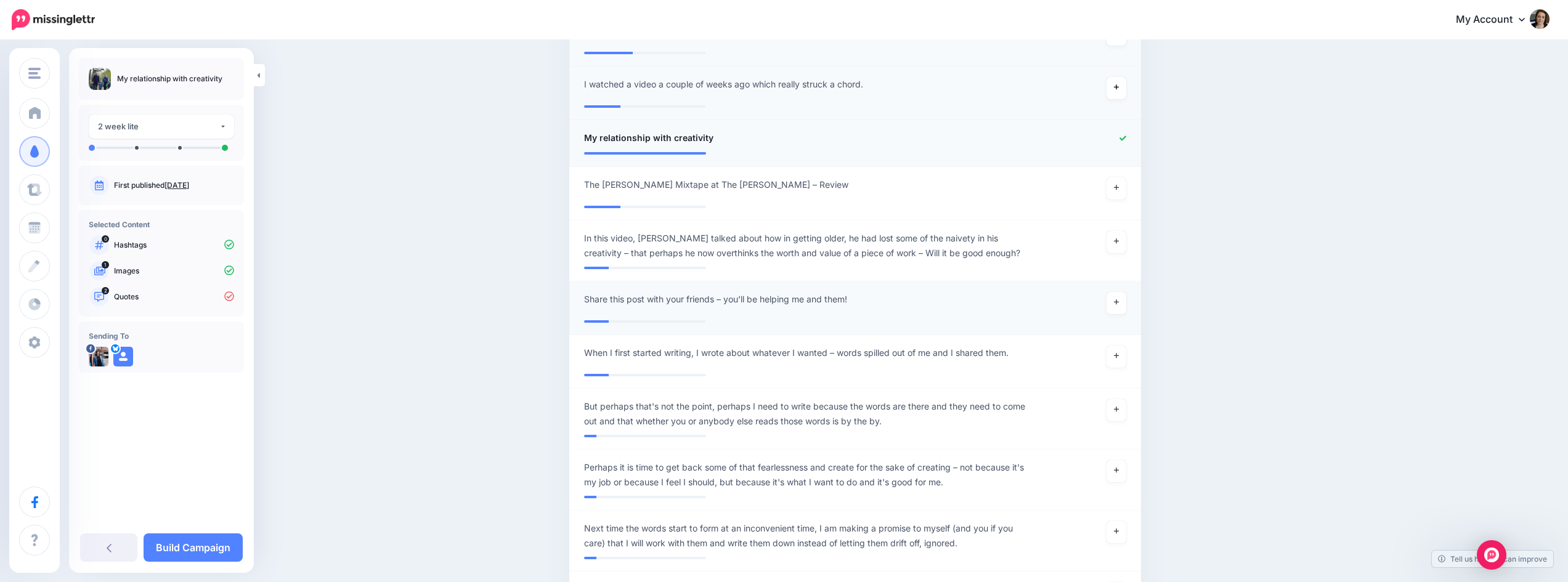
scroll to position [884, 0]
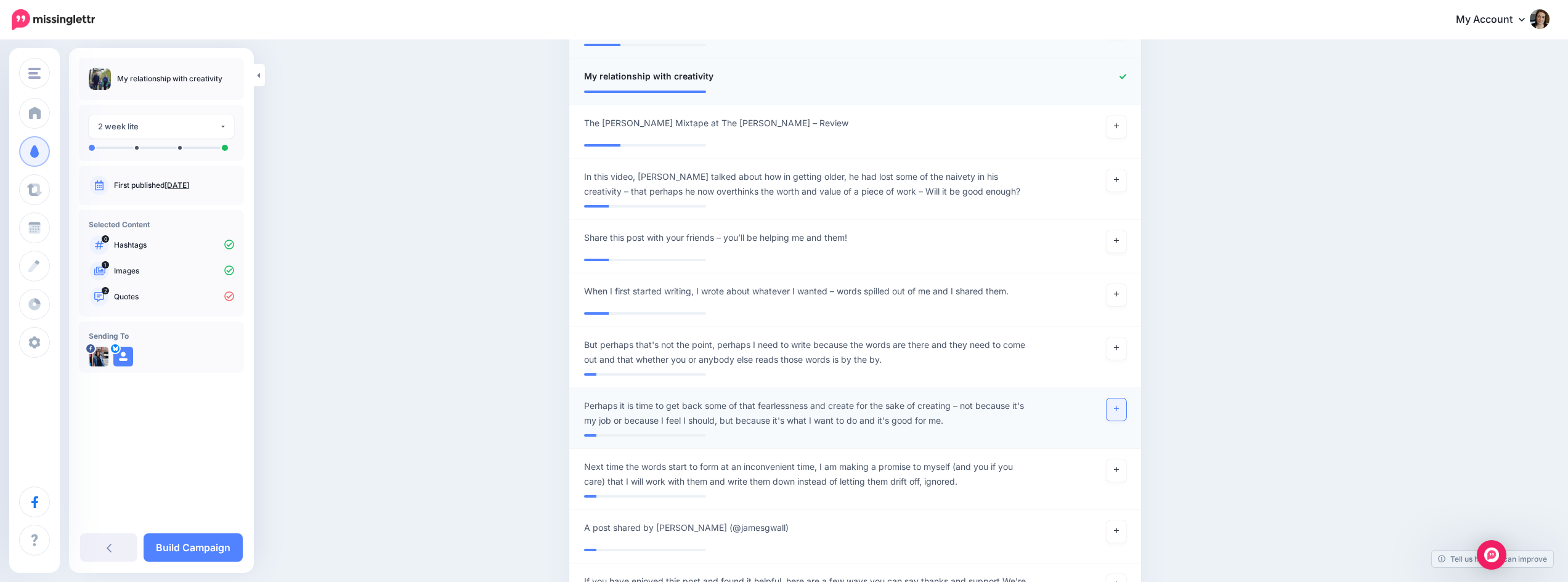
click at [1122, 412] on link at bounding box center [1116, 409] width 20 height 23
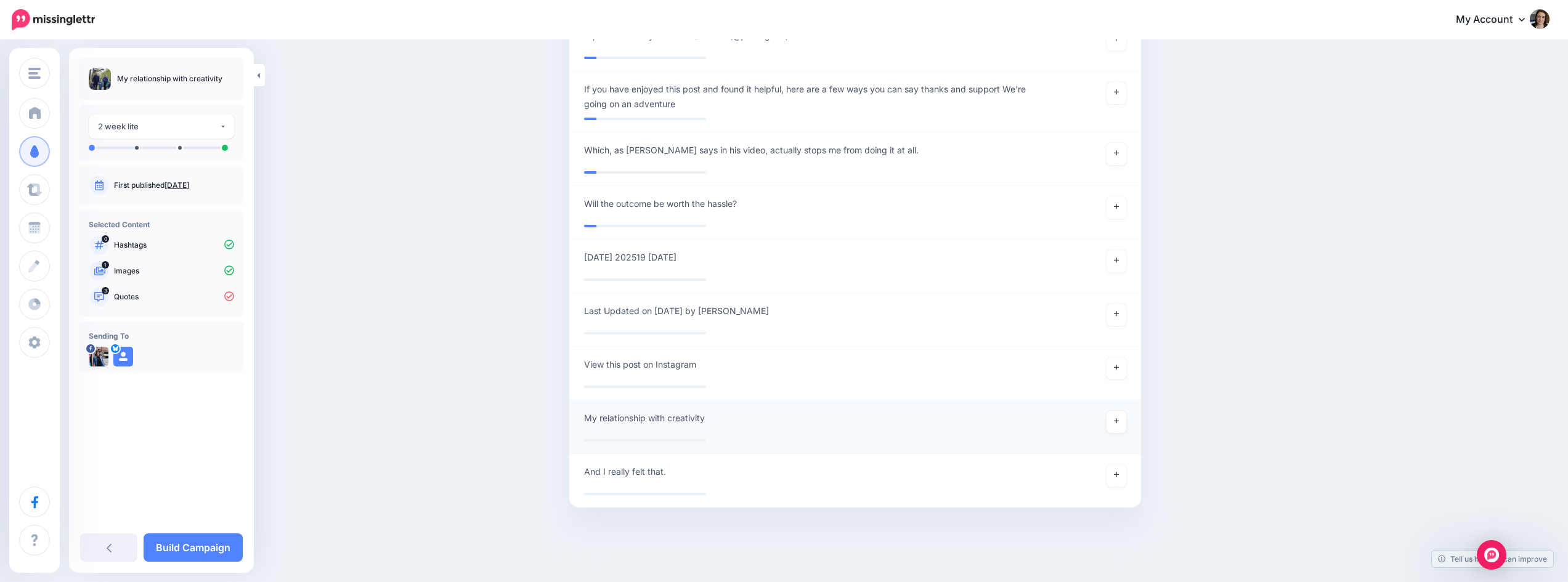
scroll to position [1382, 0]
click at [1127, 418] on link at bounding box center [1116, 416] width 20 height 23
click at [221, 535] on link "Build Campaign" at bounding box center [192, 548] width 99 height 29
click at [1118, 208] on link at bounding box center [1116, 209] width 20 height 23
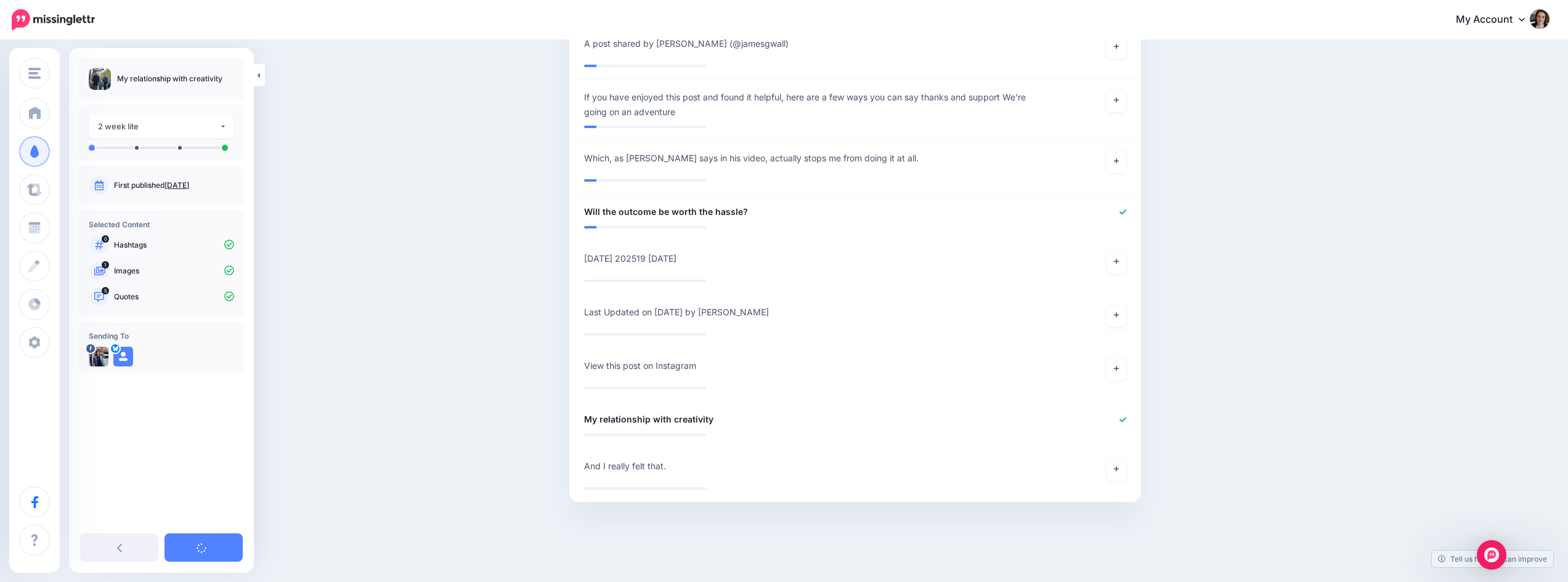
scroll to position [1368, 0]
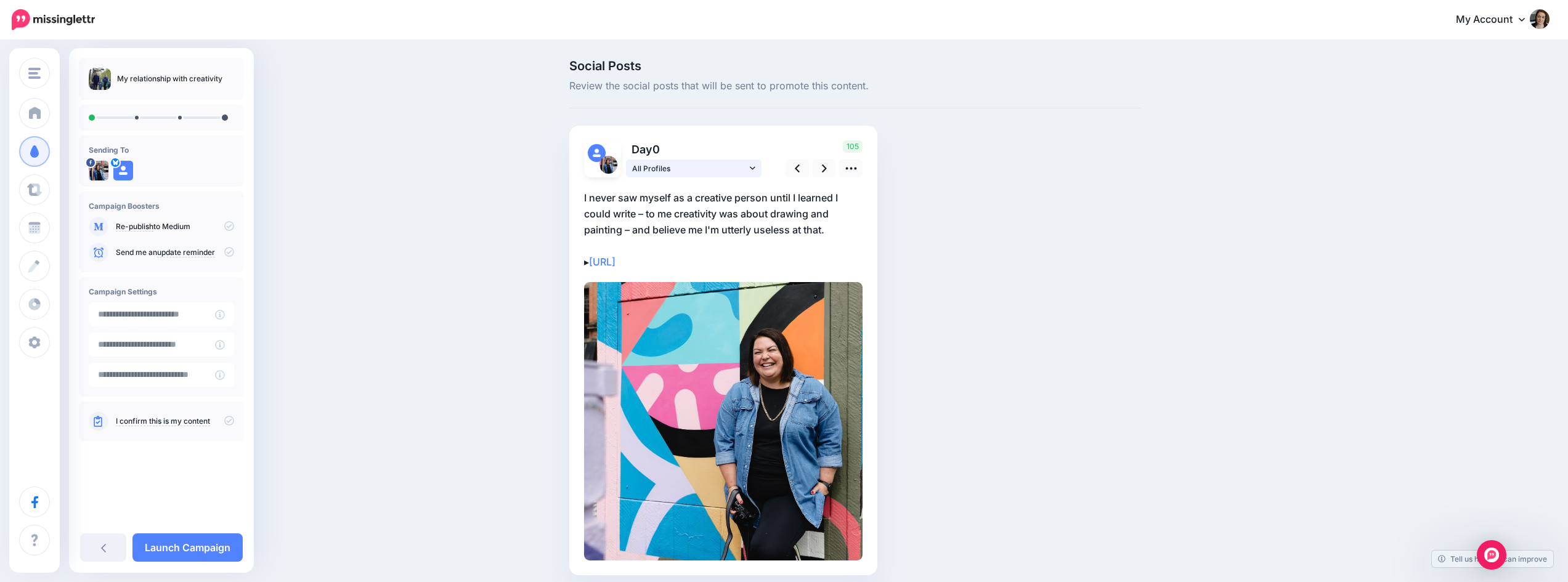
click at [761, 164] on link "All Profiles" at bounding box center [693, 169] width 136 height 18
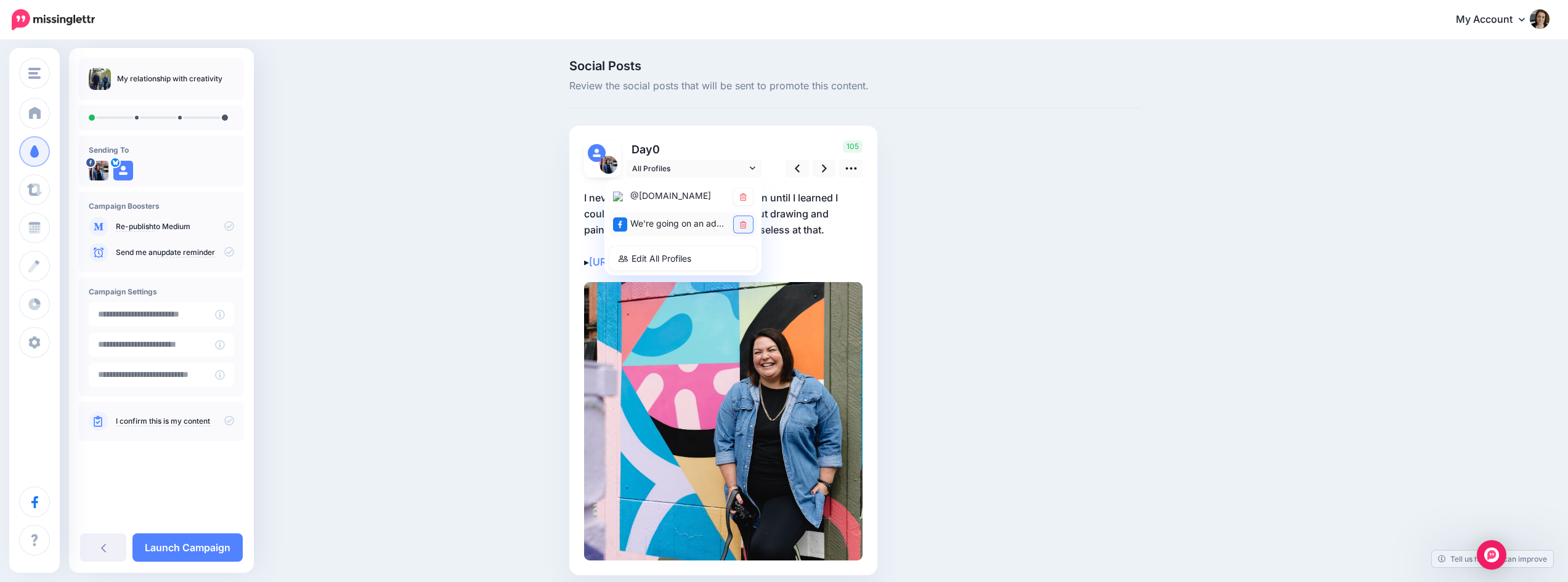
click at [745, 229] on link at bounding box center [743, 224] width 19 height 16
click at [825, 167] on link at bounding box center [824, 169] width 23 height 18
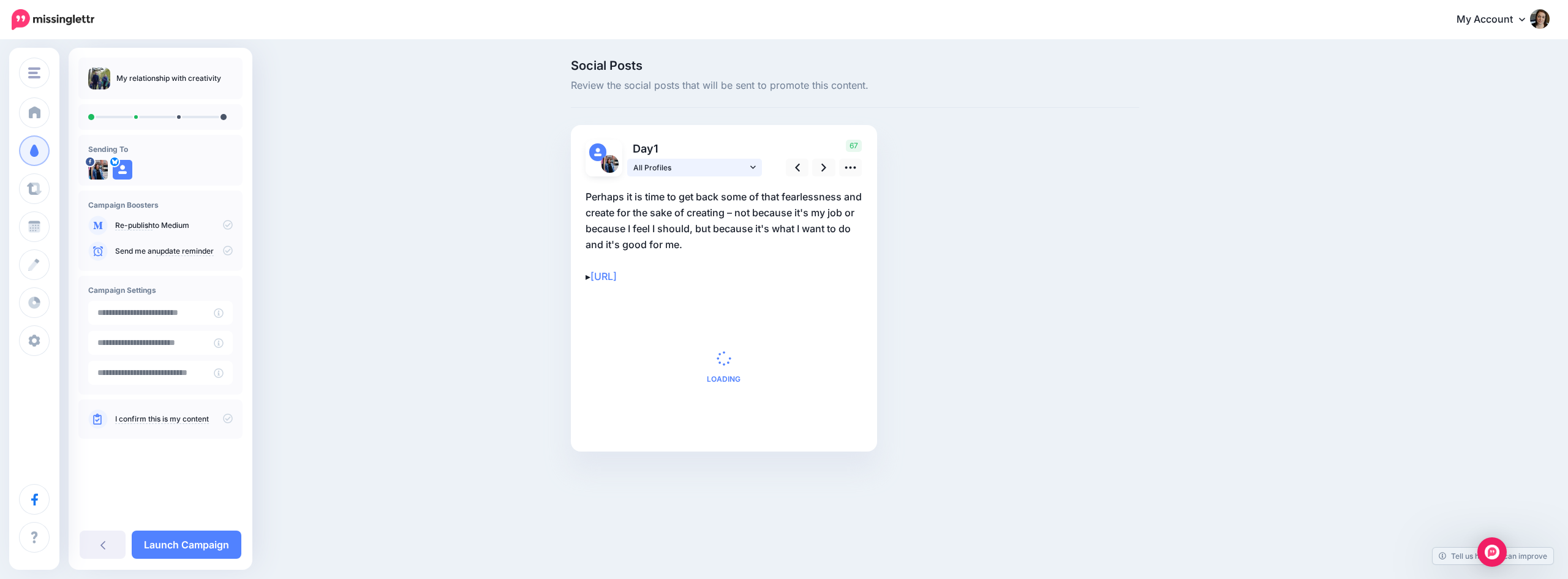
click at [753, 166] on icon at bounding box center [753, 167] width 5 height 9
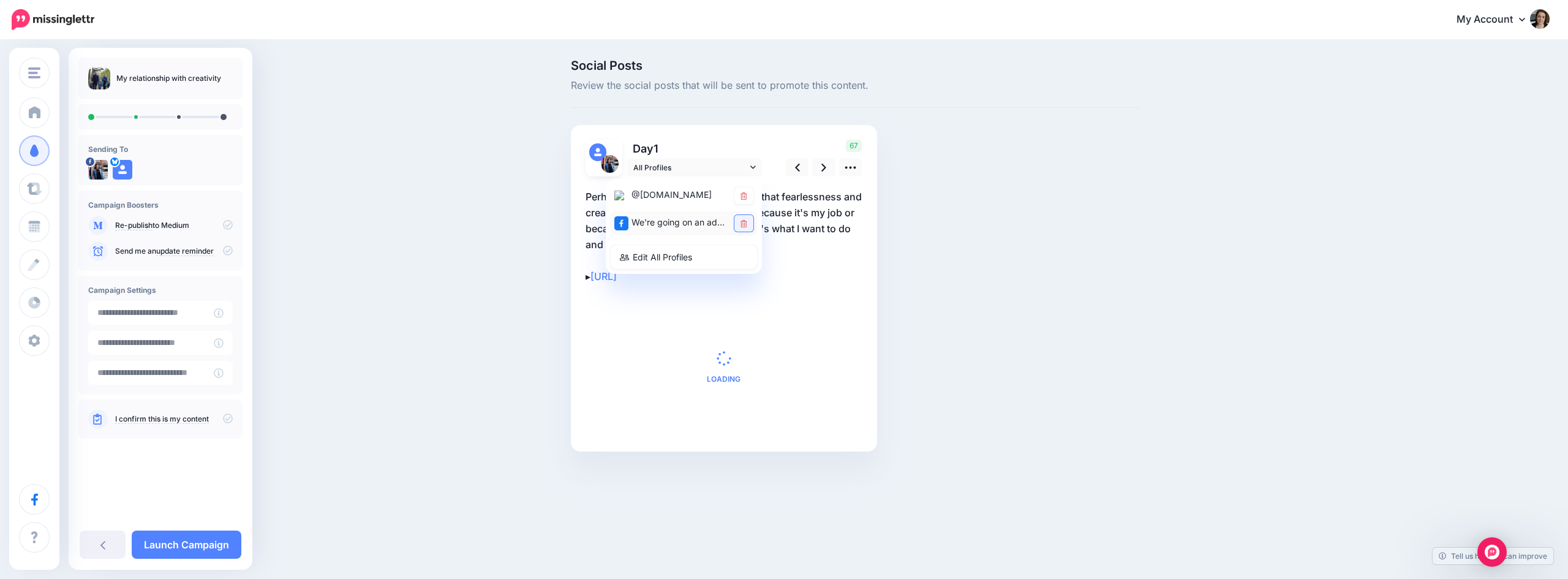
click at [743, 221] on icon at bounding box center [744, 223] width 7 height 7
click at [855, 168] on icon at bounding box center [850, 167] width 13 height 13
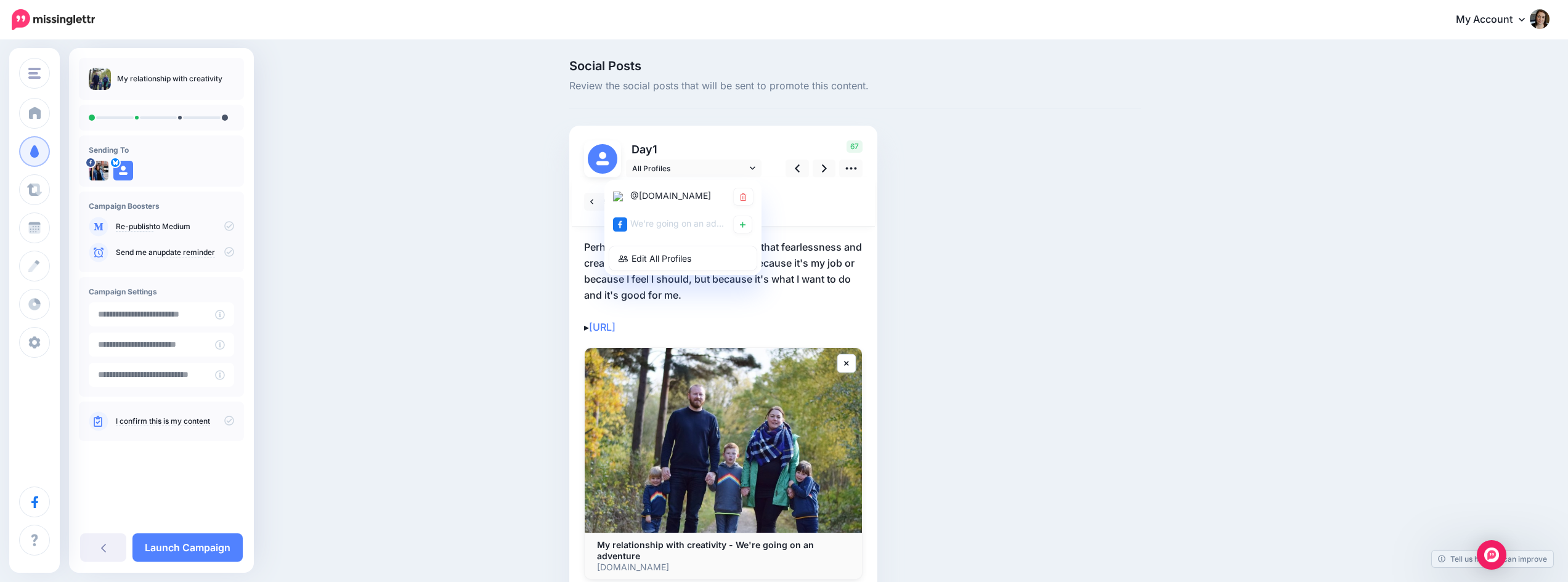
click at [791, 210] on div at bounding box center [723, 202] width 303 height 49
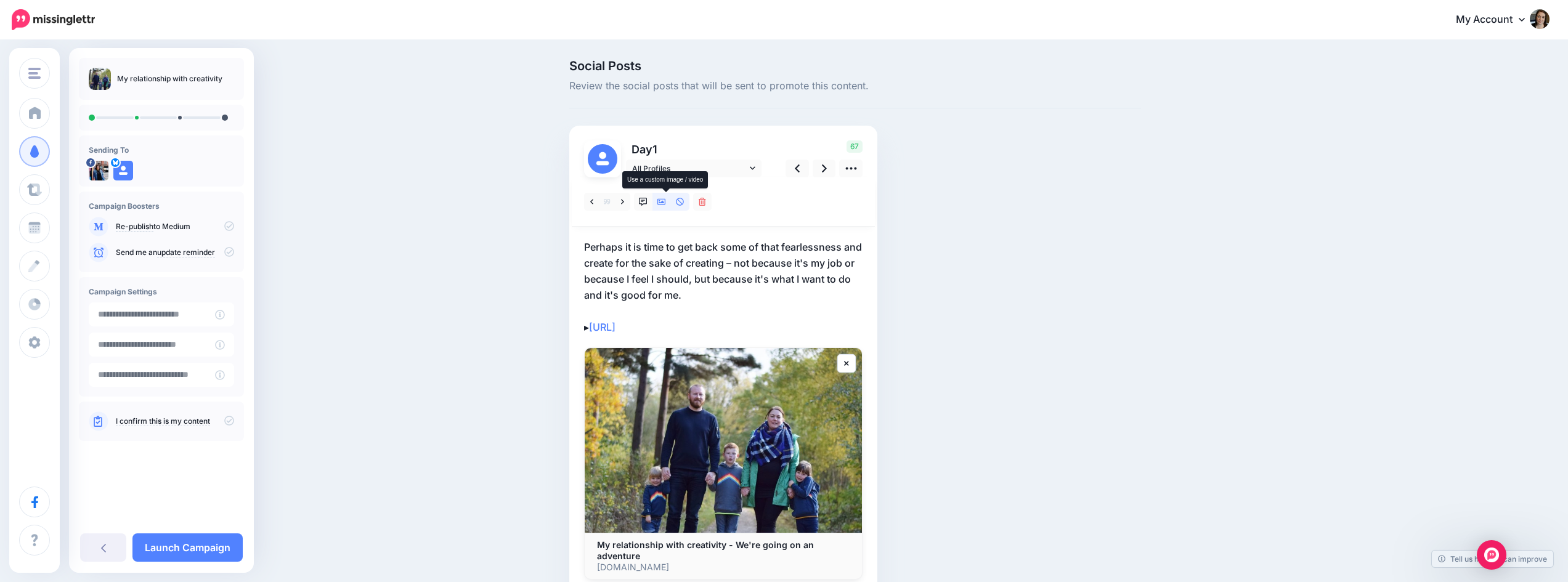
click at [660, 200] on link at bounding box center [661, 202] width 18 height 18
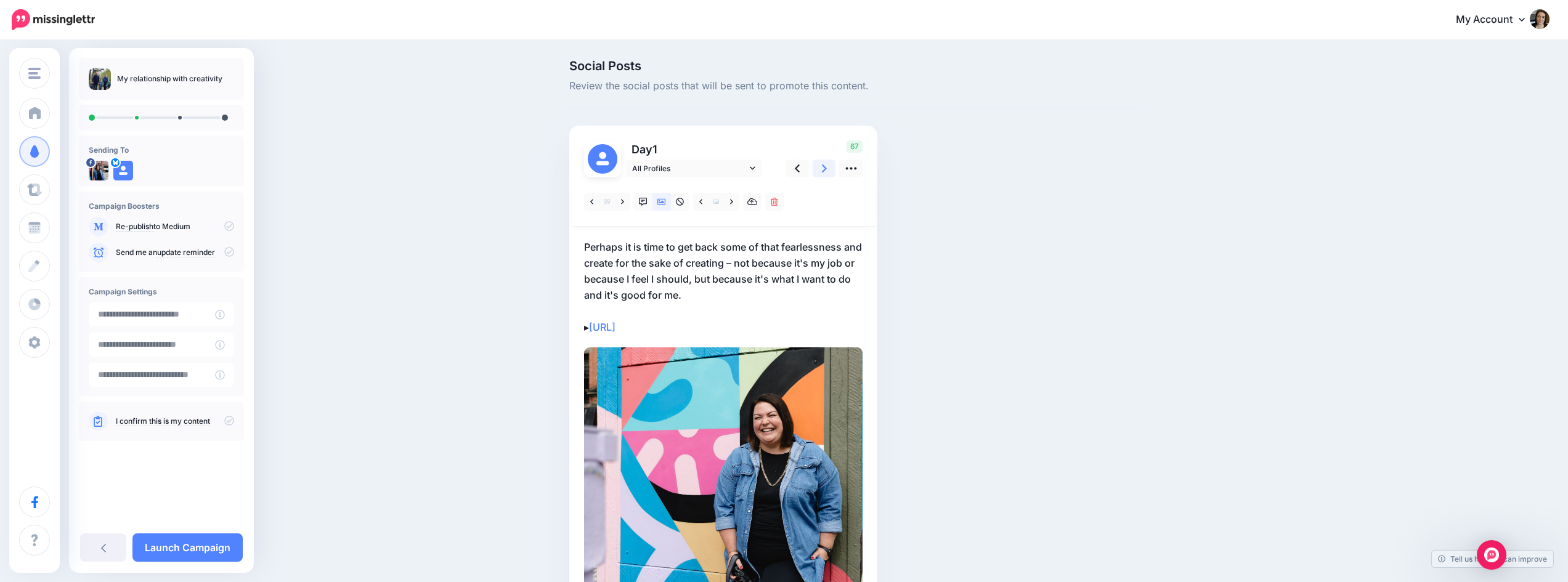
click at [822, 166] on link at bounding box center [824, 169] width 23 height 18
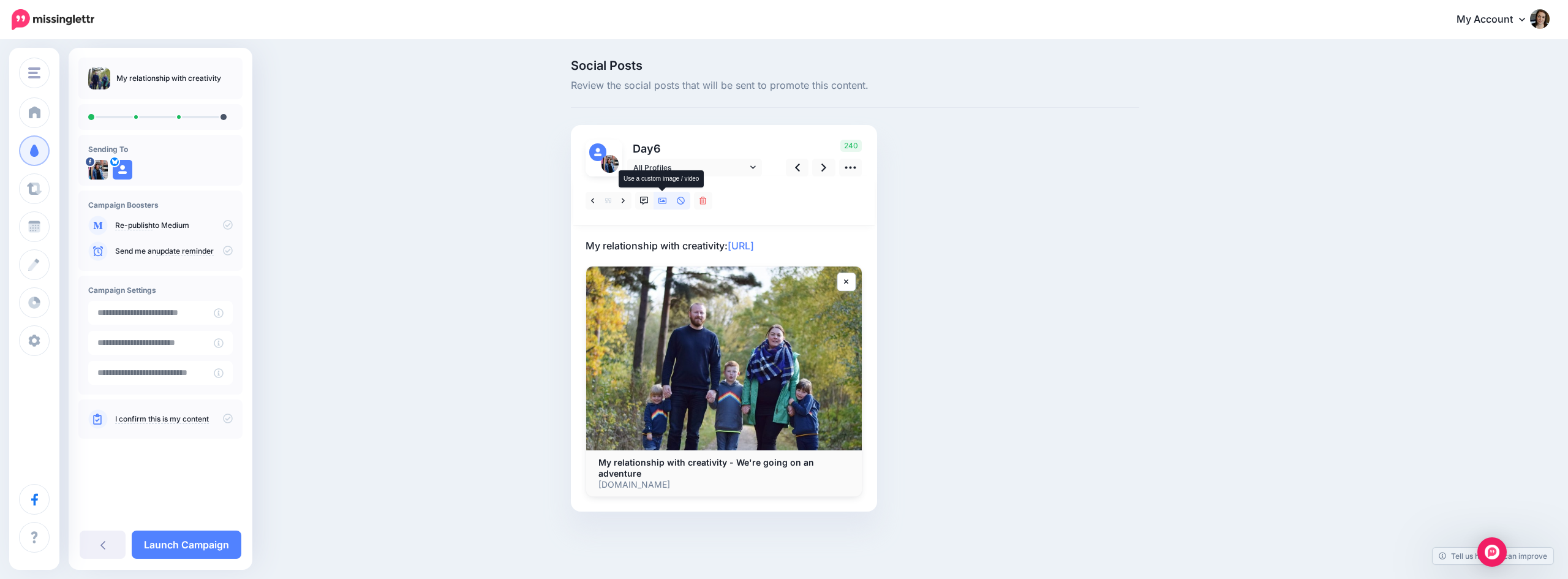
click at [659, 201] on icon at bounding box center [663, 201] width 9 height 6
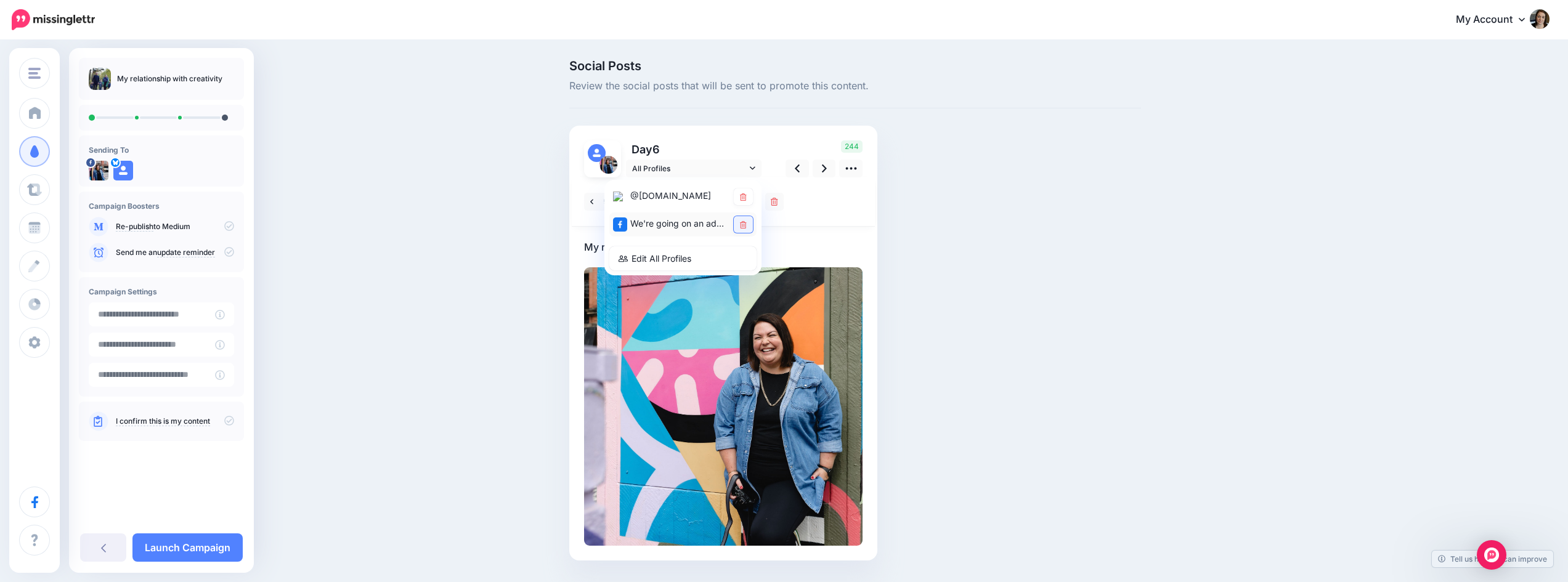
click at [746, 225] on icon at bounding box center [743, 224] width 7 height 8
click at [826, 169] on icon at bounding box center [824, 168] width 5 height 13
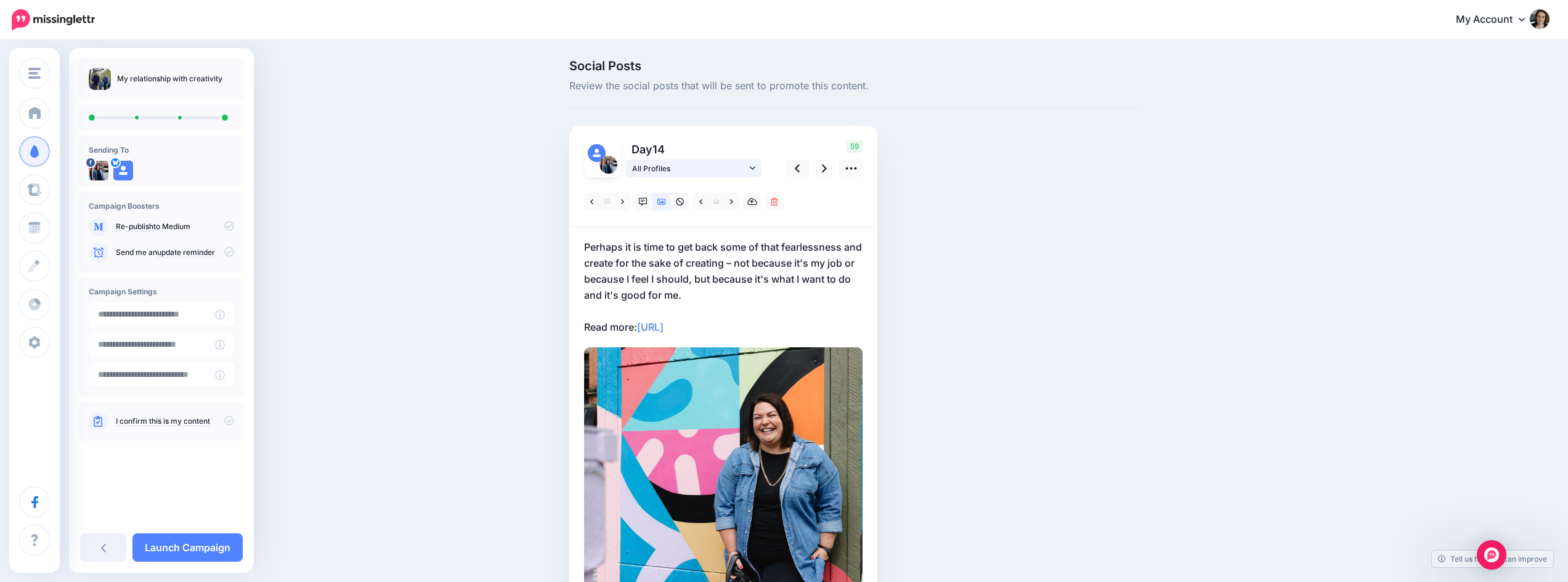
click at [755, 168] on icon at bounding box center [753, 168] width 5 height 9
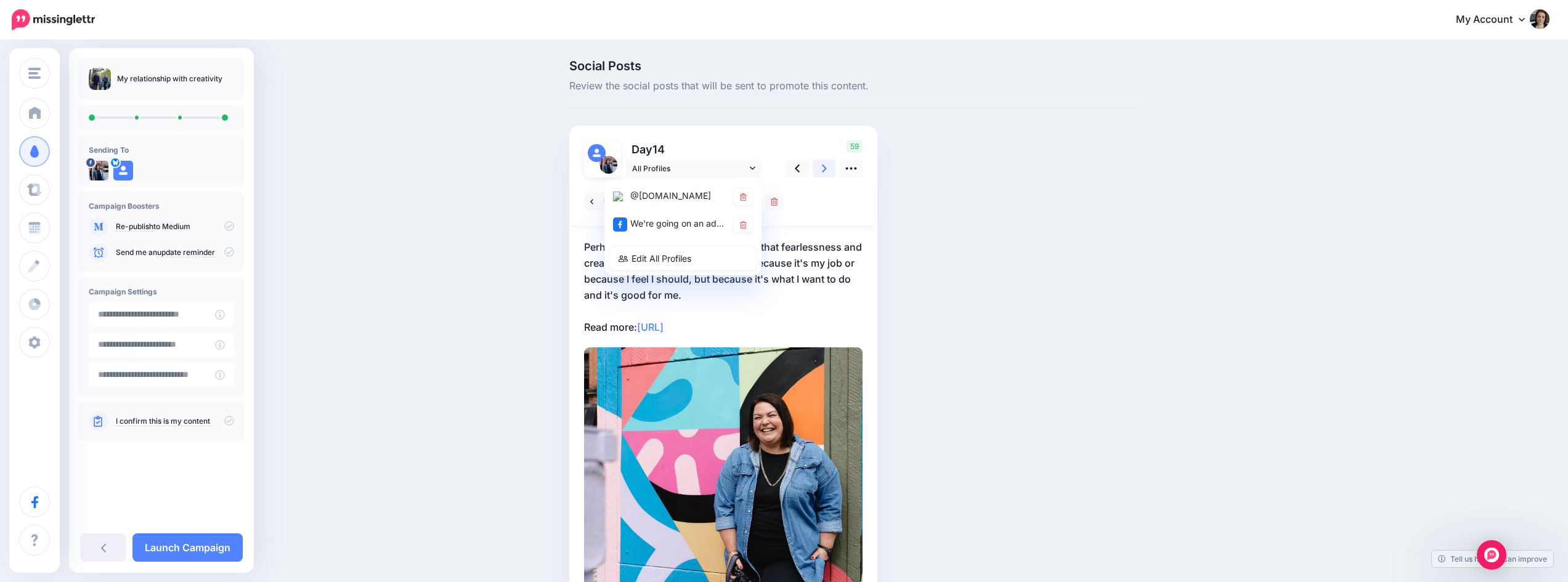
click at [827, 168] on icon at bounding box center [824, 169] width 5 height 8
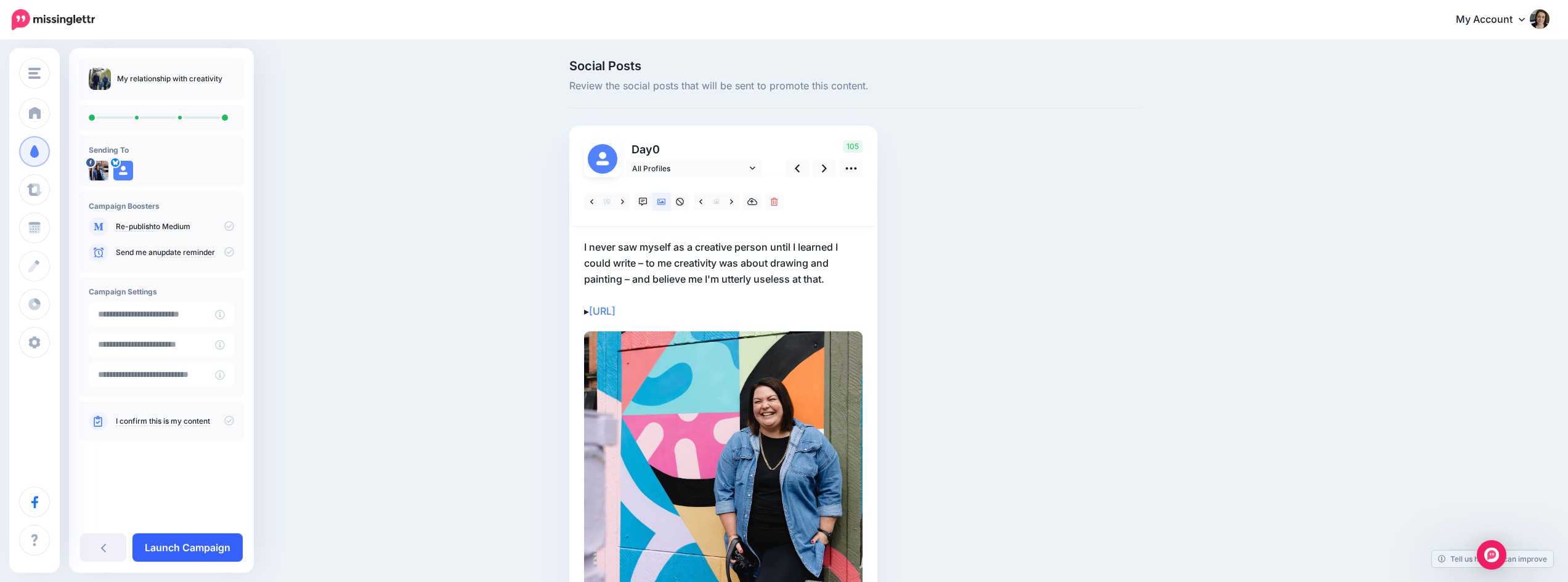
click at [202, 551] on link "Launch Campaign" at bounding box center [188, 548] width 111 height 29
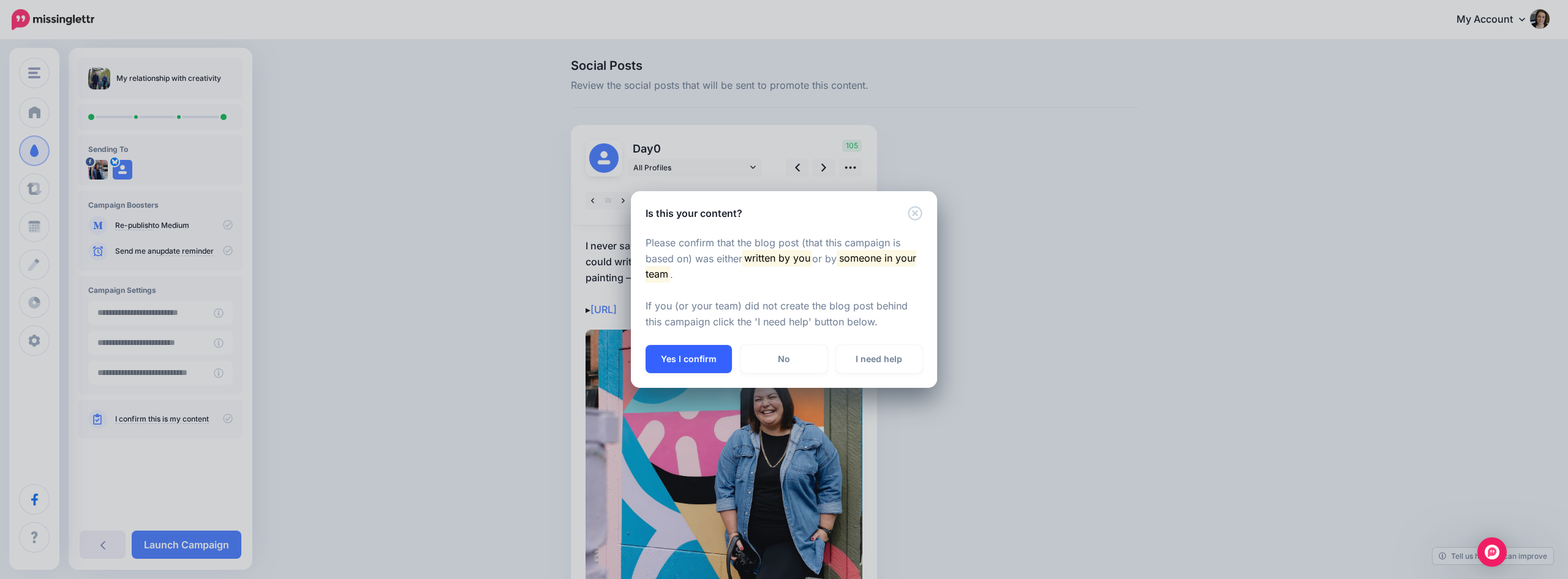
click at [689, 365] on button "Yes I confirm" at bounding box center [688, 359] width 86 height 29
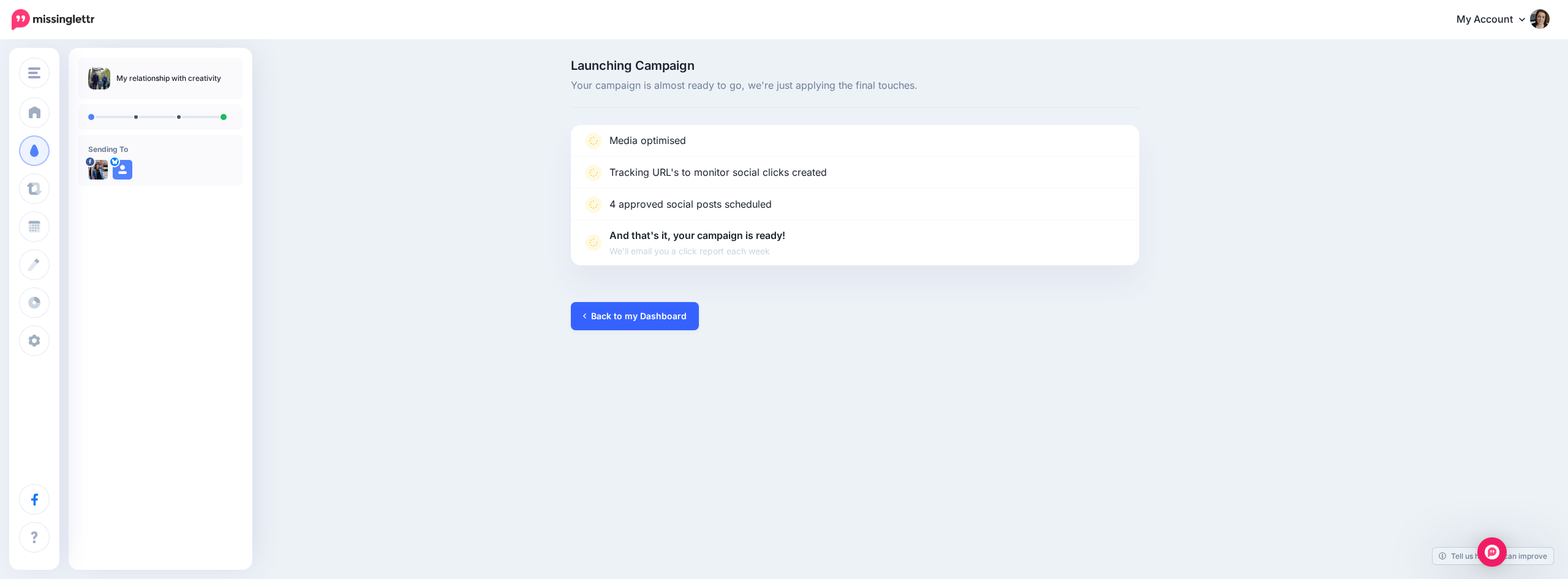
click at [642, 316] on link "Back to my Dashboard" at bounding box center [635, 316] width 128 height 29
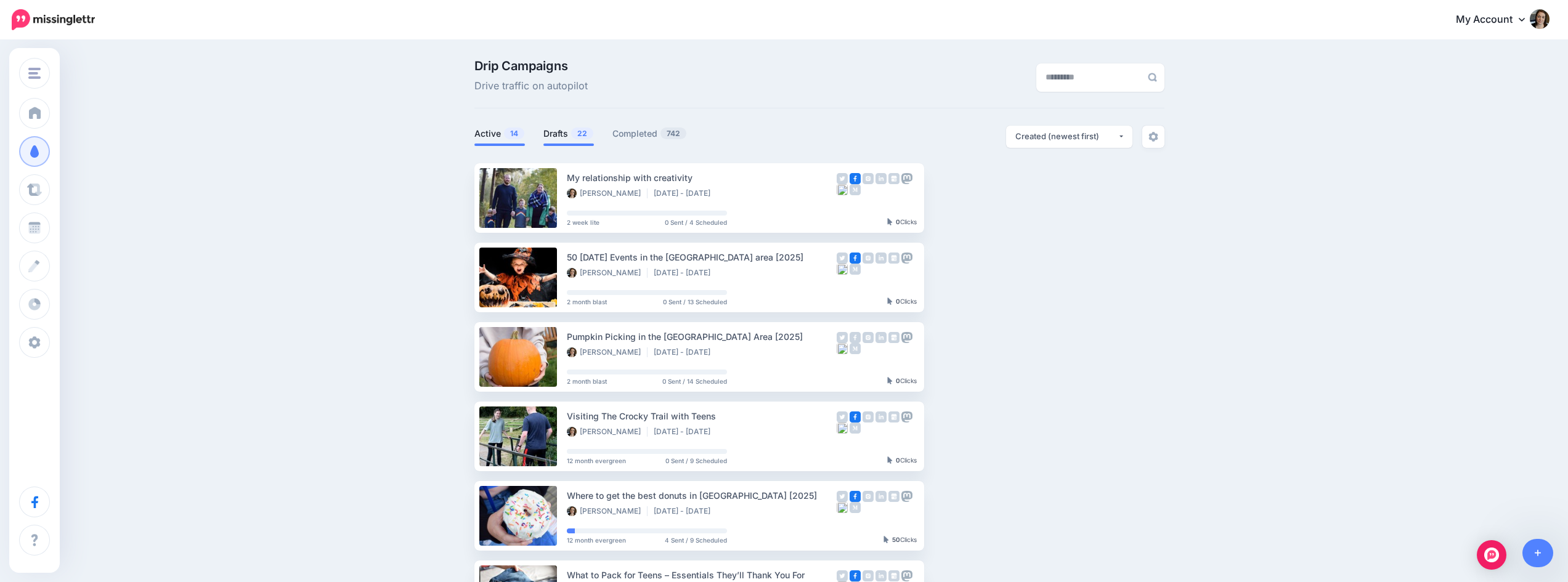
click at [568, 136] on link "Drafts 22" at bounding box center [568, 134] width 50 height 15
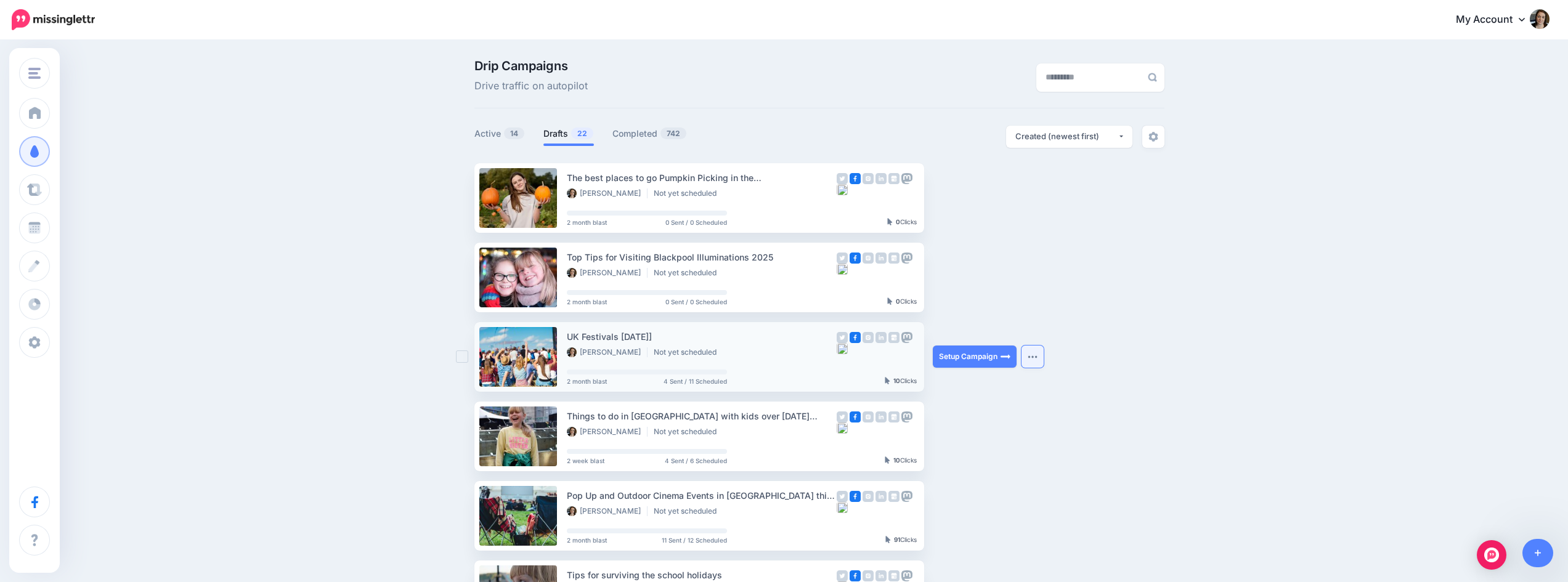
click at [1044, 355] on button "button" at bounding box center [1032, 357] width 23 height 23
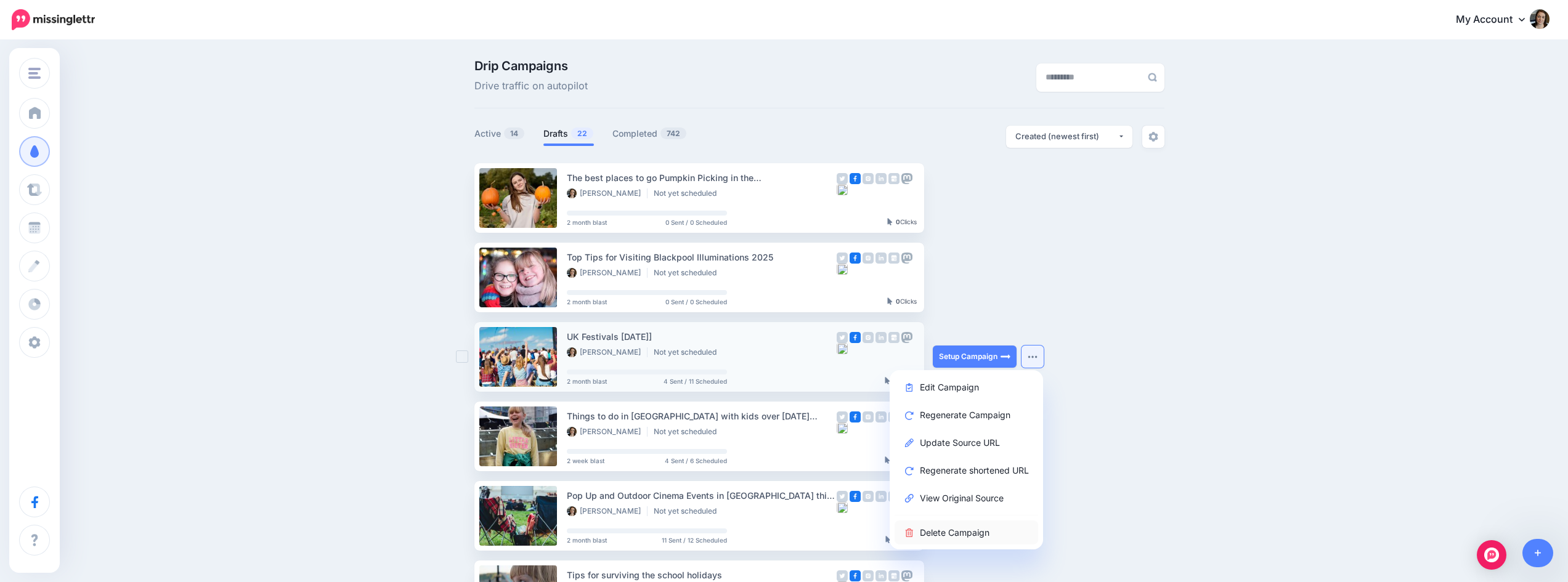
click at [949, 532] on link "Delete Campaign" at bounding box center [966, 532] width 143 height 24
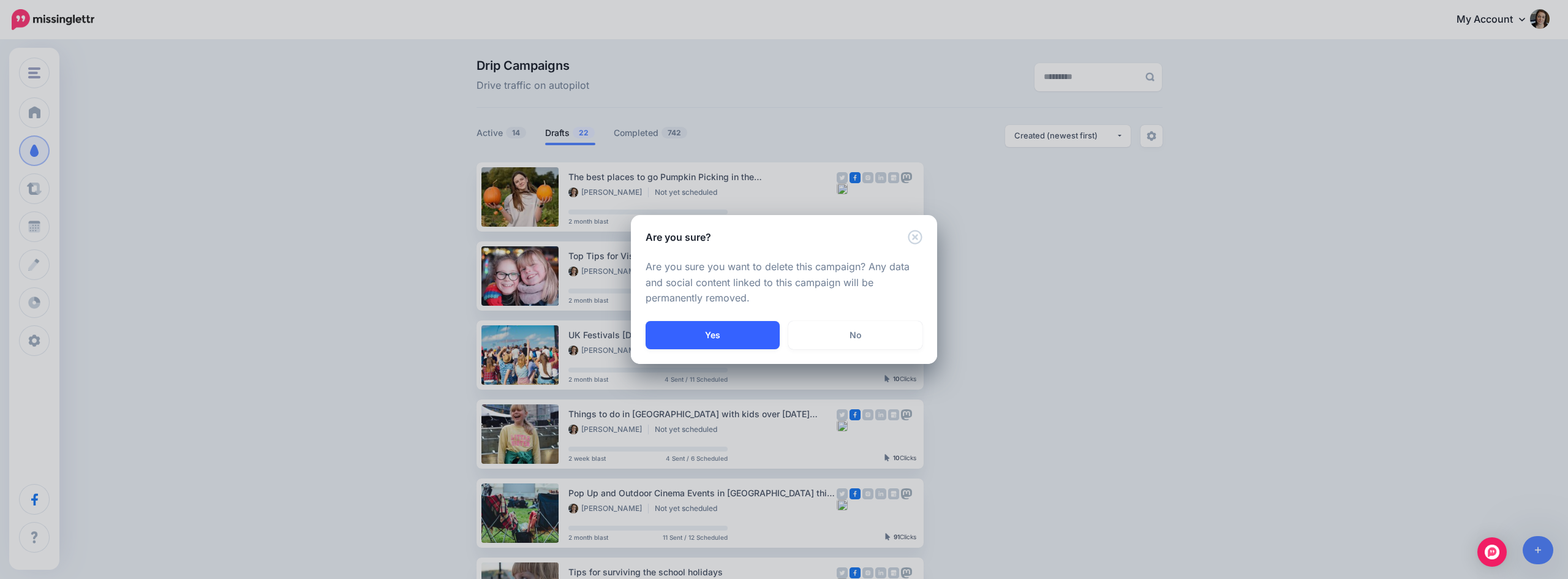
click at [758, 328] on button "Yes" at bounding box center [713, 335] width 134 height 29
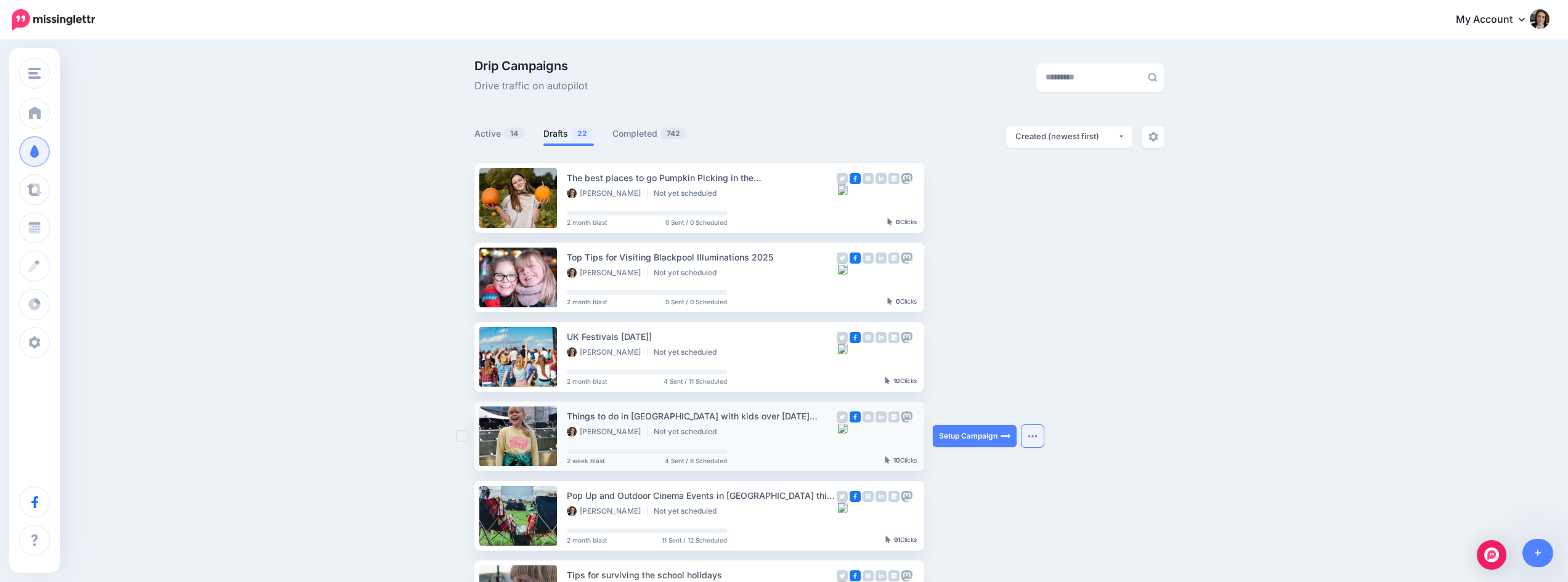
click at [1036, 439] on button "button" at bounding box center [1032, 436] width 23 height 23
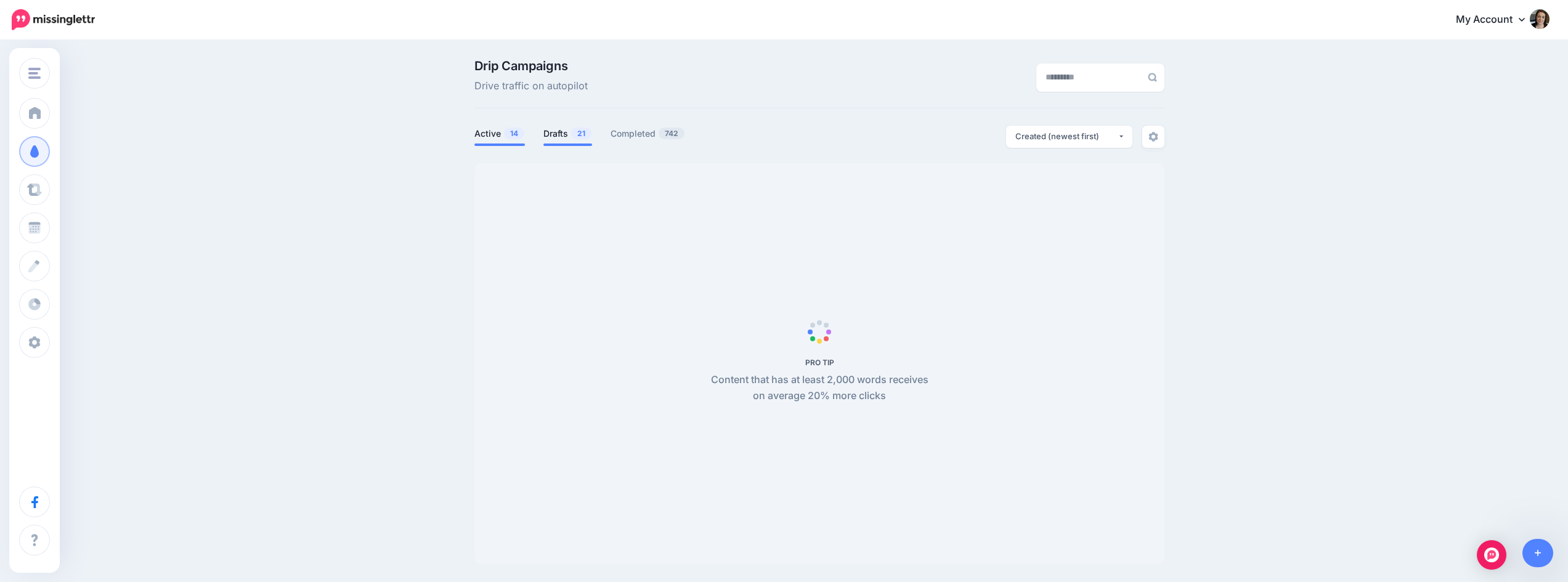
click at [555, 136] on link "Drafts 21" at bounding box center [567, 134] width 48 height 15
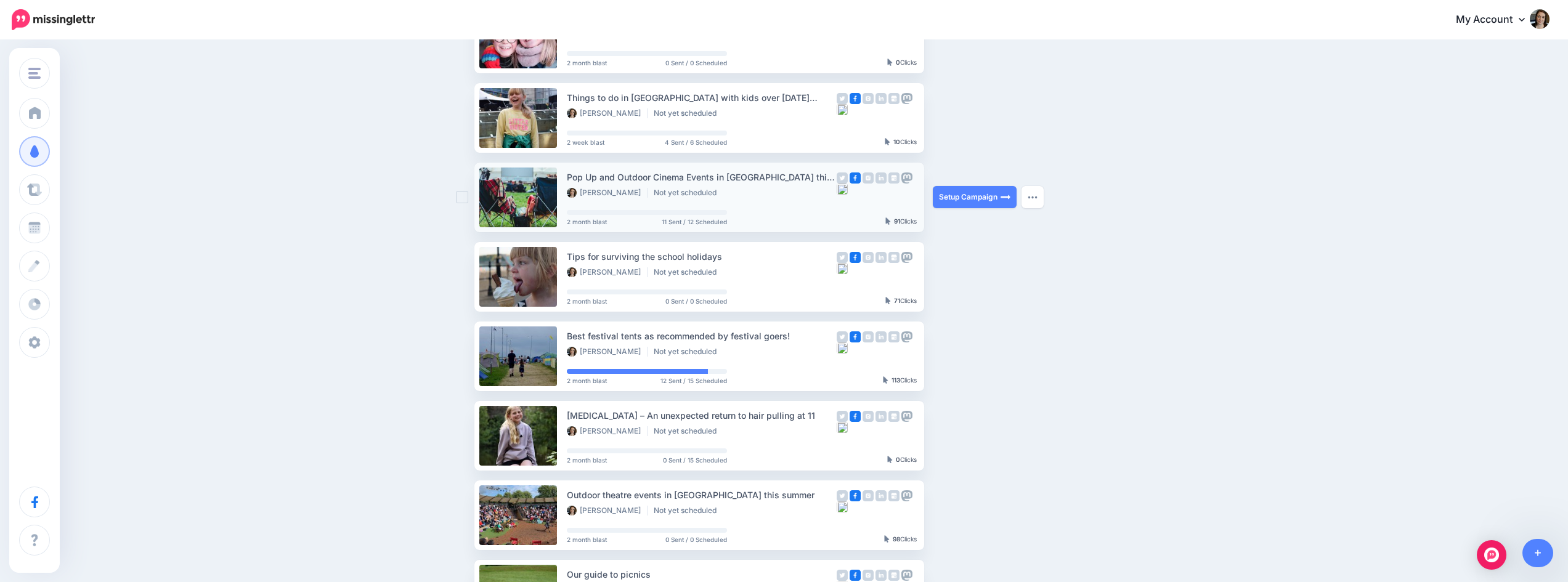
scroll to position [246, 0]
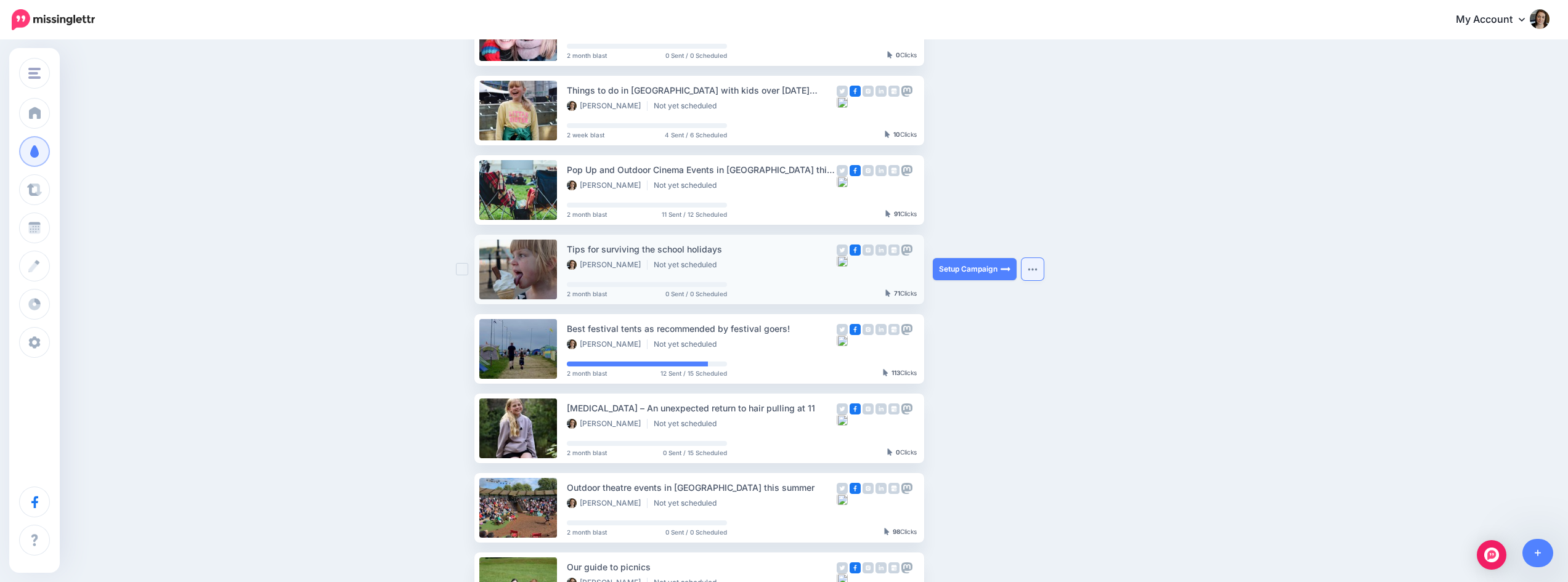
click at [1035, 263] on button "button" at bounding box center [1032, 269] width 23 height 23
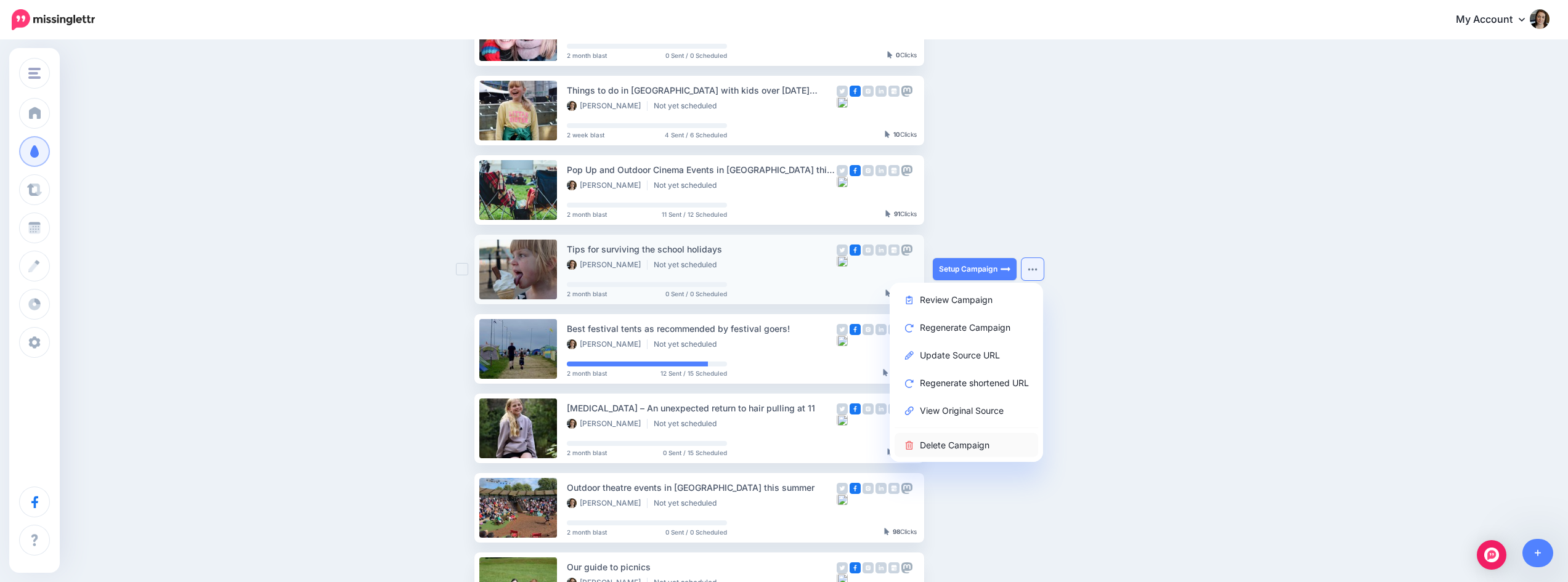
click at [942, 443] on link "Delete Campaign" at bounding box center [966, 445] width 143 height 24
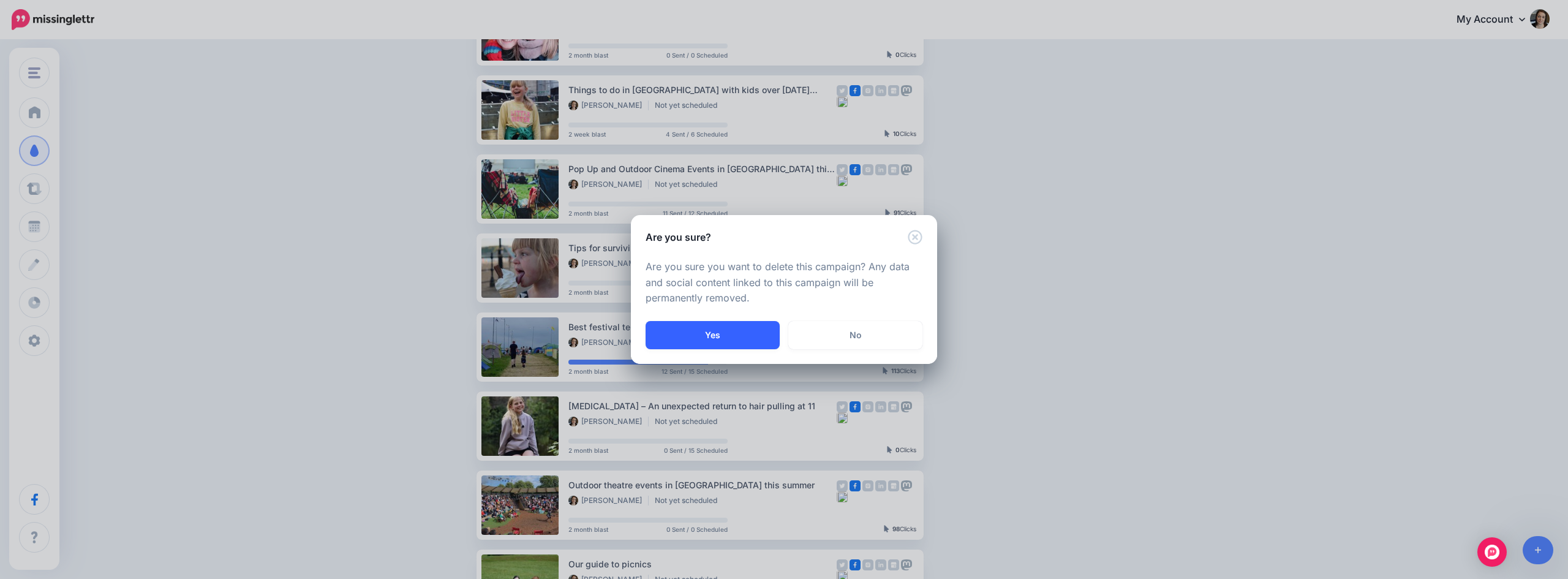
click at [747, 333] on button "Yes" at bounding box center [713, 335] width 134 height 29
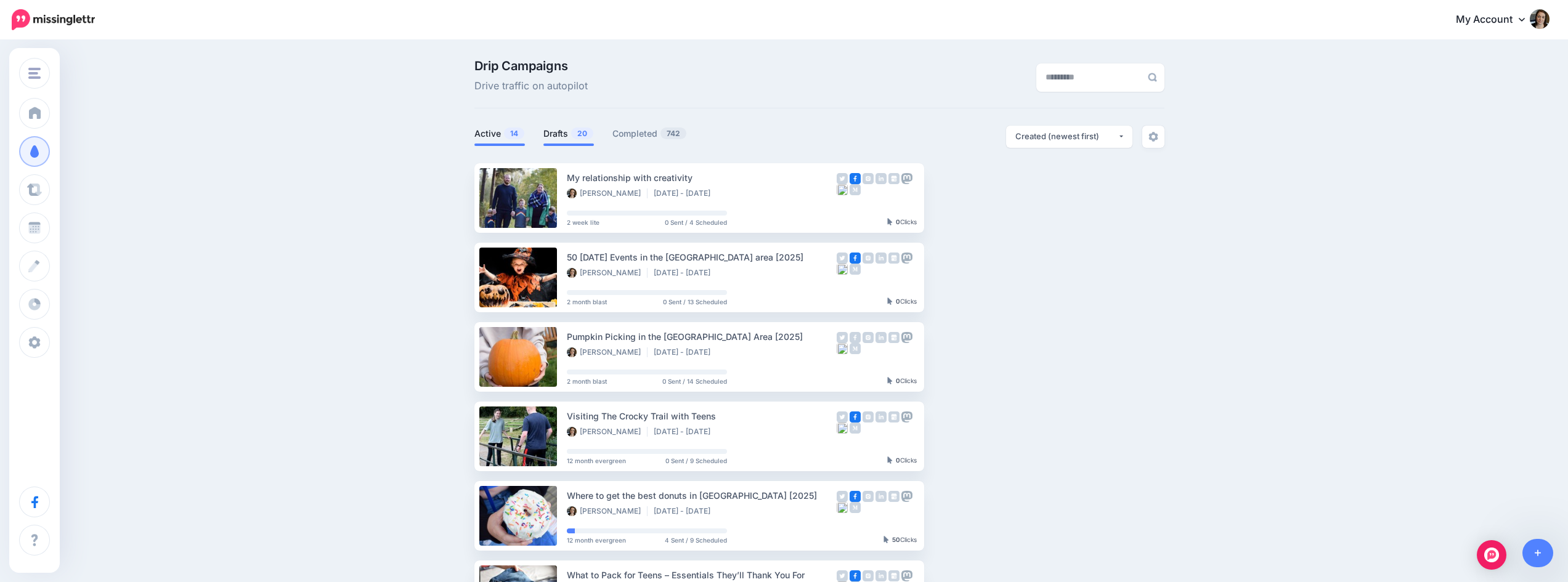
click at [557, 131] on link "Drafts 20" at bounding box center [568, 134] width 50 height 15
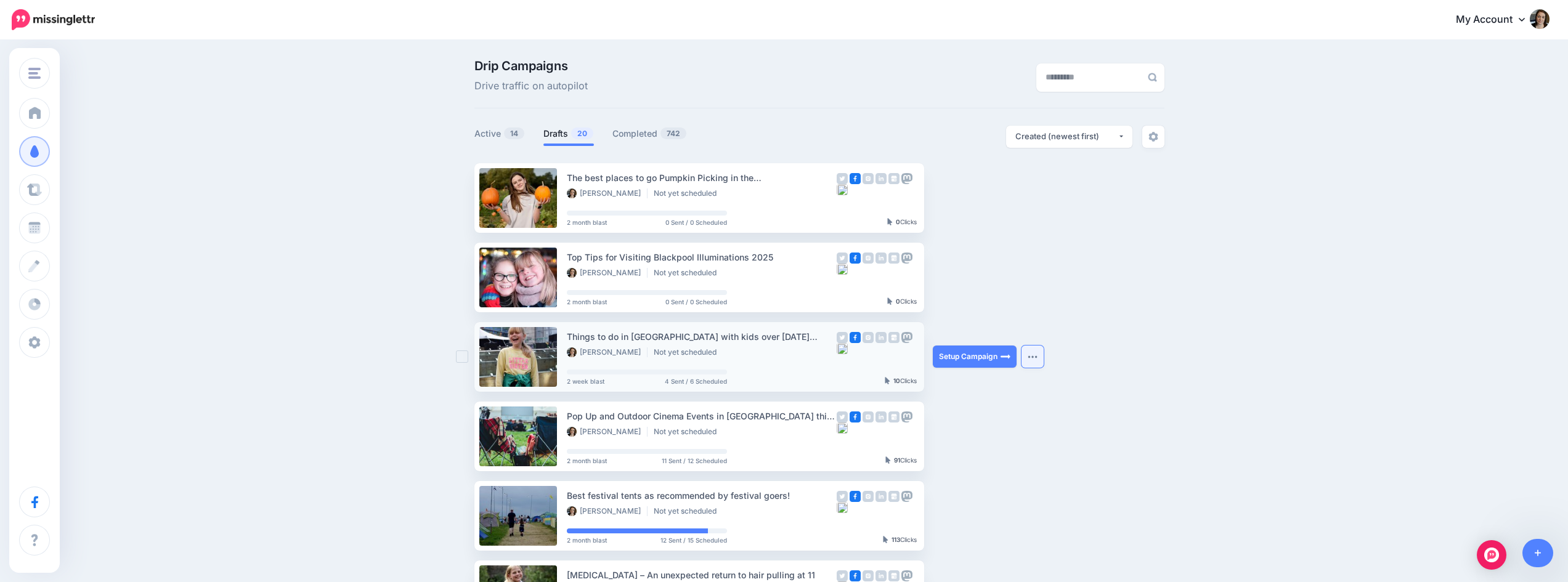
click at [1038, 354] on button "button" at bounding box center [1032, 357] width 23 height 23
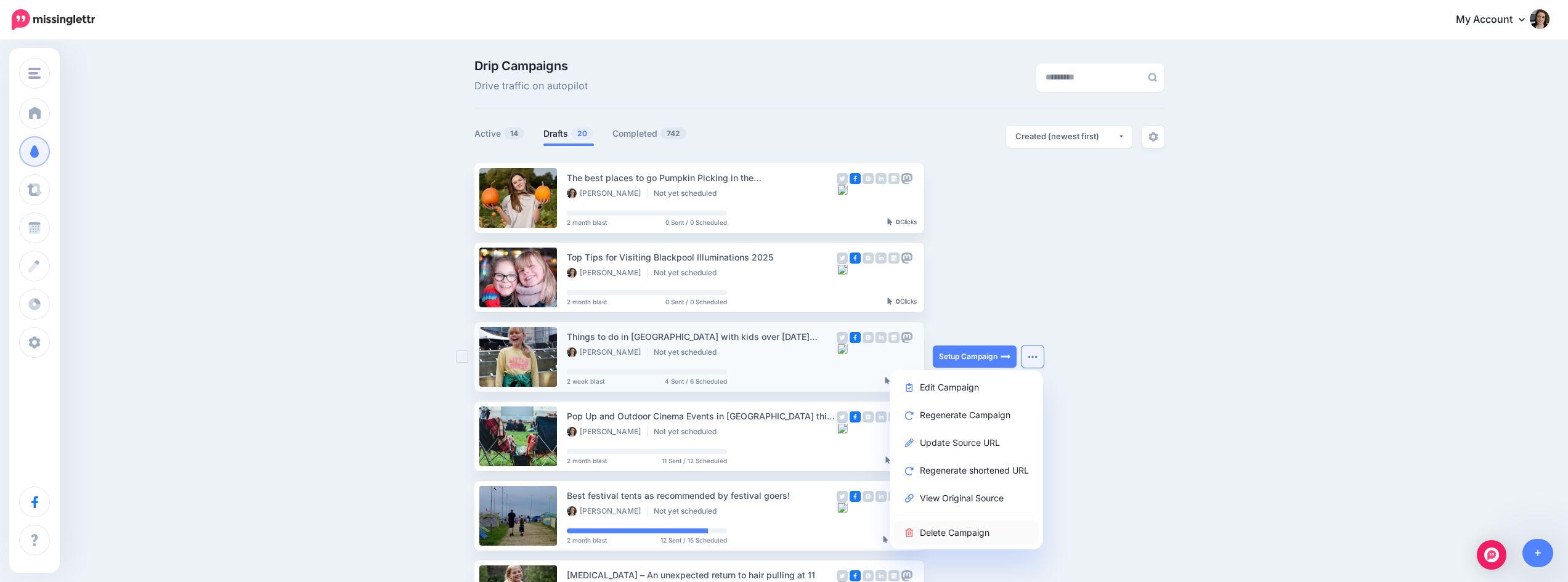
click at [958, 536] on link "Delete Campaign" at bounding box center [966, 532] width 143 height 24
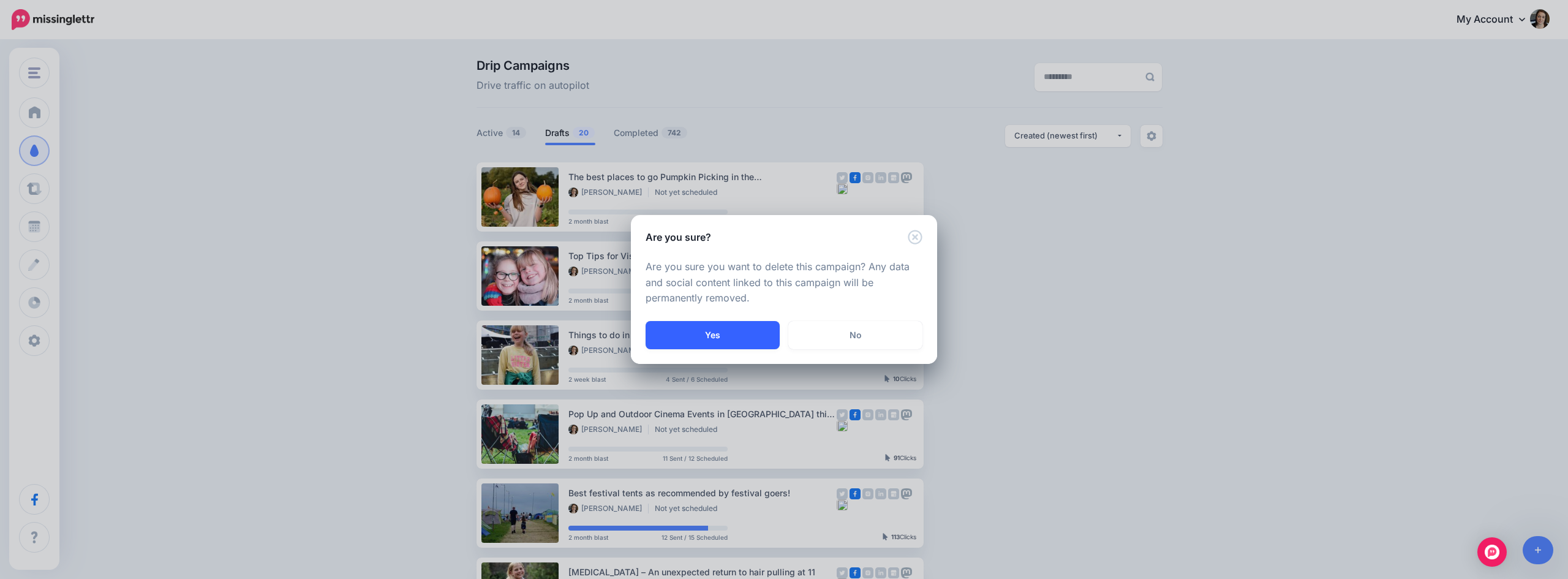
click at [678, 343] on button "Yes" at bounding box center [713, 335] width 134 height 29
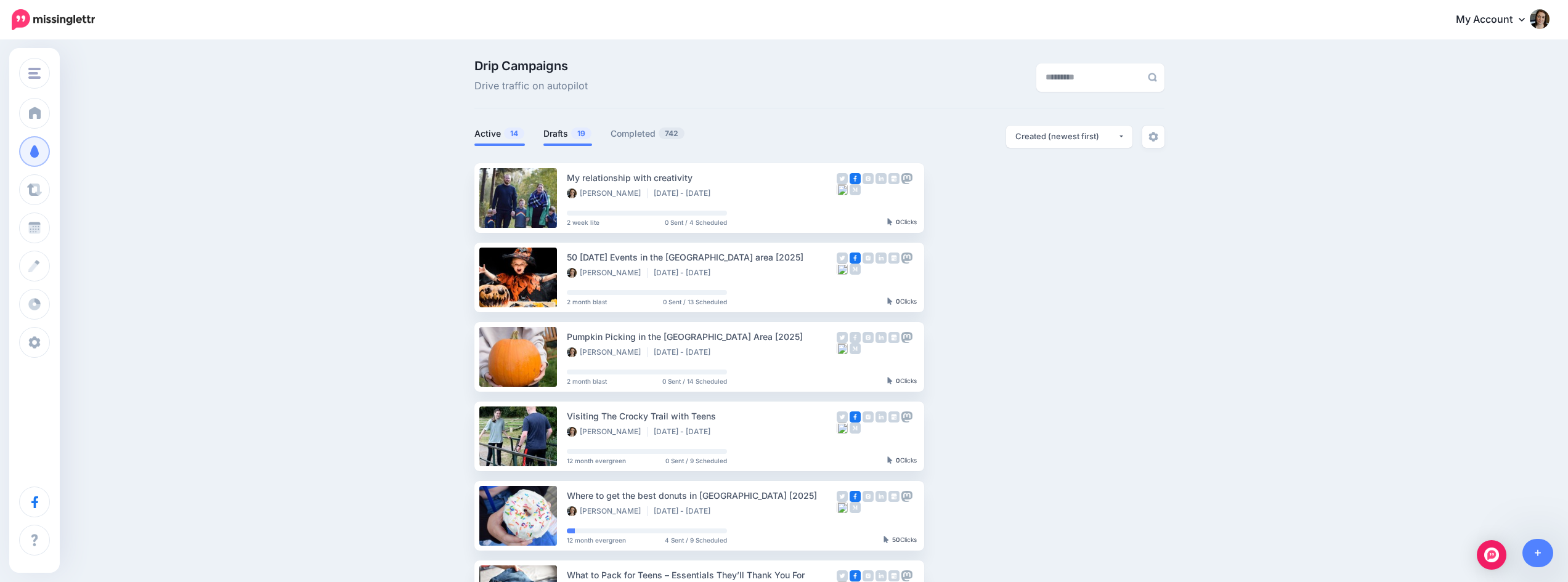
click at [554, 132] on link "Drafts 19" at bounding box center [567, 134] width 48 height 15
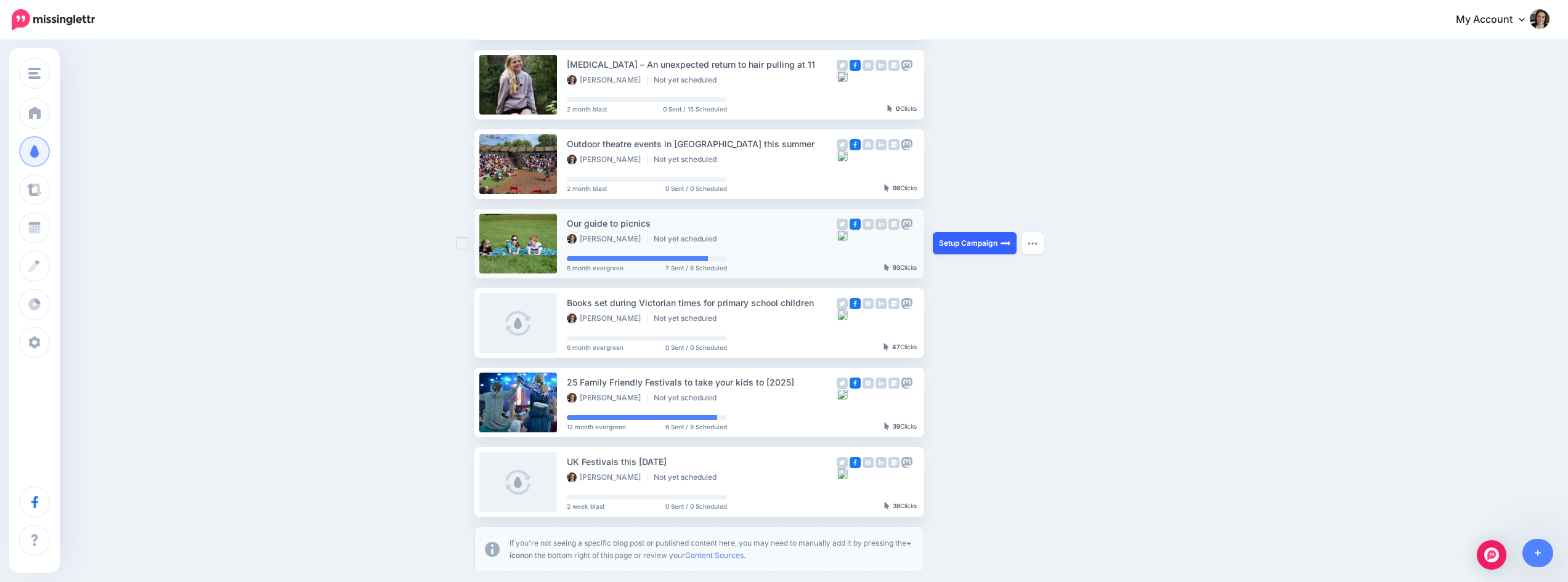
scroll to position [370, 0]
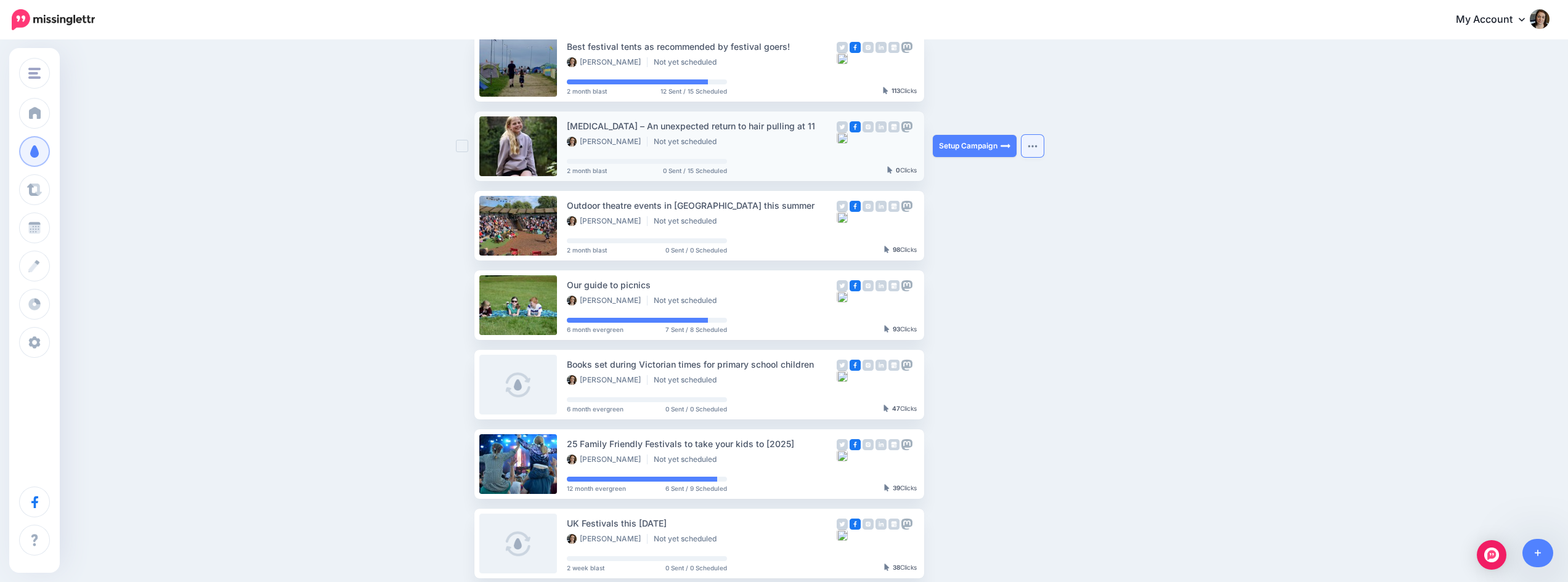
click at [1037, 141] on button "button" at bounding box center [1032, 146] width 23 height 23
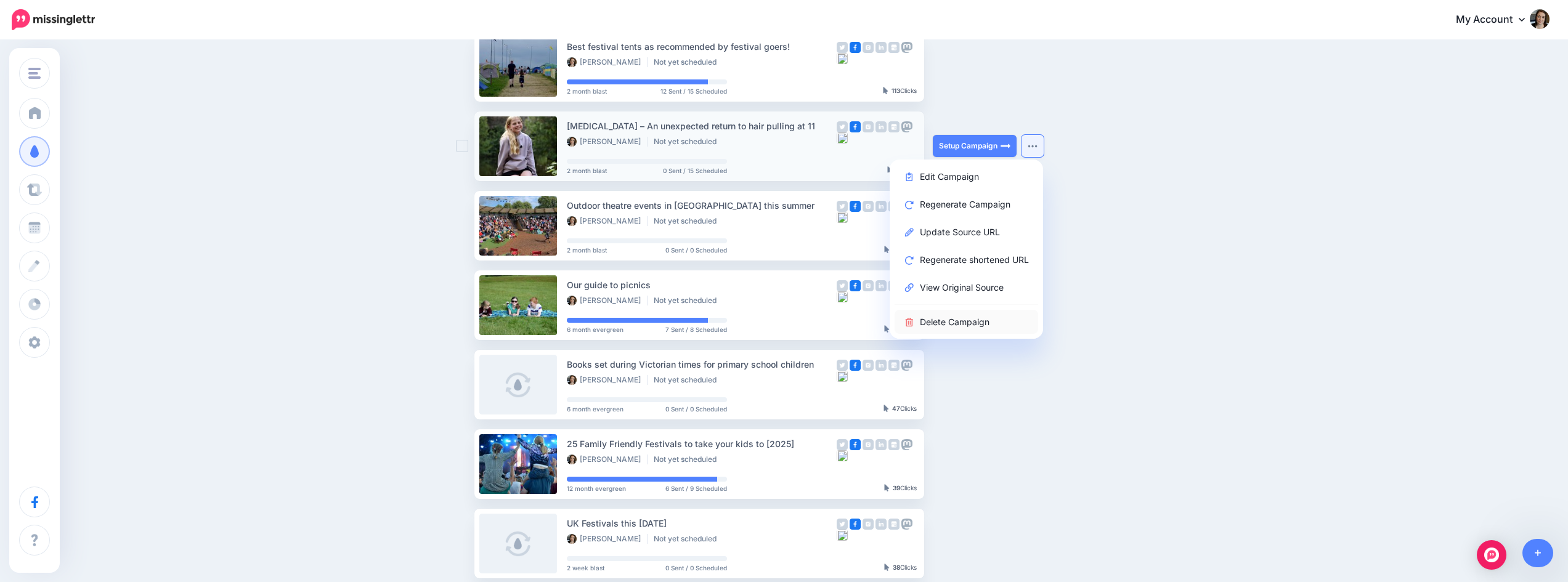
click at [963, 321] on link "Delete Campaign" at bounding box center [966, 321] width 143 height 24
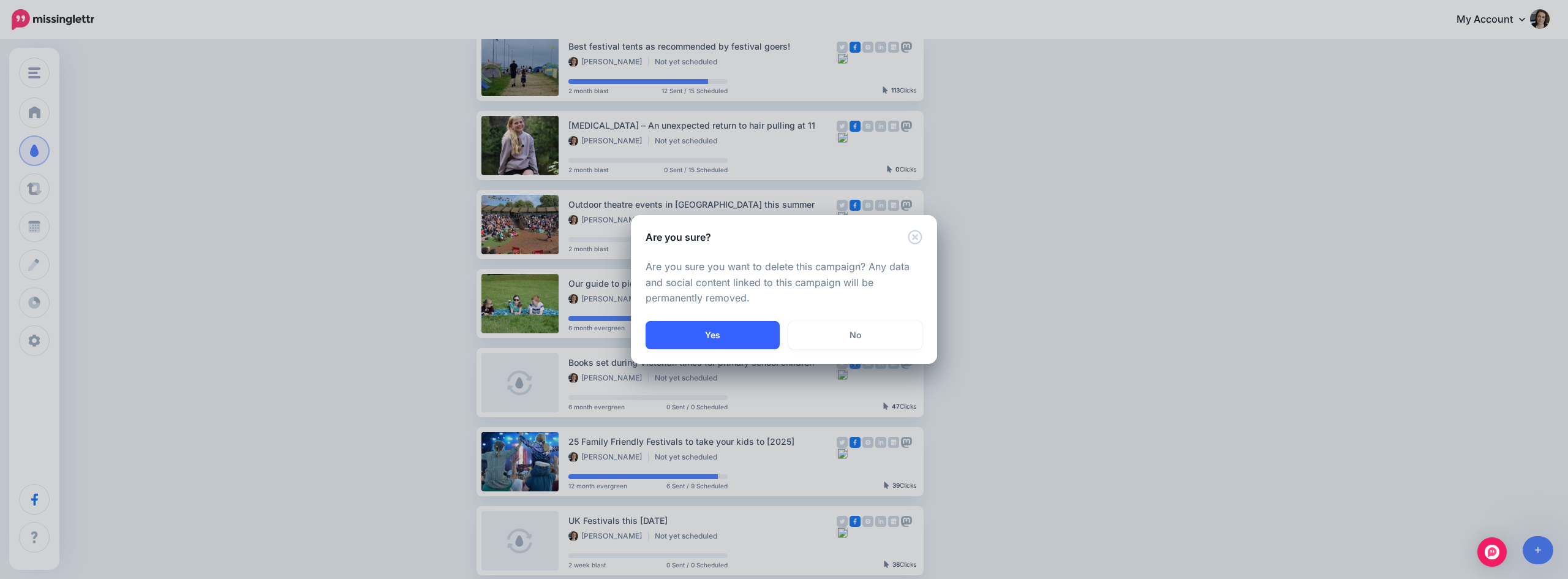
click at [735, 329] on button "Yes" at bounding box center [713, 335] width 134 height 29
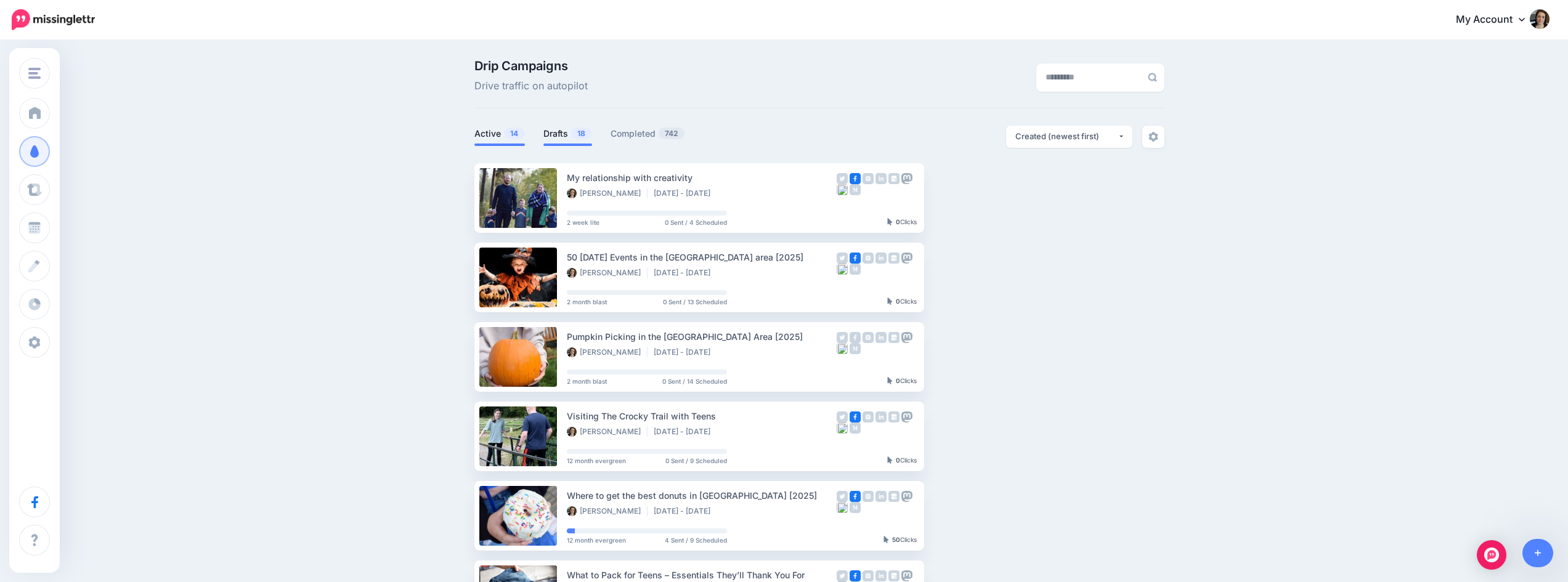
click at [568, 136] on link "Drafts 18" at bounding box center [567, 134] width 48 height 15
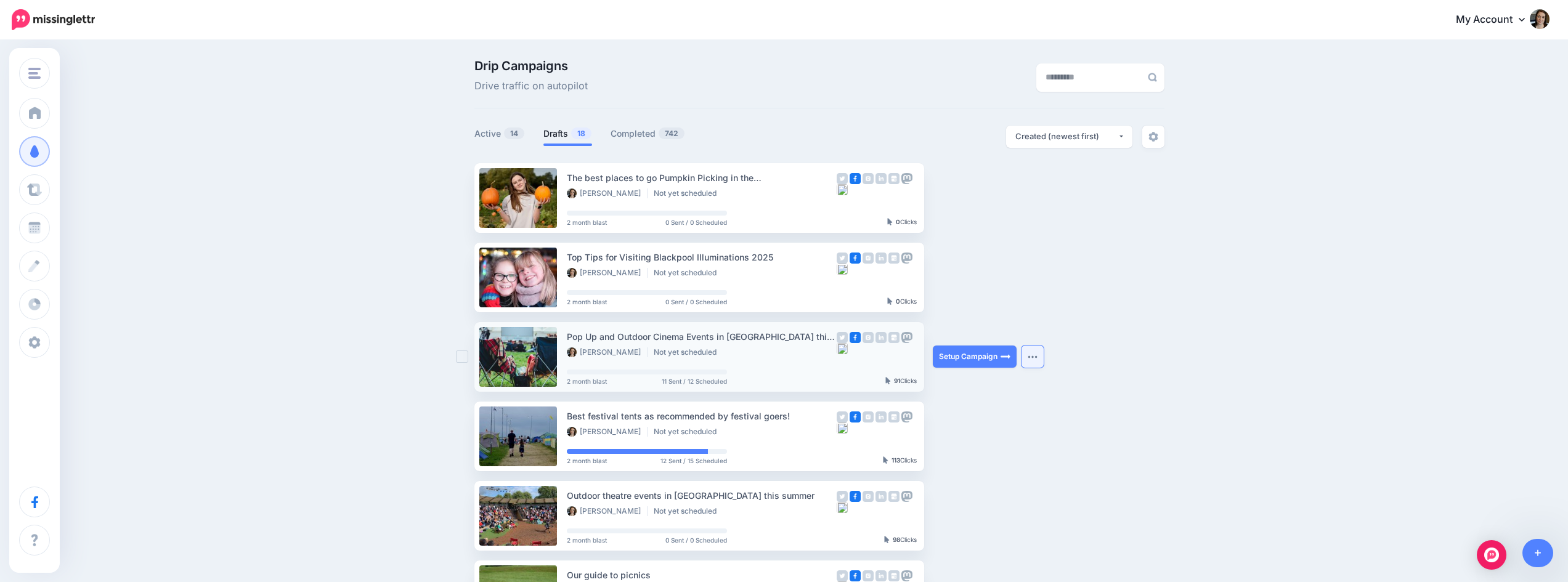
click at [1039, 361] on button "button" at bounding box center [1032, 357] width 23 height 23
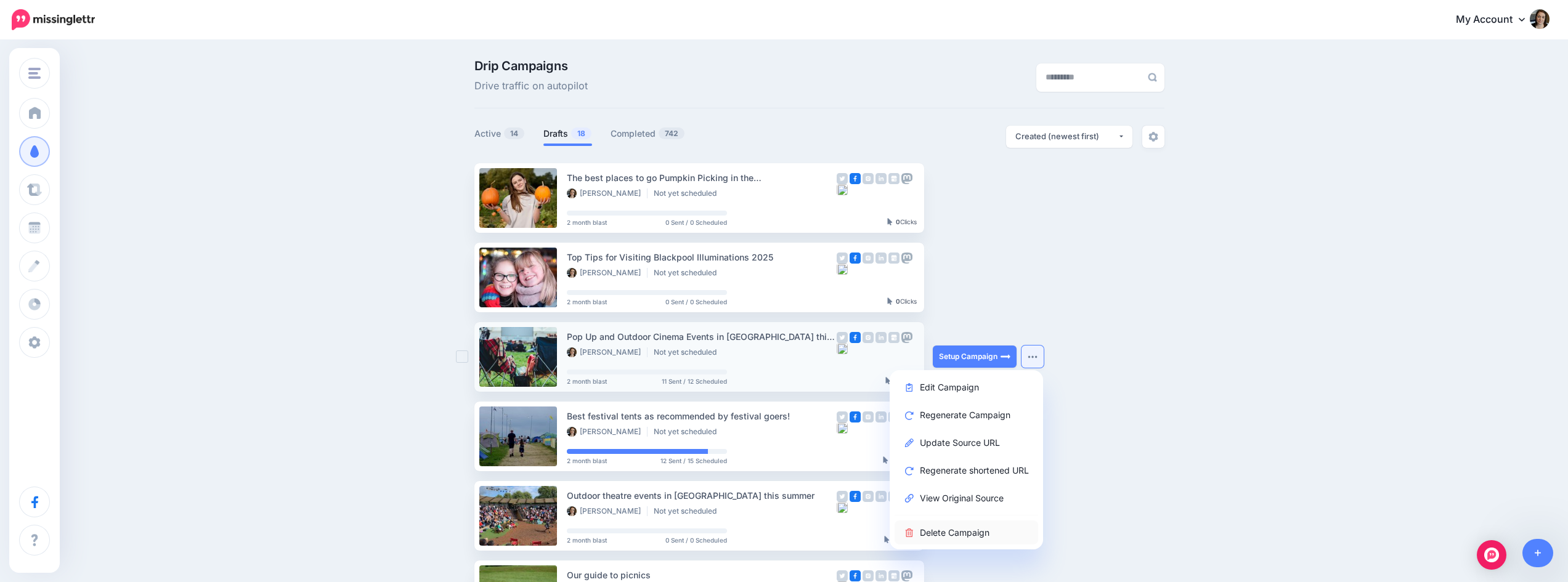
click at [978, 533] on link "Delete Campaign" at bounding box center [966, 532] width 143 height 24
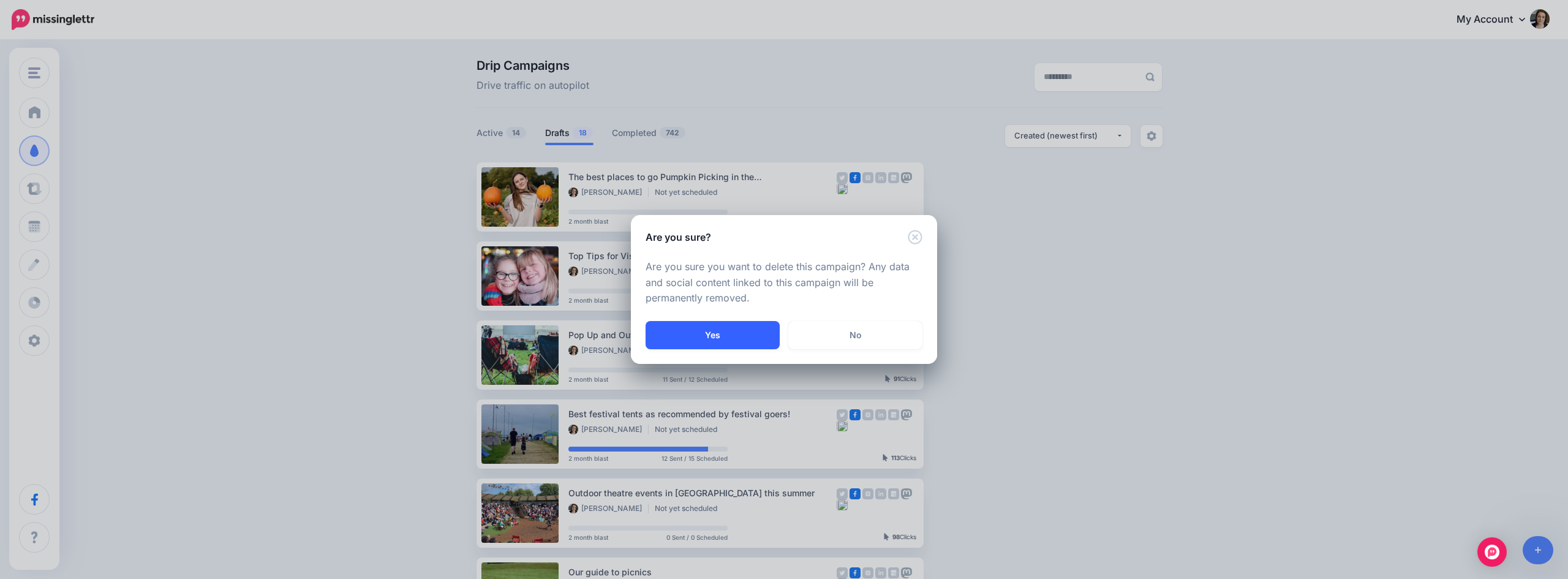
click at [742, 335] on button "Yes" at bounding box center [713, 335] width 134 height 29
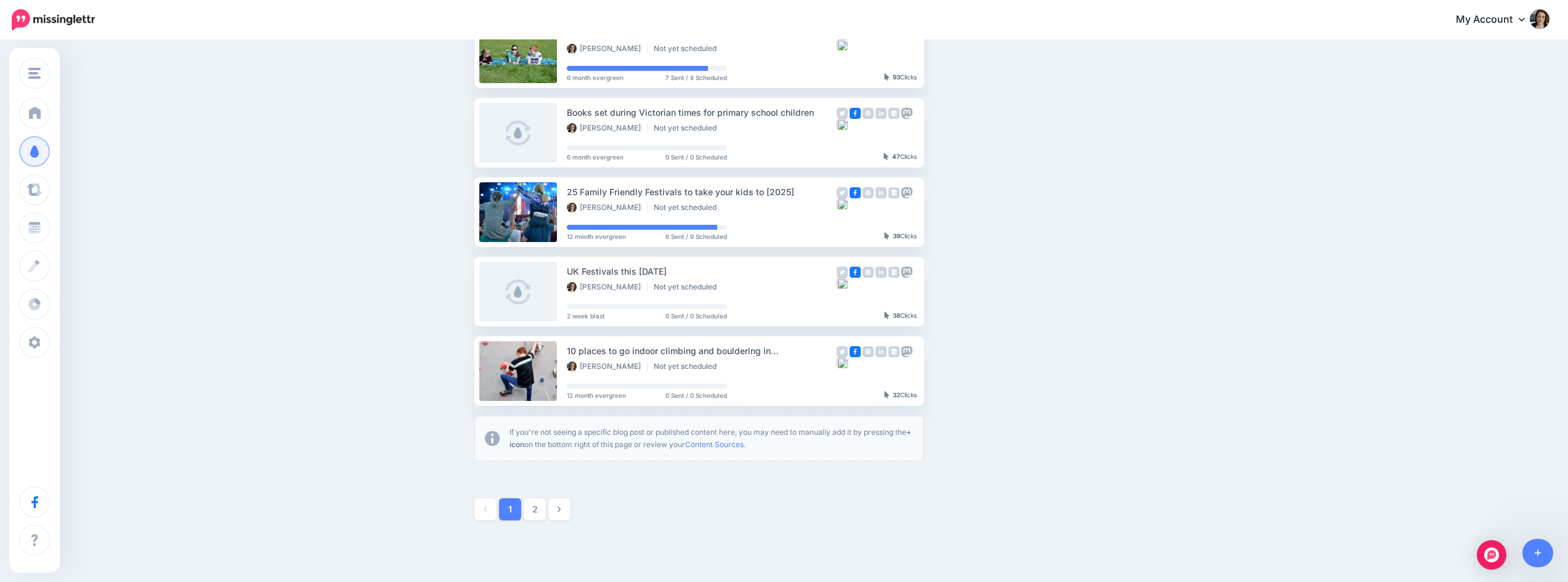
scroll to position [605, 0]
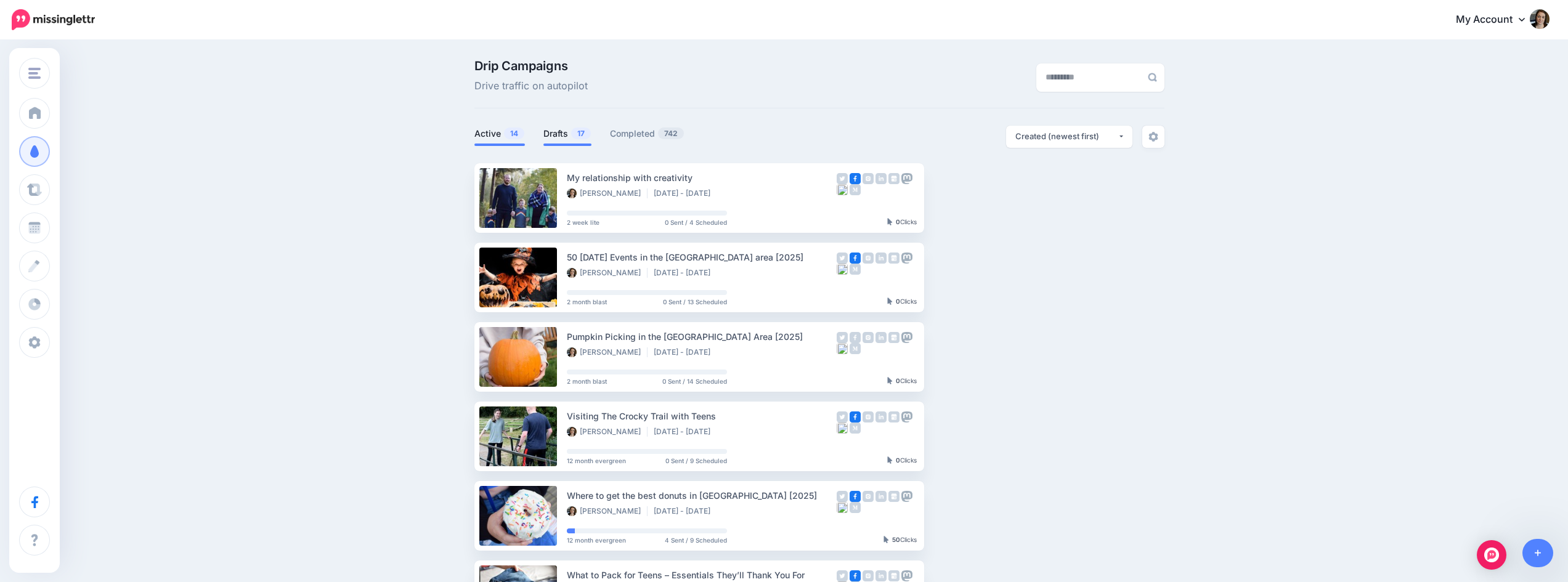
click at [569, 132] on link "Drafts 17" at bounding box center [567, 134] width 48 height 15
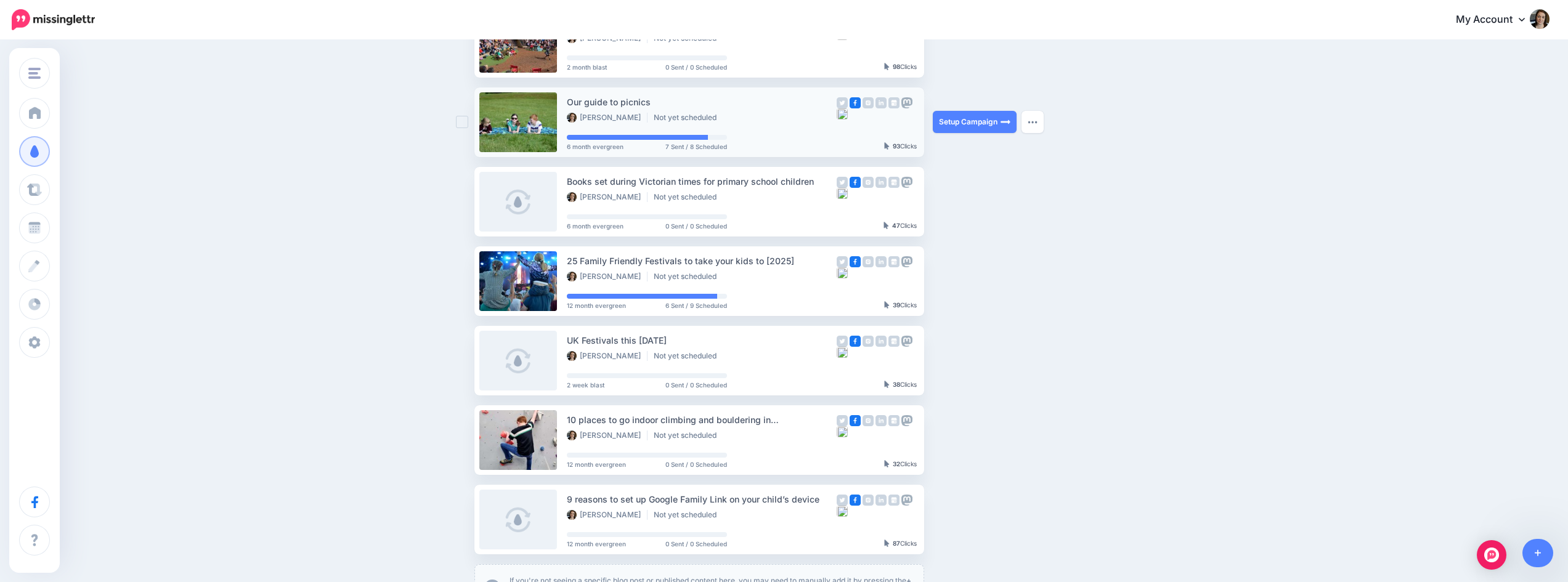
scroll to position [555, 0]
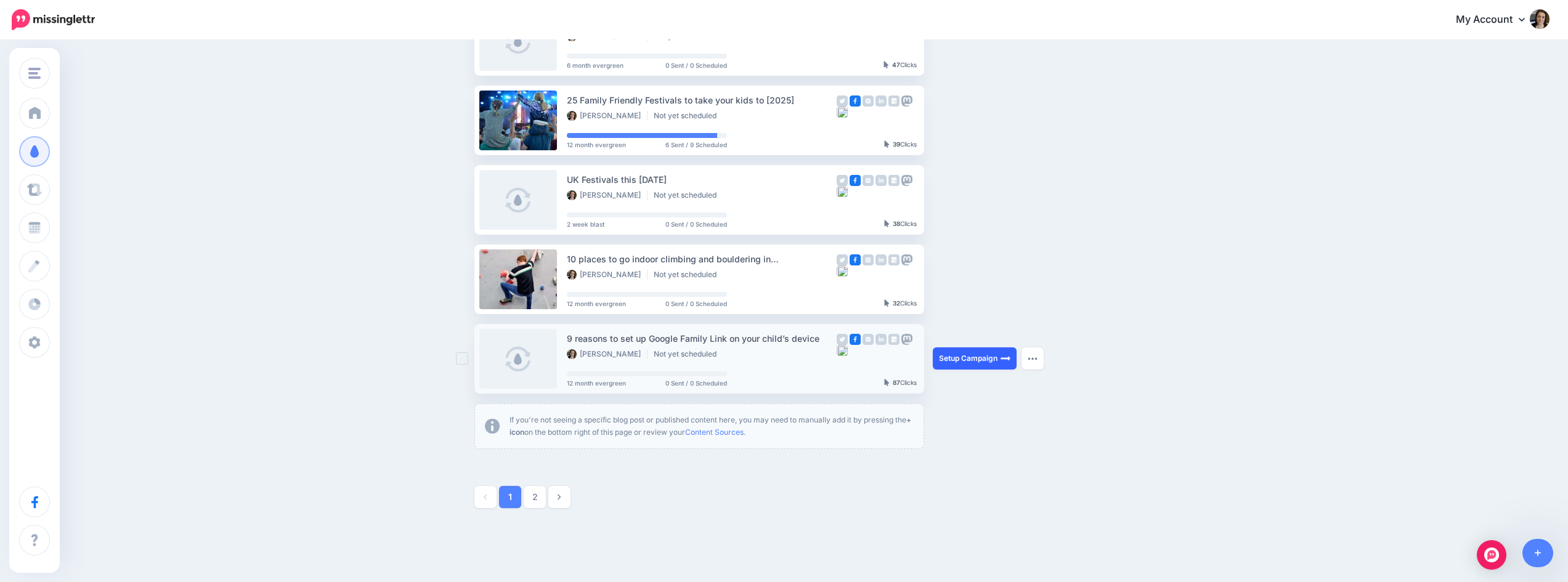
click at [1009, 359] on img at bounding box center [1005, 358] width 10 height 10
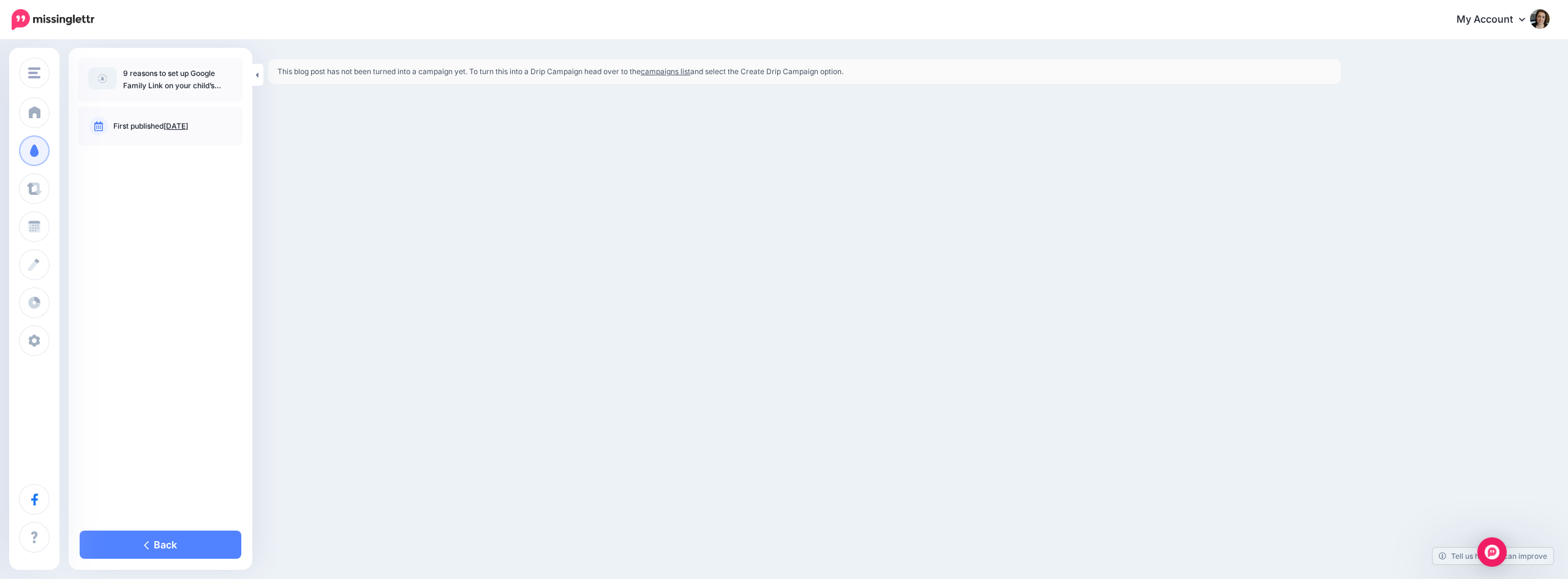
click at [666, 69] on link "campaigns list" at bounding box center [665, 71] width 50 height 10
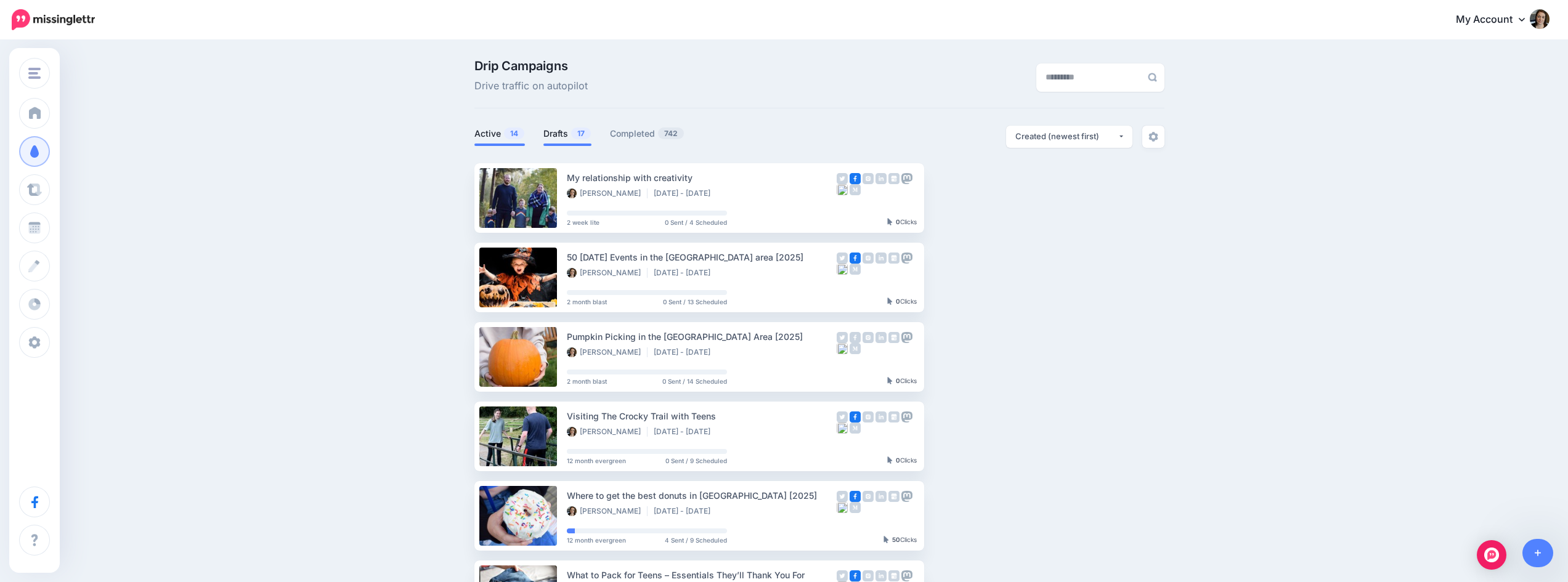
click at [568, 130] on link "Drafts 17" at bounding box center [567, 134] width 48 height 15
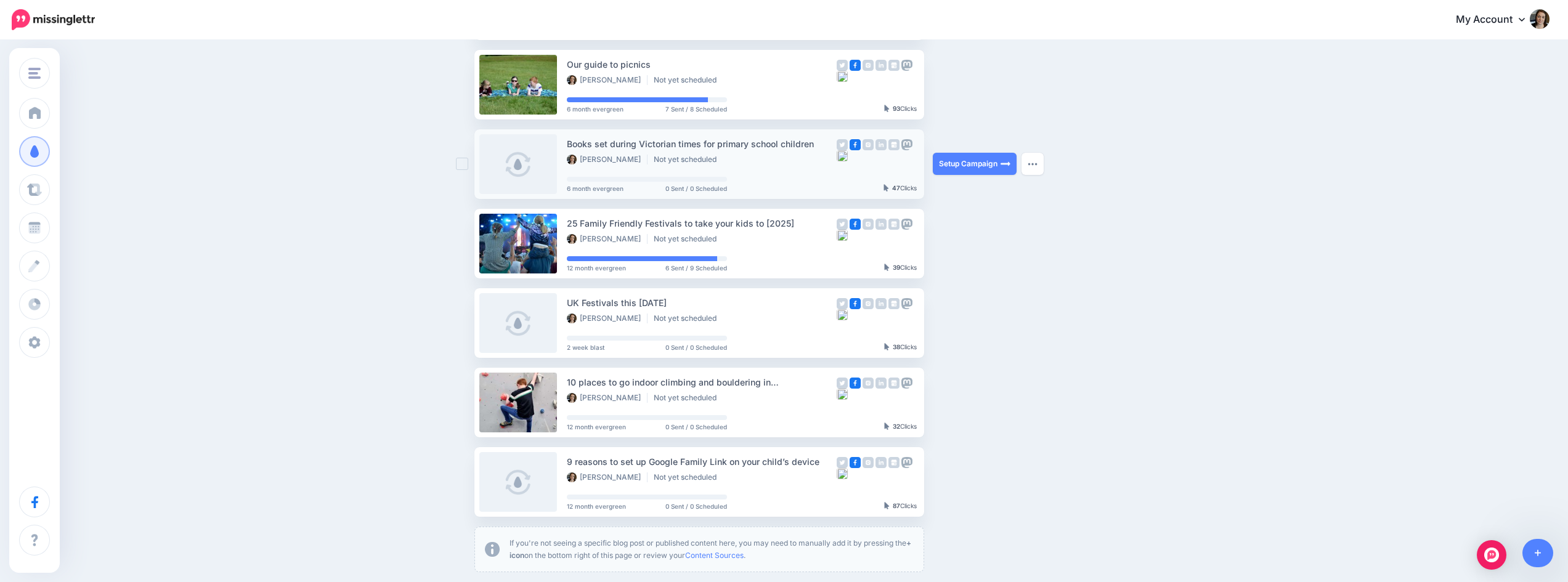
scroll to position [493, 0]
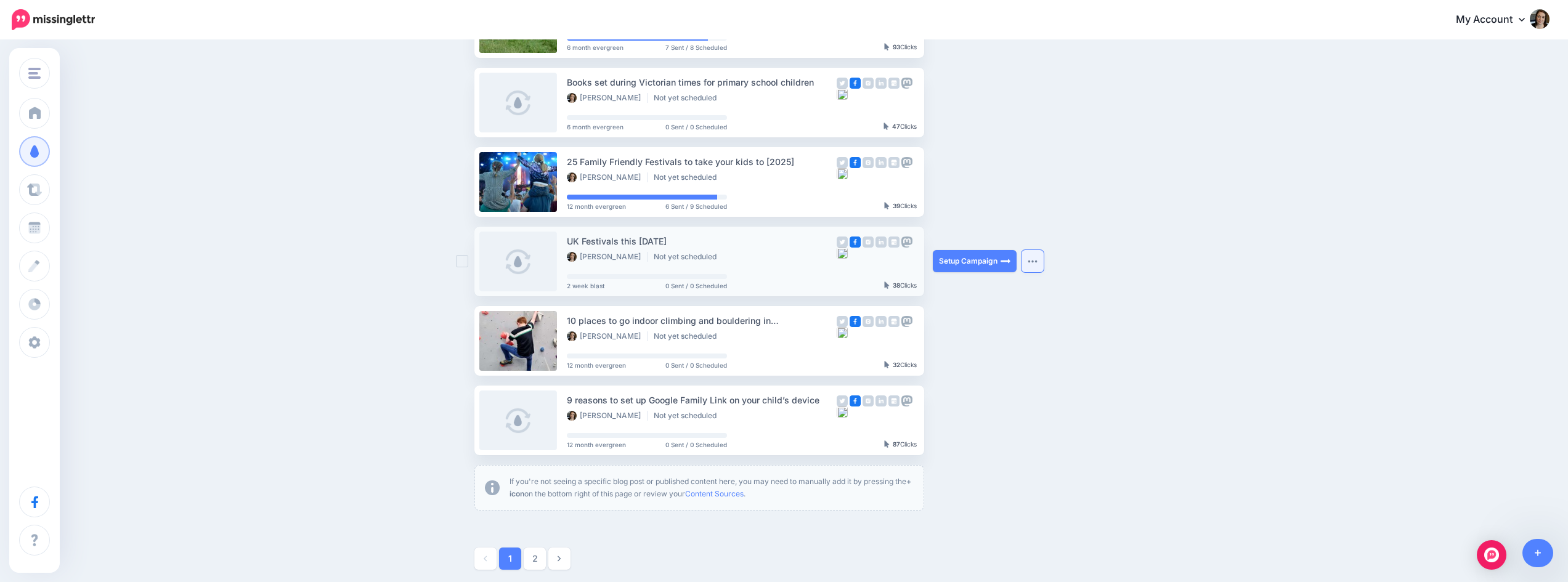
click at [1034, 257] on button "button" at bounding box center [1032, 261] width 23 height 23
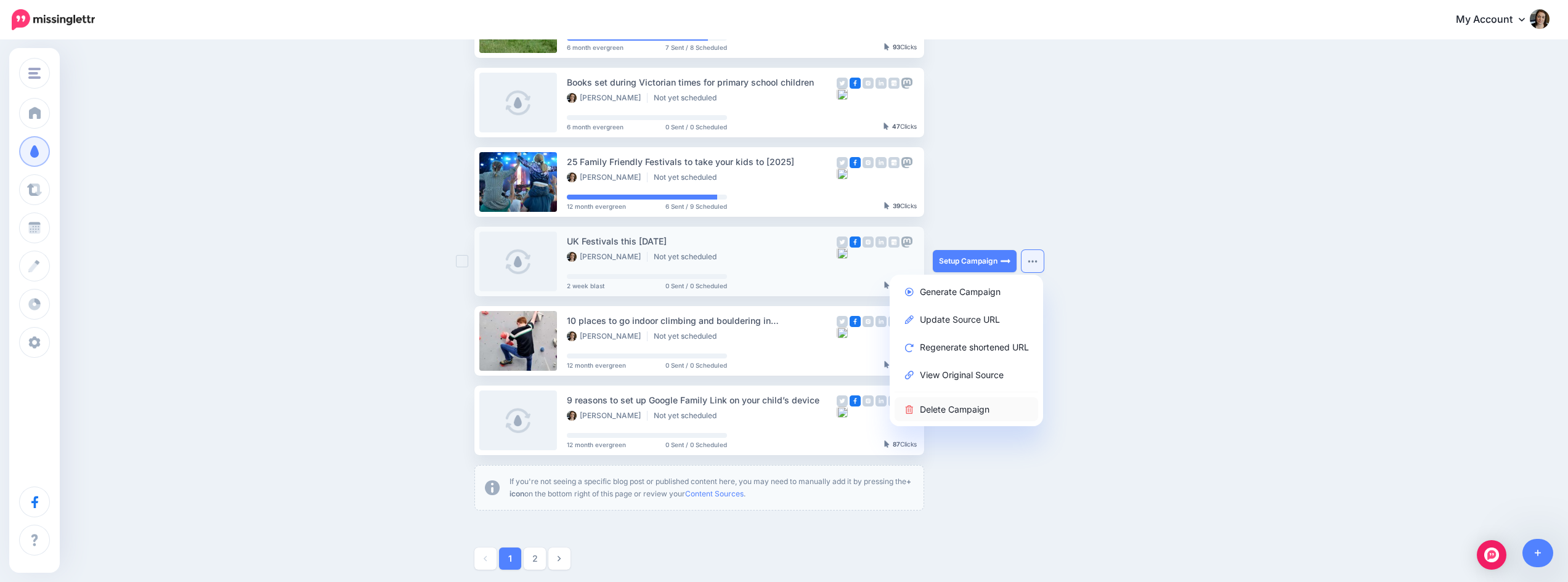
click at [948, 411] on link "Delete Campaign" at bounding box center [966, 409] width 143 height 24
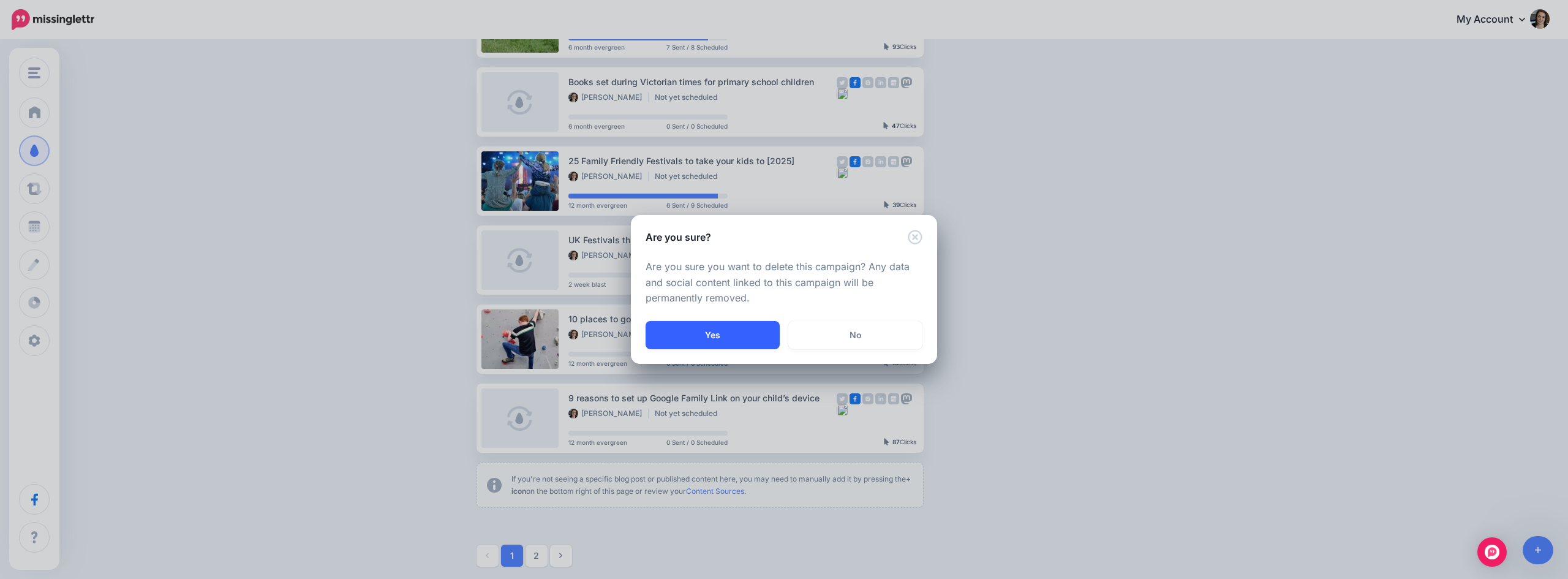
click at [729, 339] on button "Yes" at bounding box center [713, 335] width 134 height 29
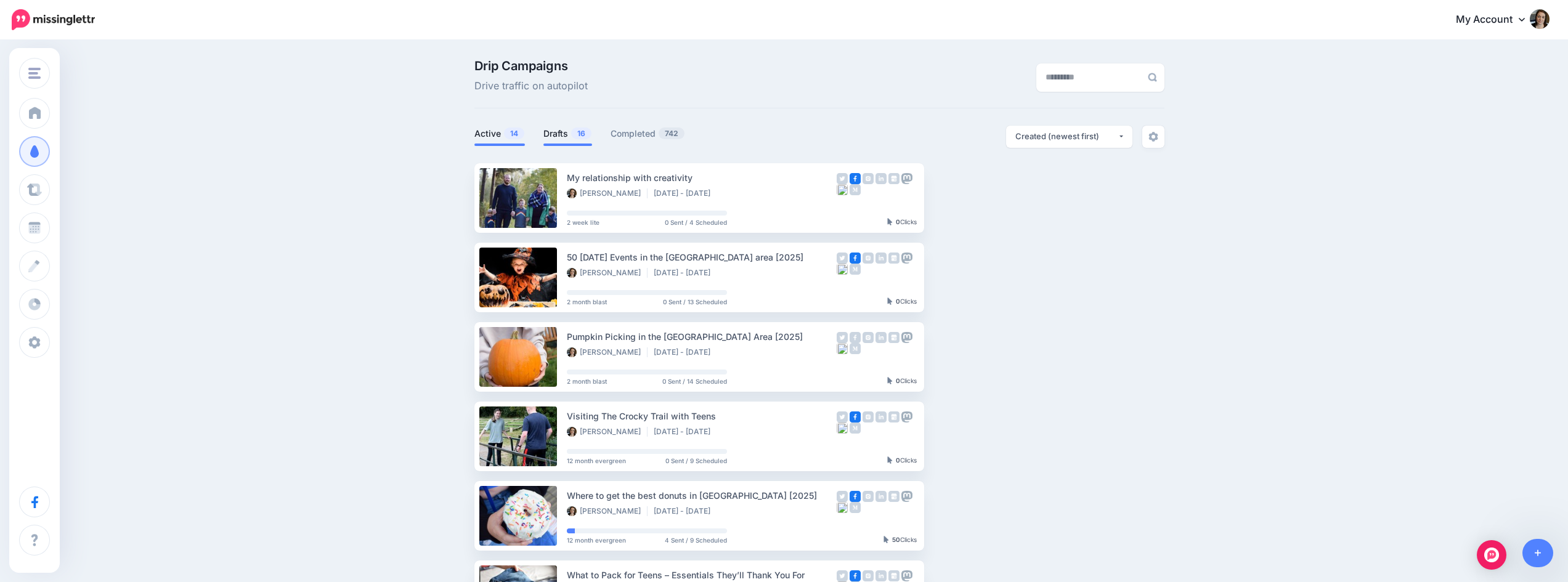
click at [556, 134] on link "Drafts 16" at bounding box center [567, 134] width 48 height 15
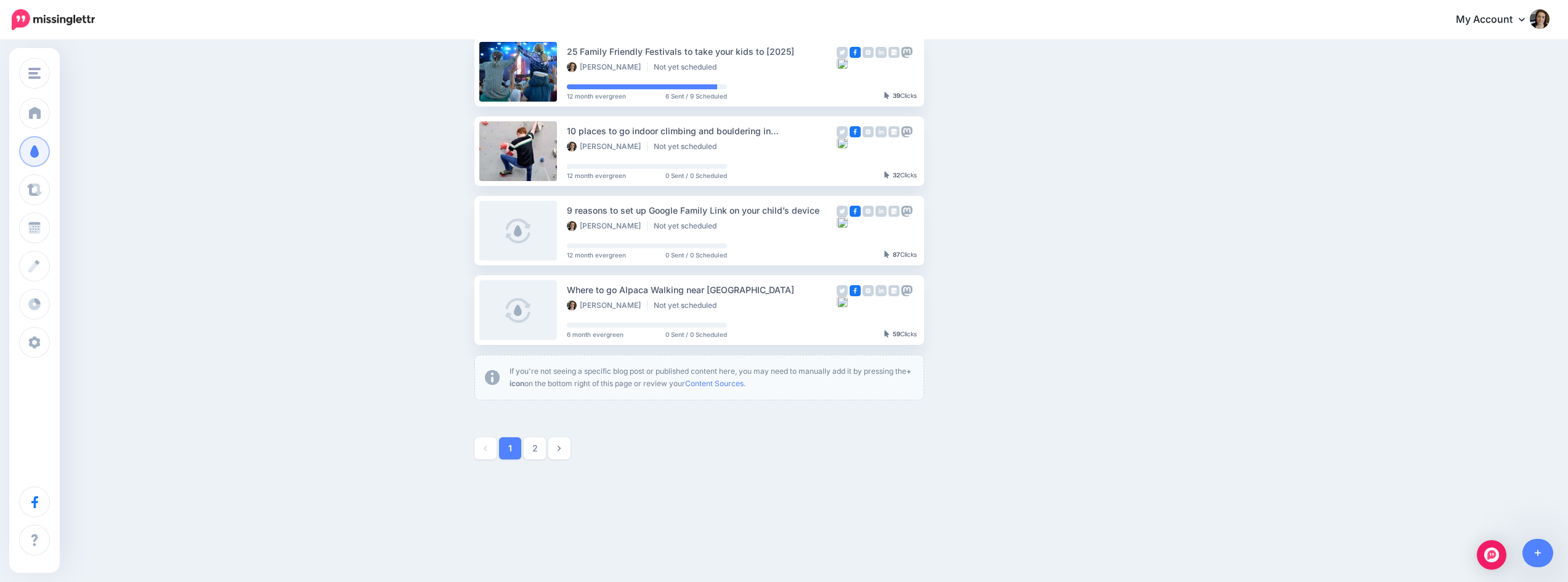
scroll to position [605, 0]
click at [1044, 227] on button "button" at bounding box center [1032, 229] width 23 height 23
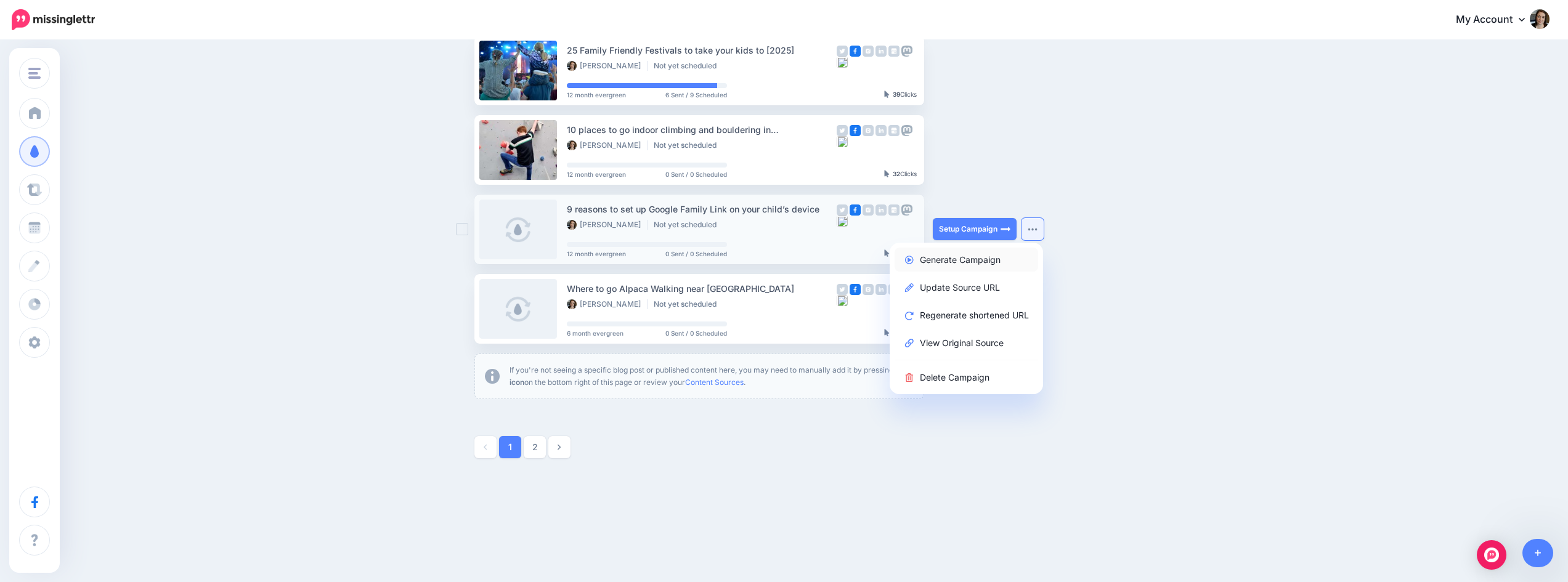
click at [980, 252] on link "Generate Campaign" at bounding box center [966, 259] width 143 height 24
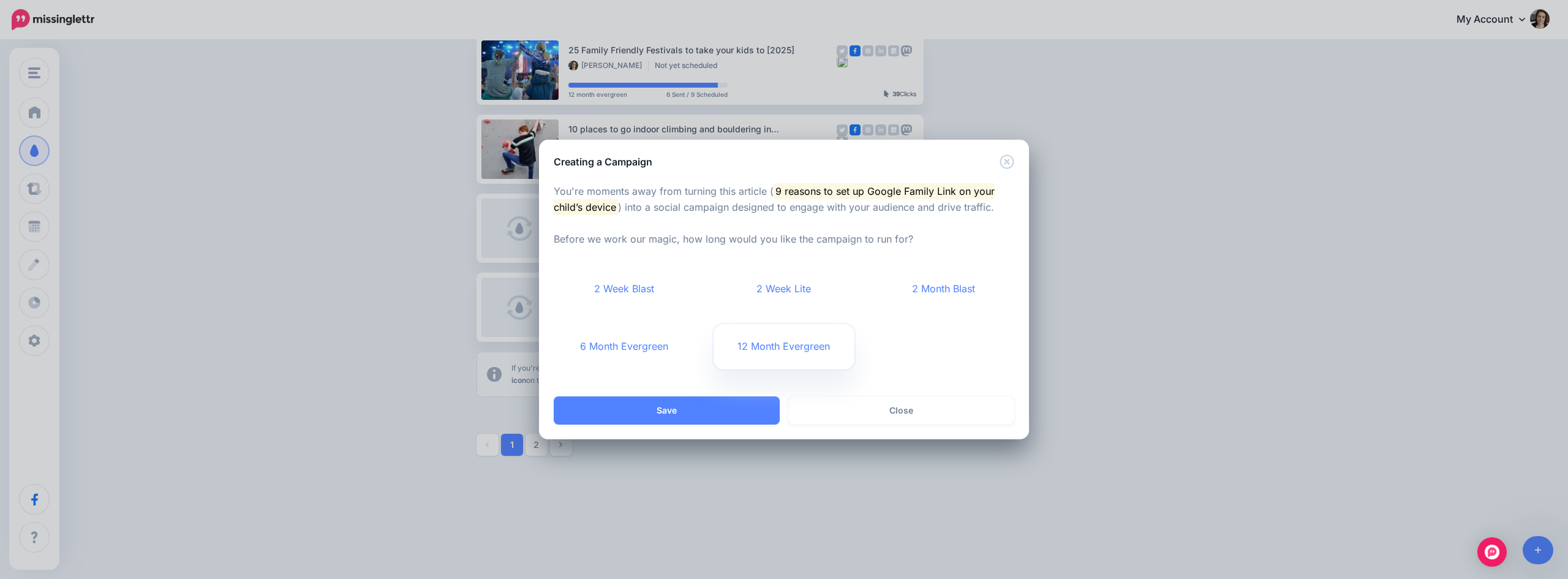
click at [784, 347] on link "12 Month Evergreen" at bounding box center [784, 347] width 142 height 45
click at [728, 410] on button "Save" at bounding box center [666, 411] width 226 height 29
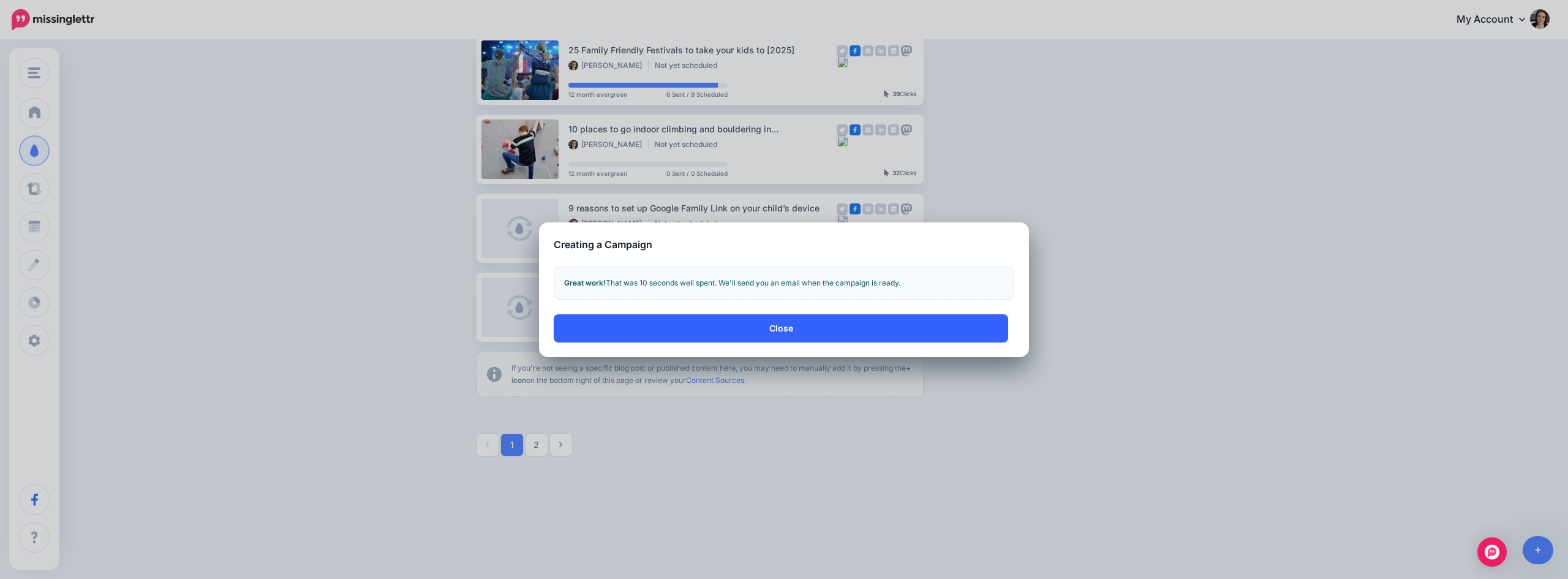
click at [790, 326] on button "Close" at bounding box center [781, 329] width 454 height 29
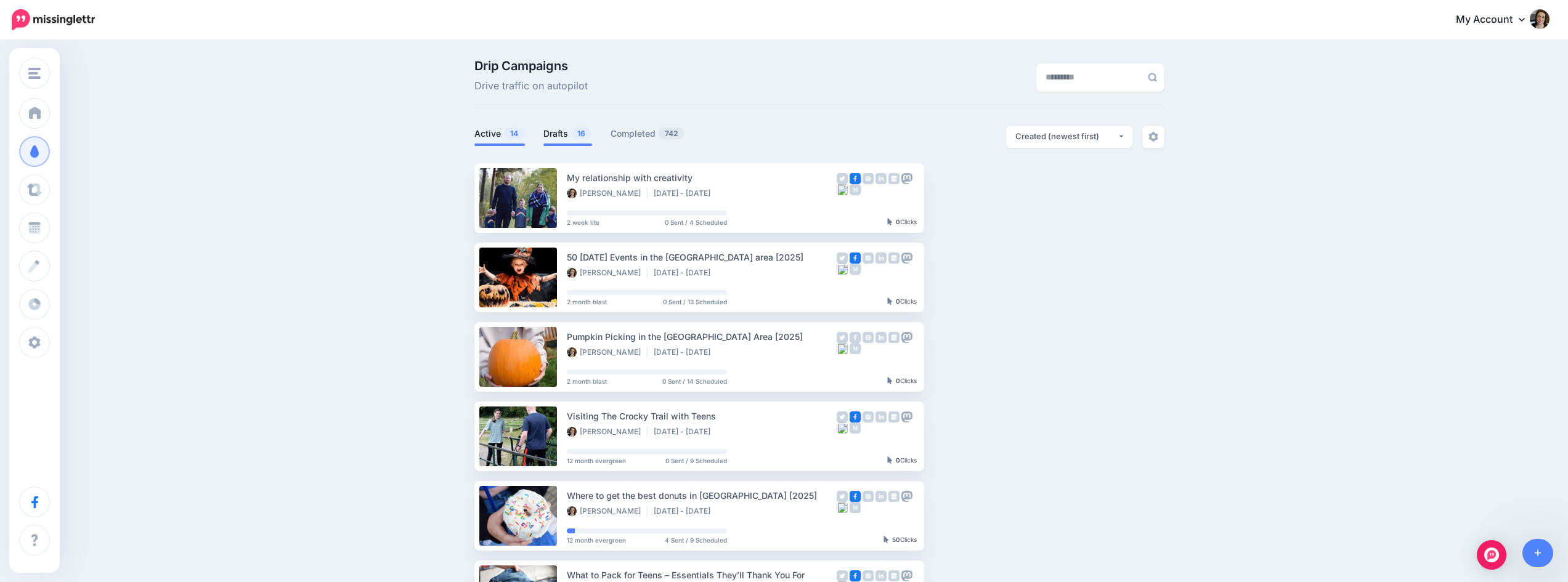
click at [574, 133] on link "Drafts 16" at bounding box center [567, 134] width 48 height 15
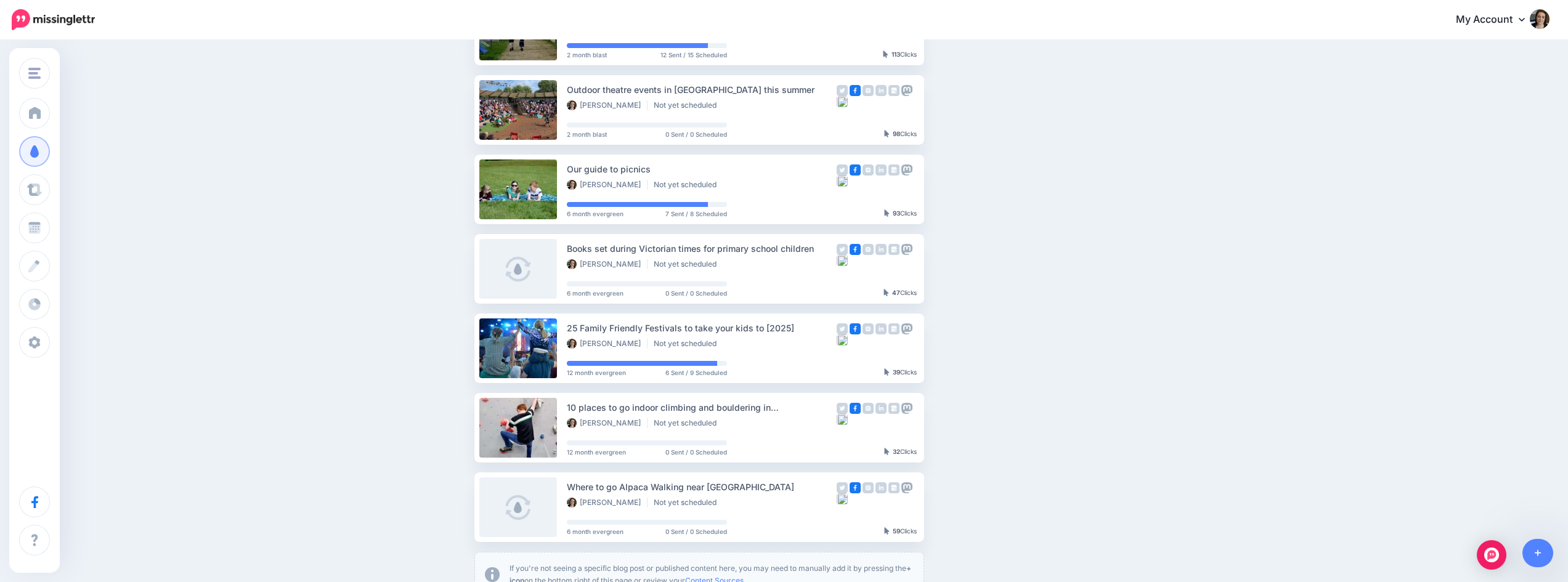
scroll to position [605, 0]
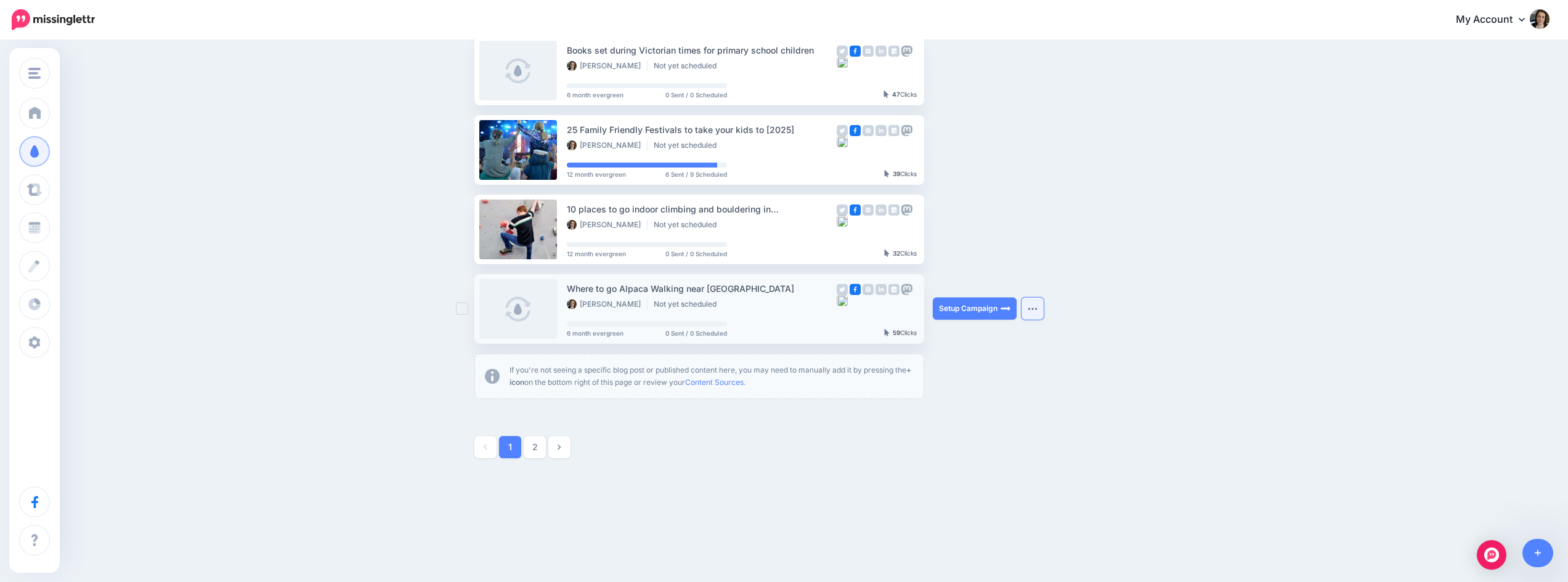
click at [1039, 305] on button "button" at bounding box center [1032, 308] width 23 height 23
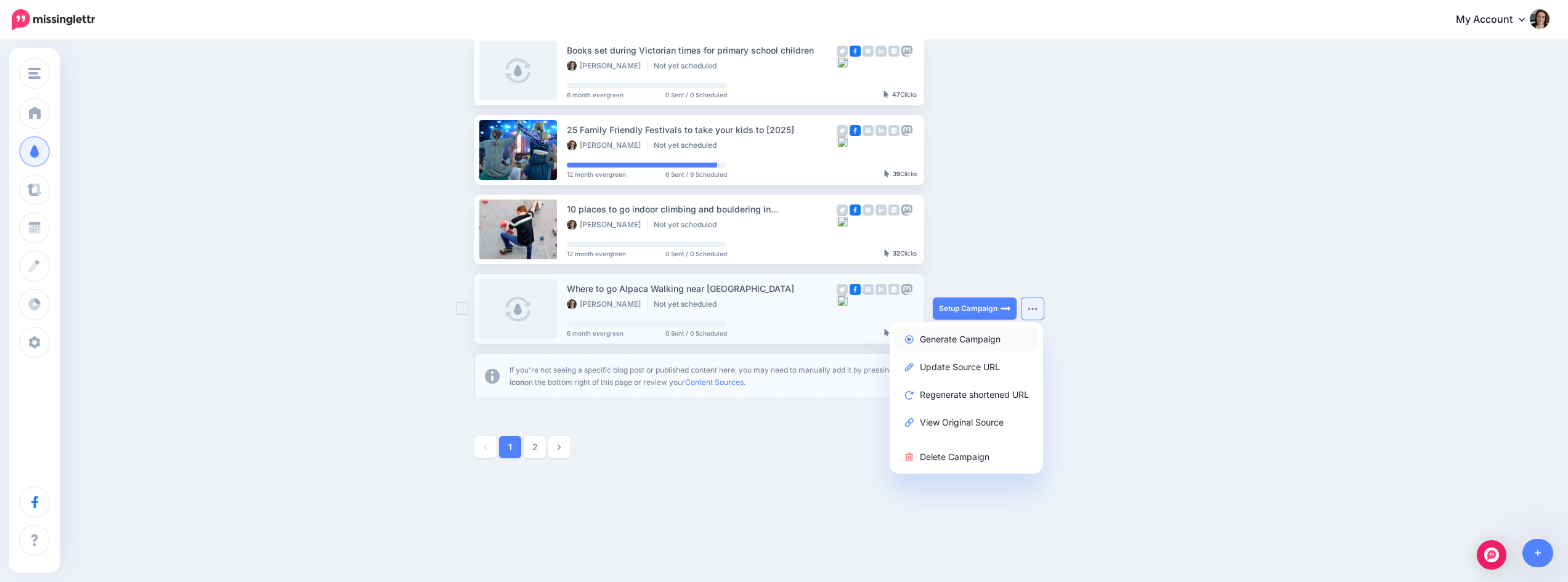
click at [989, 343] on link "Generate Campaign" at bounding box center [966, 338] width 143 height 24
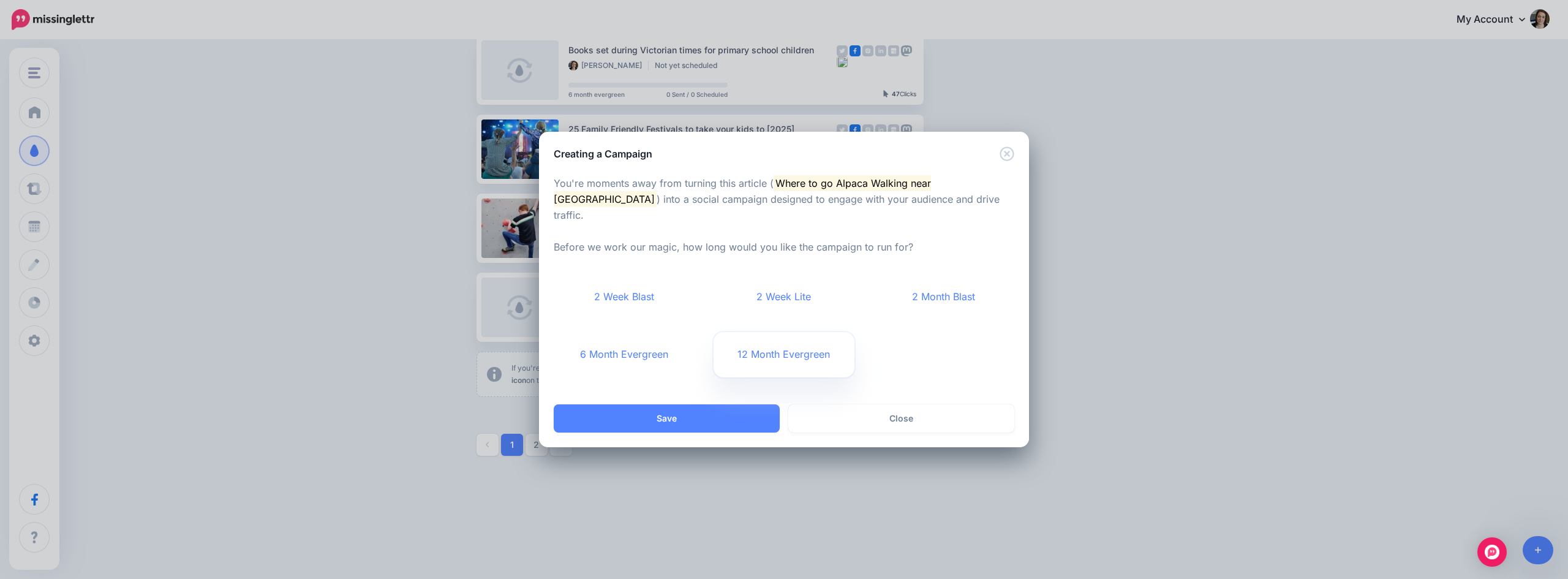
drag, startPoint x: 786, startPoint y: 343, endPoint x: 784, endPoint y: 354, distance: 11.2
click at [786, 343] on link "12 Month Evergreen" at bounding box center [784, 354] width 142 height 45
click at [746, 405] on button "Save" at bounding box center [666, 419] width 226 height 29
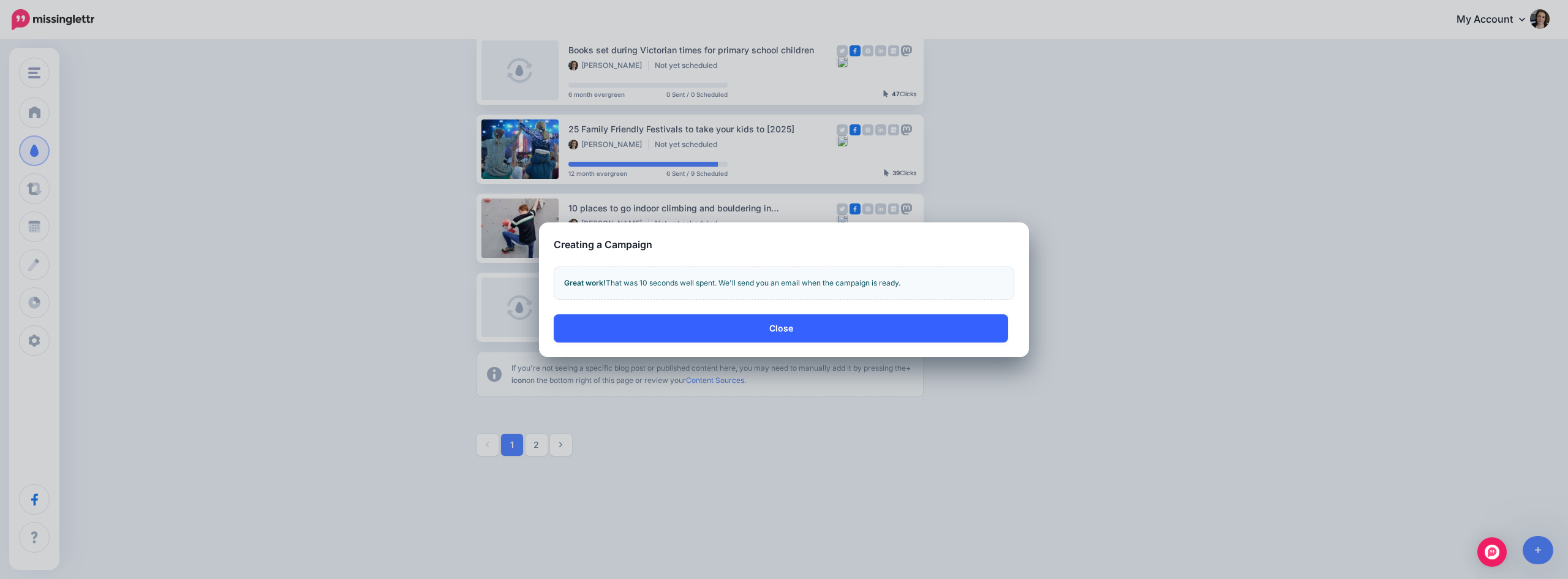
click at [789, 322] on button "Close" at bounding box center [781, 329] width 454 height 29
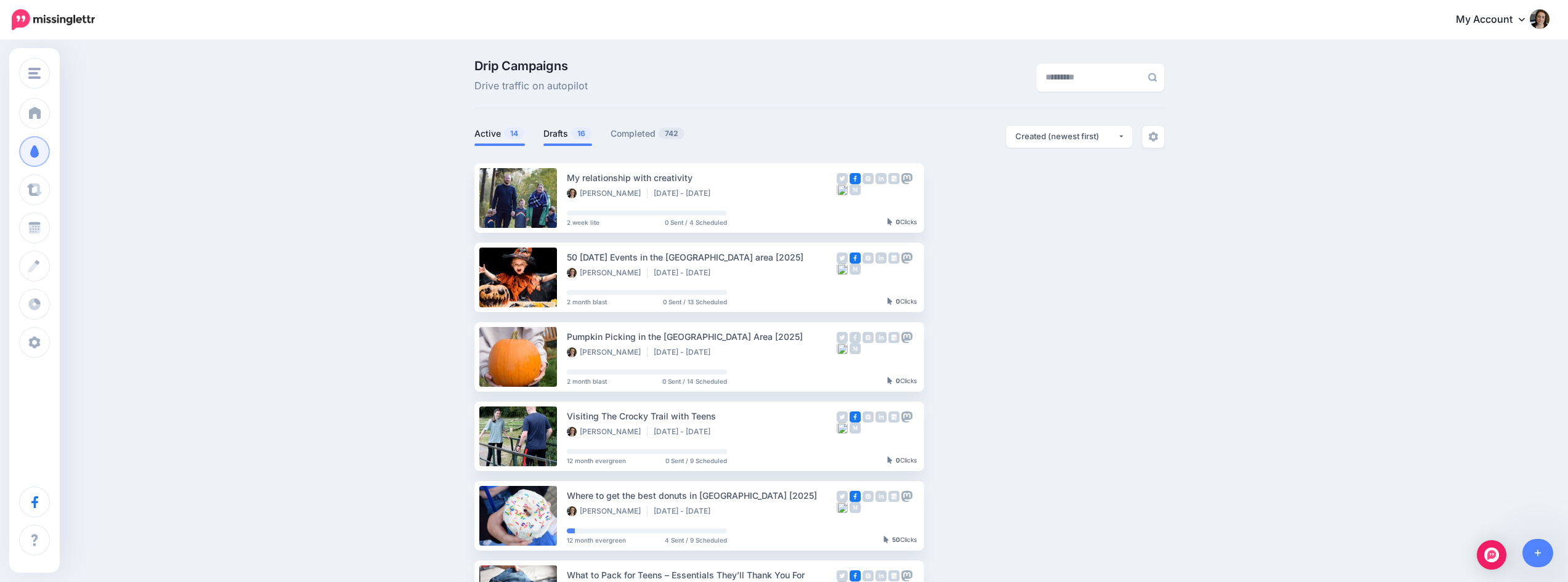
click at [560, 133] on link "Drafts 16" at bounding box center [567, 134] width 48 height 15
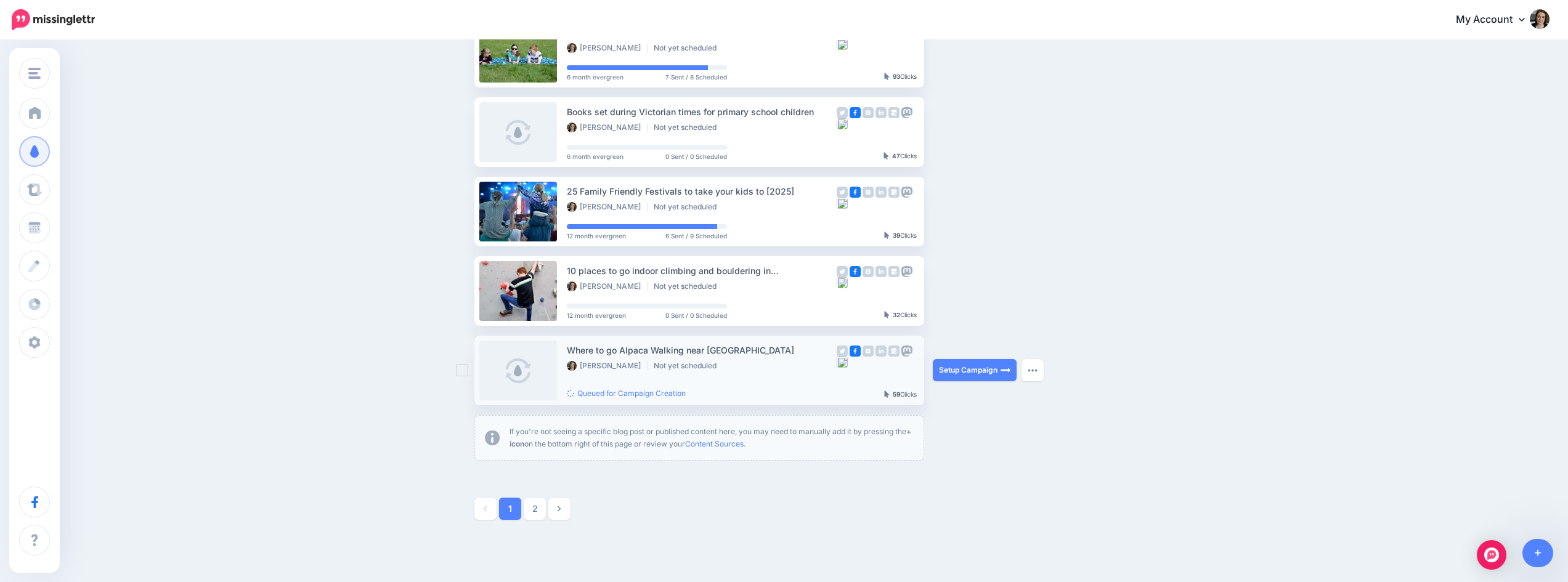
scroll to position [481, 0]
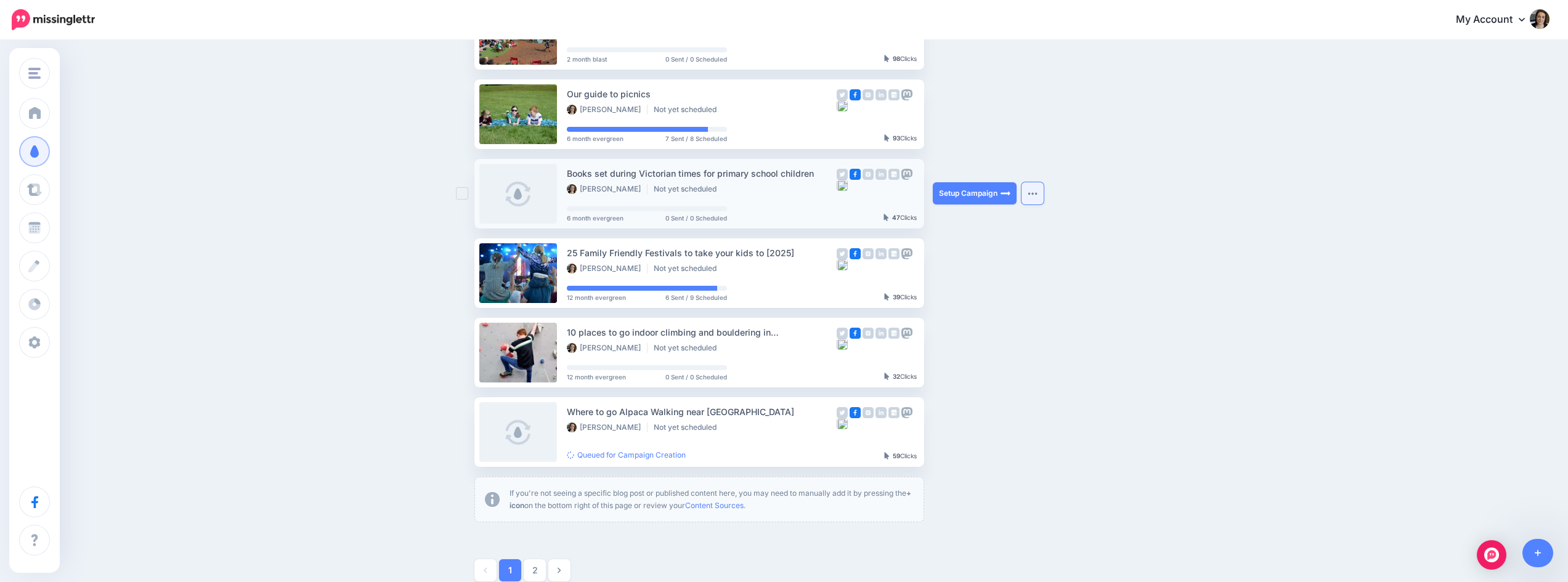
click at [1031, 188] on button "button" at bounding box center [1032, 193] width 23 height 23
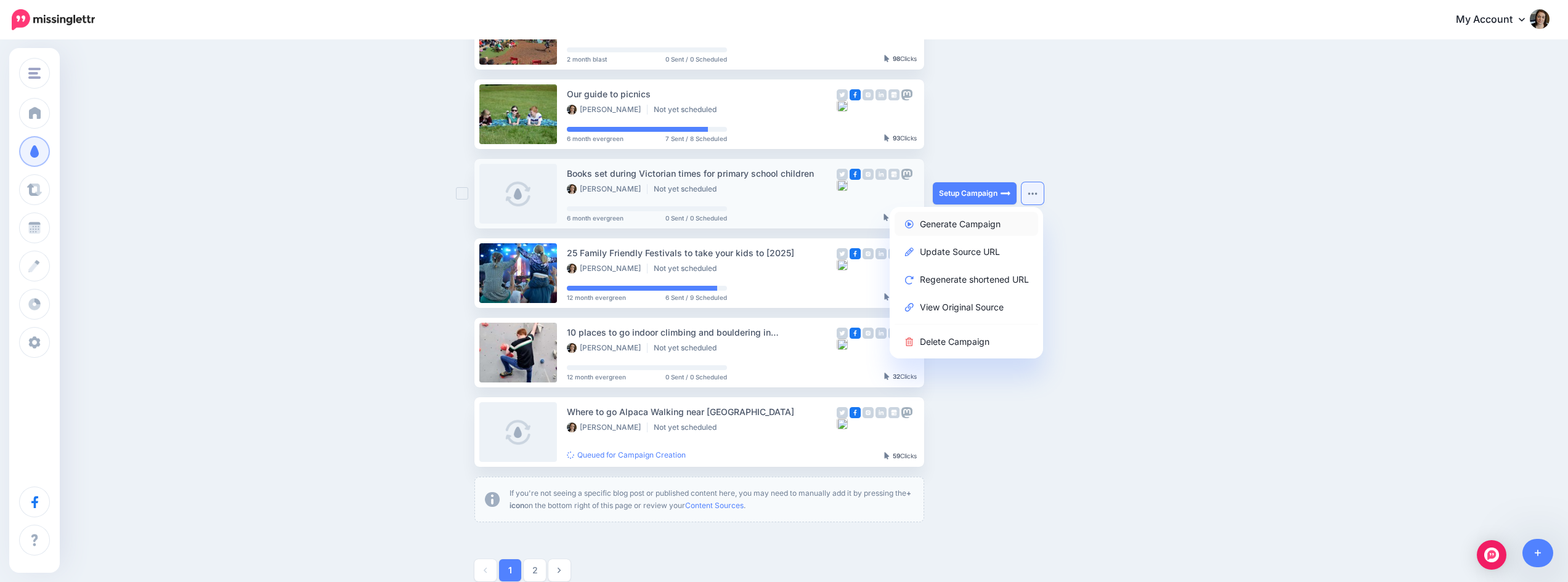
click at [967, 226] on link "Generate Campaign" at bounding box center [966, 224] width 143 height 24
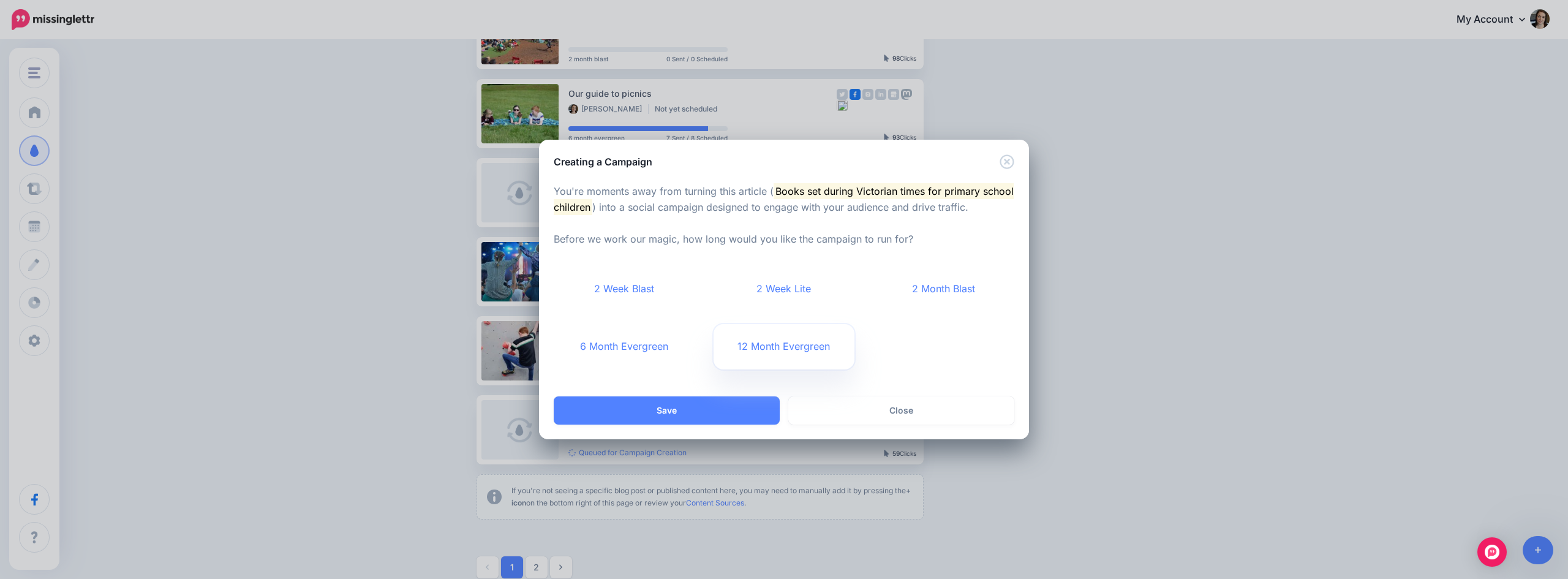
click at [748, 344] on link "12 Month Evergreen" at bounding box center [784, 347] width 142 height 45
click at [716, 419] on button "Save" at bounding box center [666, 411] width 226 height 29
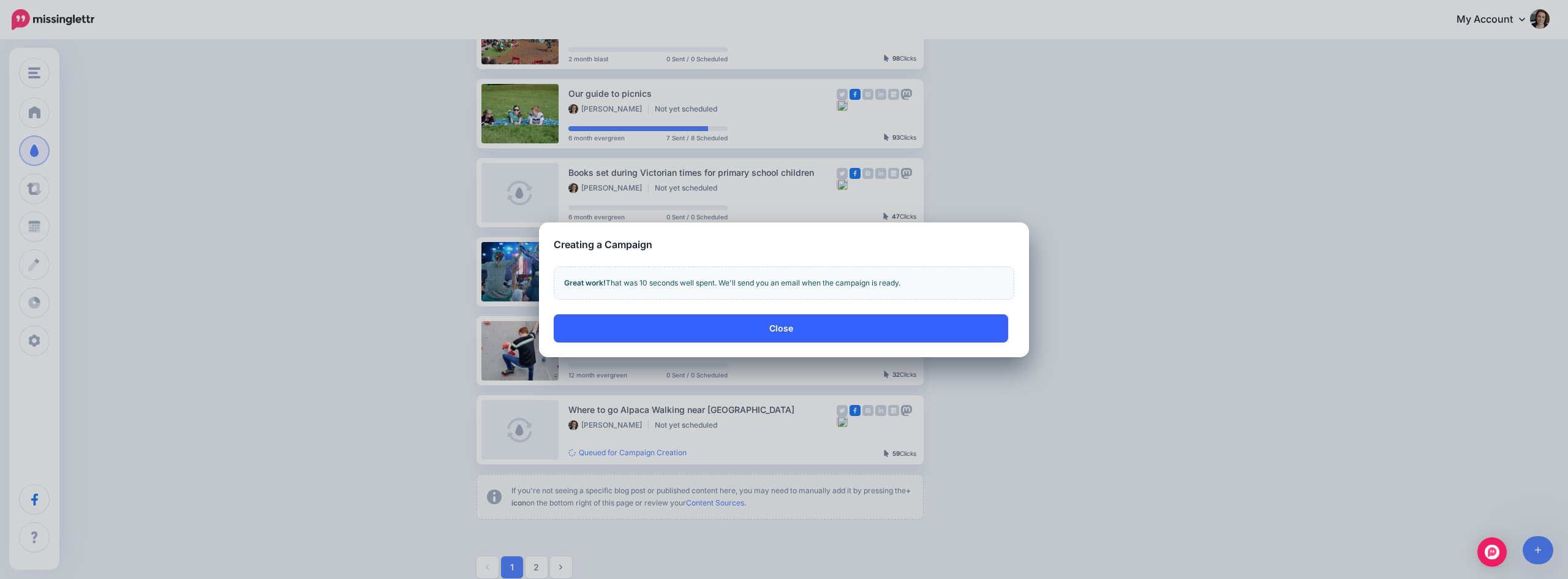
click at [779, 329] on button "Close" at bounding box center [781, 329] width 454 height 29
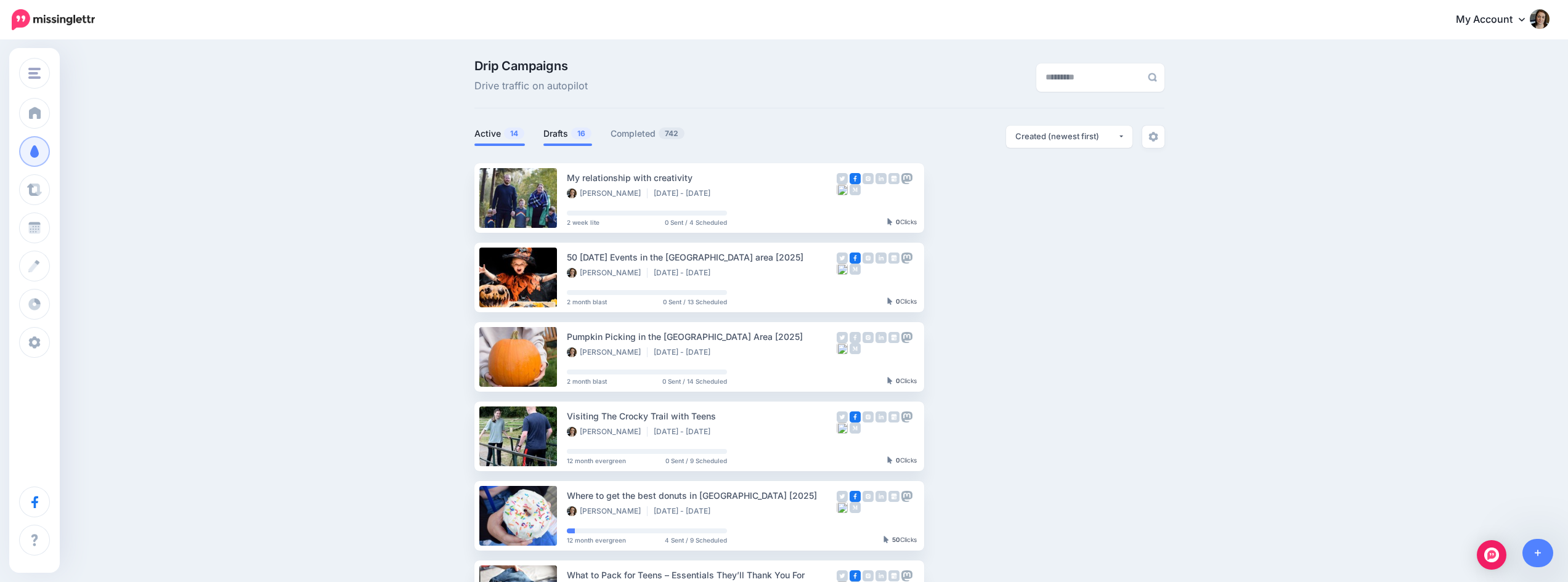
click at [550, 133] on link "Drafts 16" at bounding box center [567, 134] width 48 height 15
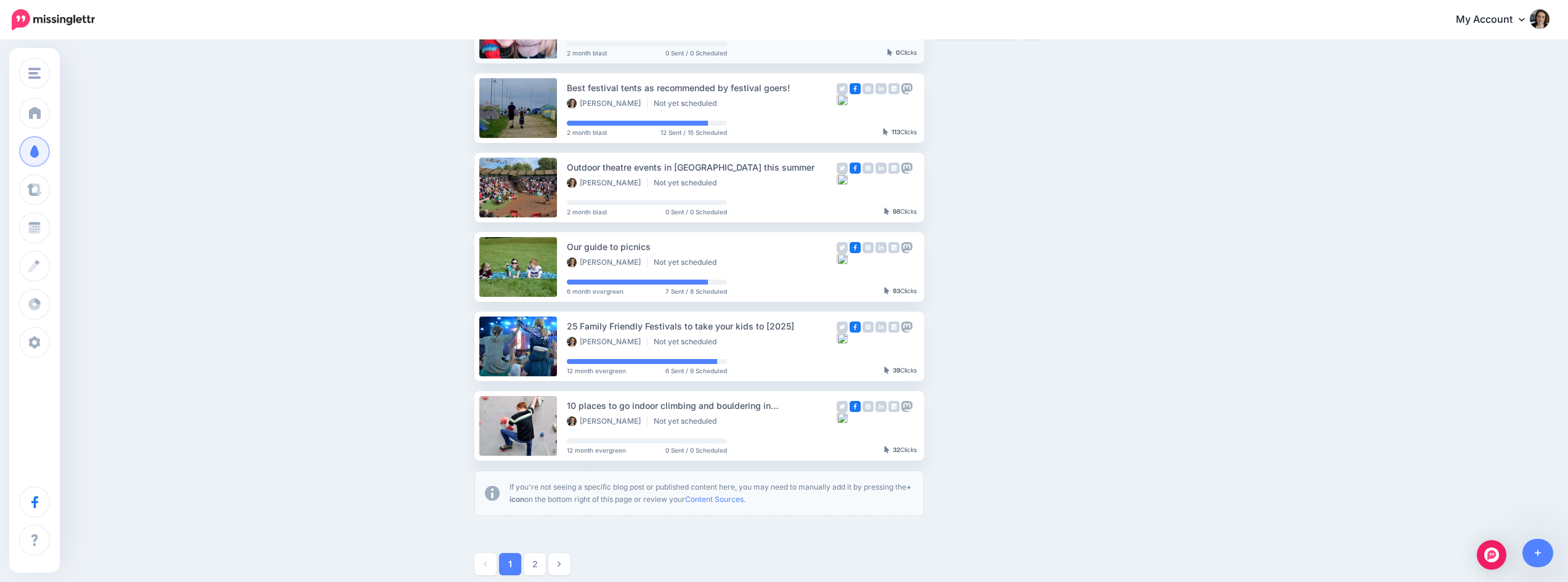
scroll to position [605, 0]
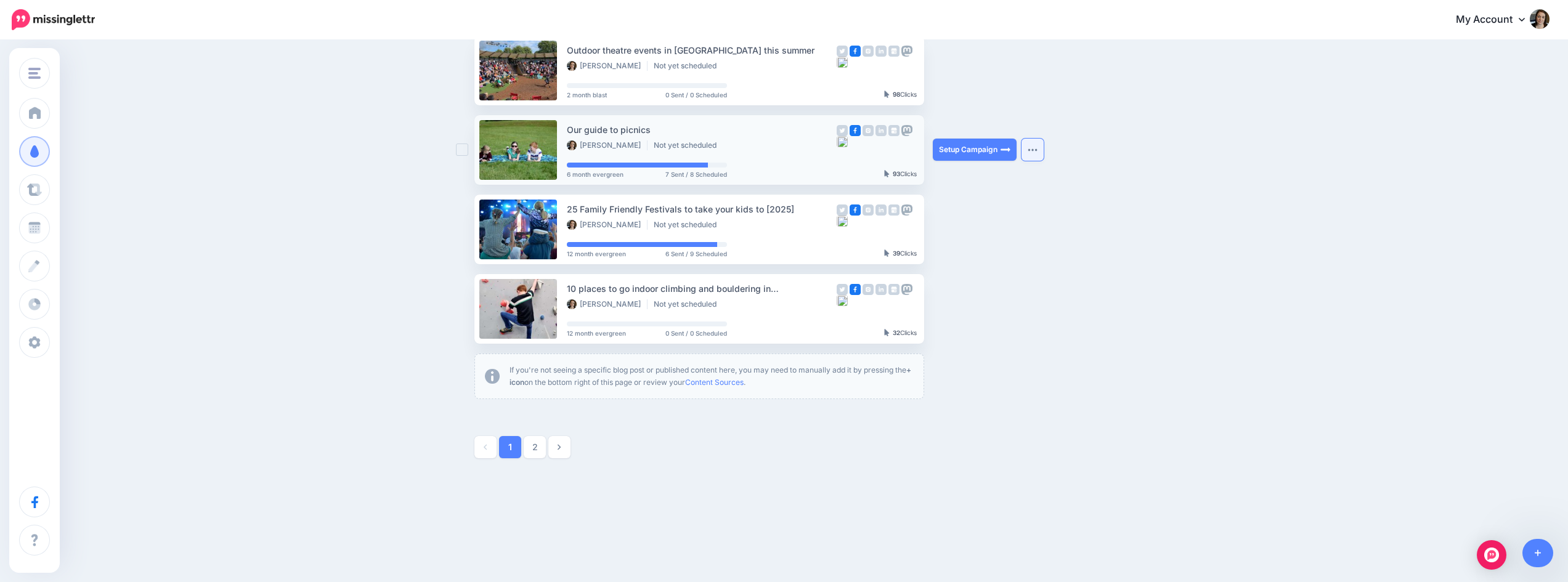
click at [1034, 147] on button "button" at bounding box center [1032, 149] width 23 height 23
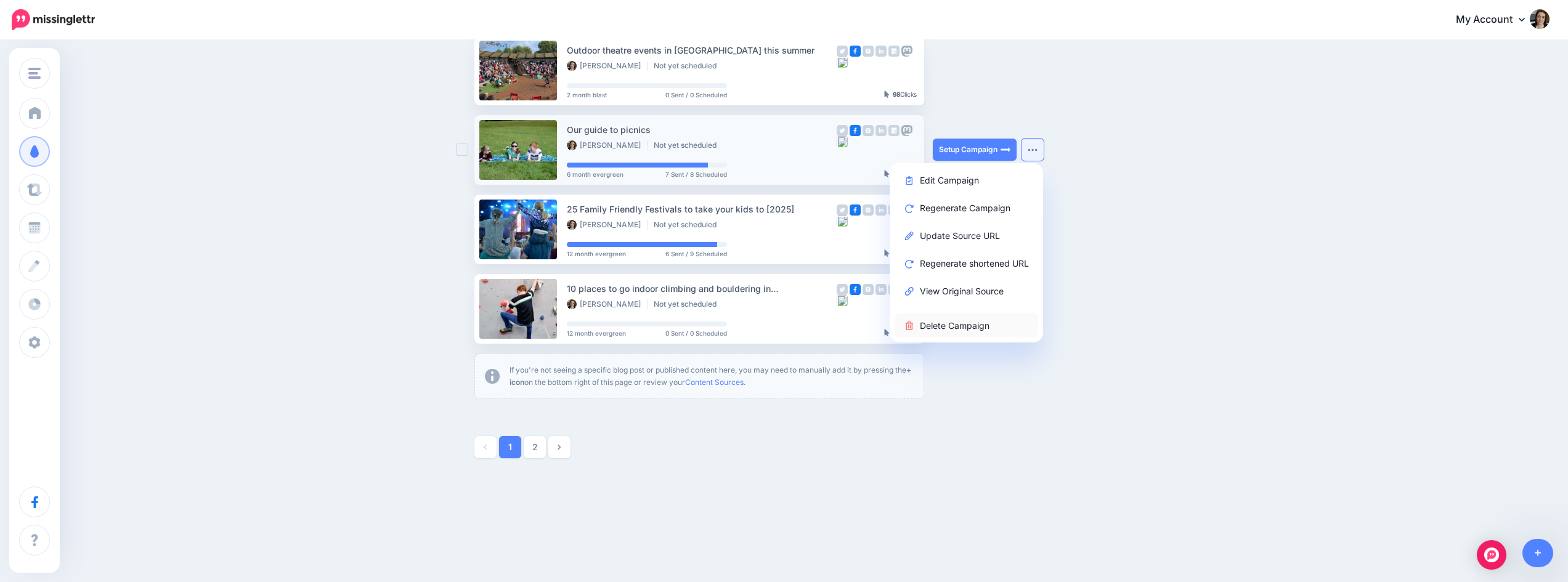
click at [965, 321] on link "Delete Campaign" at bounding box center [966, 325] width 143 height 24
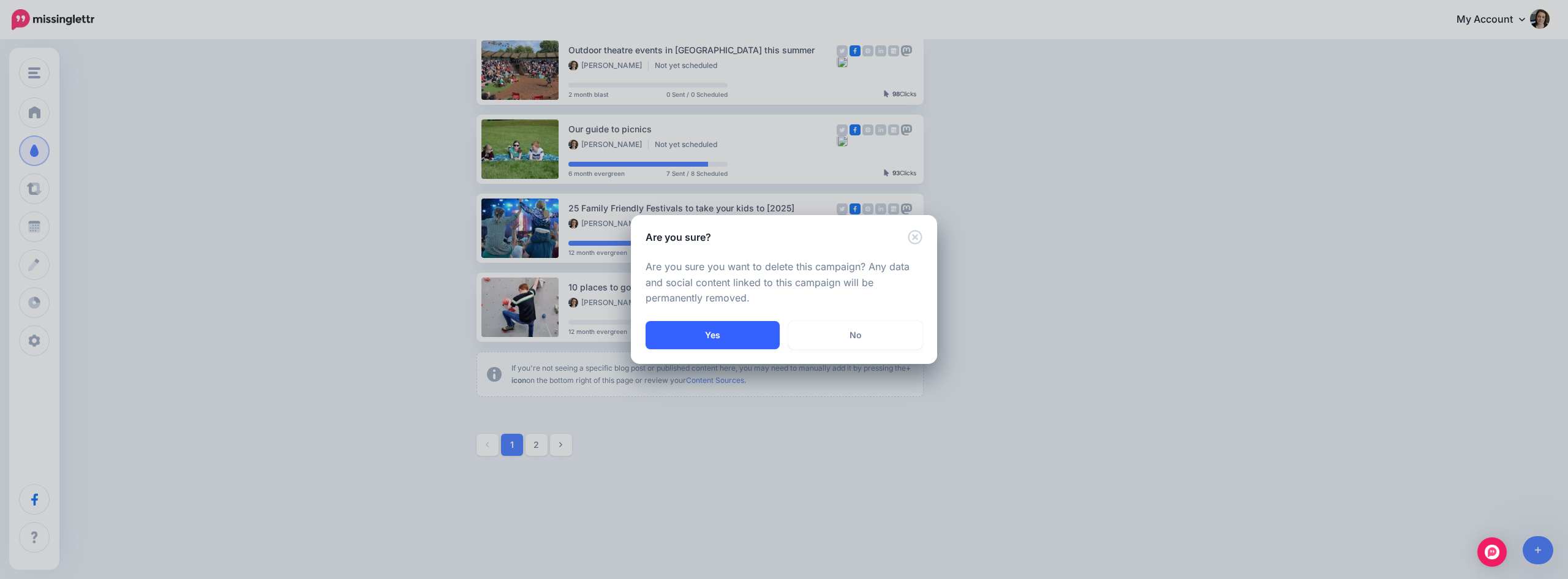
click at [739, 339] on button "Yes" at bounding box center [713, 335] width 134 height 29
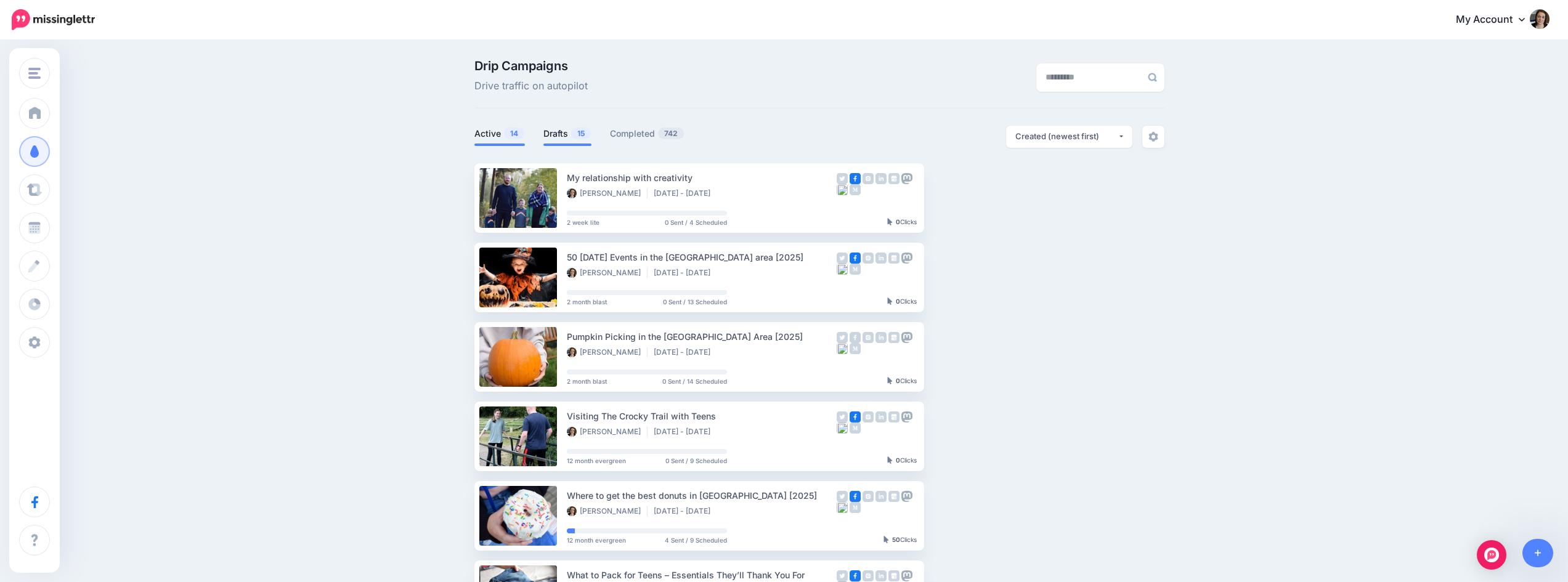
click at [573, 139] on link "Drafts 15" at bounding box center [567, 134] width 48 height 15
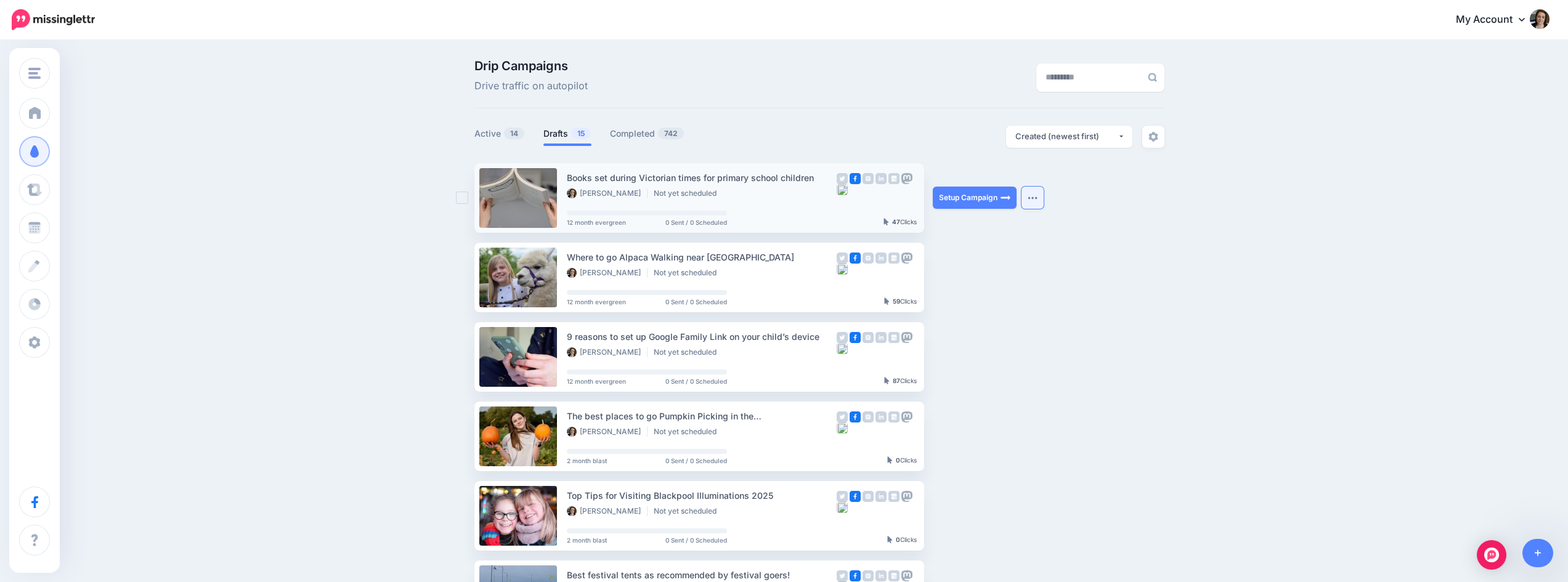
click at [1036, 194] on button "button" at bounding box center [1032, 198] width 23 height 23
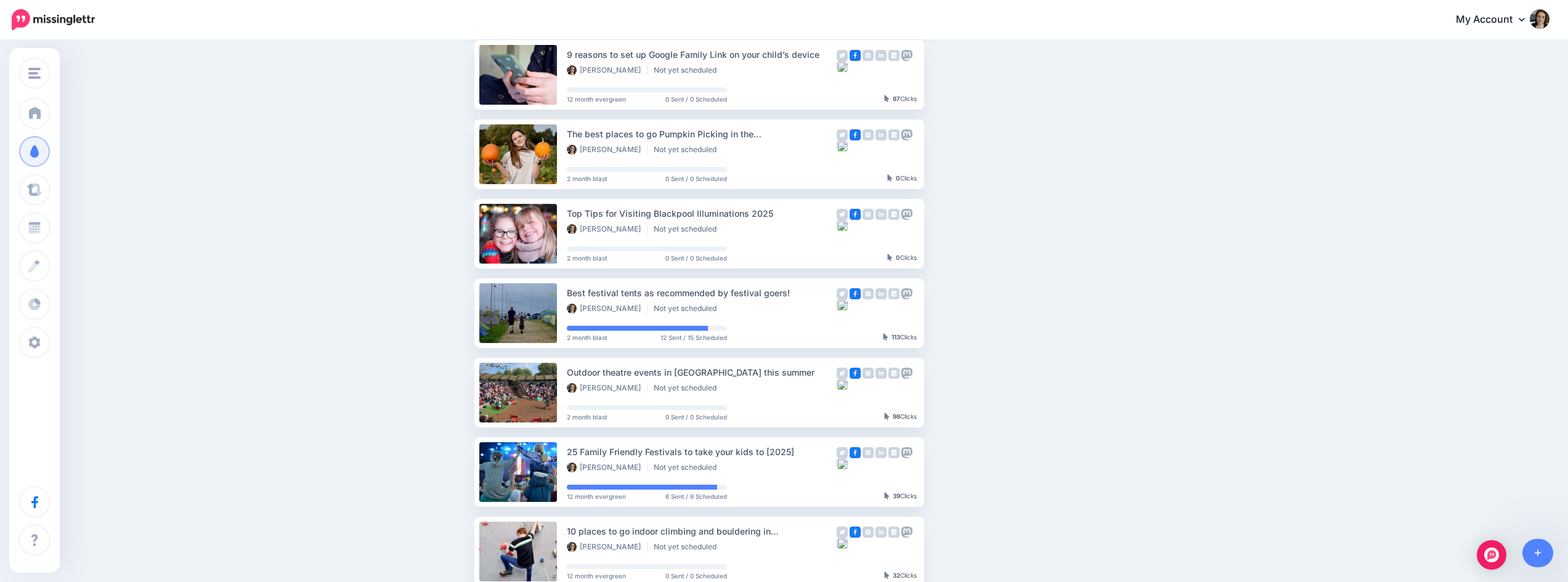
scroll to position [370, 0]
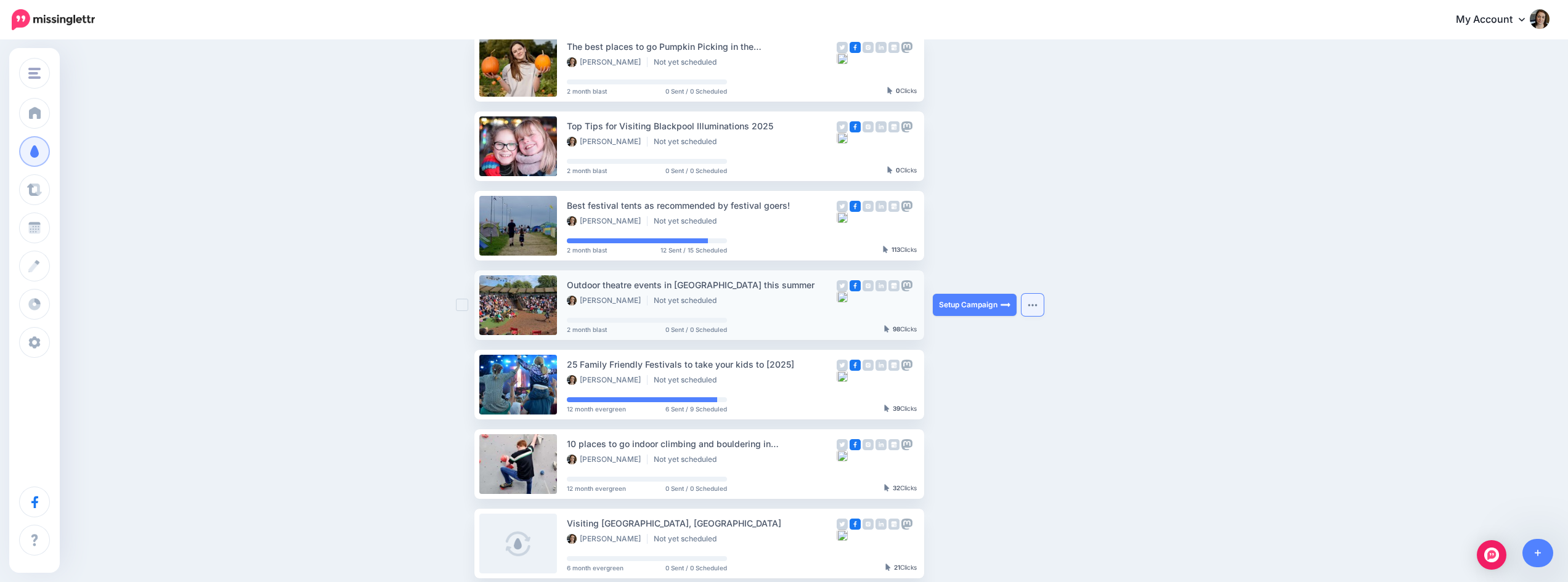
click at [1033, 300] on button "button" at bounding box center [1032, 305] width 23 height 23
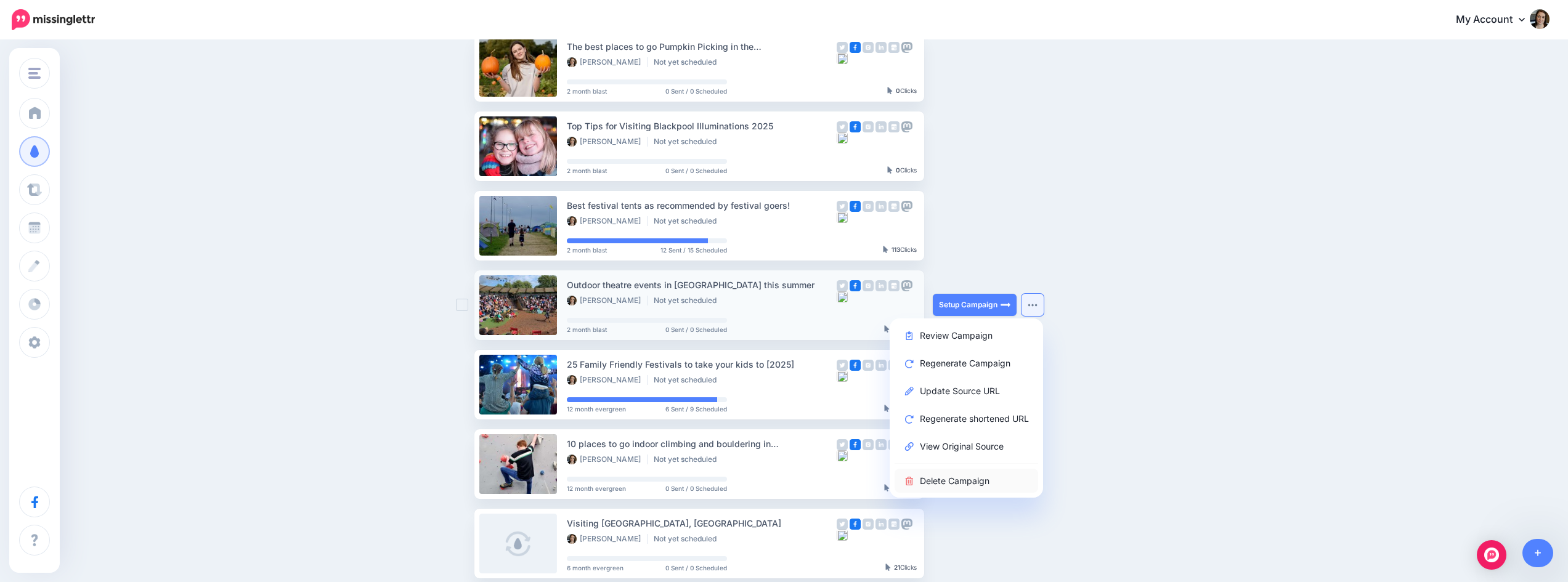
click at [952, 481] on link "Delete Campaign" at bounding box center [966, 480] width 143 height 24
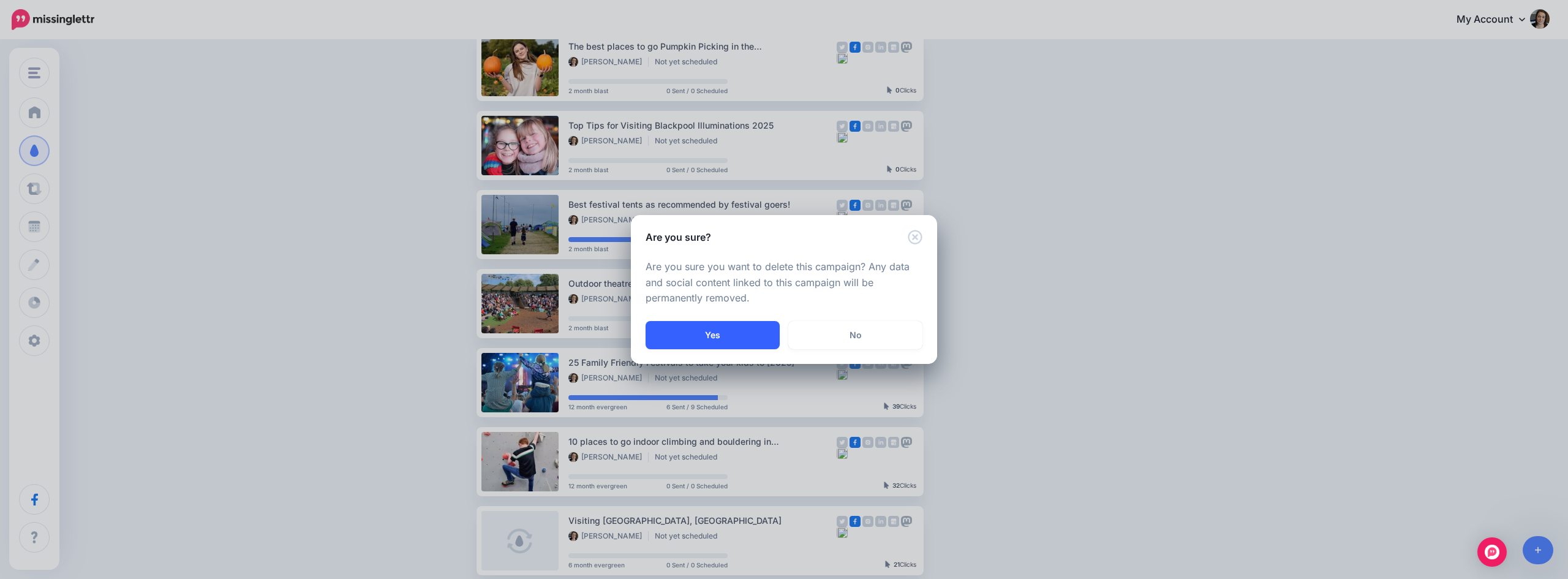
click at [753, 329] on button "Yes" at bounding box center [713, 335] width 134 height 29
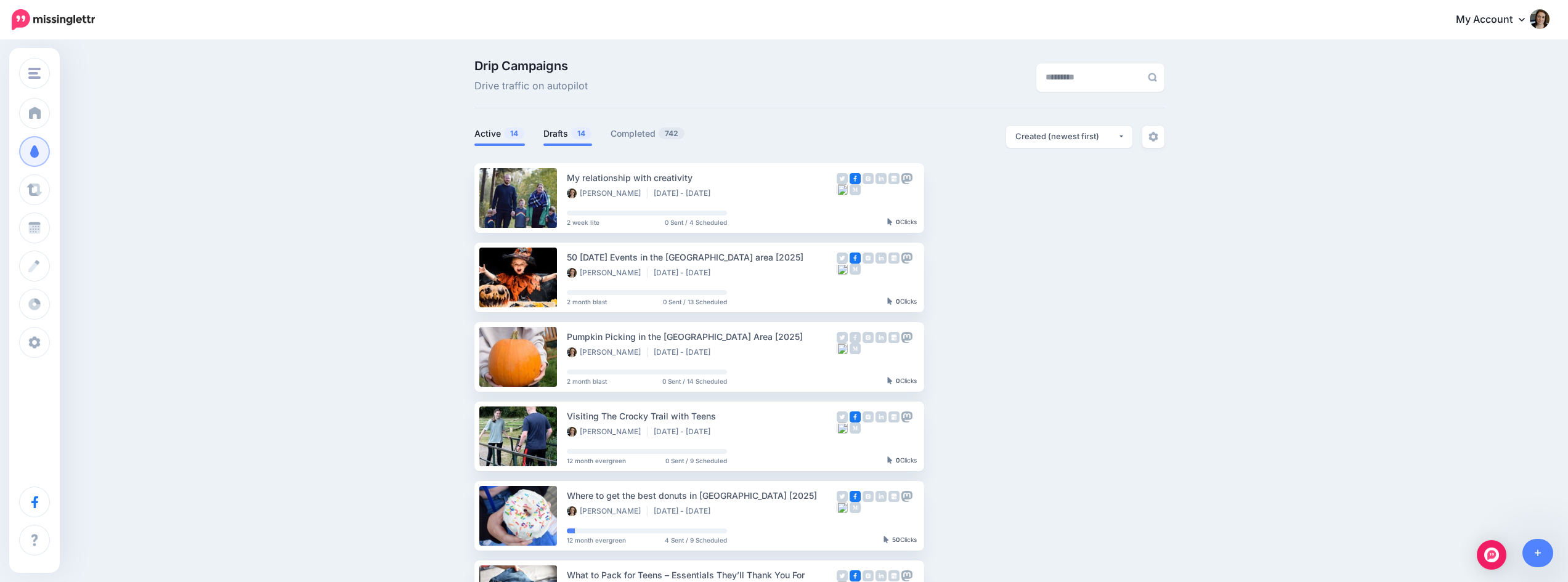
click at [582, 134] on span "14" at bounding box center [581, 133] width 20 height 12
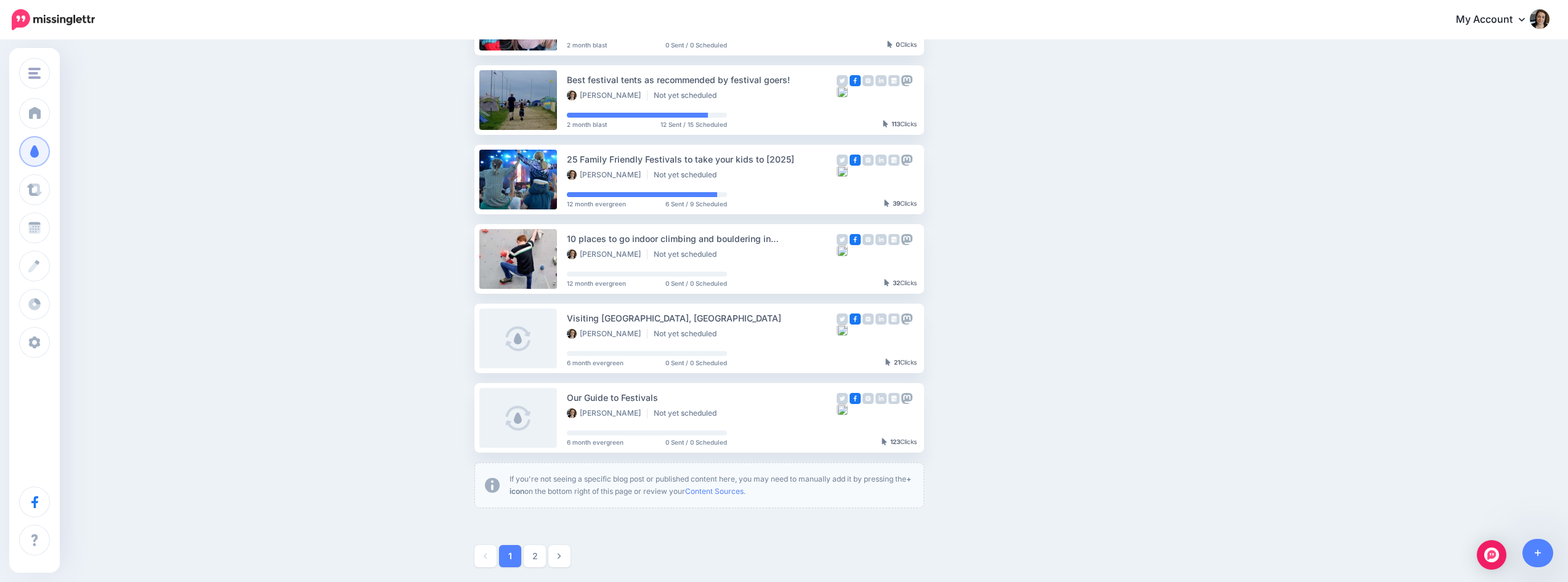
scroll to position [605, 0]
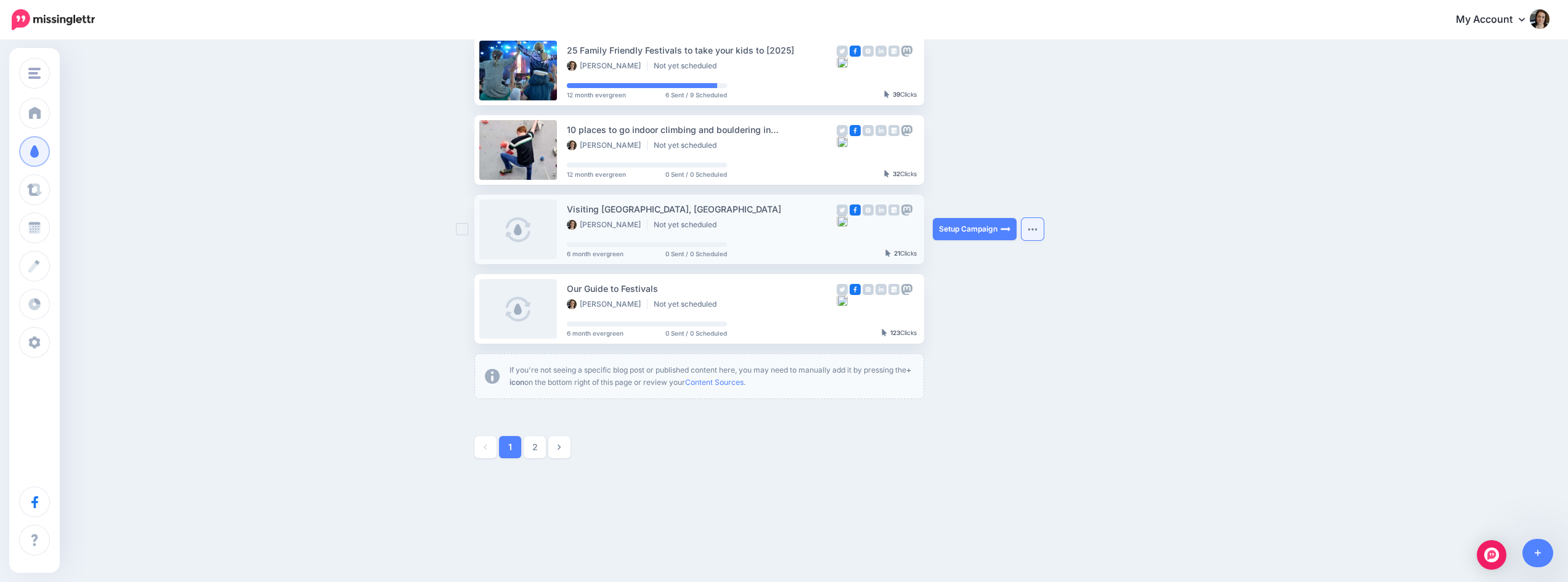
click at [1037, 235] on button "button" at bounding box center [1032, 229] width 23 height 23
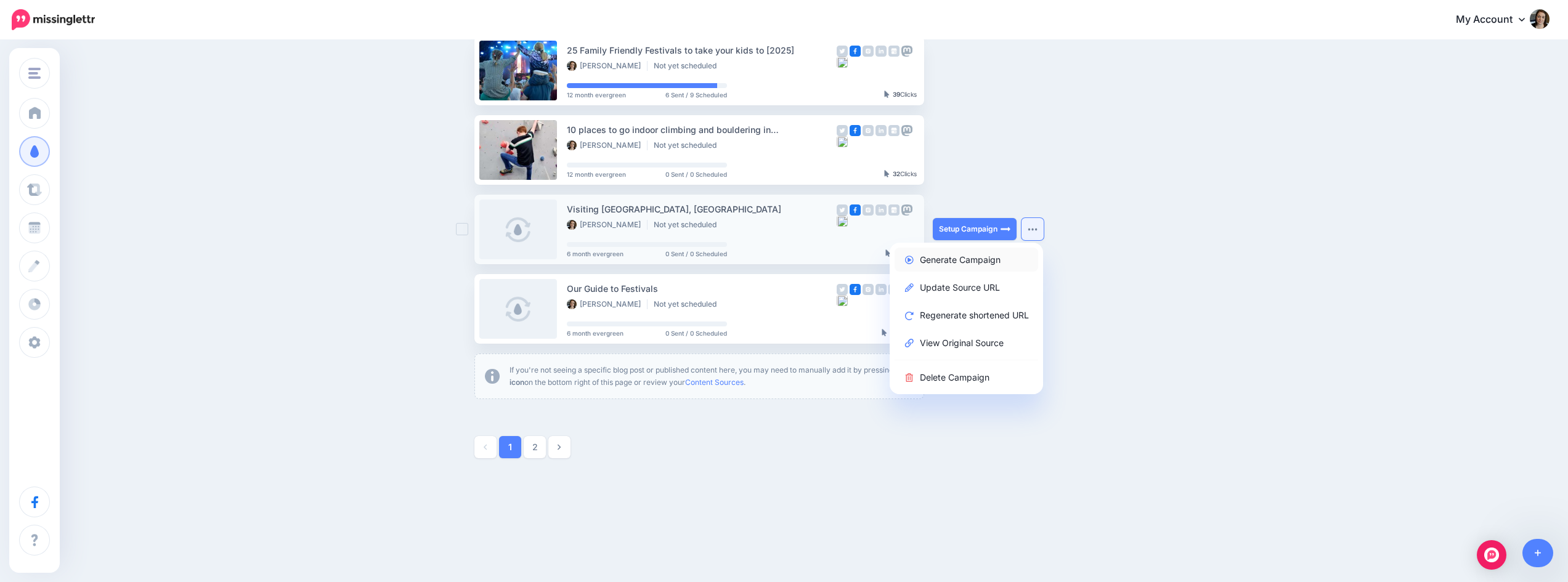
click at [996, 258] on link "Generate Campaign" at bounding box center [966, 259] width 143 height 24
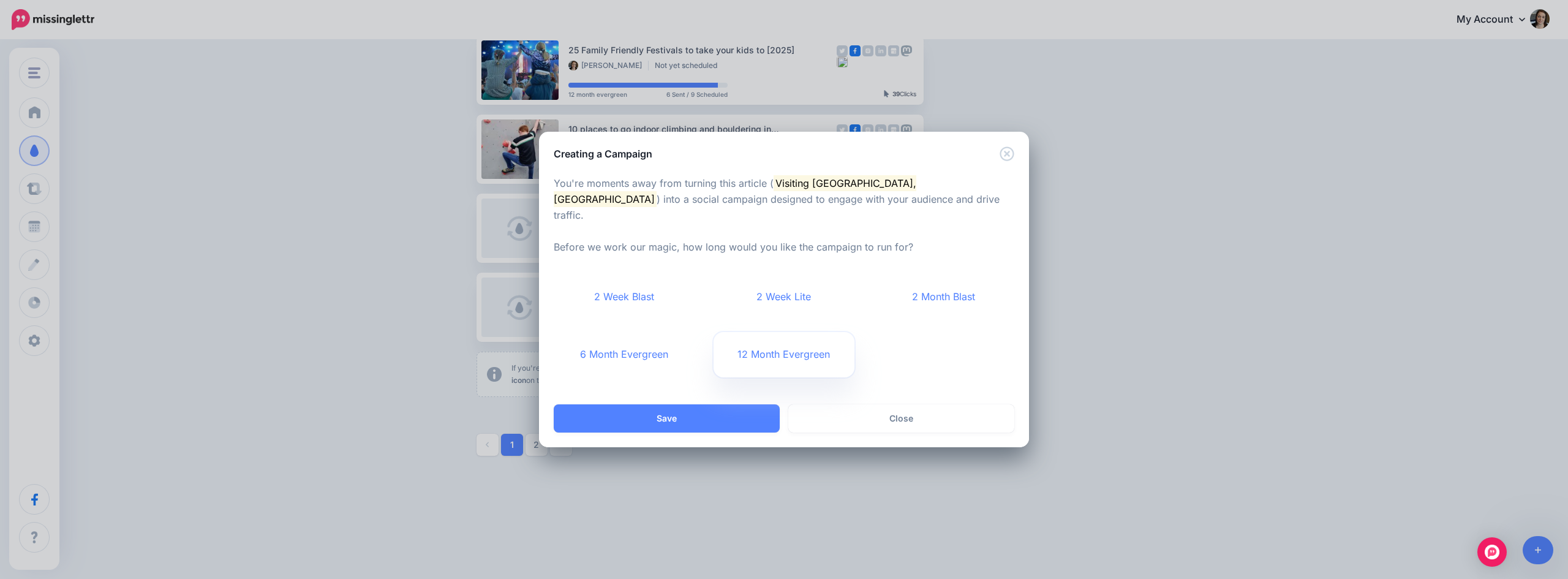
click at [777, 347] on link "12 Month Evergreen" at bounding box center [784, 354] width 142 height 45
click at [737, 405] on button "Save" at bounding box center [666, 419] width 226 height 29
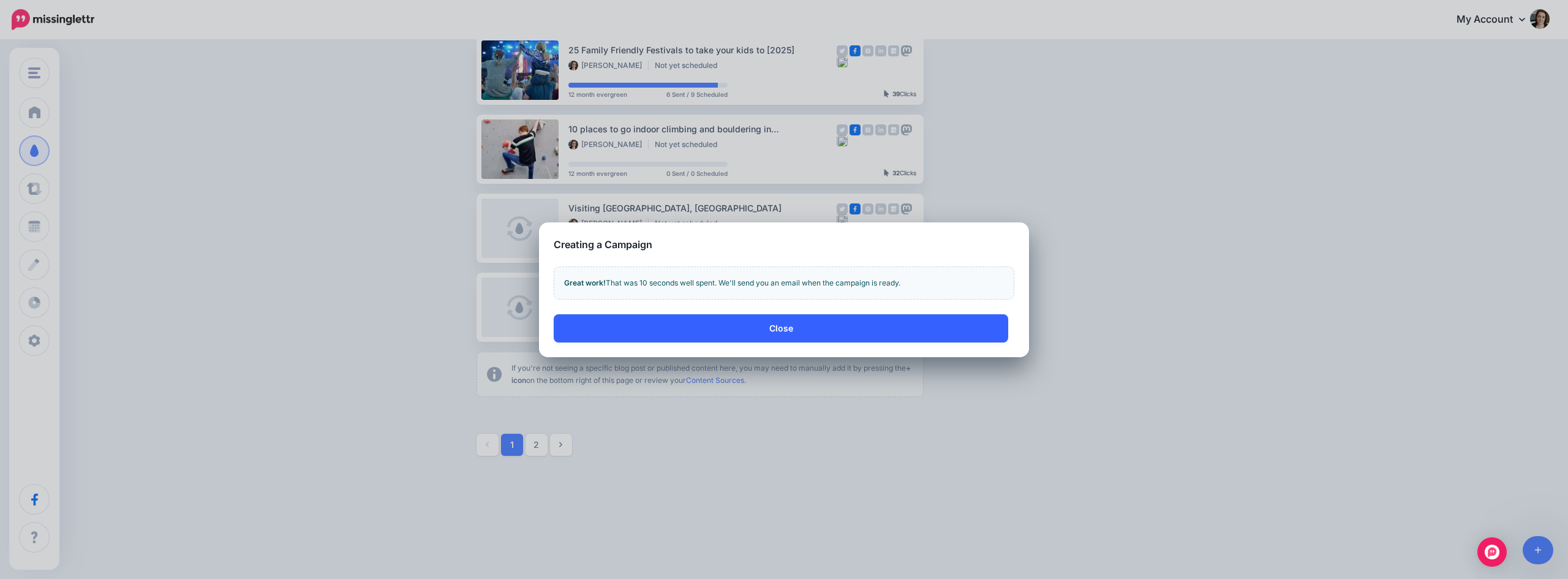
click at [775, 329] on button "Close" at bounding box center [781, 329] width 454 height 29
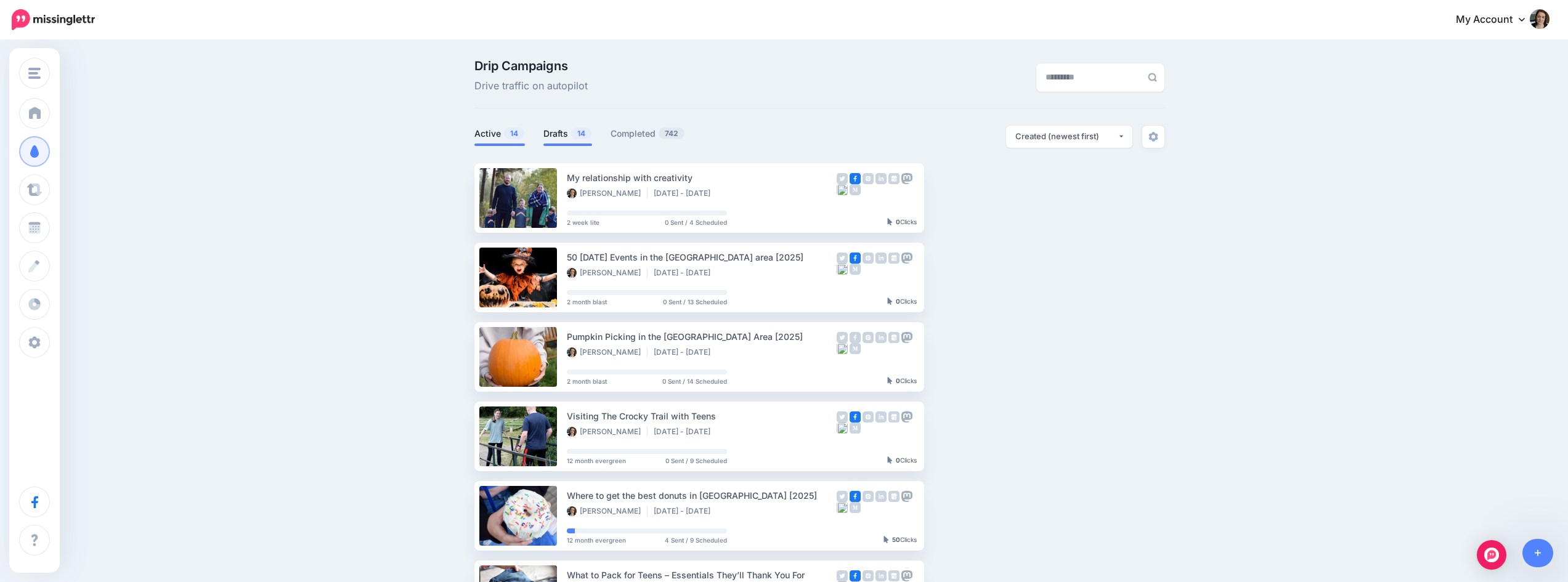
click at [563, 136] on link "Drafts 14" at bounding box center [567, 134] width 48 height 15
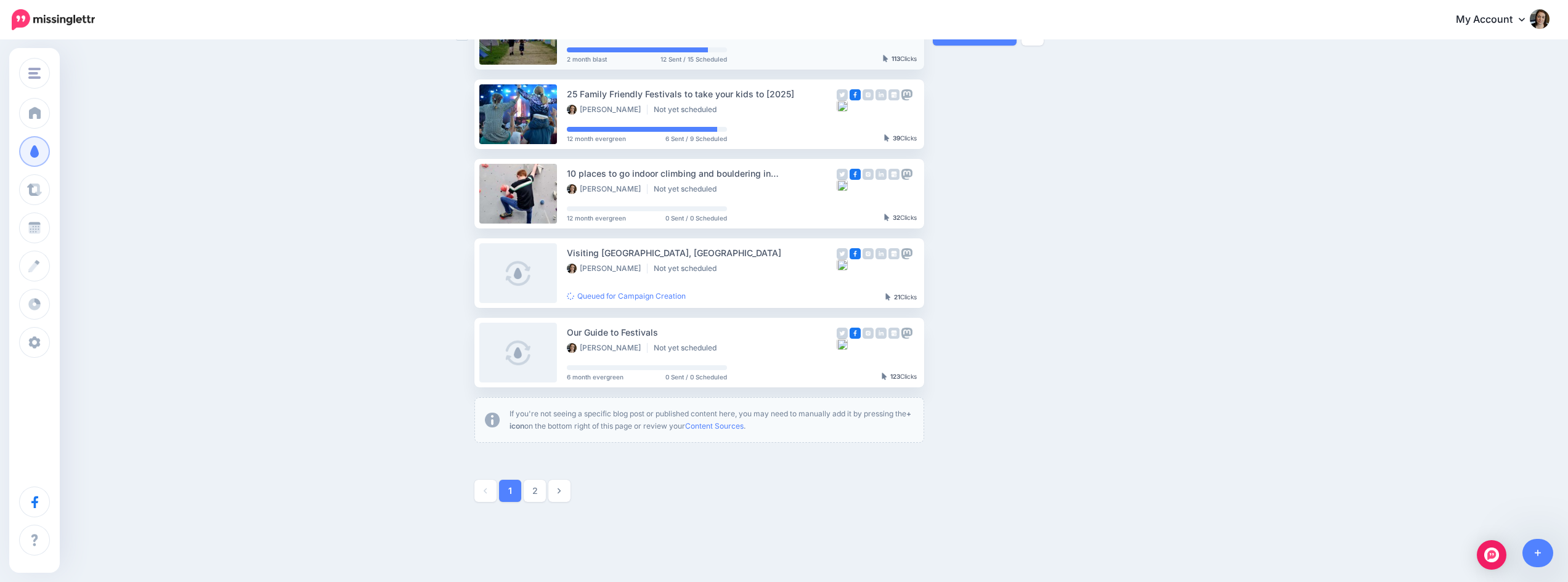
scroll to position [605, 0]
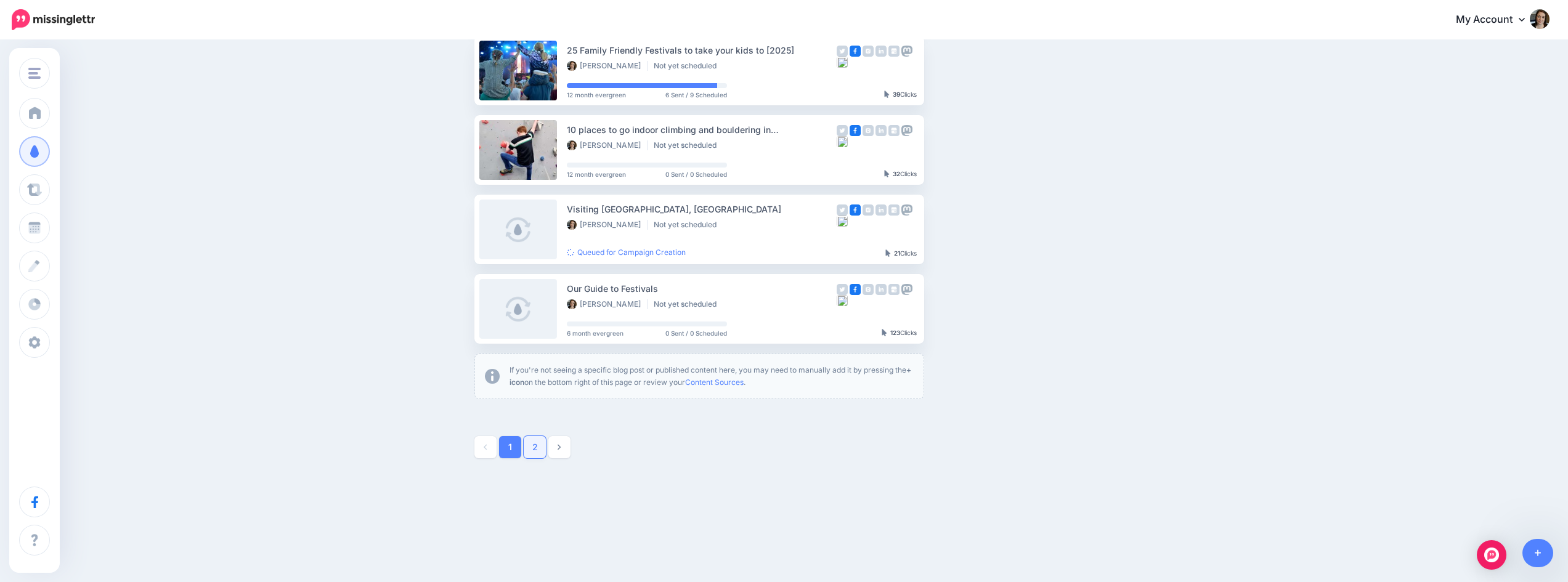
click at [537, 448] on link "2" at bounding box center [535, 447] width 23 height 23
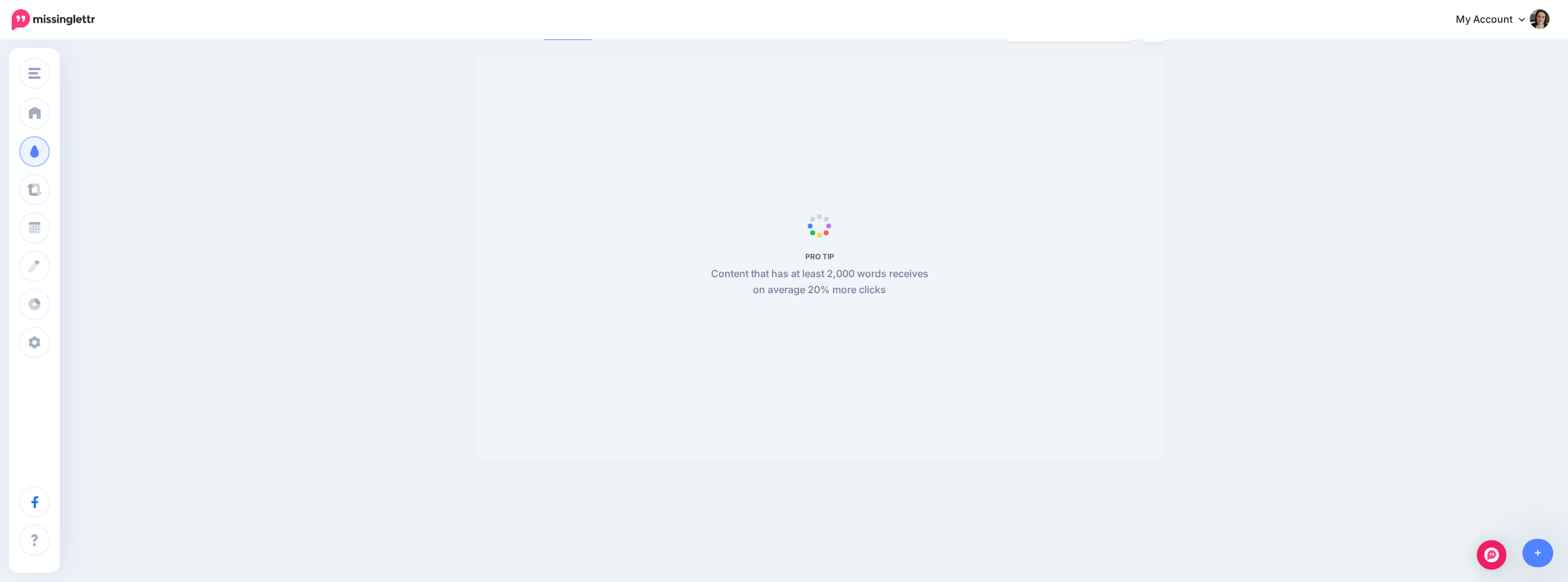
scroll to position [106, 0]
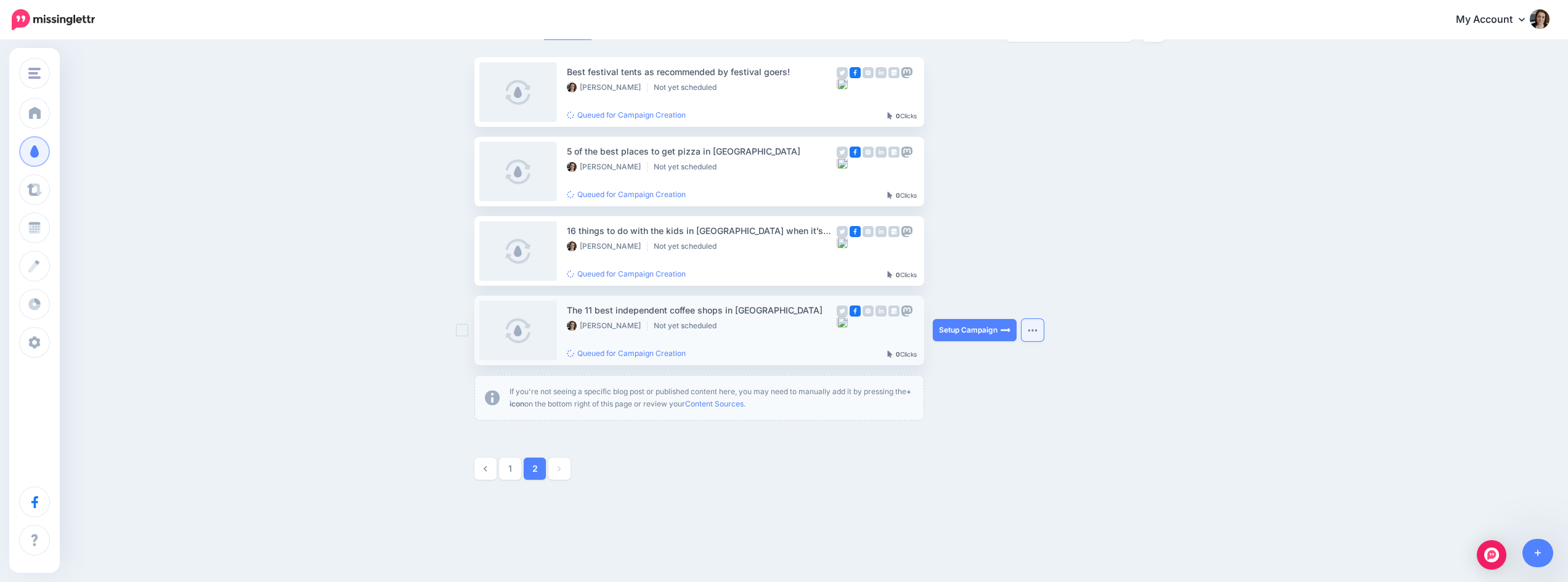
click at [1032, 330] on button "button" at bounding box center [1032, 330] width 23 height 23
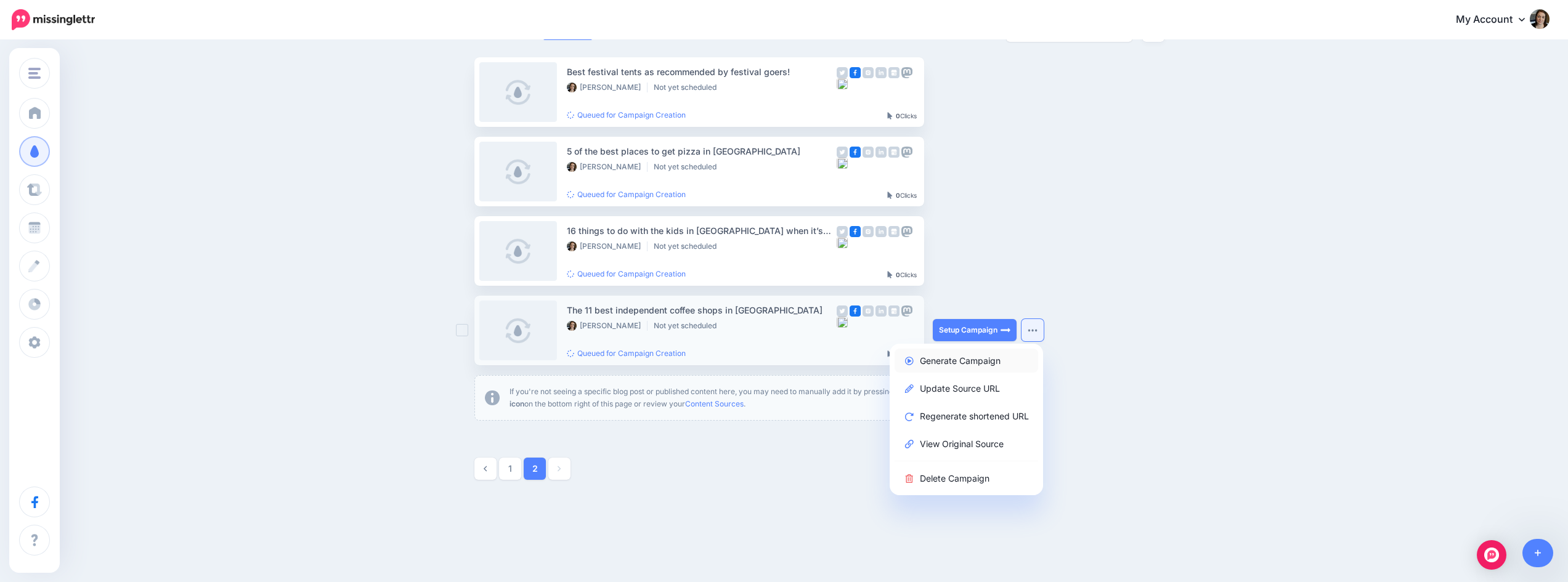
click at [1009, 359] on link "Generate Campaign" at bounding box center [966, 360] width 143 height 24
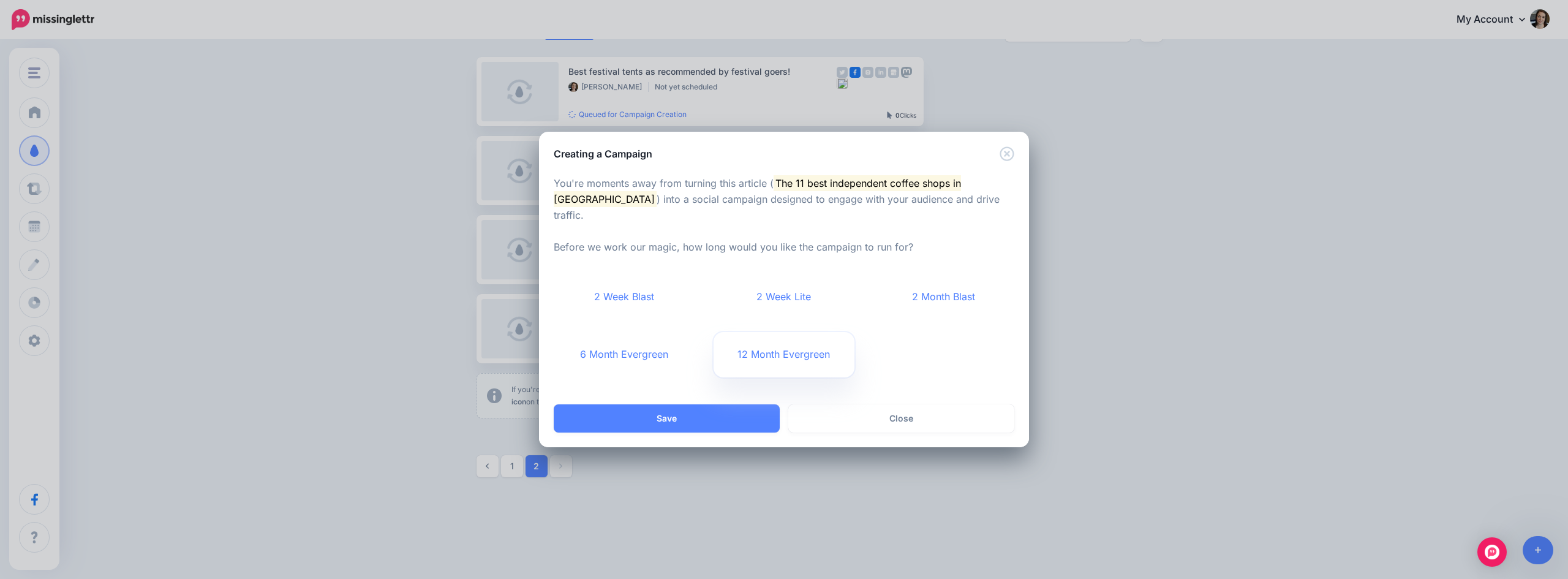
click at [773, 352] on link "12 Month Evergreen" at bounding box center [784, 354] width 142 height 45
click at [729, 407] on button "Save" at bounding box center [666, 419] width 226 height 29
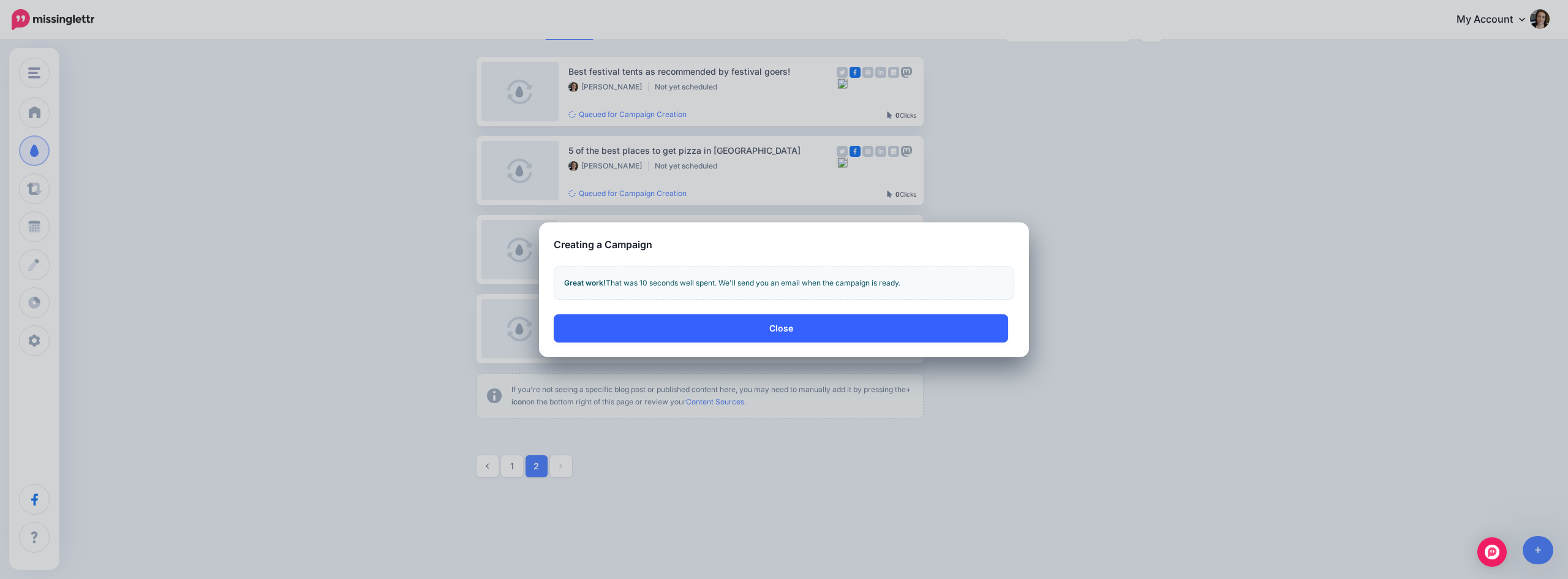
click at [782, 331] on button "Close" at bounding box center [781, 329] width 454 height 29
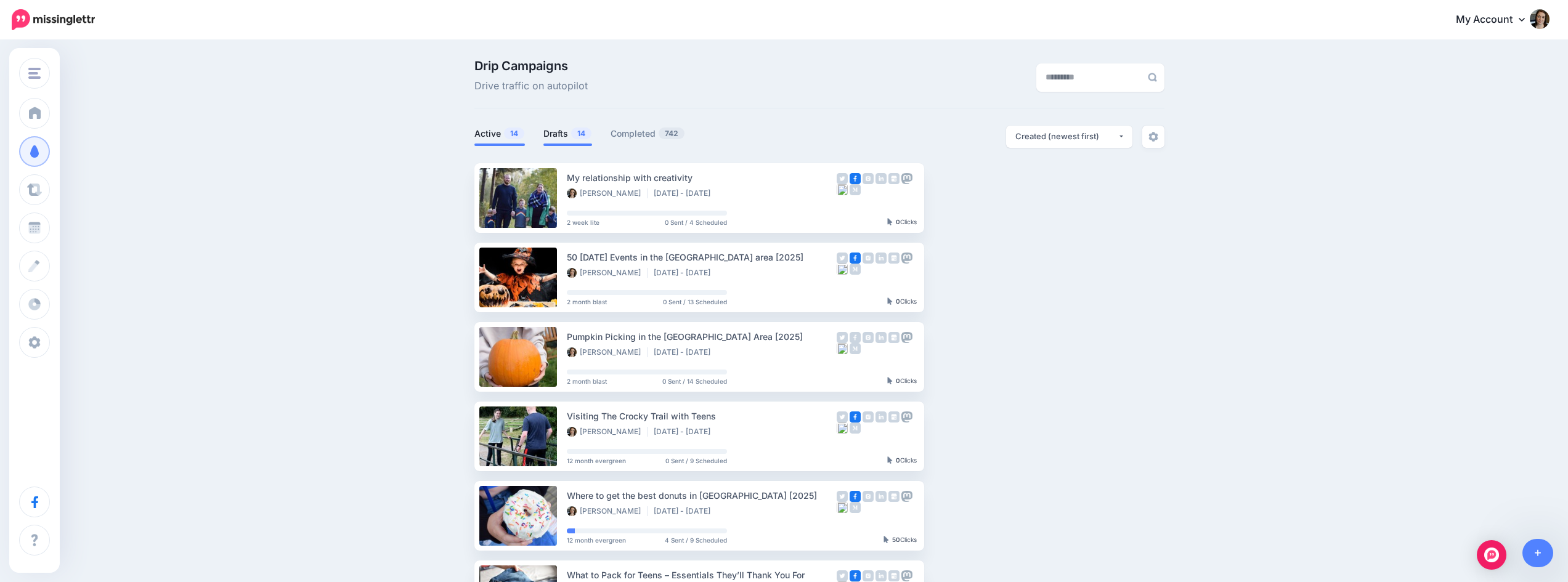
click at [558, 135] on link "Drafts 14" at bounding box center [567, 134] width 48 height 15
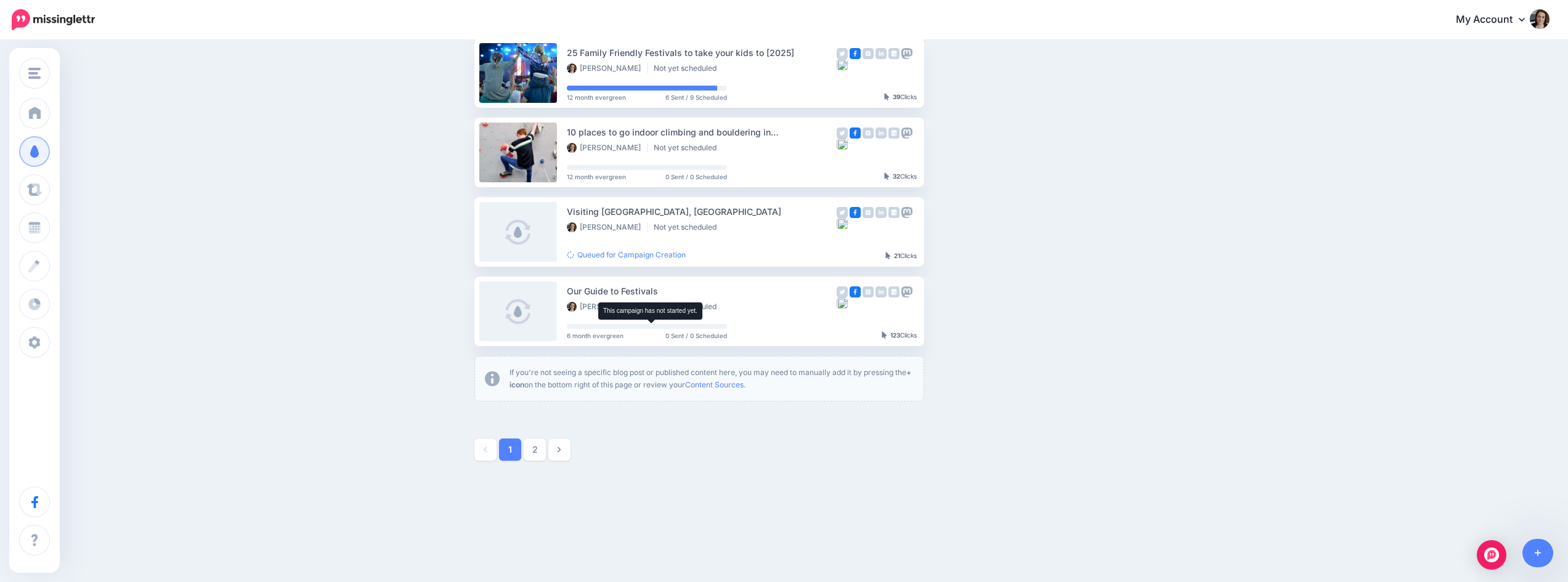
scroll to position [605, 0]
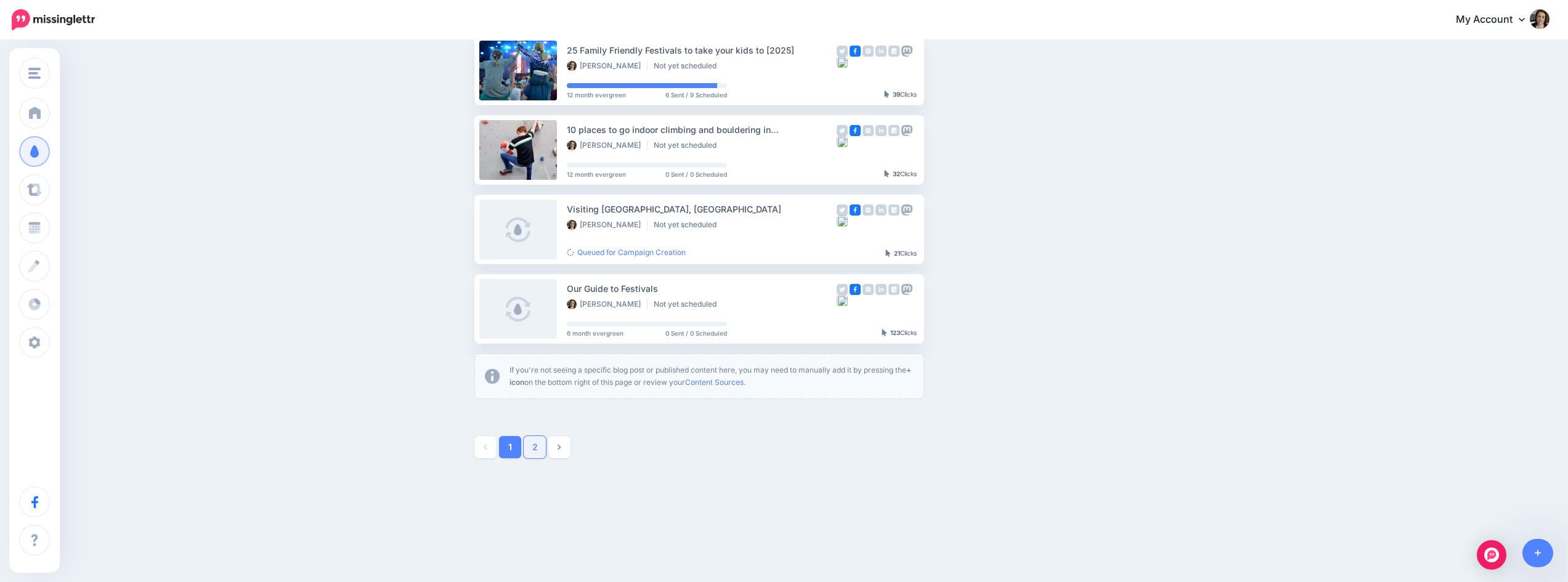
click at [540, 450] on link "2" at bounding box center [535, 447] width 23 height 23
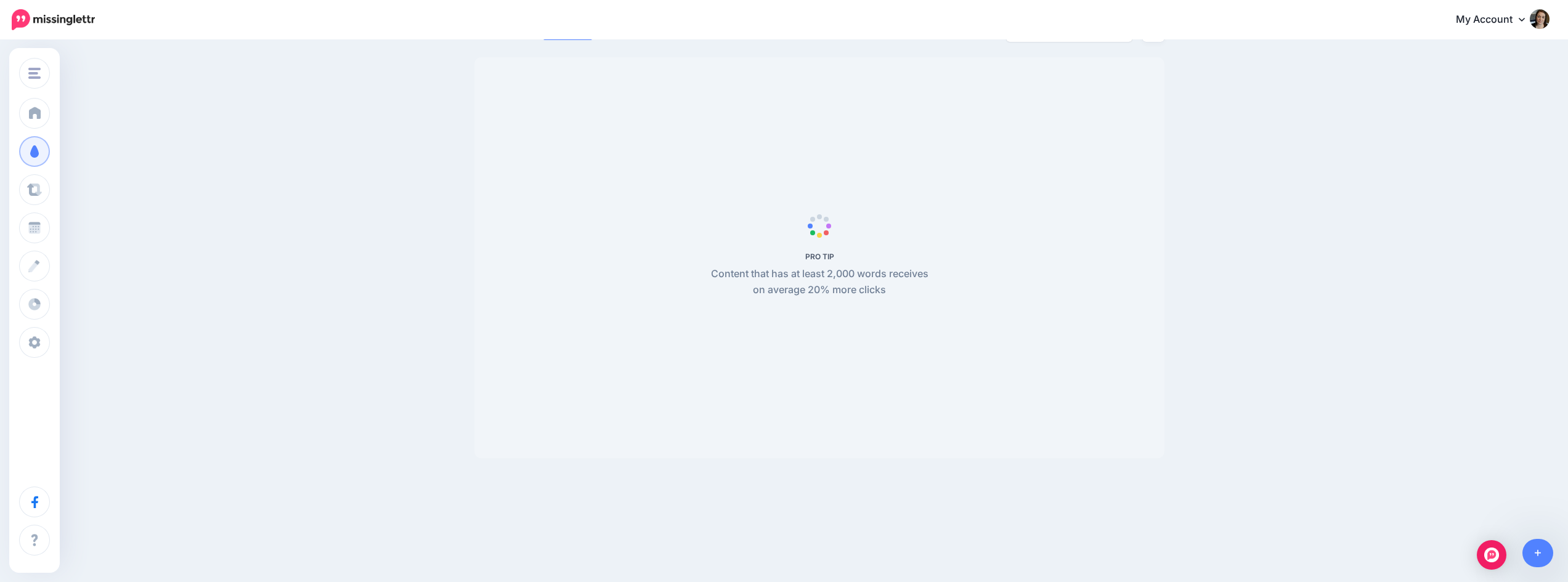
scroll to position [106, 0]
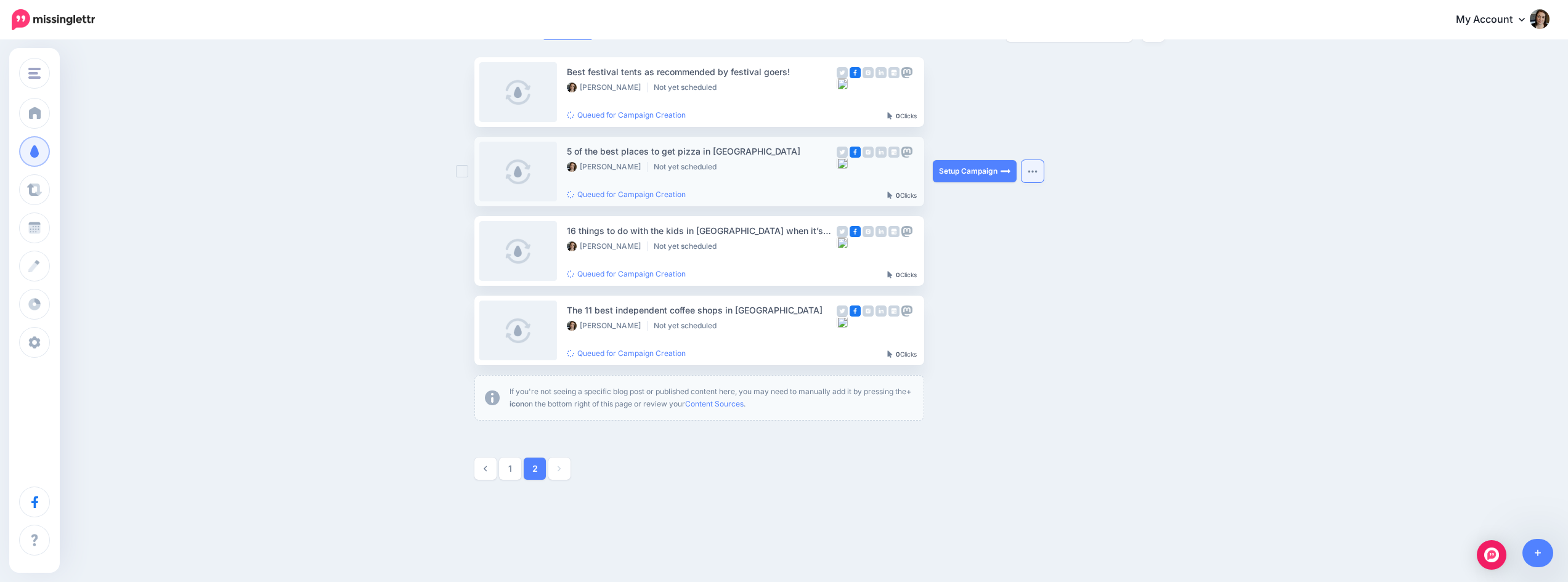
click at [1039, 165] on button "button" at bounding box center [1032, 171] width 23 height 23
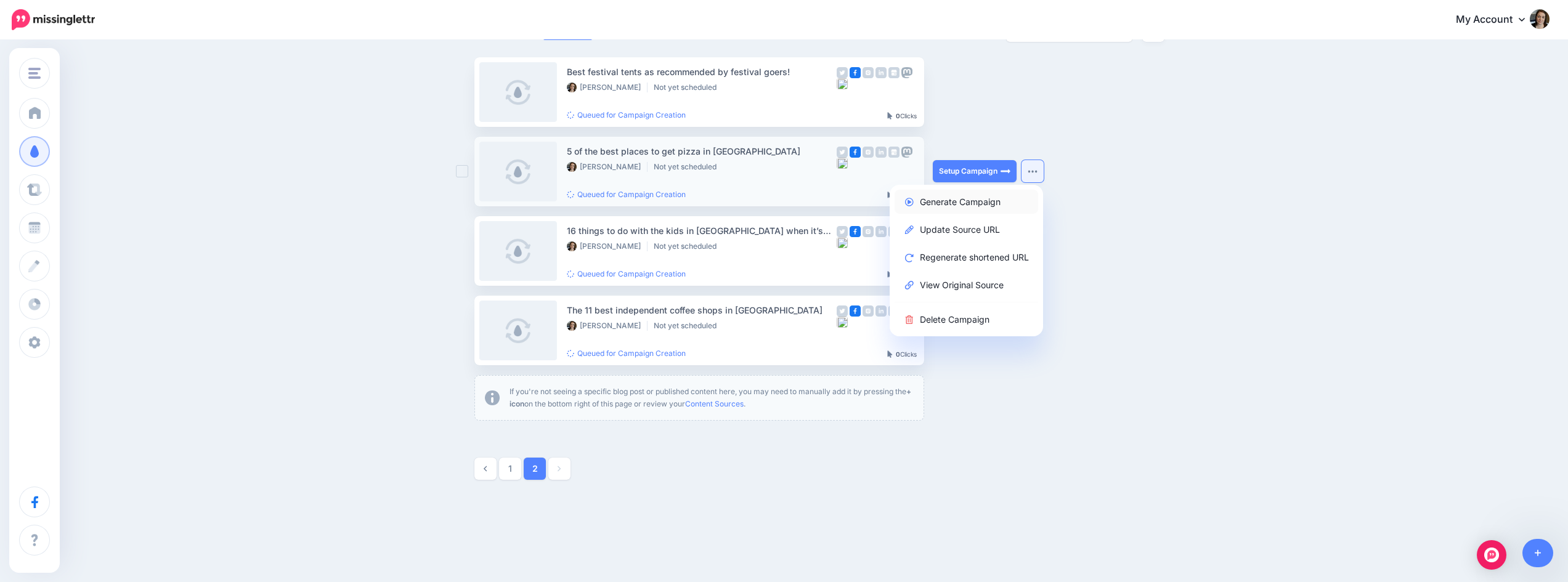
click at [983, 205] on link "Generate Campaign" at bounding box center [966, 201] width 143 height 24
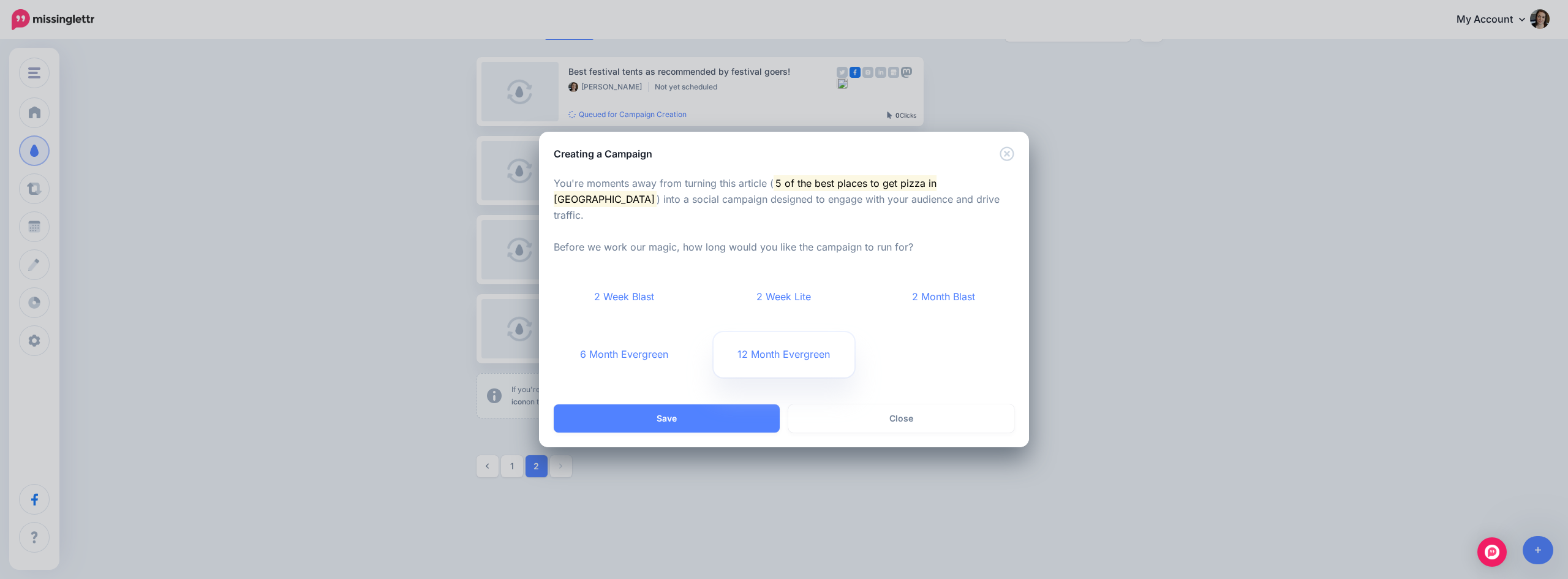
click at [790, 347] on link "12 Month Evergreen" at bounding box center [784, 354] width 142 height 45
click at [725, 417] on button "Save" at bounding box center [666, 419] width 226 height 29
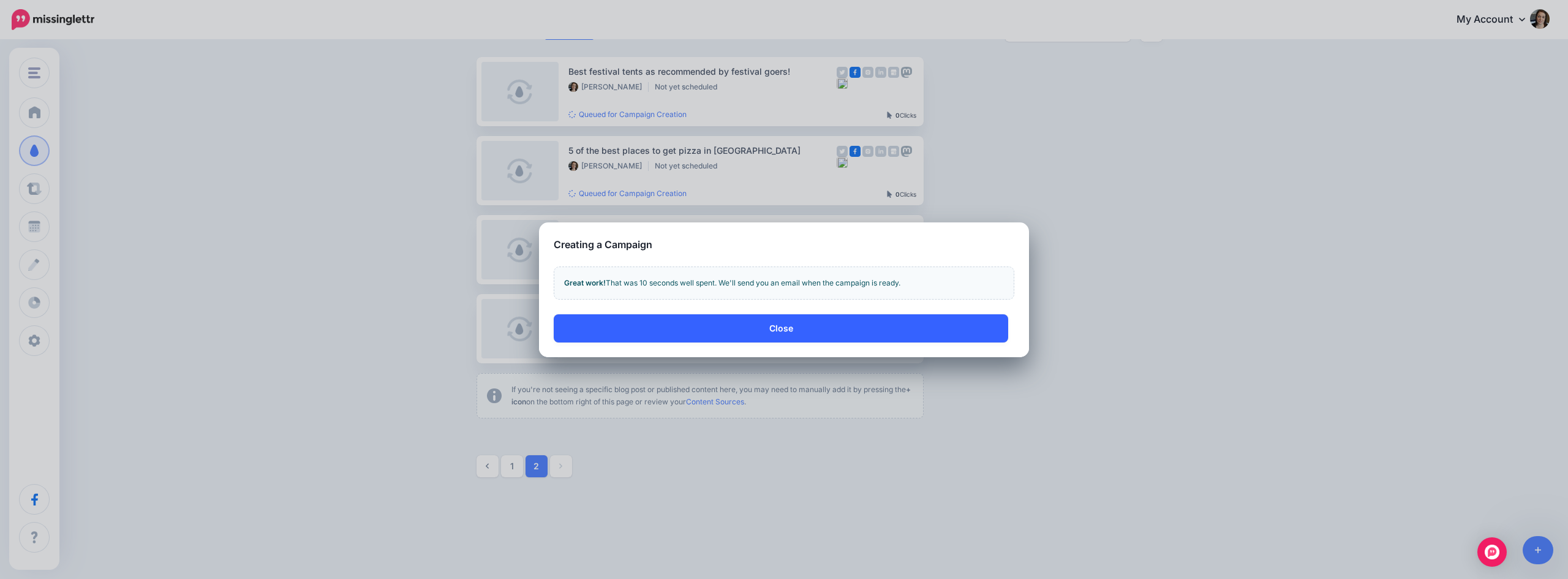
click at [792, 326] on button "Close" at bounding box center [781, 329] width 454 height 29
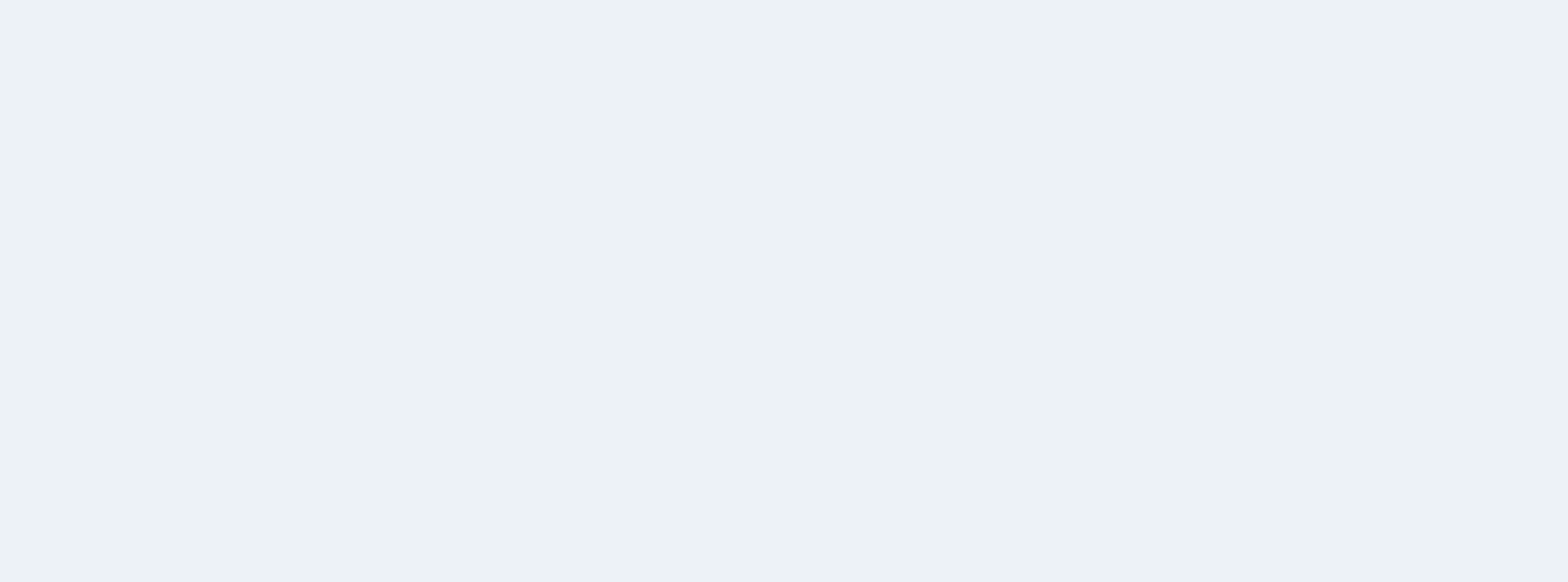
scroll to position [106, 0]
